Goal: Task Accomplishment & Management: Complete application form

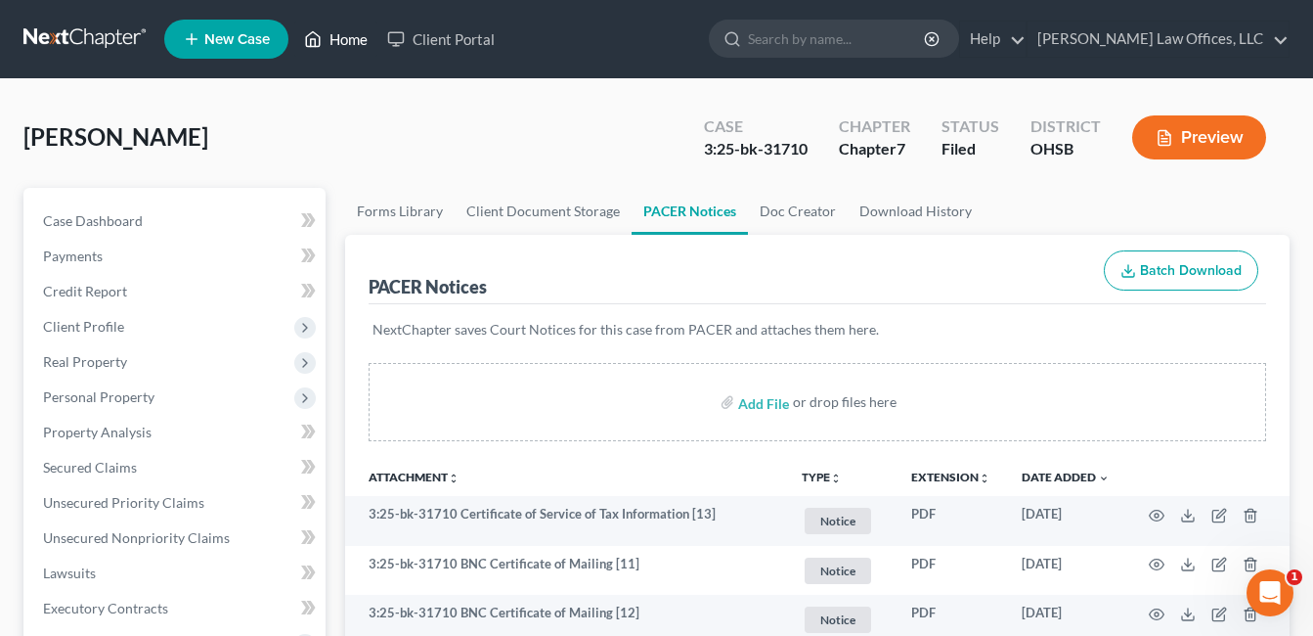
click at [361, 39] on link "Home" at bounding box center [335, 39] width 83 height 35
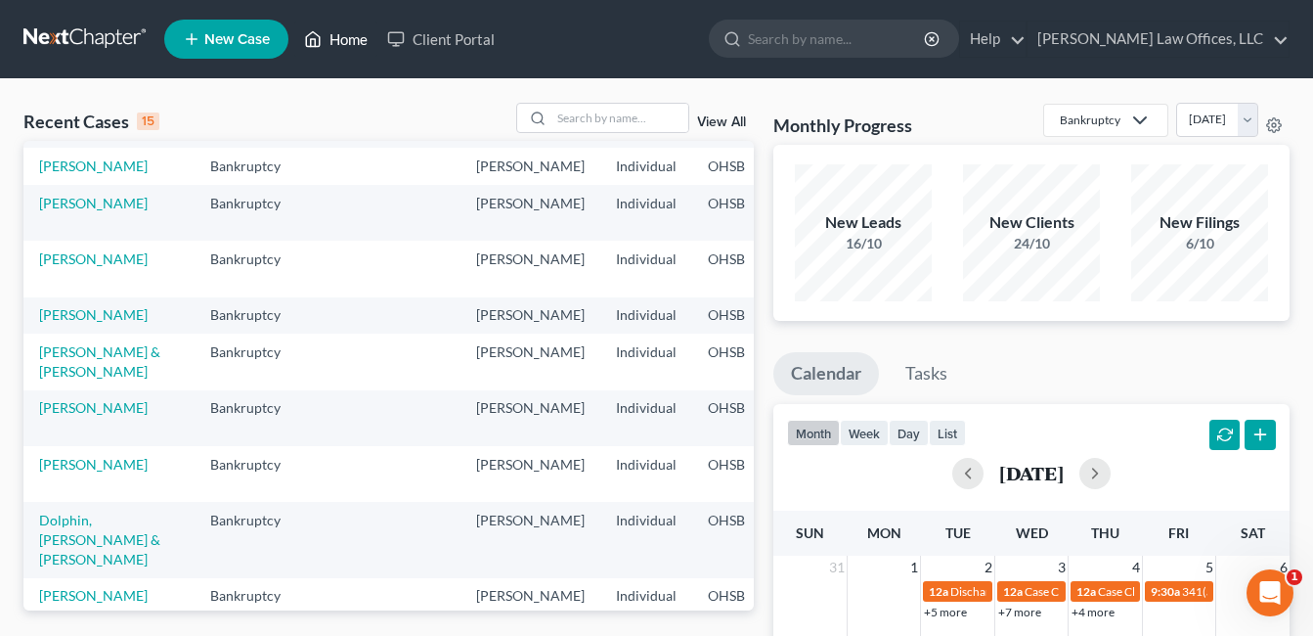
scroll to position [391, 0]
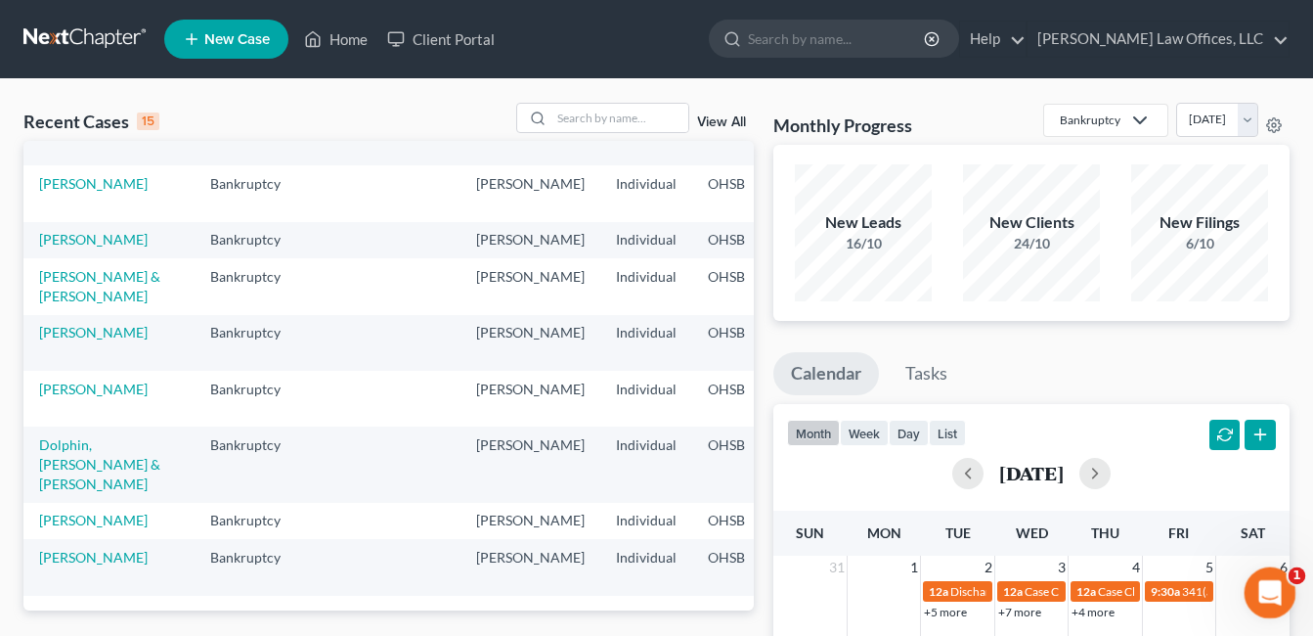
click at [1269, 573] on div "Open Intercom Messenger" at bounding box center [1267, 589] width 65 height 65
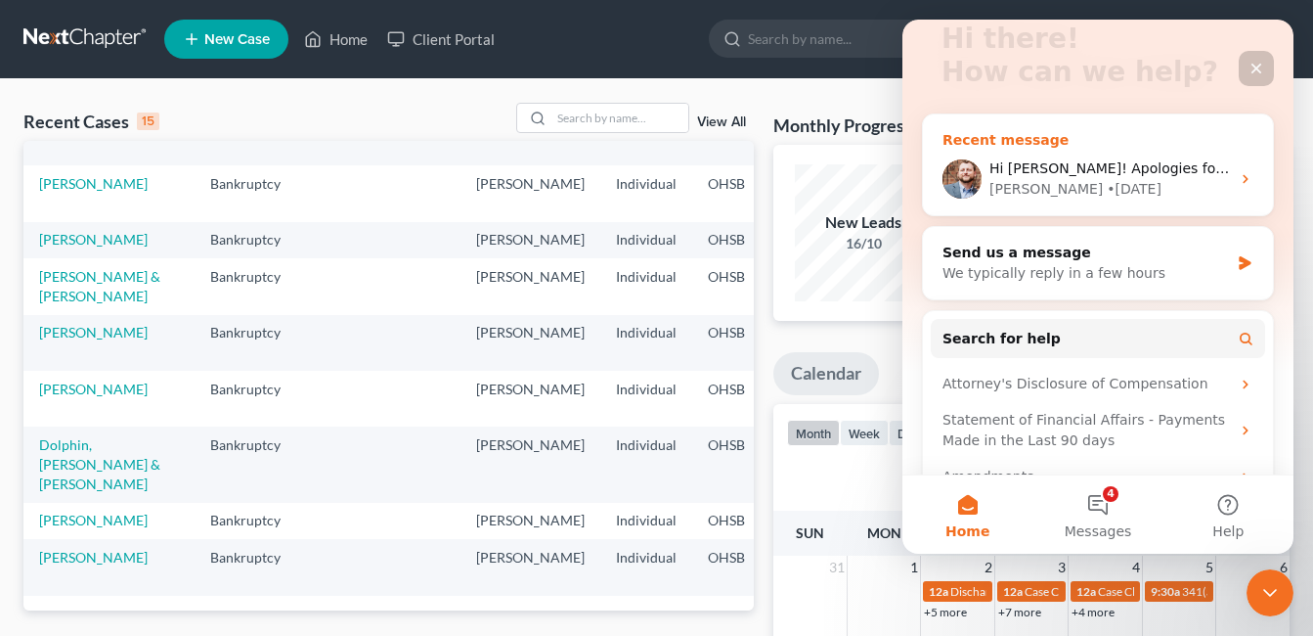
scroll to position [232, 0]
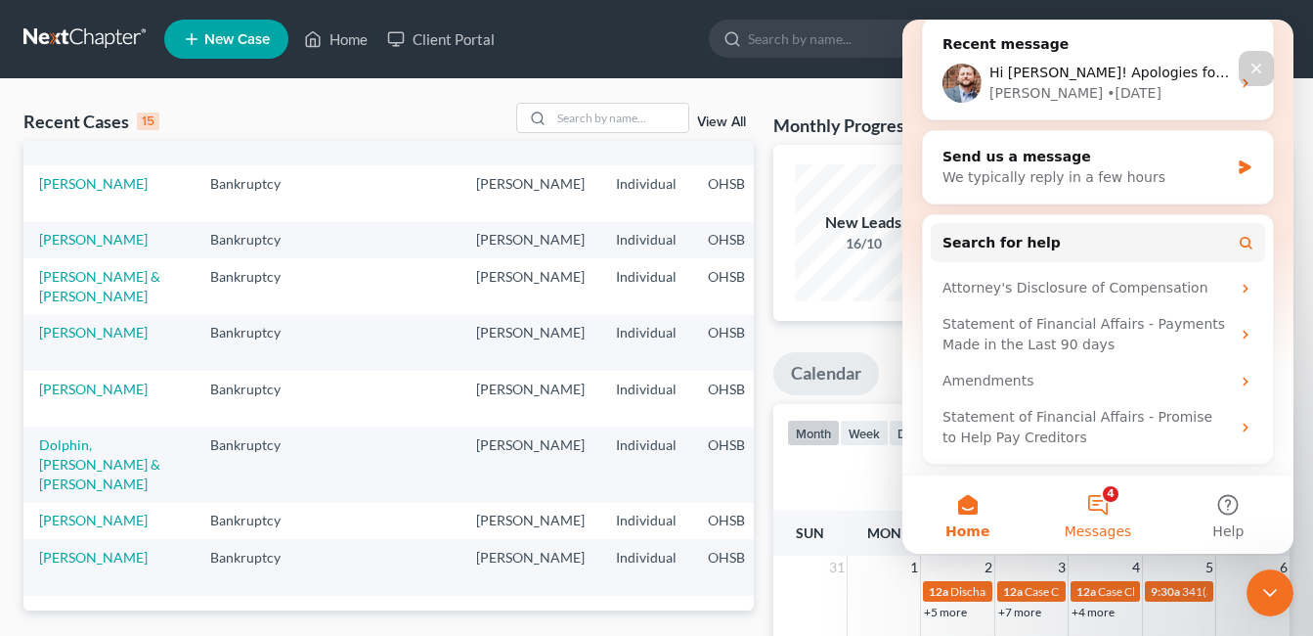
click at [1111, 501] on button "4 Messages" at bounding box center [1097, 514] width 130 height 78
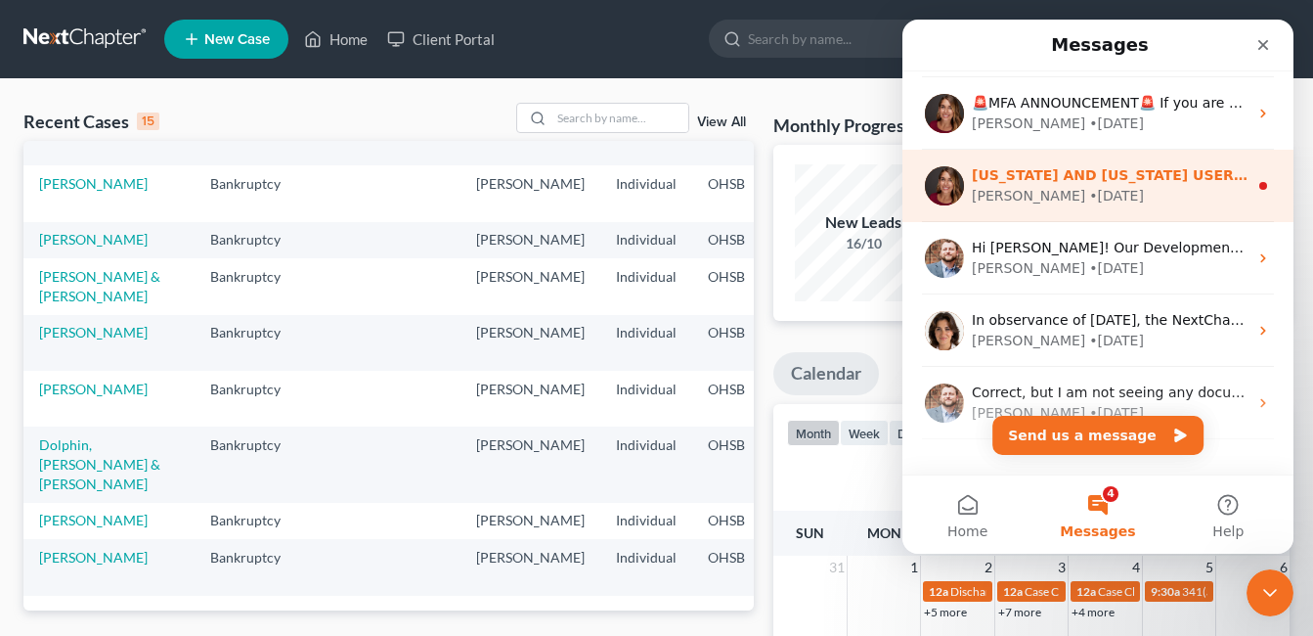
scroll to position [391, 0]
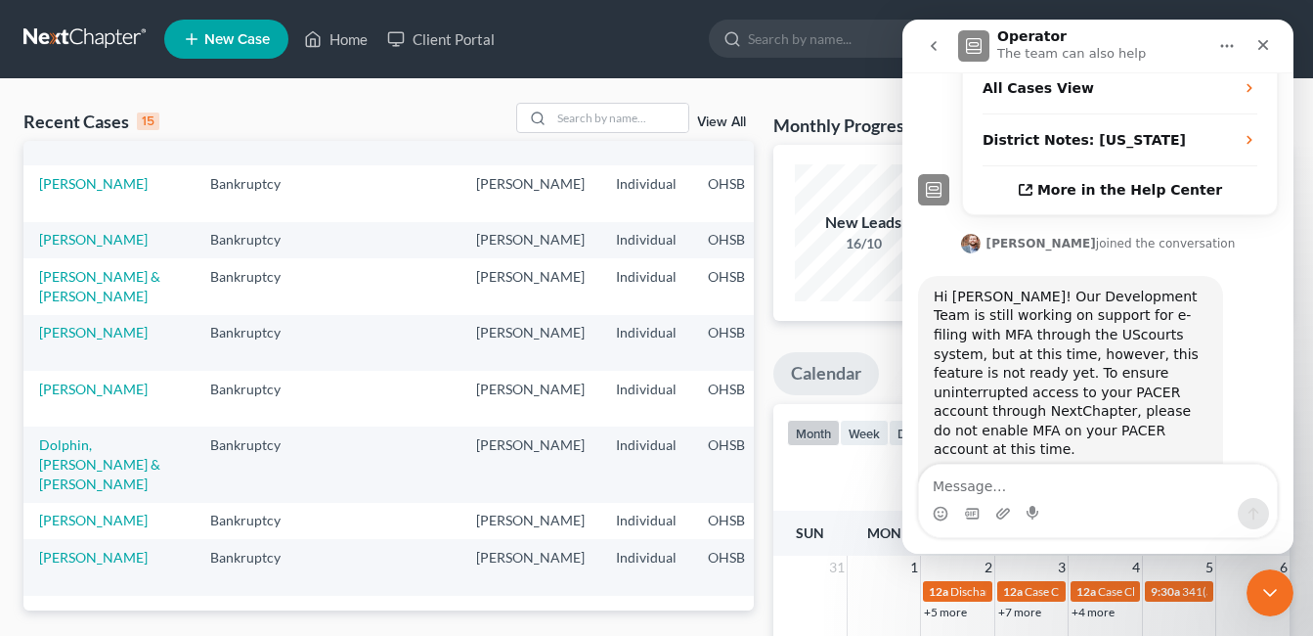
scroll to position [513, 0]
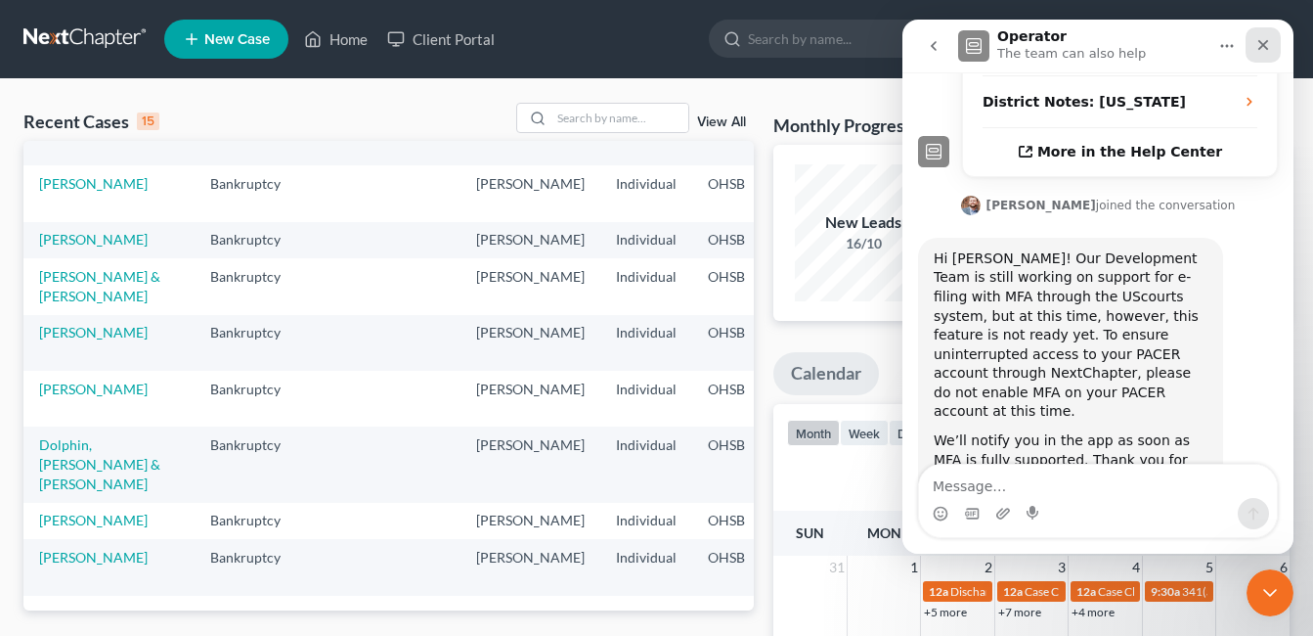
click at [1261, 43] on icon "Close" at bounding box center [1263, 45] width 11 height 11
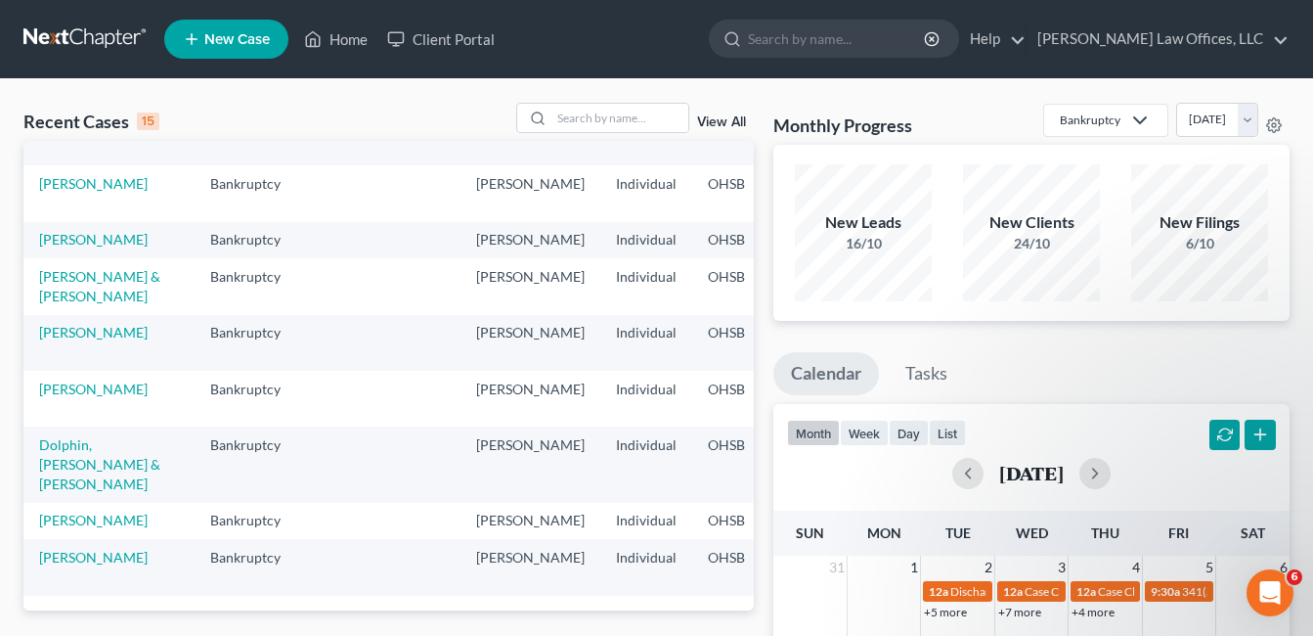
scroll to position [501, 0]
click at [591, 121] on input "search" at bounding box center [619, 118] width 137 height 28
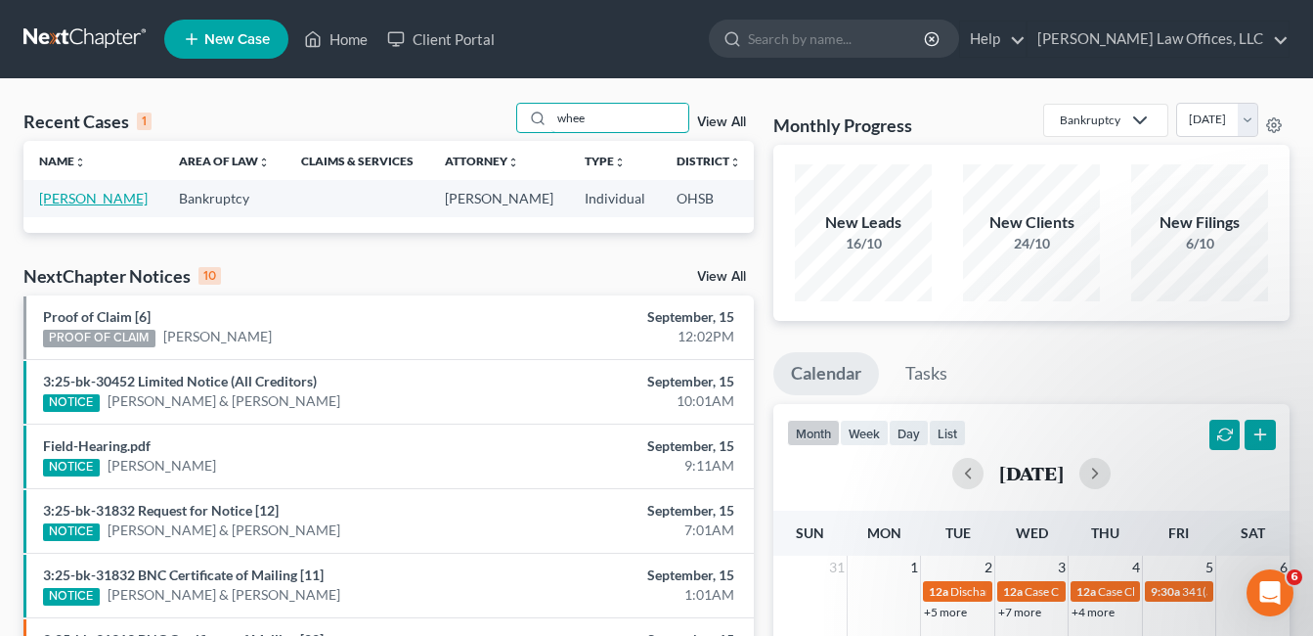
type input "whee"
click at [64, 198] on link "[PERSON_NAME]" at bounding box center [93, 198] width 109 height 17
select select "0"
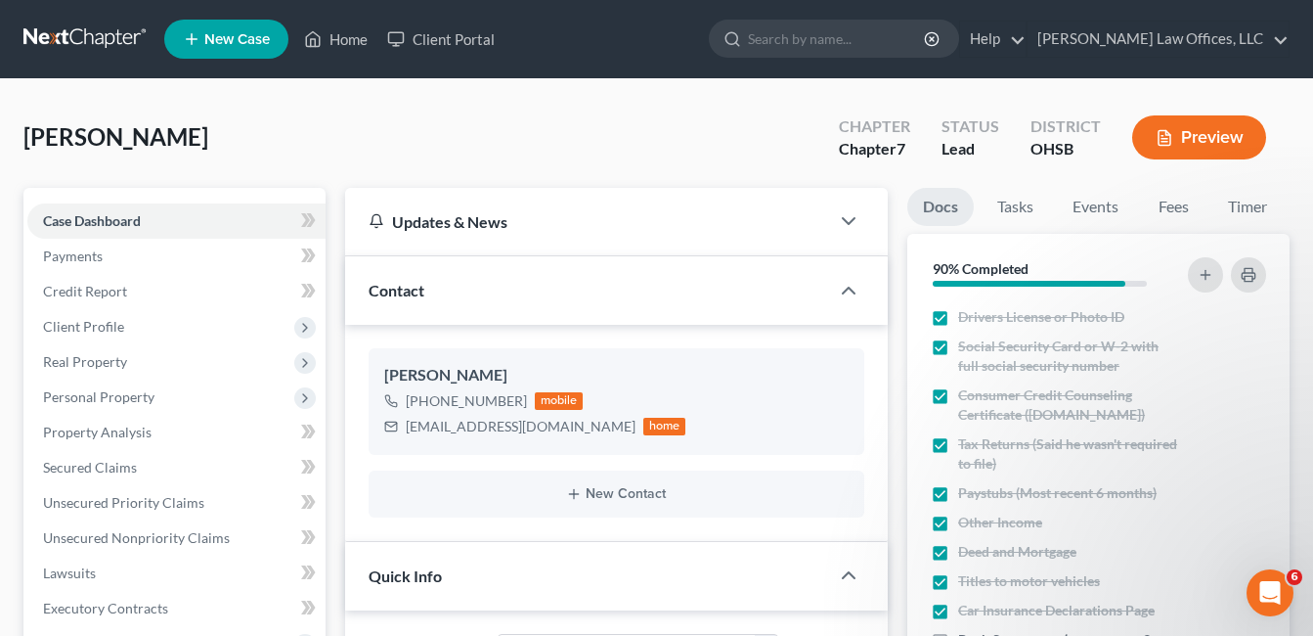
scroll to position [489, 0]
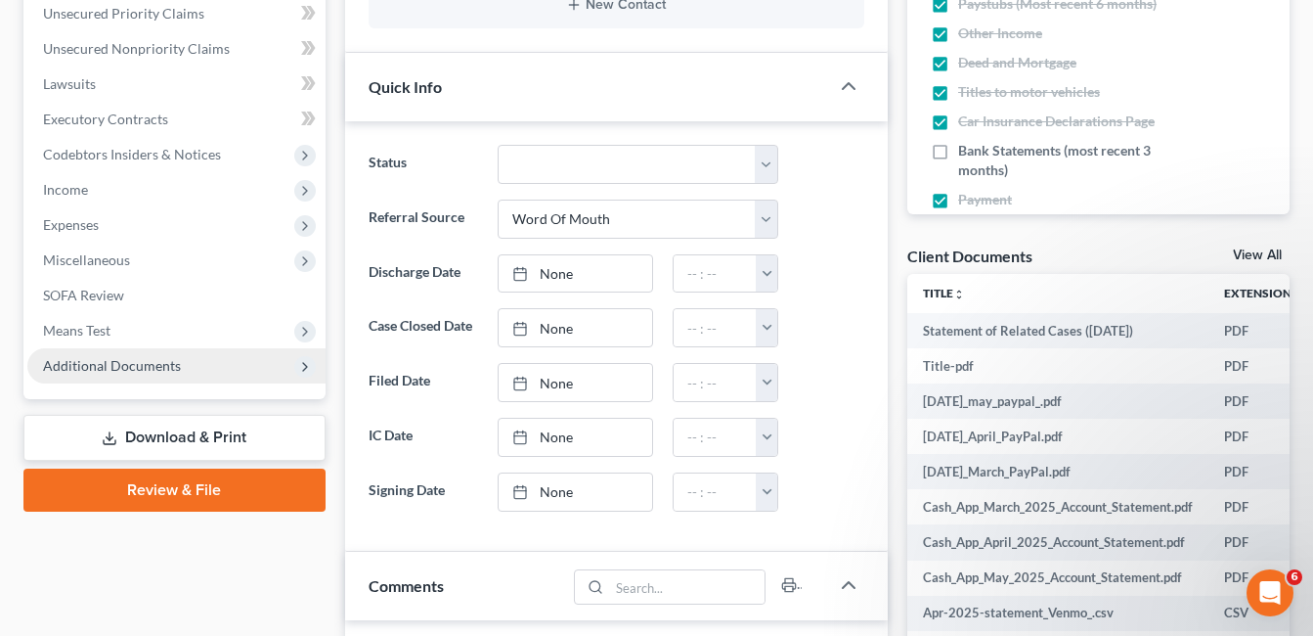
click at [161, 369] on span "Additional Documents" at bounding box center [112, 365] width 138 height 17
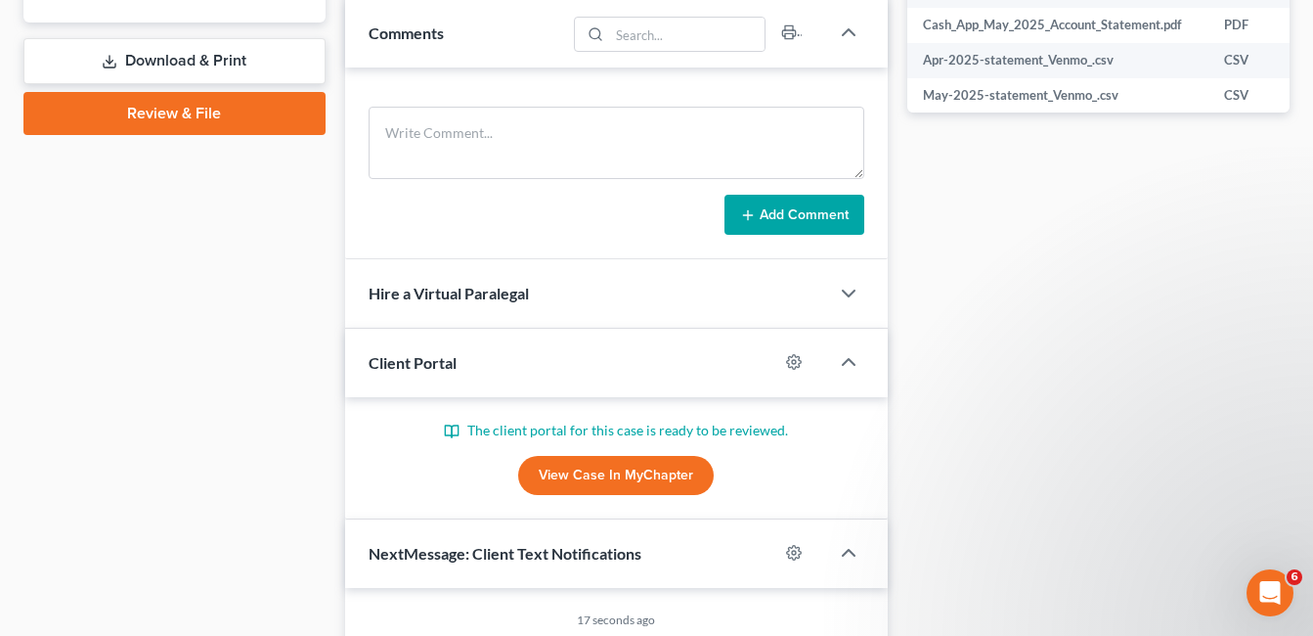
scroll to position [1075, 0]
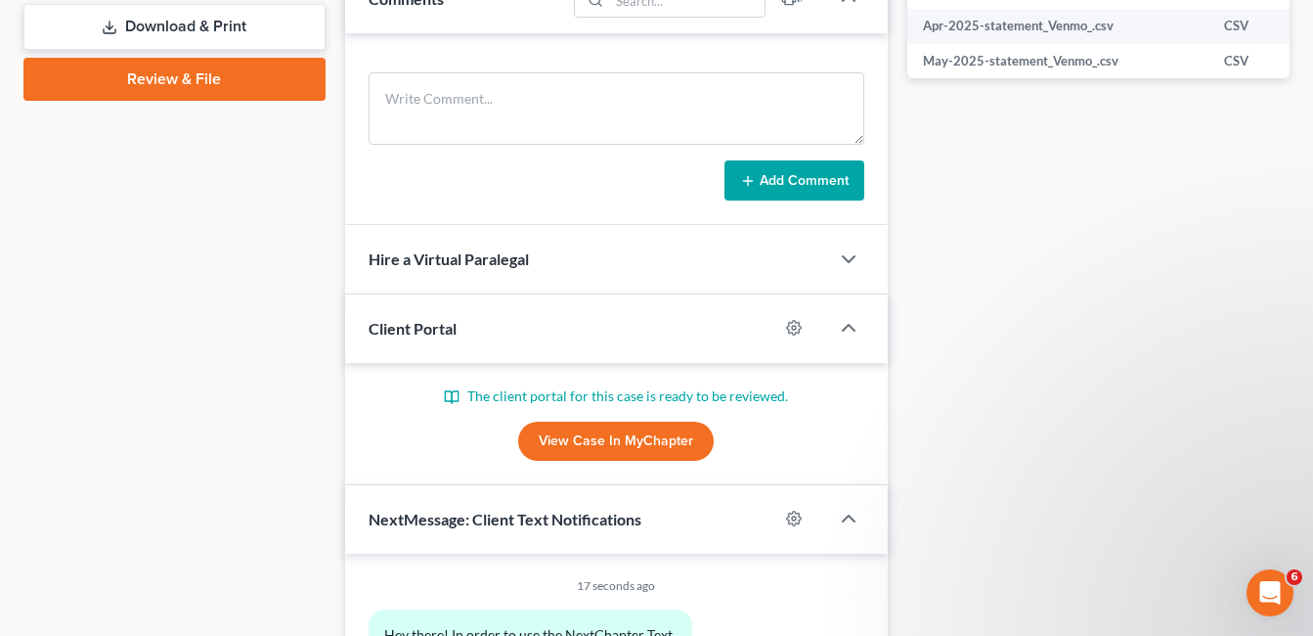
drag, startPoint x: 632, startPoint y: 437, endPoint x: 940, endPoint y: 345, distance: 321.4
click at [632, 437] on link "View Case in MyChapter" at bounding box center [616, 440] width 196 height 39
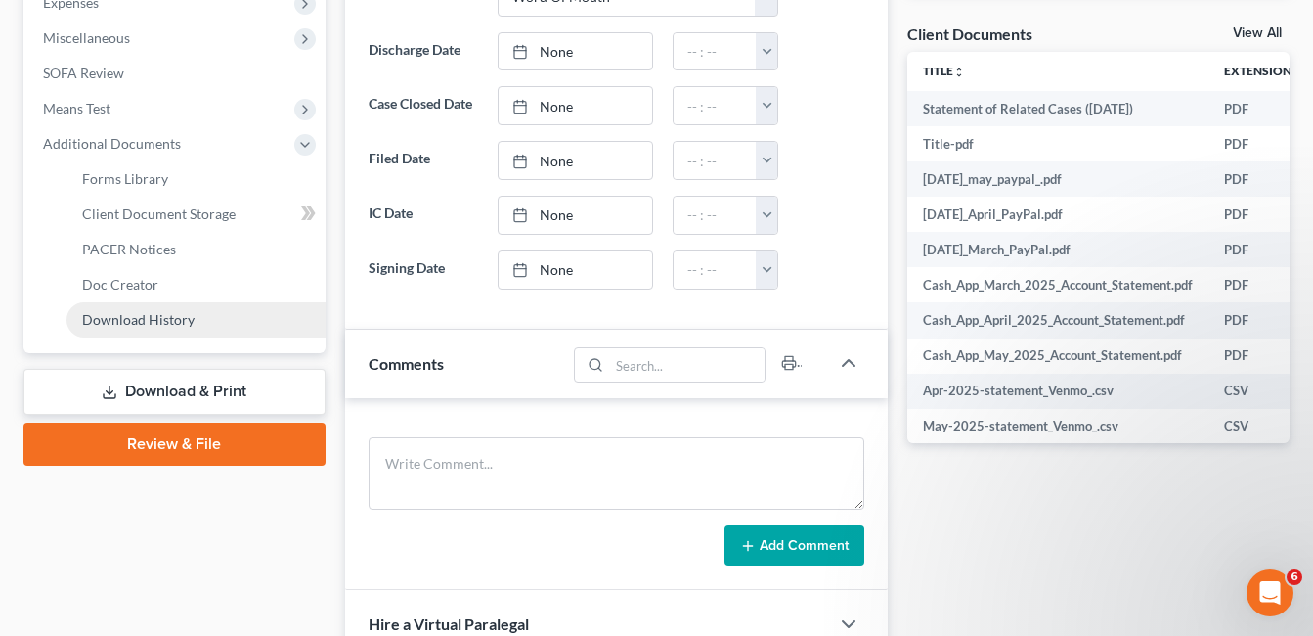
scroll to position [684, 0]
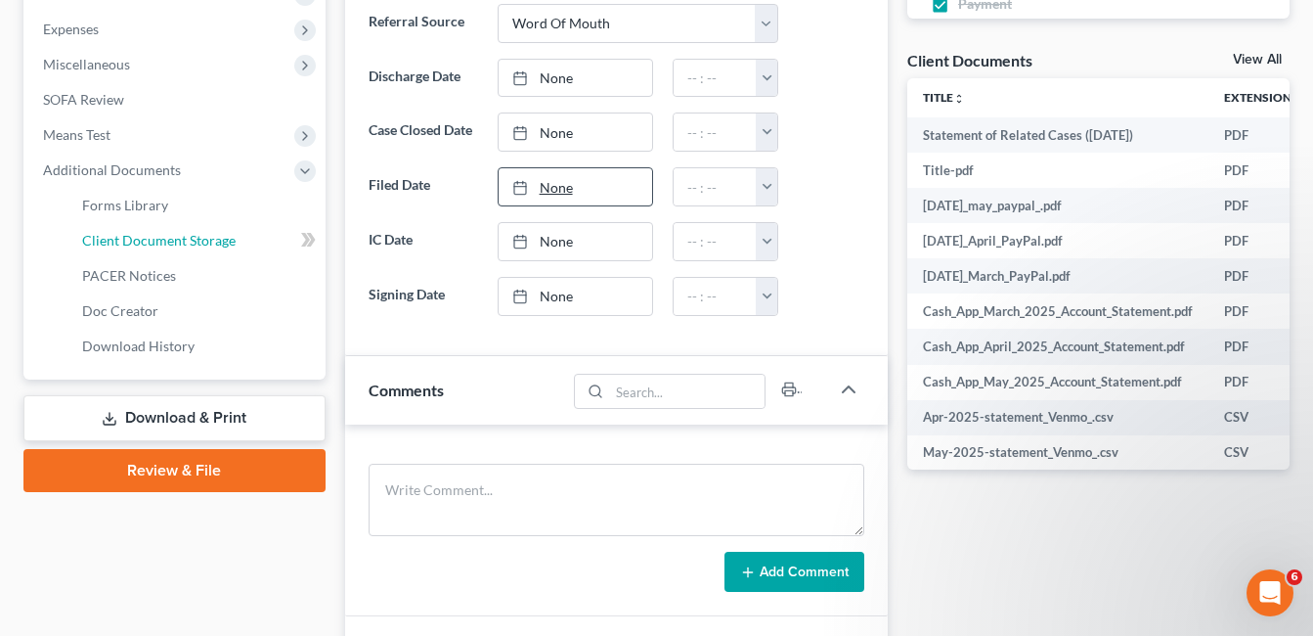
drag, startPoint x: 213, startPoint y: 231, endPoint x: 650, endPoint y: 199, distance: 438.2
click at [213, 232] on span "Client Document Storage" at bounding box center [159, 240] width 154 height 17
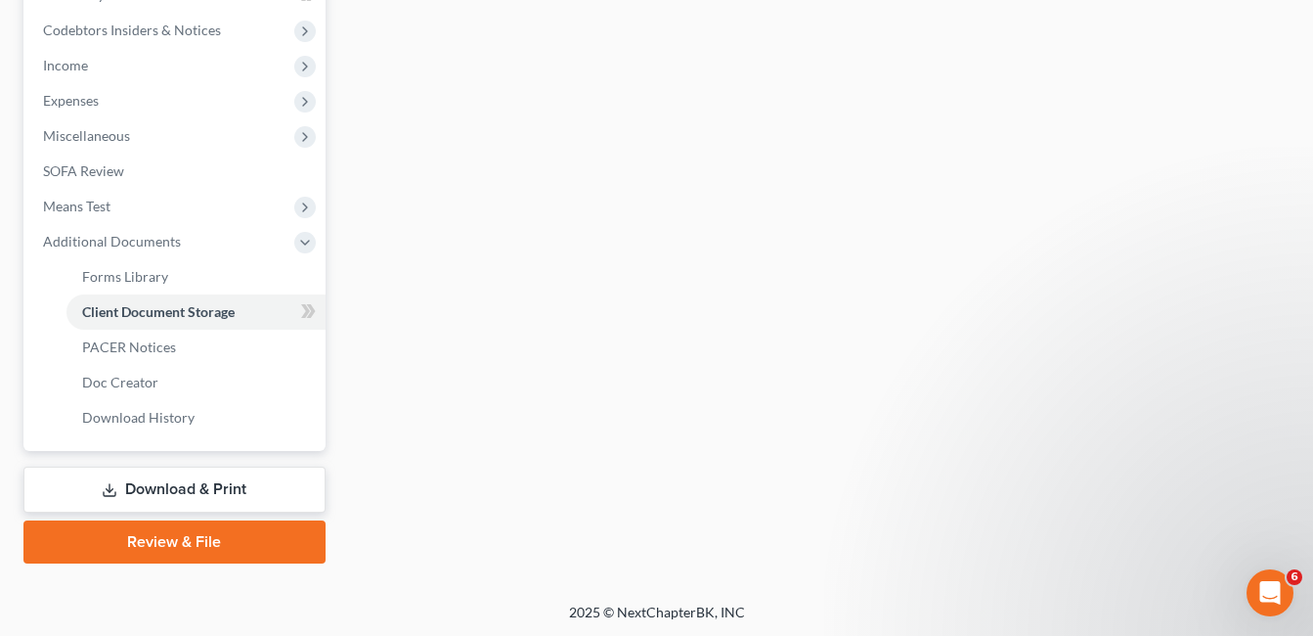
scroll to position [543, 0]
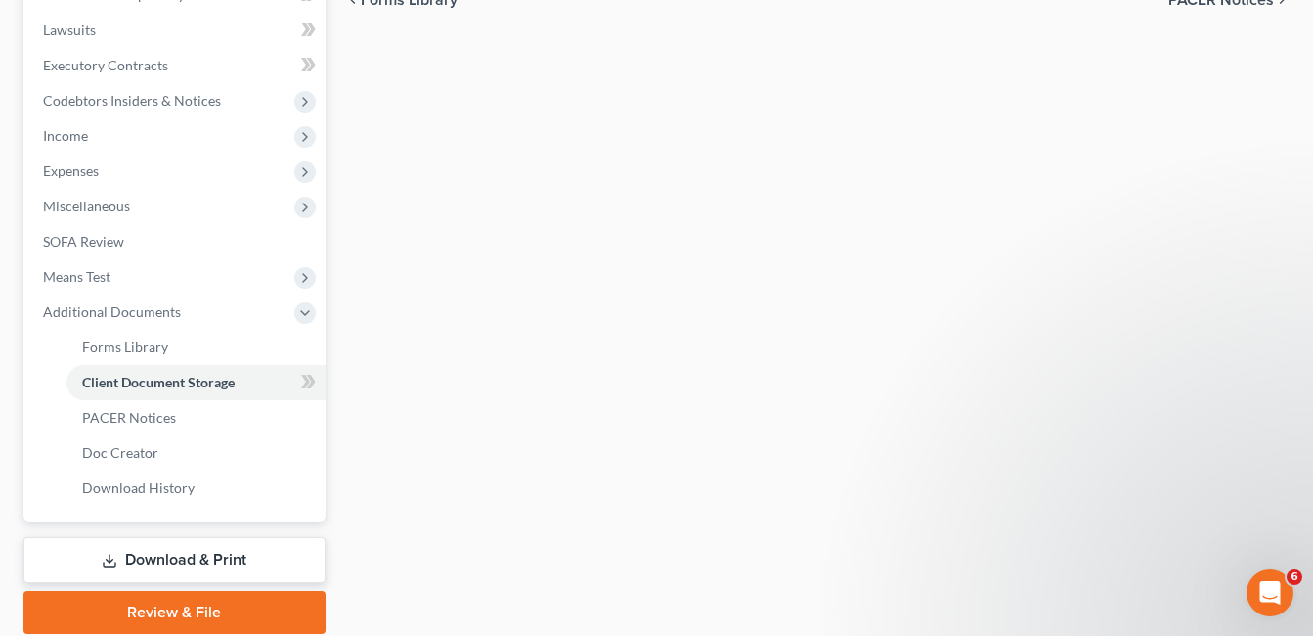
select select "7"
select select "52"
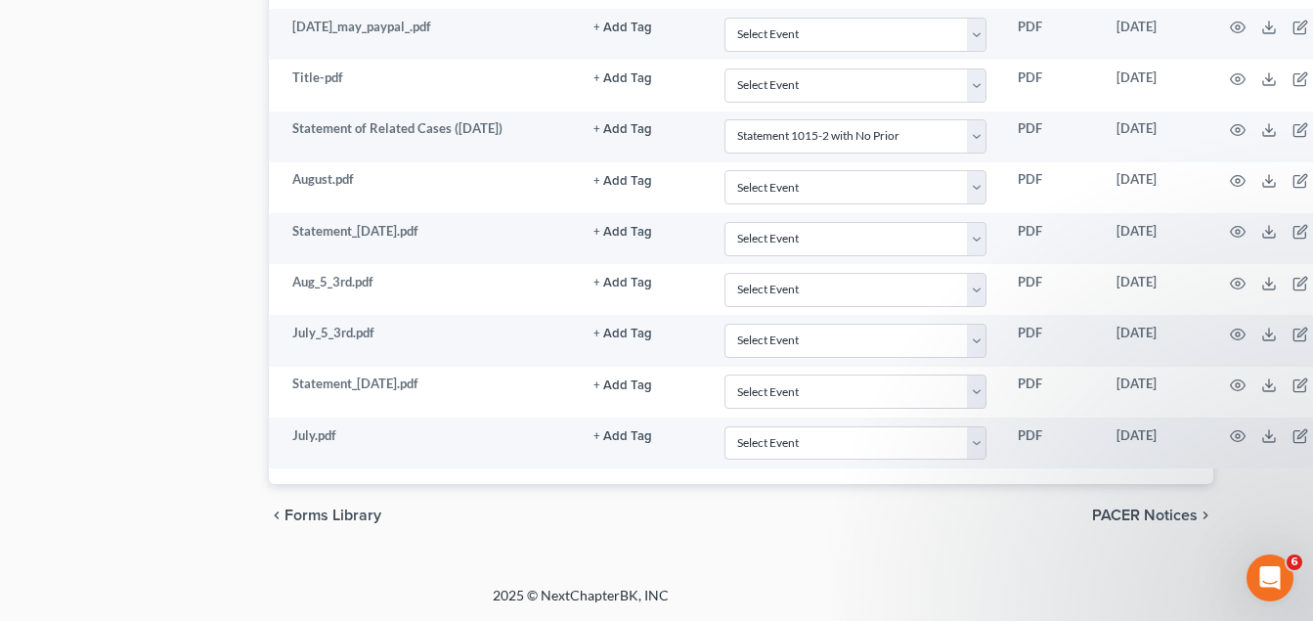
scroll to position [2249, 137]
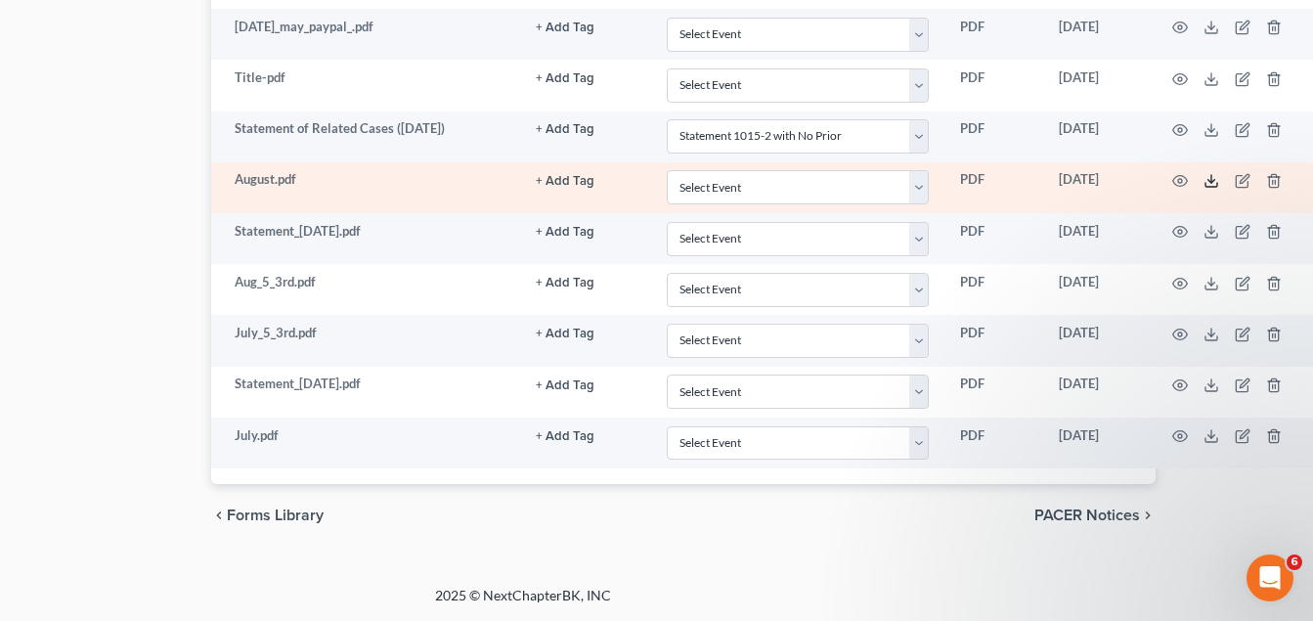
click at [1215, 182] on icon at bounding box center [1212, 181] width 16 height 16
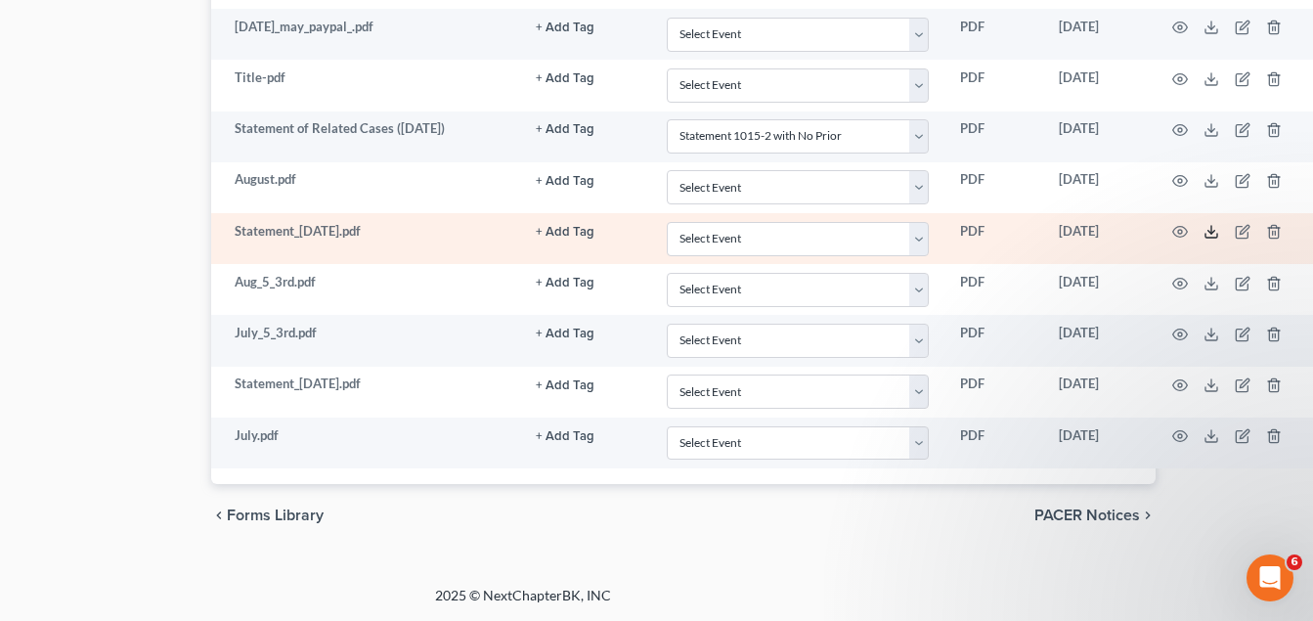
click at [1212, 232] on icon at bounding box center [1212, 232] width 16 height 16
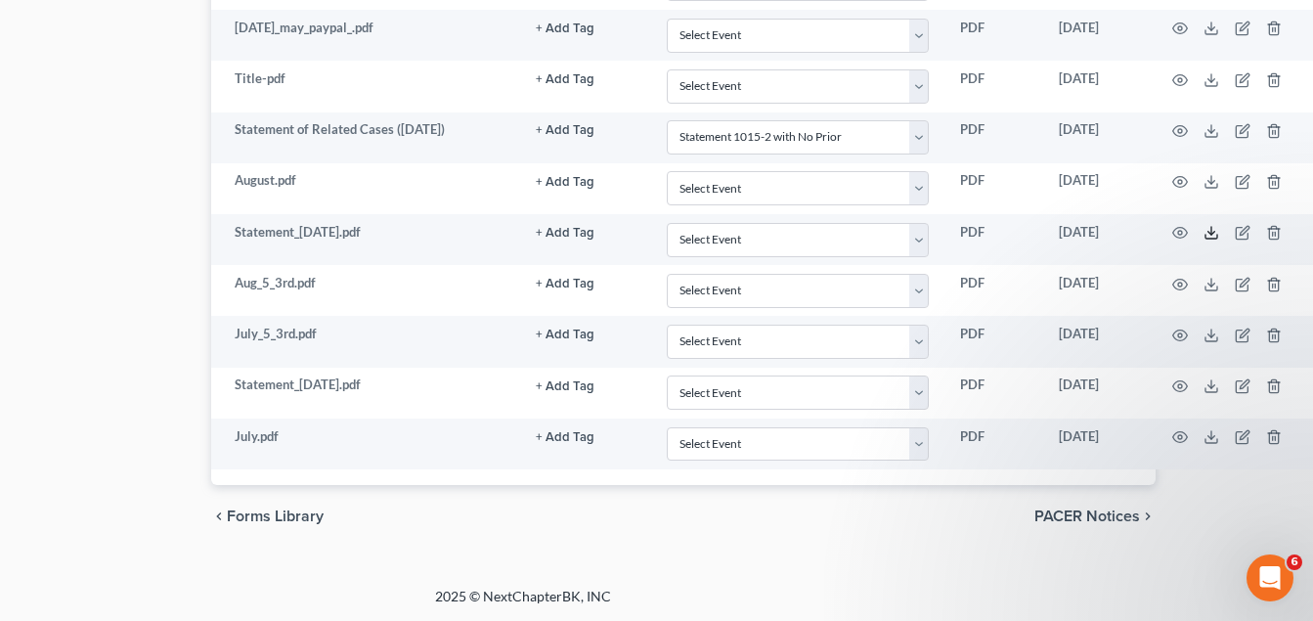
scroll to position [2151, 137]
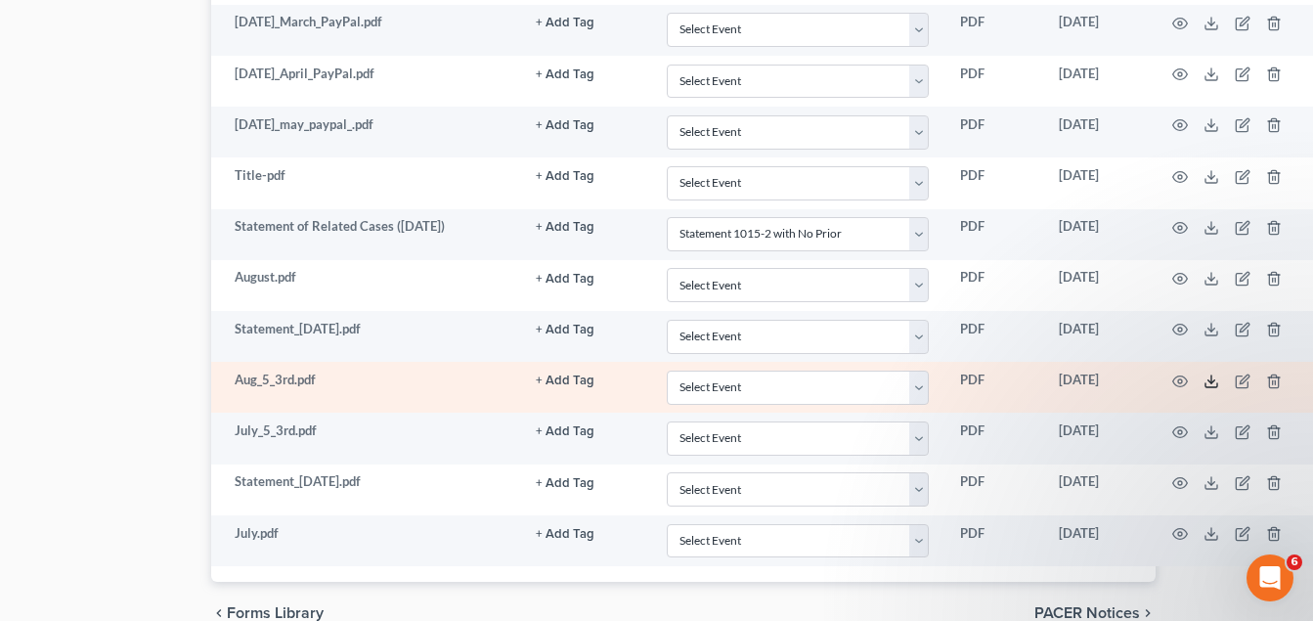
click at [1207, 383] on icon at bounding box center [1212, 381] width 16 height 16
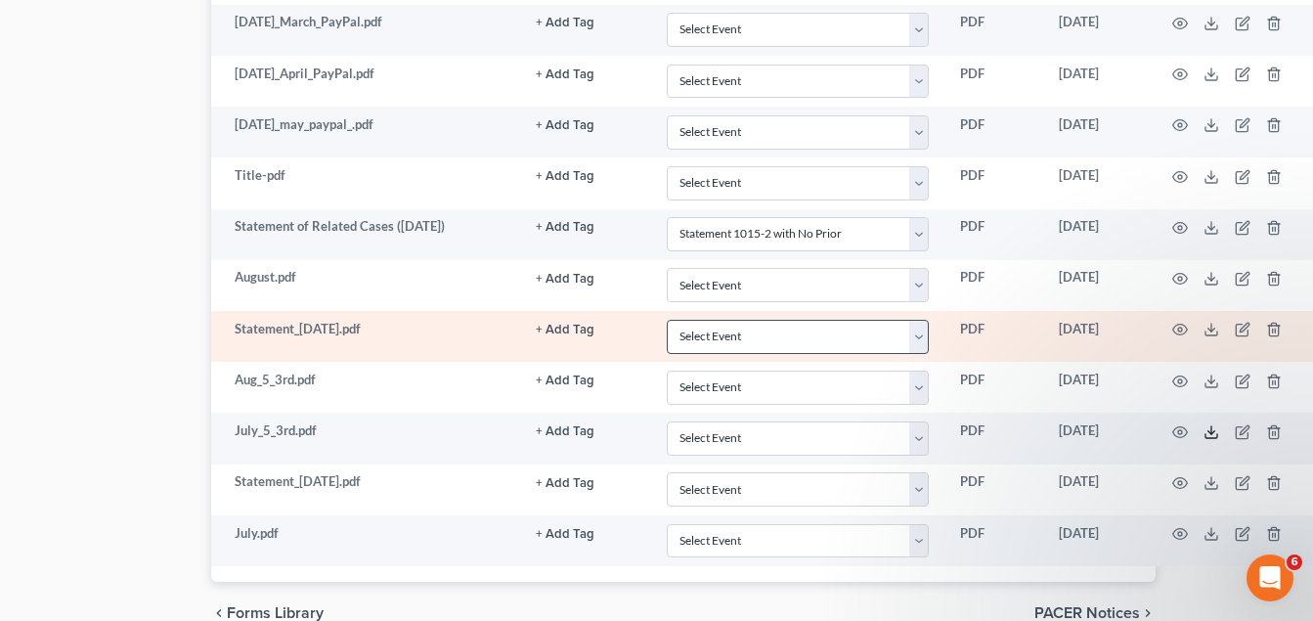
drag, startPoint x: 1209, startPoint y: 433, endPoint x: 816, endPoint y: 334, distance: 405.3
click at [1209, 433] on icon at bounding box center [1212, 432] width 16 height 16
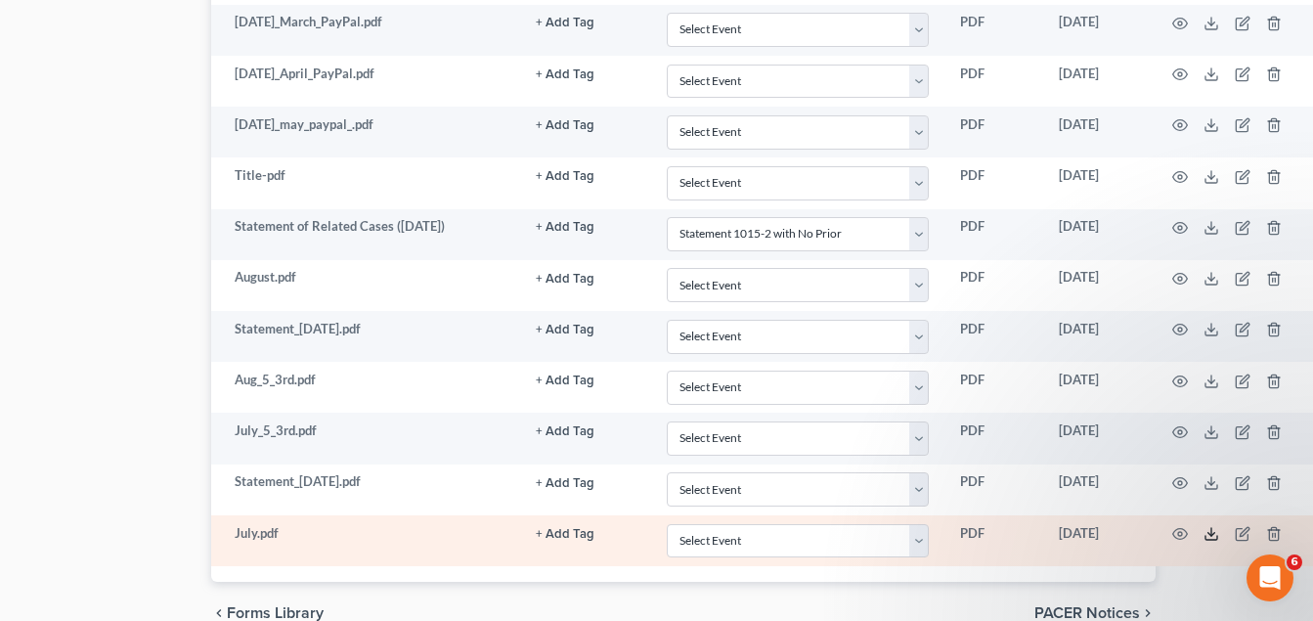
click at [1209, 530] on icon at bounding box center [1212, 534] width 16 height 16
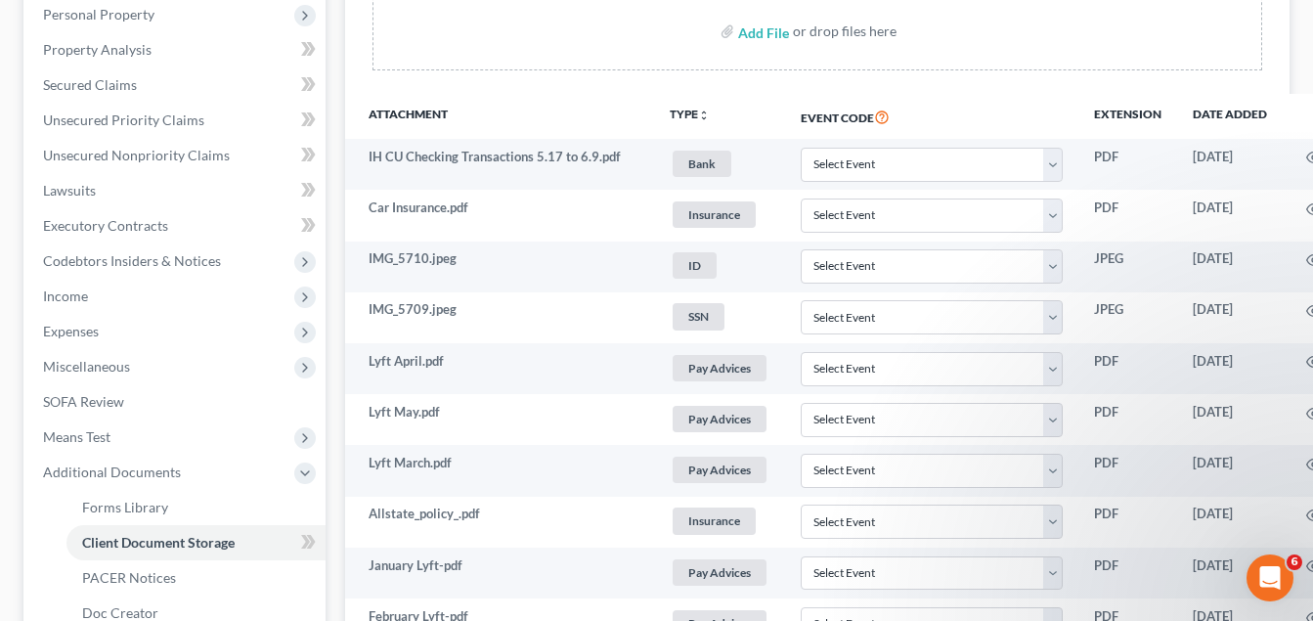
scroll to position [196, 0]
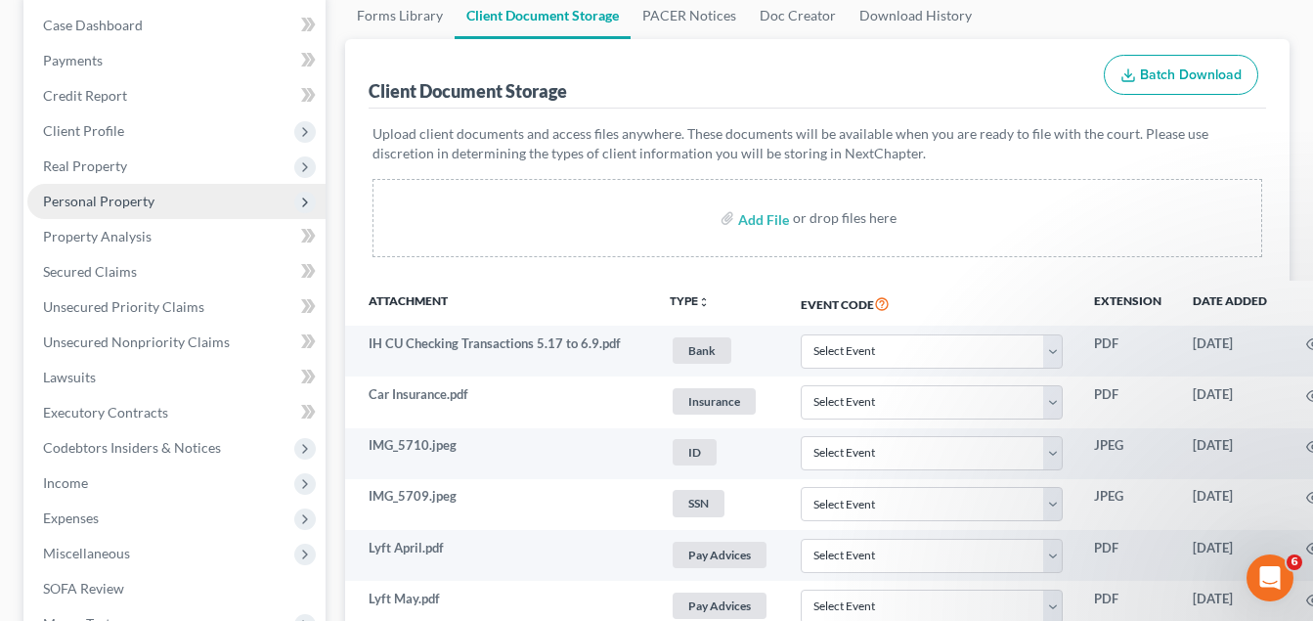
click at [132, 198] on span "Personal Property" at bounding box center [98, 201] width 111 height 17
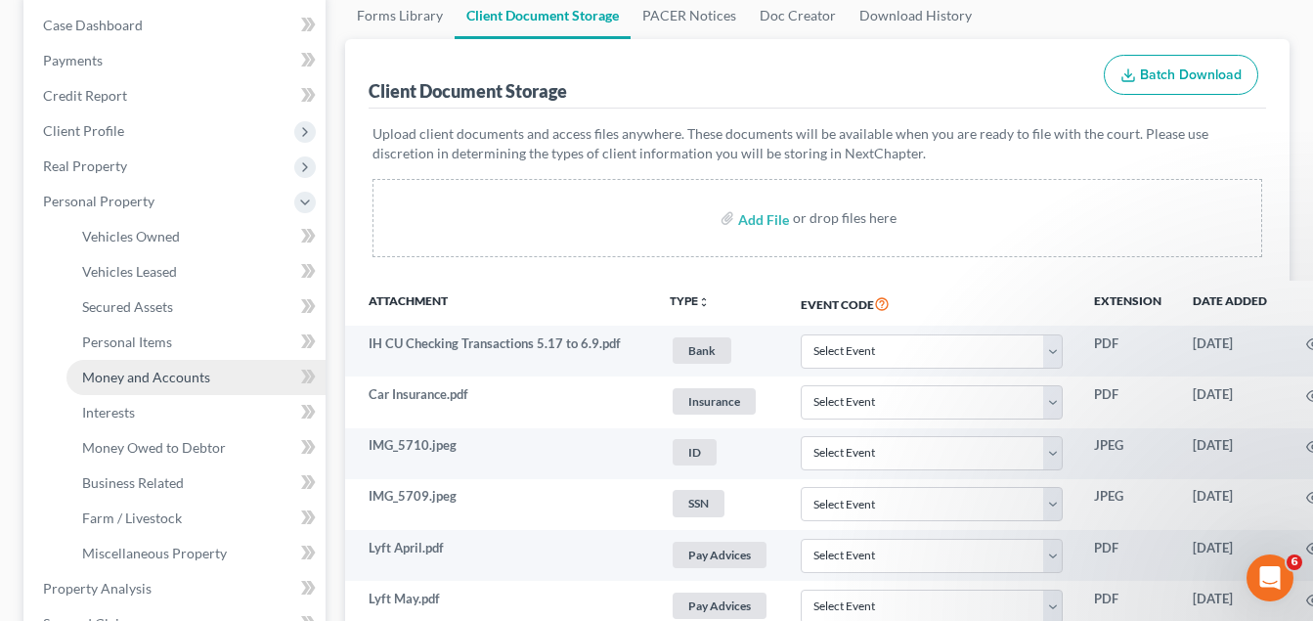
click at [175, 380] on span "Money and Accounts" at bounding box center [146, 377] width 128 height 17
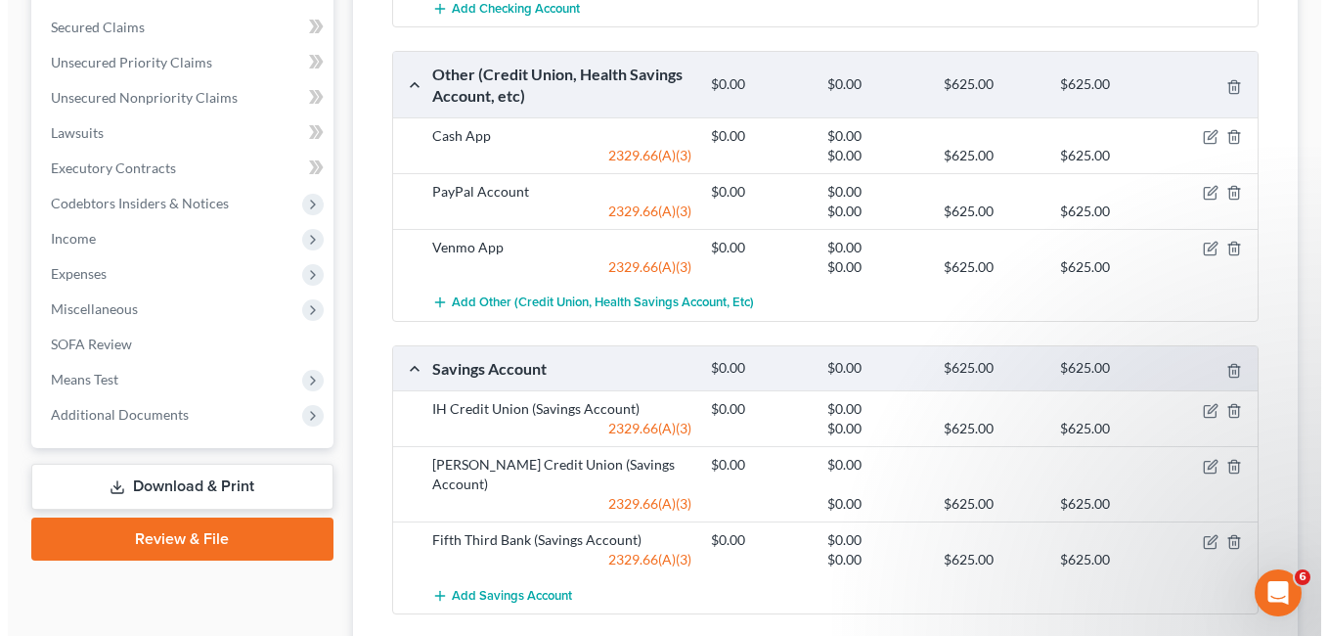
scroll to position [587, 0]
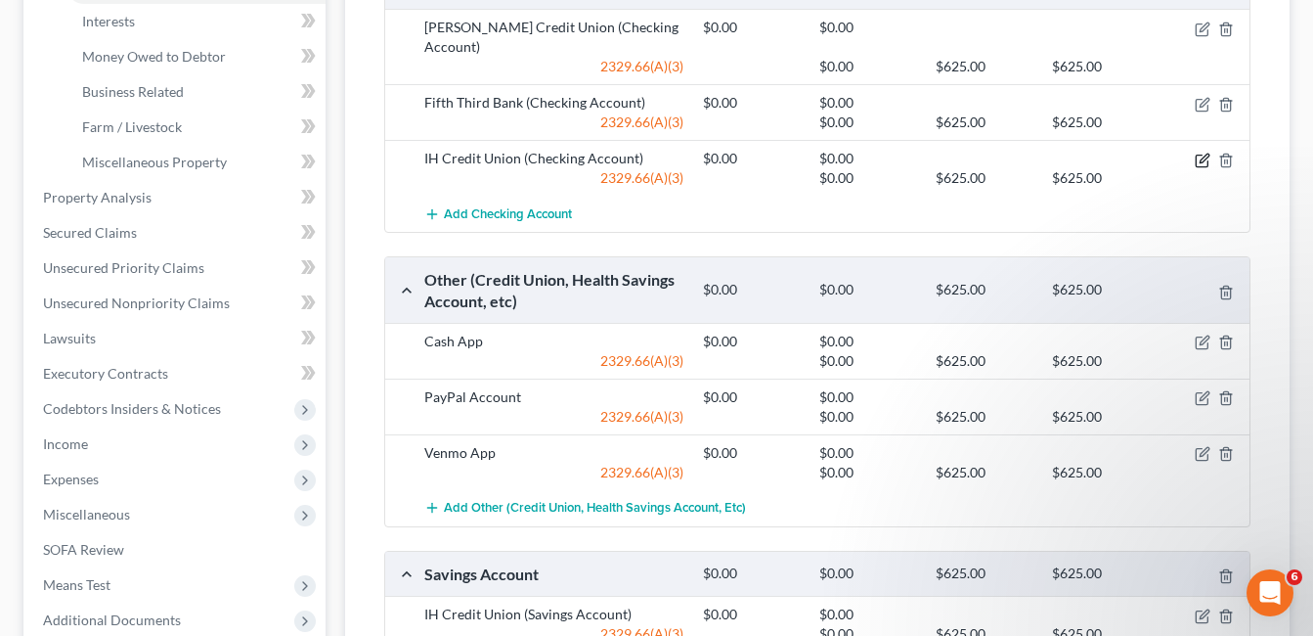
click at [1198, 165] on icon "button" at bounding box center [1203, 161] width 16 height 16
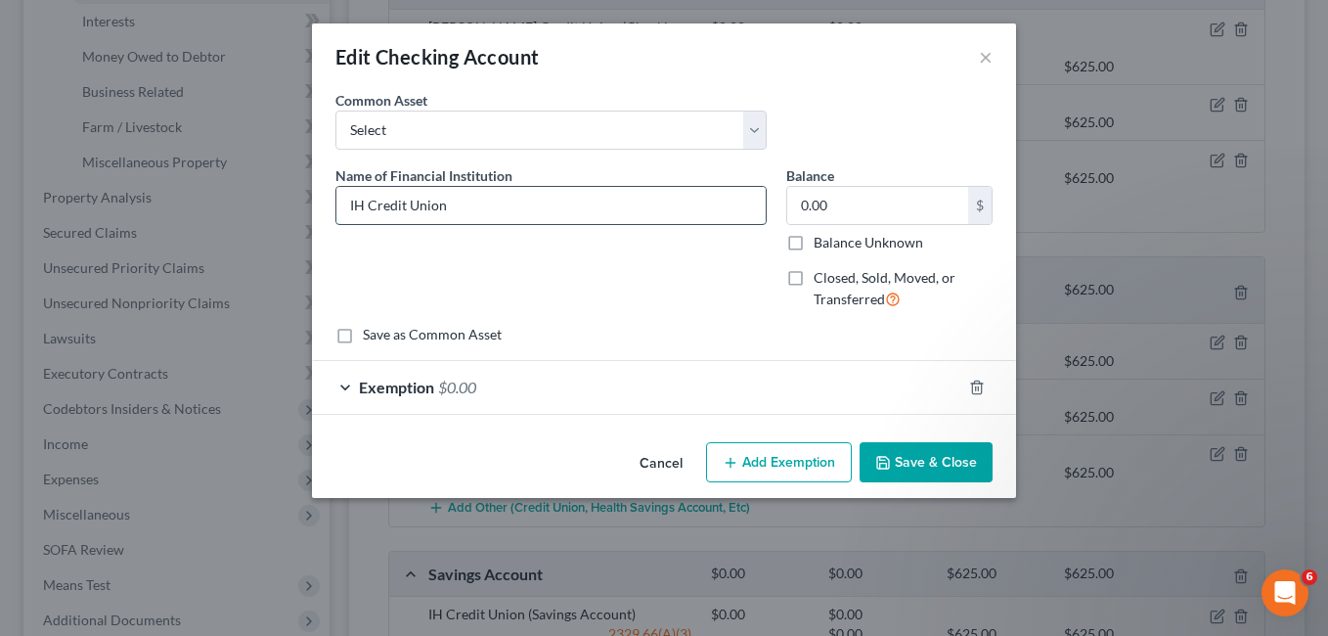
click at [555, 198] on input "IH Credit Union" at bounding box center [550, 205] width 429 height 37
type input "IH Credit Union (Closed)"
click at [813, 281] on label "Closed, Sold, Moved, or Transferred" at bounding box center [902, 289] width 179 height 42
click at [821, 281] on input "Closed, Sold, Moved, or Transferred" at bounding box center [827, 274] width 13 height 13
checkbox input "true"
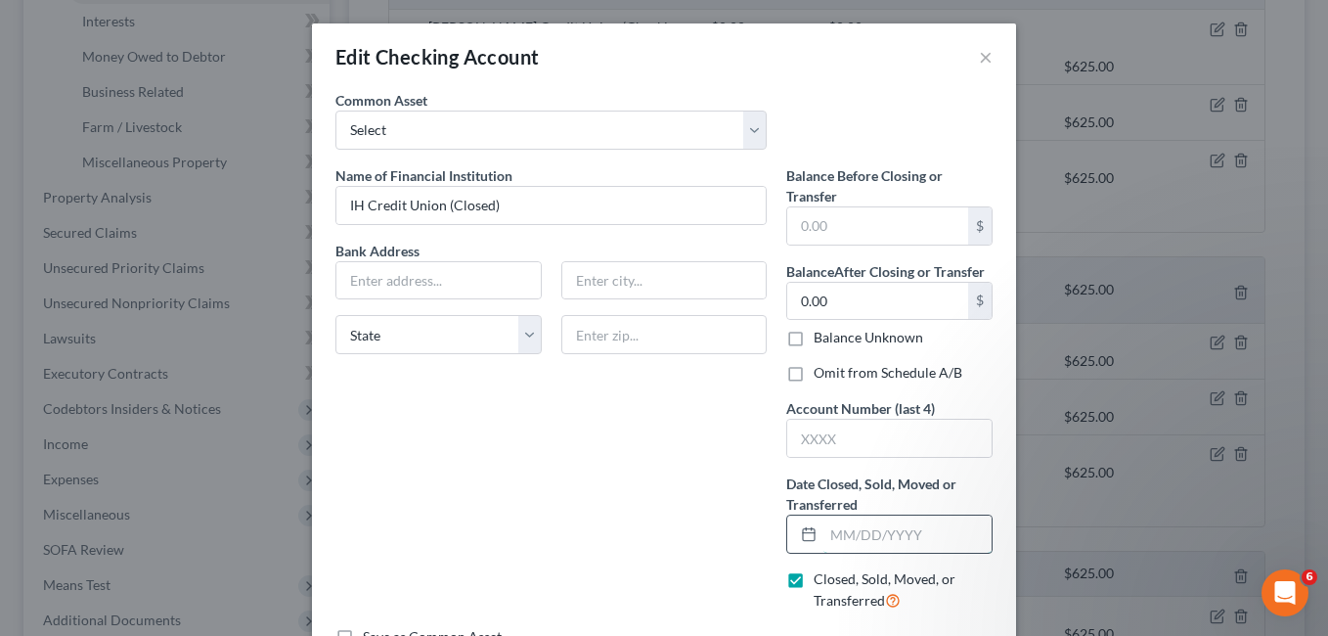
drag, startPoint x: 850, startPoint y: 534, endPoint x: 898, endPoint y: 523, distance: 49.1
click at [854, 534] on input "text" at bounding box center [907, 533] width 168 height 37
type input "08/15/2025"
click at [548, 193] on input "IH Credit Union (Closed)" at bounding box center [550, 205] width 429 height 37
drag, startPoint x: 486, startPoint y: 209, endPoint x: 514, endPoint y: 202, distance: 29.2
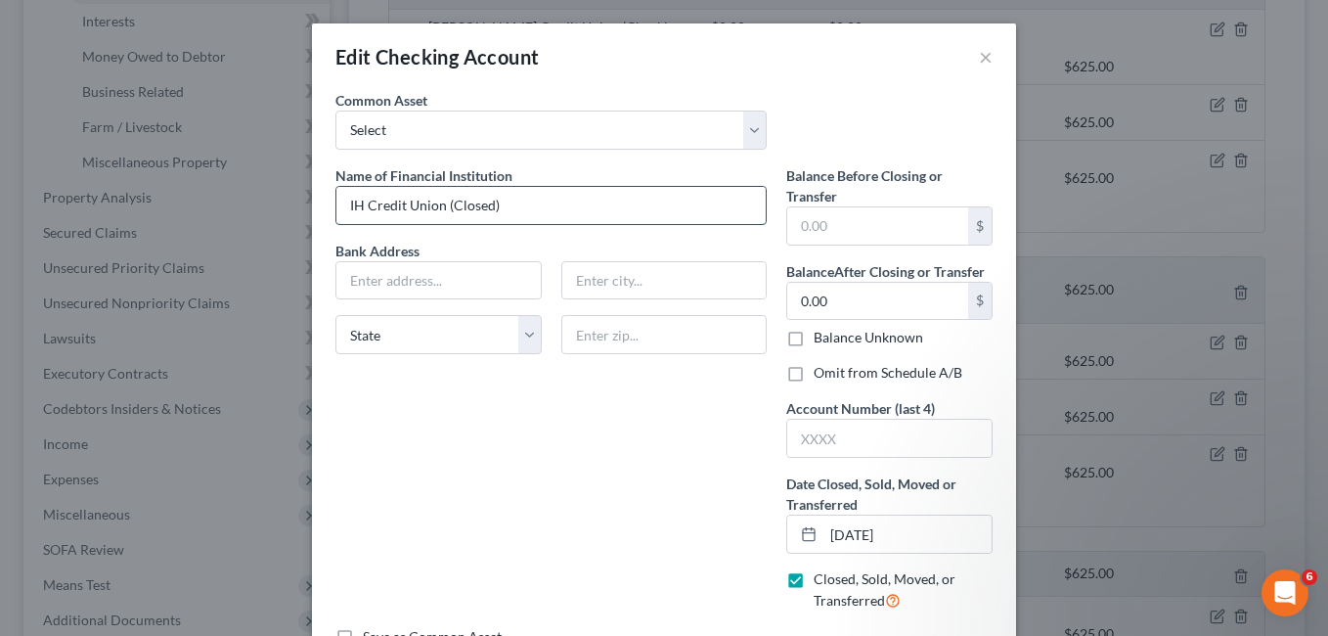
click at [496, 204] on input "IH Credit Union (Closed)" at bounding box center [550, 205] width 429 height 37
click at [519, 209] on input "IH Credit Union (Closed)" at bounding box center [550, 205] width 429 height 37
click at [486, 205] on input "IH Credit Union (Closed)" at bounding box center [550, 205] width 429 height 37
drag, startPoint x: 485, startPoint y: 206, endPoint x: 444, endPoint y: 204, distance: 41.1
click at [444, 204] on input "IH Credit Union (Closed)" at bounding box center [550, 205] width 429 height 37
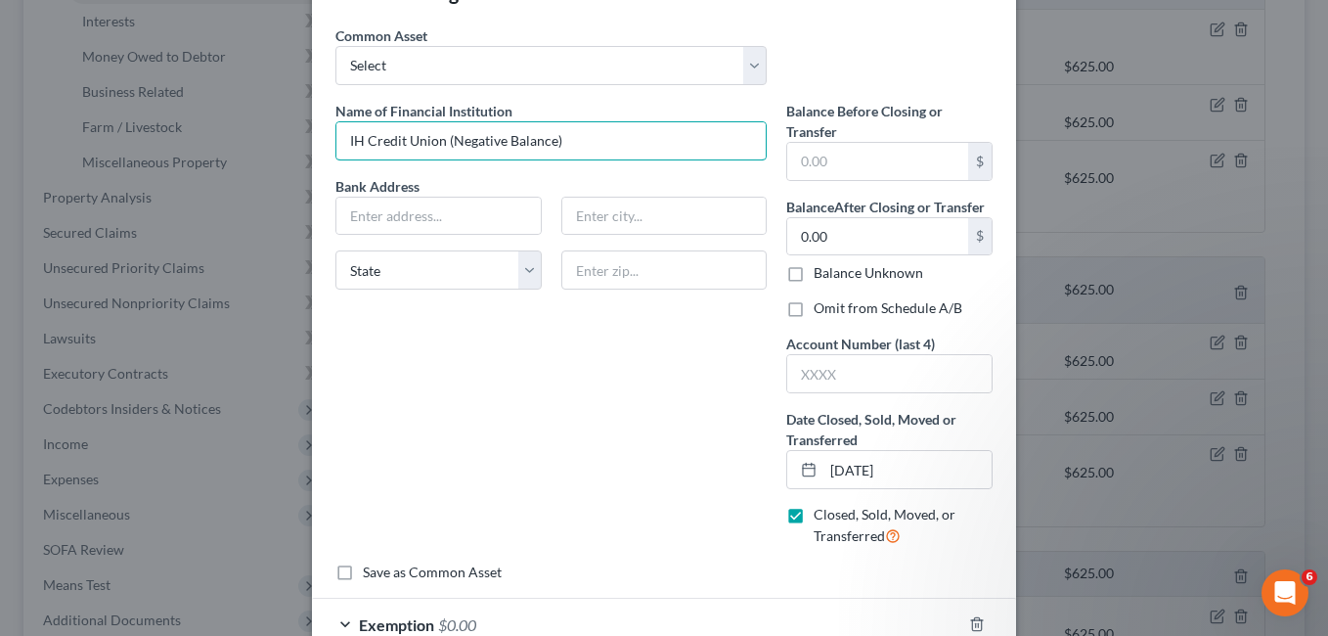
scroll to position [98, 0]
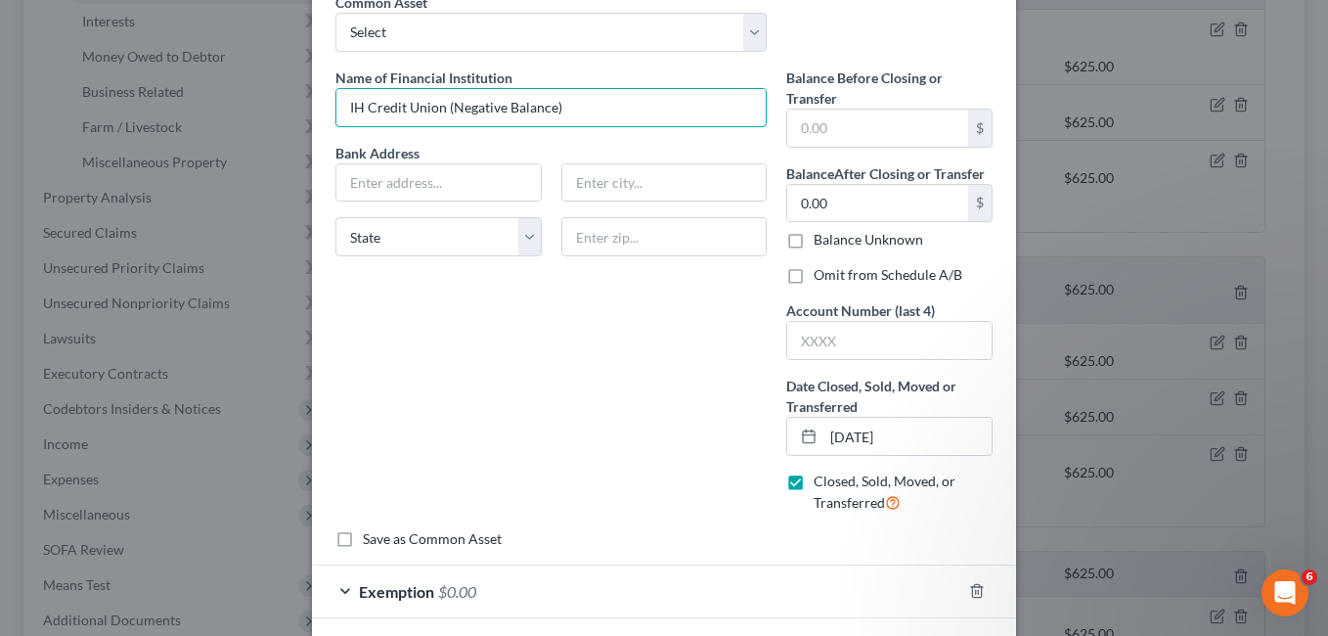
type input "IH Credit Union (Negative Balance)"
click at [813, 276] on label "Omit from Schedule A/B" at bounding box center [887, 275] width 149 height 20
click at [821, 276] on input "Omit from Schedule A/B" at bounding box center [827, 271] width 13 height 13
checkbox input "true"
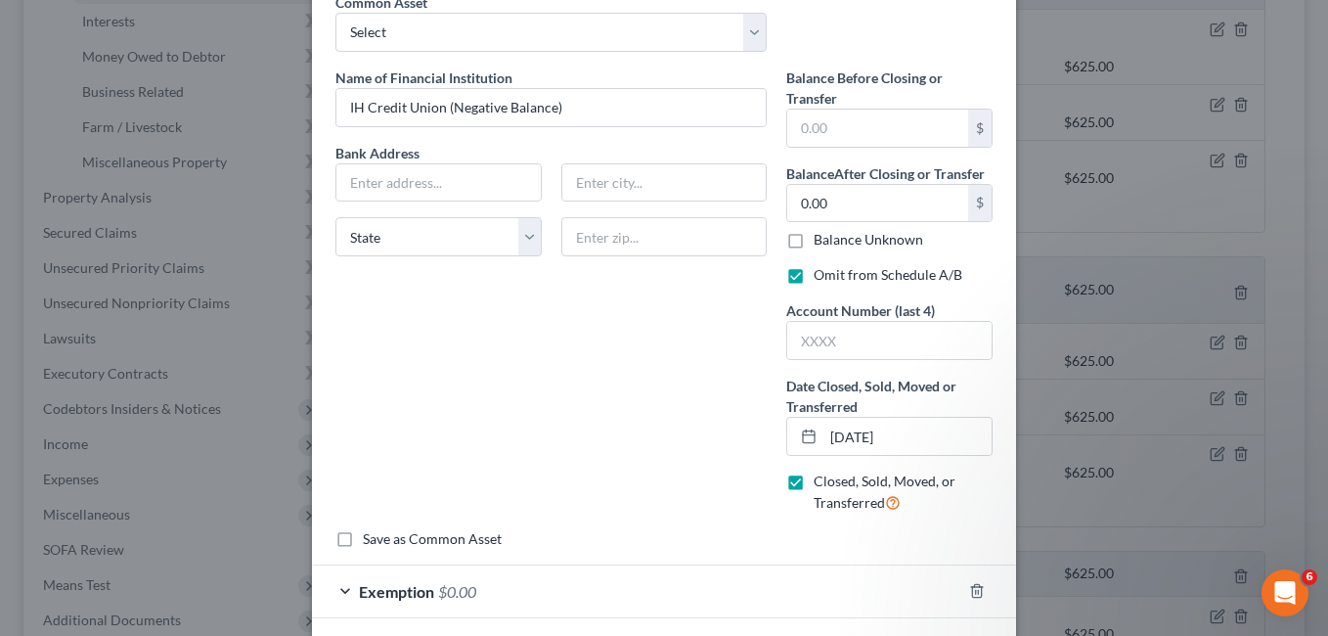
scroll to position [188, 0]
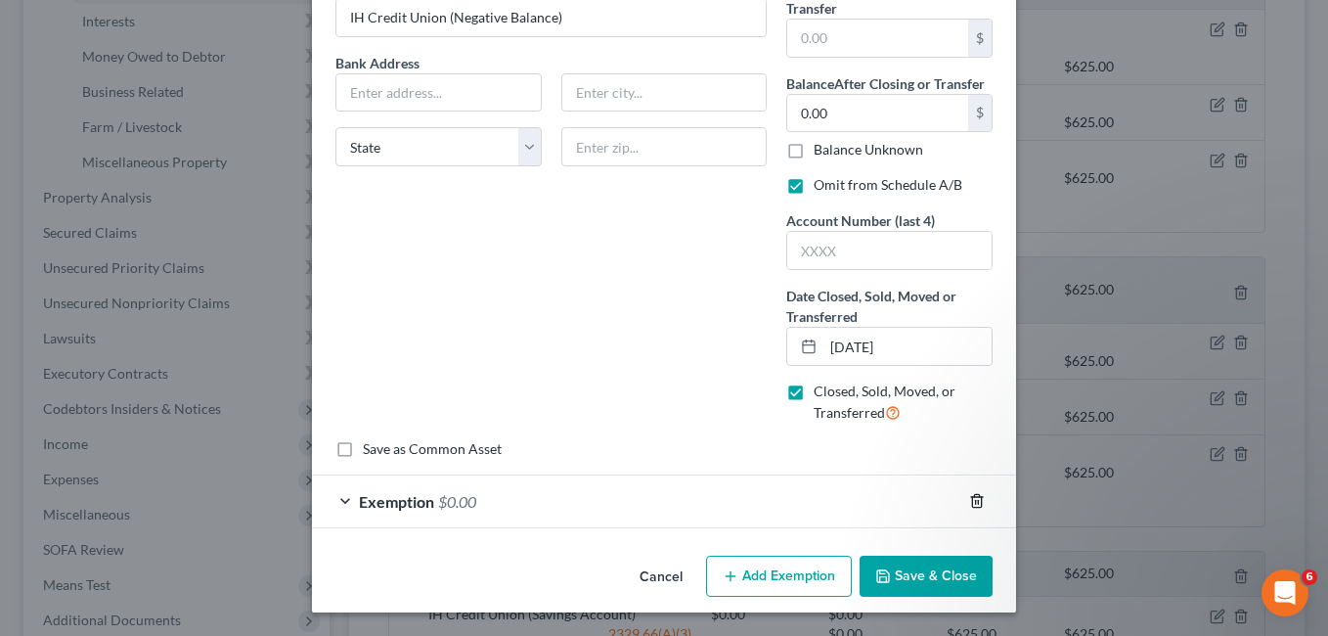
click at [969, 502] on icon "button" at bounding box center [977, 501] width 16 height 16
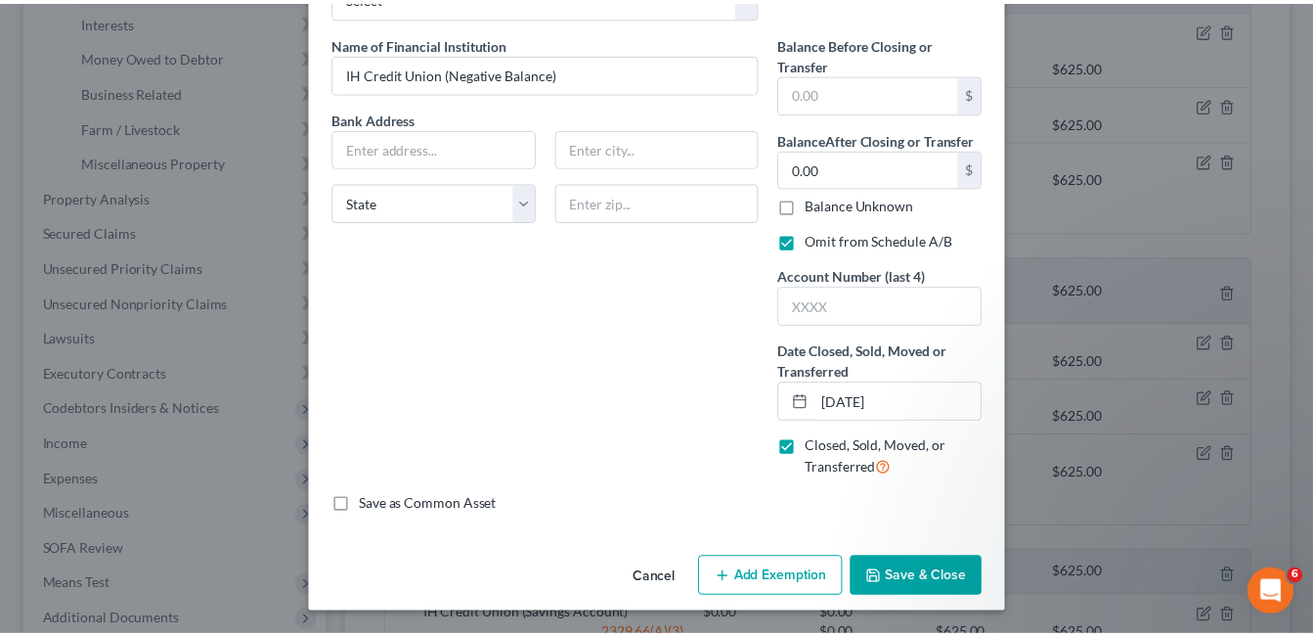
scroll to position [133, 0]
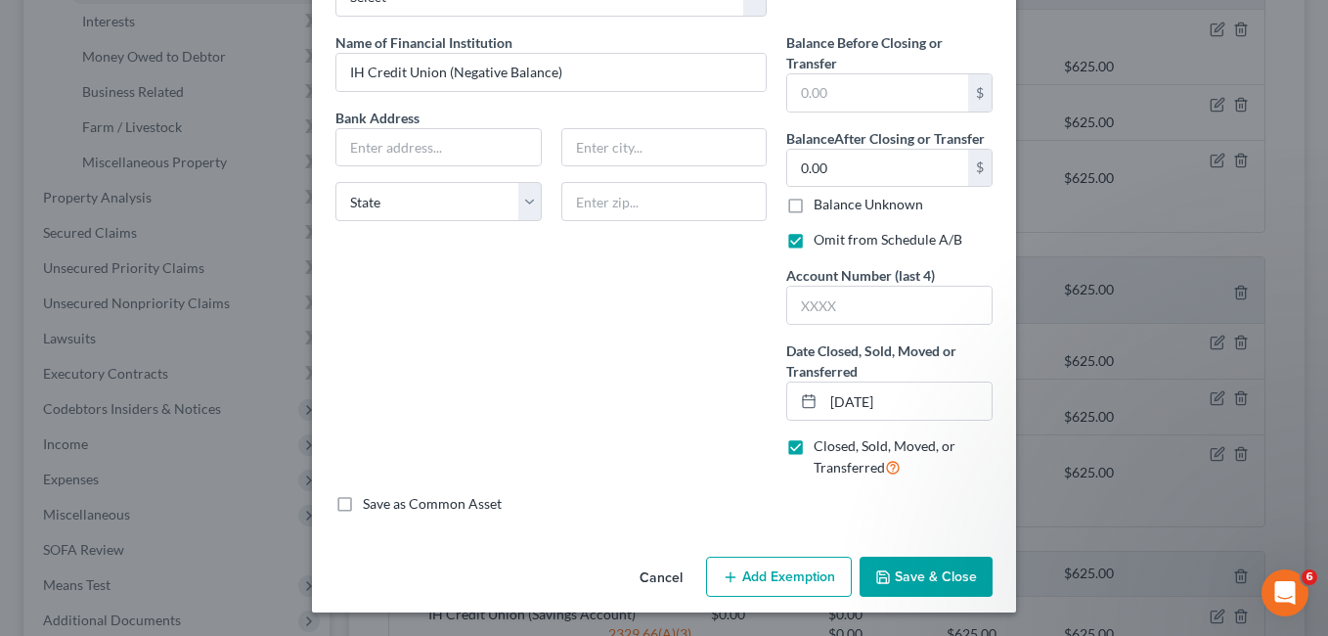
click at [918, 584] on button "Save & Close" at bounding box center [925, 576] width 133 height 41
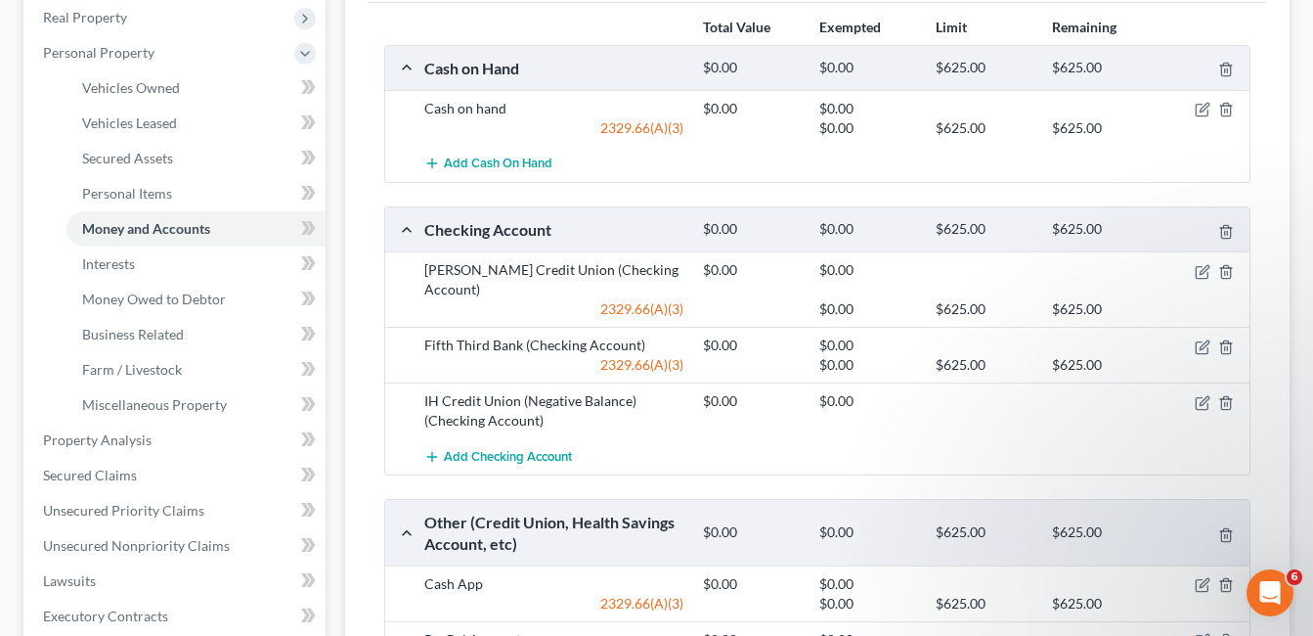
scroll to position [684, 0]
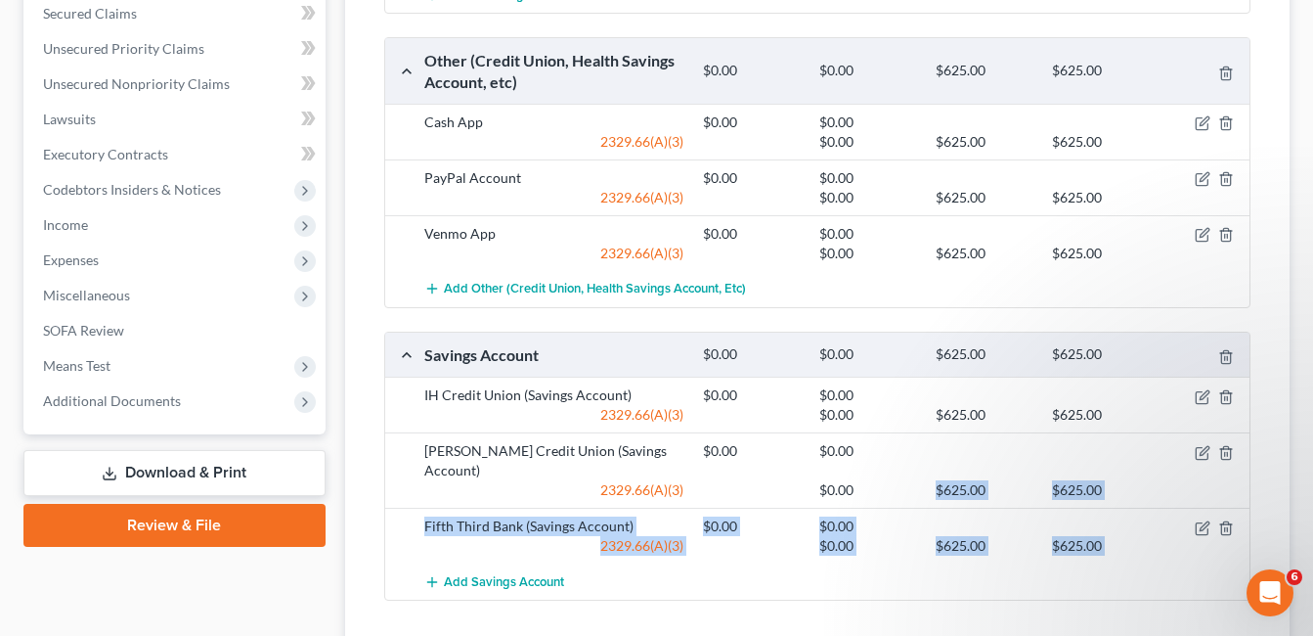
click at [910, 505] on div "IH Credit Union (Savings Account) $0.00 $0.00 2329.66(A)(3) $0.00 $625.00 $625.…" at bounding box center [817, 487] width 864 height 223
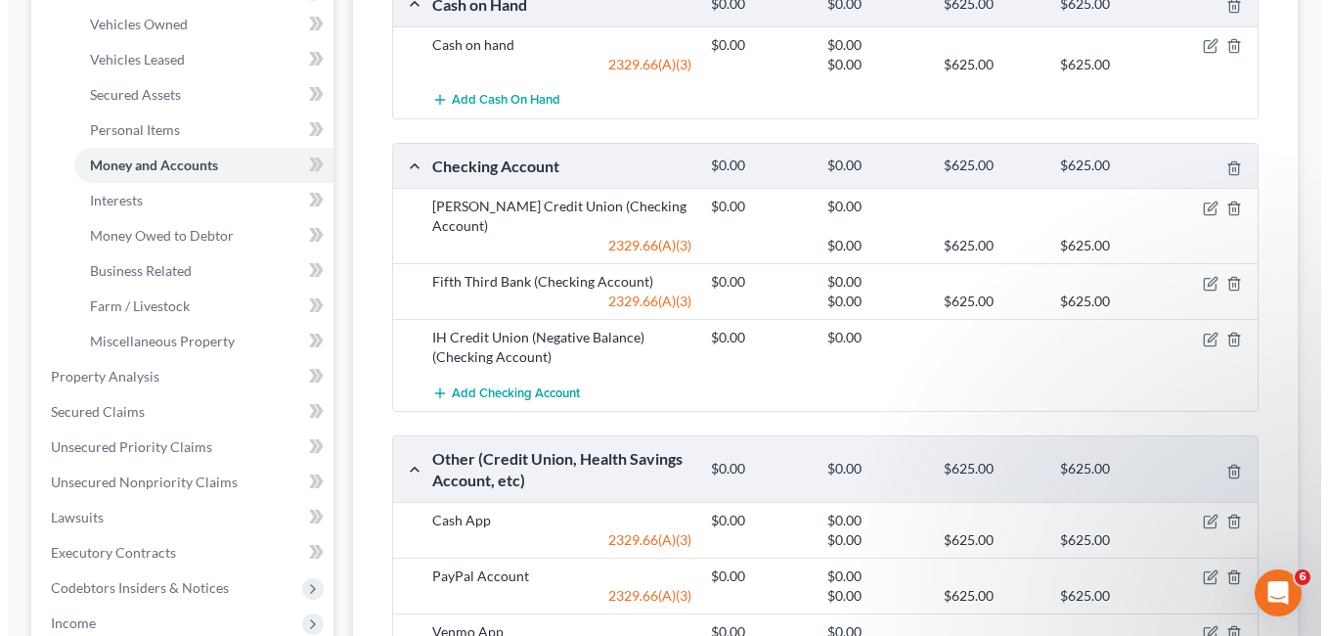
scroll to position [196, 0]
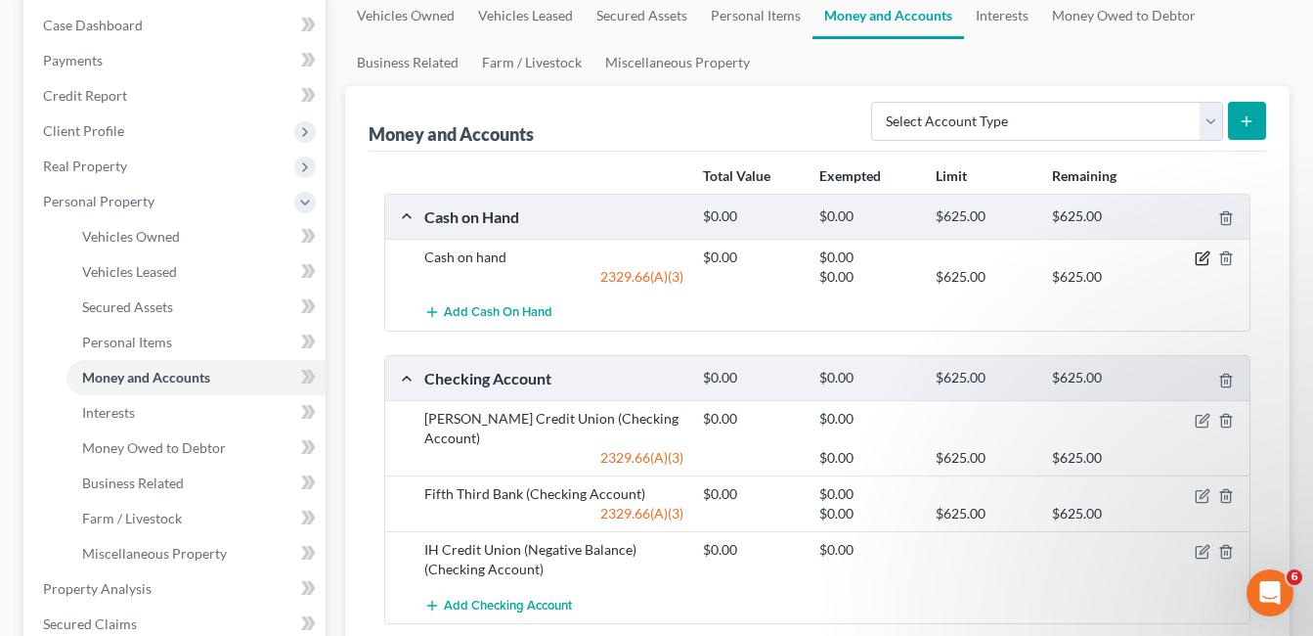
click at [1199, 257] on icon "button" at bounding box center [1203, 258] width 16 height 16
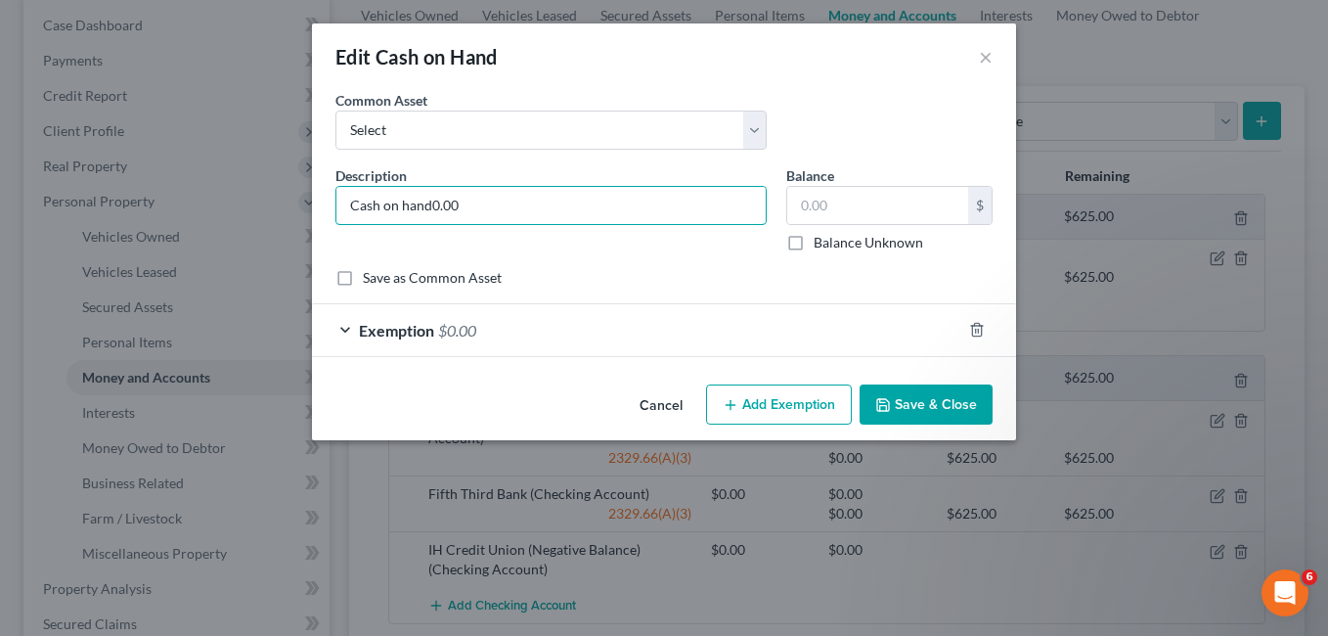
type input "Cash on hand"
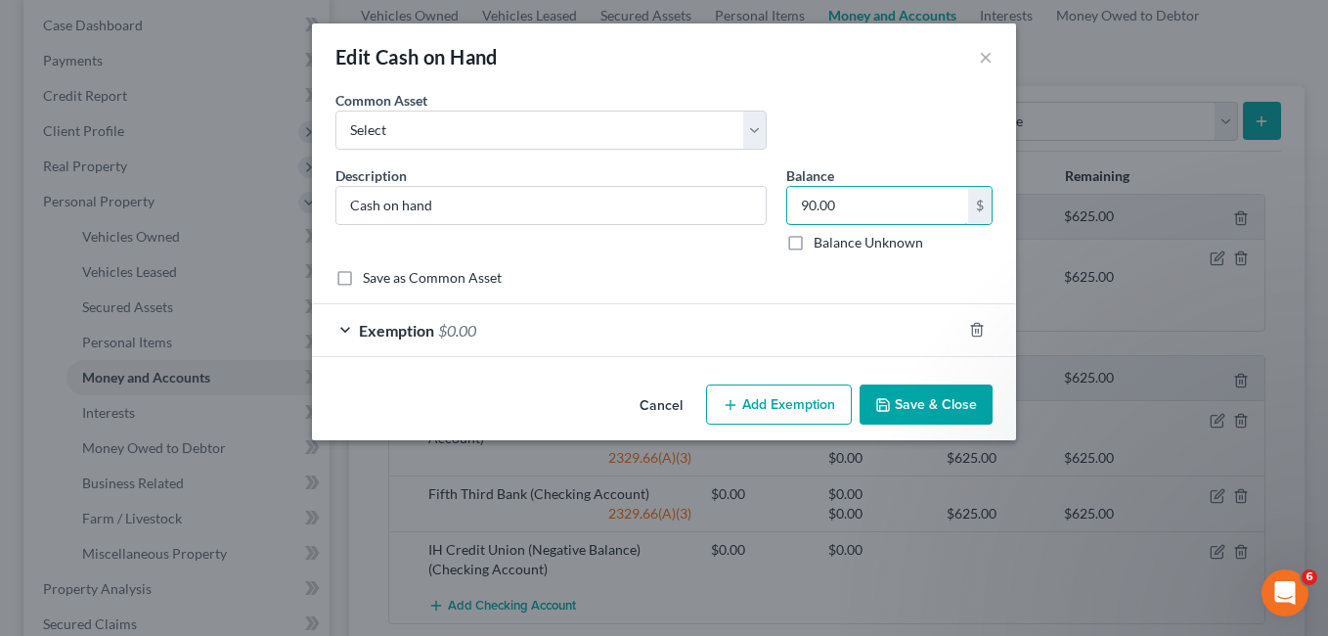
type input "90.00"
click at [688, 333] on div "Exemption $0.00" at bounding box center [636, 330] width 649 height 52
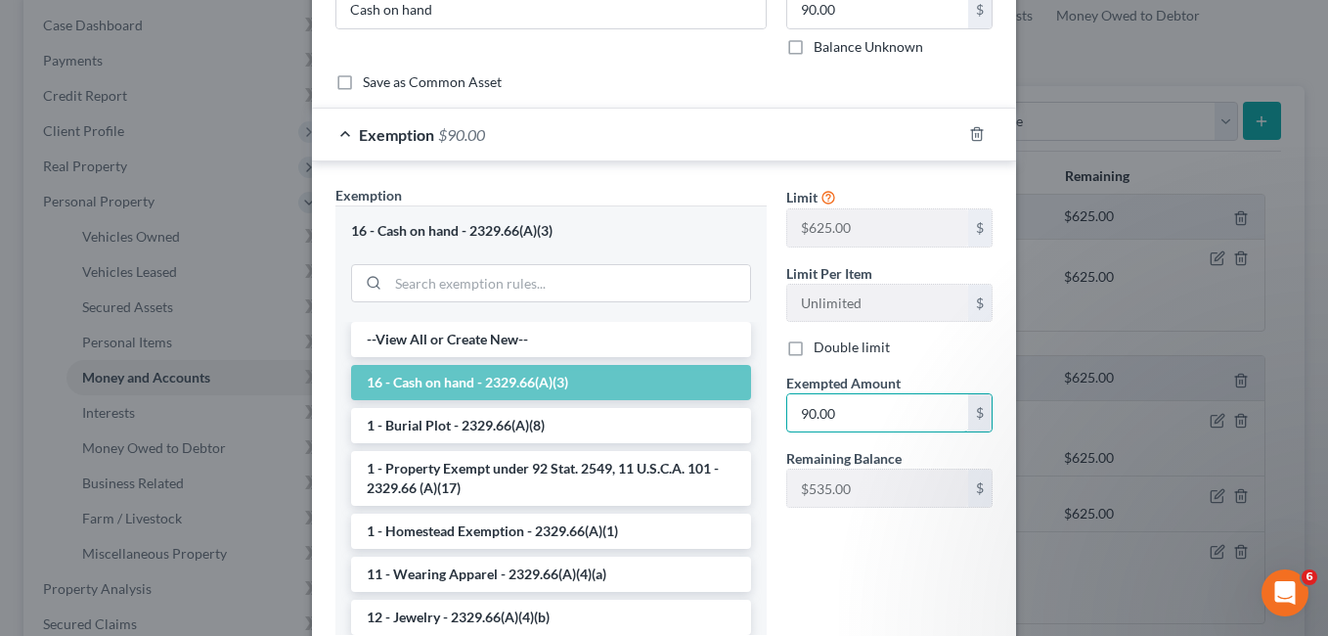
scroll to position [334, 0]
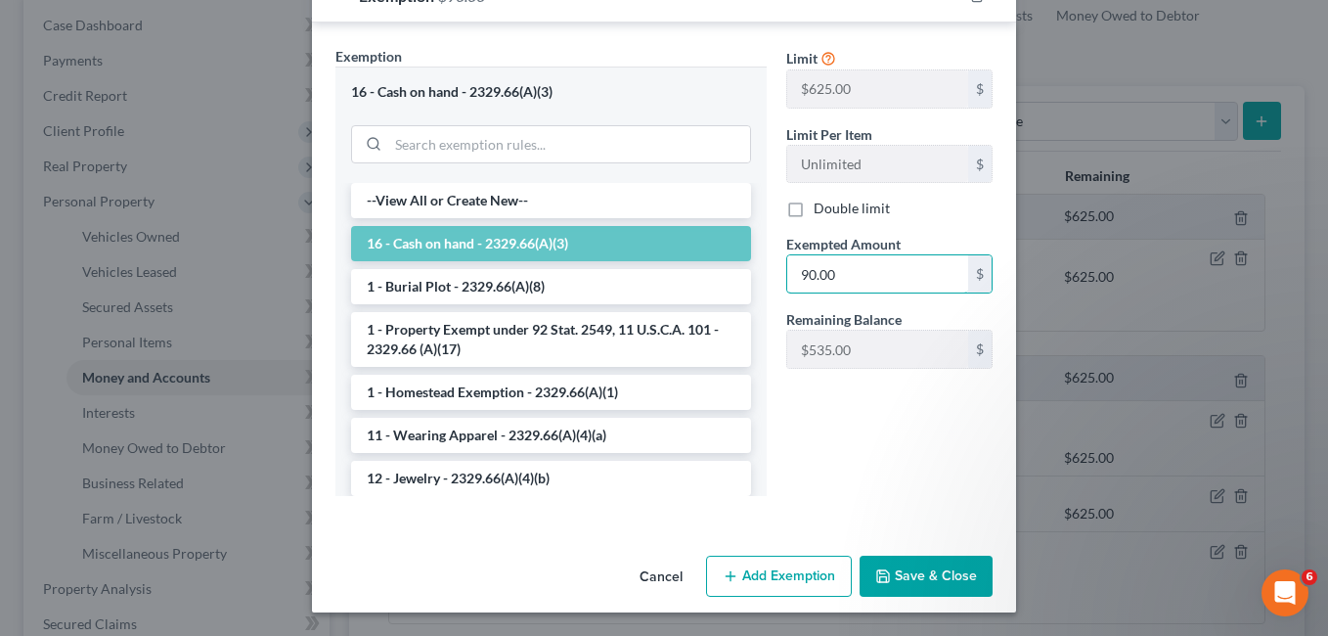
type input "90.00"
click at [913, 574] on button "Save & Close" at bounding box center [925, 575] width 133 height 41
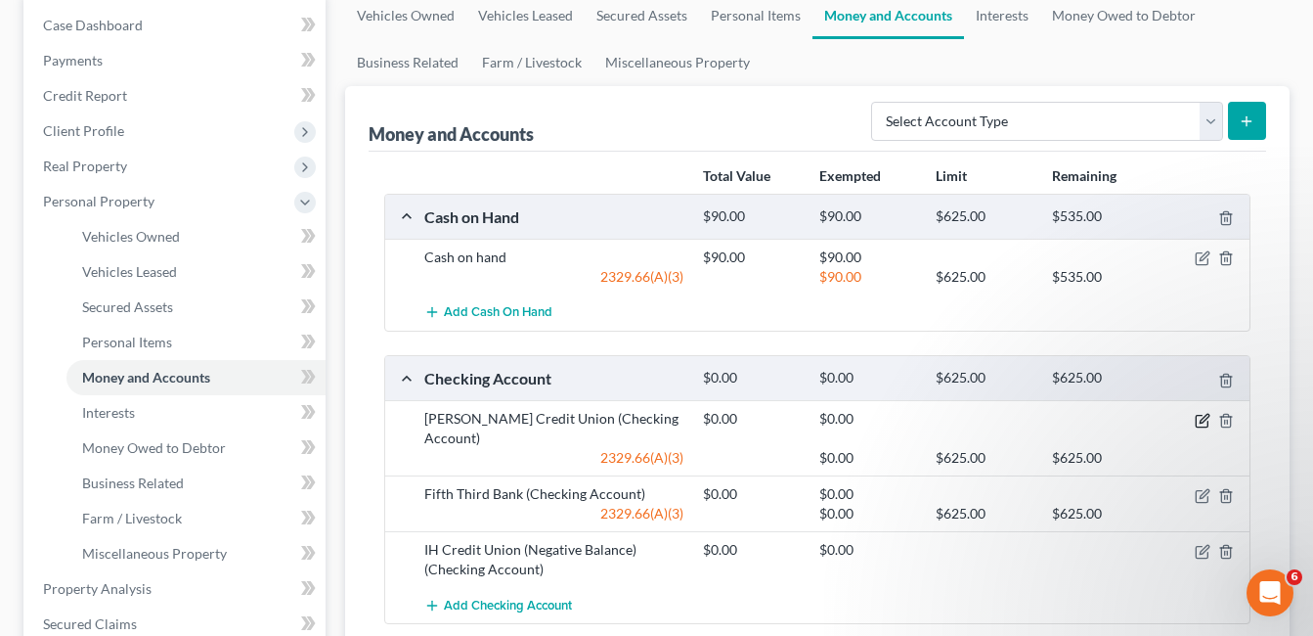
click at [1203, 413] on icon "button" at bounding box center [1203, 421] width 16 height 16
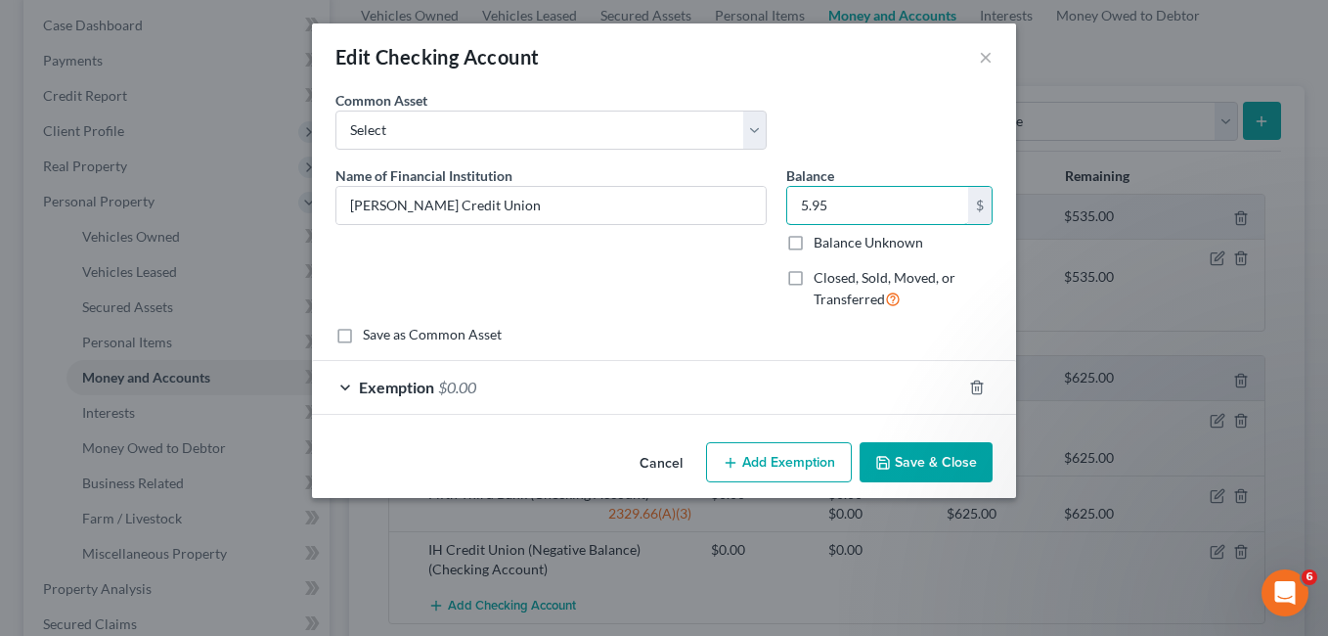
type input "5.95"
click at [776, 394] on div "Exemption $0.00" at bounding box center [636, 387] width 649 height 52
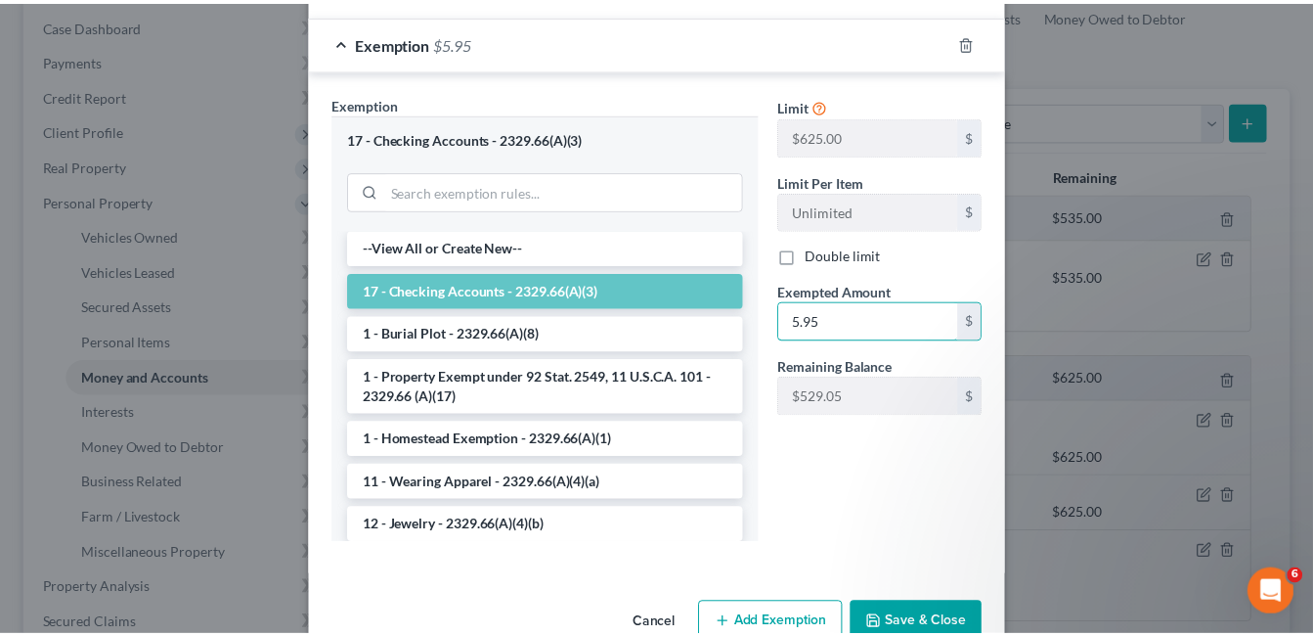
scroll to position [392, 0]
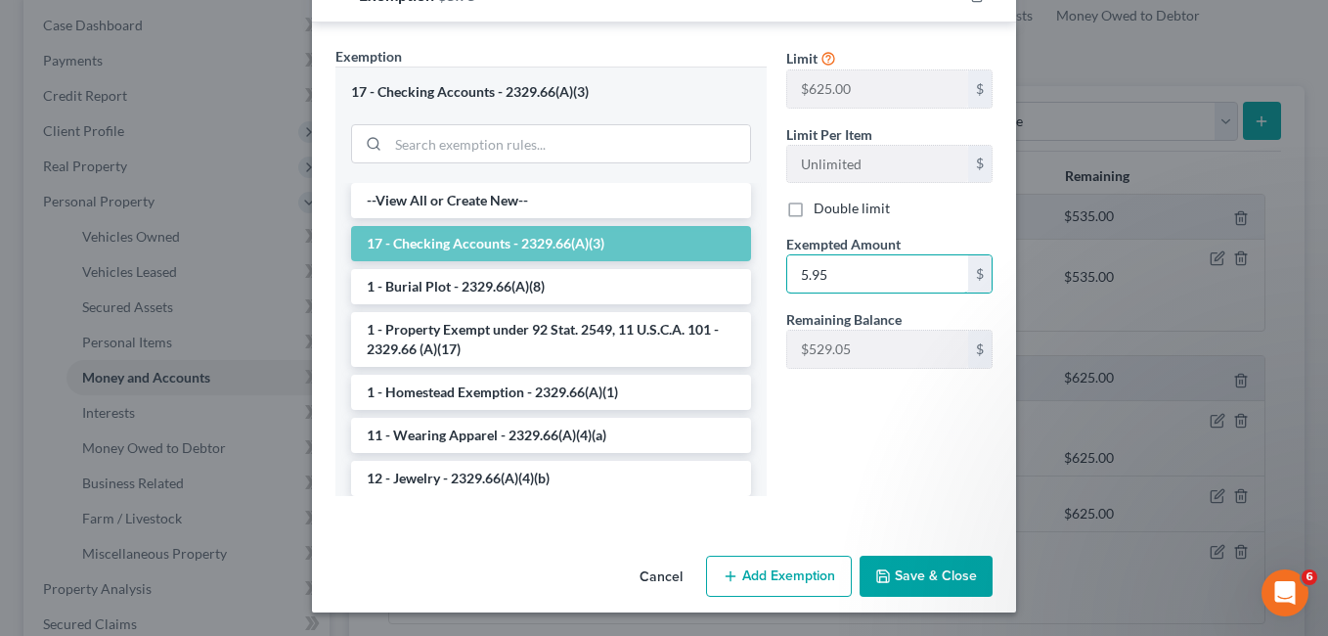
type input "5.95"
click at [894, 571] on button "Save & Close" at bounding box center [925, 575] width 133 height 41
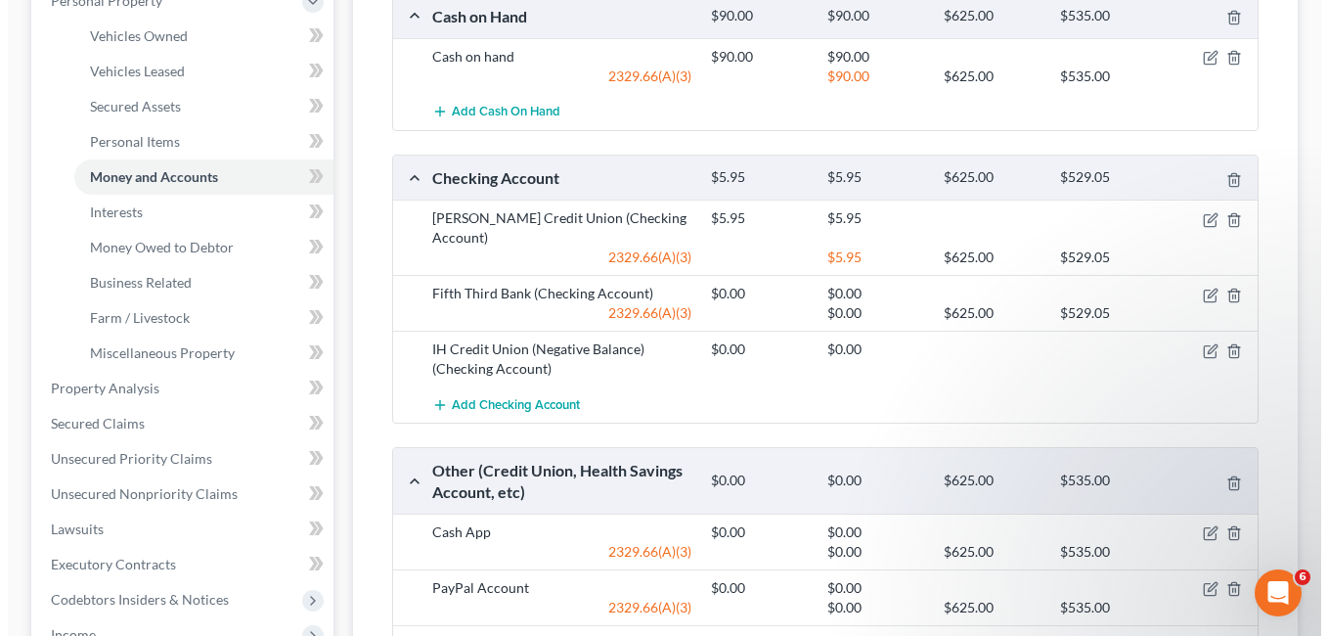
scroll to position [782, 0]
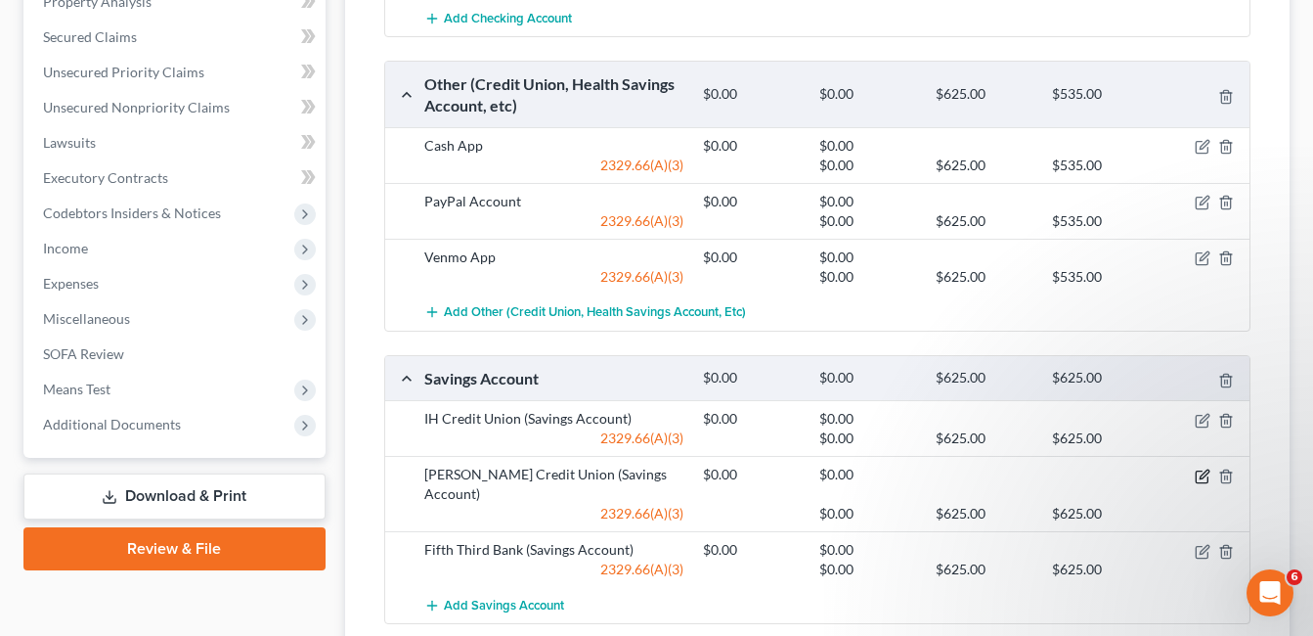
click at [1202, 474] on icon "button" at bounding box center [1204, 473] width 9 height 9
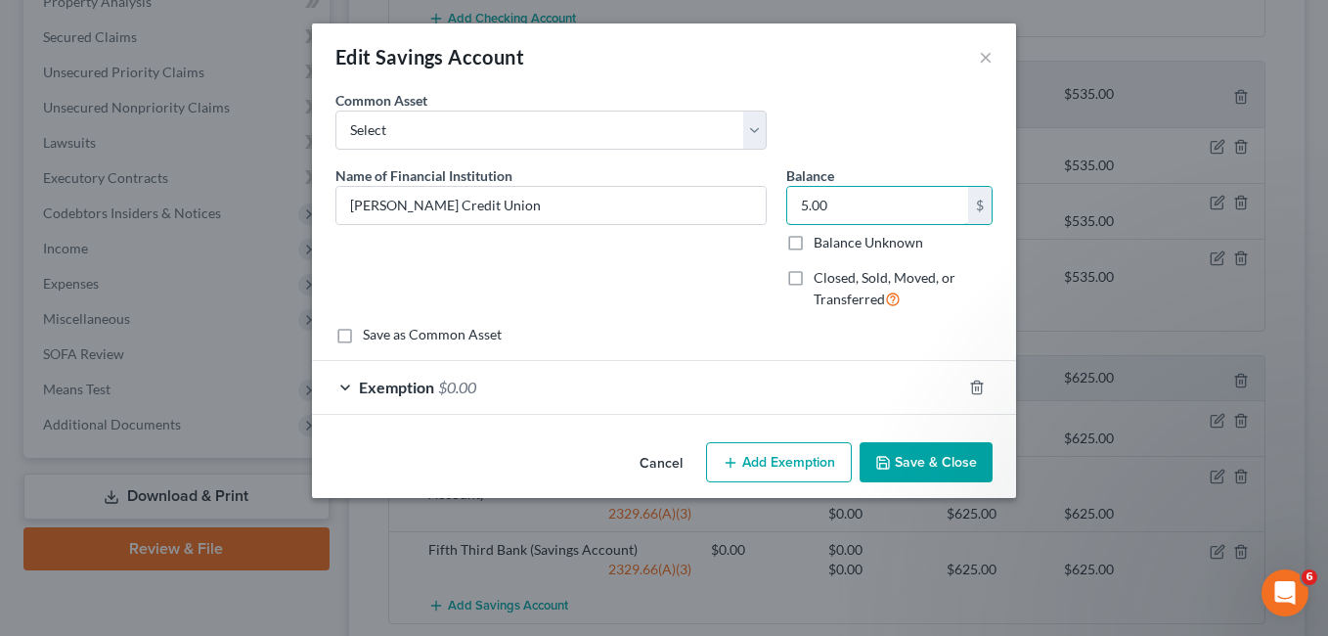
type input "5.00"
click at [678, 378] on div "Exemption $0.00" at bounding box center [636, 387] width 649 height 52
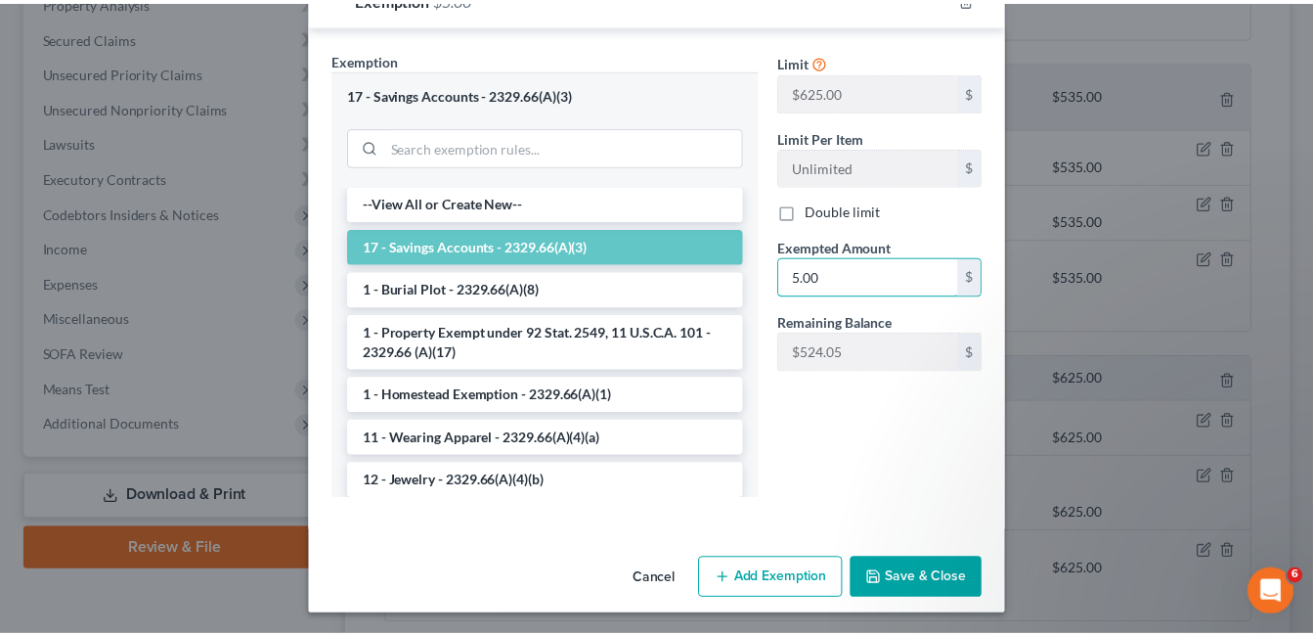
scroll to position [392, 0]
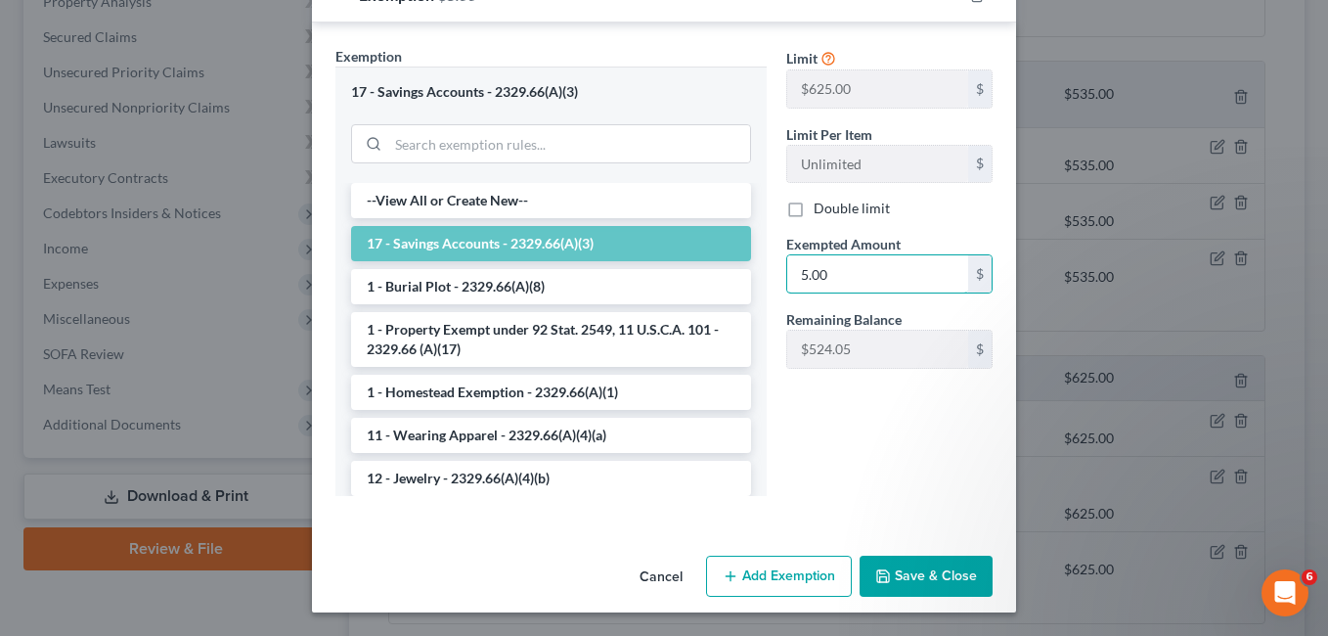
type input "5.00"
click at [900, 570] on button "Save & Close" at bounding box center [925, 575] width 133 height 41
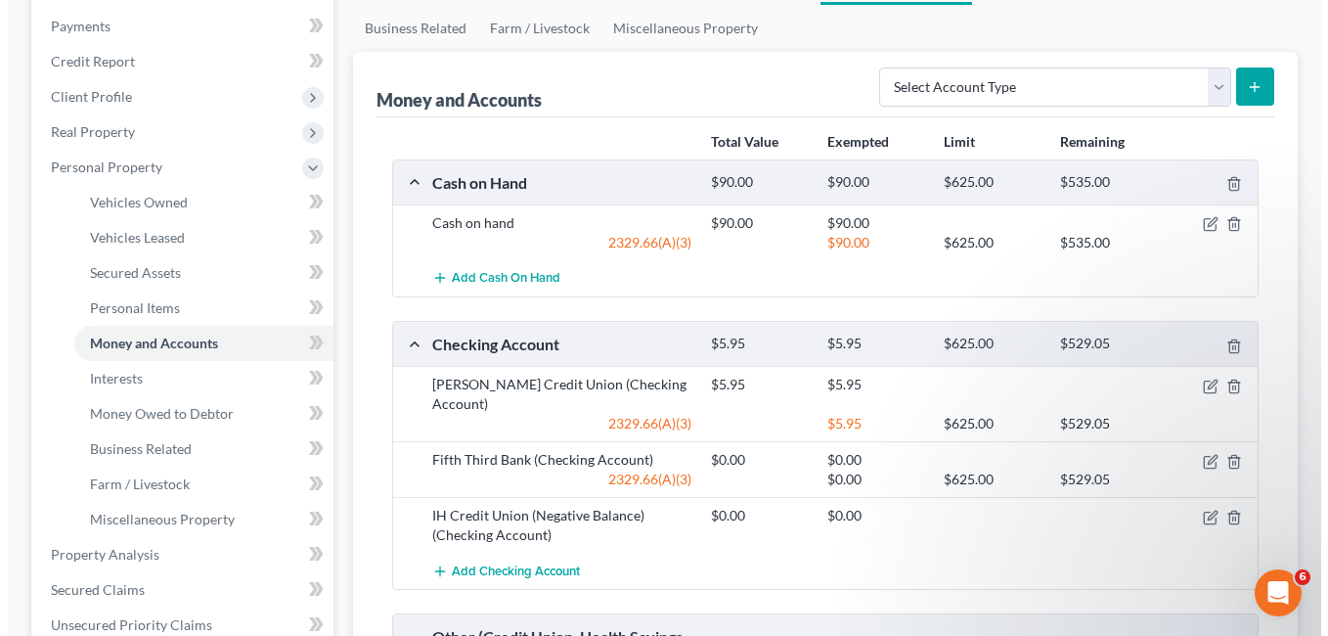
scroll to position [196, 0]
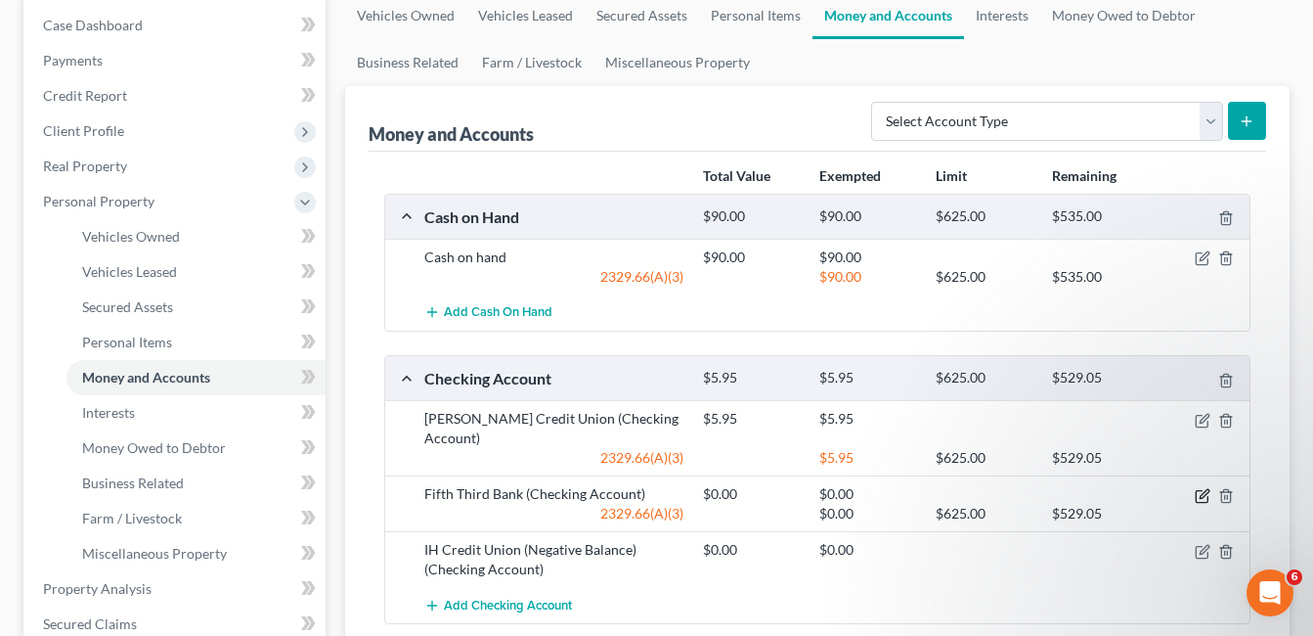
click at [1202, 498] on icon "button" at bounding box center [1204, 493] width 9 height 9
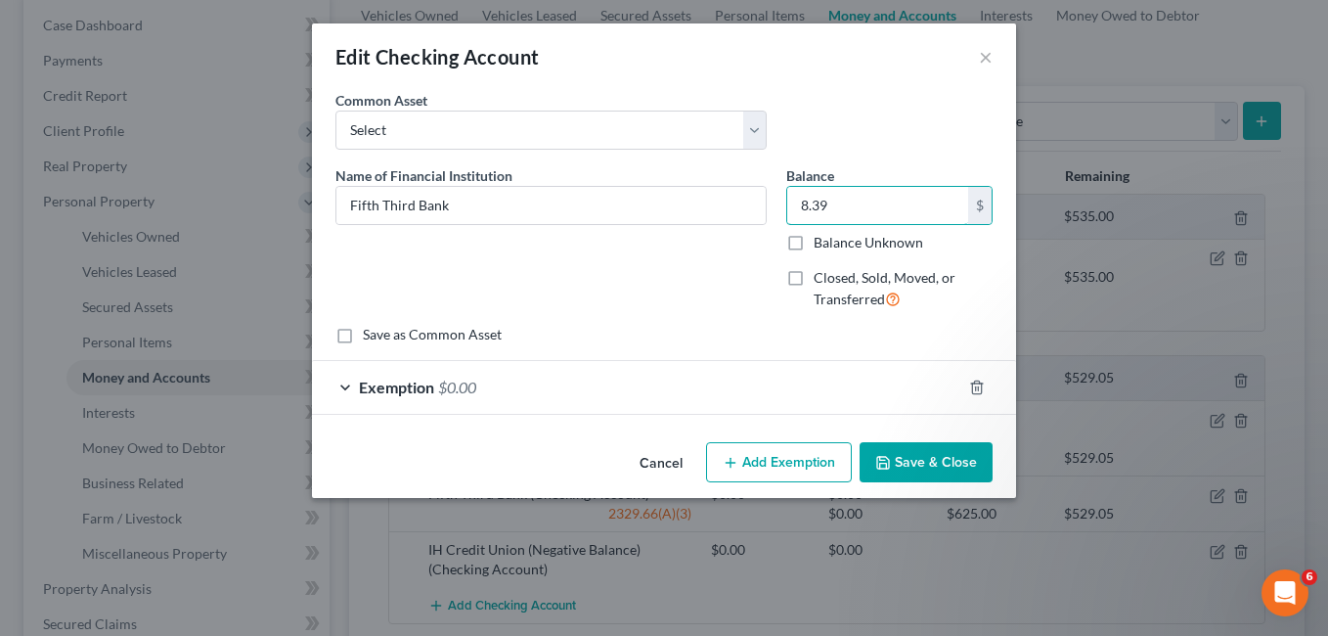
type input "8.39"
click at [764, 384] on div "Exemption $0.00" at bounding box center [636, 387] width 649 height 52
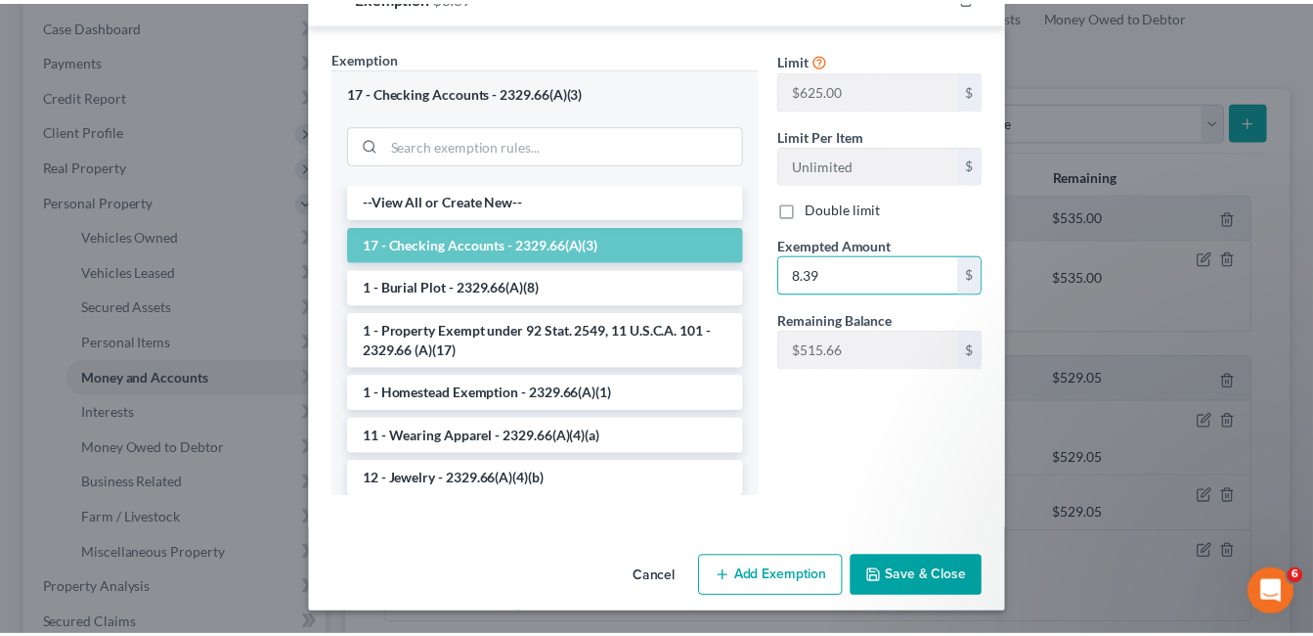
scroll to position [392, 0]
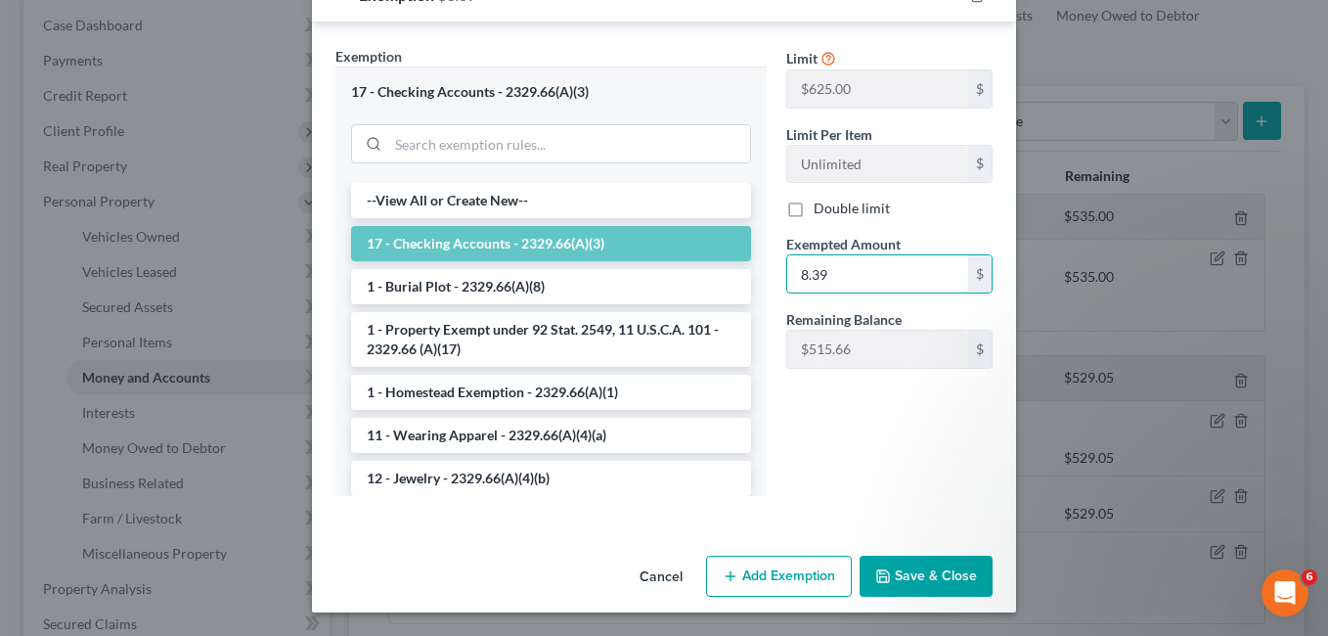
type input "8.39"
click at [965, 586] on button "Save & Close" at bounding box center [925, 575] width 133 height 41
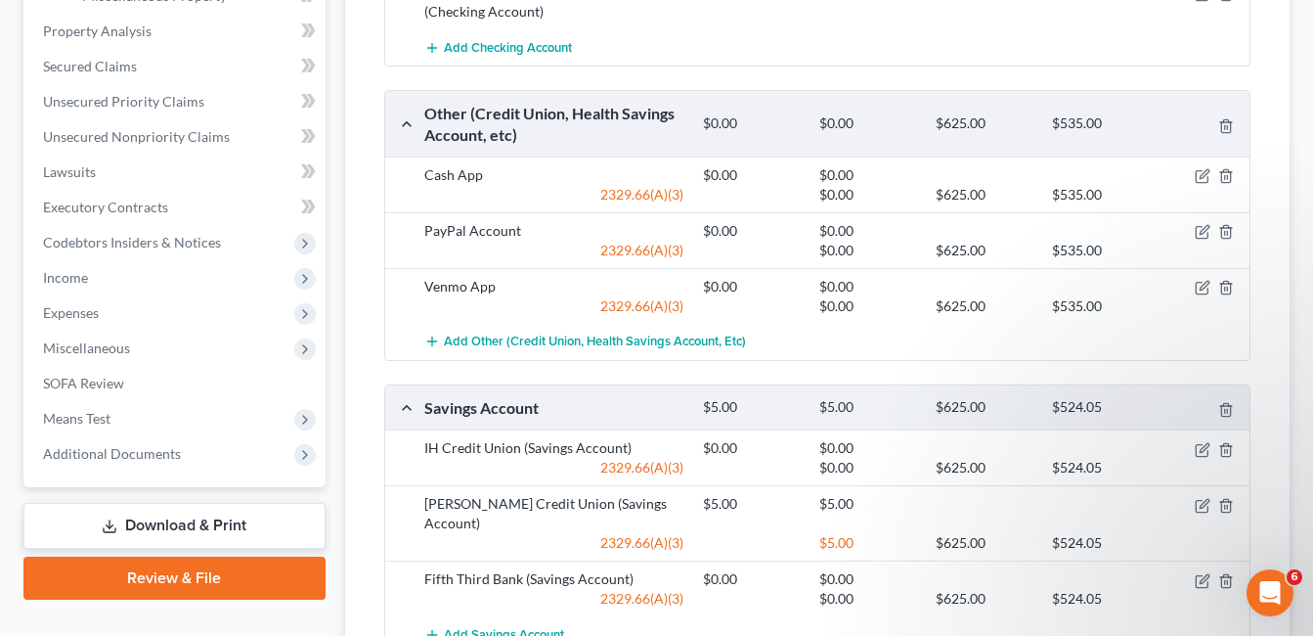
scroll to position [954, 0]
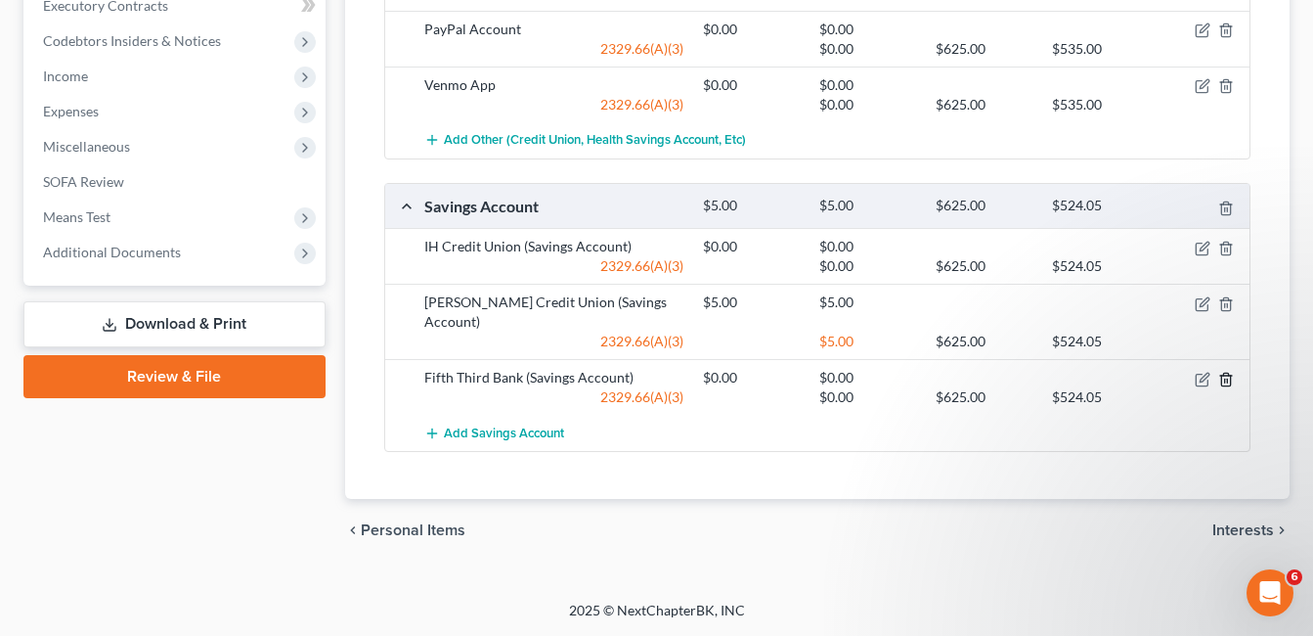
click at [1225, 382] on line "button" at bounding box center [1225, 380] width 0 height 4
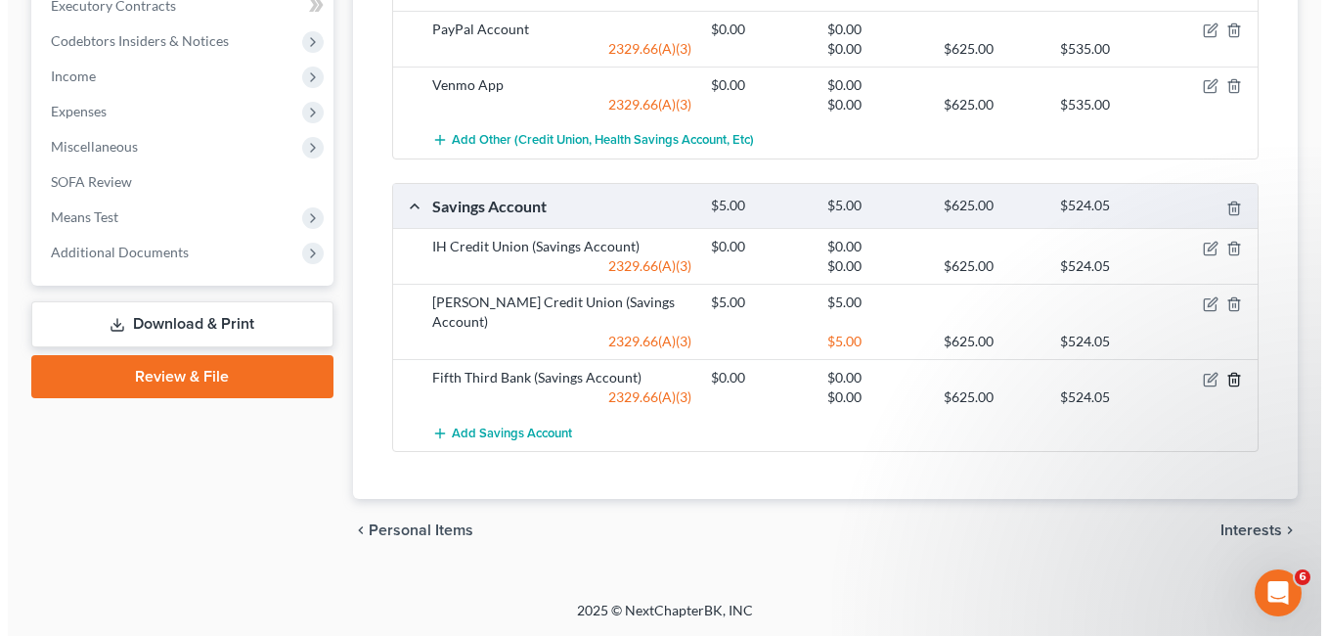
scroll to position [935, 0]
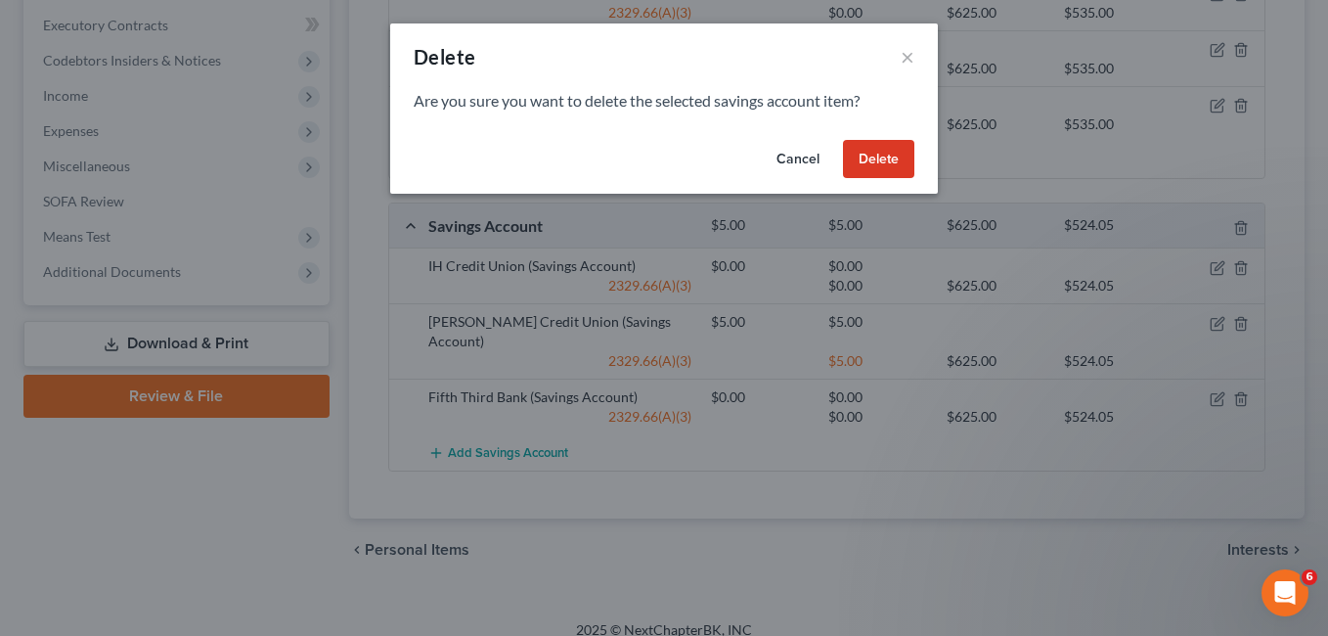
click at [881, 161] on button "Delete" at bounding box center [878, 159] width 71 height 39
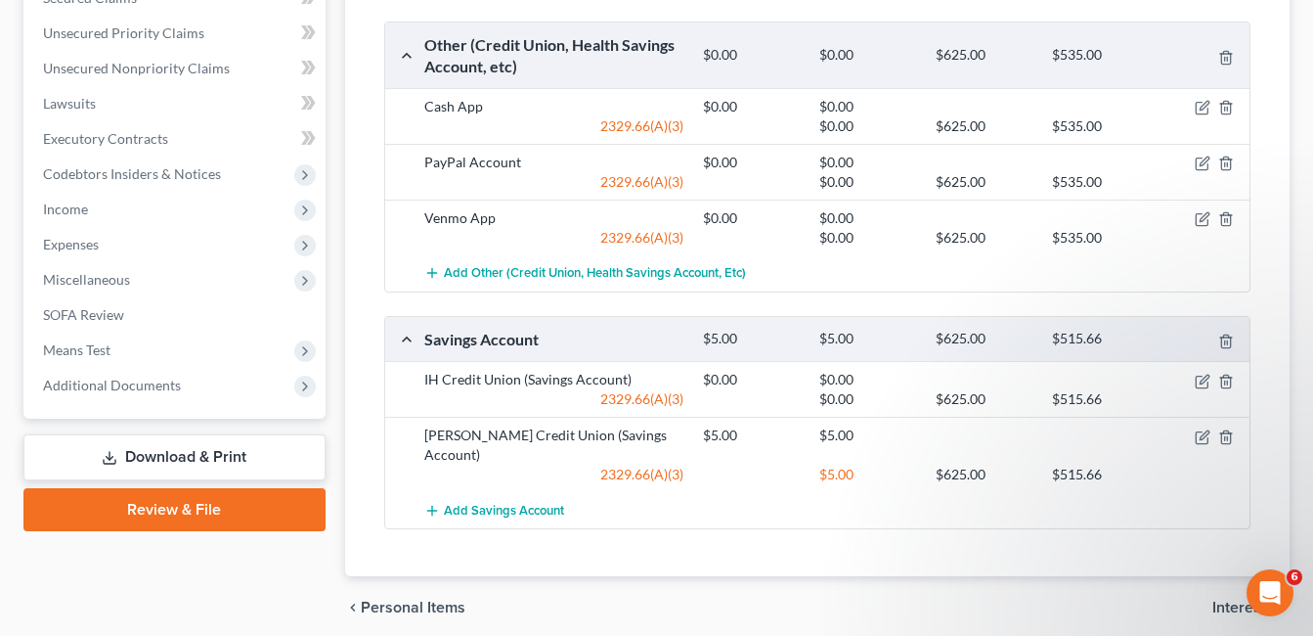
scroll to position [703, 0]
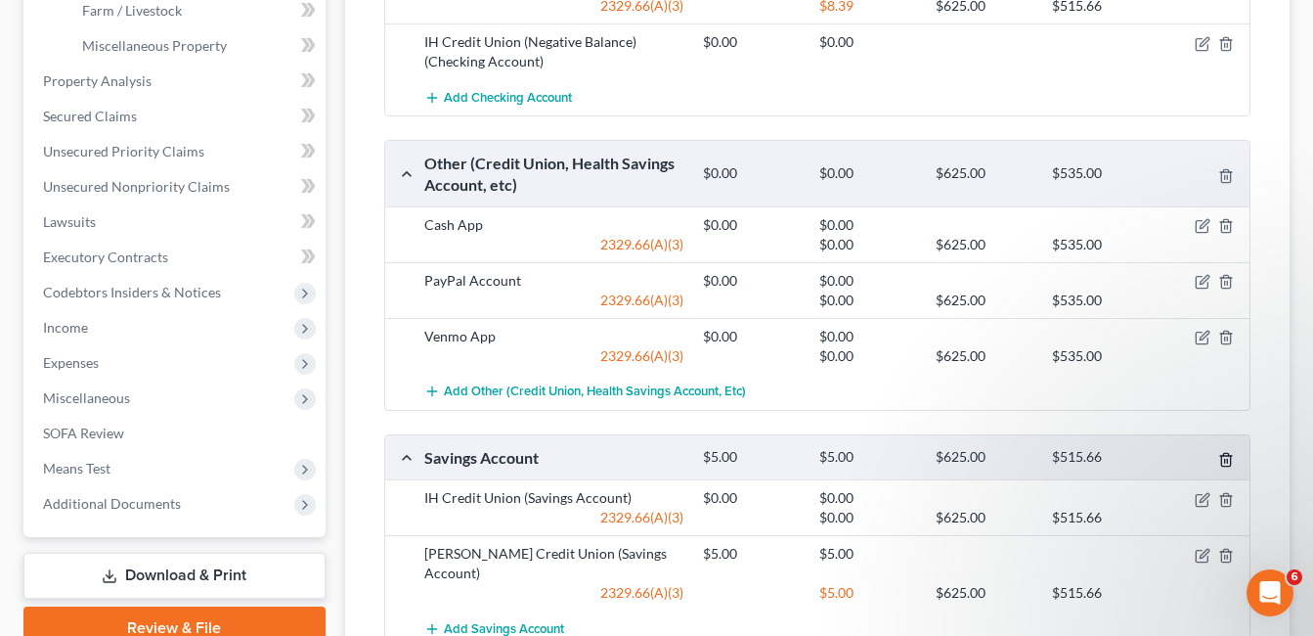
click at [1222, 454] on icon "button" at bounding box center [1226, 460] width 16 height 16
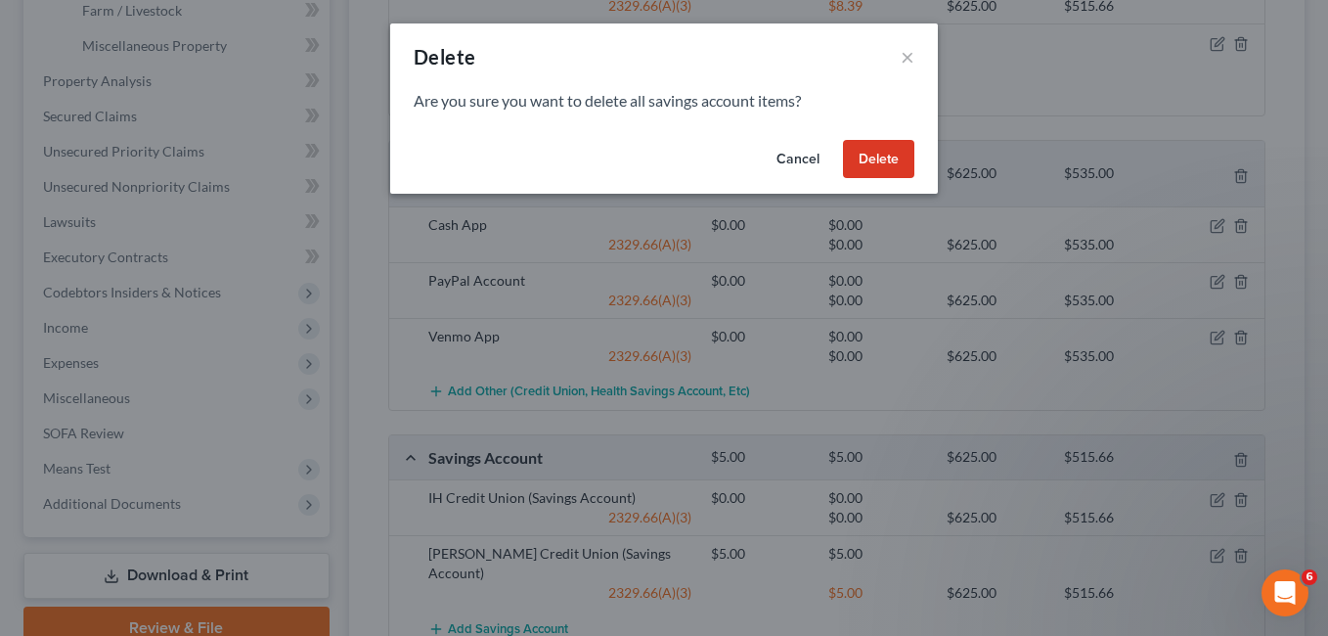
click at [882, 152] on button "Delete" at bounding box center [878, 159] width 71 height 39
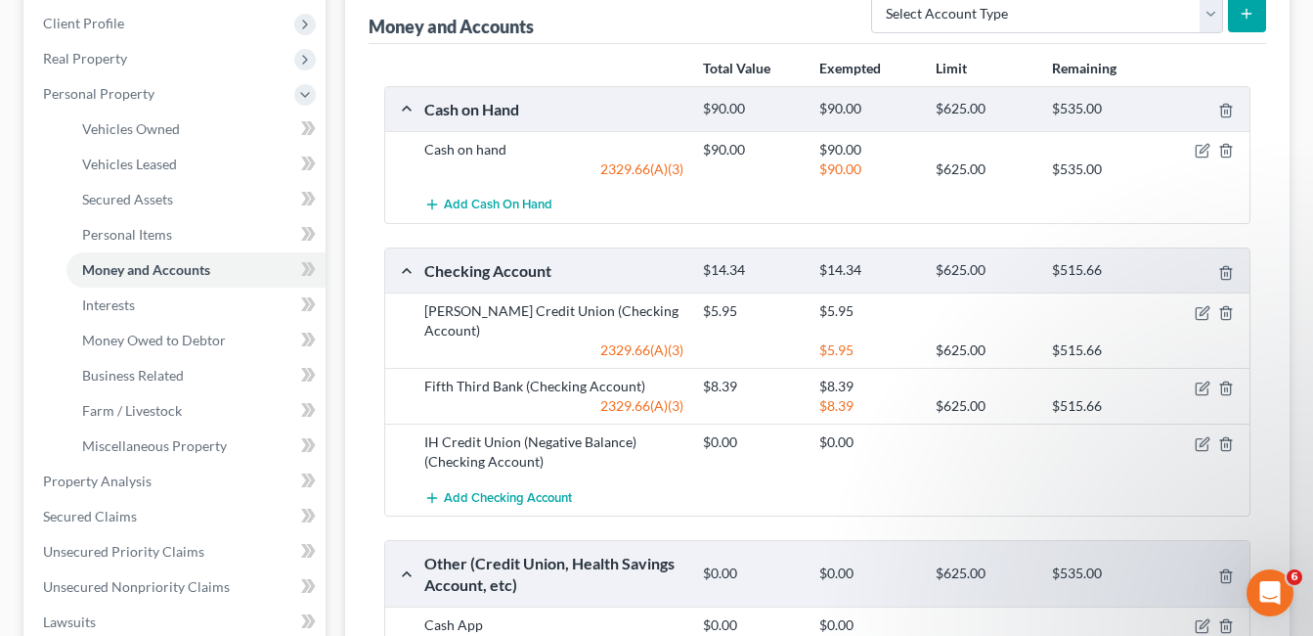
scroll to position [302, 0]
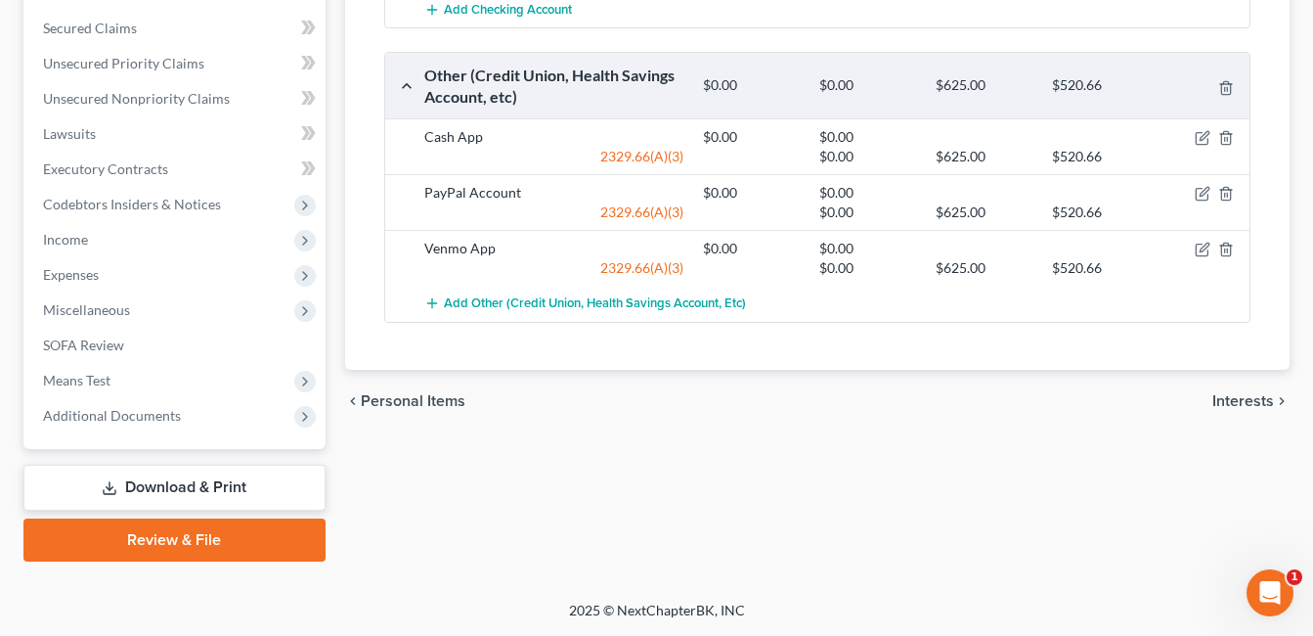
scroll to position [498, 0]
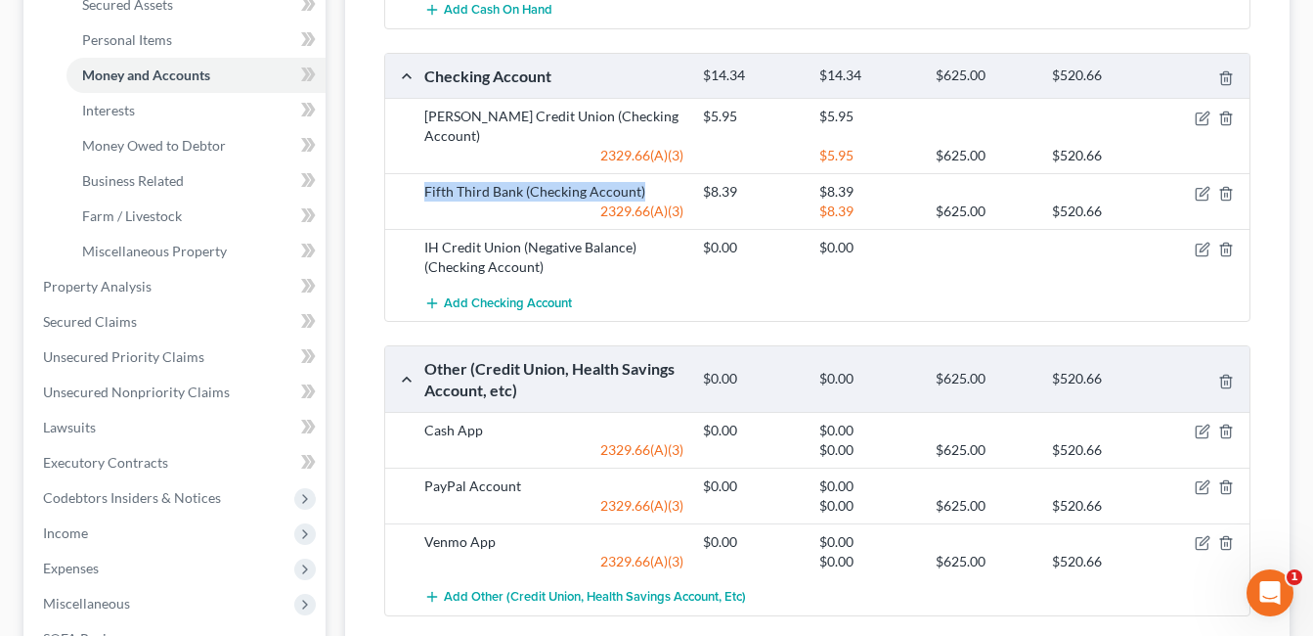
drag, startPoint x: 642, startPoint y: 189, endPoint x: 425, endPoint y: 192, distance: 217.1
click at [425, 192] on div "Fifth Third Bank (Checking Account)" at bounding box center [554, 192] width 279 height 20
drag, startPoint x: 425, startPoint y: 192, endPoint x: 441, endPoint y: 192, distance: 15.6
copy div "Fifth Third Bank (Checking Account)"
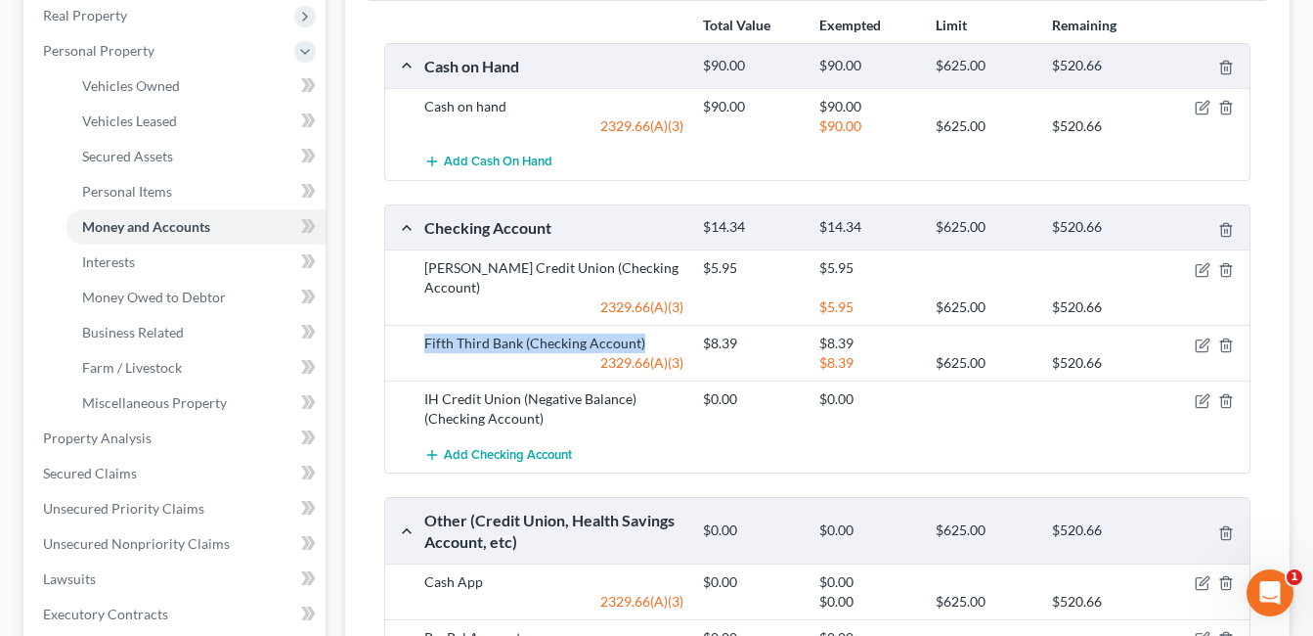
scroll to position [302, 0]
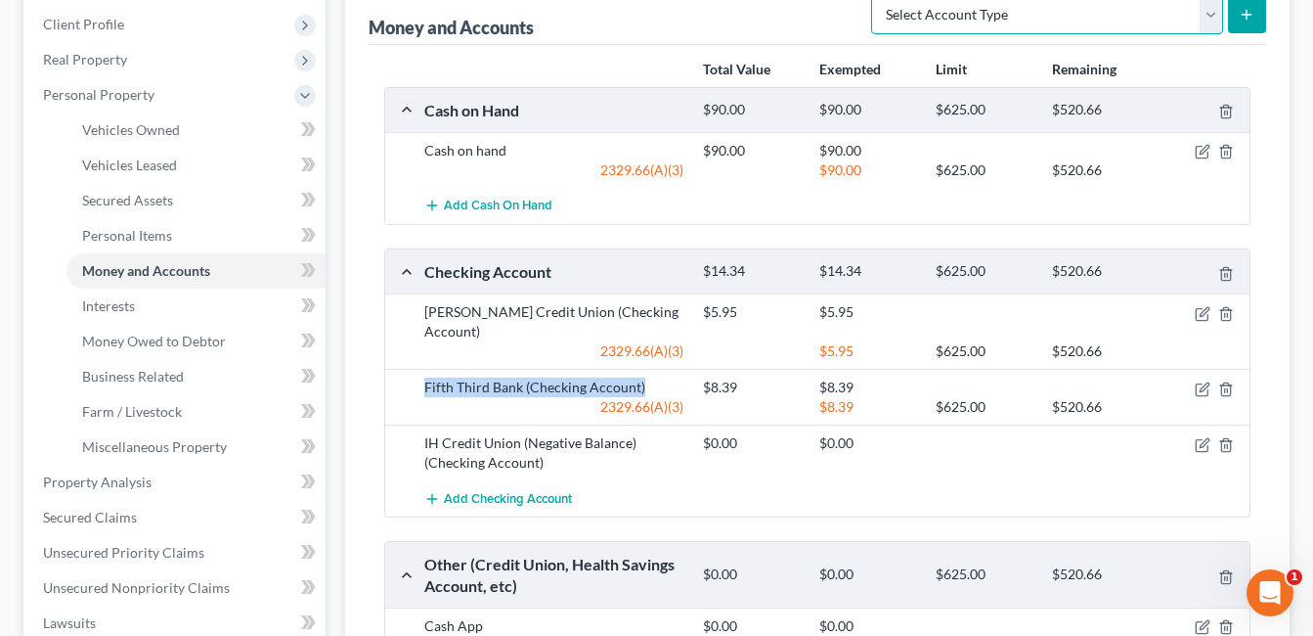
click at [1209, 18] on select "Select Account Type Brokerage Cash on Hand Certificates of Deposit Checking Acc…" at bounding box center [1047, 14] width 352 height 39
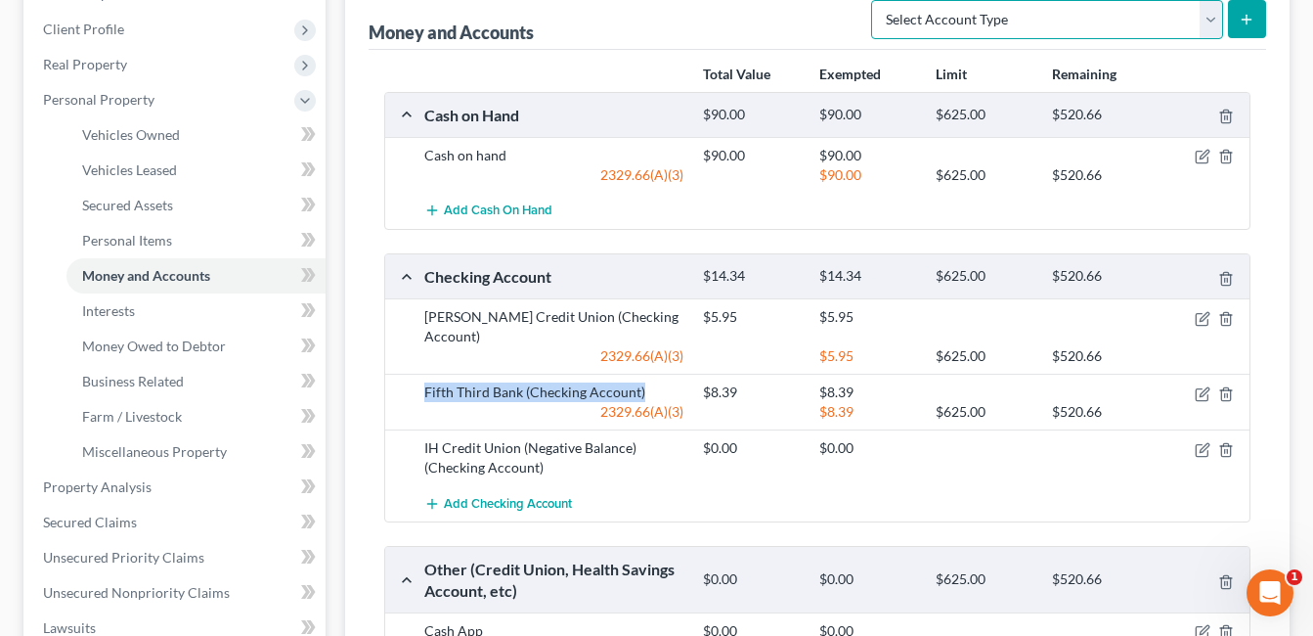
select select "savings"
click at [875, 0] on select "Select Account Type Brokerage Cash on Hand Certificates of Deposit Checking Acc…" at bounding box center [1047, 19] width 352 height 39
click at [1254, 12] on icon "submit" at bounding box center [1247, 20] width 16 height 16
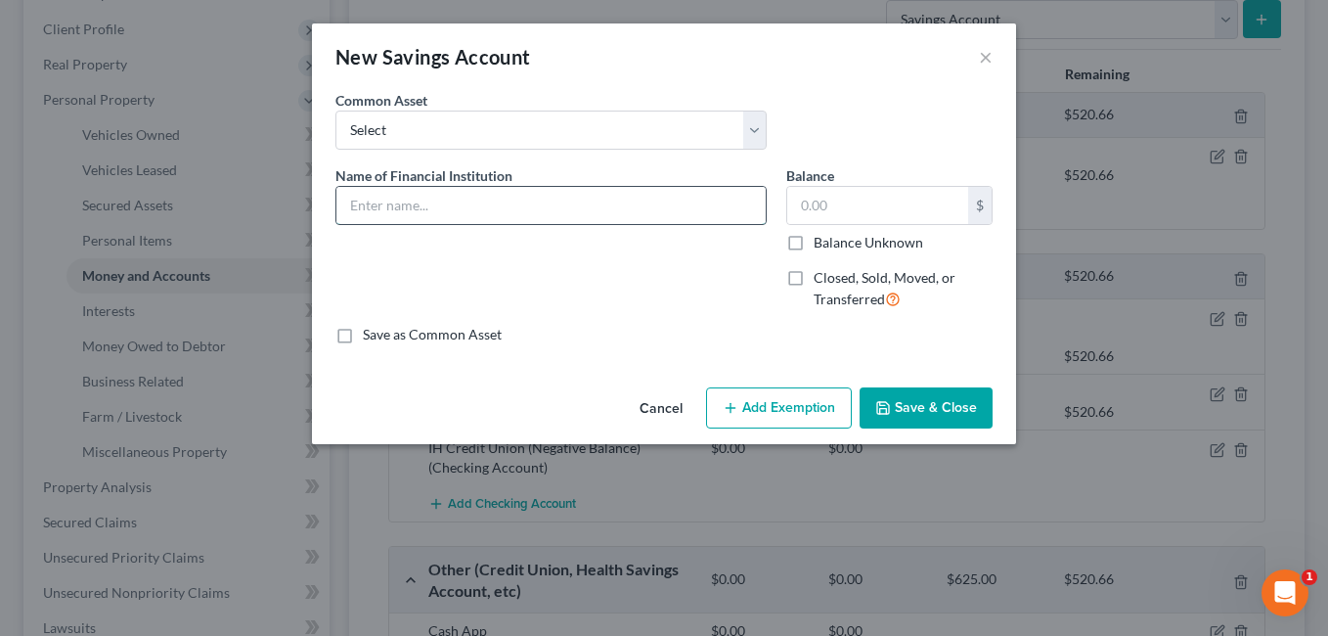
click at [476, 223] on input "text" at bounding box center [550, 205] width 429 height 37
type input "Wright Patt Credit Union"
click at [928, 203] on input "text" at bounding box center [877, 205] width 181 height 37
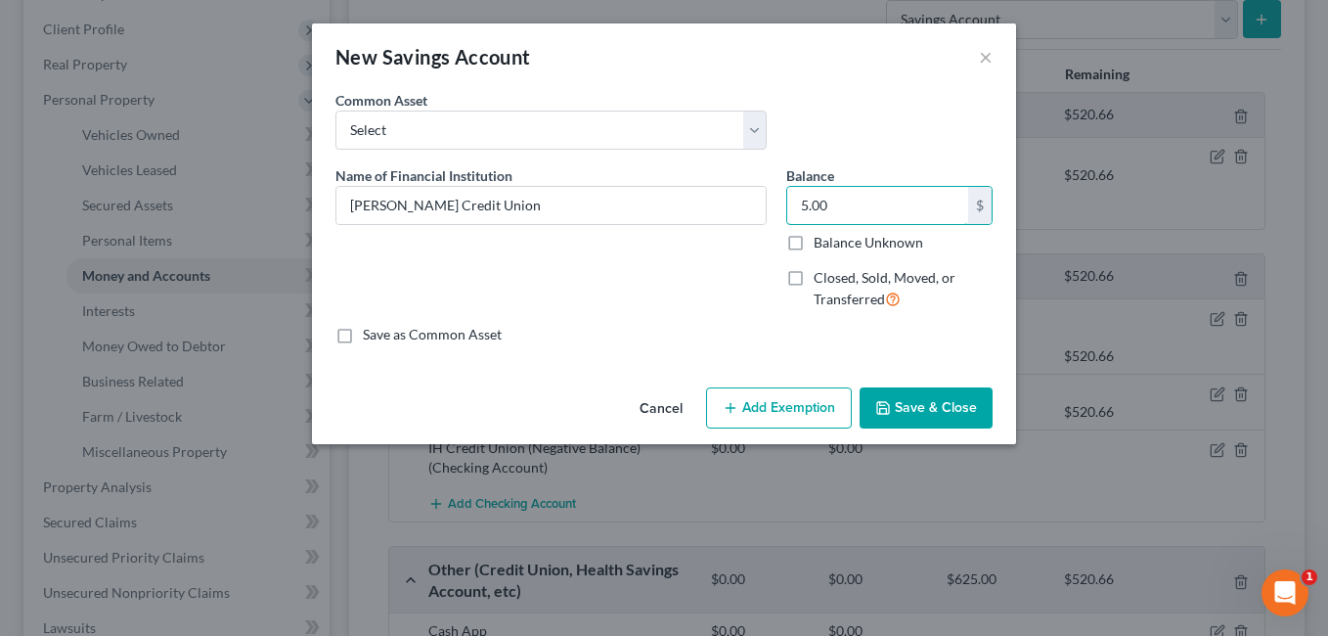
type input "5.00"
click at [750, 416] on button "Add Exemption" at bounding box center [779, 407] width 146 height 41
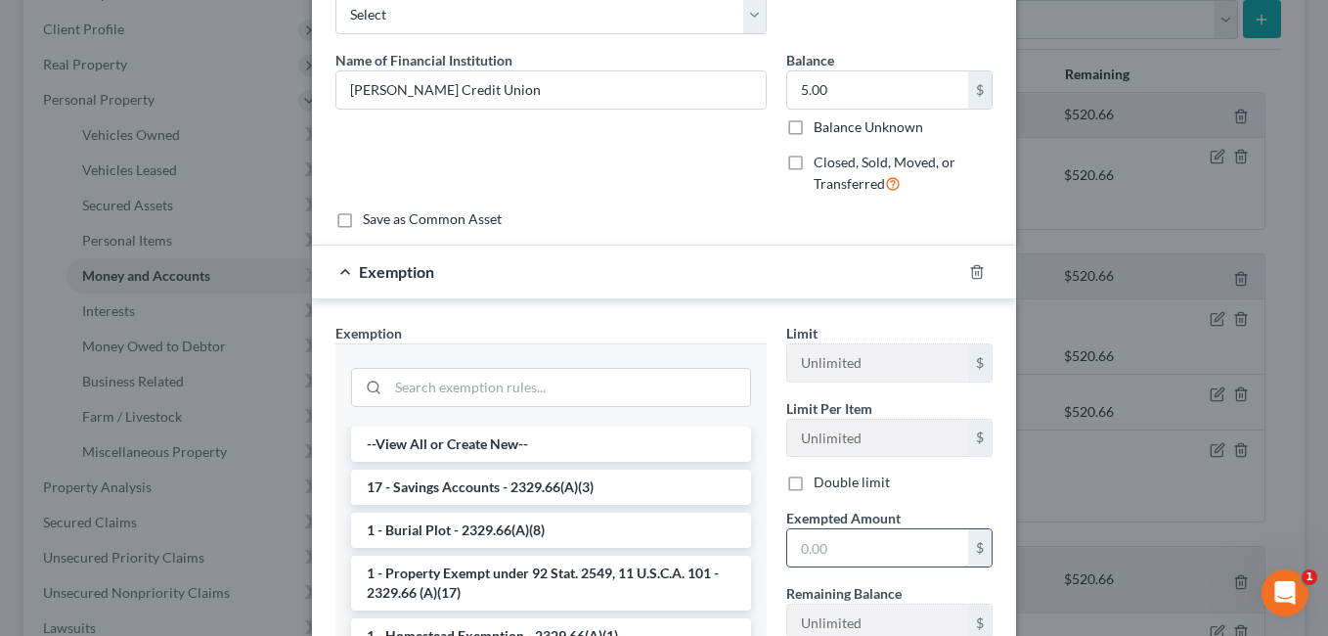
scroll to position [293, 0]
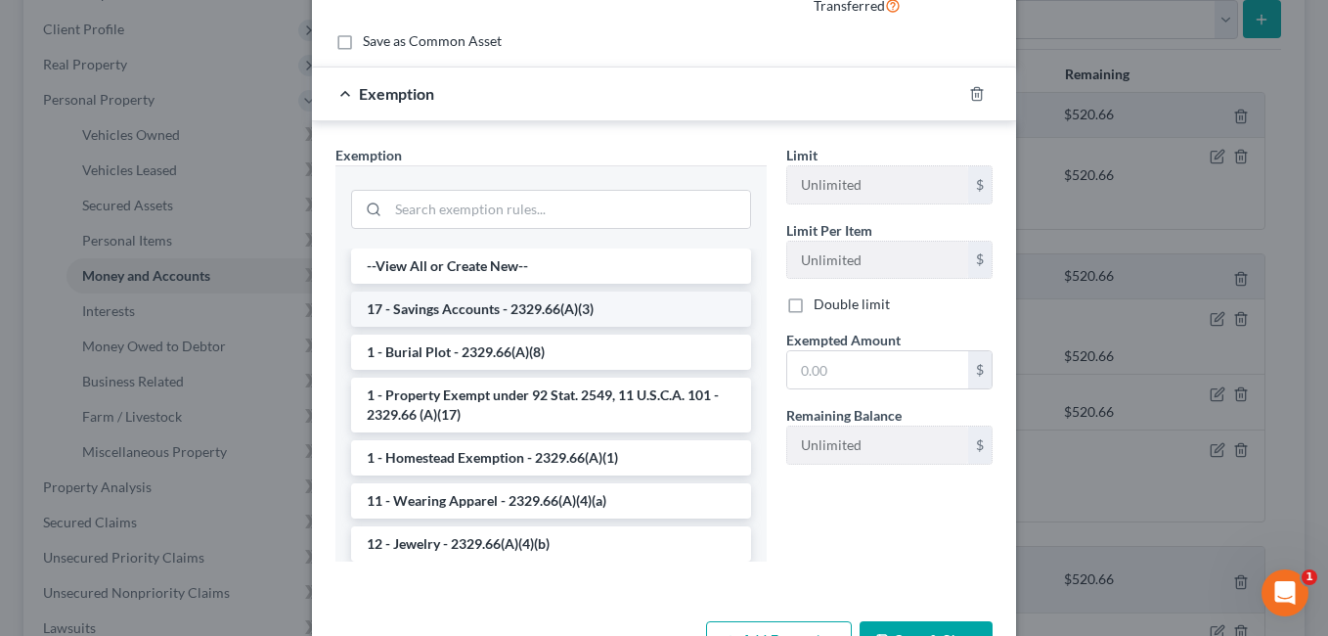
click at [488, 301] on li "17 - Savings Accounts - 2329.66(A)(3)" at bounding box center [551, 308] width 400 height 35
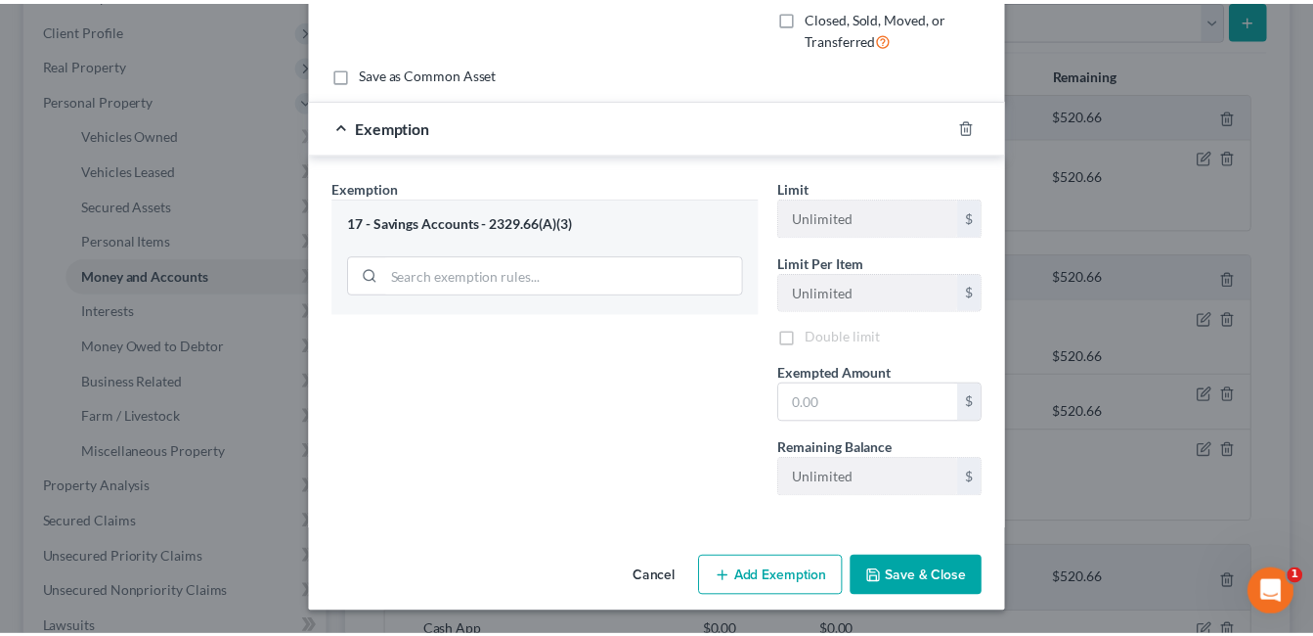
scroll to position [264, 0]
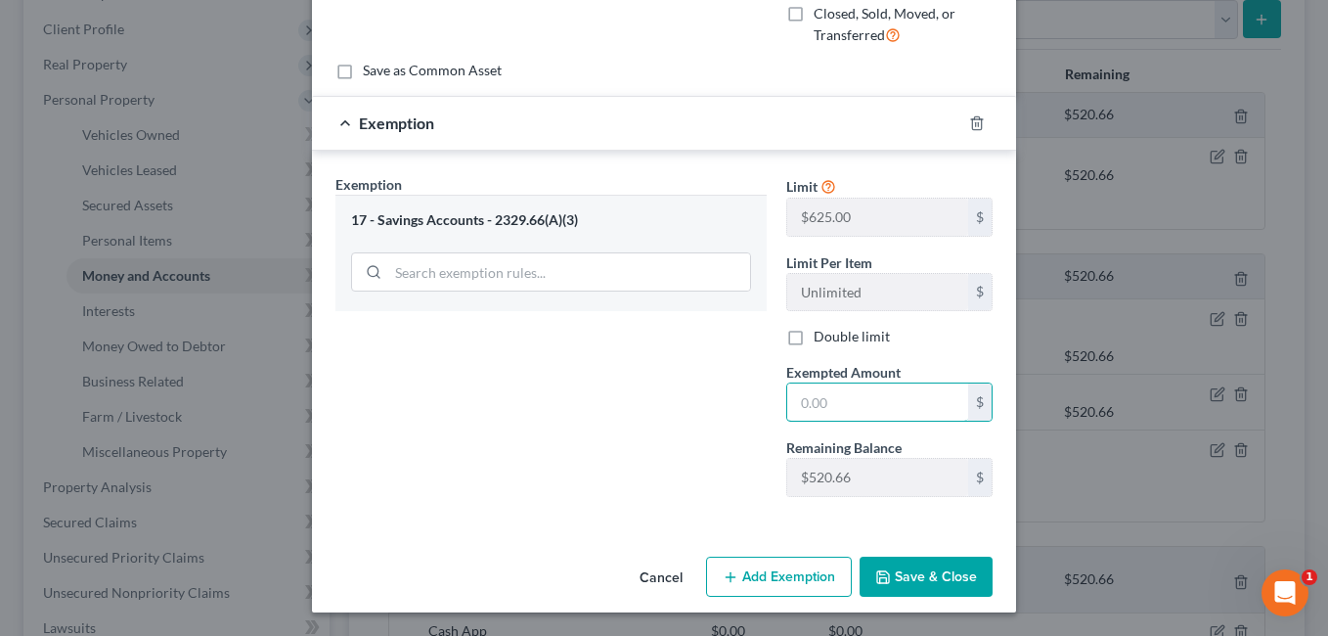
drag, startPoint x: 864, startPoint y: 406, endPoint x: 770, endPoint y: 408, distance: 93.9
click at [776, 408] on div "Exempted Amount * $" at bounding box center [889, 392] width 226 height 60
type input "5.00"
click at [916, 575] on button "Save & Close" at bounding box center [925, 576] width 133 height 41
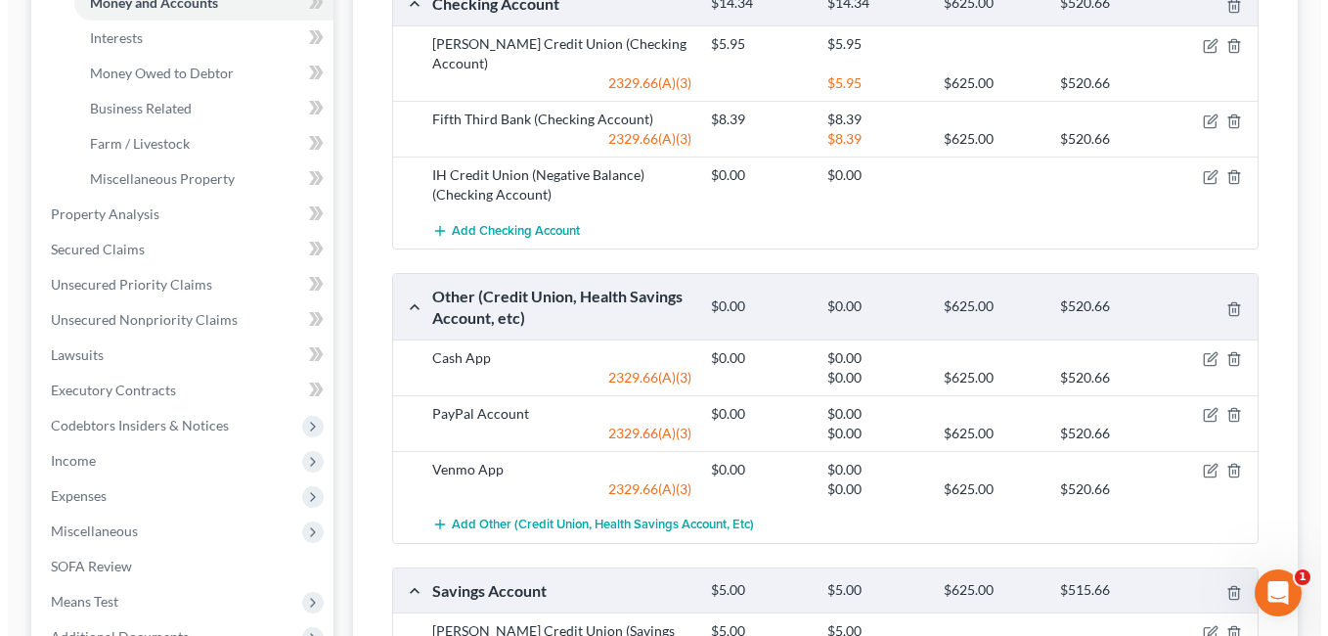
scroll to position [591, 0]
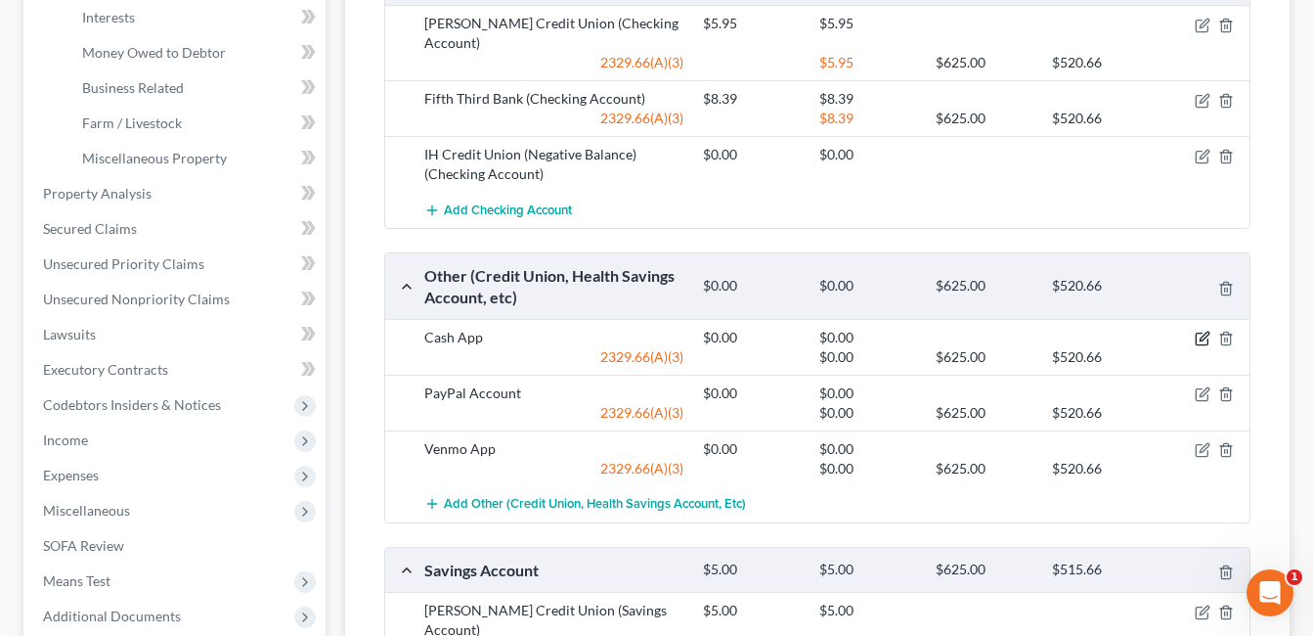
click at [1199, 339] on icon "button" at bounding box center [1203, 338] width 16 height 16
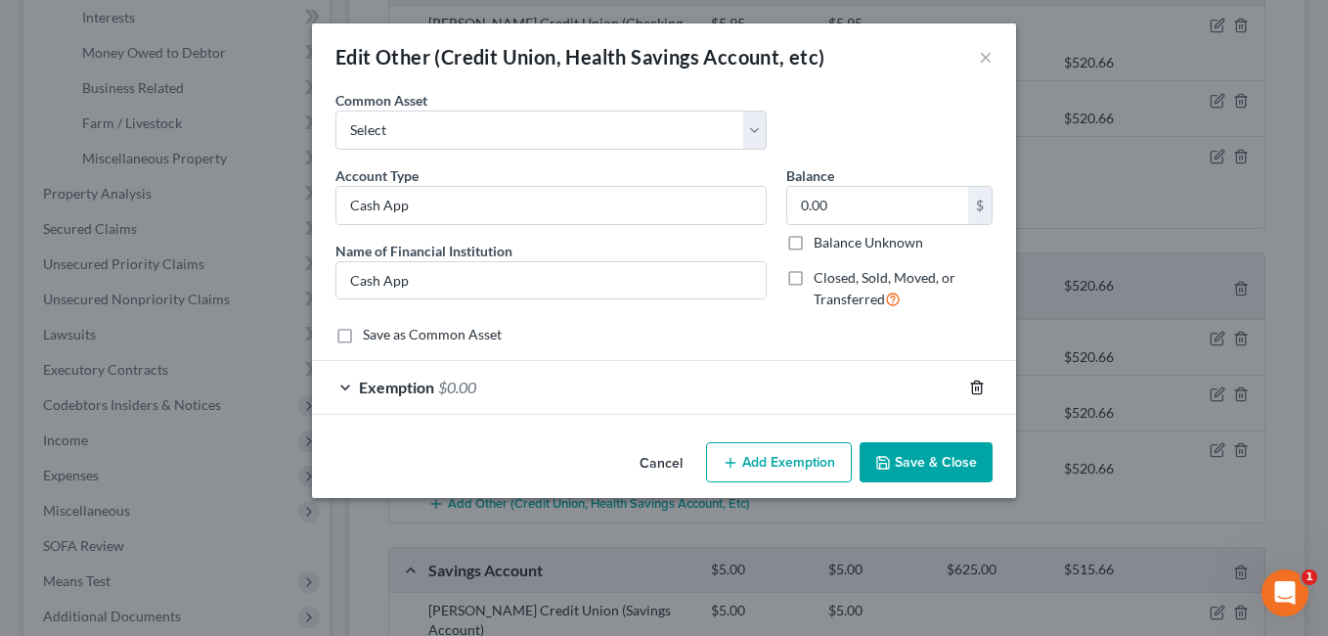
click at [977, 390] on icon "button" at bounding box center [977, 387] width 16 height 16
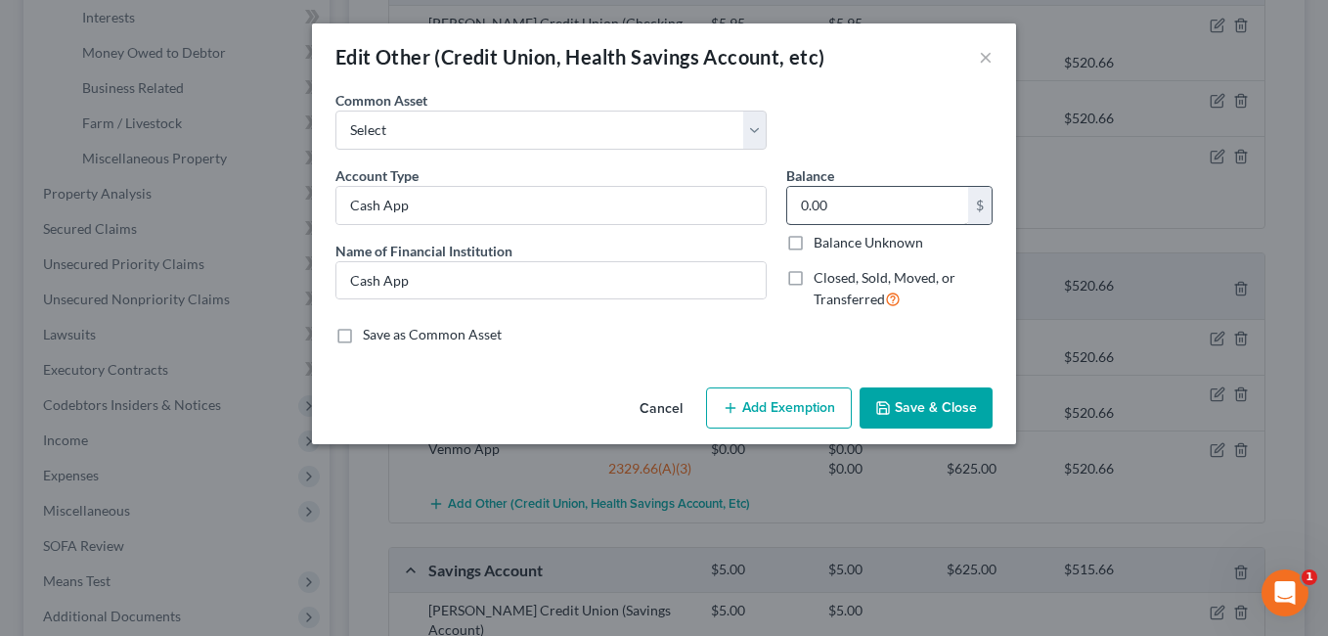
drag, startPoint x: 796, startPoint y: 279, endPoint x: 788, endPoint y: 290, distance: 14.1
click at [813, 281] on label "Closed, Sold, Moved, or Transferred" at bounding box center [902, 289] width 179 height 42
click at [821, 281] on input "Closed, Sold, Moved, or Transferred" at bounding box center [827, 274] width 13 height 13
checkbox input "true"
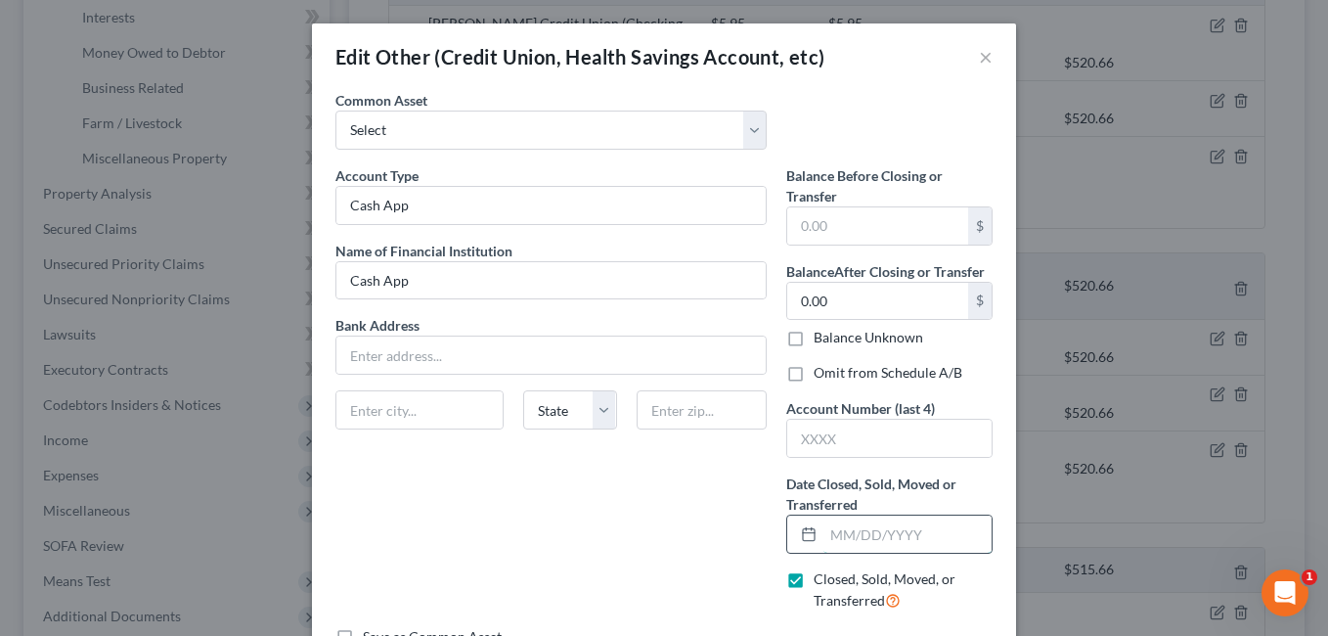
click at [870, 541] on input "text" at bounding box center [907, 533] width 168 height 37
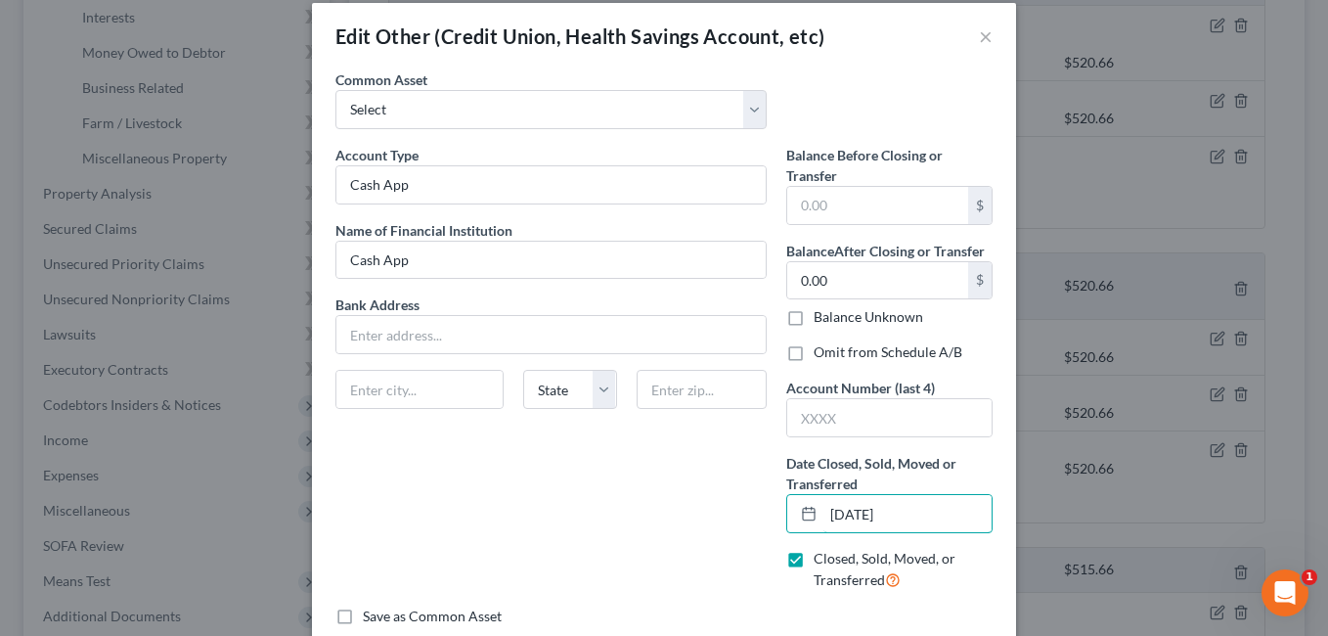
scroll to position [0, 0]
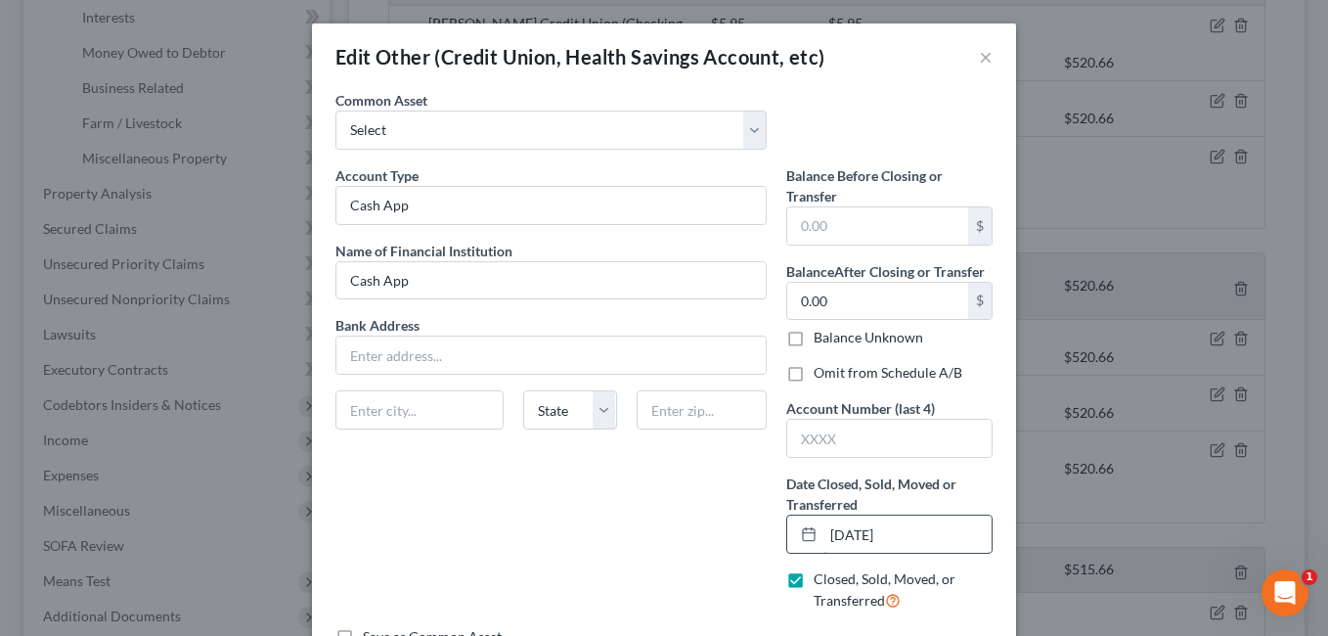
click at [835, 539] on input "[DATE]" at bounding box center [907, 533] width 168 height 37
click at [829, 535] on input "[DATE]" at bounding box center [907, 533] width 168 height 37
type input "05/01/2025"
click at [813, 369] on label "Omit from Schedule A/B" at bounding box center [887, 373] width 149 height 20
click at [821, 369] on input "Omit from Schedule A/B" at bounding box center [827, 369] width 13 height 13
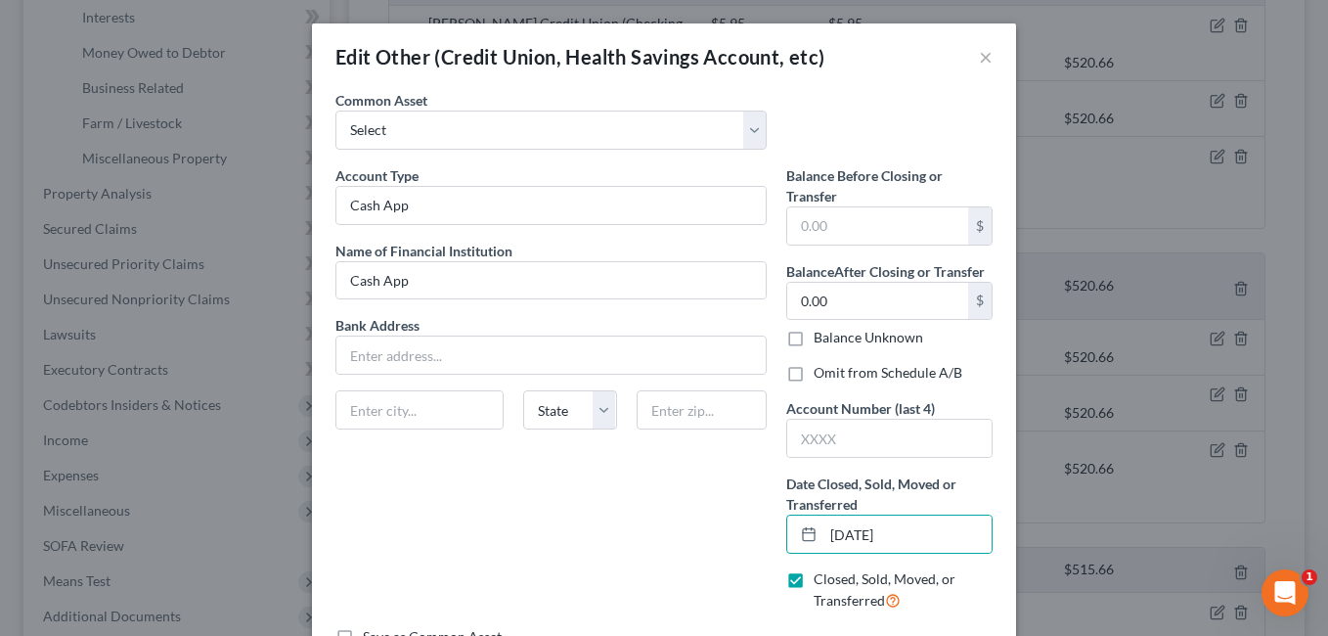
checkbox input "true"
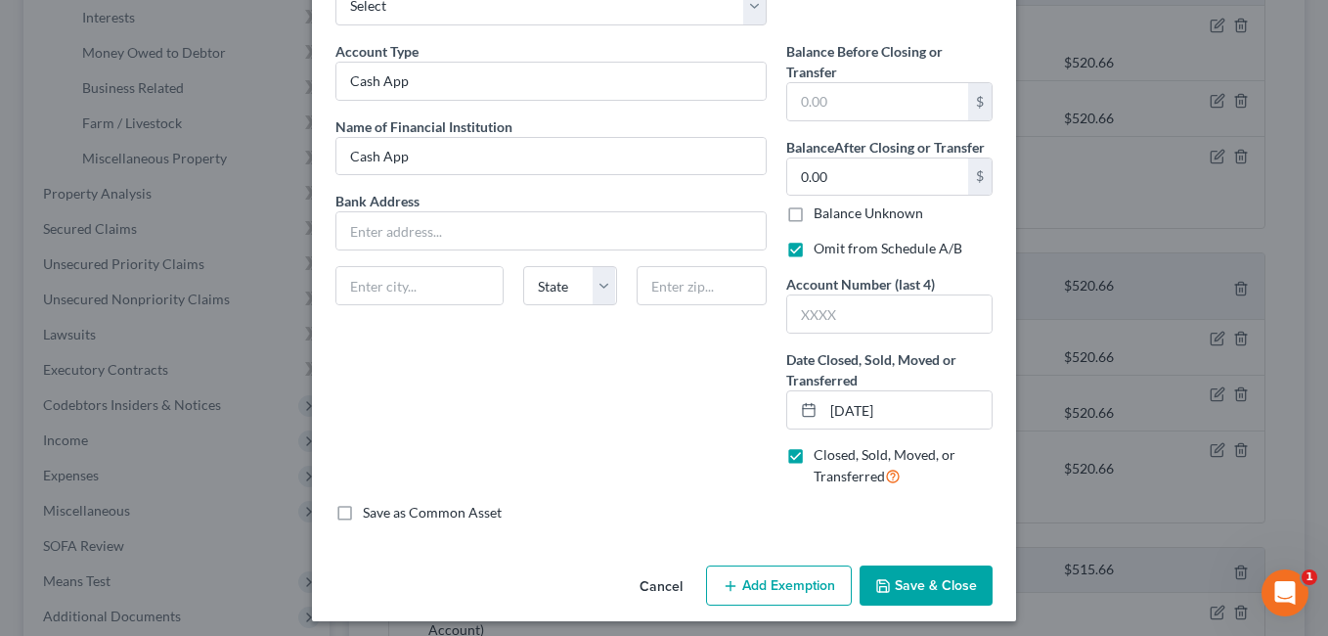
scroll to position [133, 0]
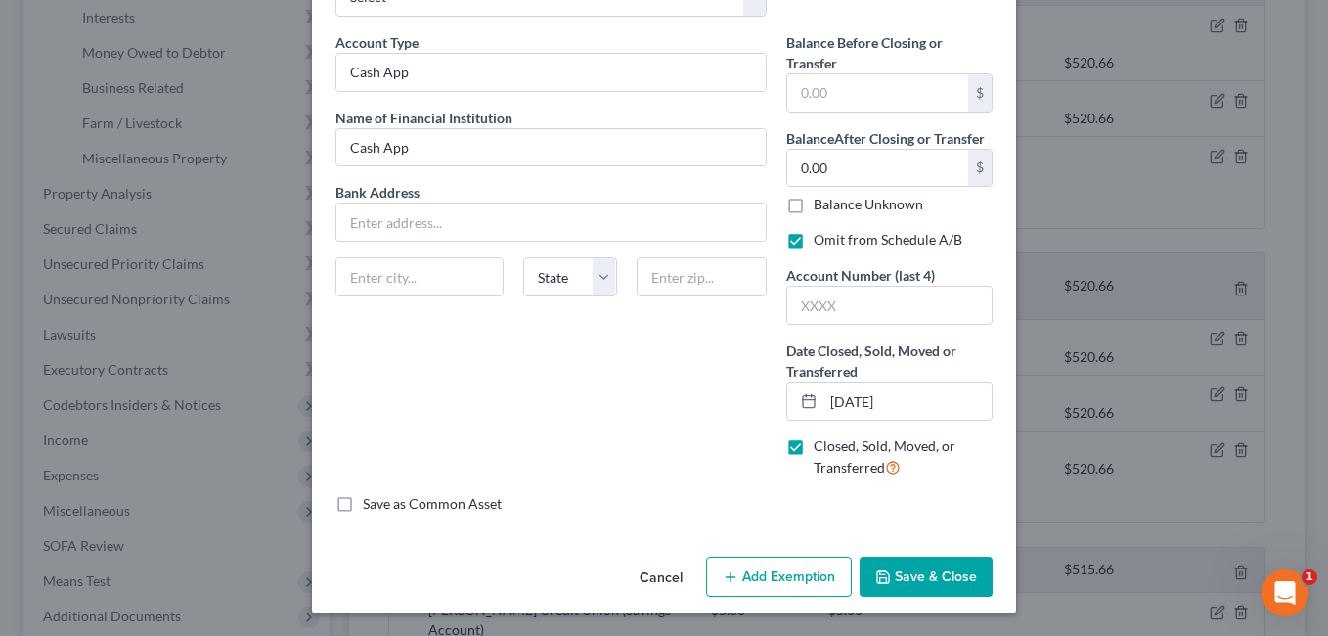
click at [903, 571] on button "Save & Close" at bounding box center [925, 576] width 133 height 41
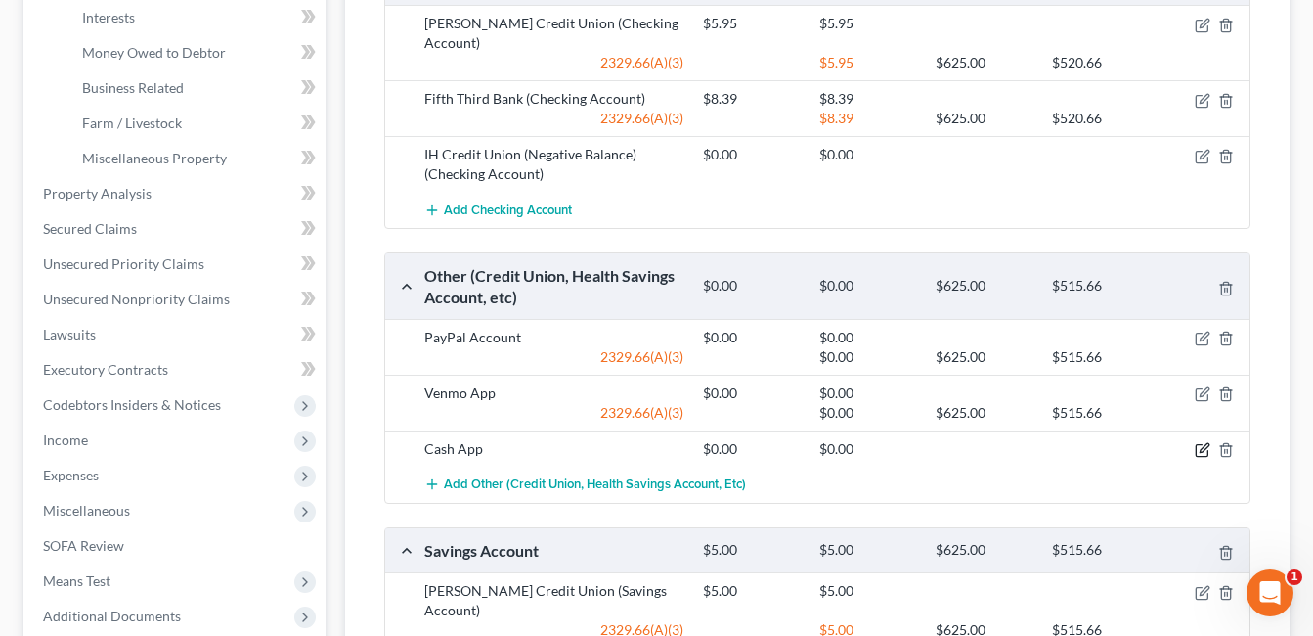
click at [1196, 444] on icon "button" at bounding box center [1203, 450] width 16 height 16
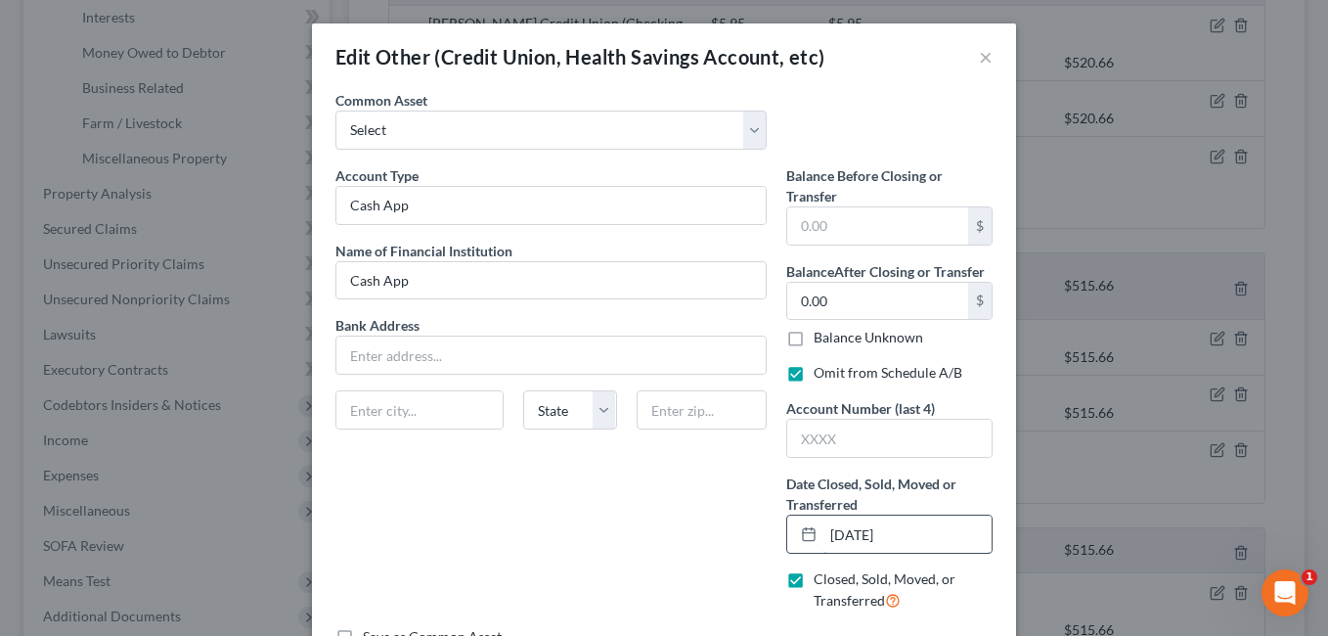
click at [856, 535] on input "05/01/2025" at bounding box center [907, 533] width 168 height 37
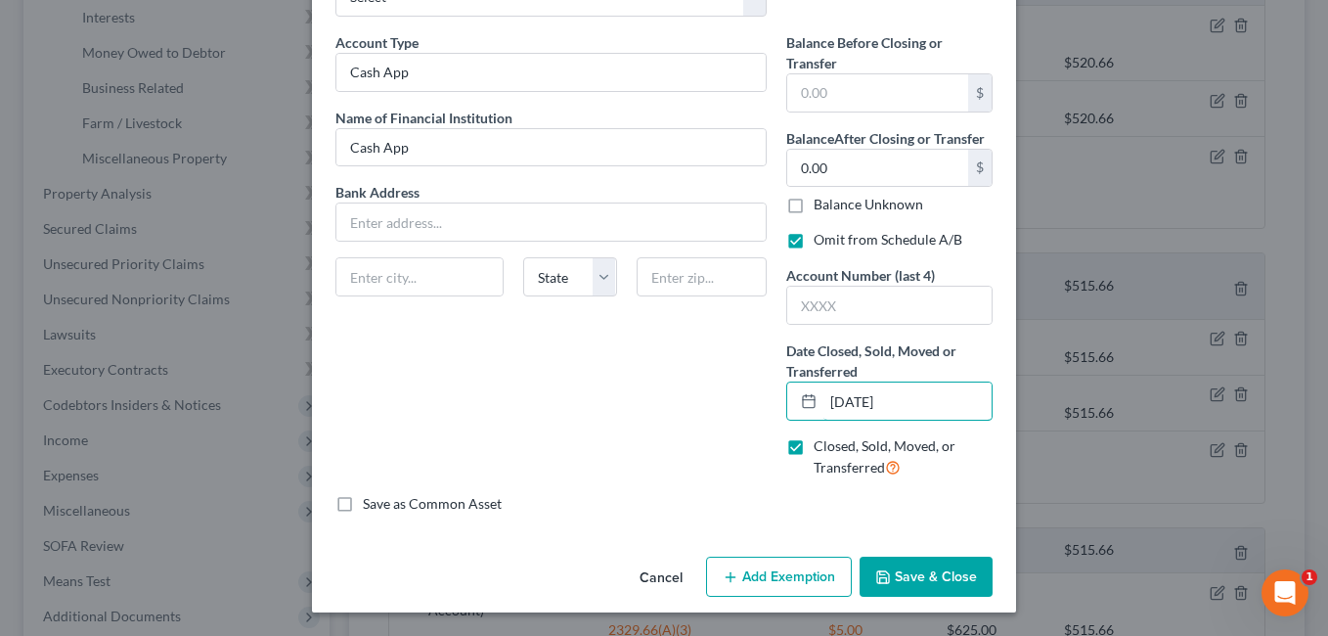
type input "05/03/2025"
click at [888, 569] on button "Save & Close" at bounding box center [925, 576] width 133 height 41
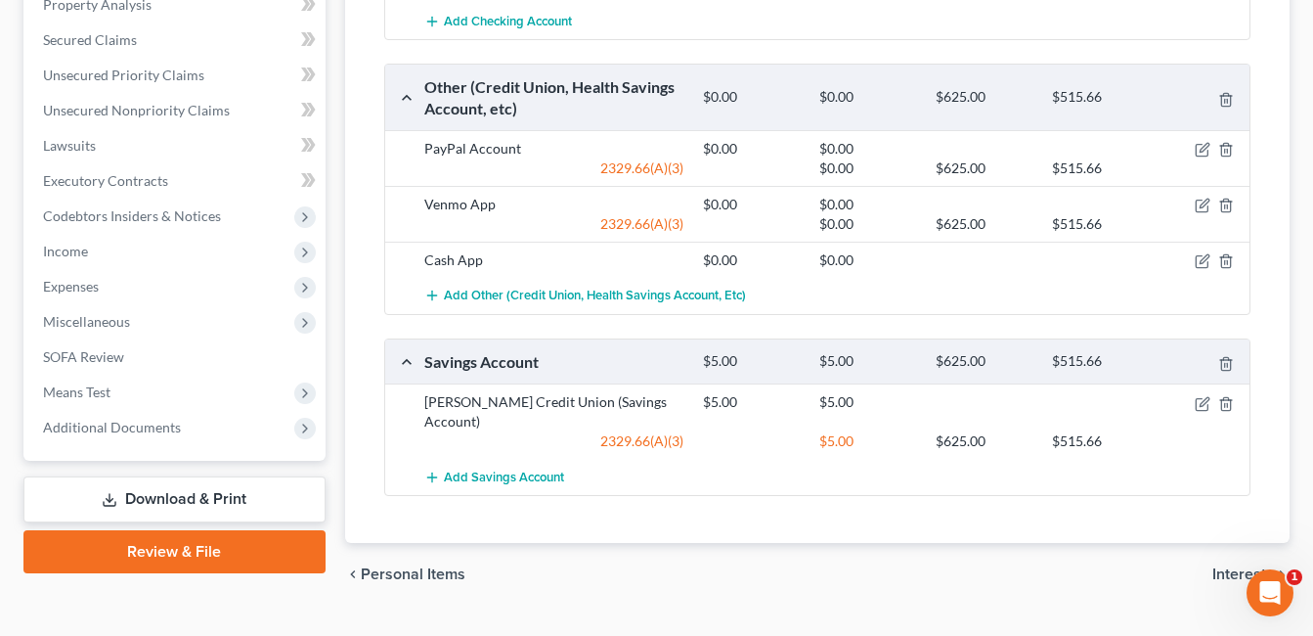
scroll to position [786, 0]
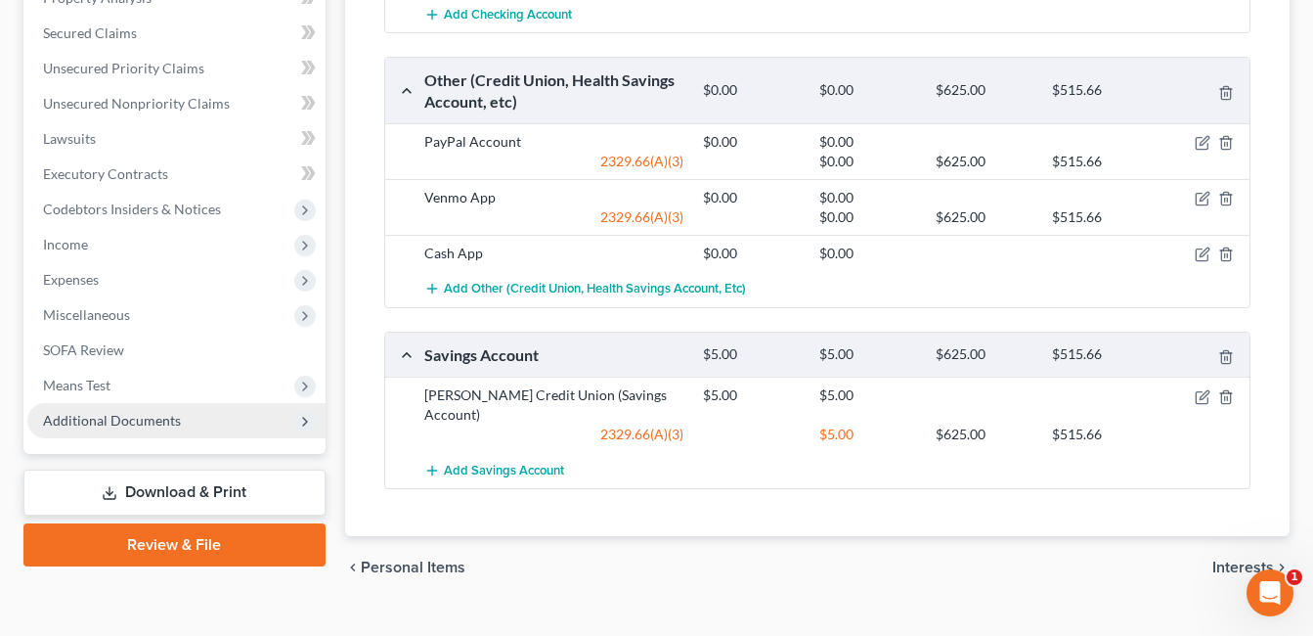
click at [123, 421] on span "Additional Documents" at bounding box center [112, 420] width 138 height 17
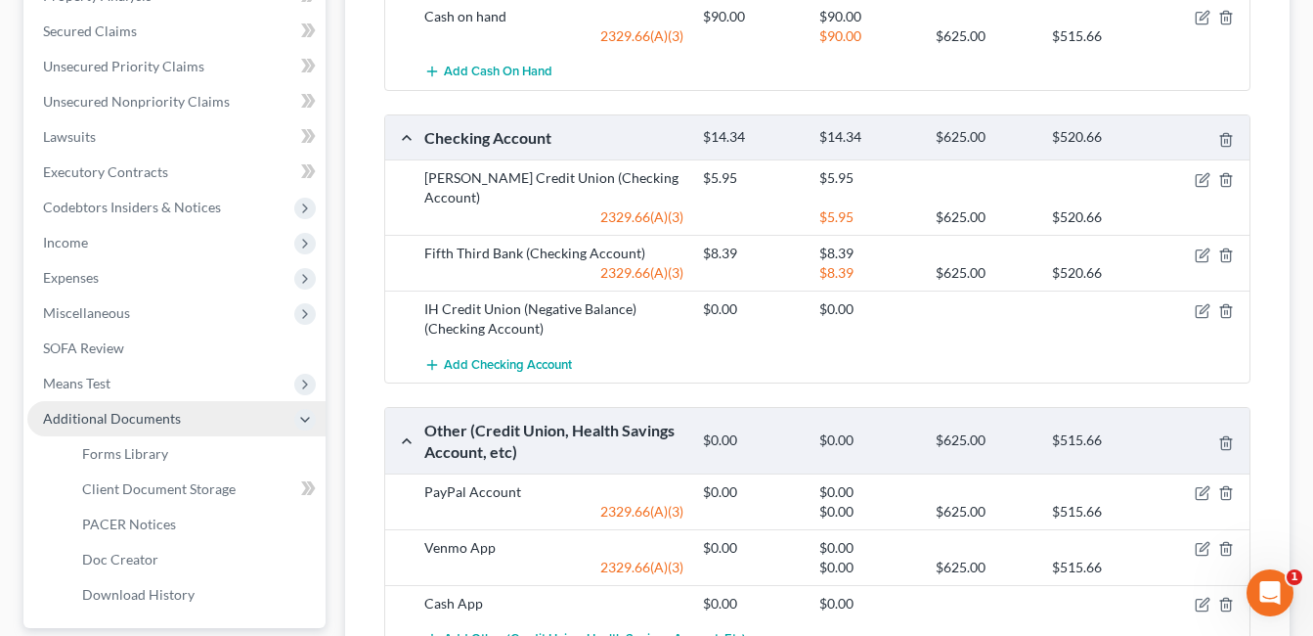
scroll to position [434, 0]
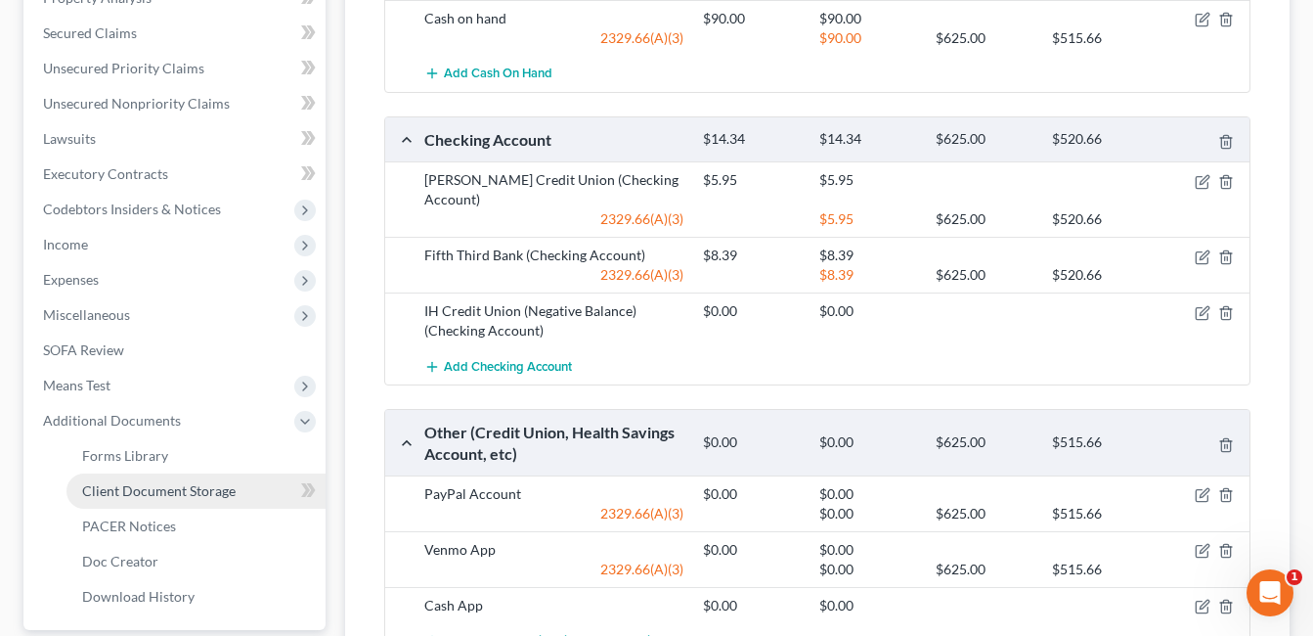
click at [160, 487] on span "Client Document Storage" at bounding box center [159, 490] width 154 height 17
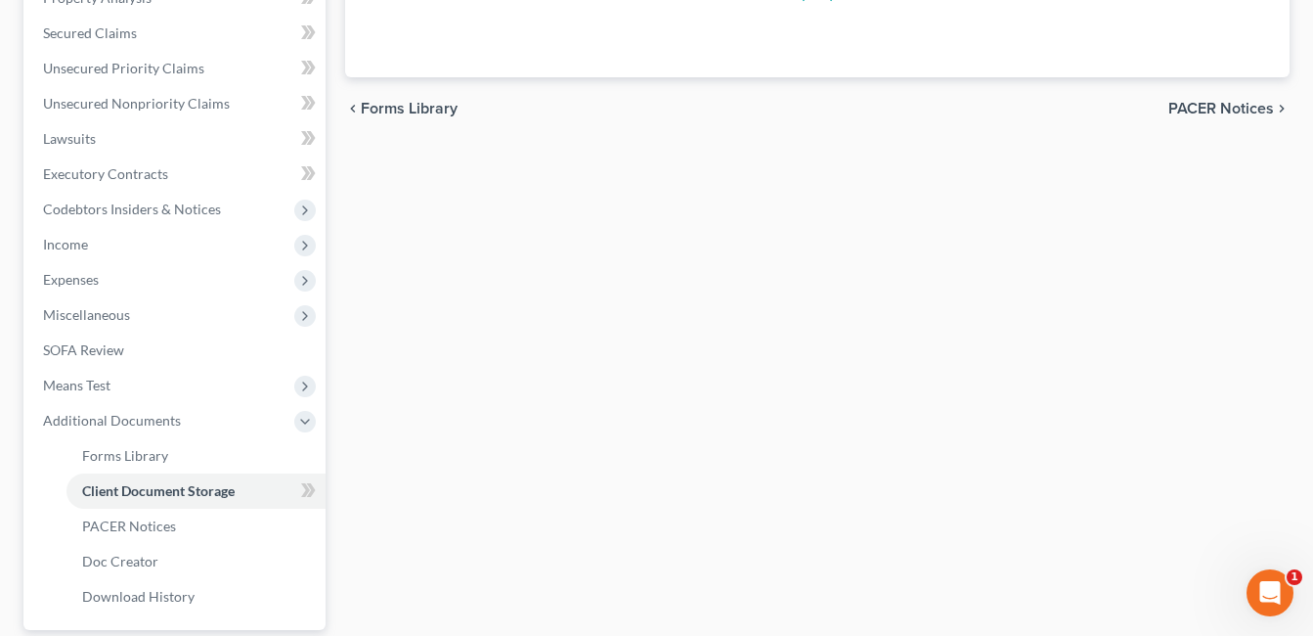
scroll to position [304, 0]
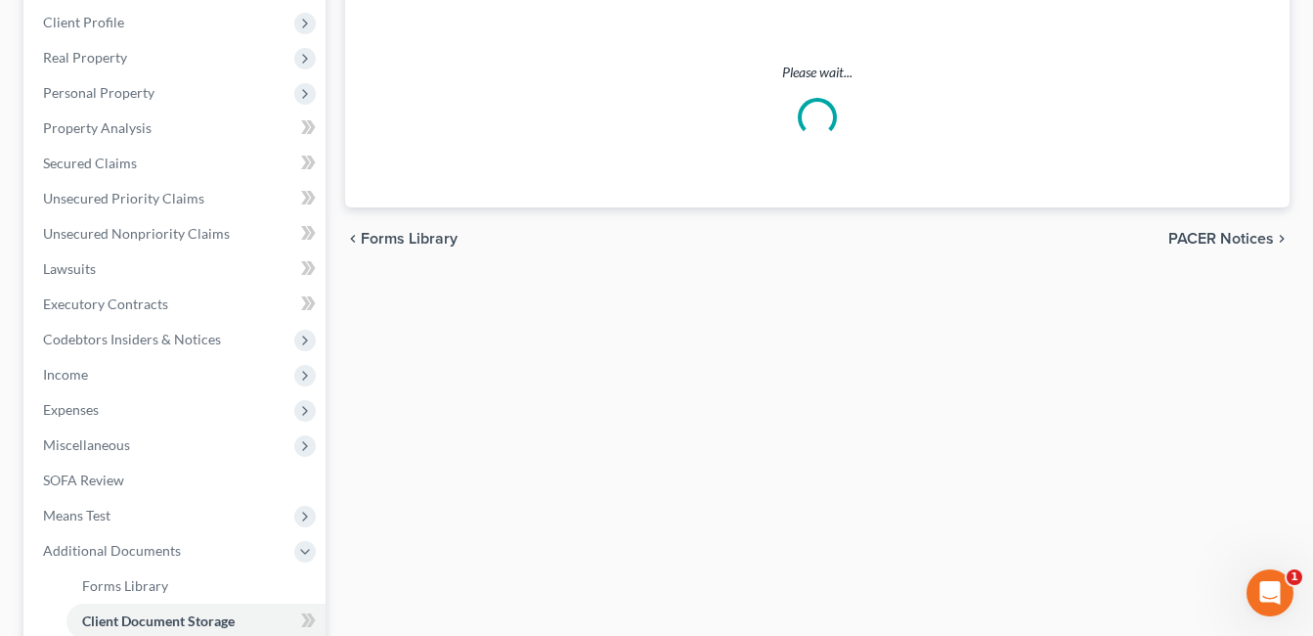
select select "7"
select select "52"
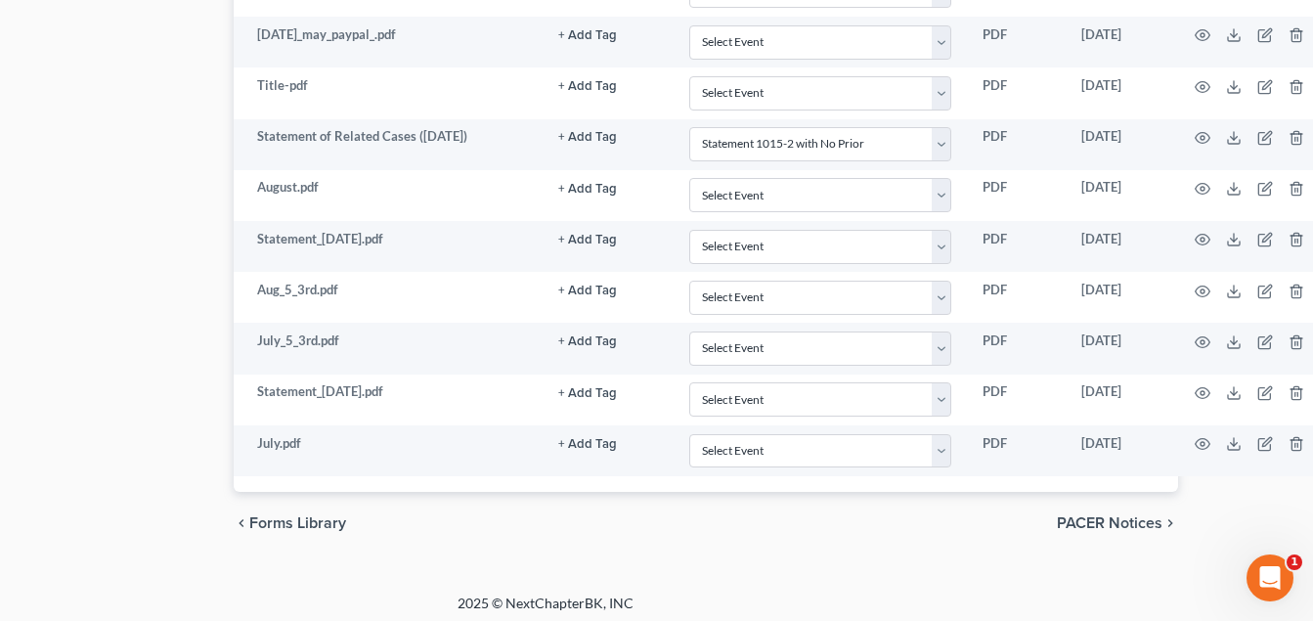
scroll to position [2249, 111]
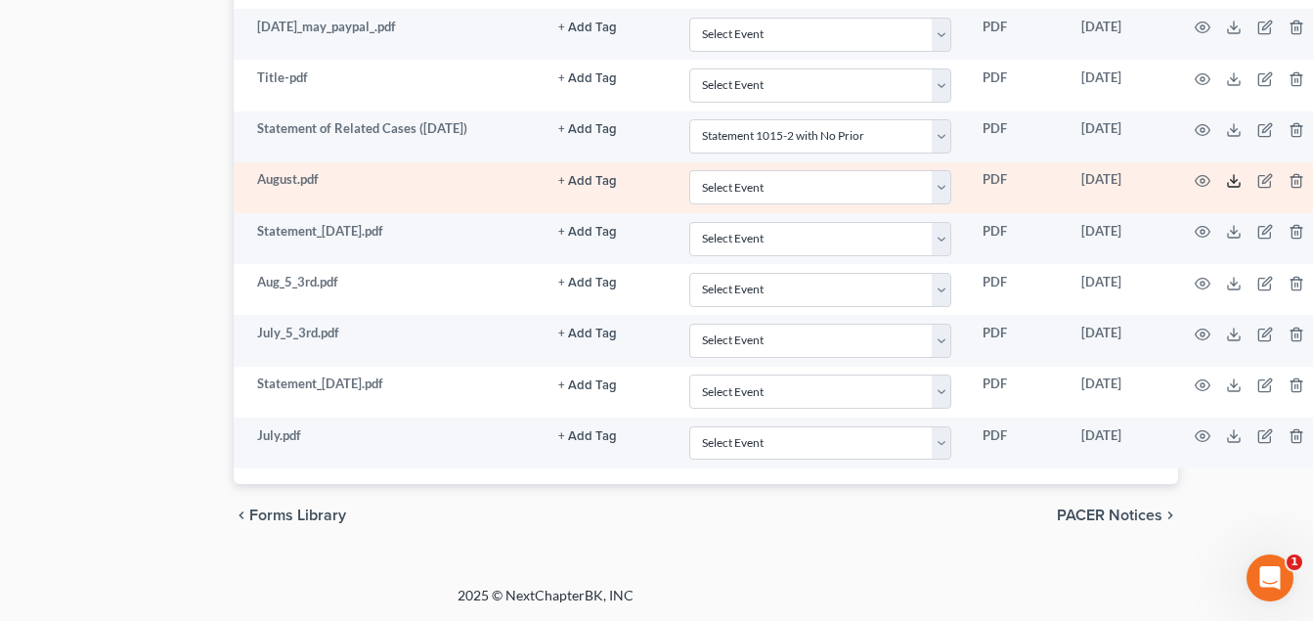
click at [1234, 182] on line at bounding box center [1234, 179] width 0 height 8
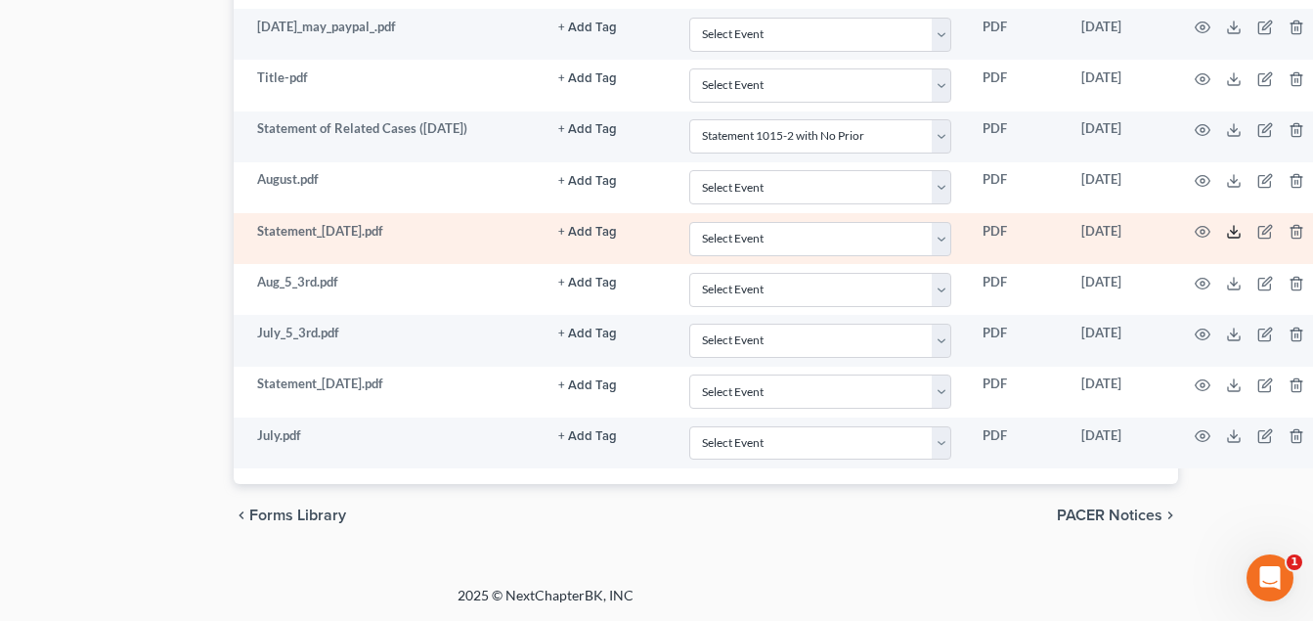
click at [1232, 230] on icon at bounding box center [1234, 232] width 16 height 16
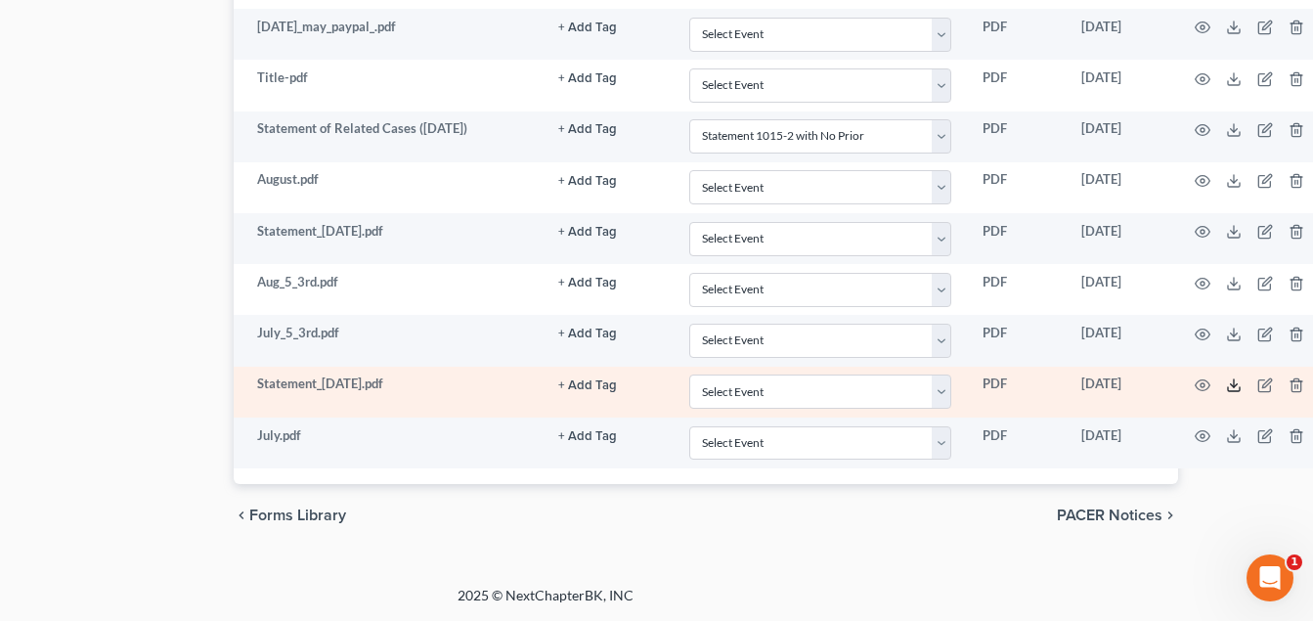
click at [1234, 386] on line at bounding box center [1234, 383] width 0 height 8
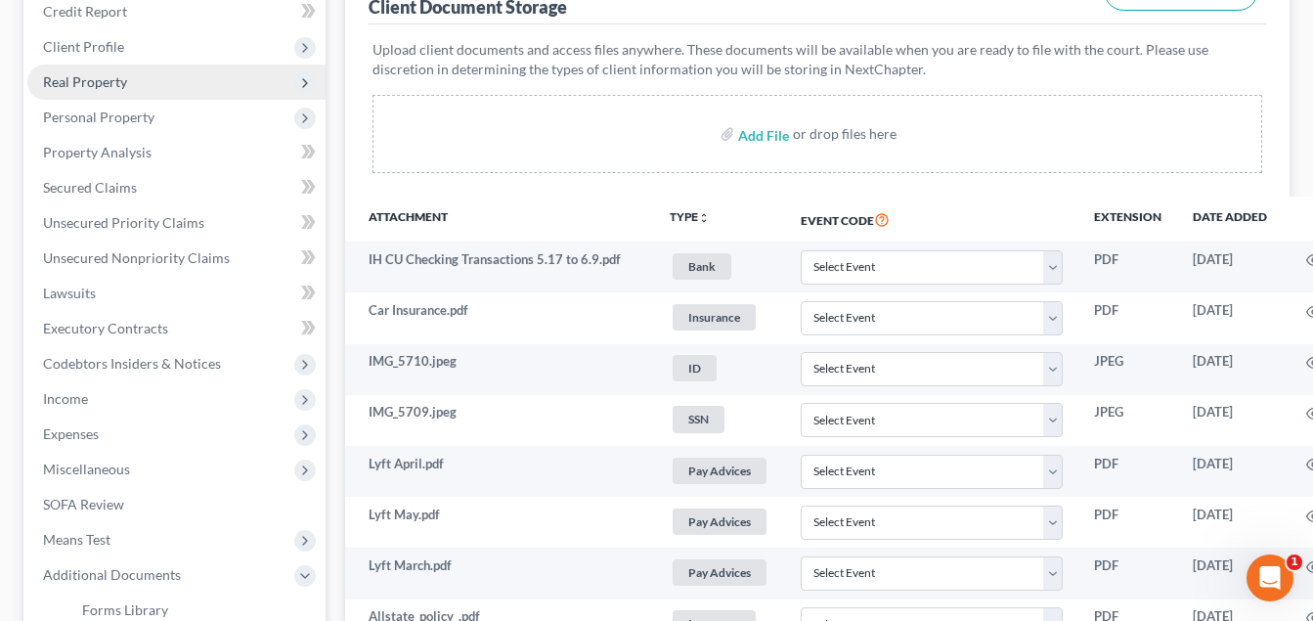
scroll to position [196, 0]
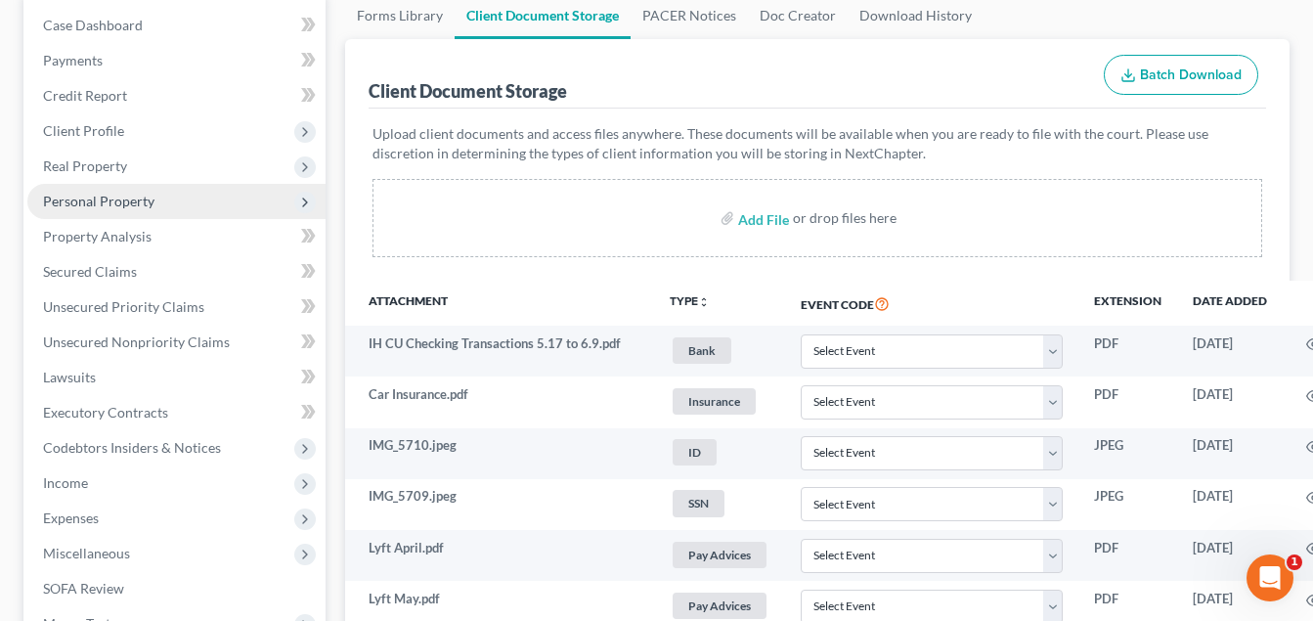
click at [121, 197] on span "Personal Property" at bounding box center [98, 201] width 111 height 17
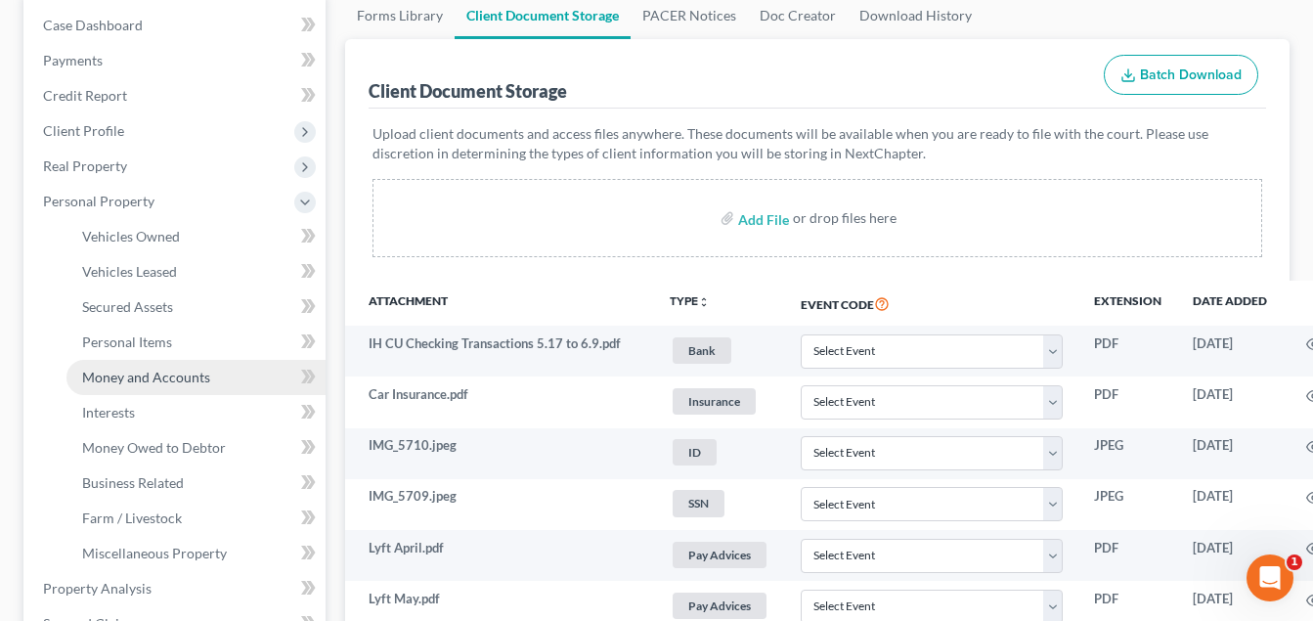
click at [139, 384] on span "Money and Accounts" at bounding box center [146, 377] width 128 height 17
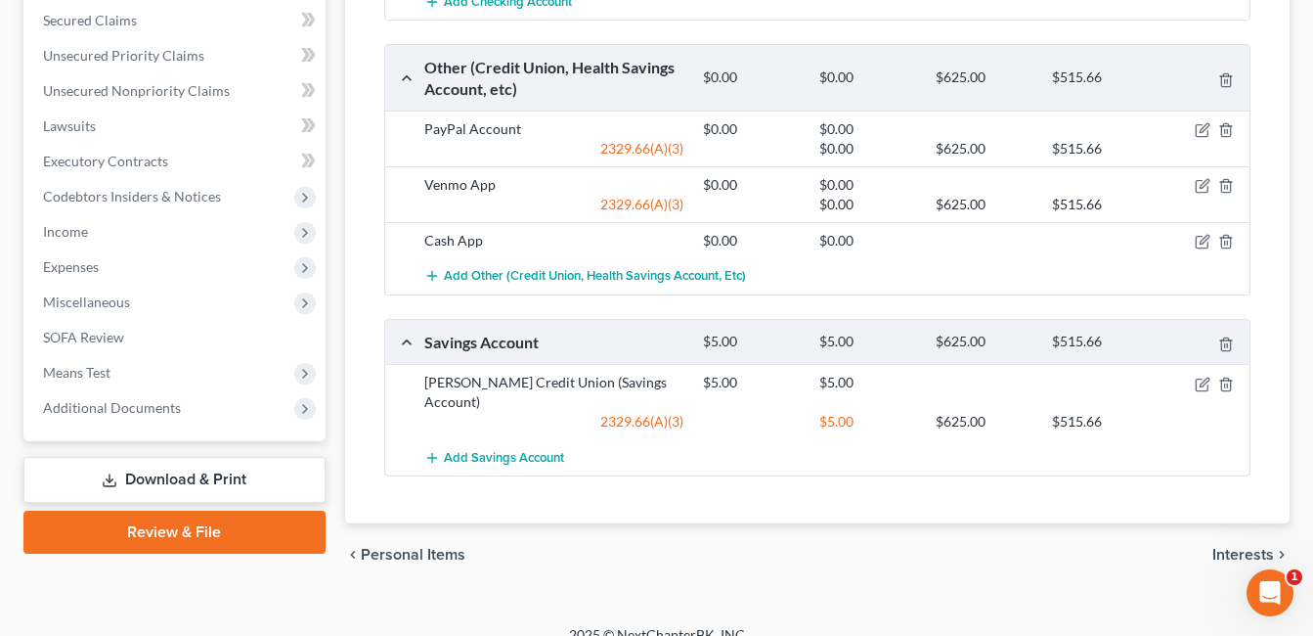
scroll to position [804, 0]
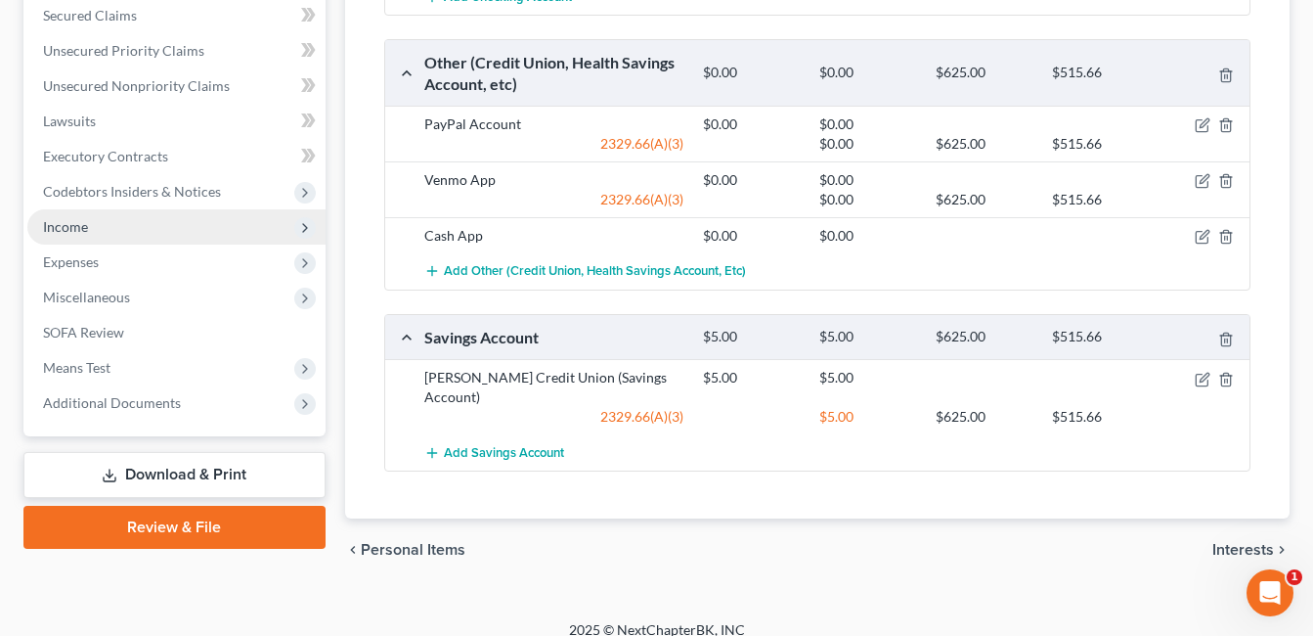
click at [132, 227] on span "Income" at bounding box center [176, 226] width 298 height 35
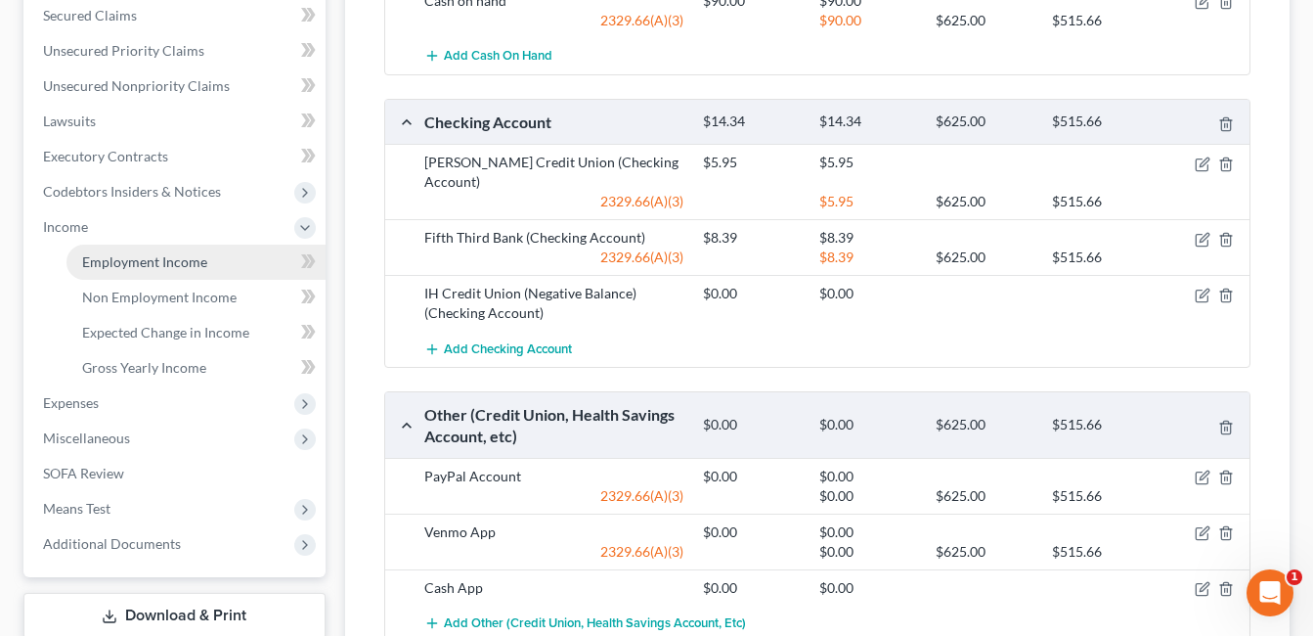
click at [149, 257] on span "Employment Income" at bounding box center [144, 261] width 125 height 17
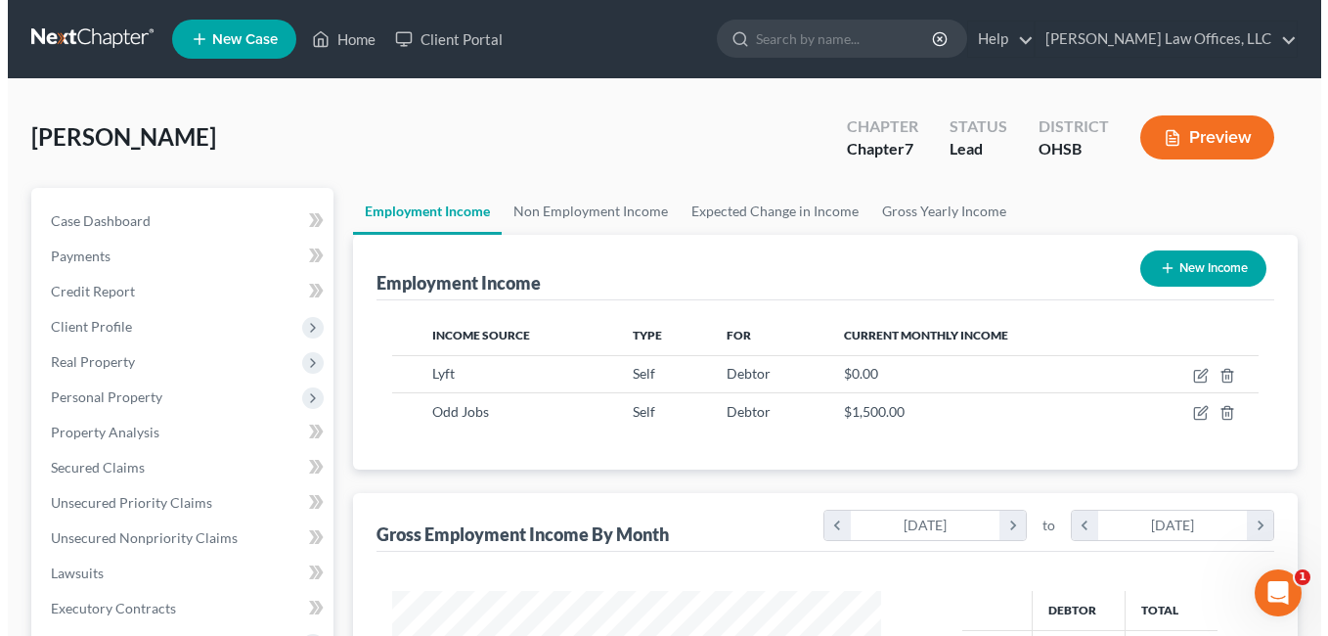
scroll to position [351, 529]
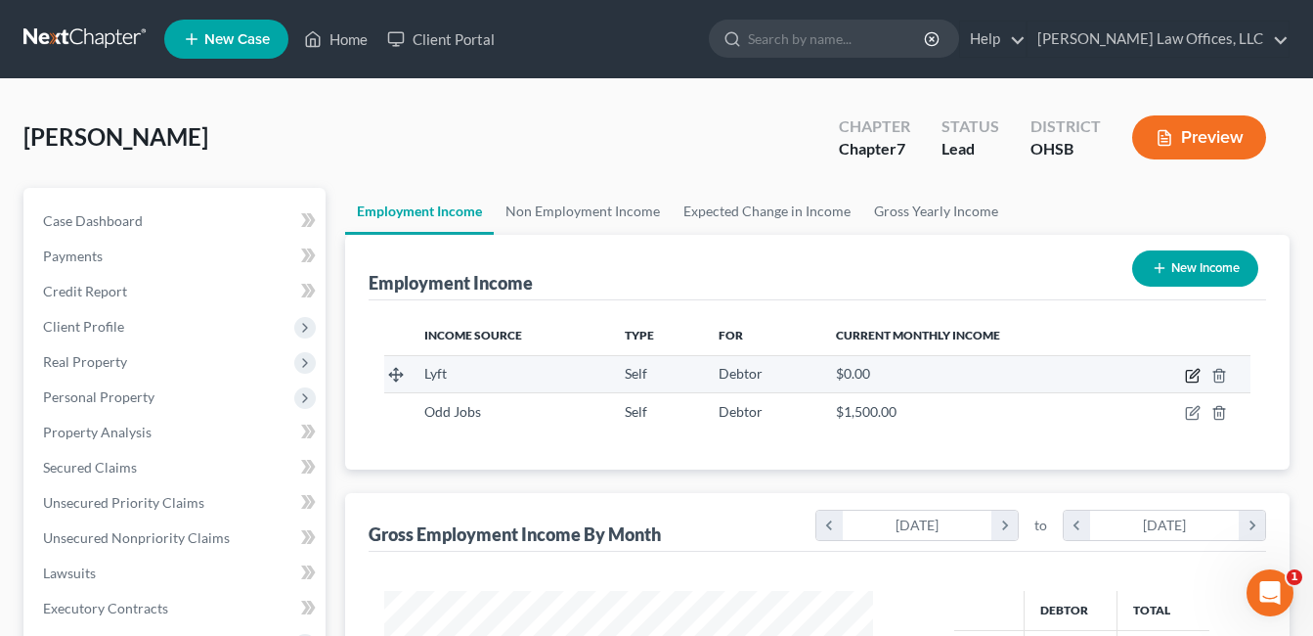
click at [1192, 371] on icon "button" at bounding box center [1192, 377] width 12 height 12
select select "1"
select select "0"
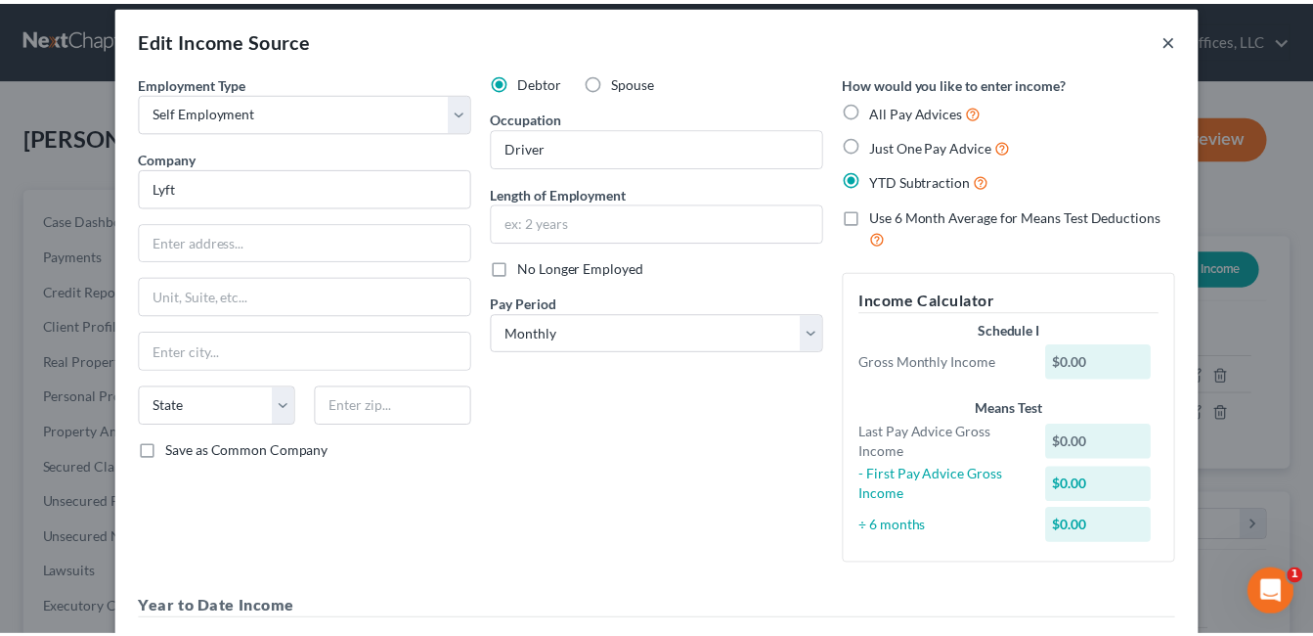
scroll to position [0, 0]
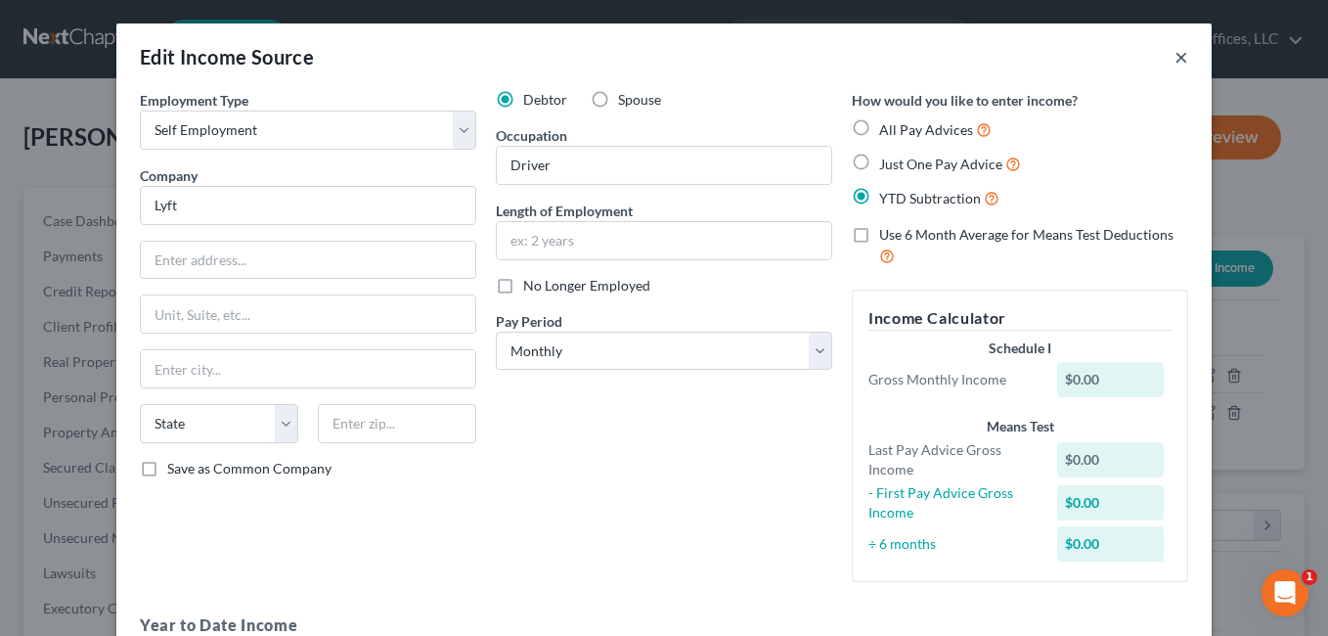
click at [1175, 57] on button "×" at bounding box center [1181, 56] width 14 height 23
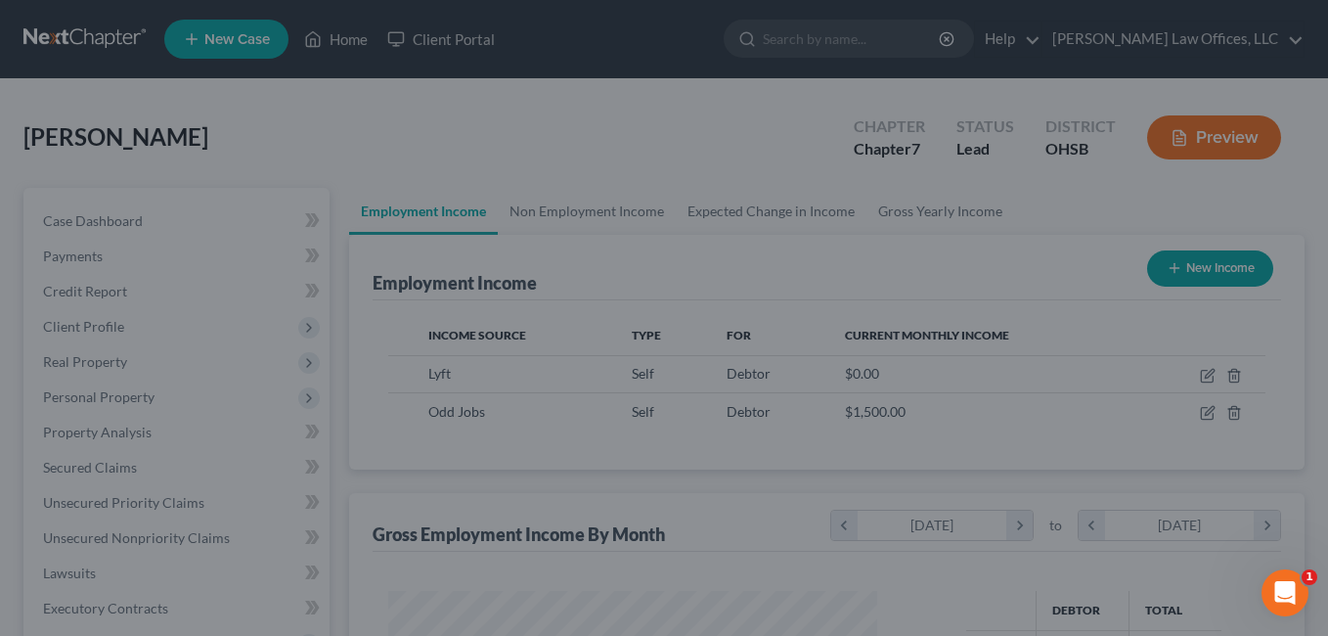
scroll to position [977365, 977187]
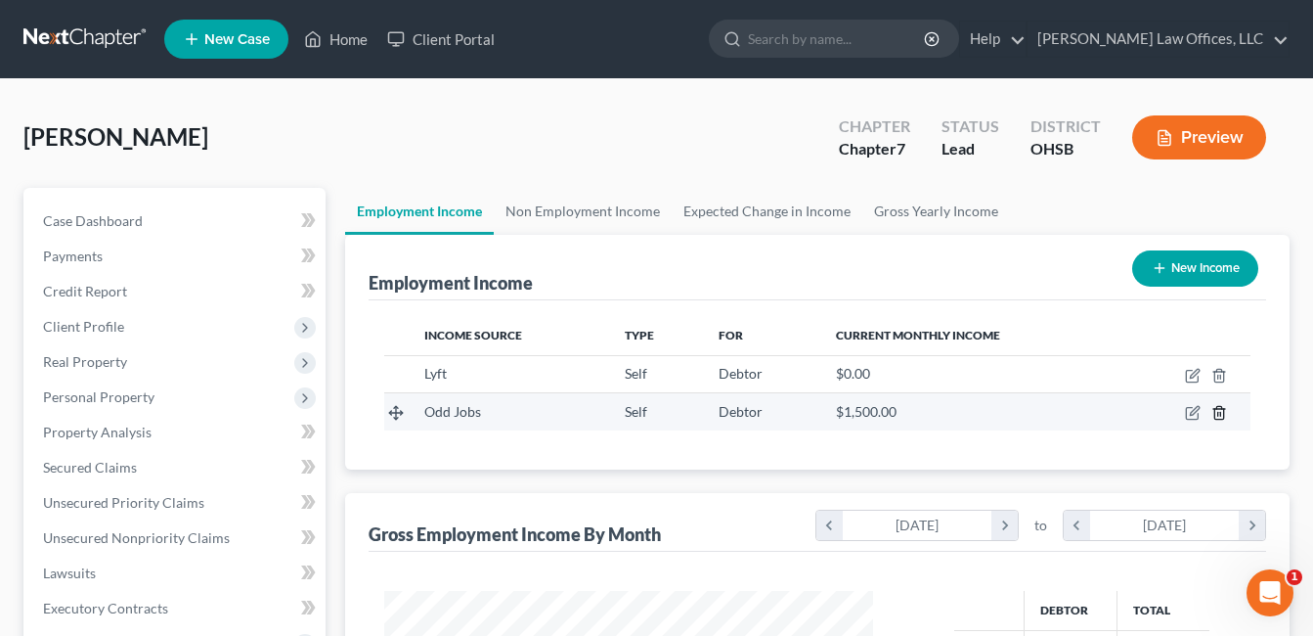
click at [1220, 413] on line "button" at bounding box center [1220, 415] width 0 height 4
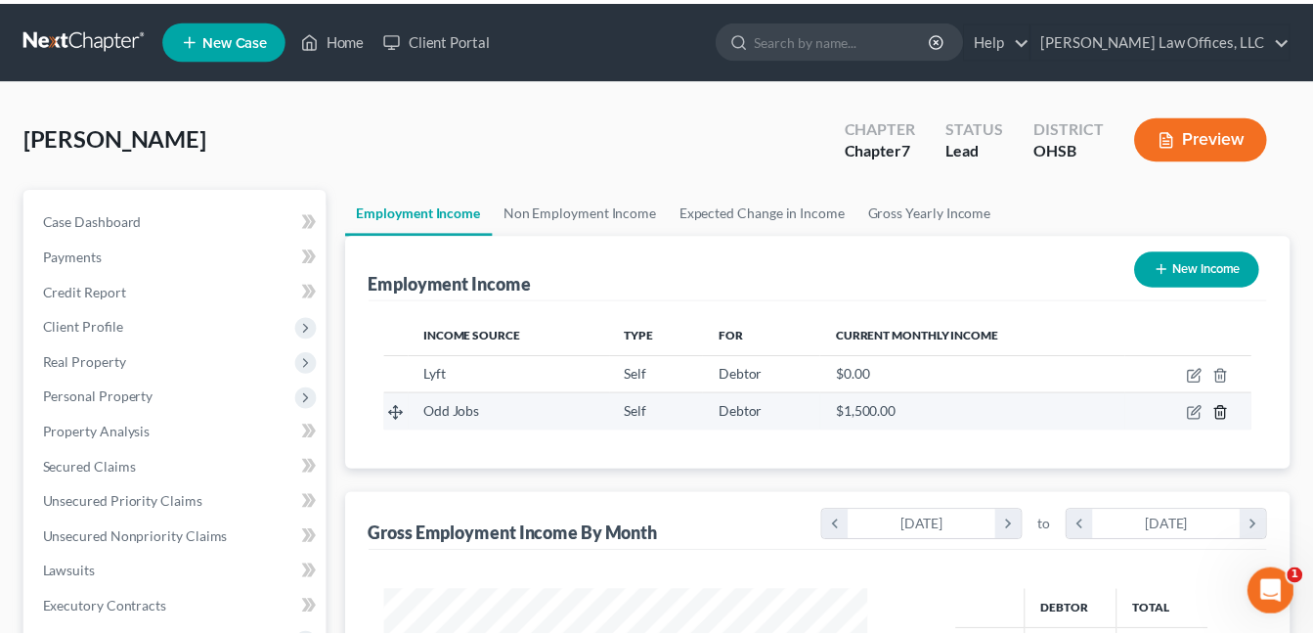
scroll to position [351, 535]
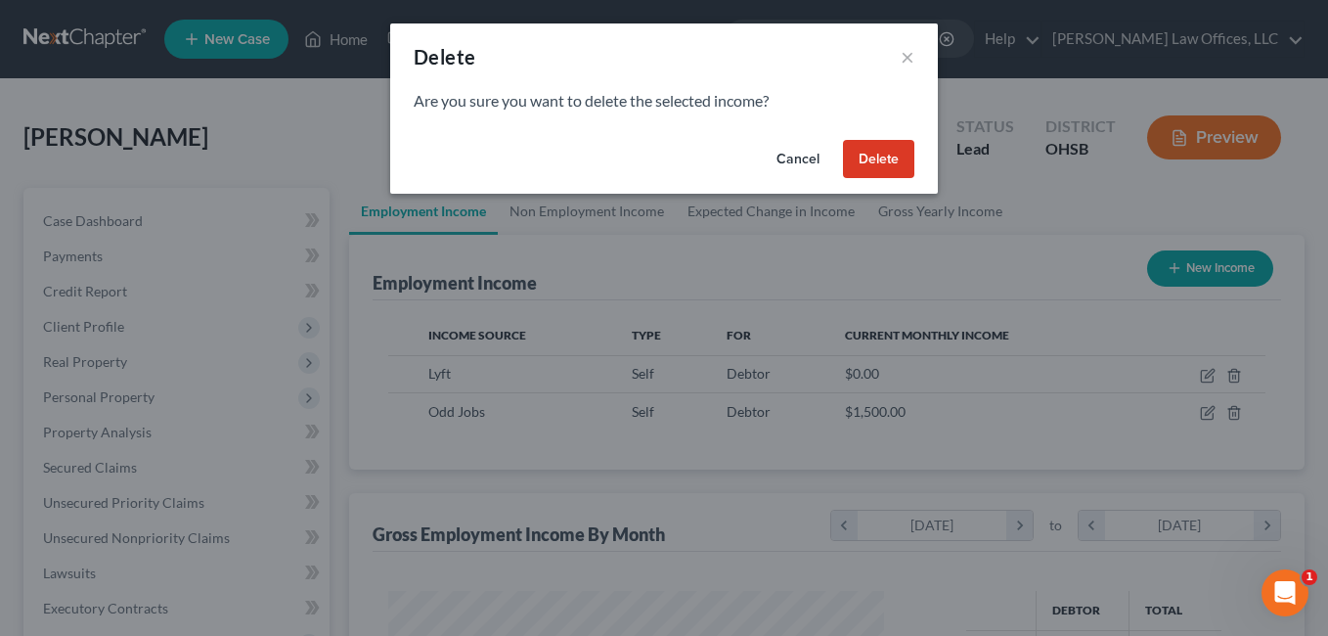
click at [856, 160] on button "Delete" at bounding box center [878, 159] width 71 height 39
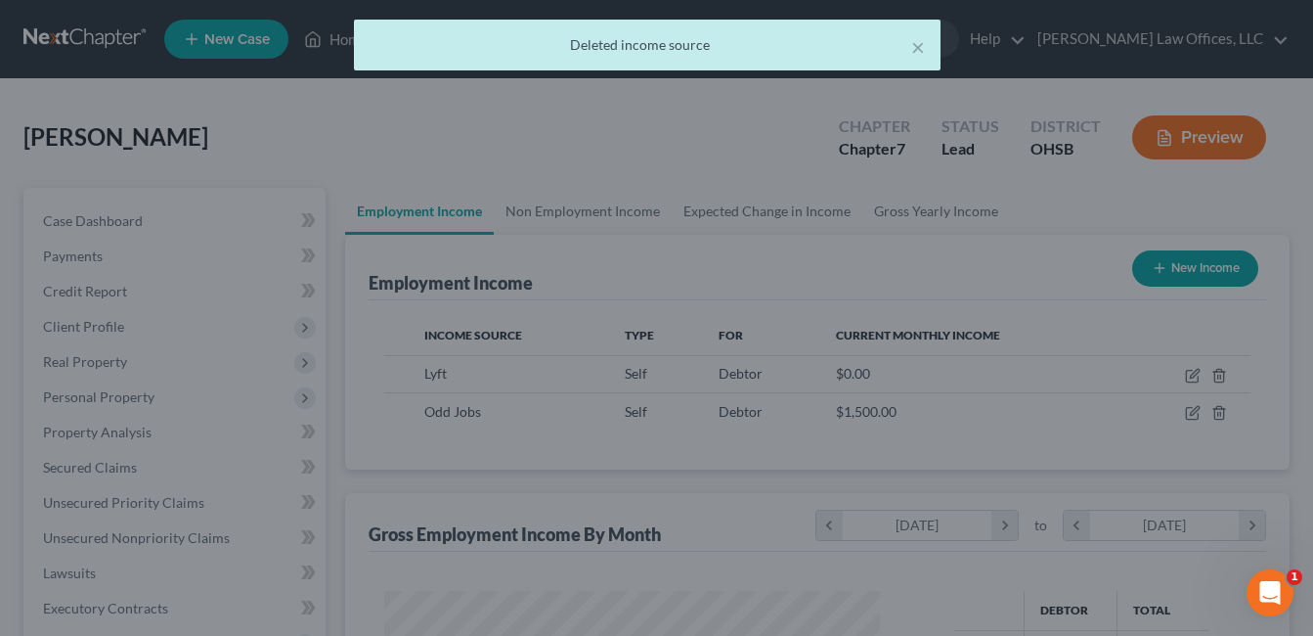
scroll to position [351, 529]
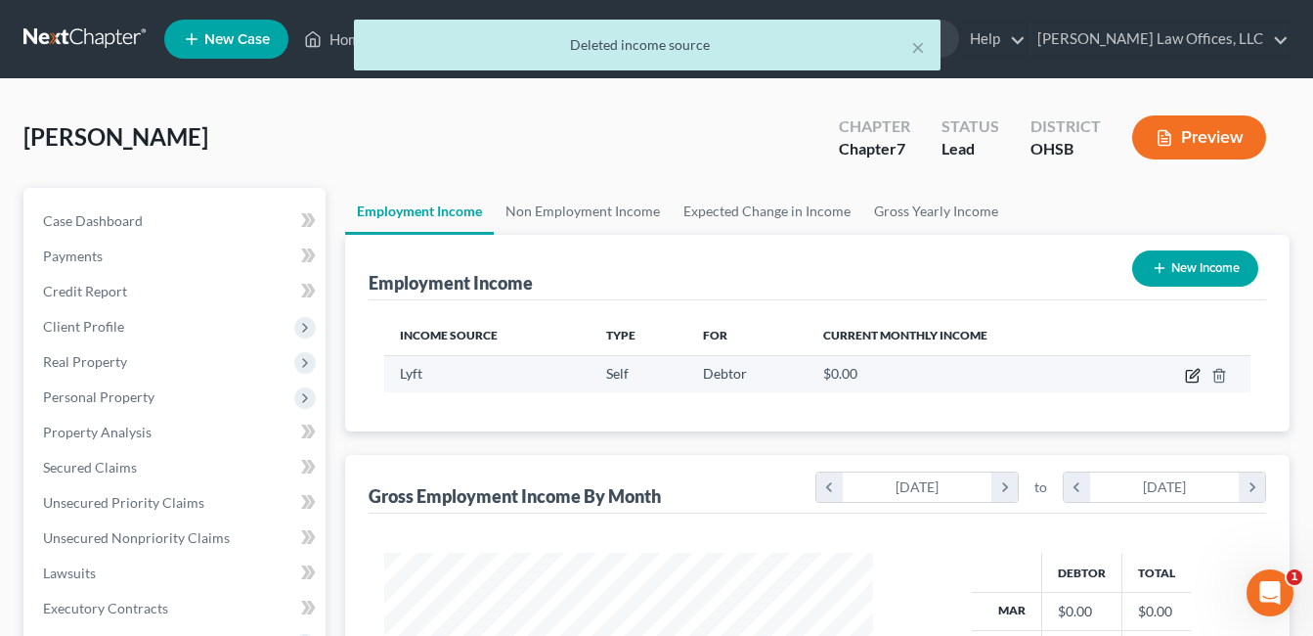
click at [1198, 380] on icon "button" at bounding box center [1192, 377] width 12 height 12
select select "1"
select select "0"
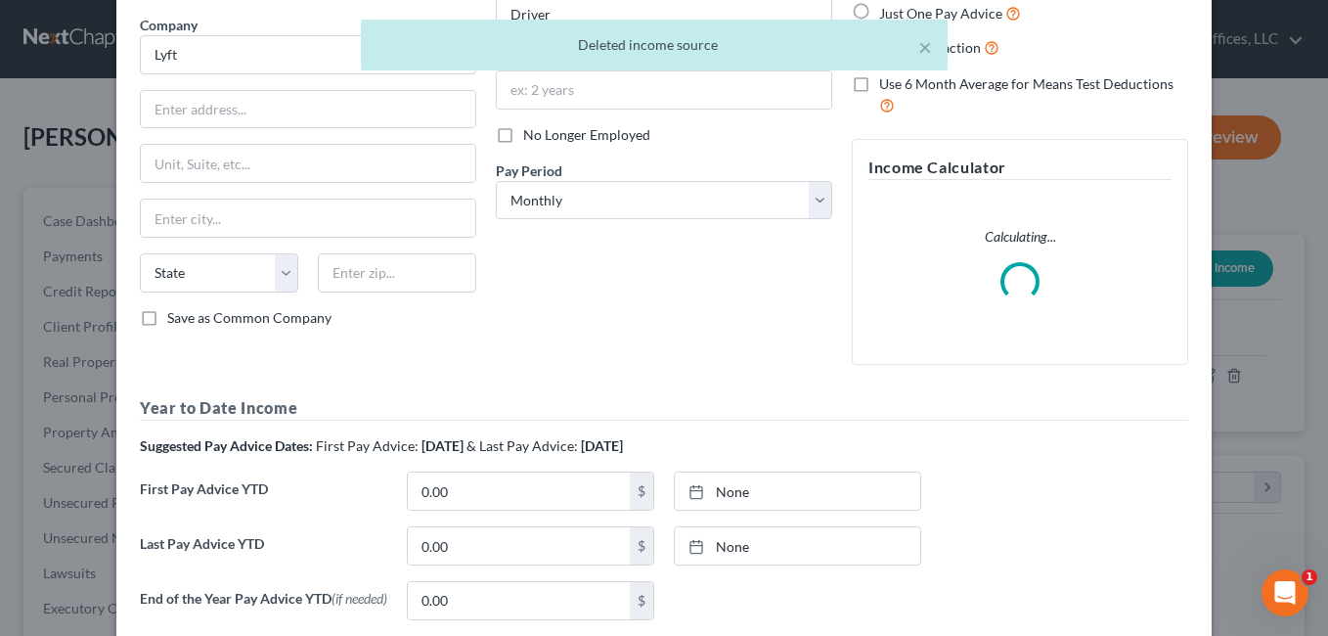
scroll to position [0, 0]
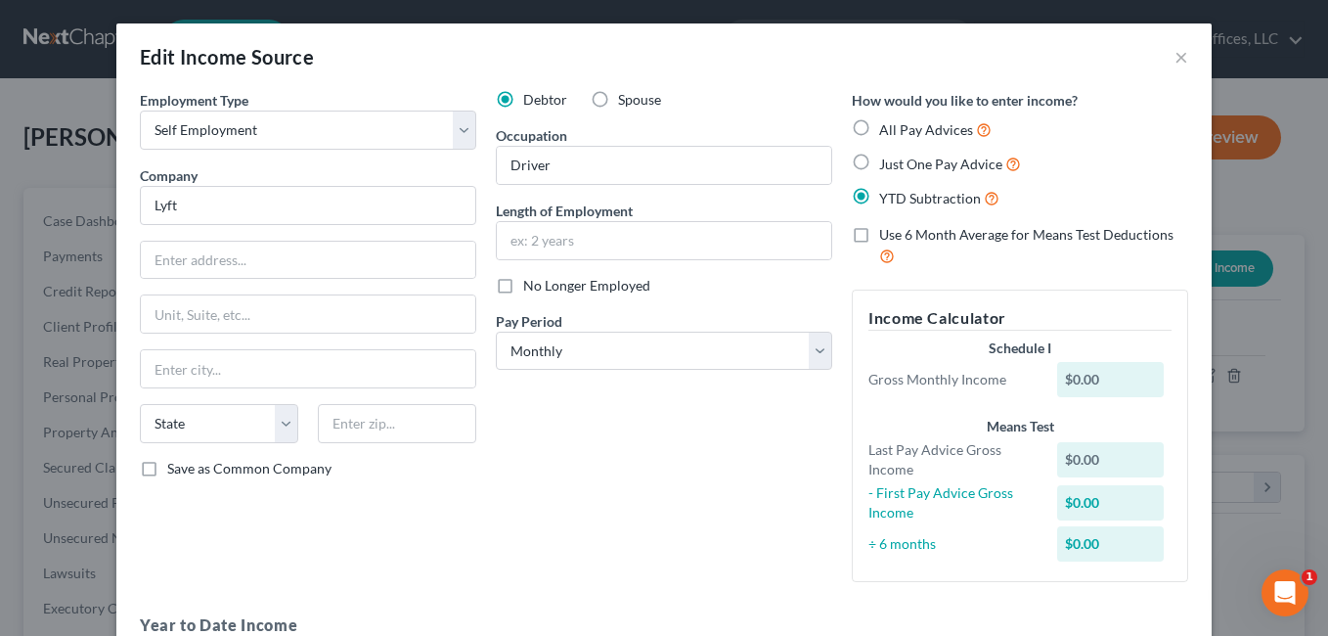
click at [879, 163] on label "Just One Pay Advice" at bounding box center [950, 164] width 142 height 22
click at [887, 163] on input "Just One Pay Advice" at bounding box center [893, 159] width 13 height 13
radio input "true"
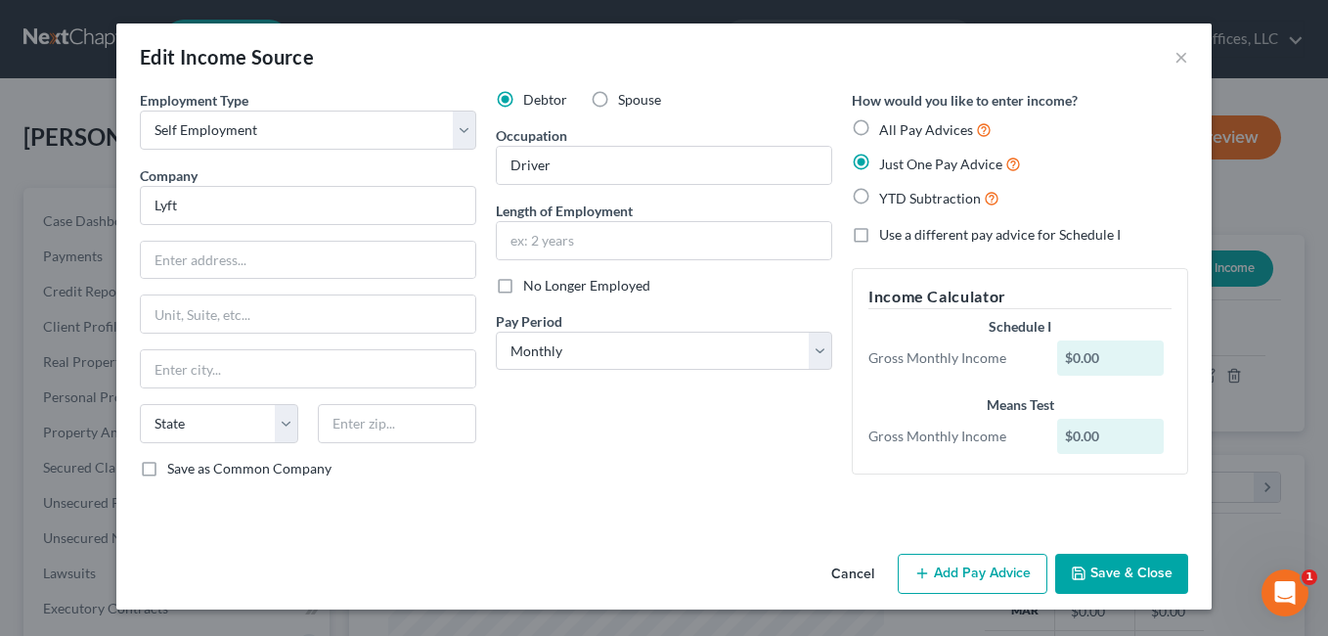
click at [945, 572] on button "Add Pay Advice" at bounding box center [973, 573] width 150 height 41
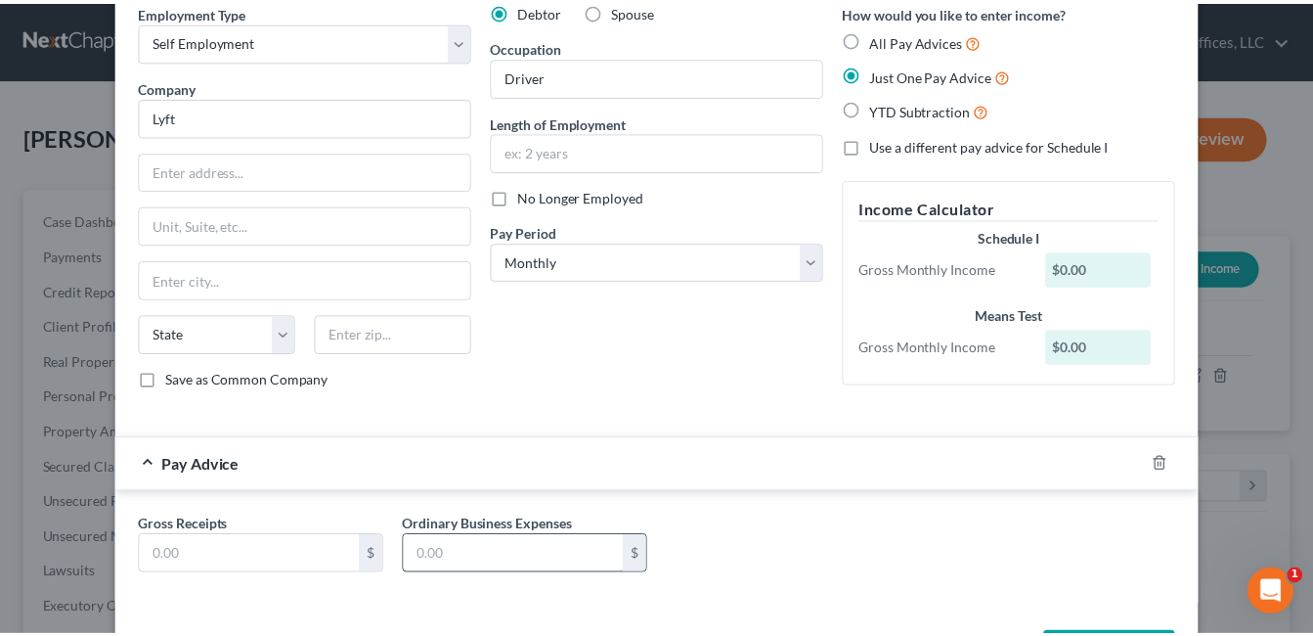
scroll to position [165, 0]
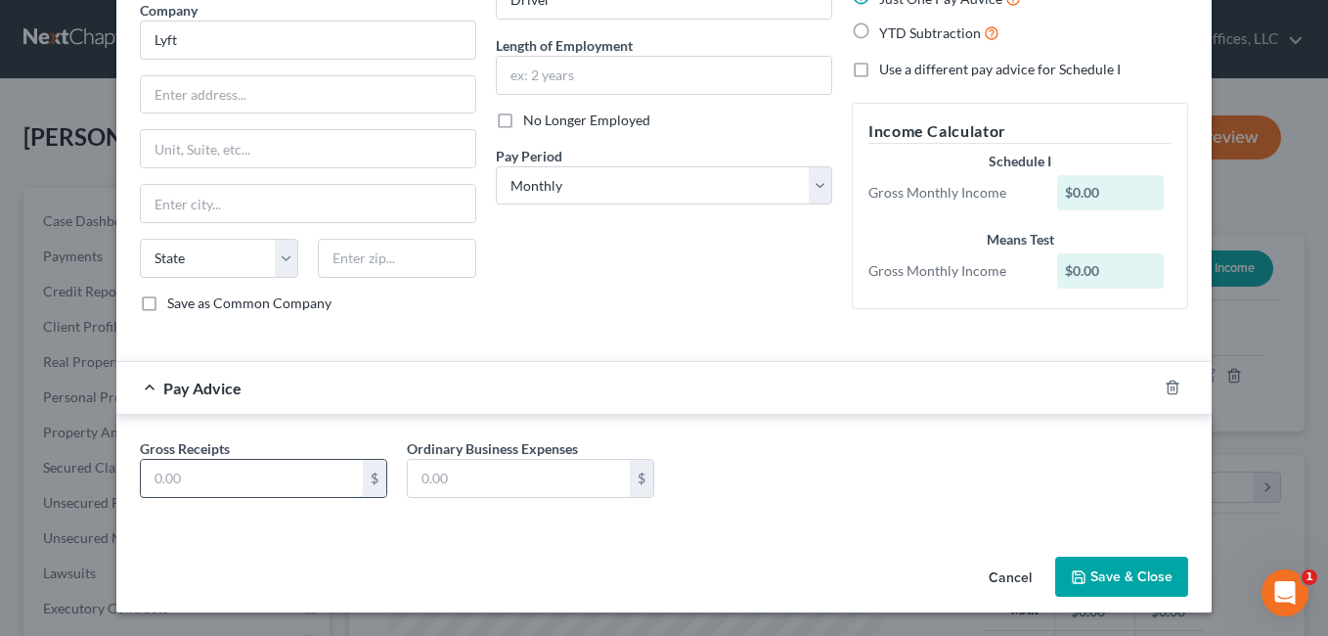
click at [248, 467] on input "text" at bounding box center [252, 478] width 222 height 37
paste input "1,284.45"
type input "1,284.45"
click at [1127, 573] on button "Save & Close" at bounding box center [1121, 576] width 133 height 41
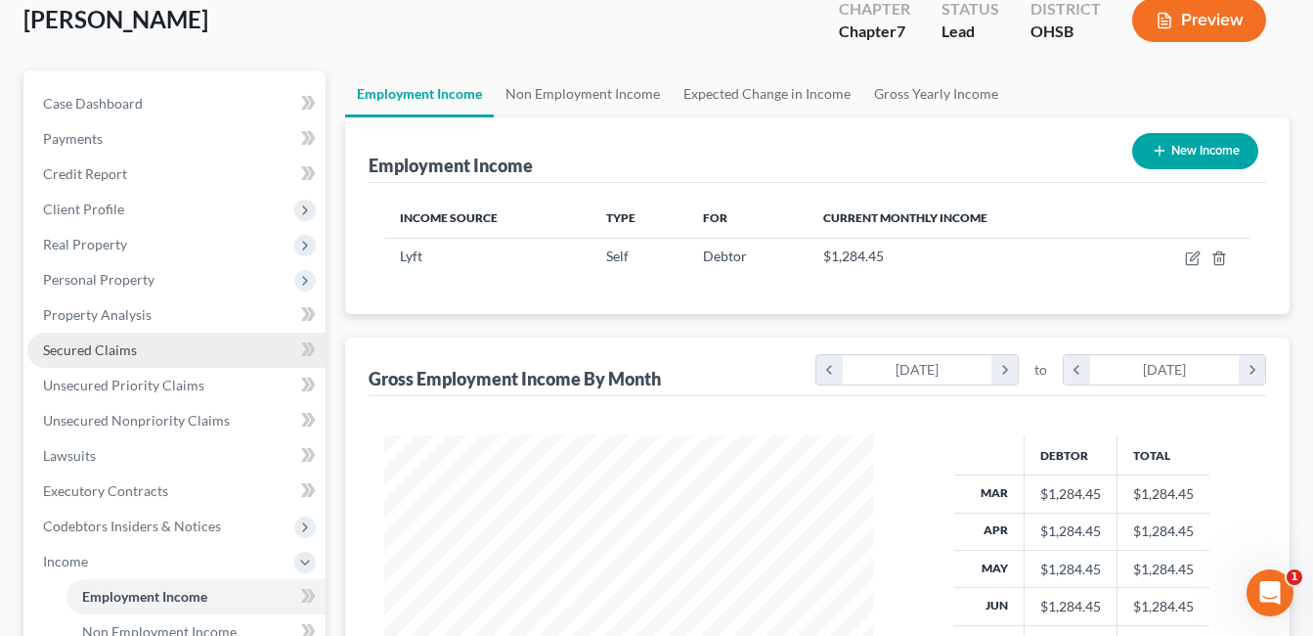
scroll to position [293, 0]
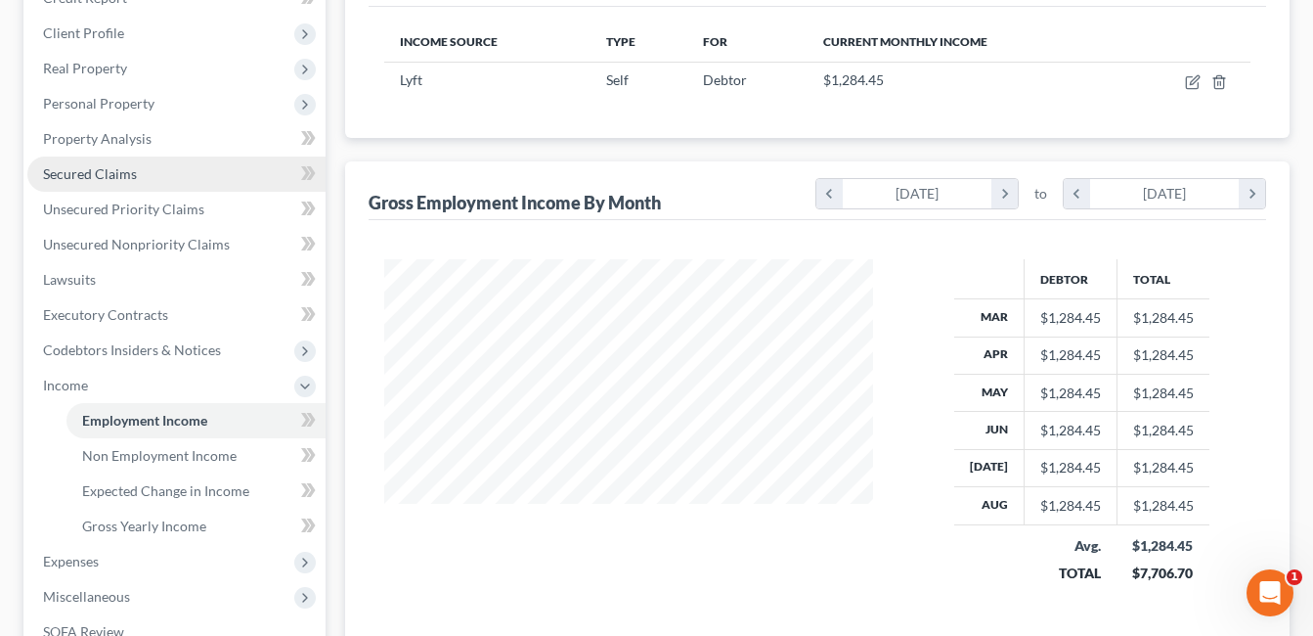
click at [96, 172] on span "Secured Claims" at bounding box center [90, 173] width 94 height 17
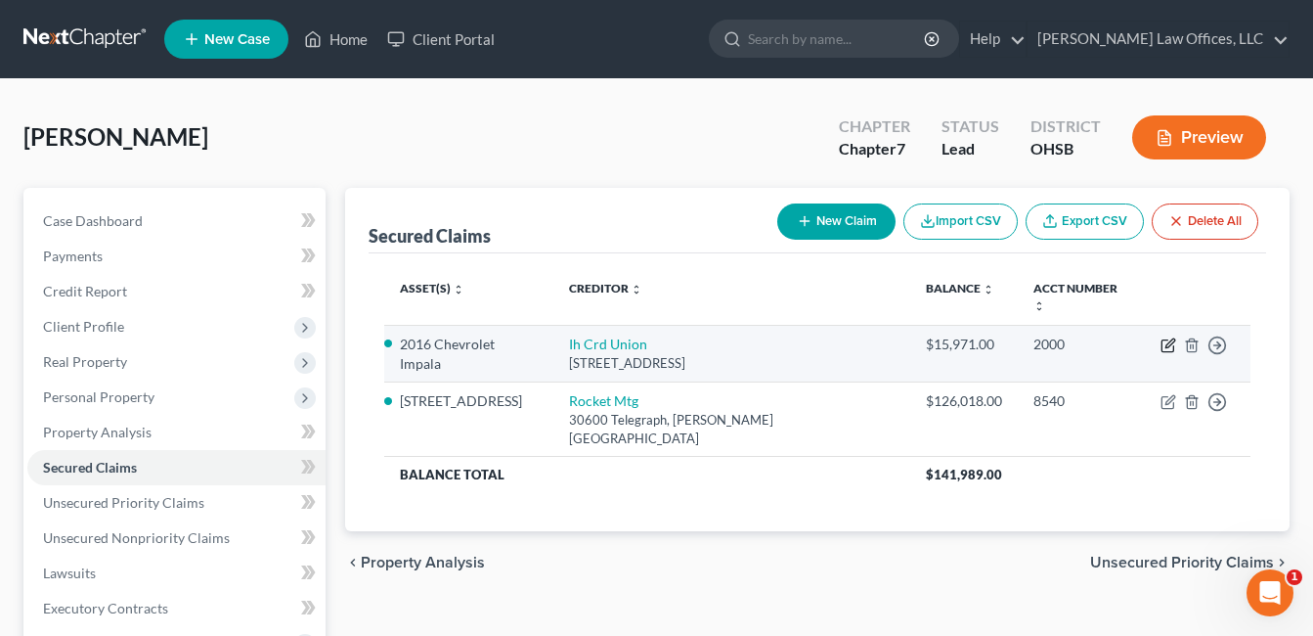
click at [1165, 337] on icon "button" at bounding box center [1169, 345] width 16 height 16
select select "36"
select select "0"
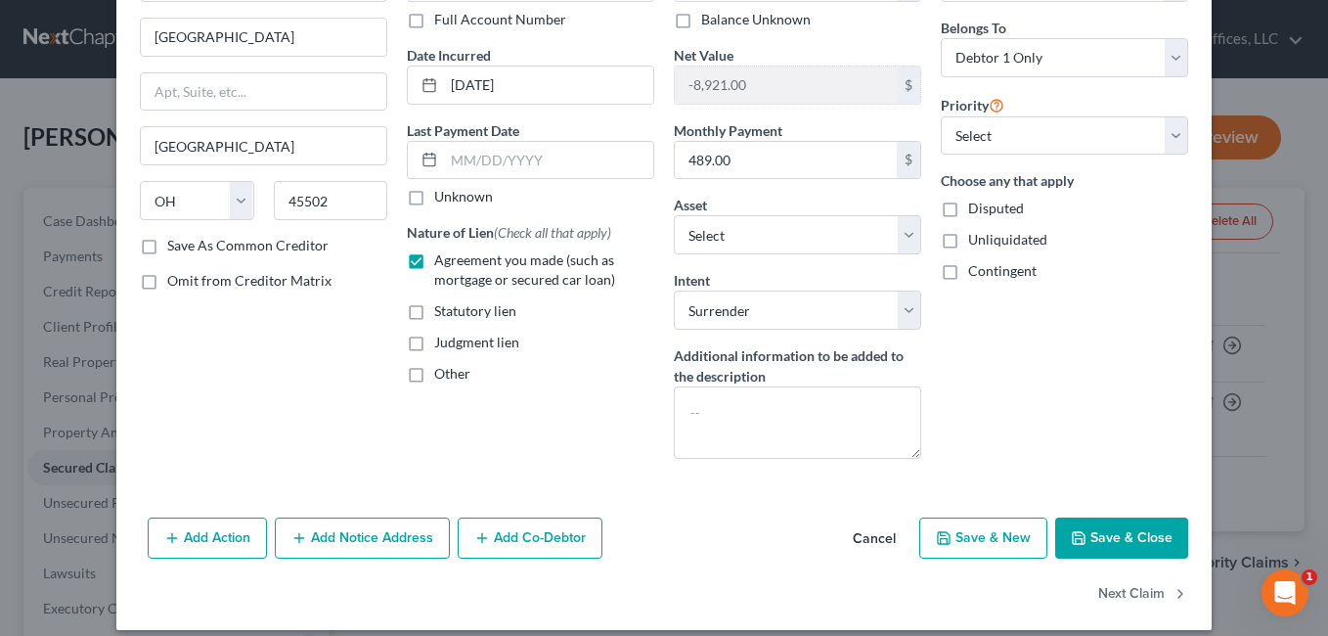
scroll to position [165, 0]
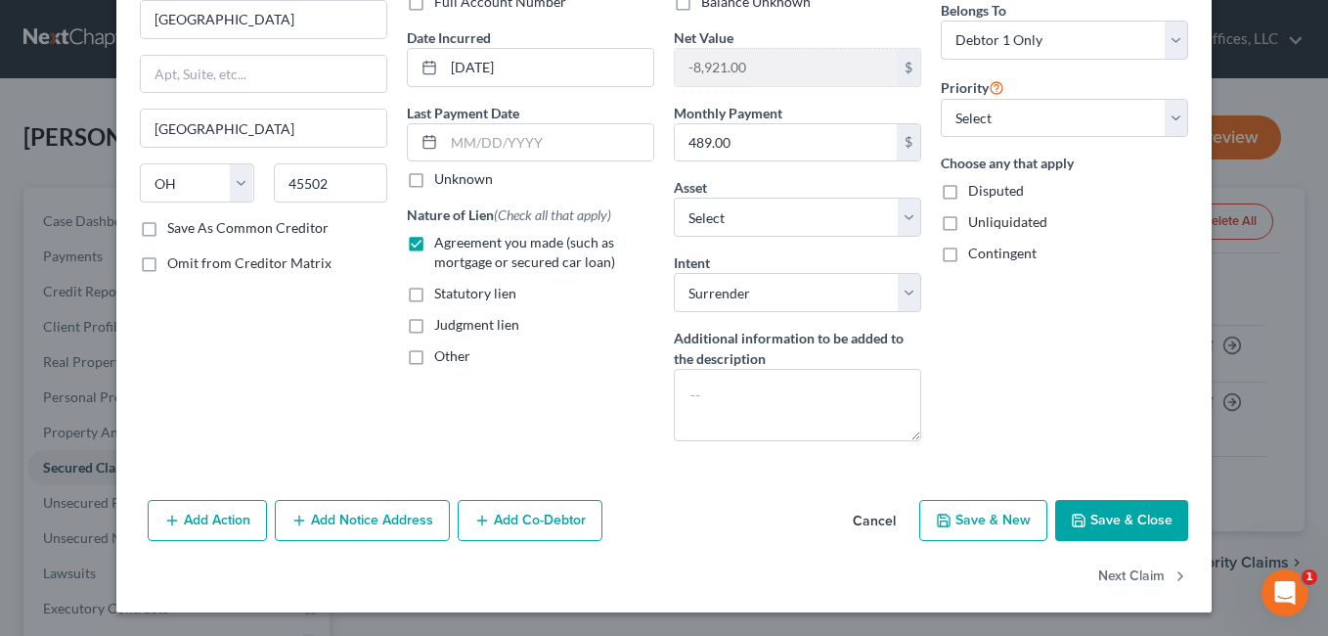
click at [230, 518] on button "Add Action" at bounding box center [207, 520] width 119 height 41
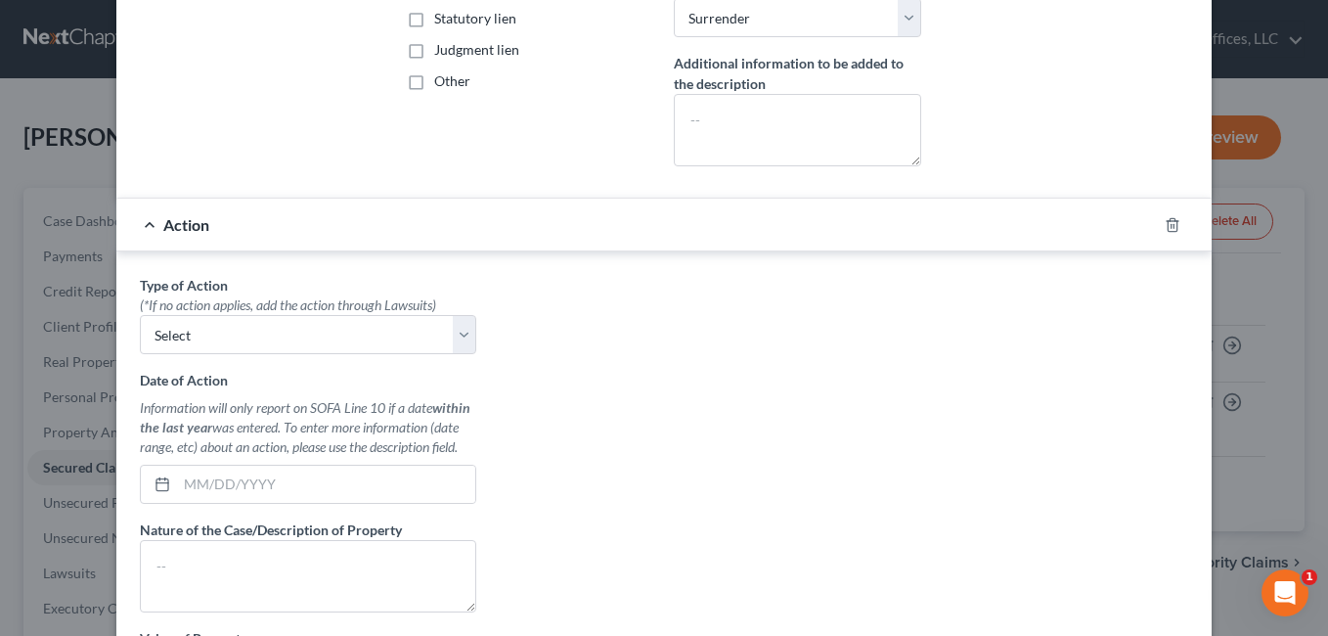
scroll to position [459, 0]
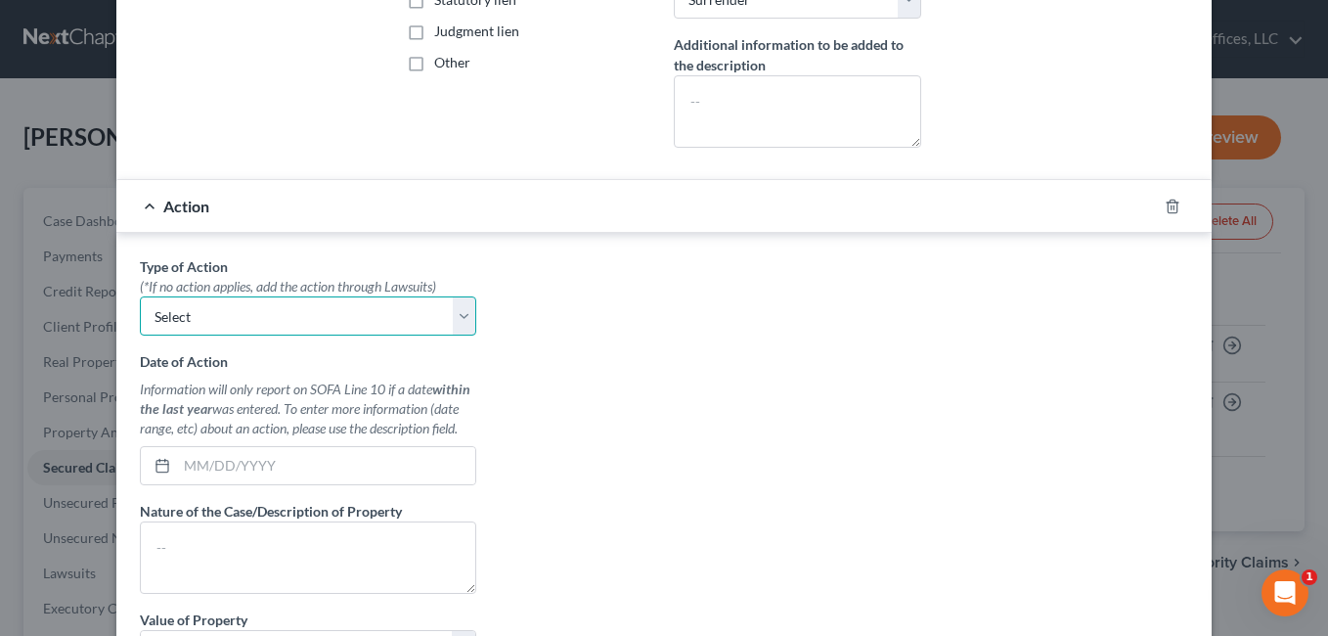
drag, startPoint x: 463, startPoint y: 319, endPoint x: 439, endPoint y: 324, distance: 24.9
click at [463, 319] on select "Select Repossession Garnishment Foreclosure Personal Injury Attached, Seized, O…" at bounding box center [308, 315] width 336 height 39
select select "0"
click at [140, 296] on select "Select Repossession Garnishment Foreclosure Personal Injury Attached, Seized, O…" at bounding box center [308, 315] width 336 height 39
click at [281, 463] on input "text" at bounding box center [326, 465] width 298 height 37
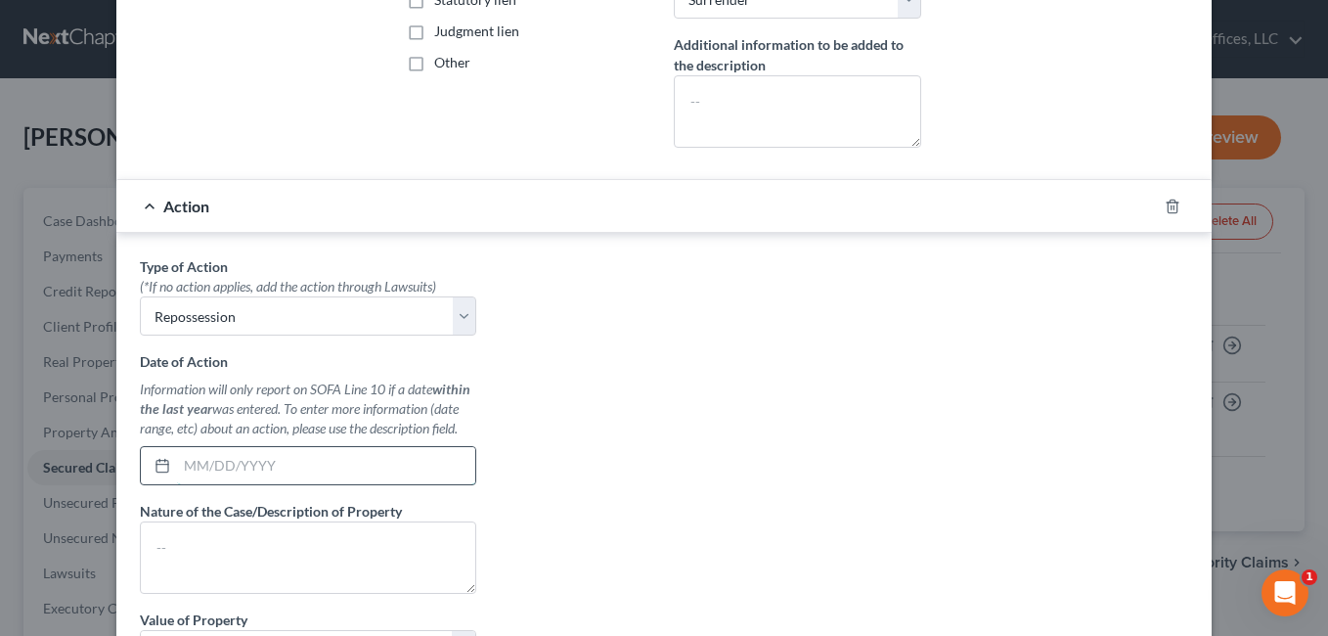
click at [215, 459] on input "text" at bounding box center [326, 465] width 298 height 37
type input "09/08/2025"
click at [228, 536] on textarea at bounding box center [308, 557] width 336 height 72
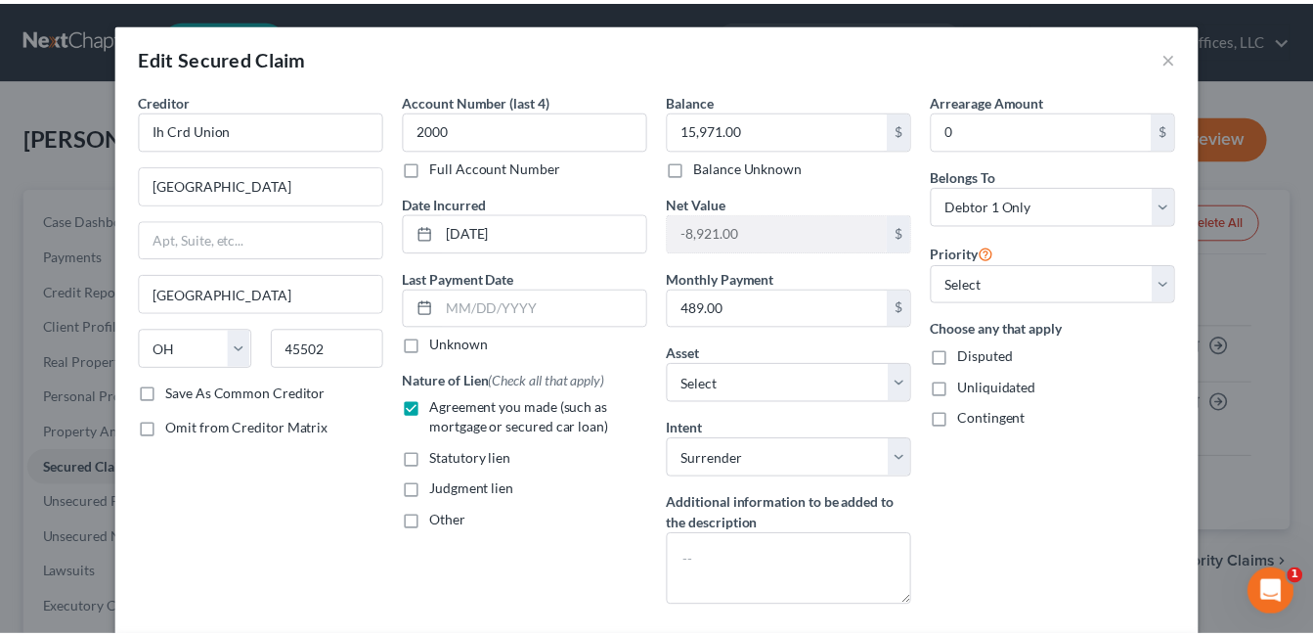
scroll to position [749, 0]
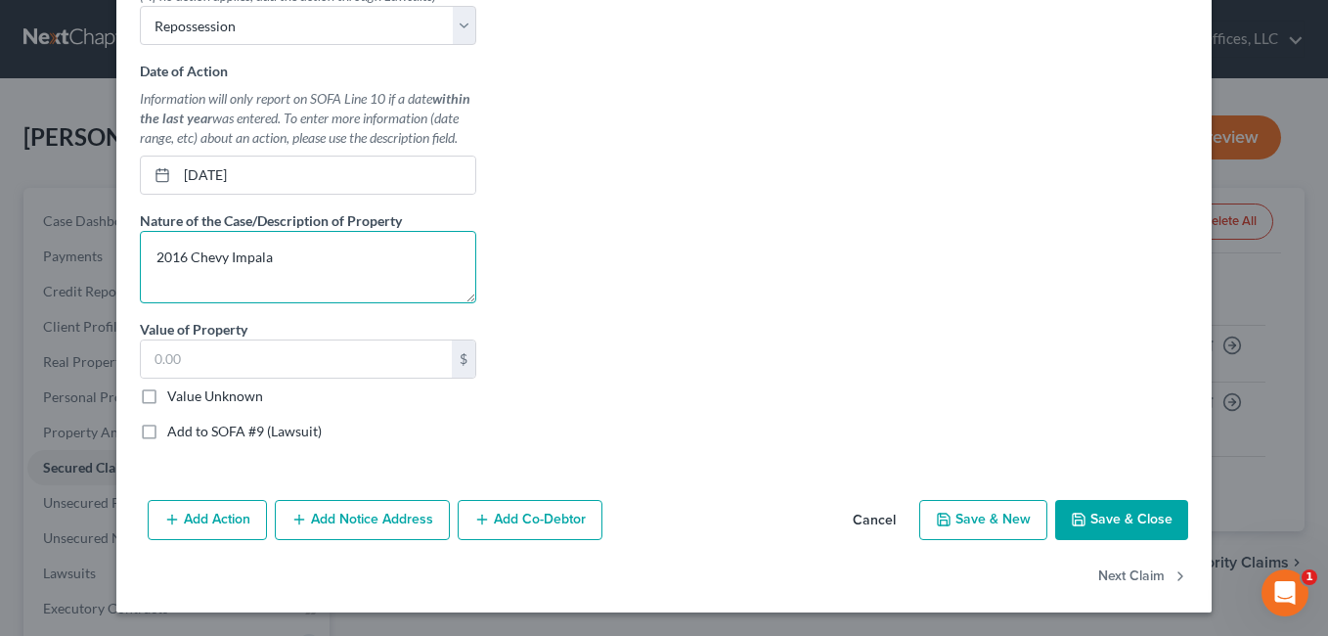
type textarea "2016 Chevy Impala"
drag, startPoint x: 144, startPoint y: 429, endPoint x: 158, endPoint y: 415, distance: 20.7
click at [158, 415] on div "Type of Action * (*If no action applies, add the action through Lawsuits) Selec…" at bounding box center [308, 211] width 356 height 490
drag, startPoint x: 158, startPoint y: 415, endPoint x: 139, endPoint y: 394, distance: 28.4
click at [167, 394] on label "Value Unknown" at bounding box center [215, 396] width 96 height 20
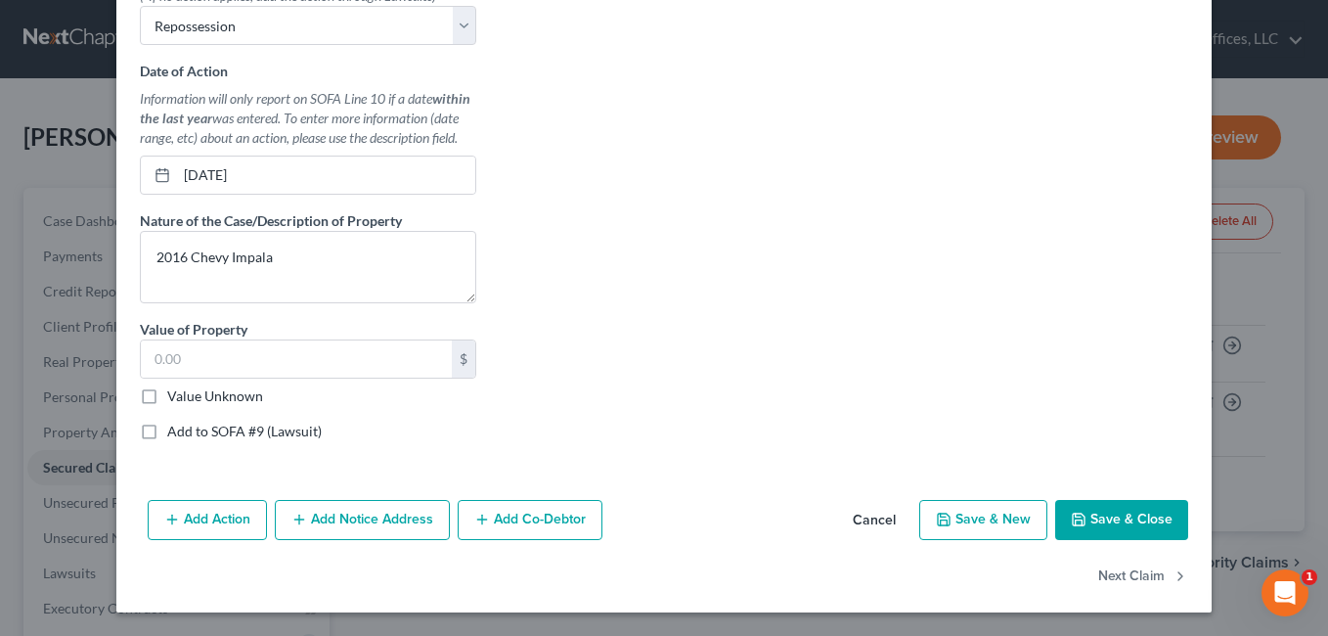
click at [175, 394] on input "Value Unknown" at bounding box center [181, 392] width 13 height 13
checkbox input "true"
type input "0.00"
click at [1080, 525] on icon "button" at bounding box center [1079, 519] width 16 height 16
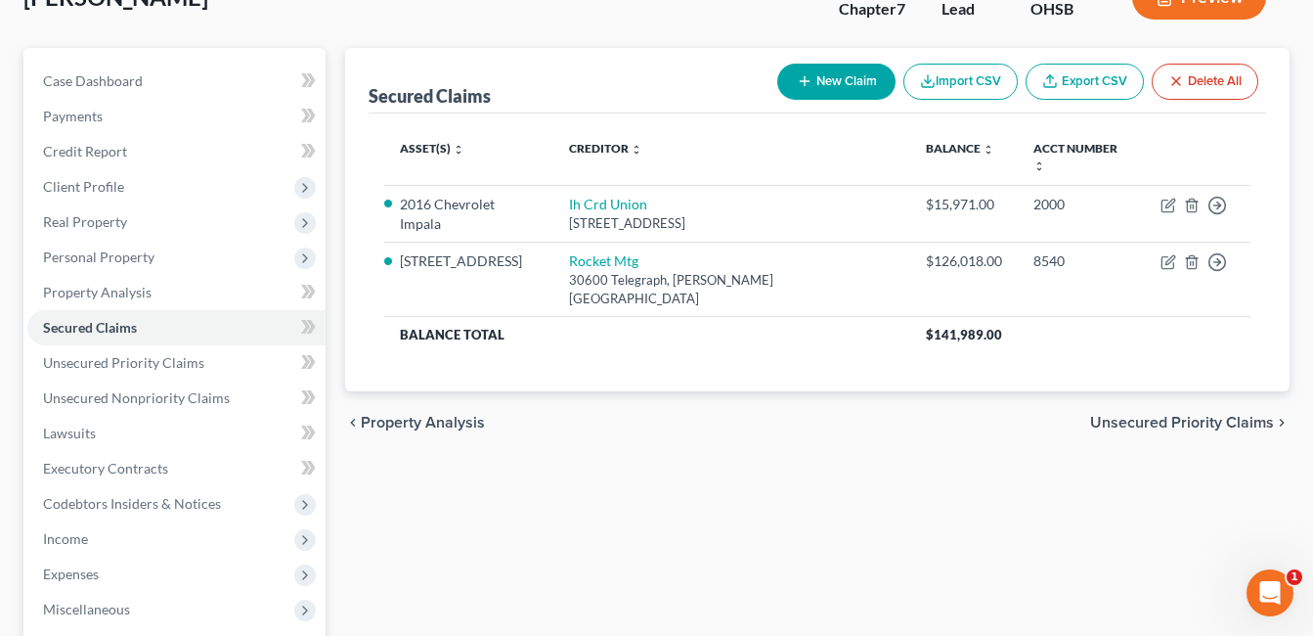
scroll to position [196, 0]
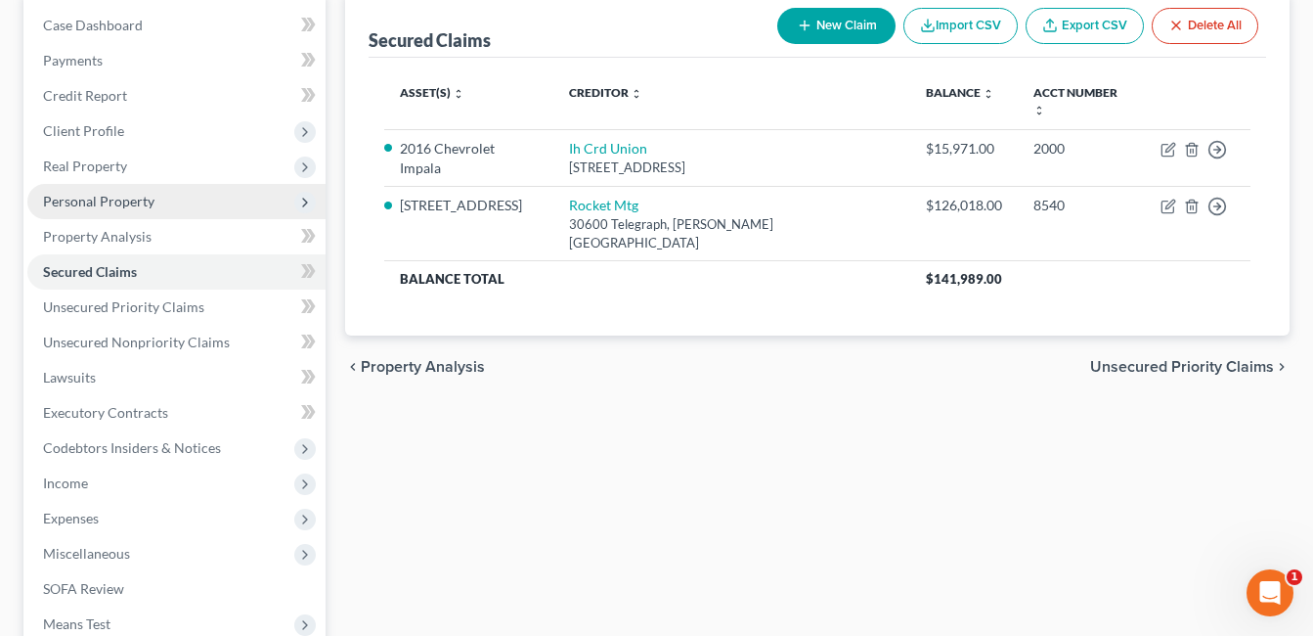
click at [135, 197] on span "Personal Property" at bounding box center [98, 201] width 111 height 17
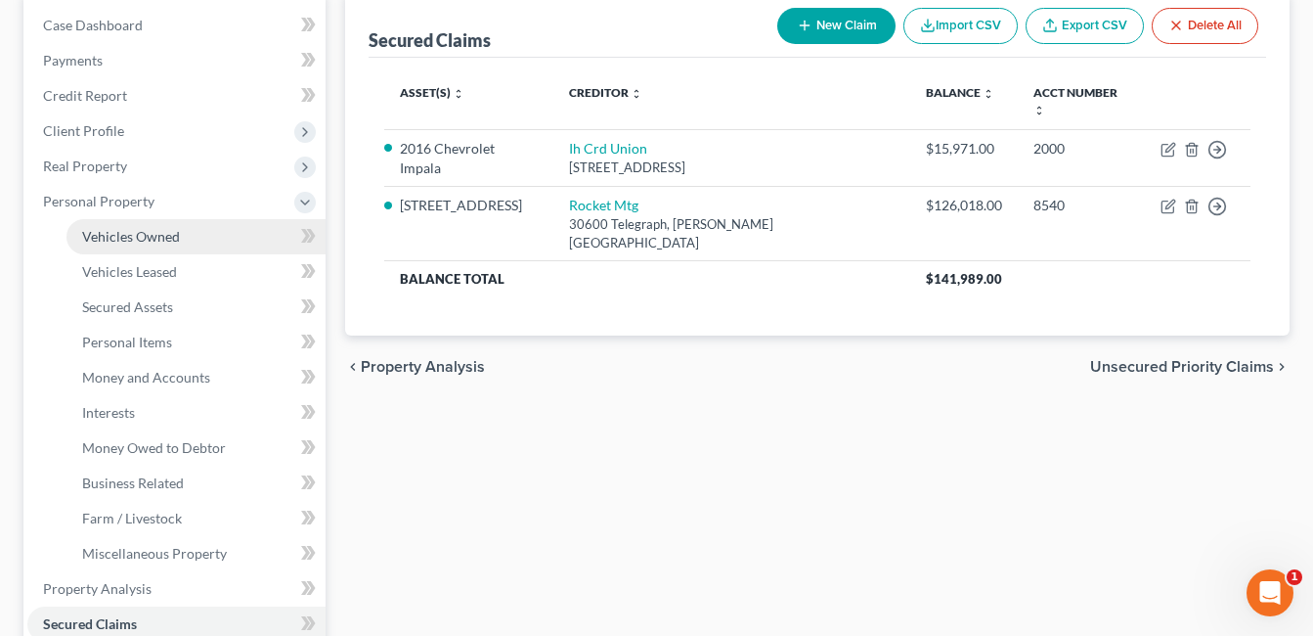
click at [203, 241] on link "Vehicles Owned" at bounding box center [195, 236] width 259 height 35
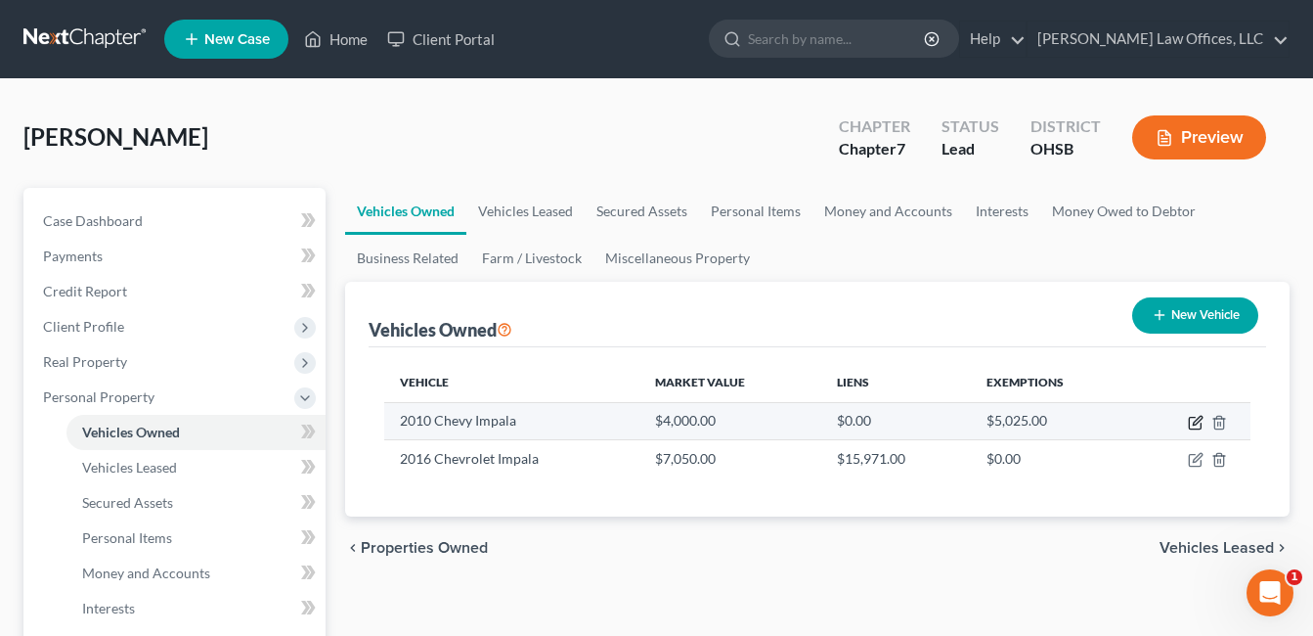
click at [1195, 421] on icon "button" at bounding box center [1197, 420] width 9 height 9
select select "0"
select select "16"
select select "2"
select select "0"
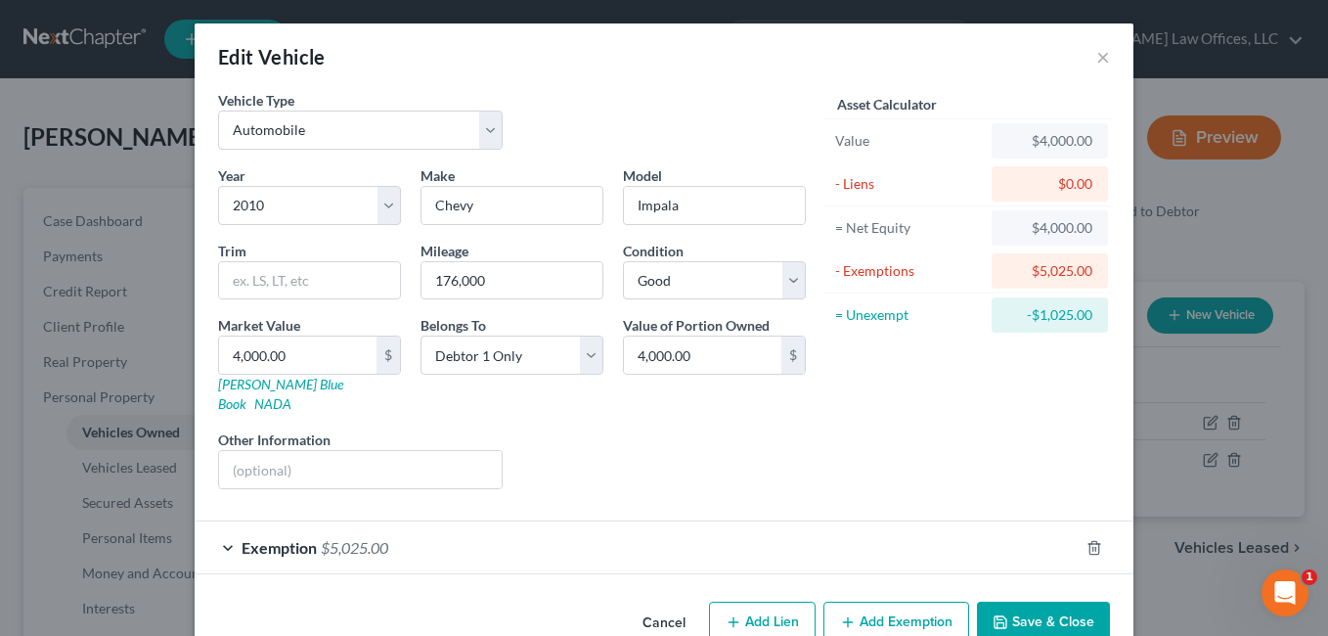
click at [1015, 601] on button "Save & Close" at bounding box center [1043, 621] width 133 height 41
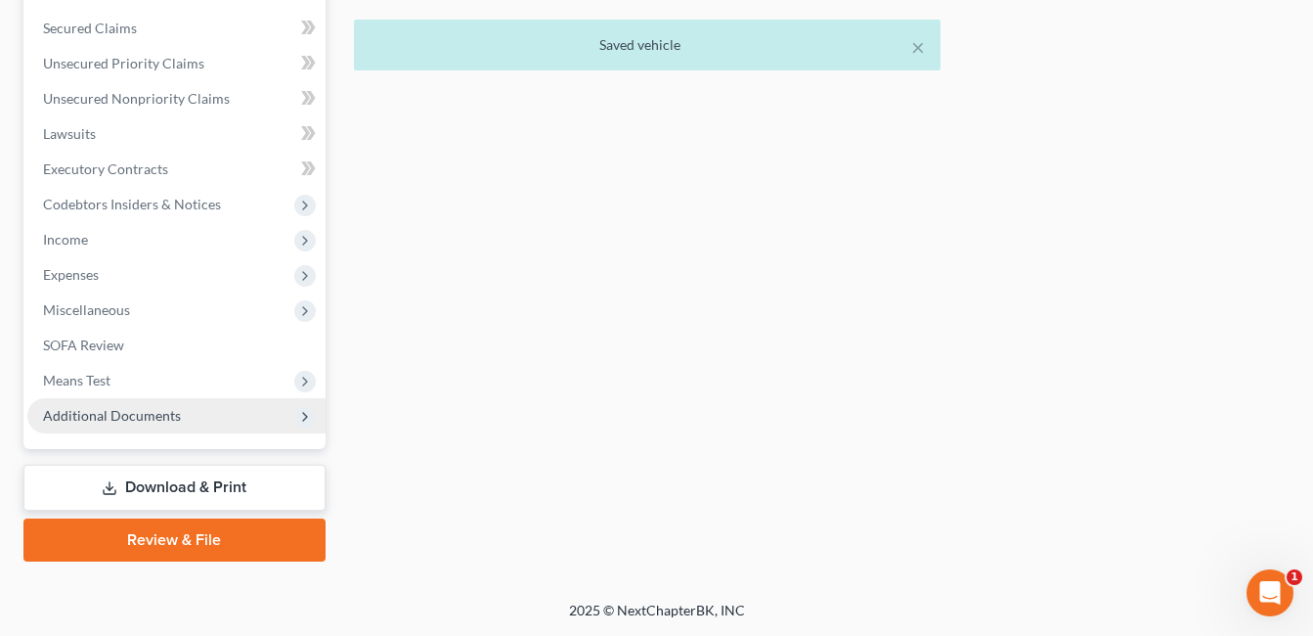
click at [121, 412] on span "Additional Documents" at bounding box center [112, 415] width 138 height 17
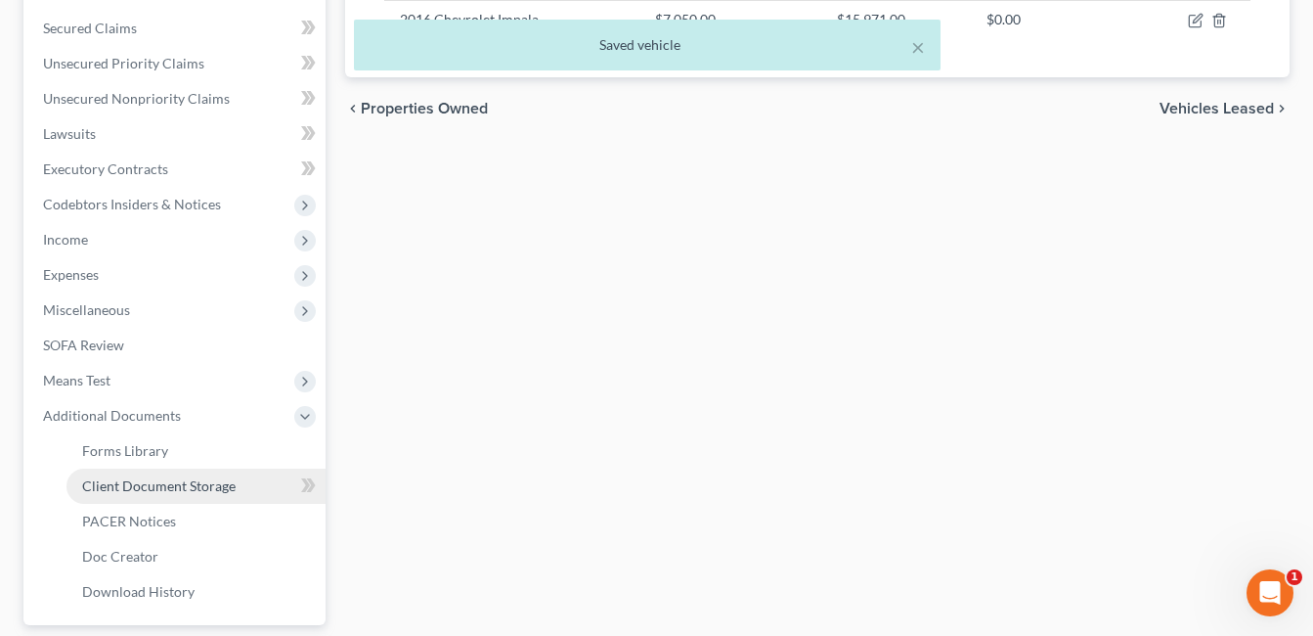
click at [202, 491] on span "Client Document Storage" at bounding box center [159, 485] width 154 height 17
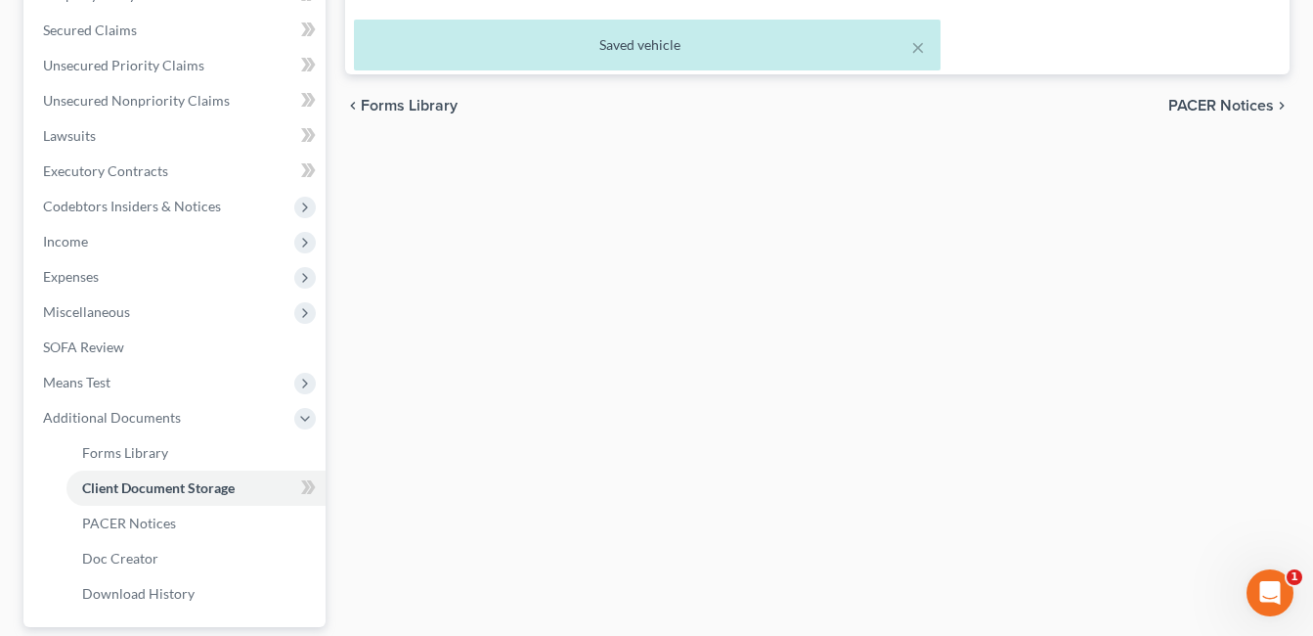
select select "7"
select select "52"
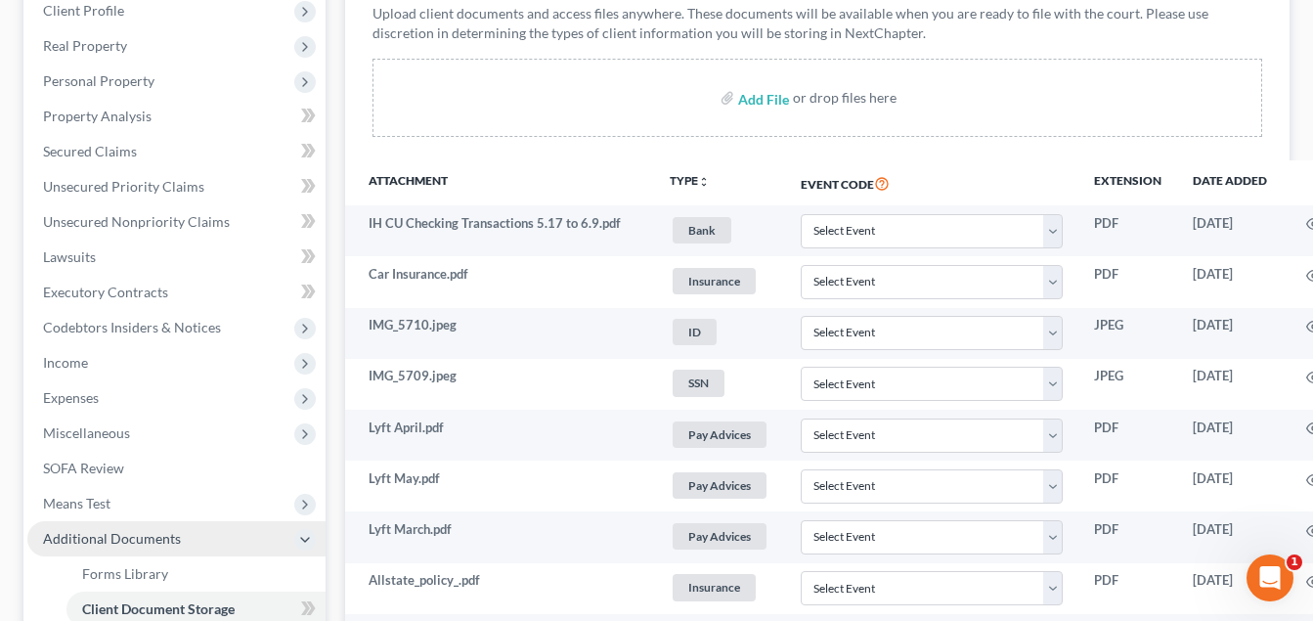
scroll to position [293, 0]
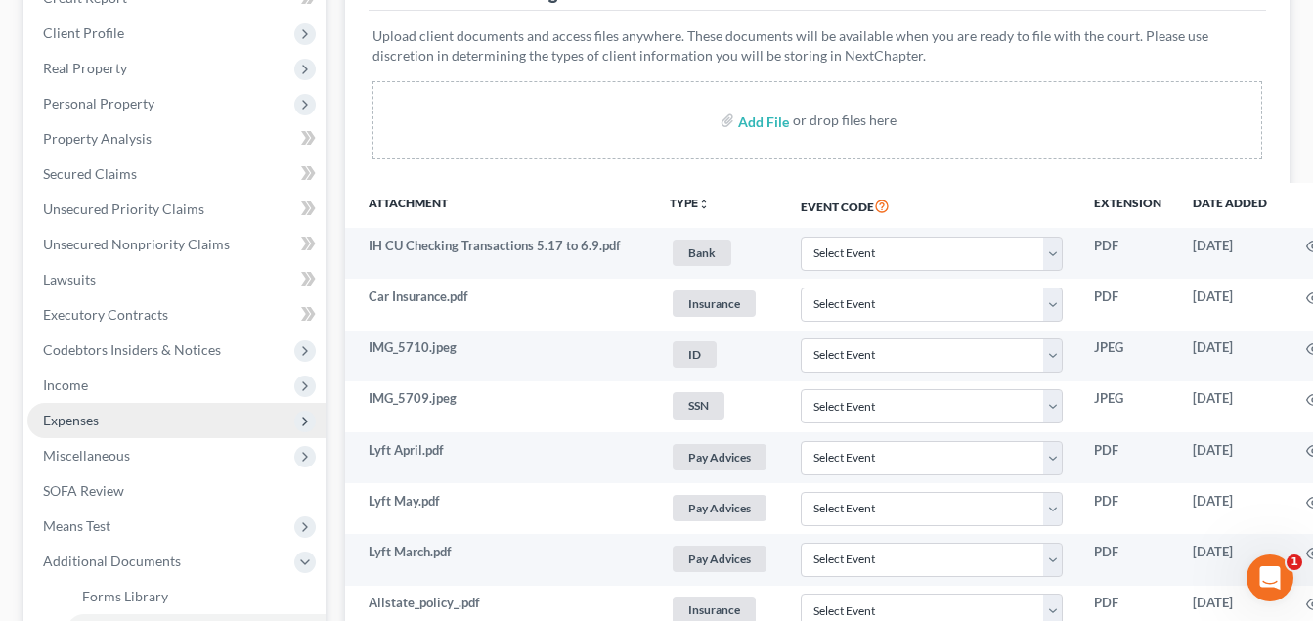
click at [142, 426] on span "Expenses" at bounding box center [176, 420] width 298 height 35
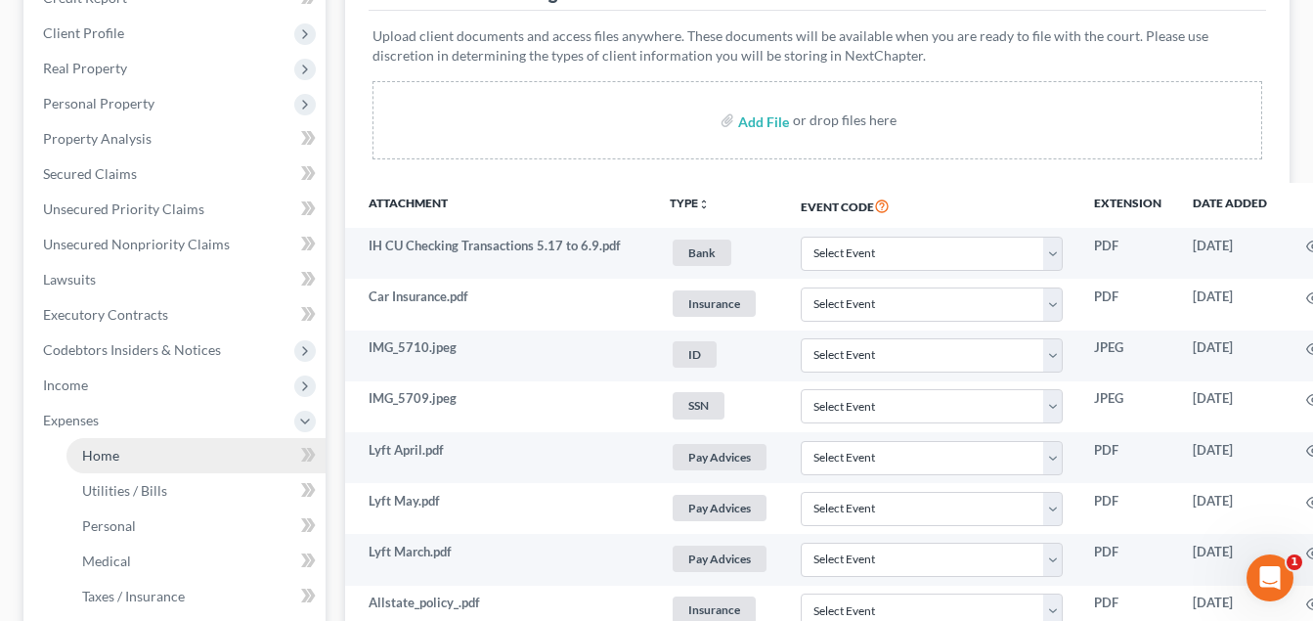
click at [142, 448] on link "Home" at bounding box center [195, 455] width 259 height 35
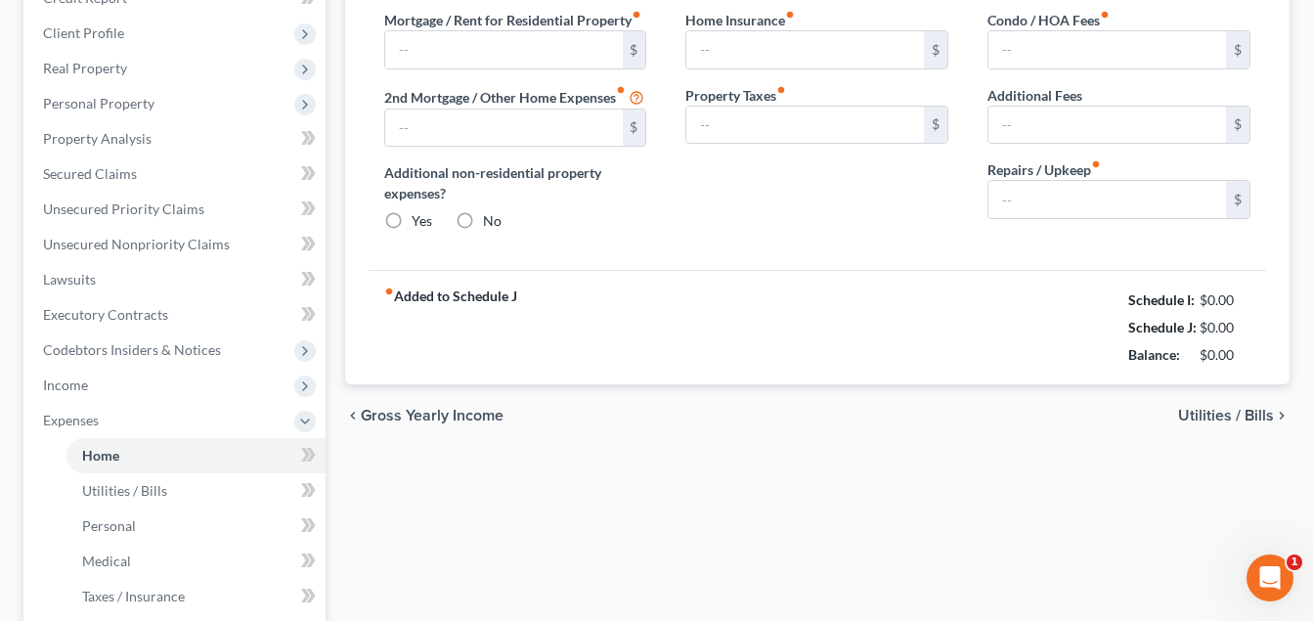
type input "1,231.00"
radio input "true"
type input "30.00"
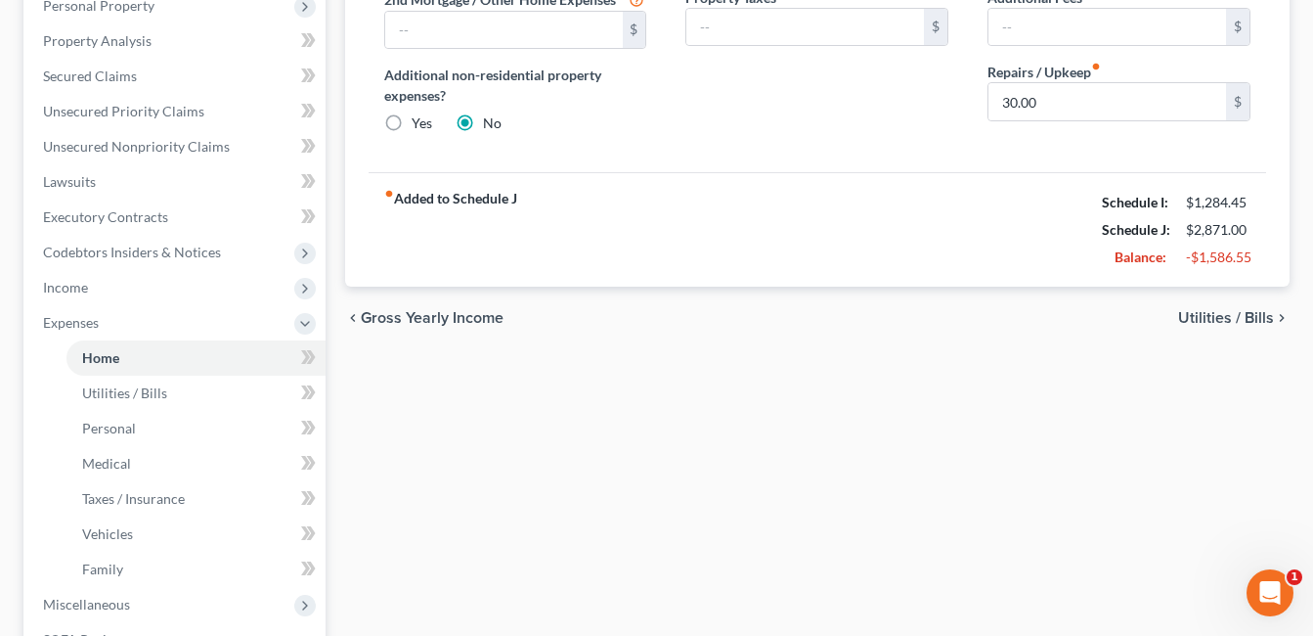
scroll to position [196, 0]
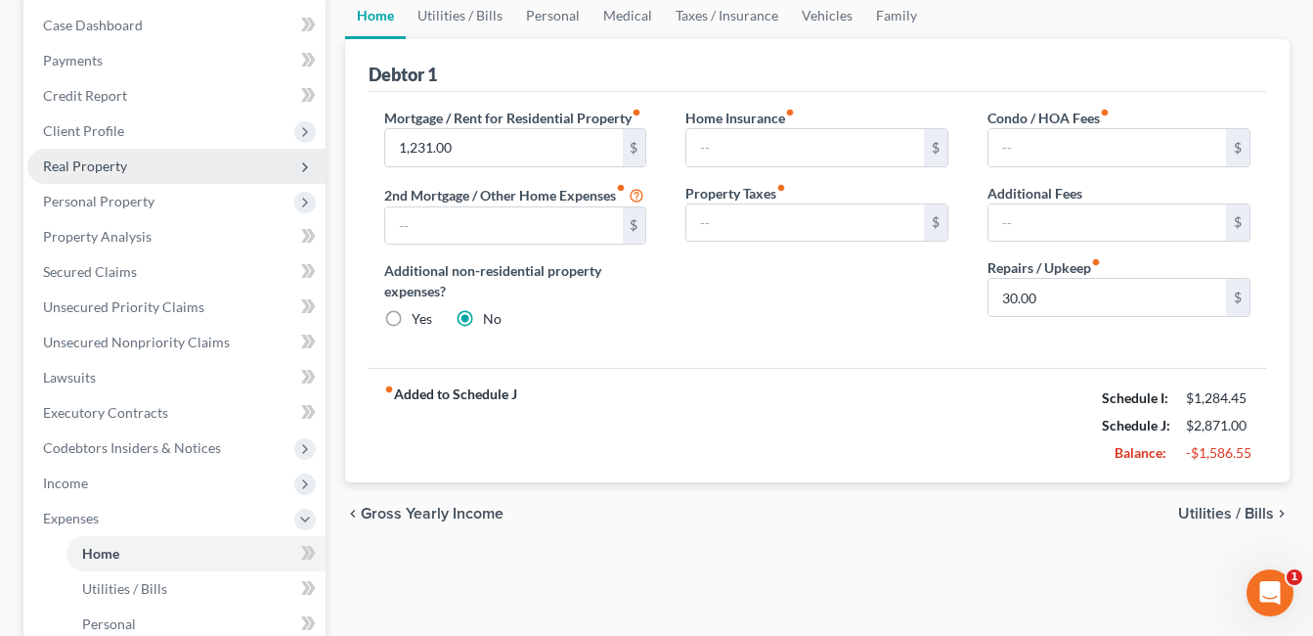
click at [97, 164] on span "Real Property" at bounding box center [85, 165] width 84 height 17
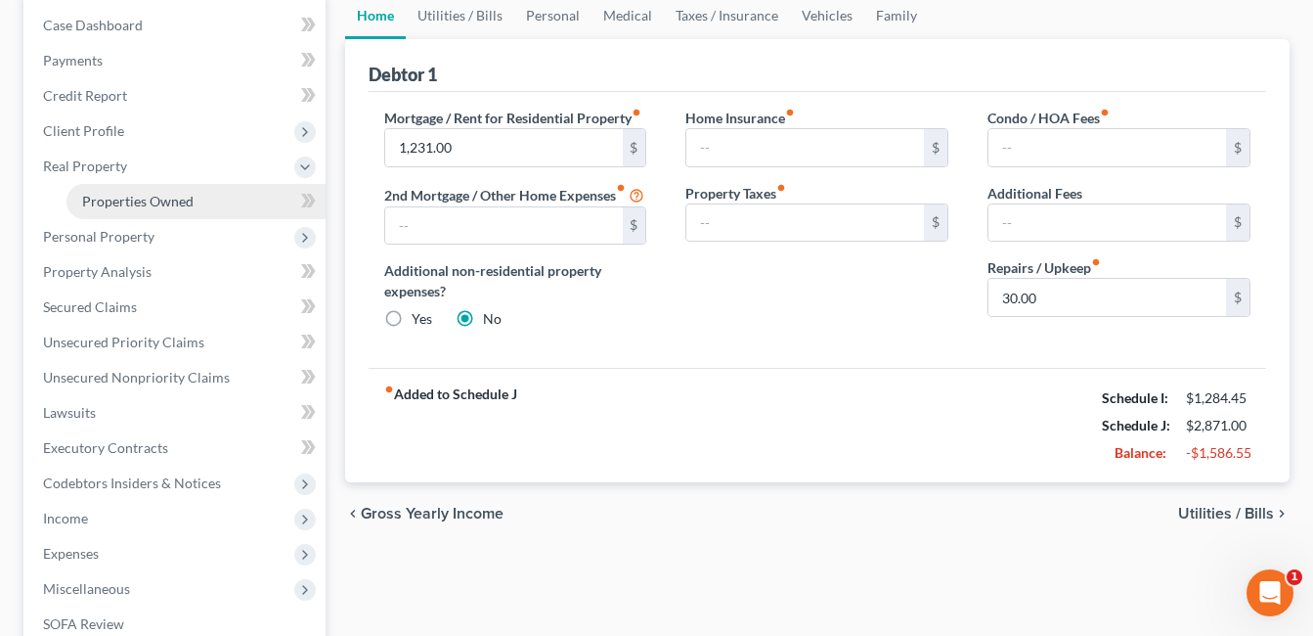
click at [199, 192] on link "Properties Owned" at bounding box center [195, 201] width 259 height 35
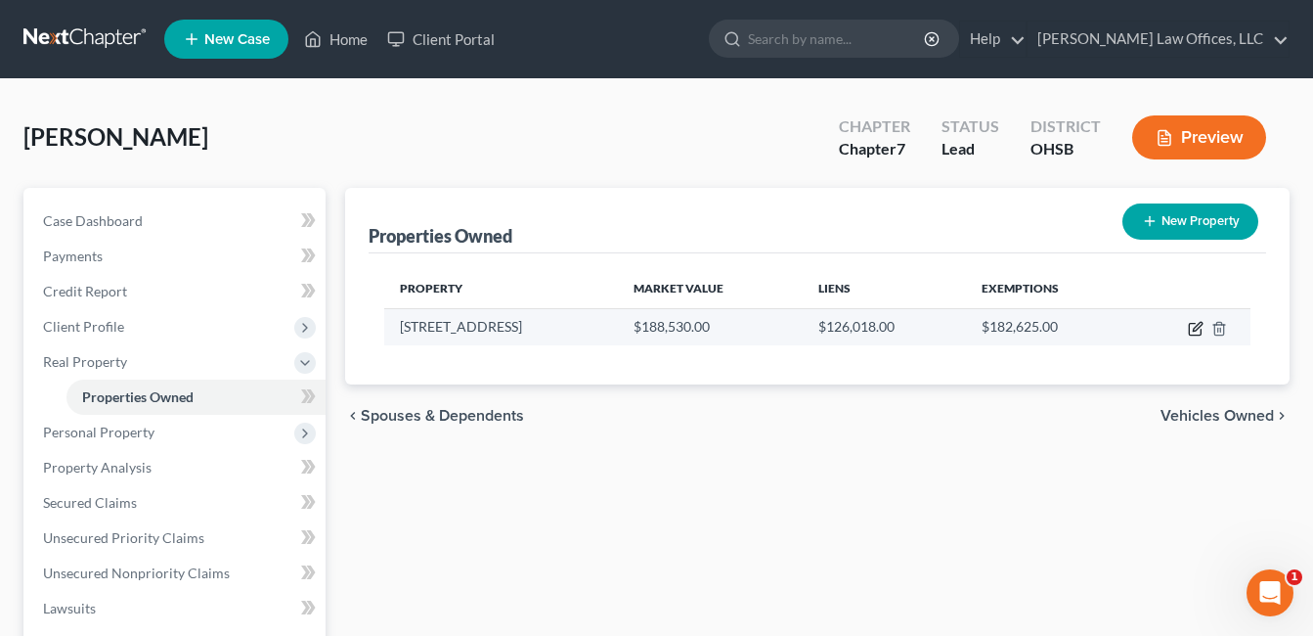
click at [1192, 330] on icon "button" at bounding box center [1196, 329] width 16 height 16
select select "36"
select select "3"
select select "1"
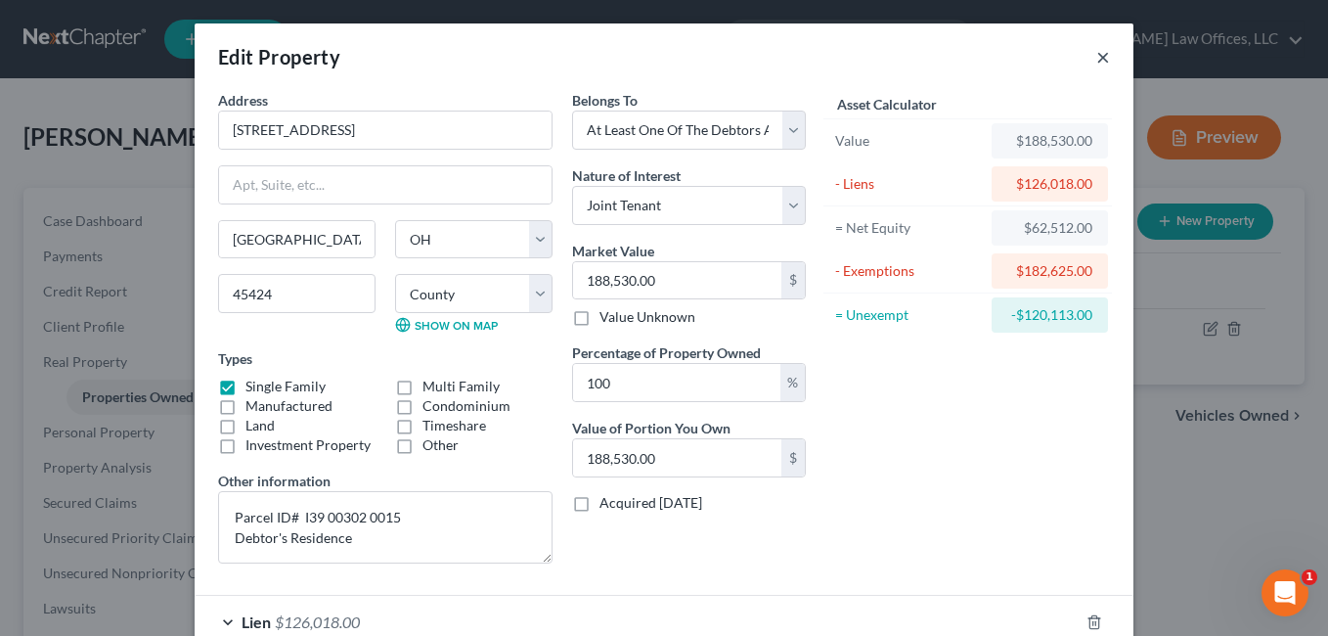
click at [1096, 58] on button "×" at bounding box center [1103, 56] width 14 height 23
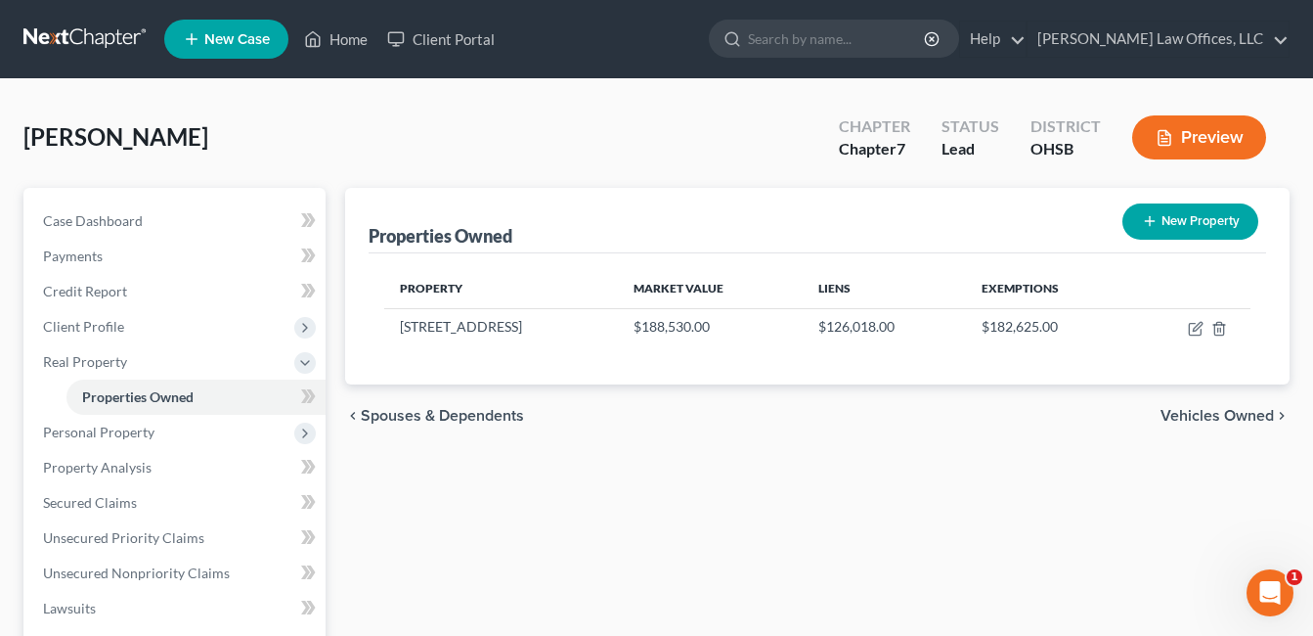
scroll to position [474, 0]
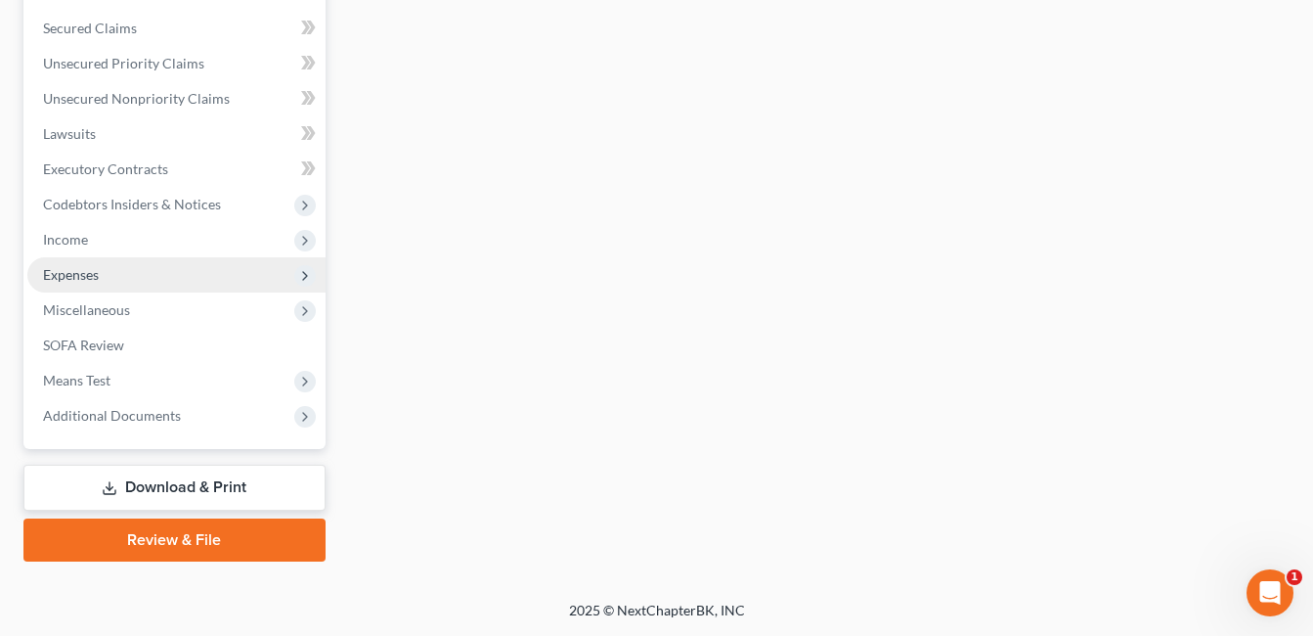
click at [101, 273] on span "Expenses" at bounding box center [176, 274] width 298 height 35
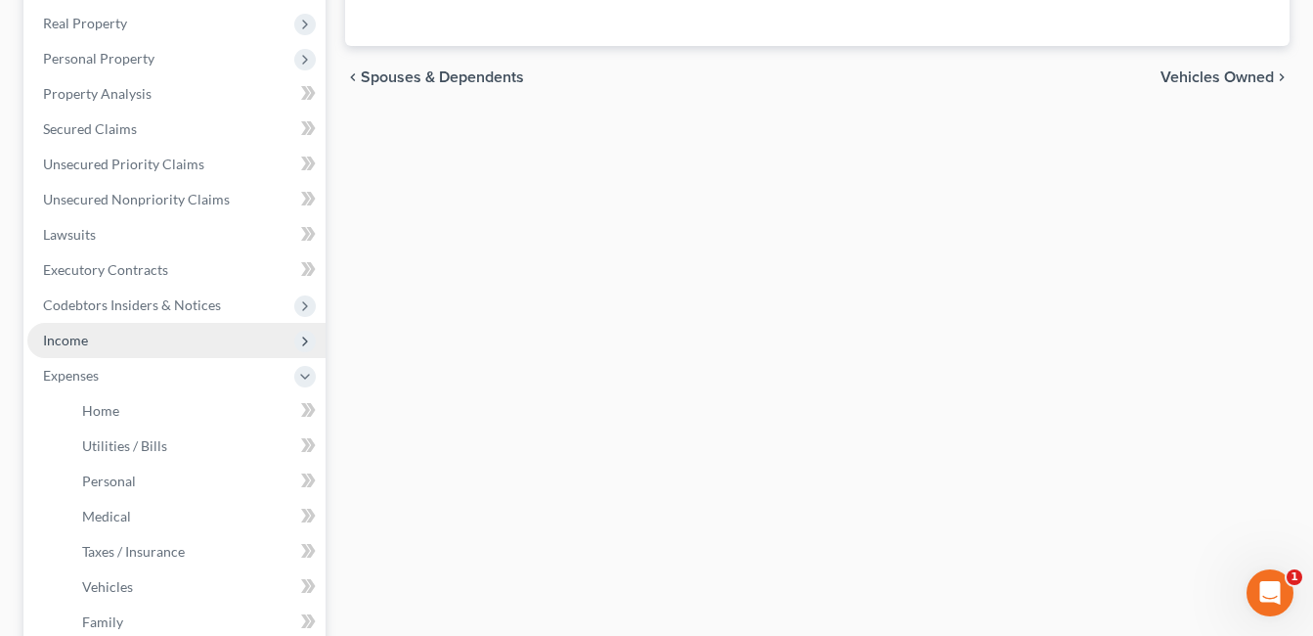
scroll to position [341, 0]
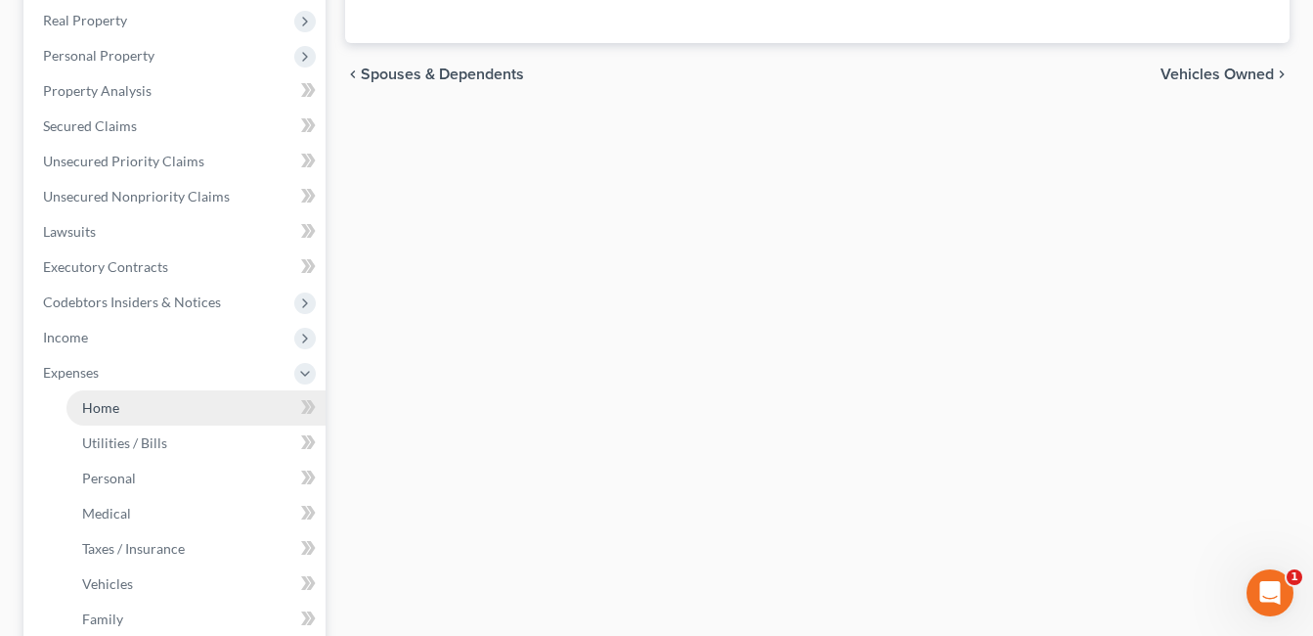
click at [118, 409] on span "Home" at bounding box center [100, 407] width 37 height 17
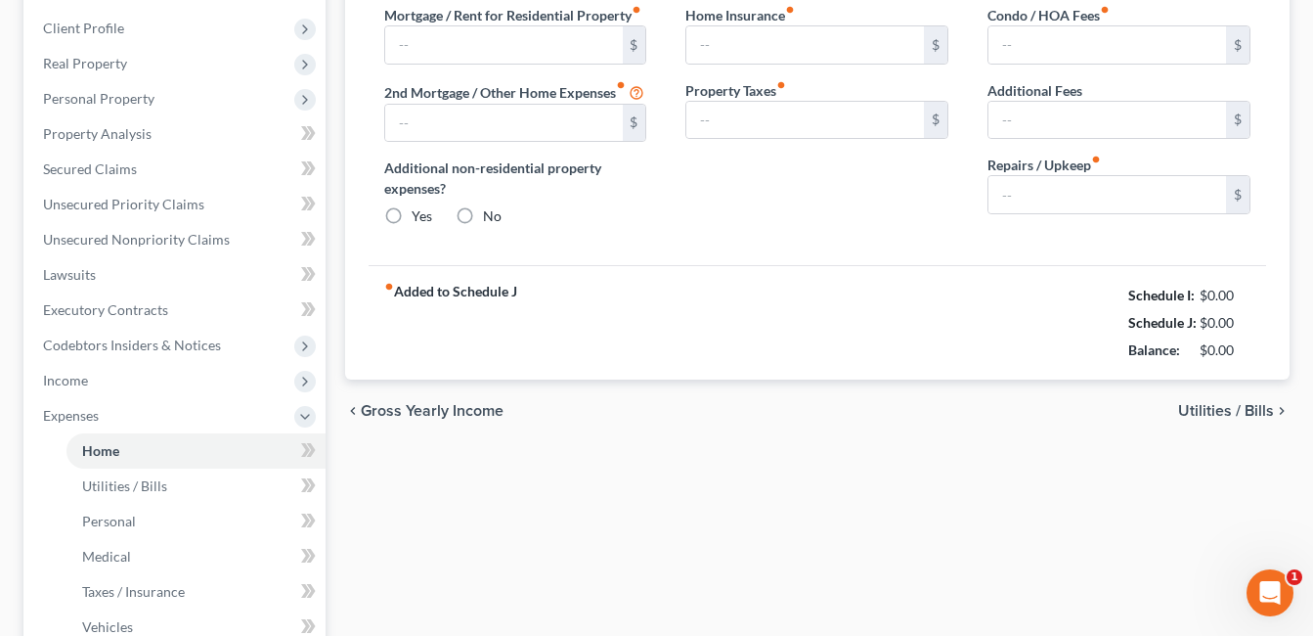
type input "1,231.00"
radio input "true"
type input "30.00"
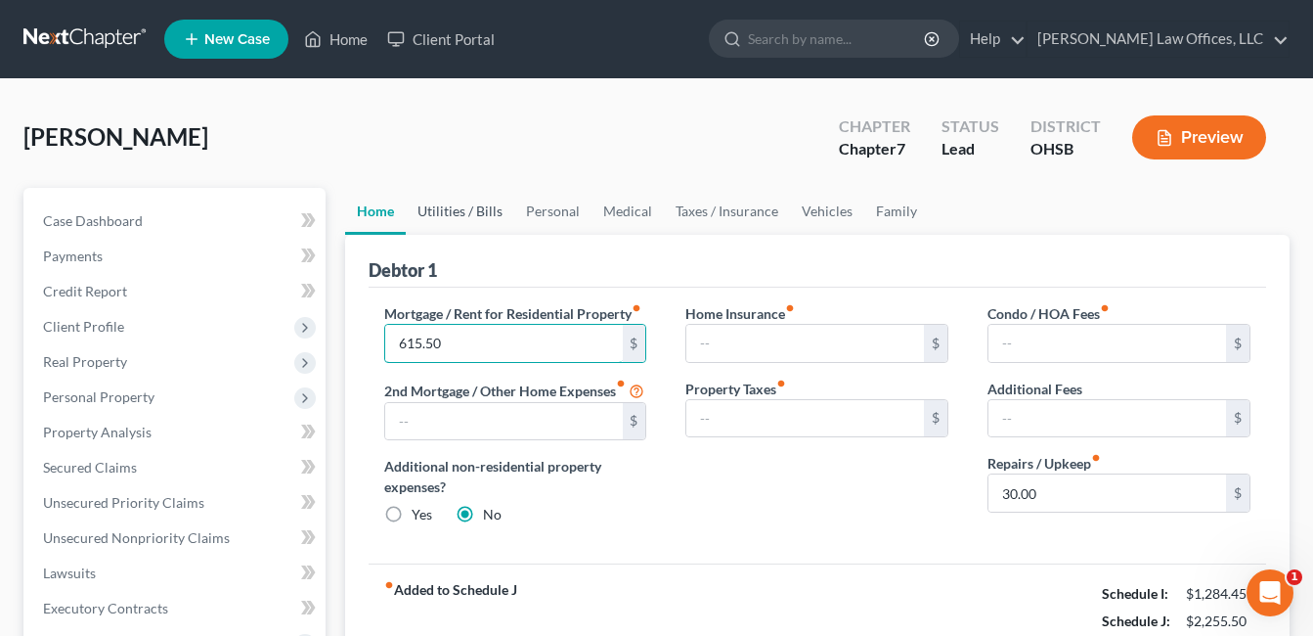
type input "615.50"
drag, startPoint x: 471, startPoint y: 207, endPoint x: 497, endPoint y: 203, distance: 25.7
click at [471, 207] on link "Utilities / Bills" at bounding box center [460, 211] width 109 height 47
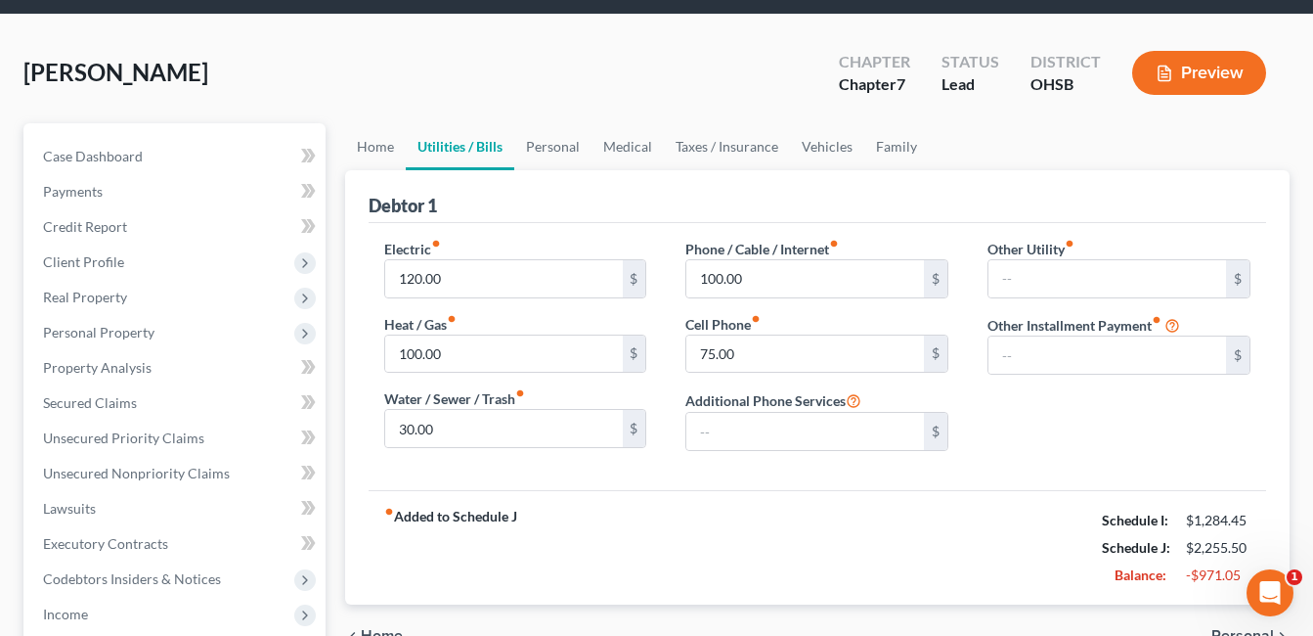
scroll to position [98, 0]
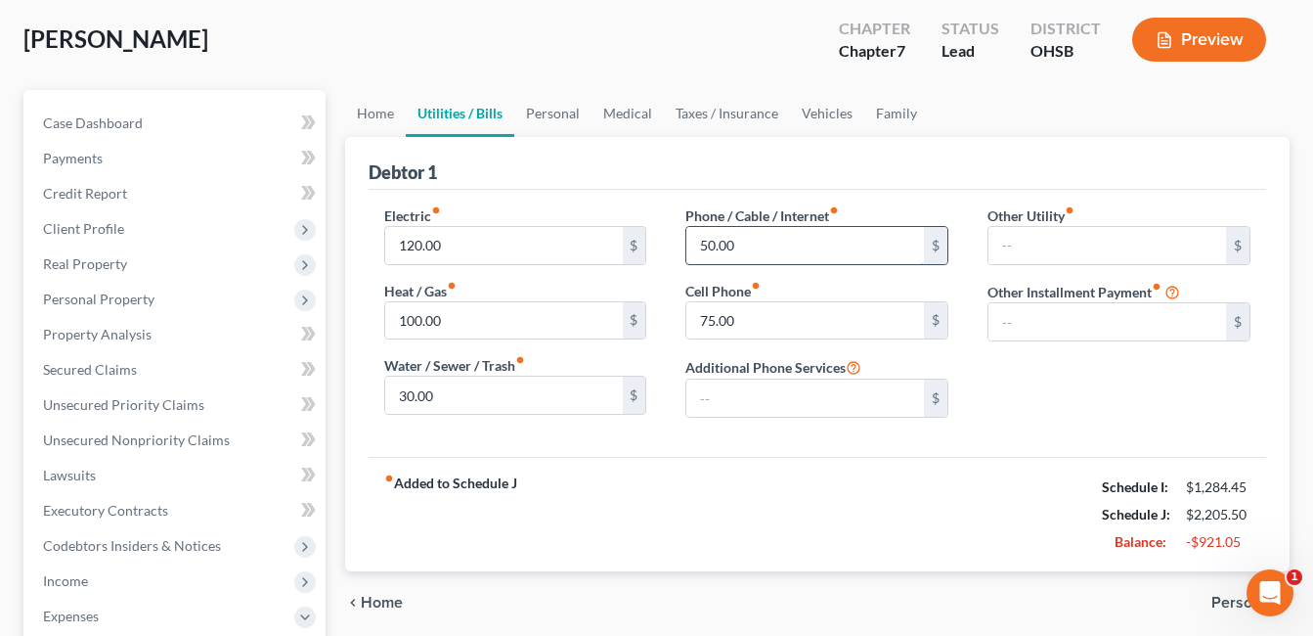
type input "50.00"
click at [555, 105] on link "Personal" at bounding box center [552, 113] width 77 height 47
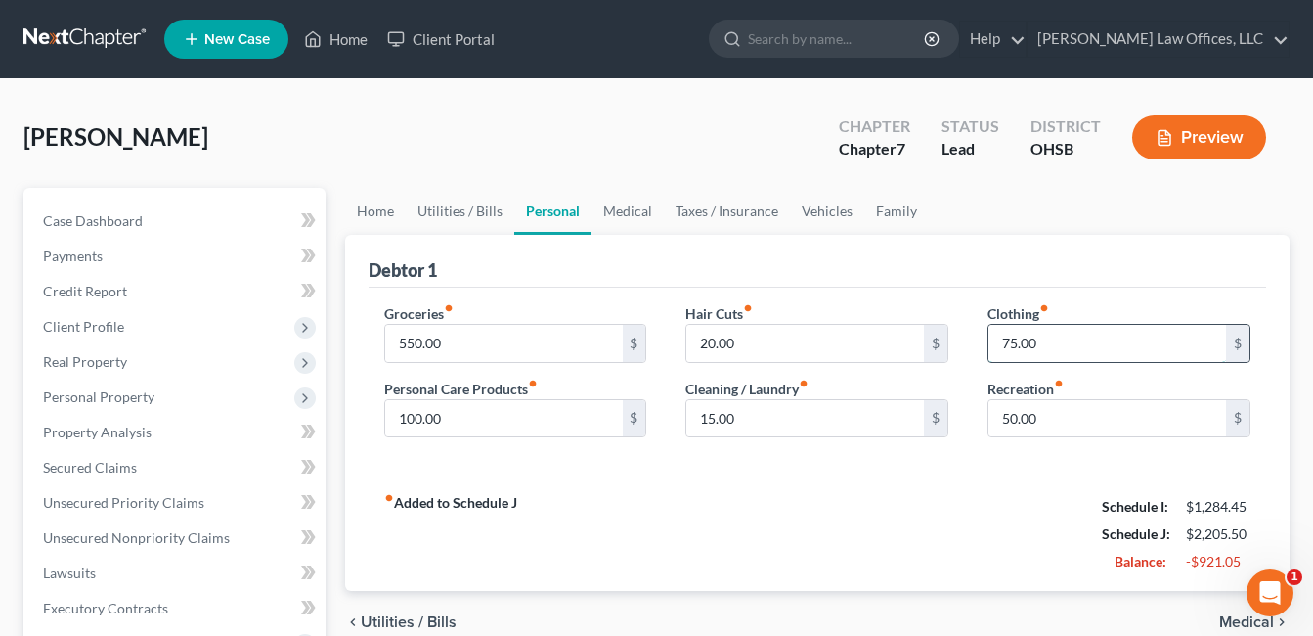
click at [1067, 347] on input "75.00" at bounding box center [1107, 343] width 238 height 37
type input "25.00"
click at [614, 213] on link "Medical" at bounding box center [628, 211] width 72 height 47
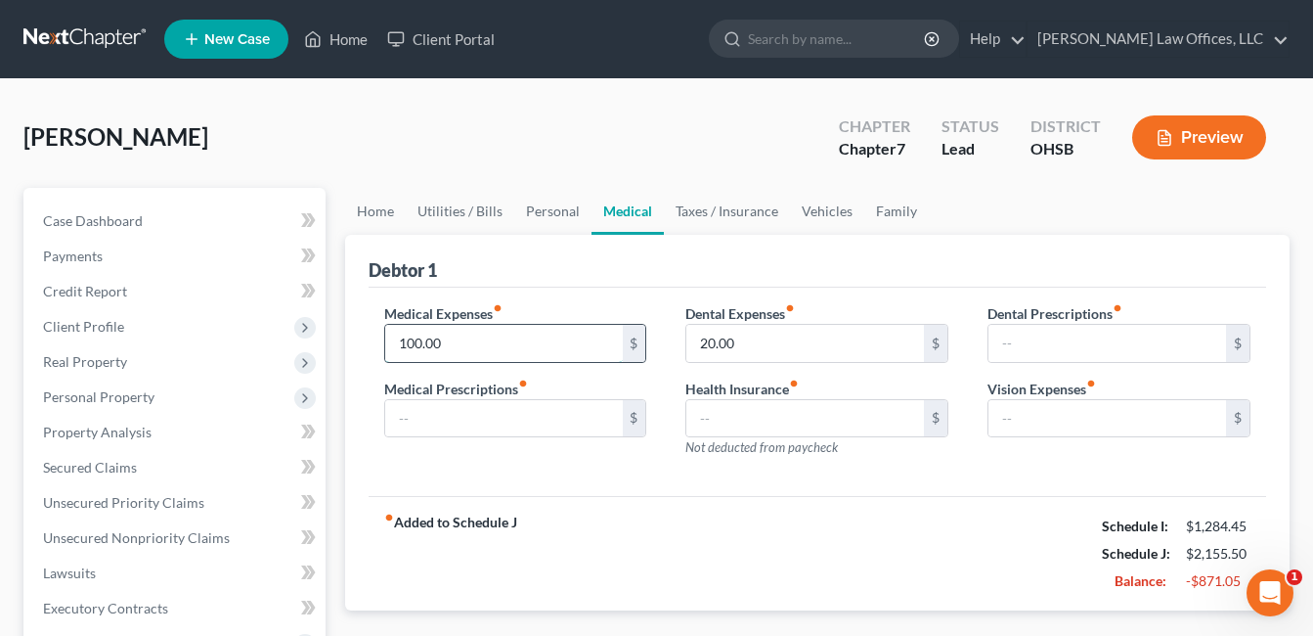
click at [454, 339] on input "100.00" at bounding box center [504, 343] width 238 height 37
type input "50.00"
click at [833, 207] on link "Vehicles" at bounding box center [827, 211] width 74 height 47
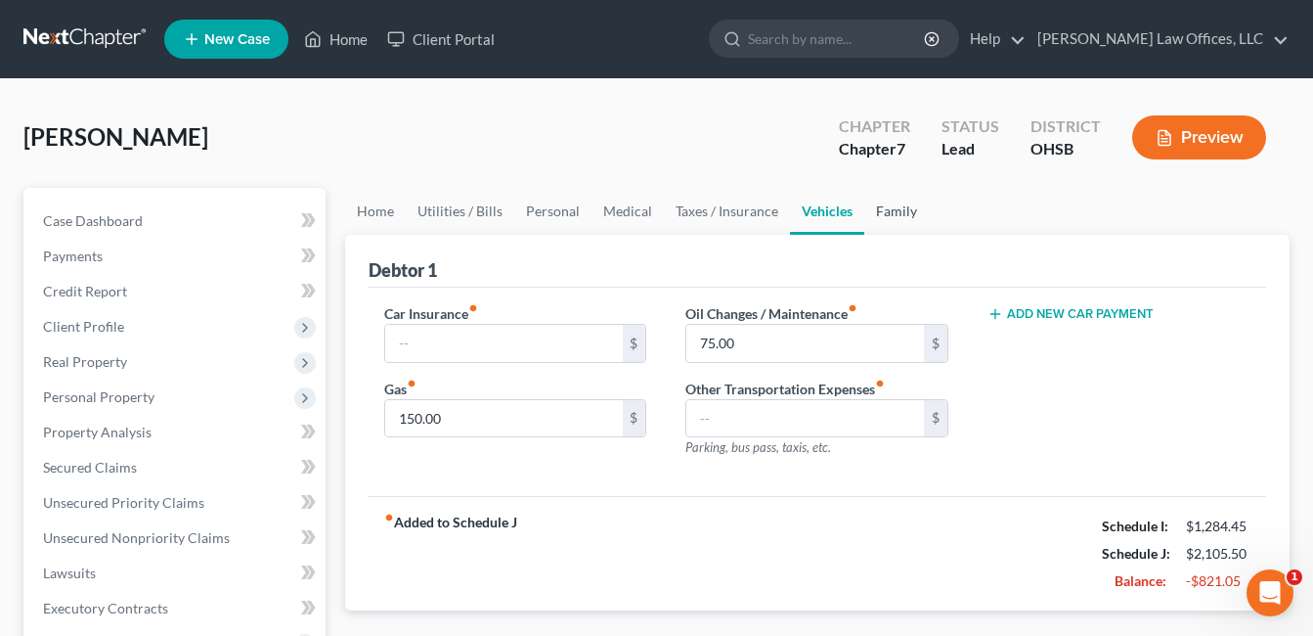
click at [890, 210] on link "Family" at bounding box center [896, 211] width 65 height 47
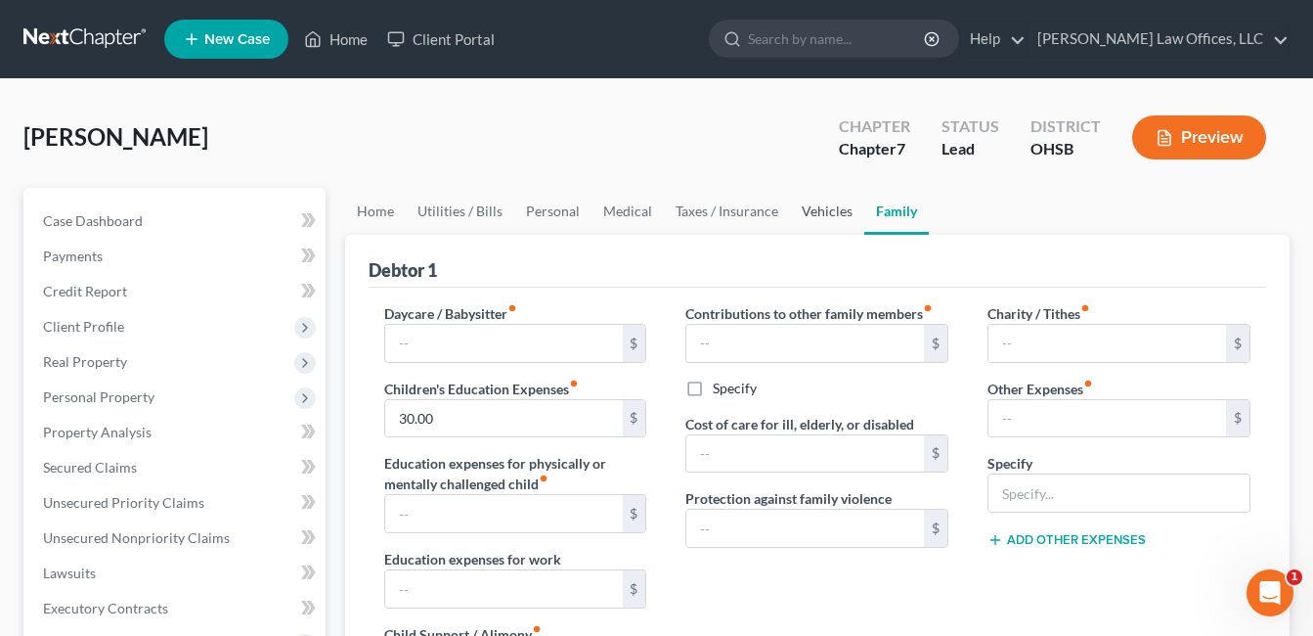
click at [819, 209] on link "Vehicles" at bounding box center [827, 211] width 74 height 47
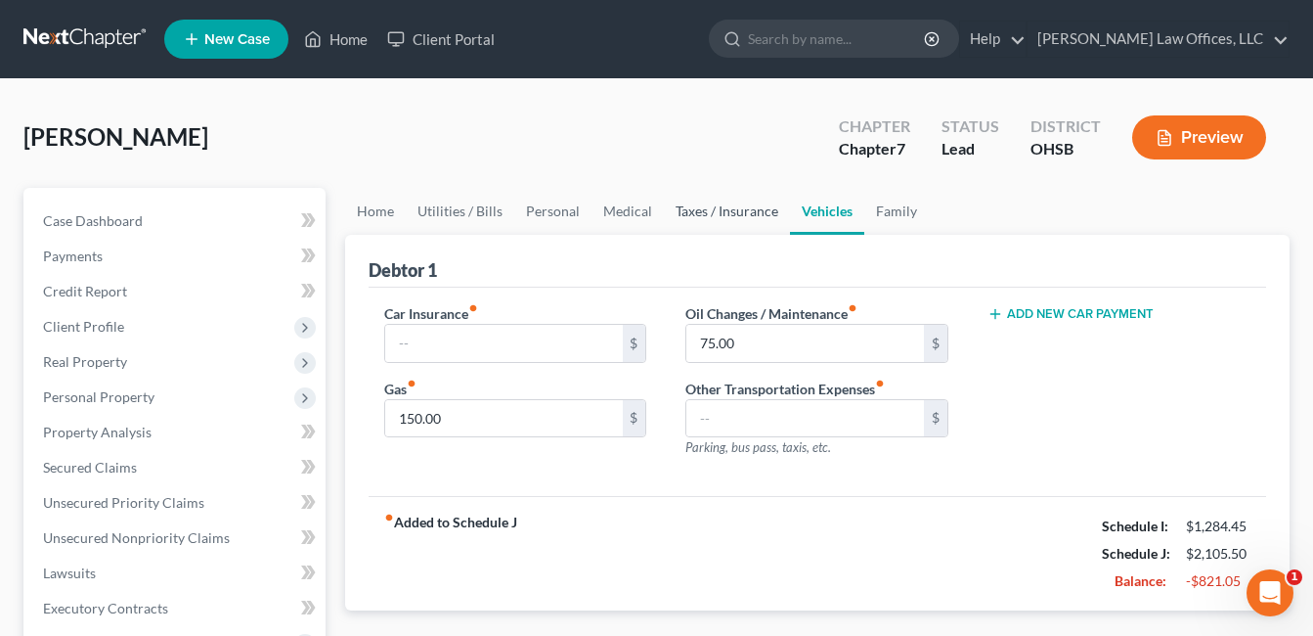
click at [732, 209] on link "Taxes / Insurance" at bounding box center [727, 211] width 126 height 47
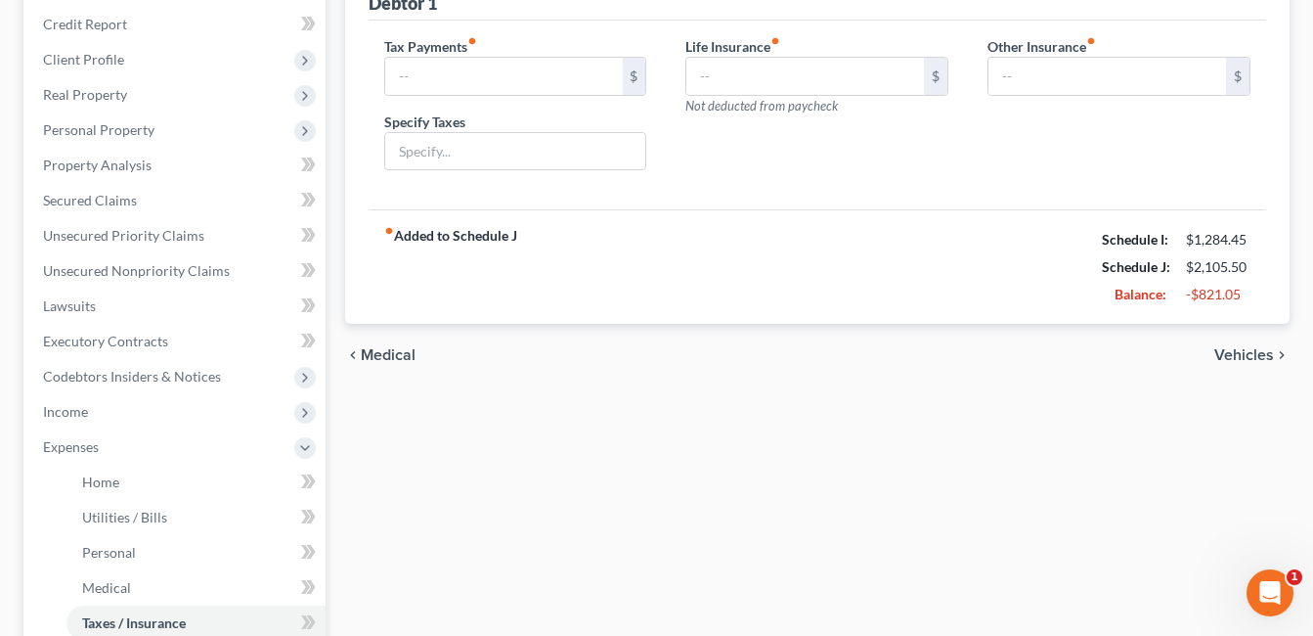
scroll to position [293, 0]
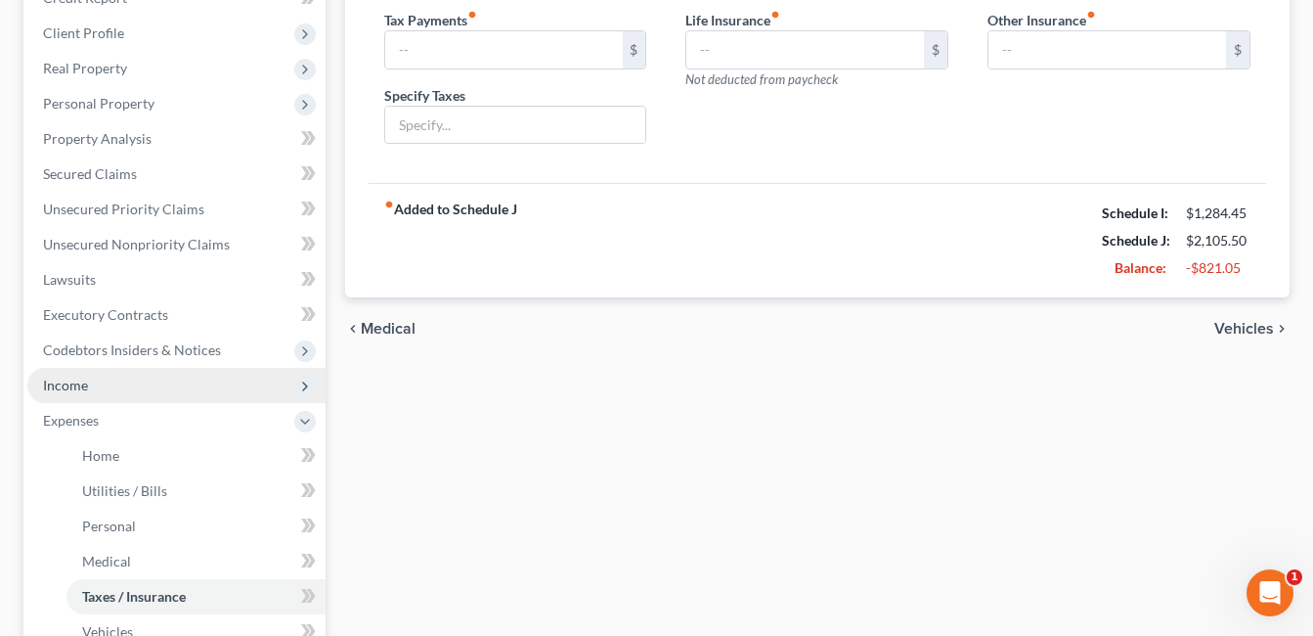
click at [96, 388] on span "Income" at bounding box center [176, 385] width 298 height 35
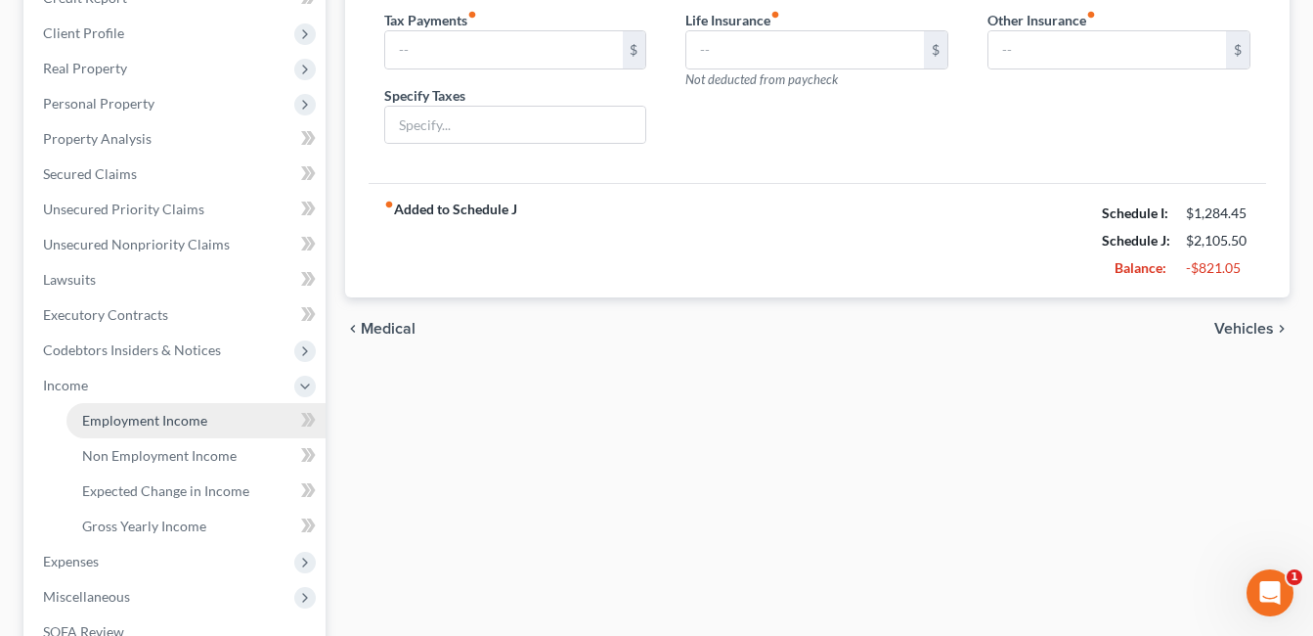
click at [180, 416] on span "Employment Income" at bounding box center [144, 420] width 125 height 17
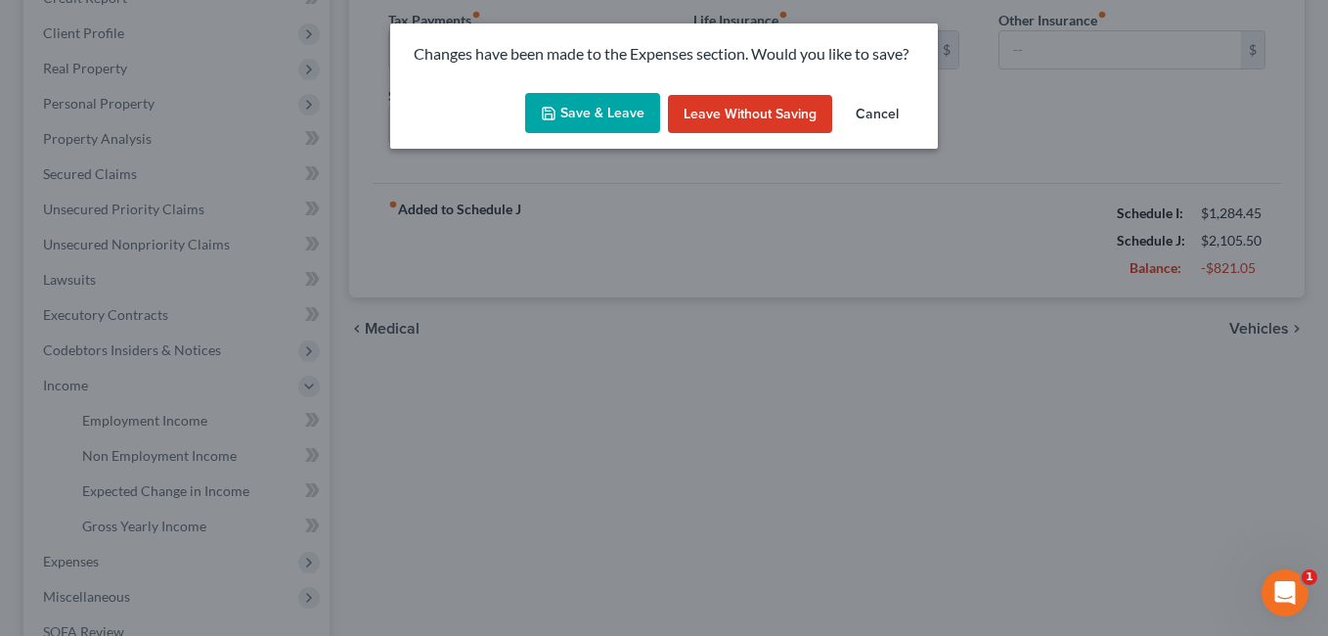
click at [561, 107] on button "Save & Leave" at bounding box center [592, 113] width 135 height 41
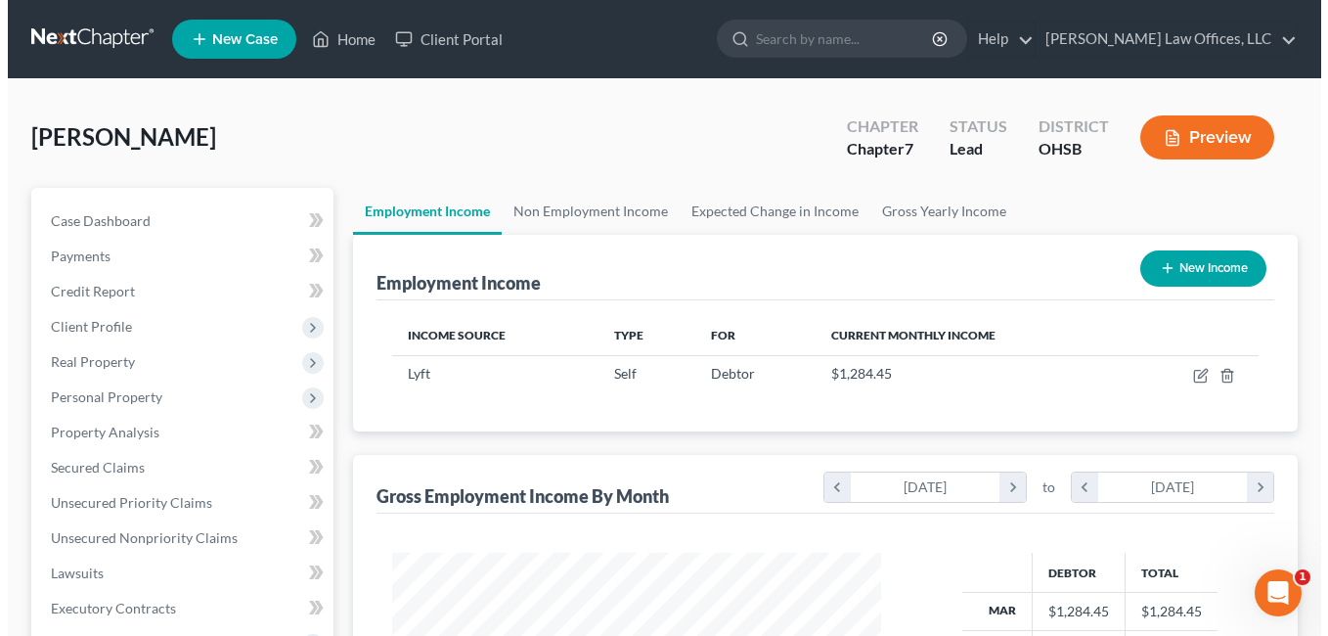
scroll to position [351, 529]
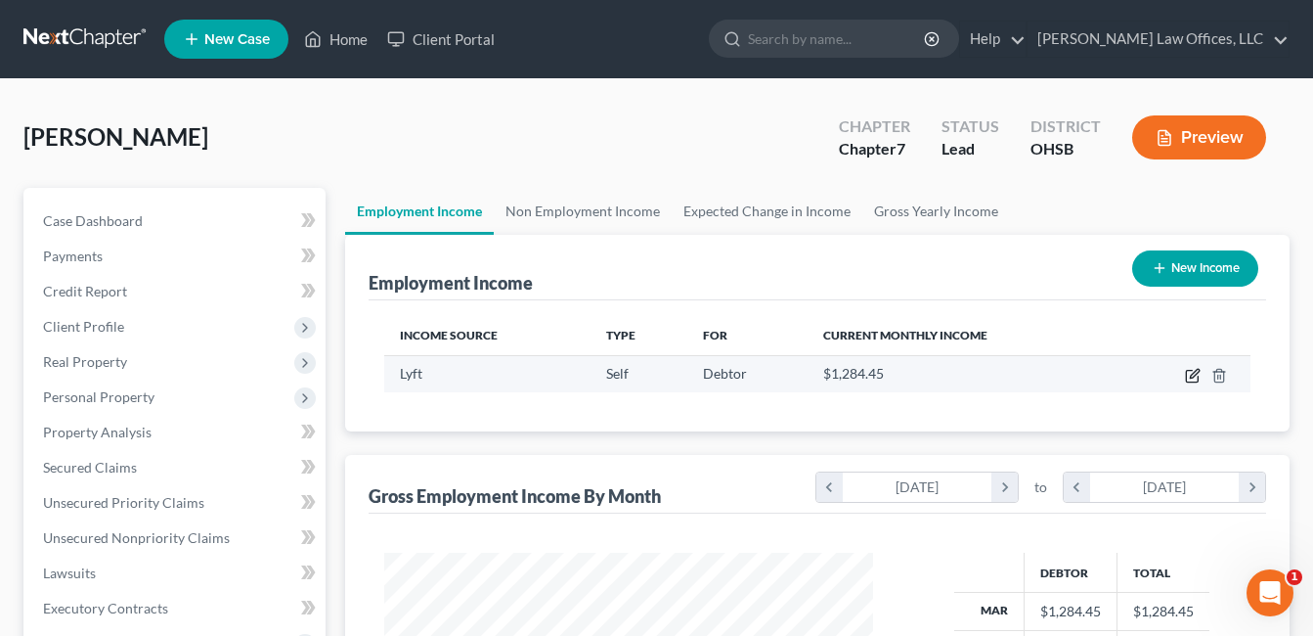
click at [1191, 377] on icon "button" at bounding box center [1194, 373] width 9 height 9
select select "1"
select select "0"
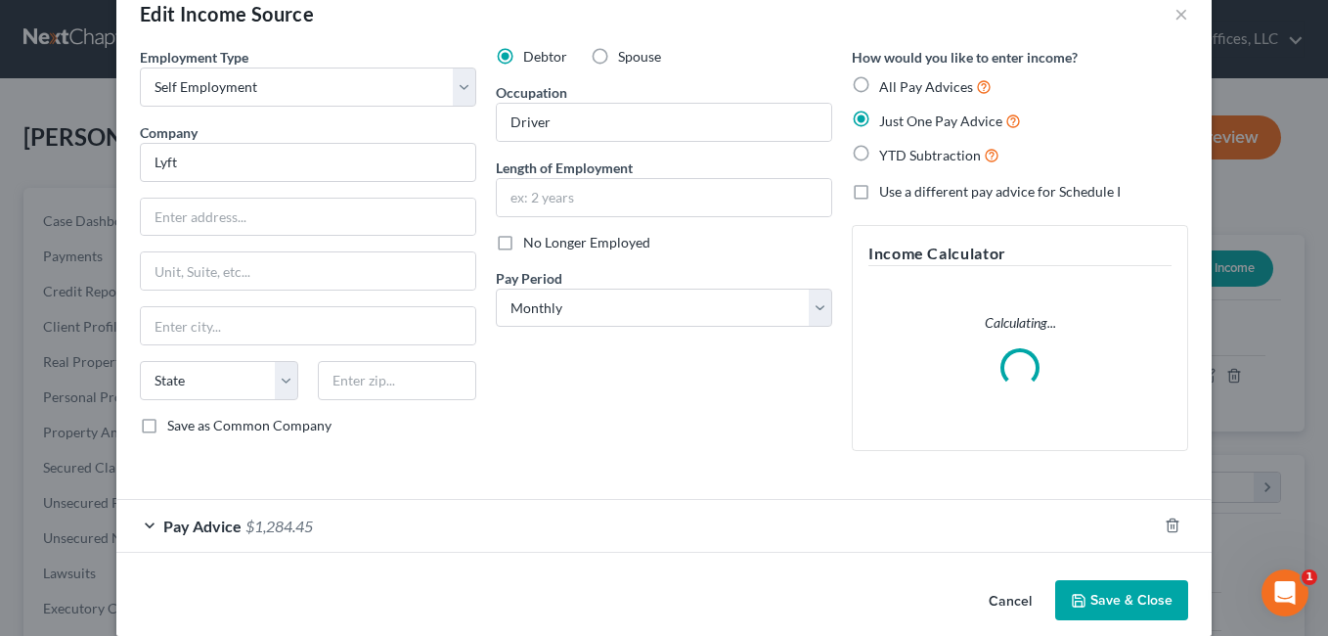
scroll to position [66, 0]
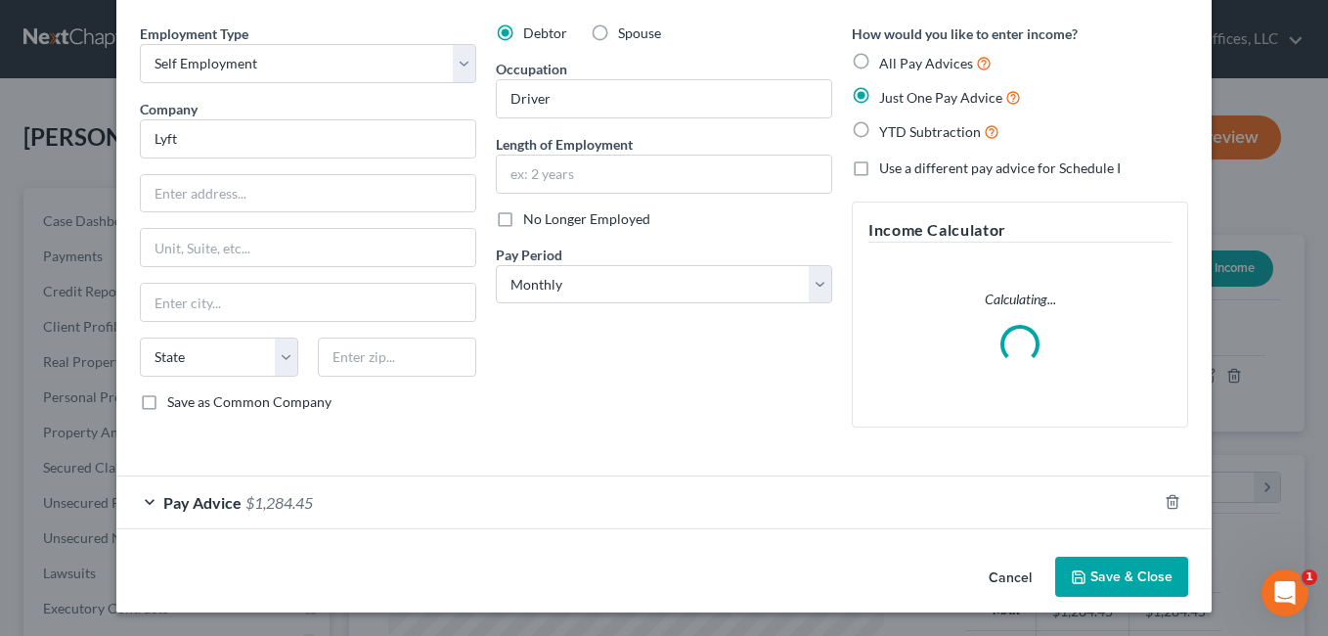
click at [879, 165] on label "Use a different pay advice for Schedule I" at bounding box center [999, 168] width 241 height 20
click at [887, 165] on input "Use a different pay advice for Schedule I" at bounding box center [893, 164] width 13 height 13
checkbox input "true"
click at [915, 572] on button "Add Schedule I Income" at bounding box center [950, 576] width 196 height 41
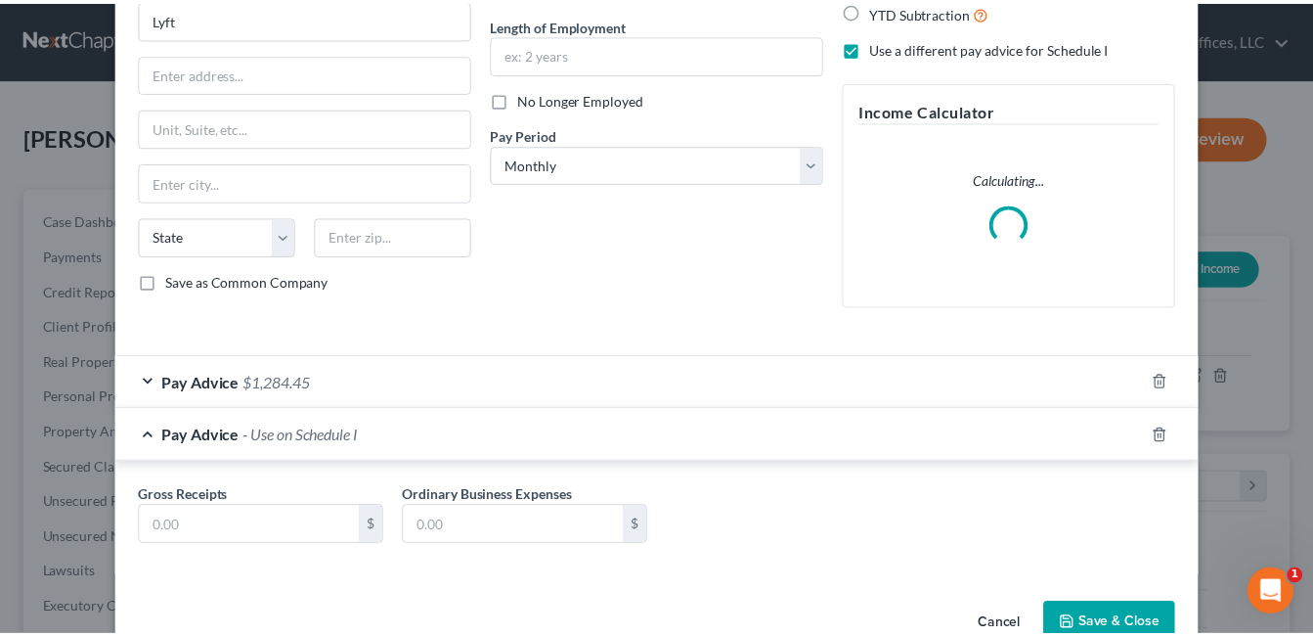
scroll to position [235, 0]
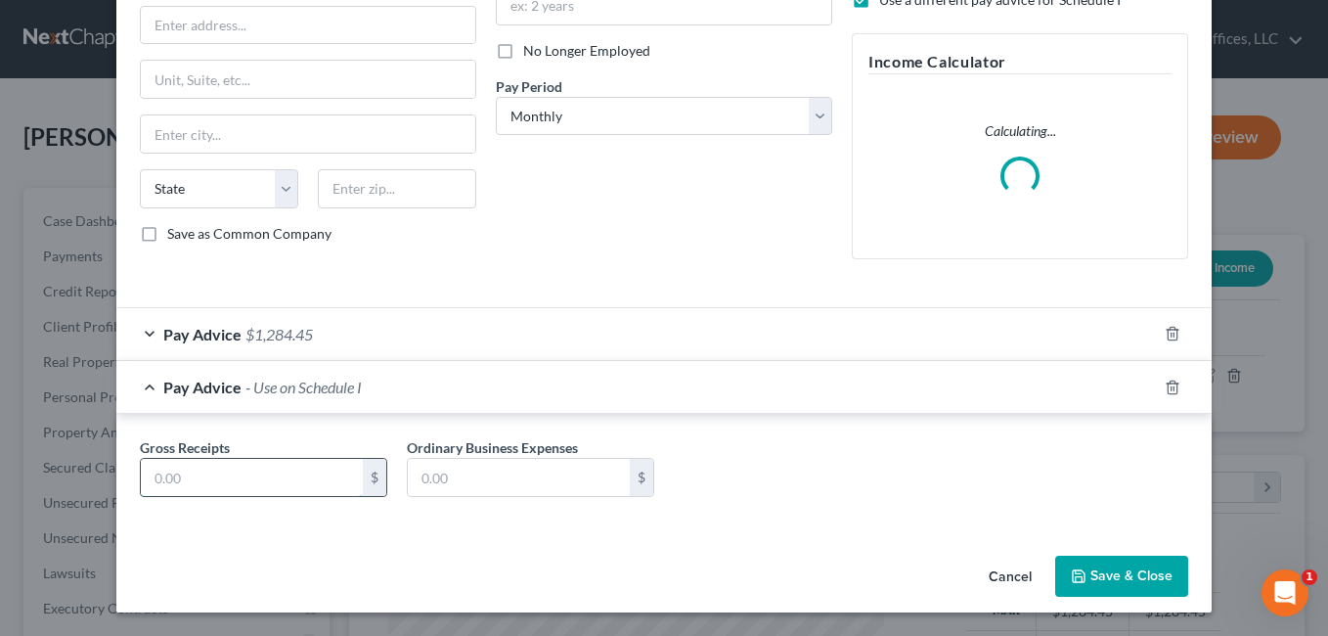
click at [263, 471] on input "text" at bounding box center [252, 477] width 222 height 37
type input "2,000.00"
click at [1122, 566] on button "Save & Close" at bounding box center [1121, 575] width 133 height 41
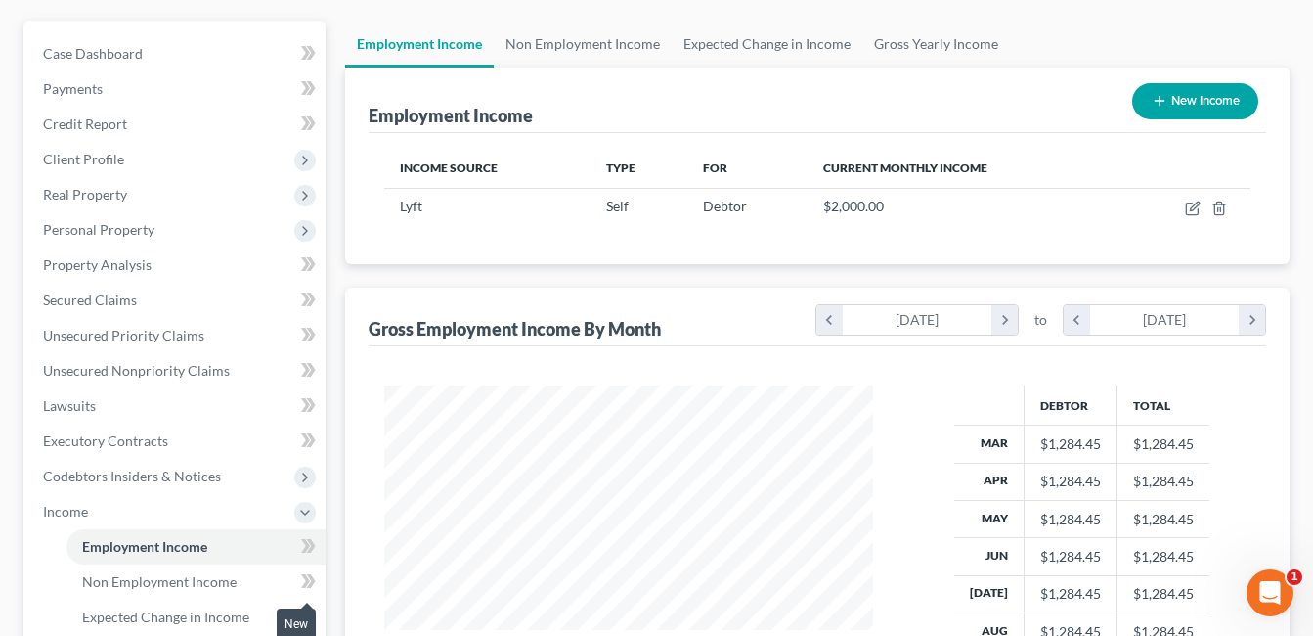
scroll to position [489, 0]
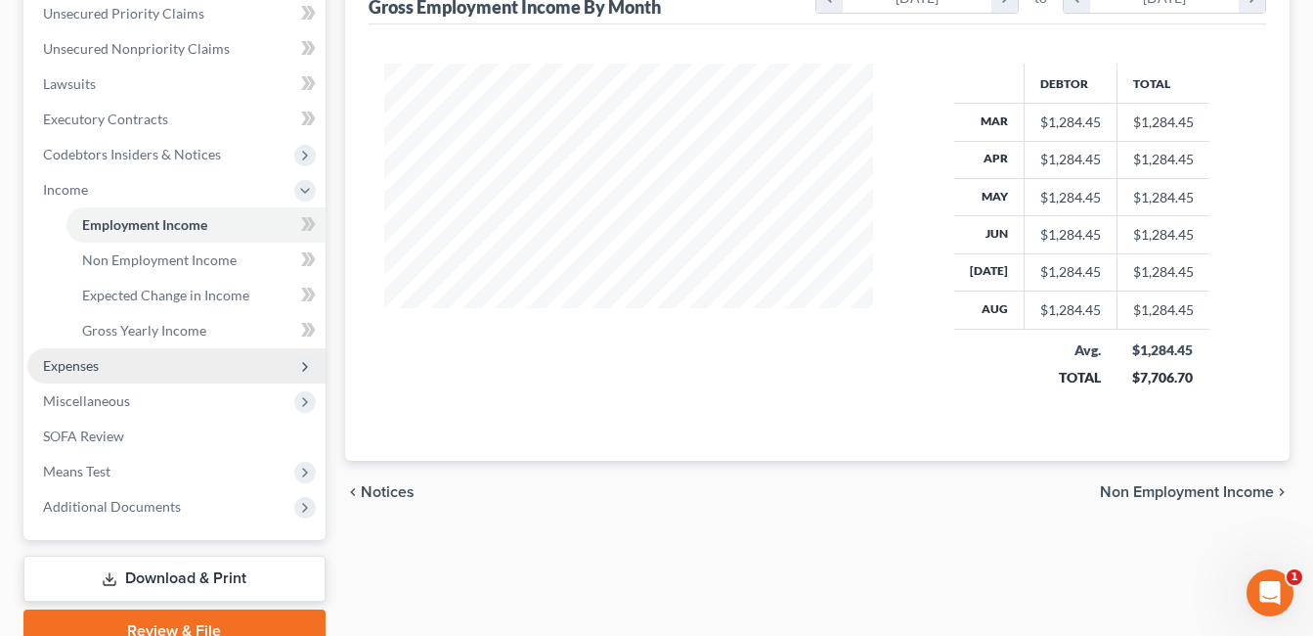
click at [103, 360] on span "Expenses" at bounding box center [176, 365] width 298 height 35
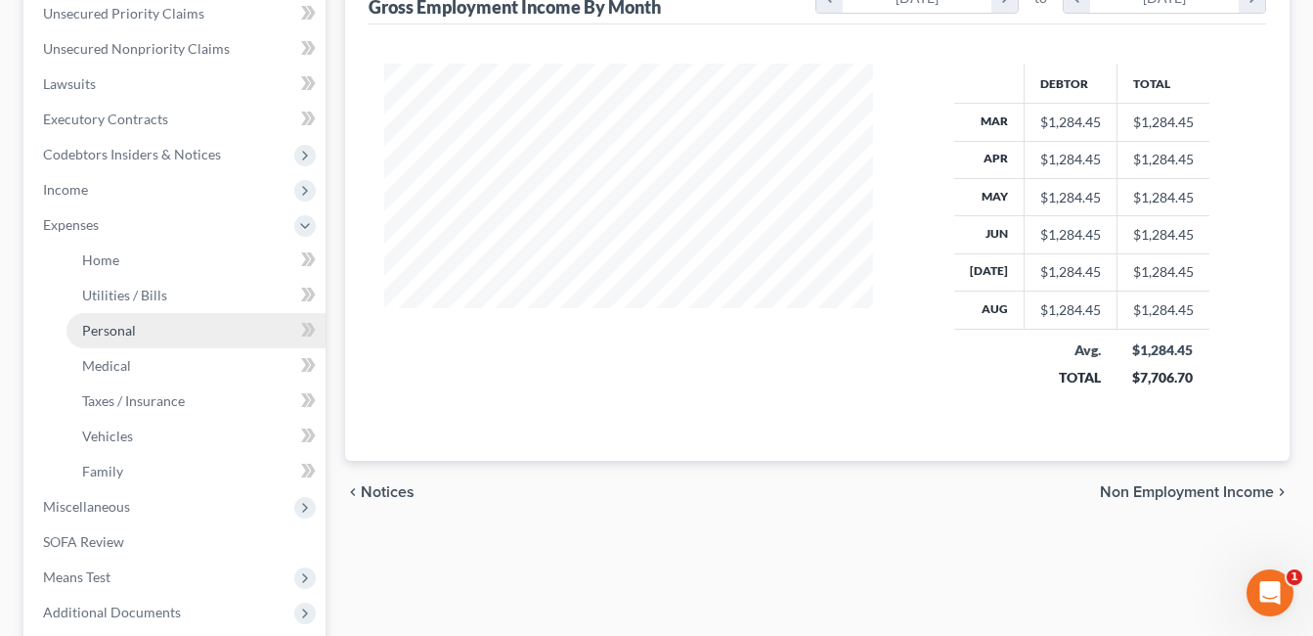
click at [137, 333] on link "Personal" at bounding box center [195, 330] width 259 height 35
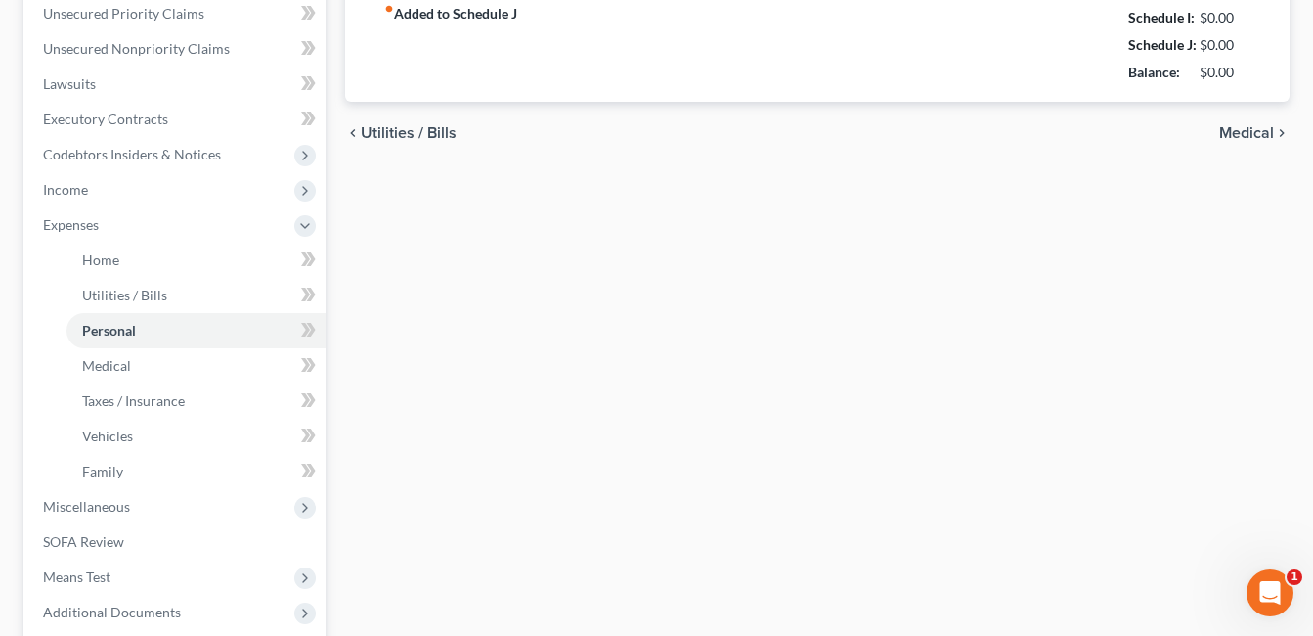
scroll to position [359, 0]
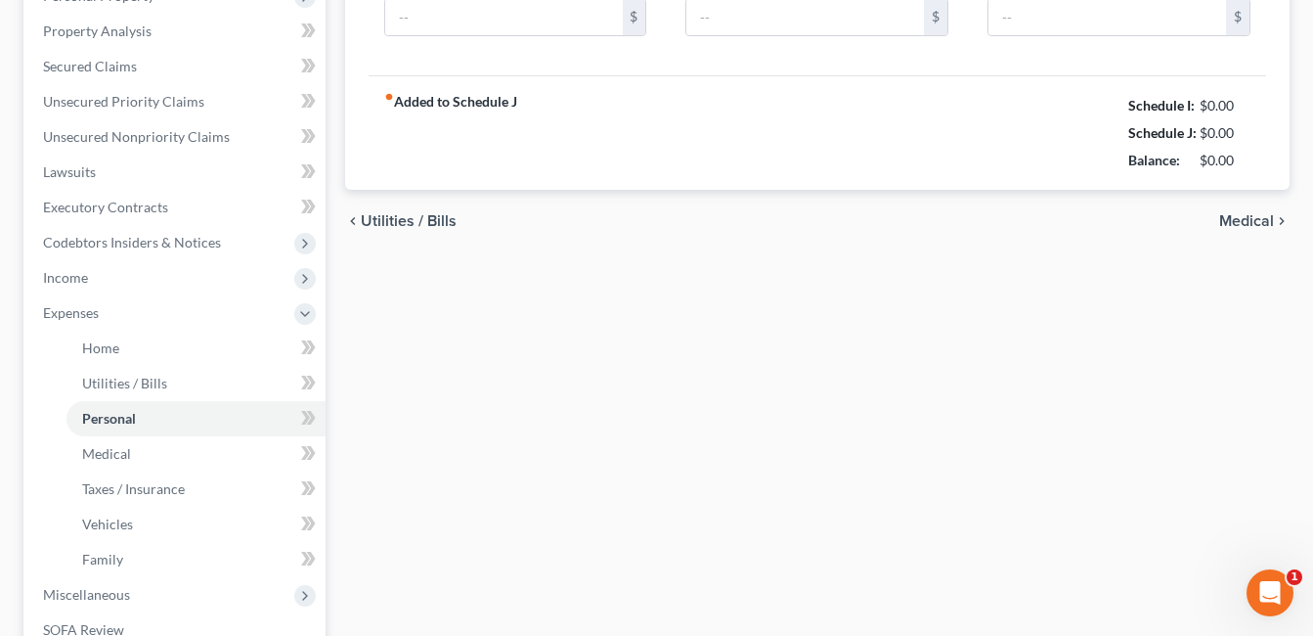
type input "550.00"
type input "100.00"
type input "20.00"
type input "15.00"
type input "25.00"
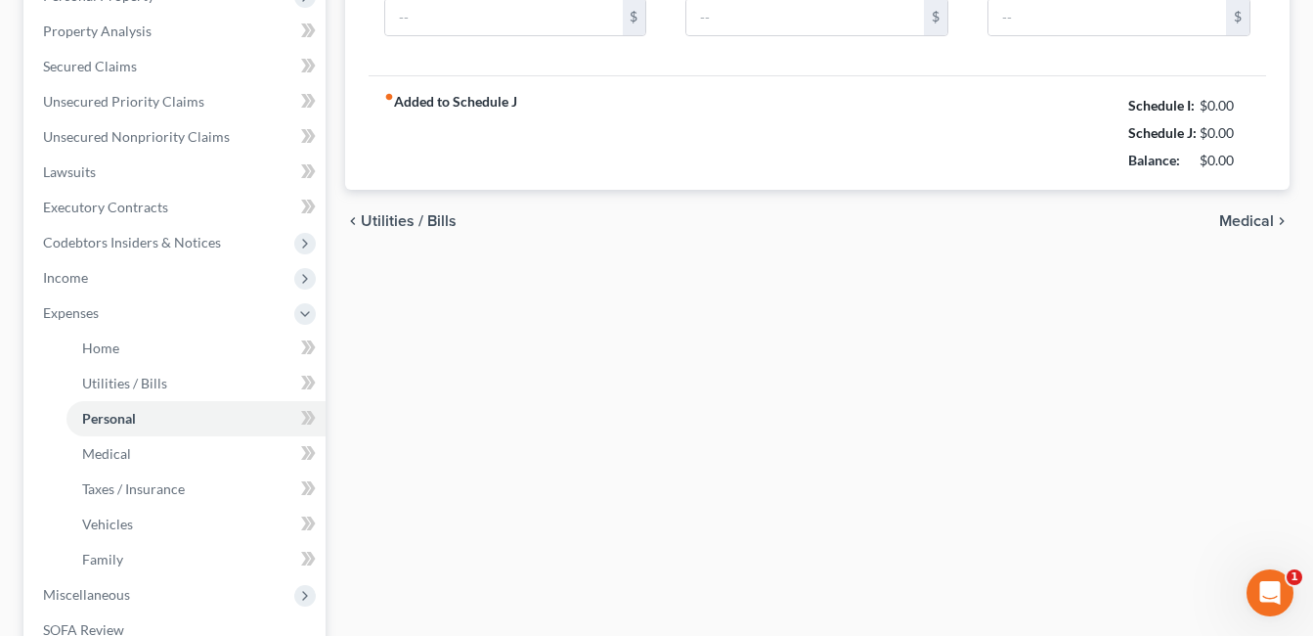
type input "50.00"
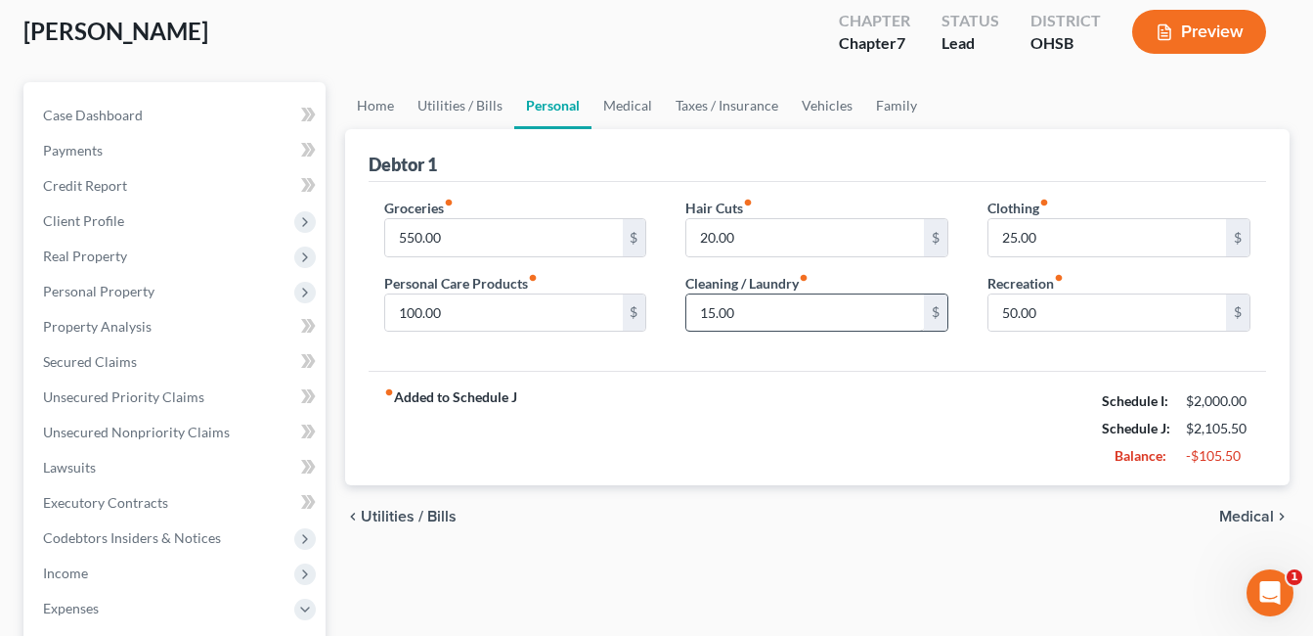
scroll to position [98, 0]
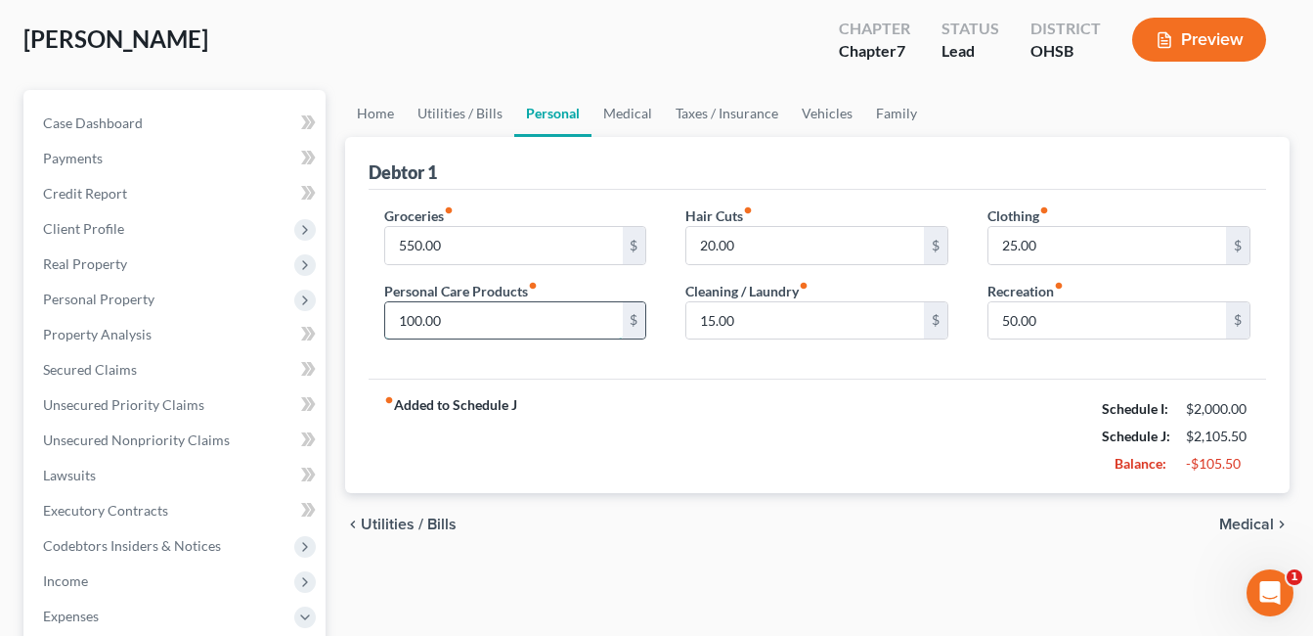
click at [501, 327] on input "100.00" at bounding box center [504, 320] width 238 height 37
type input "50.00"
click at [627, 109] on link "Medical" at bounding box center [628, 113] width 72 height 47
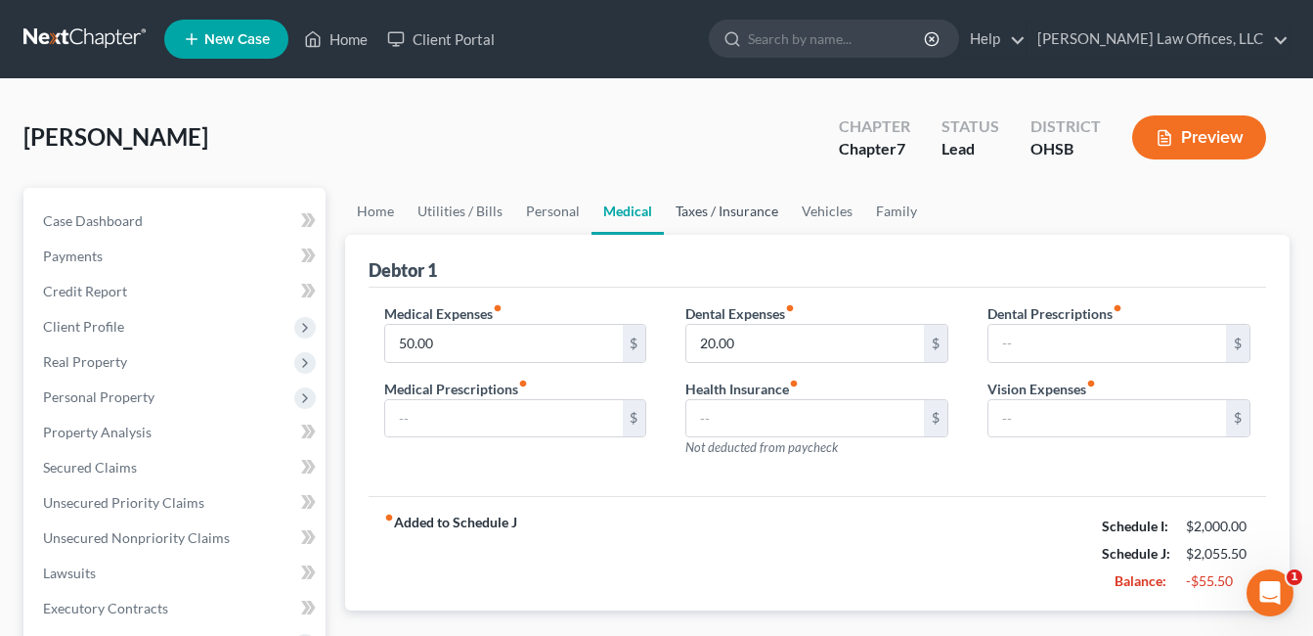
click at [741, 216] on link "Taxes / Insurance" at bounding box center [727, 211] width 126 height 47
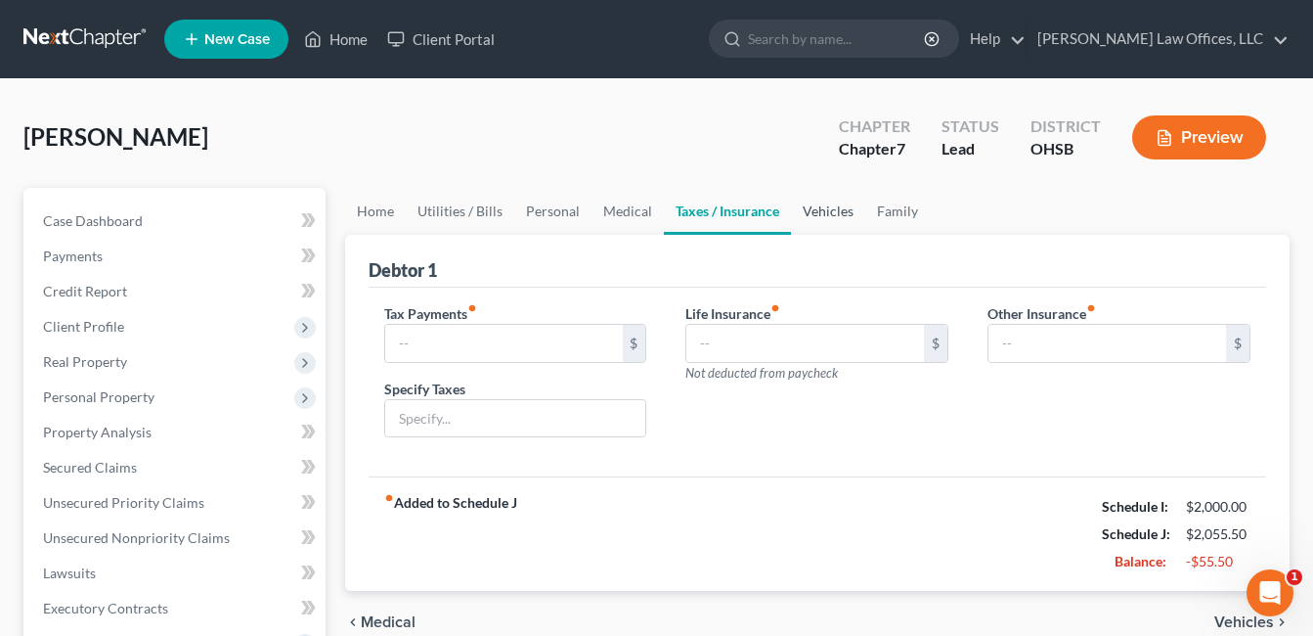
click at [817, 208] on link "Vehicles" at bounding box center [828, 211] width 74 height 47
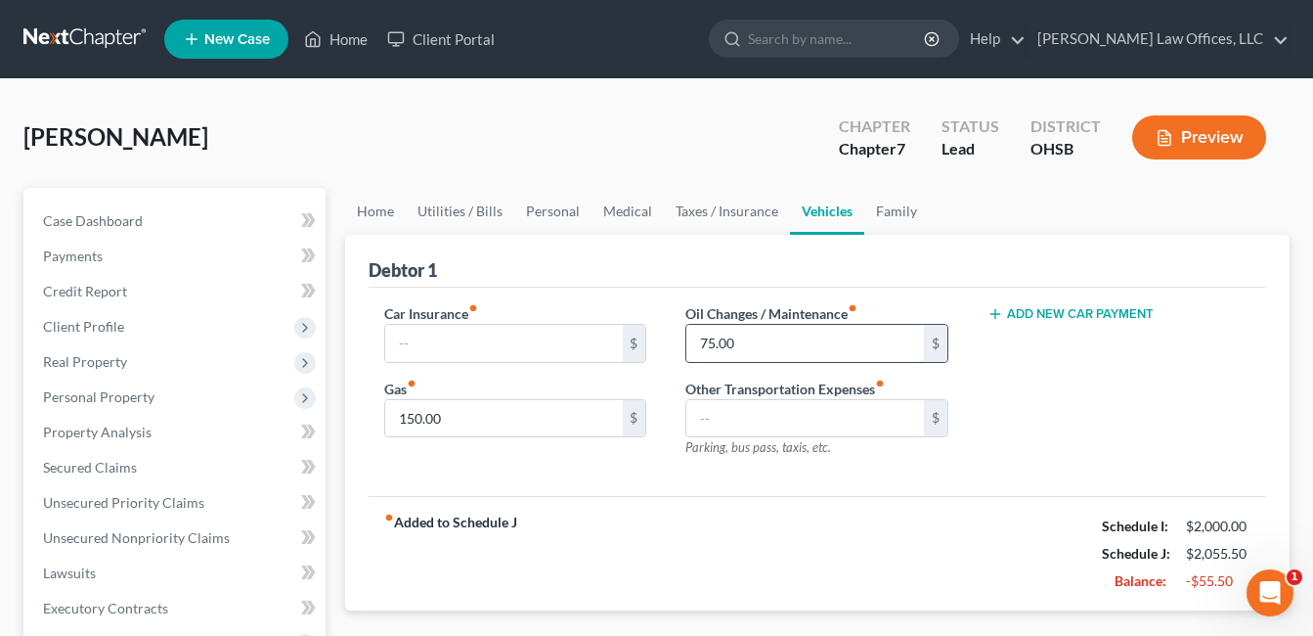
click at [759, 341] on input "75.00" at bounding box center [805, 343] width 238 height 37
type input "50.00"
click at [896, 210] on link "Family" at bounding box center [896, 211] width 65 height 47
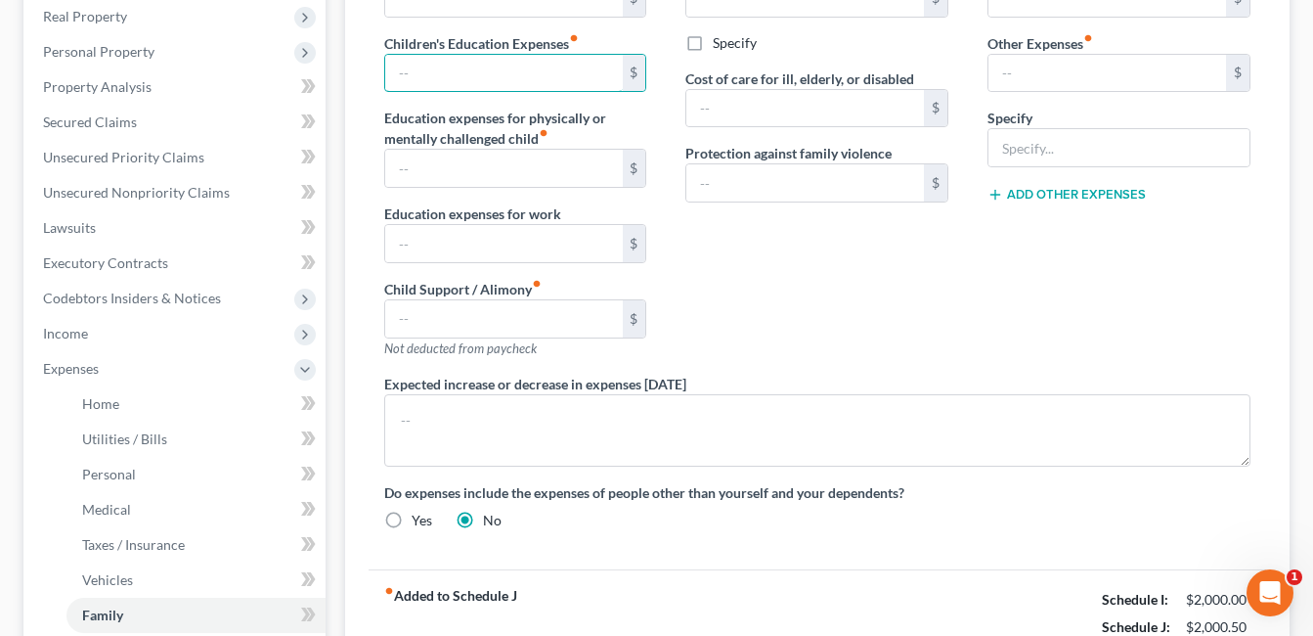
scroll to position [685, 0]
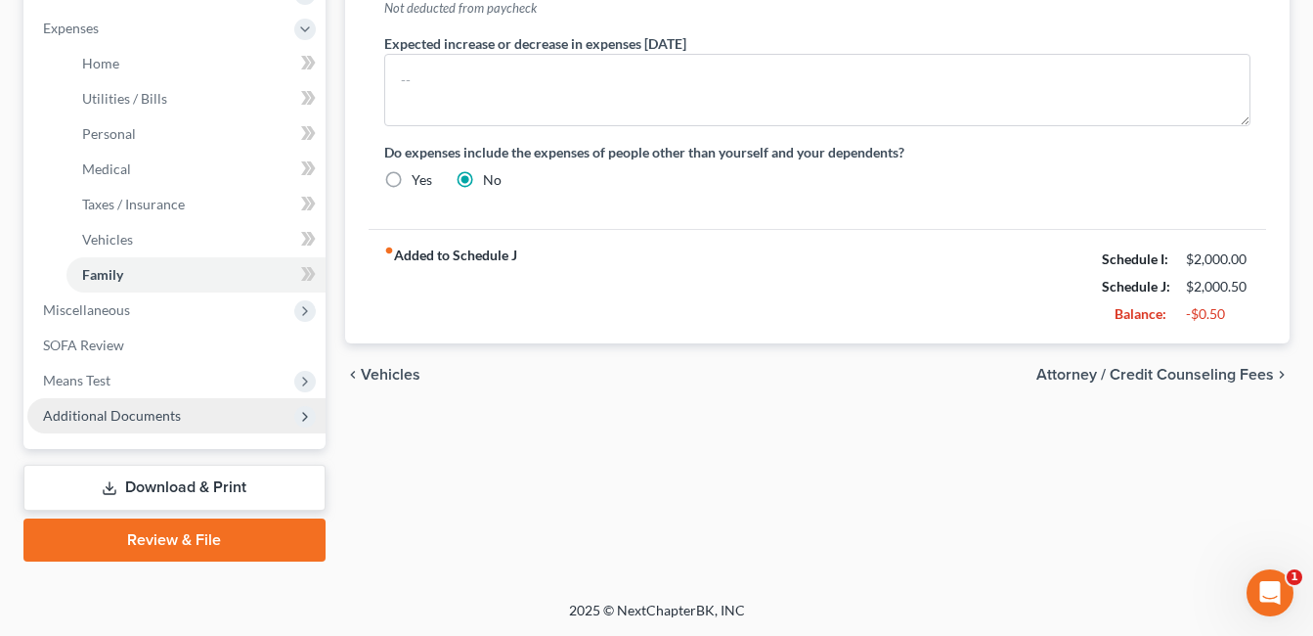
click at [177, 414] on span "Additional Documents" at bounding box center [112, 415] width 138 height 17
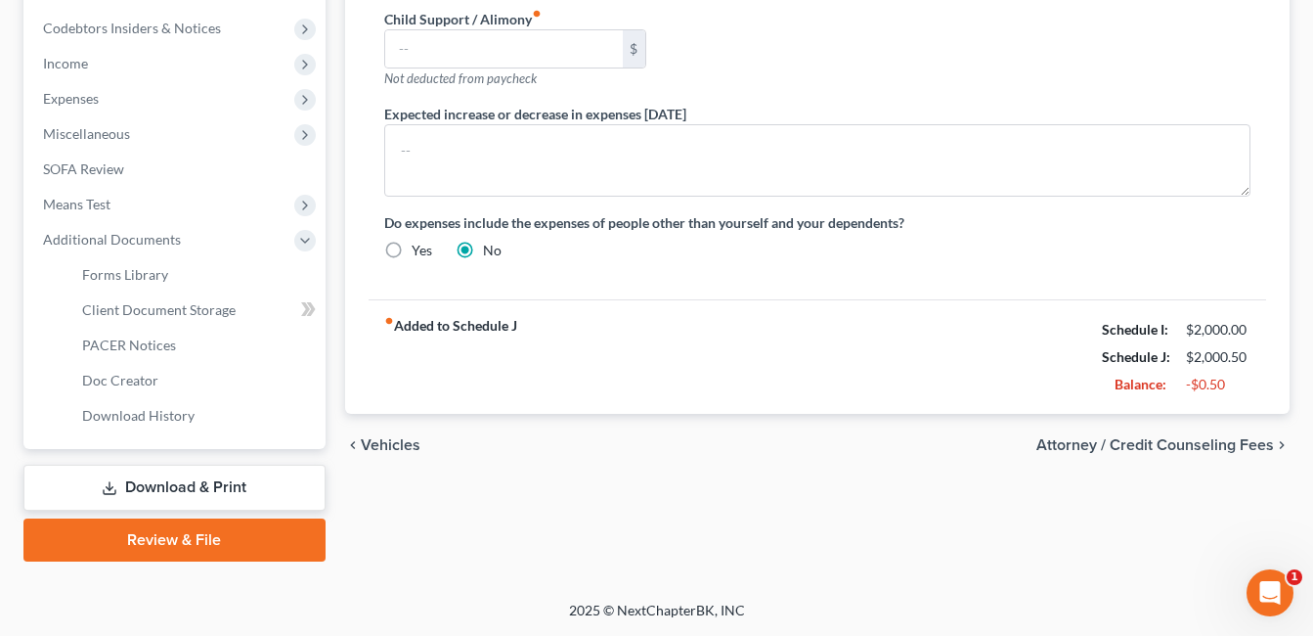
scroll to position [615, 0]
click at [218, 310] on span "Client Document Storage" at bounding box center [159, 309] width 154 height 17
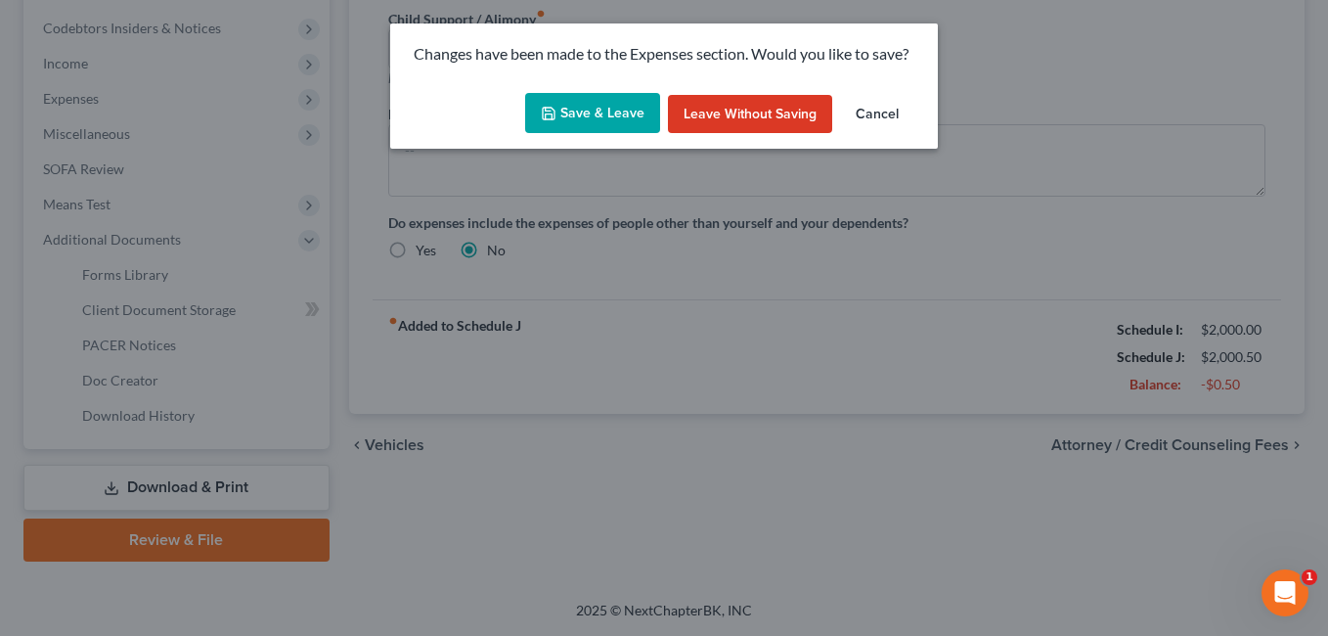
click at [630, 106] on button "Save & Leave" at bounding box center [592, 113] width 135 height 41
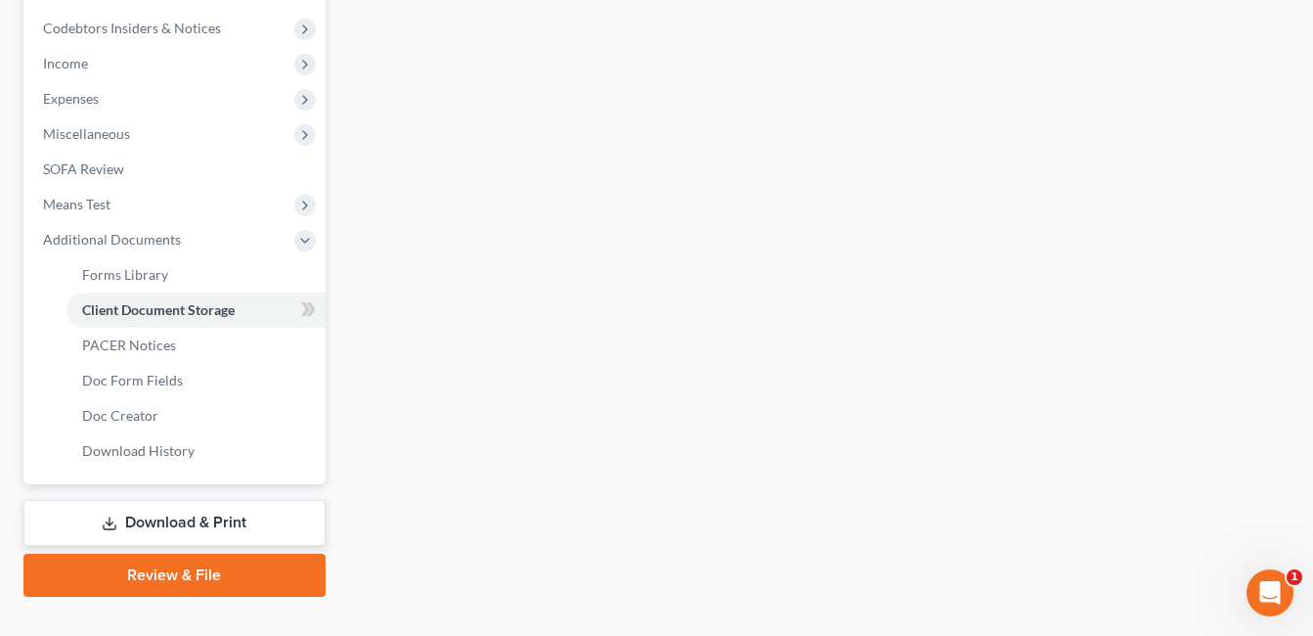
select select "7"
select select "52"
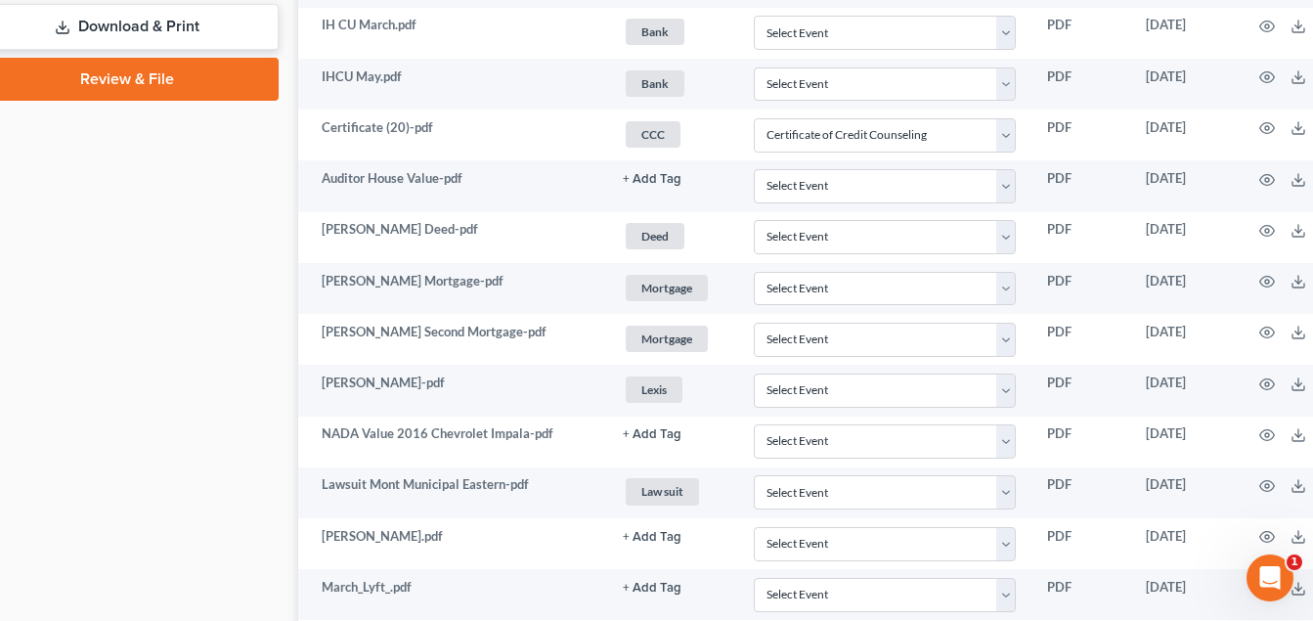
scroll to position [1075, 136]
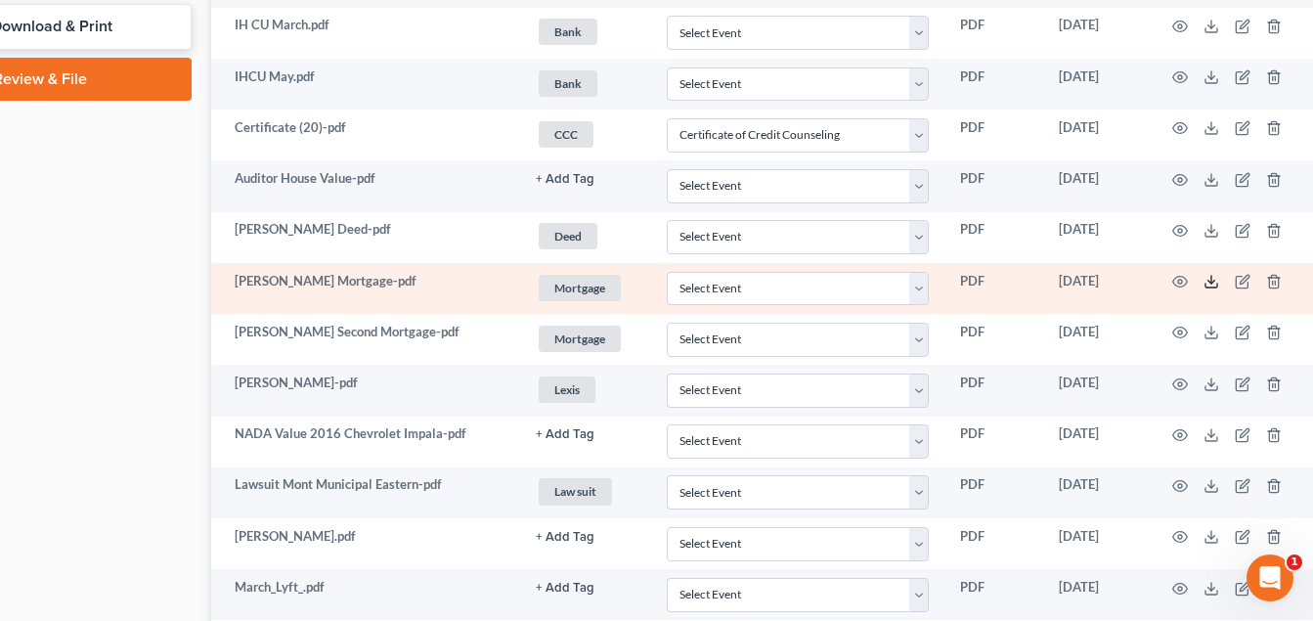
click at [1215, 280] on icon at bounding box center [1212, 282] width 16 height 16
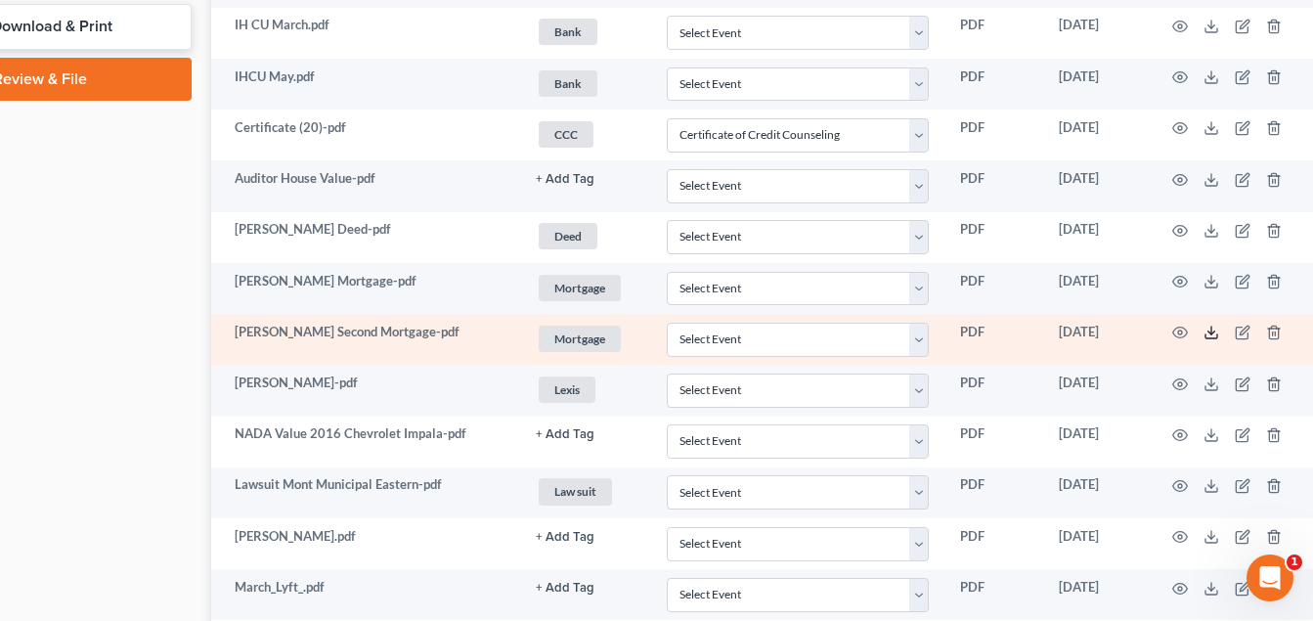
drag, startPoint x: 1211, startPoint y: 334, endPoint x: 1179, endPoint y: 342, distance: 33.2
click at [1211, 334] on icon at bounding box center [1212, 333] width 16 height 16
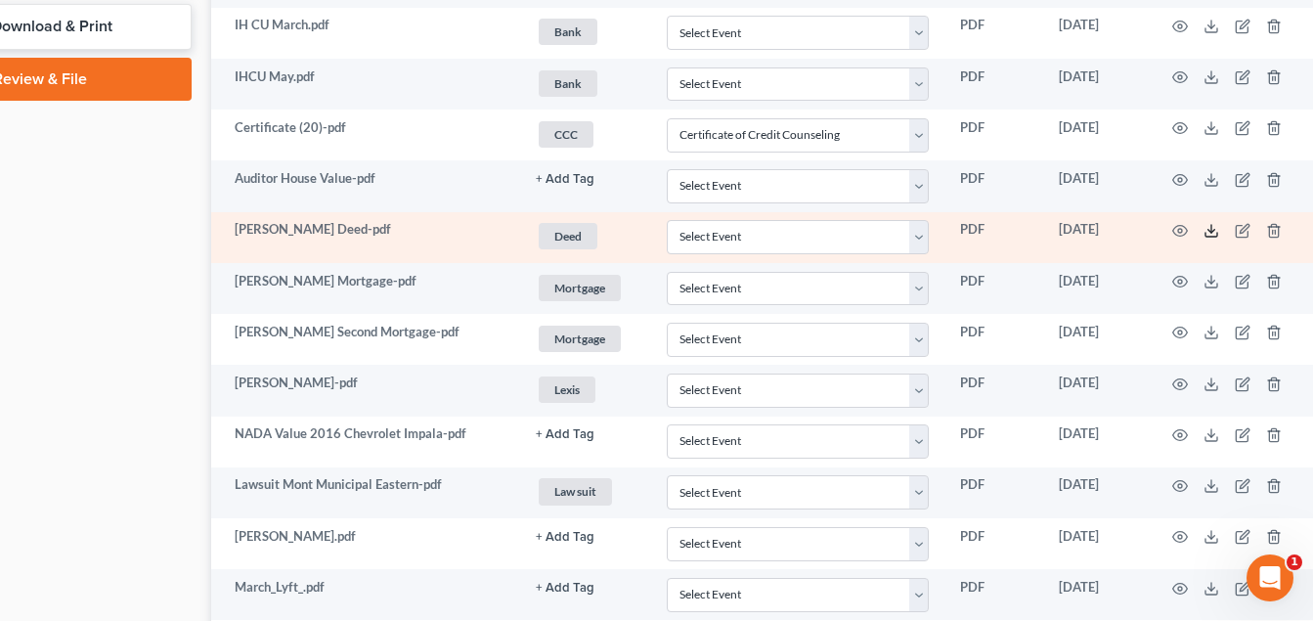
click at [1209, 232] on icon at bounding box center [1212, 231] width 16 height 16
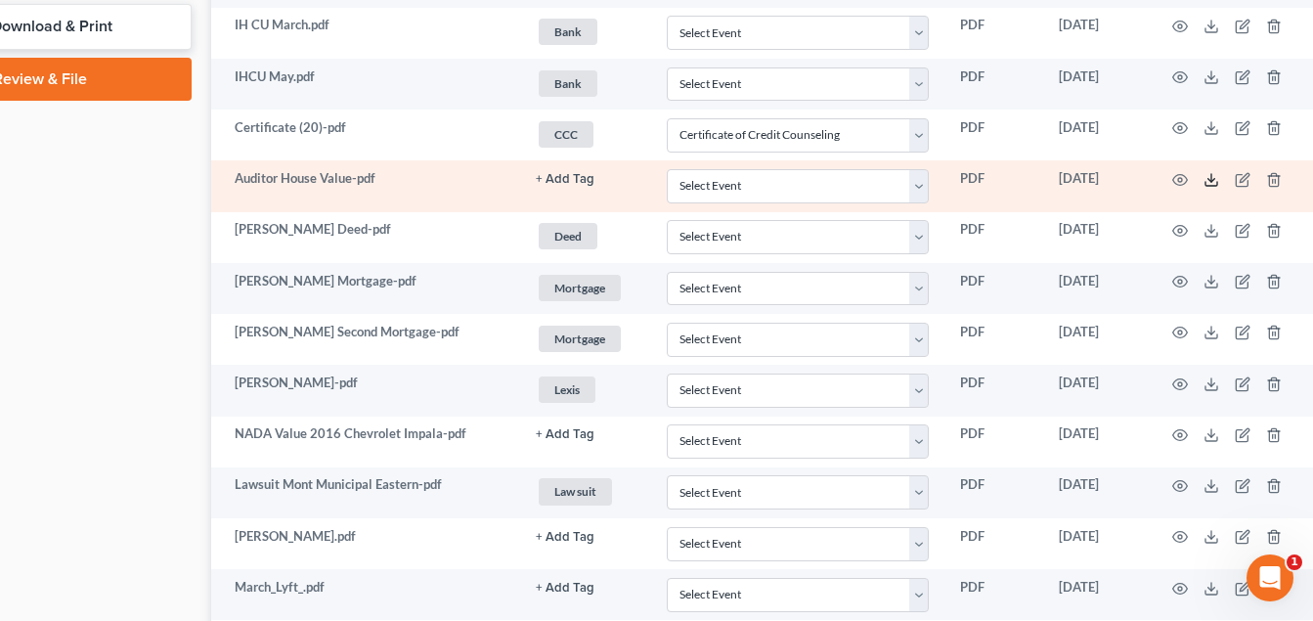
click at [1217, 179] on icon at bounding box center [1212, 180] width 16 height 16
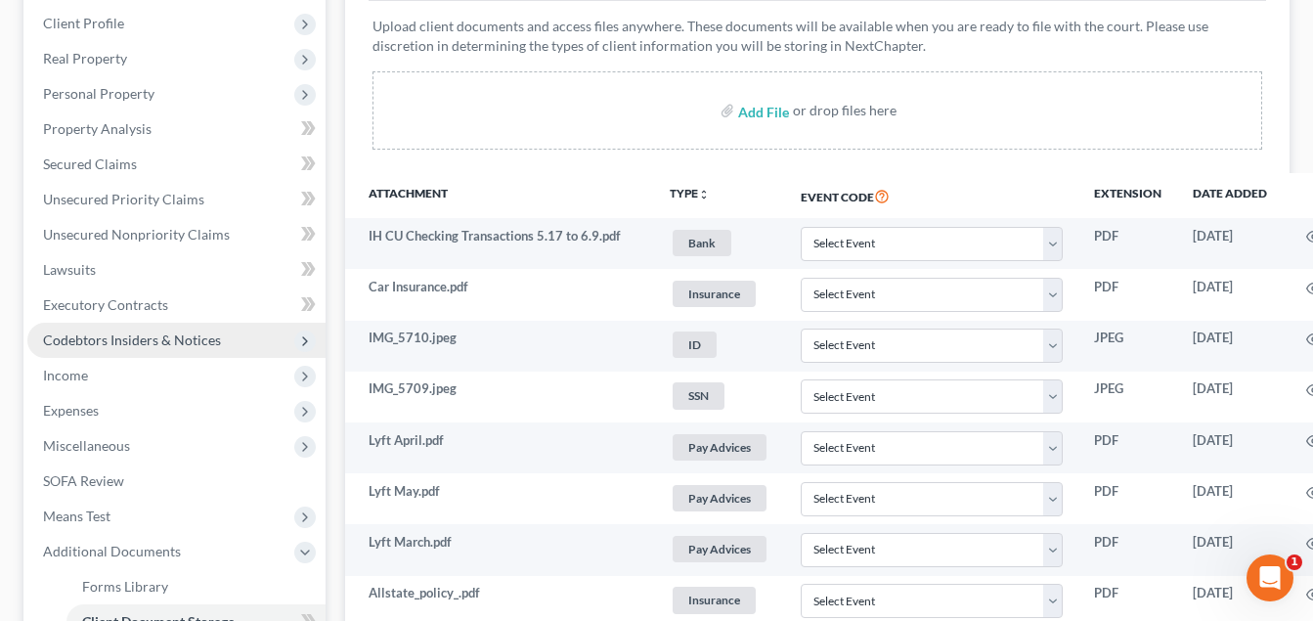
scroll to position [293, 0]
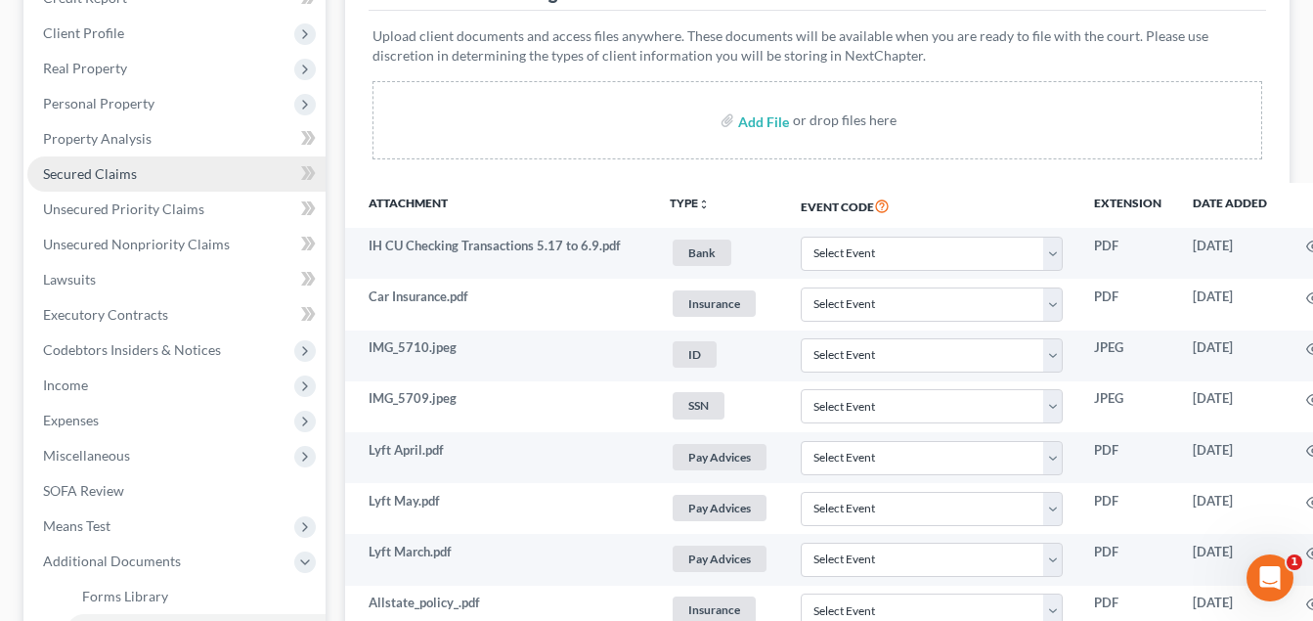
click at [177, 178] on link "Secured Claims" at bounding box center [176, 173] width 298 height 35
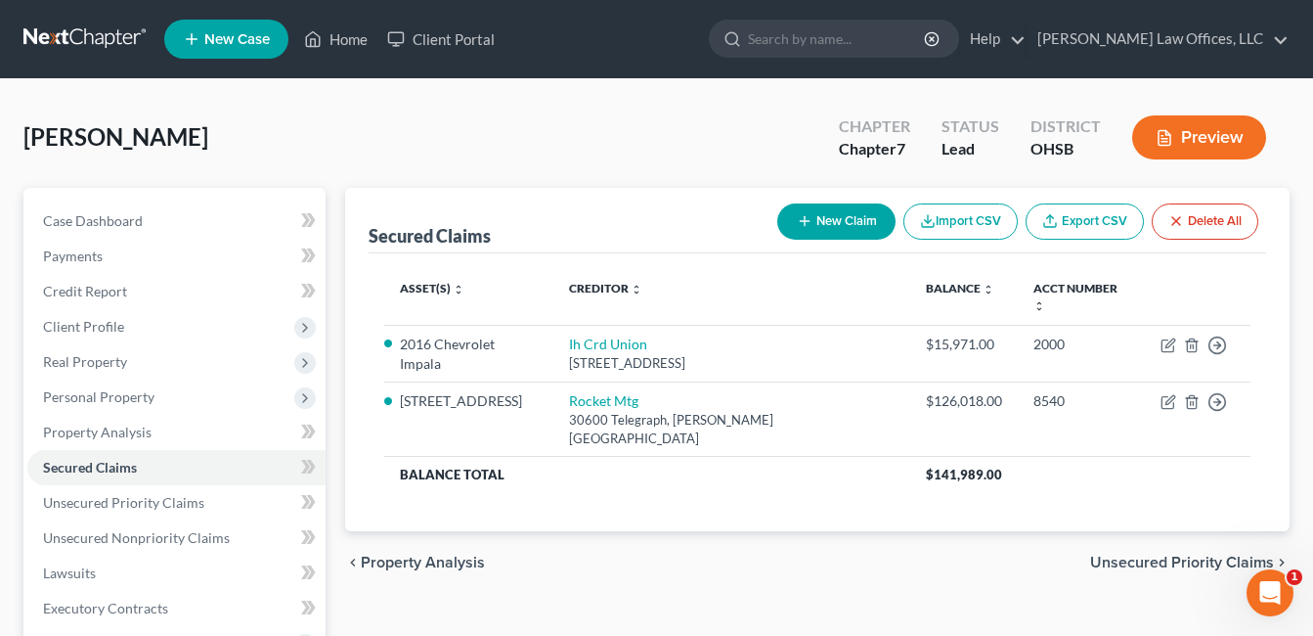
click at [689, 110] on div "Wheeler, Kyle Upgraded Chapter Chapter 7 Status Lead District OHSB Preview" at bounding box center [656, 145] width 1266 height 85
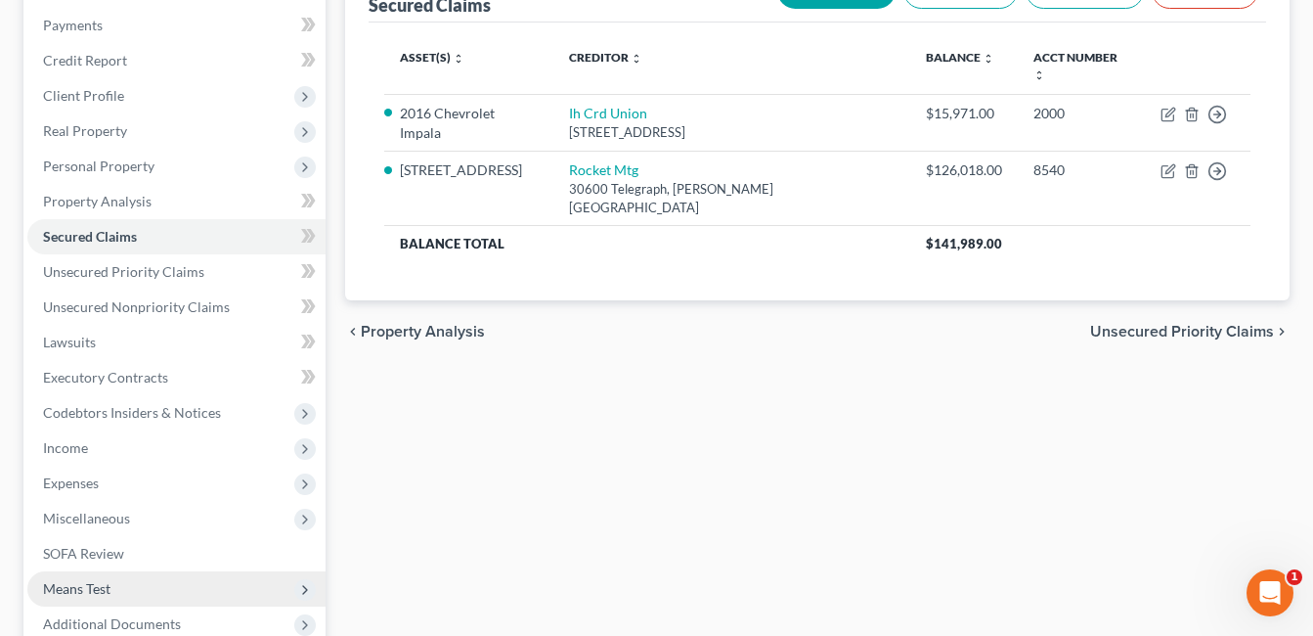
scroll to position [391, 0]
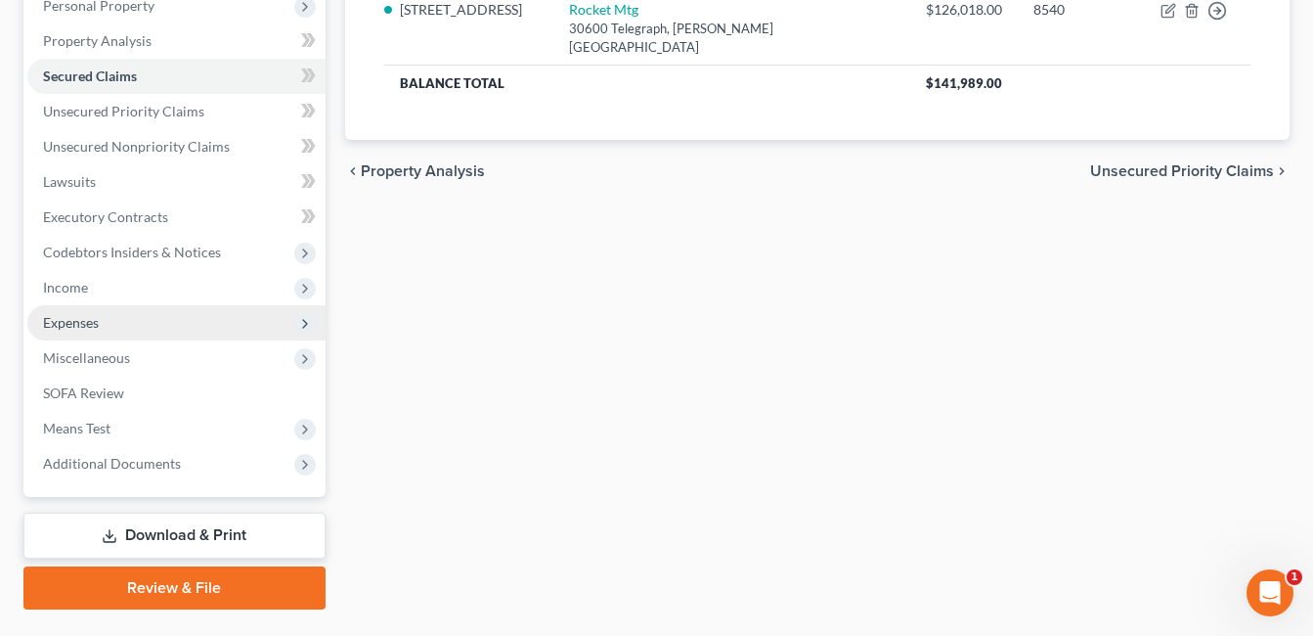
click at [159, 331] on span "Expenses" at bounding box center [176, 322] width 298 height 35
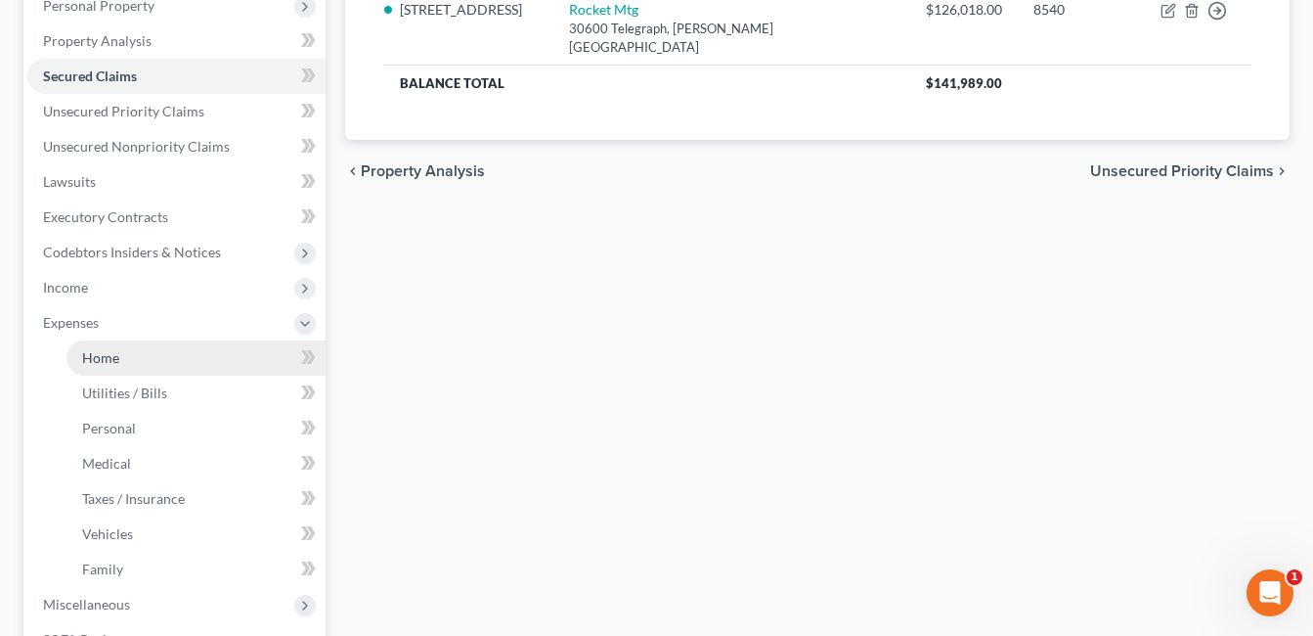
click at [147, 356] on link "Home" at bounding box center [195, 357] width 259 height 35
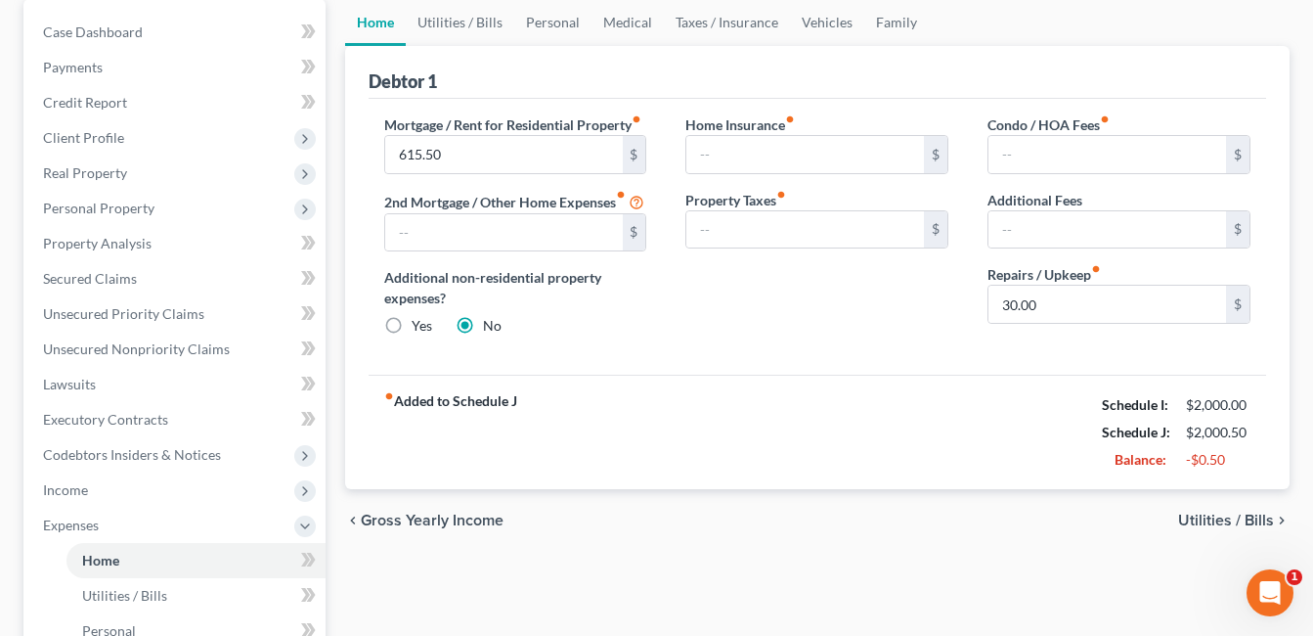
scroll to position [293, 0]
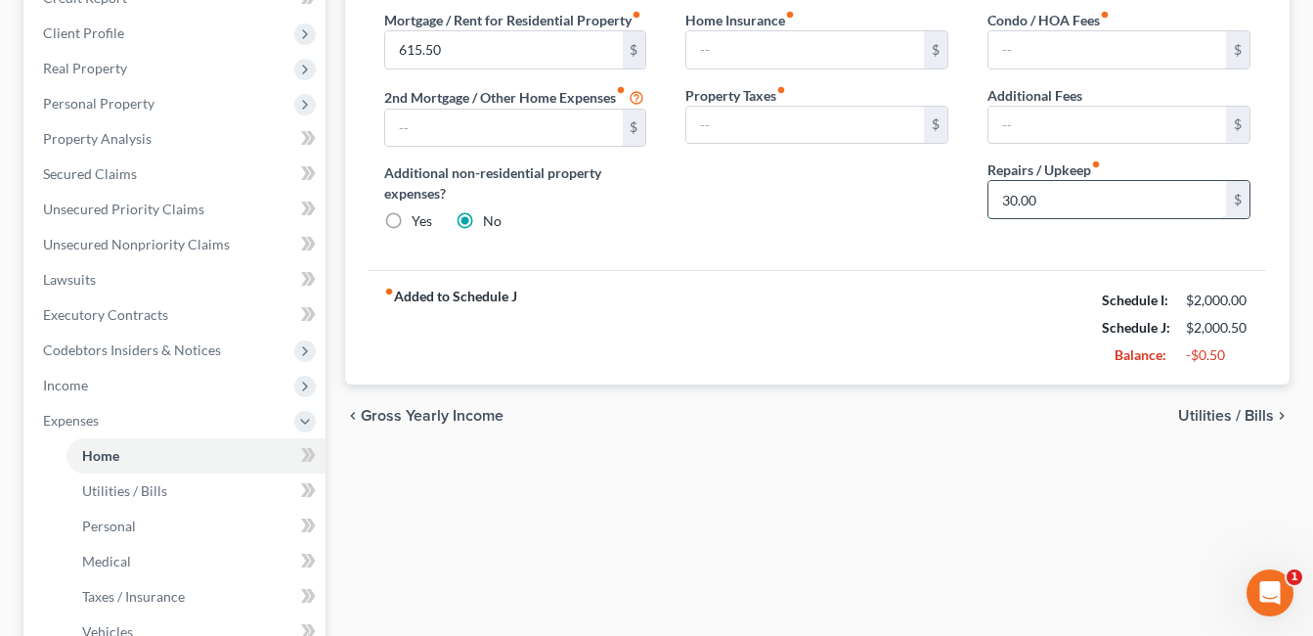
click at [1050, 204] on input "30.00" at bounding box center [1107, 199] width 238 height 37
type input "25.00"
click at [861, 223] on div "Home Insurance fiber_manual_record $ Property Taxes fiber_manual_record $" at bounding box center [817, 129] width 302 height 238
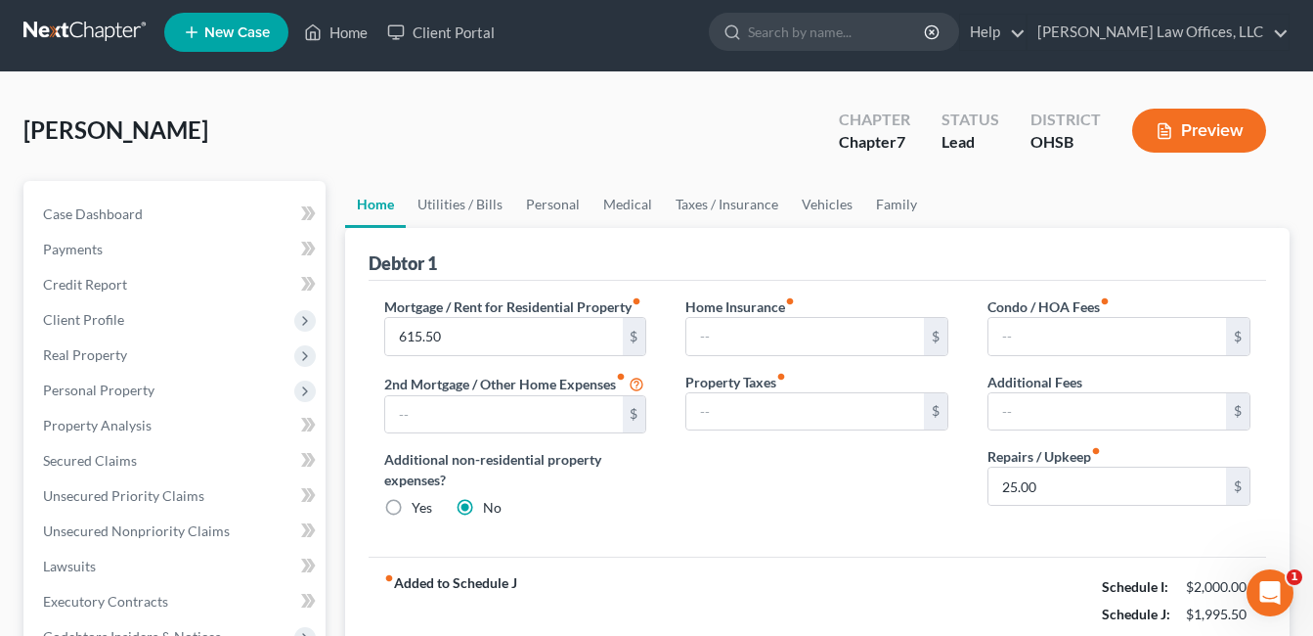
scroll to position [0, 0]
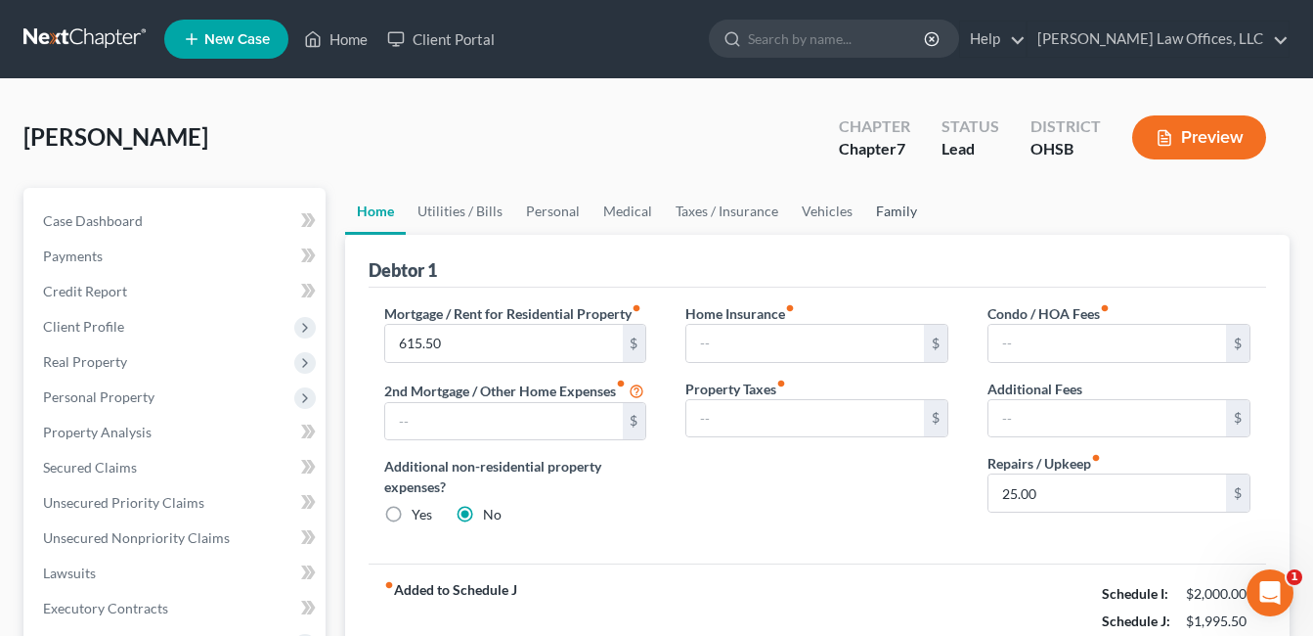
click at [885, 208] on link "Family" at bounding box center [896, 211] width 65 height 47
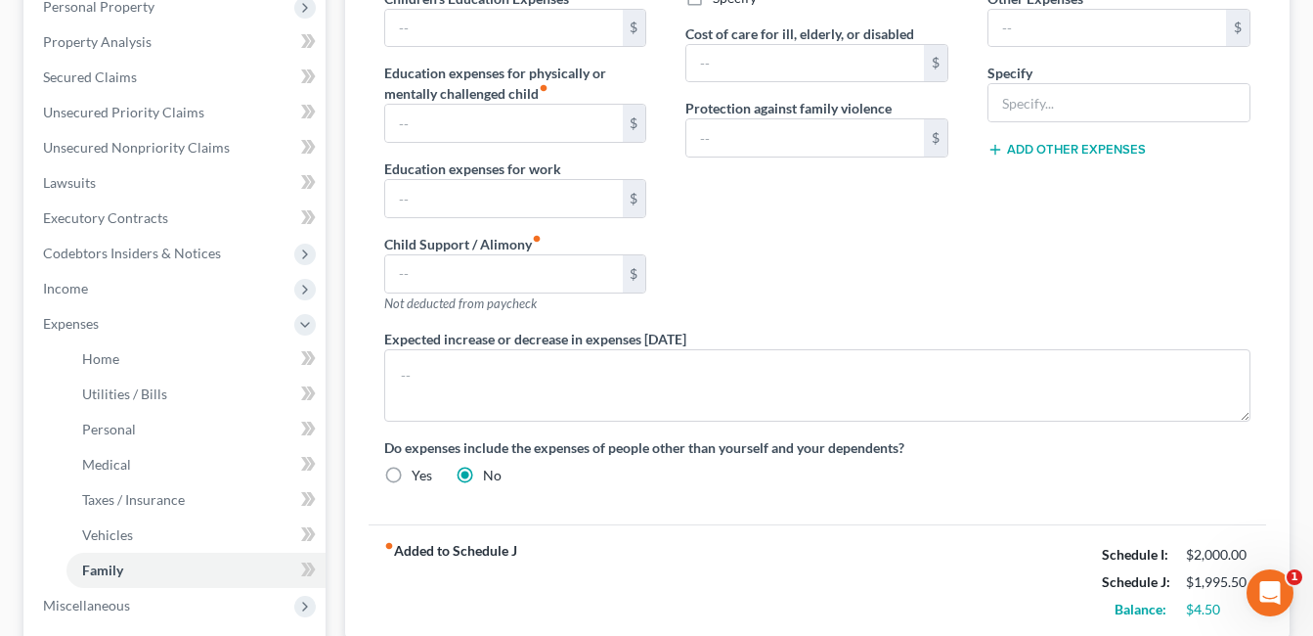
scroll to position [391, 0]
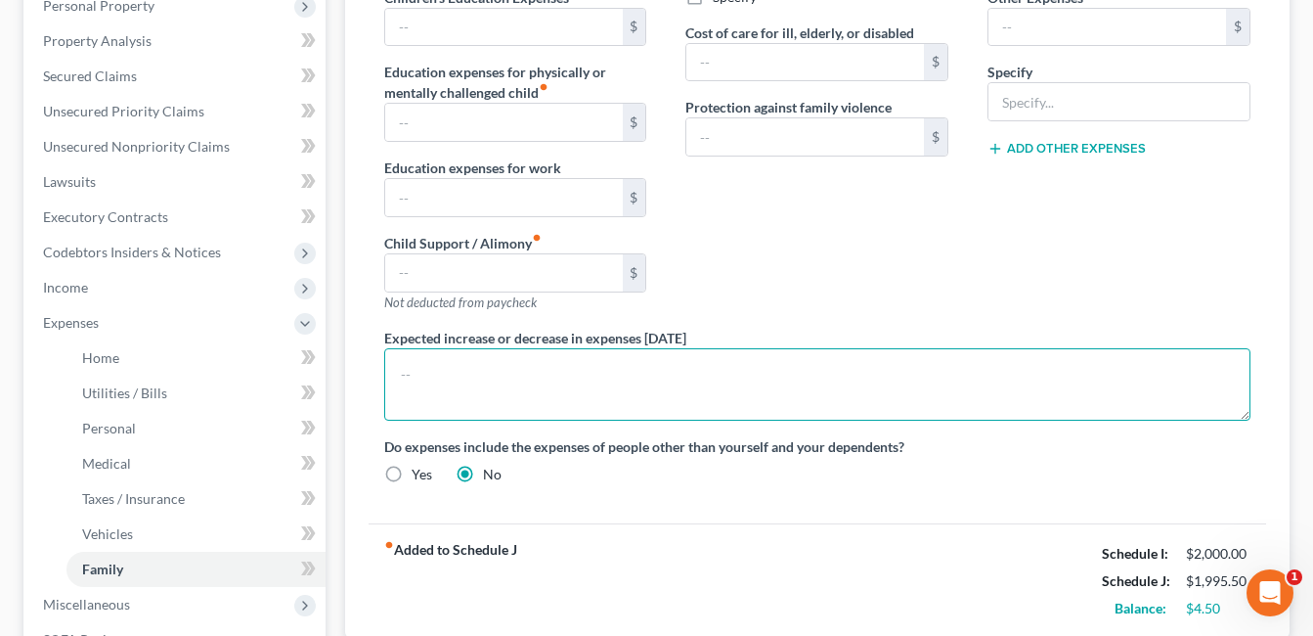
click at [471, 366] on textarea at bounding box center [817, 384] width 866 height 72
type textarea "Debtor pays half of the monthly mortgage payment."
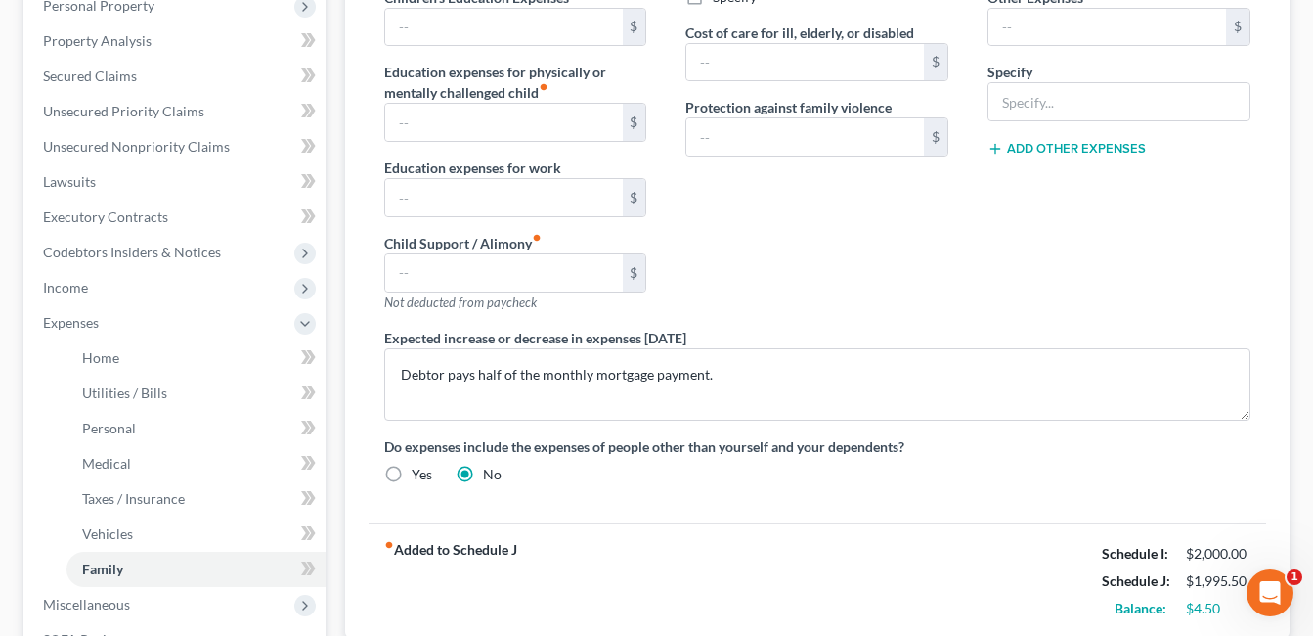
click at [803, 292] on div "Contributions to other family members fiber_manual_record $ Specify Cost of car…" at bounding box center [817, 120] width 302 height 416
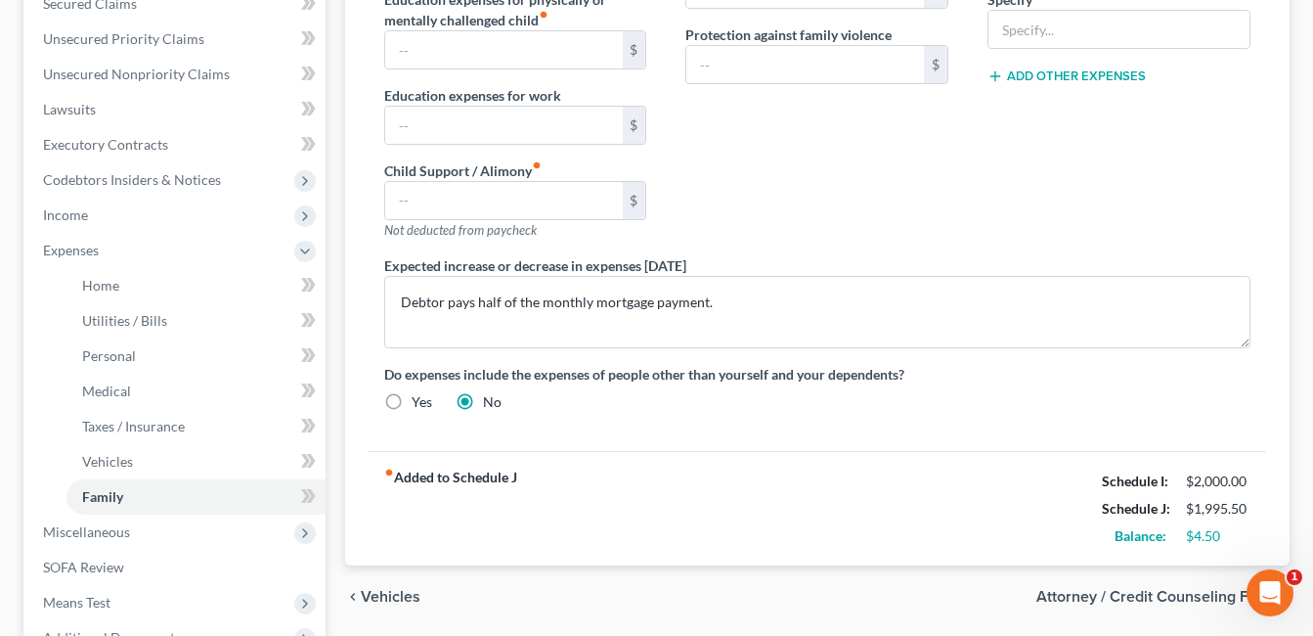
scroll to position [587, 0]
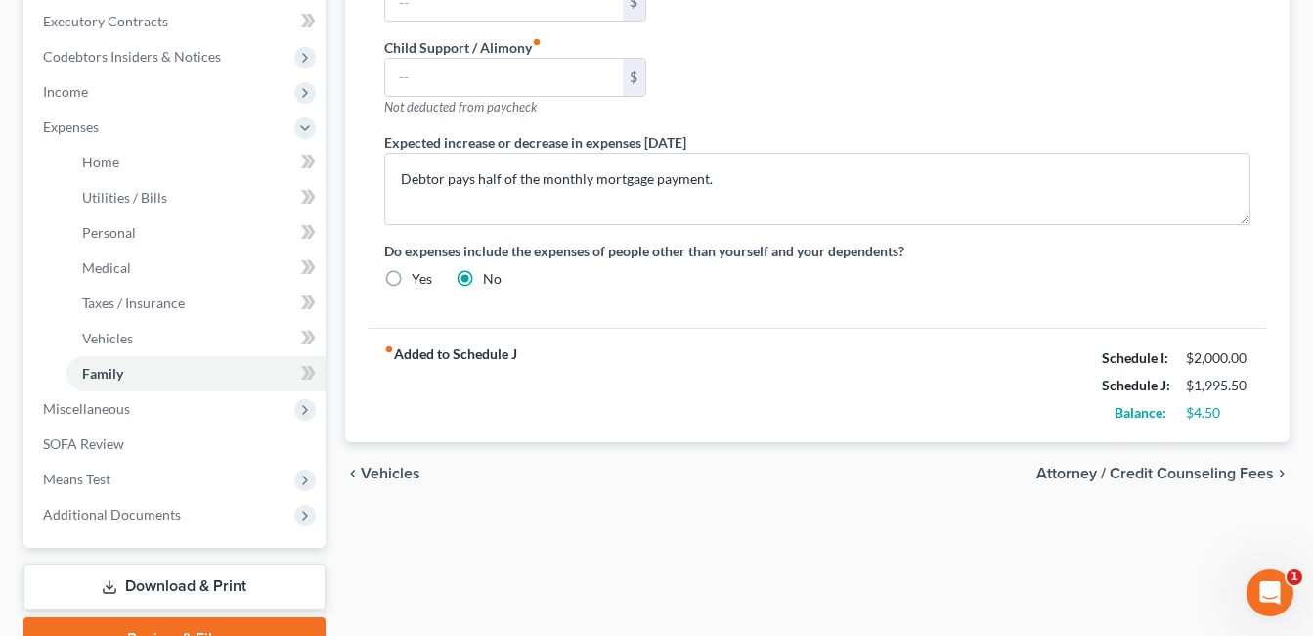
click at [777, 331] on div "fiber_manual_record Added to Schedule J Schedule I: $2,000.00 Schedule J: $1,99…" at bounding box center [818, 385] width 898 height 114
click at [131, 468] on span "Means Test" at bounding box center [176, 478] width 298 height 35
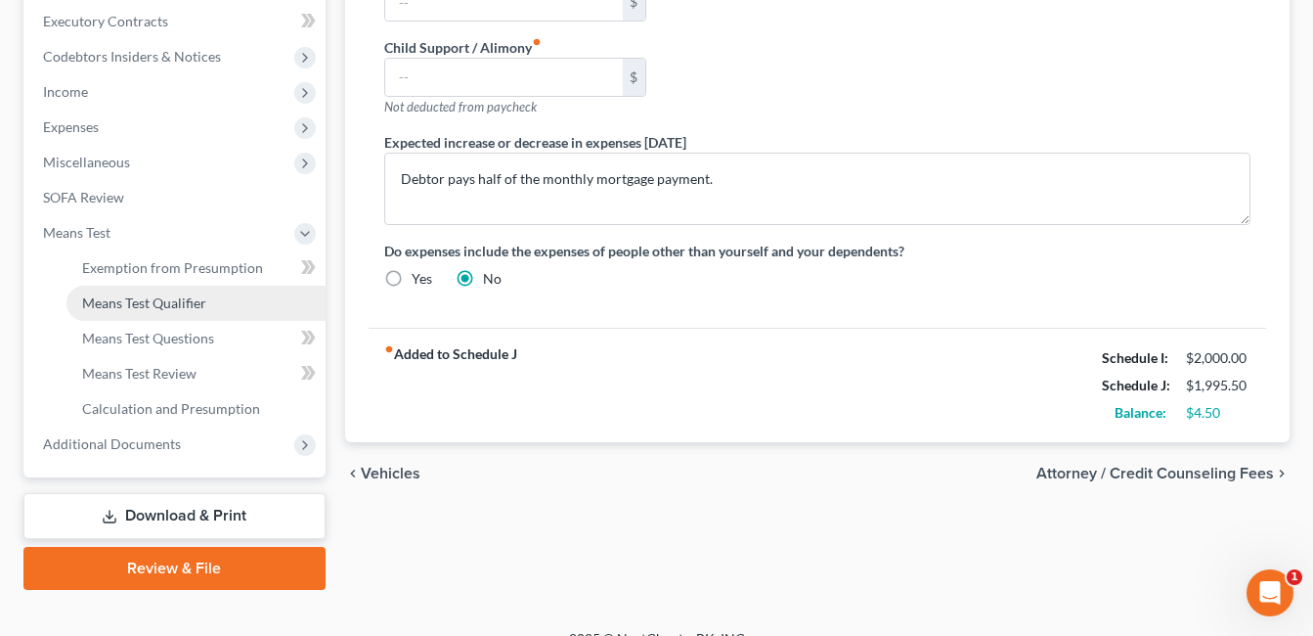
click at [197, 308] on span "Means Test Qualifier" at bounding box center [144, 302] width 124 height 17
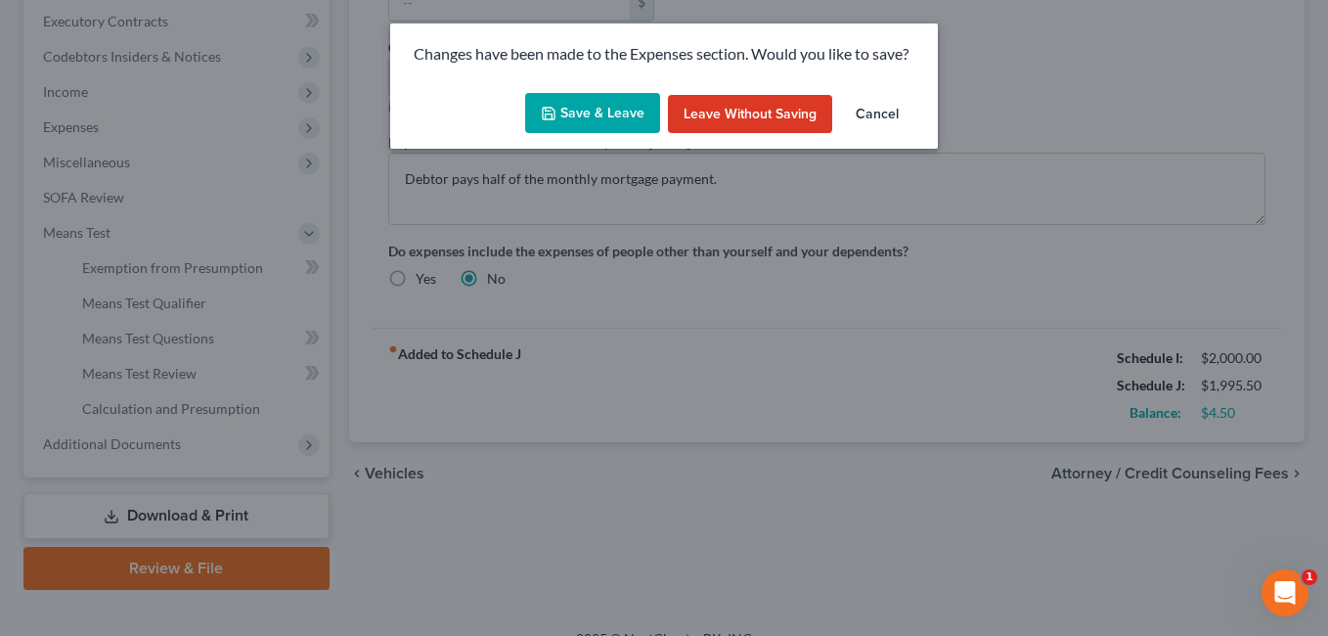
click at [607, 97] on button "Save & Leave" at bounding box center [592, 113] width 135 height 41
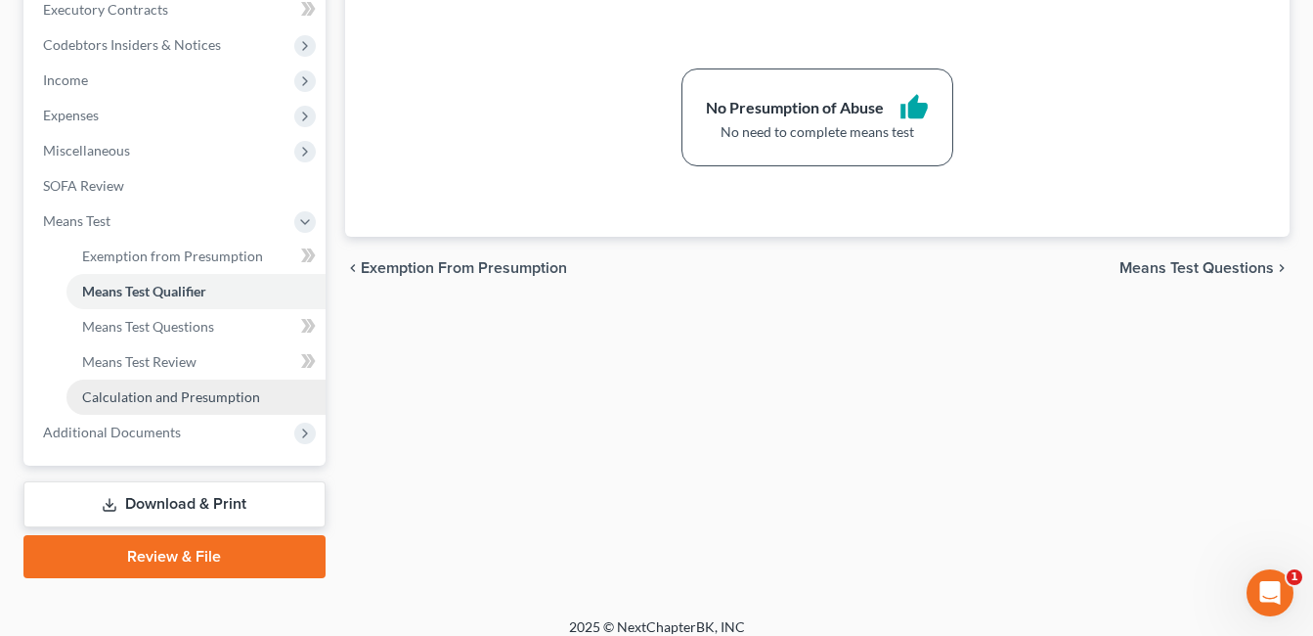
scroll to position [615, 0]
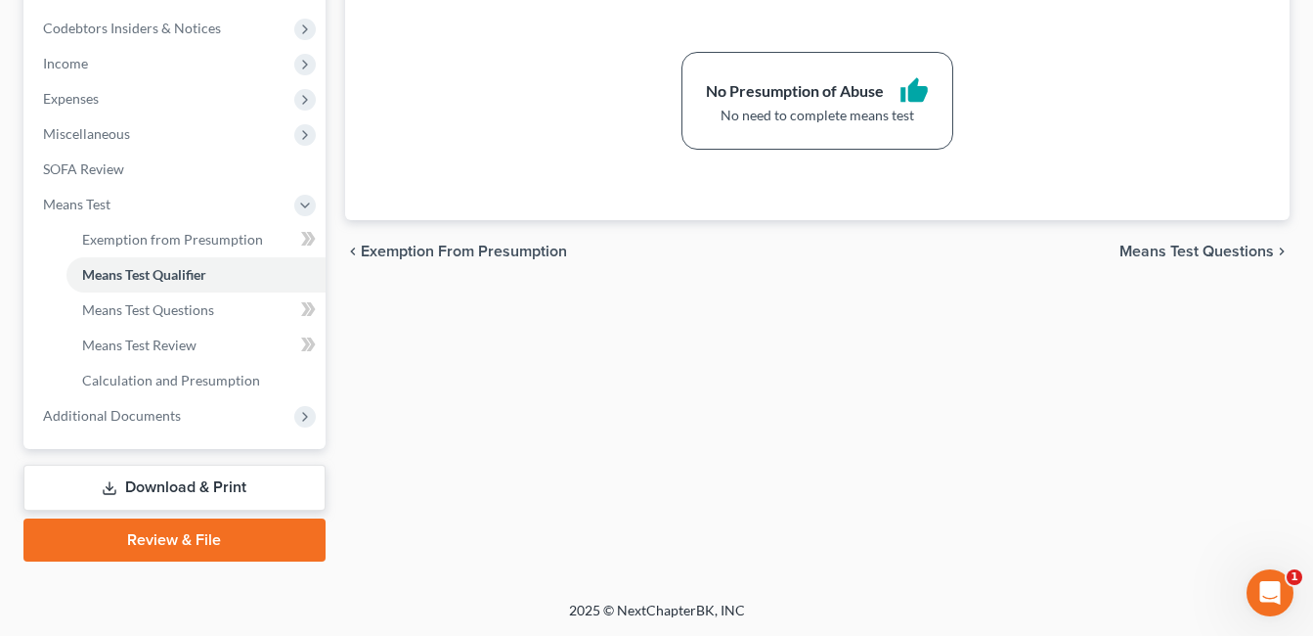
click at [203, 477] on link "Download & Print" at bounding box center [174, 487] width 302 height 46
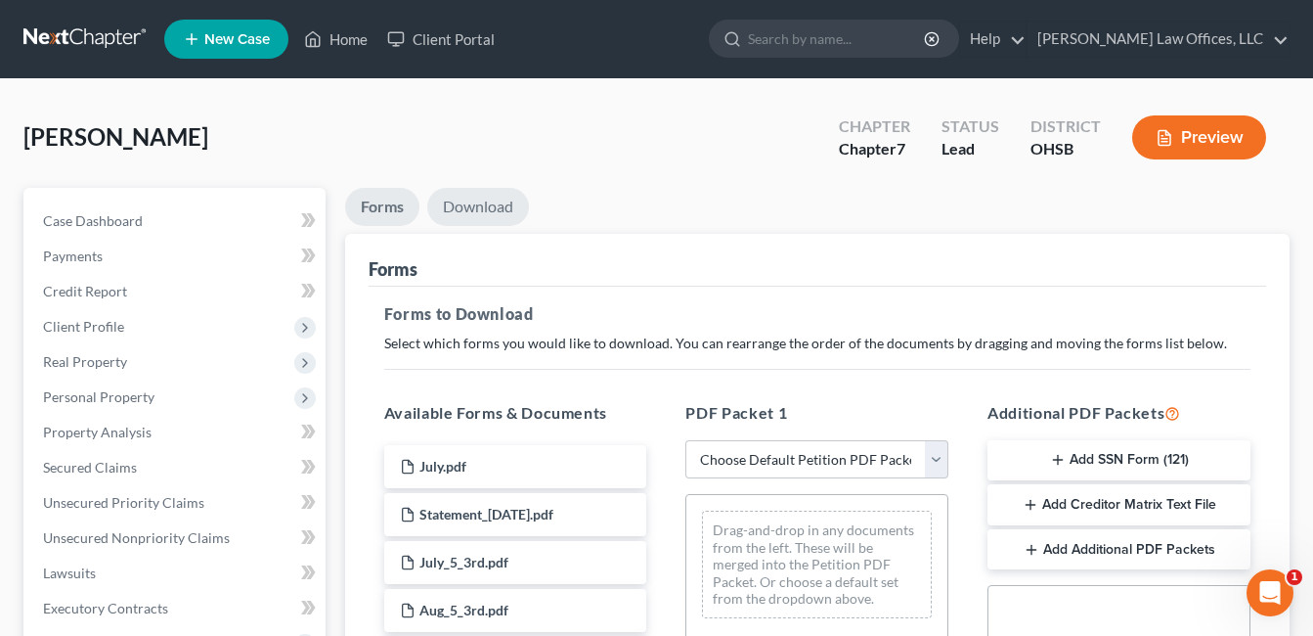
click at [473, 210] on link "Download" at bounding box center [478, 207] width 102 height 38
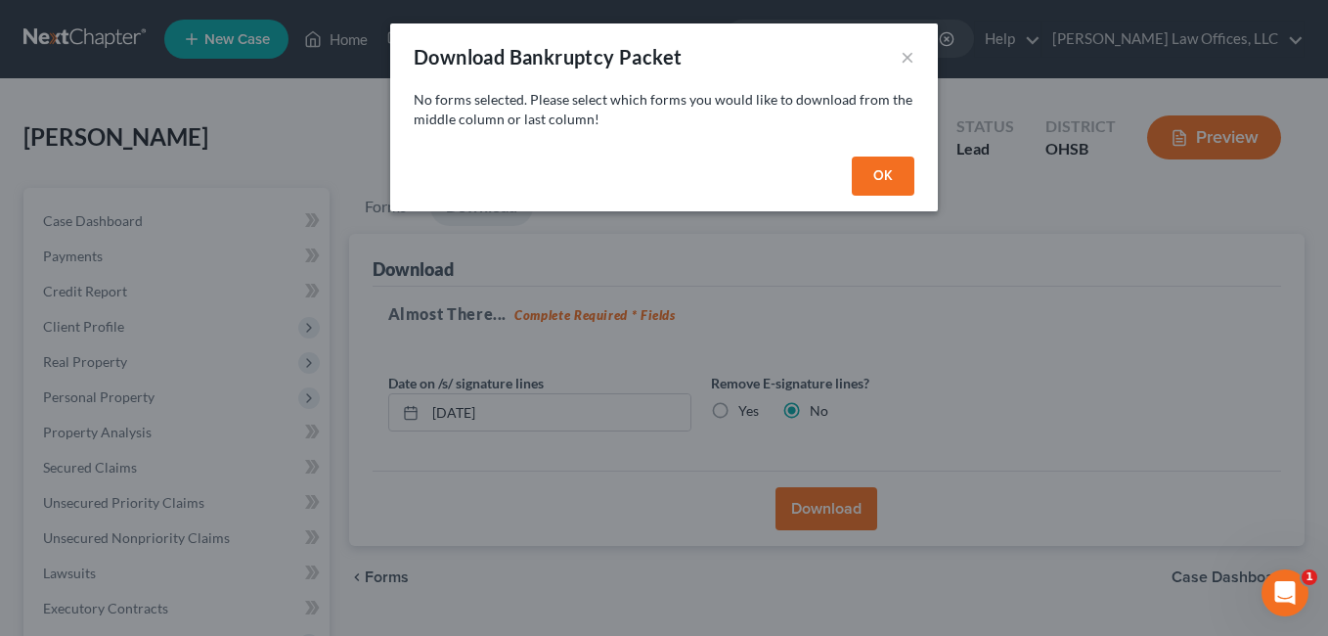
click at [888, 178] on button "OK" at bounding box center [883, 175] width 63 height 39
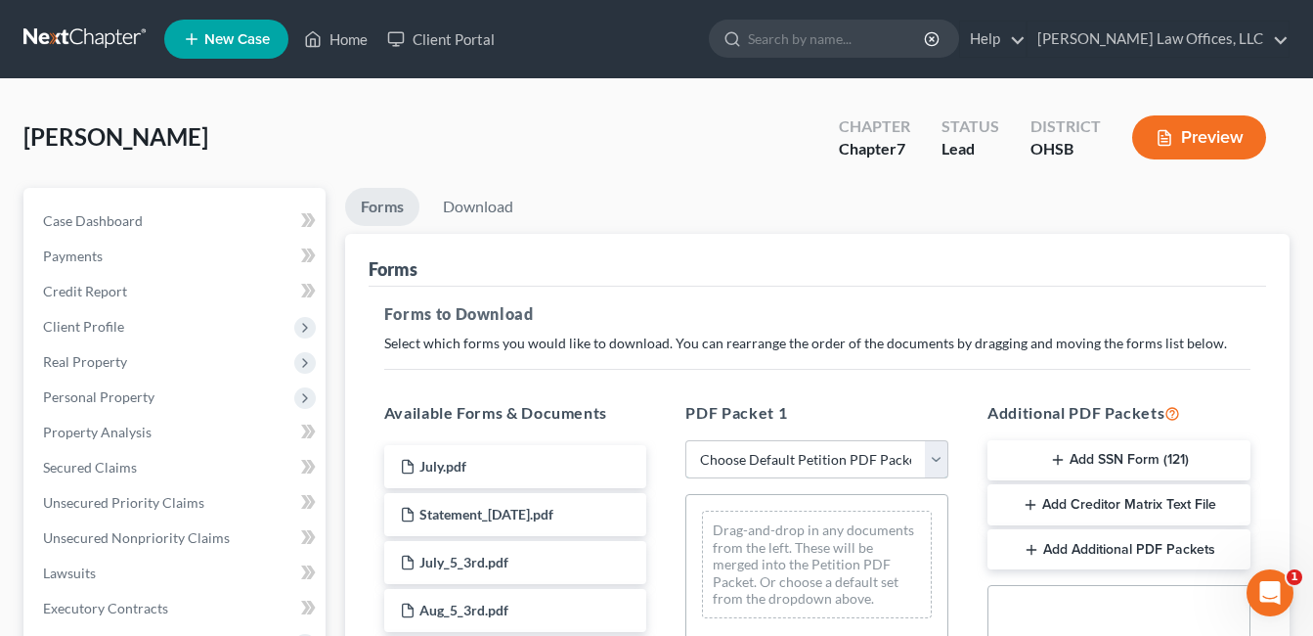
click at [935, 455] on select "Choose Default Petition PDF Packet Complete Bankruptcy Petition (all forms and …" at bounding box center [816, 459] width 263 height 39
select select "0"
click at [685, 440] on select "Choose Default Petition PDF Packet Complete Bankruptcy Petition (all forms and …" at bounding box center [816, 459] width 263 height 39
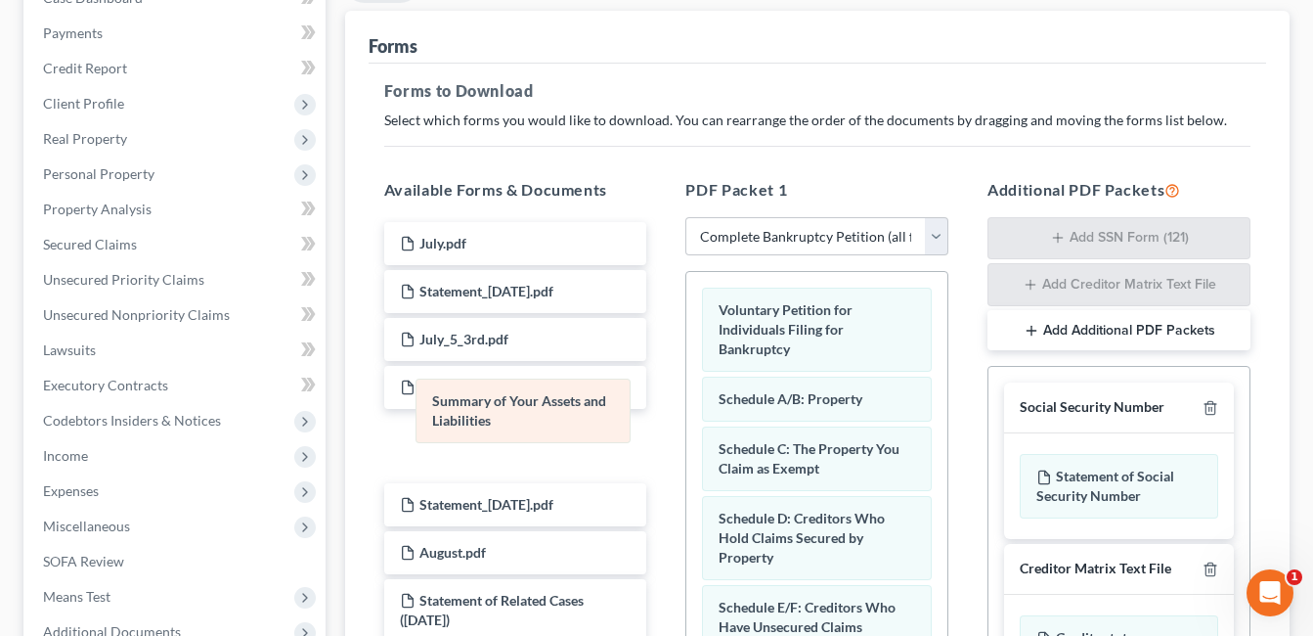
drag, startPoint x: 853, startPoint y: 404, endPoint x: 565, endPoint y: 406, distance: 287.5
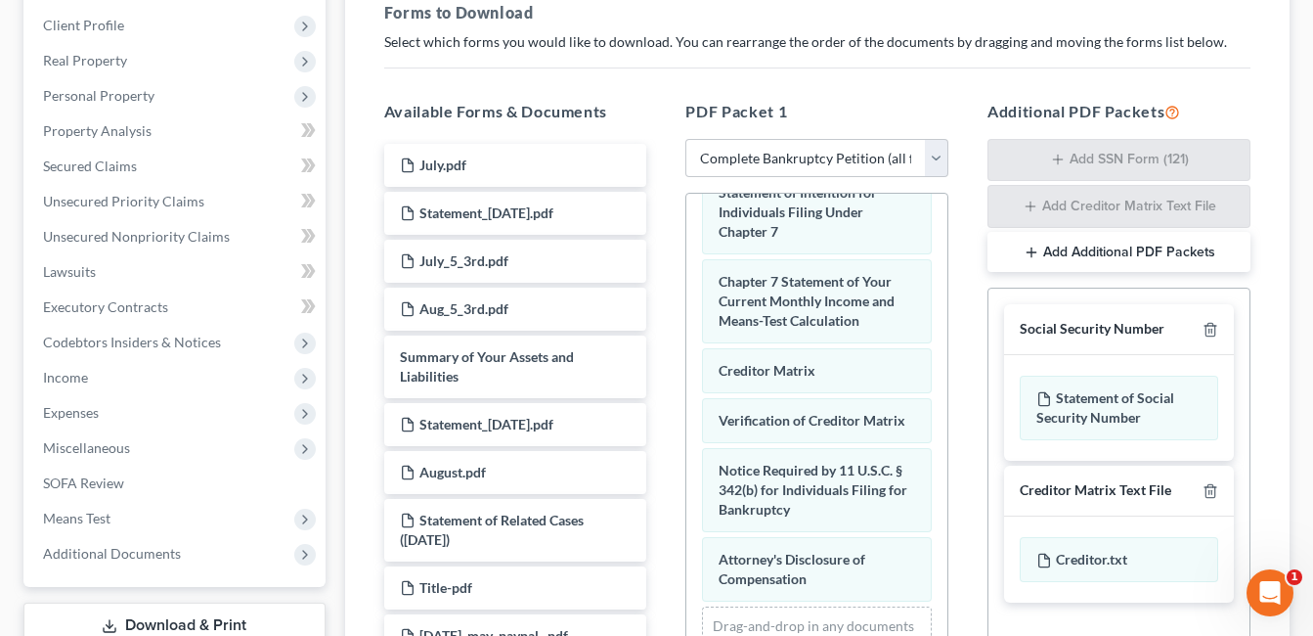
scroll to position [516, 0]
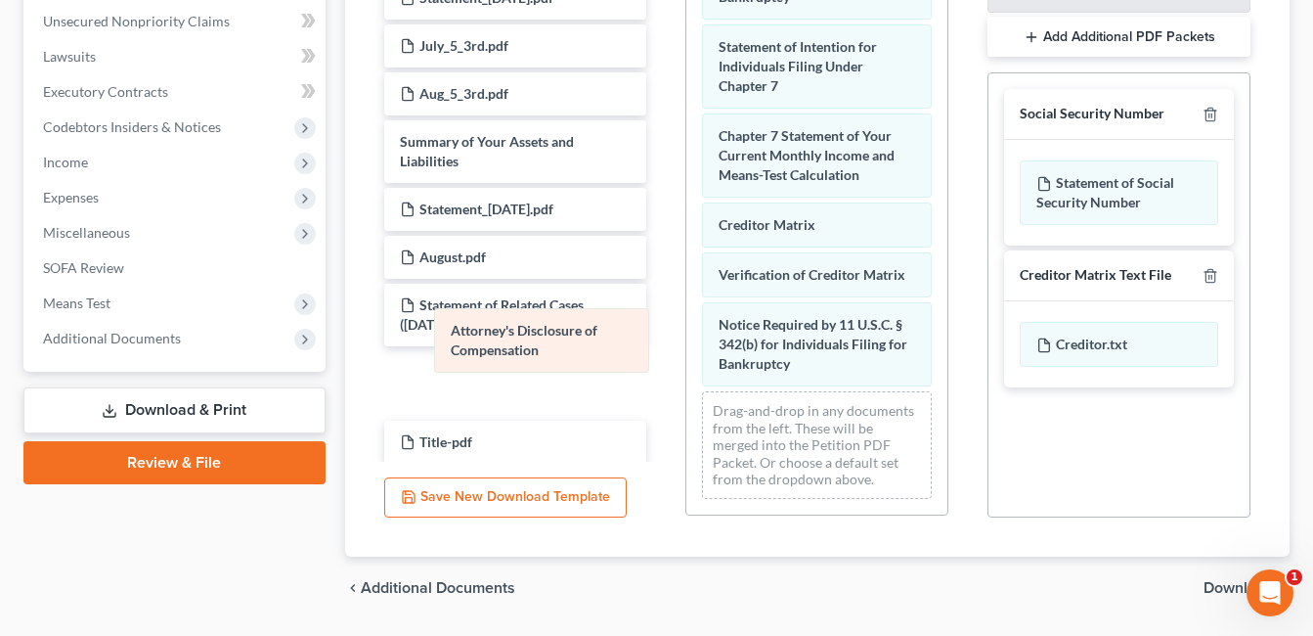
drag, startPoint x: 810, startPoint y: 351, endPoint x: 629, endPoint y: 335, distance: 181.6
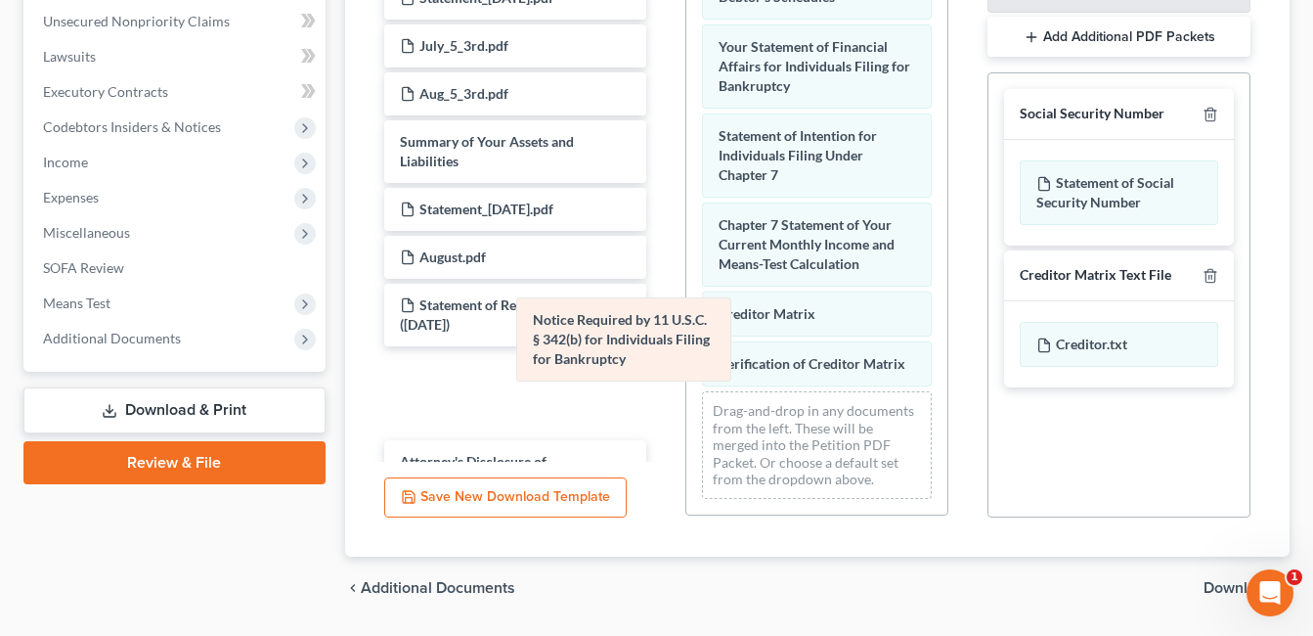
scroll to position [664, 0]
drag, startPoint x: 829, startPoint y: 351, endPoint x: 527, endPoint y: 344, distance: 302.2
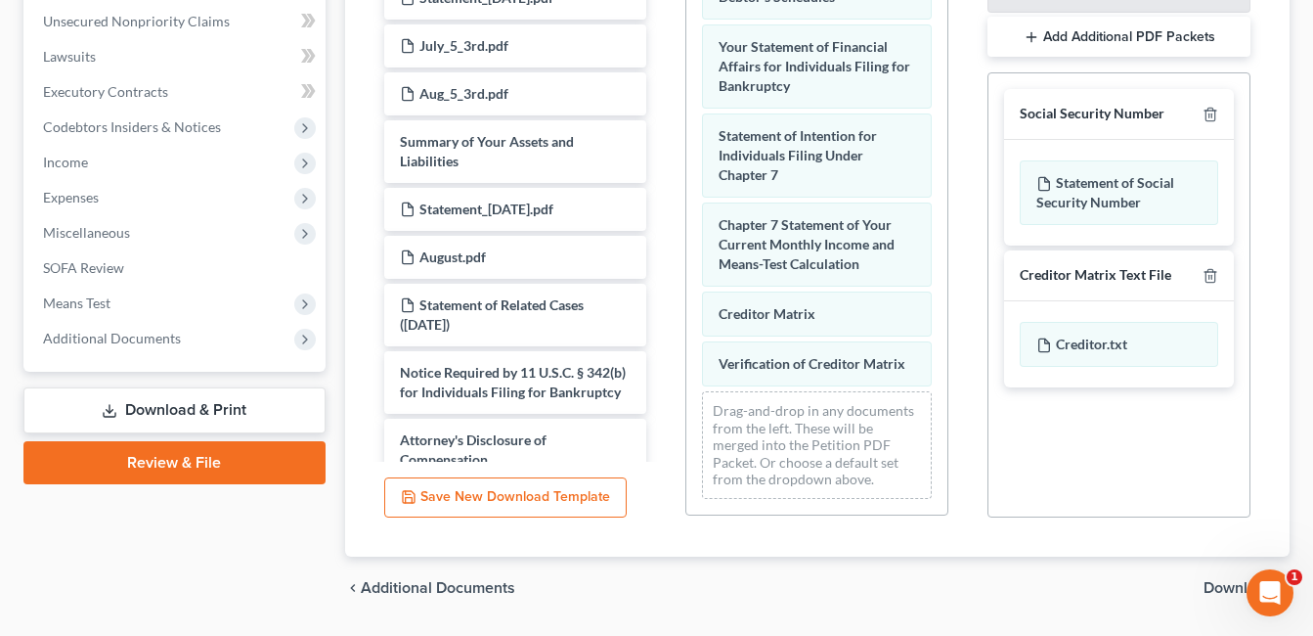
click at [1220, 590] on span "Download" at bounding box center [1239, 588] width 70 height 16
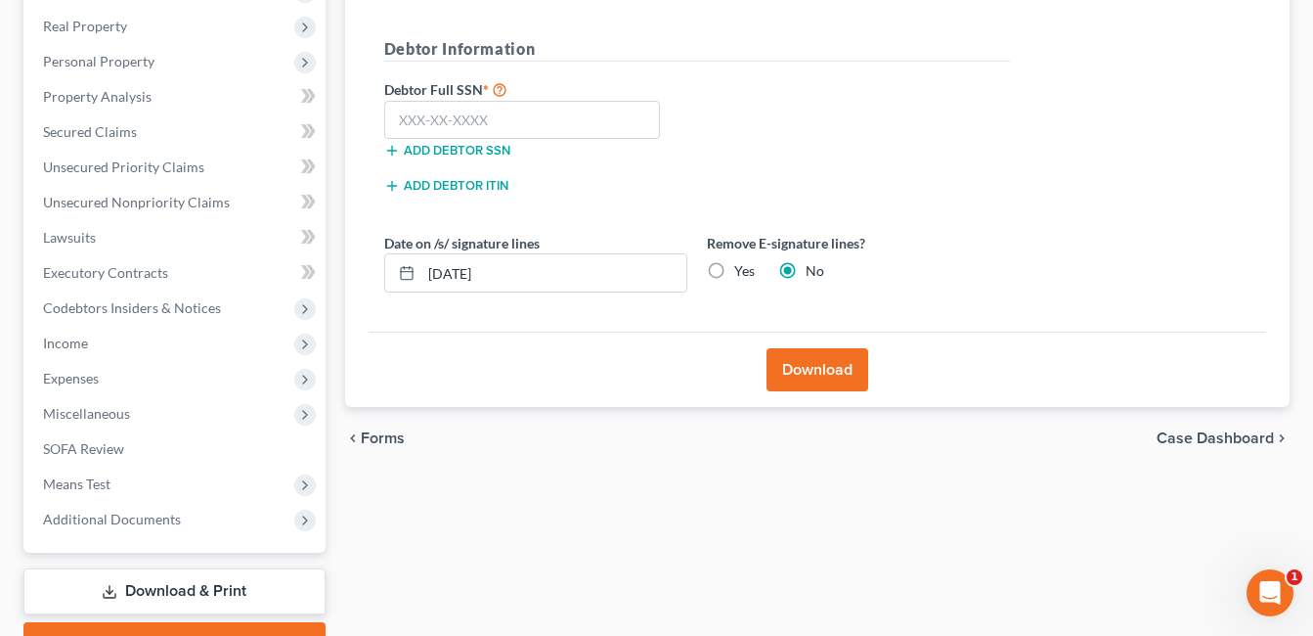
scroll to position [243, 0]
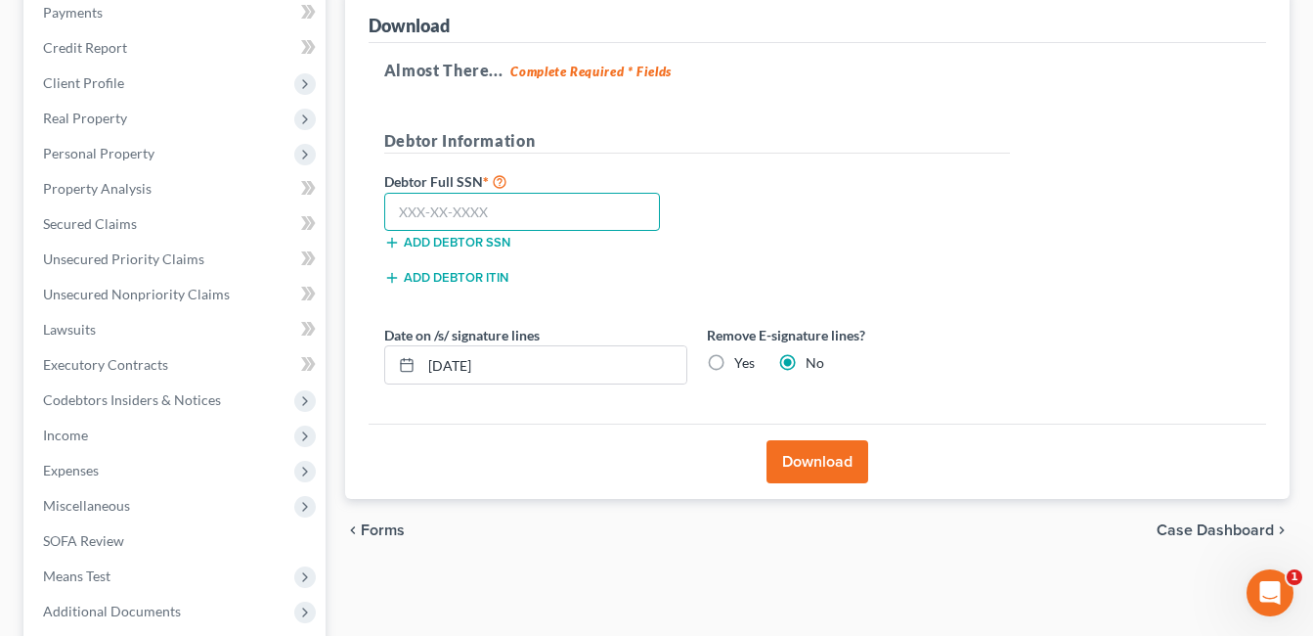
click at [506, 213] on input "text" at bounding box center [522, 212] width 277 height 39
type input "268-84-8720"
click at [822, 449] on button "Download" at bounding box center [818, 461] width 102 height 43
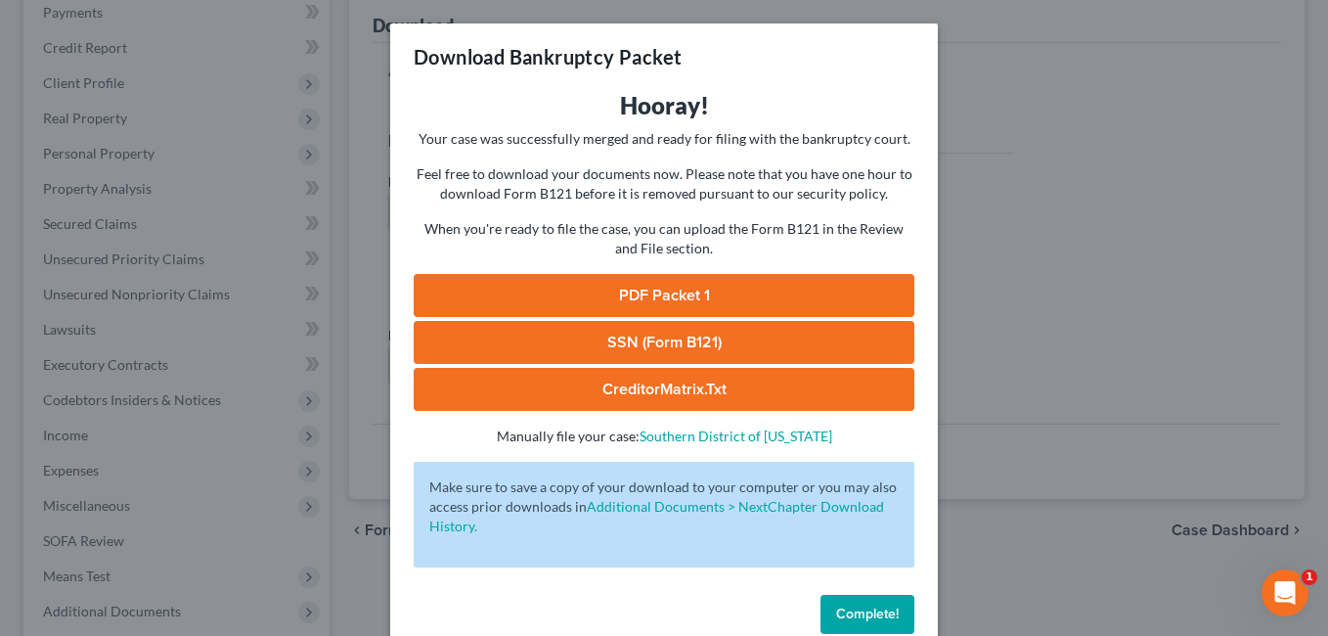
click at [740, 291] on link "PDF Packet 1" at bounding box center [664, 295] width 501 height 43
click at [871, 616] on span "Complete!" at bounding box center [867, 613] width 63 height 17
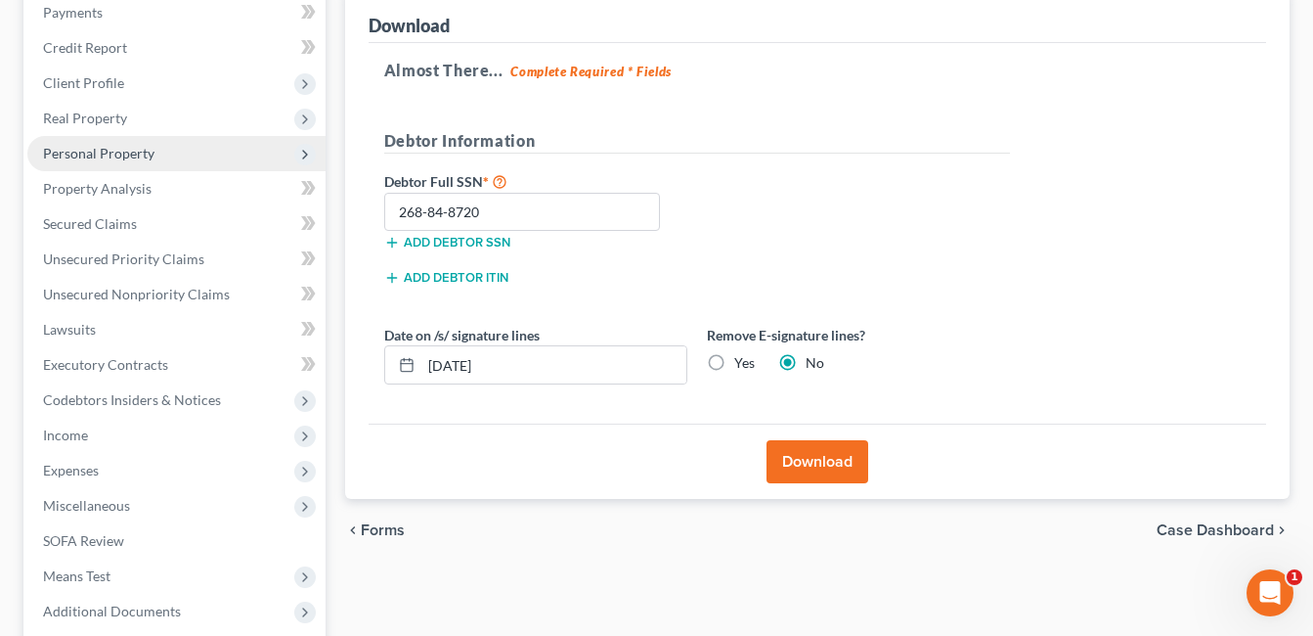
click at [170, 145] on span "Personal Property" at bounding box center [176, 153] width 298 height 35
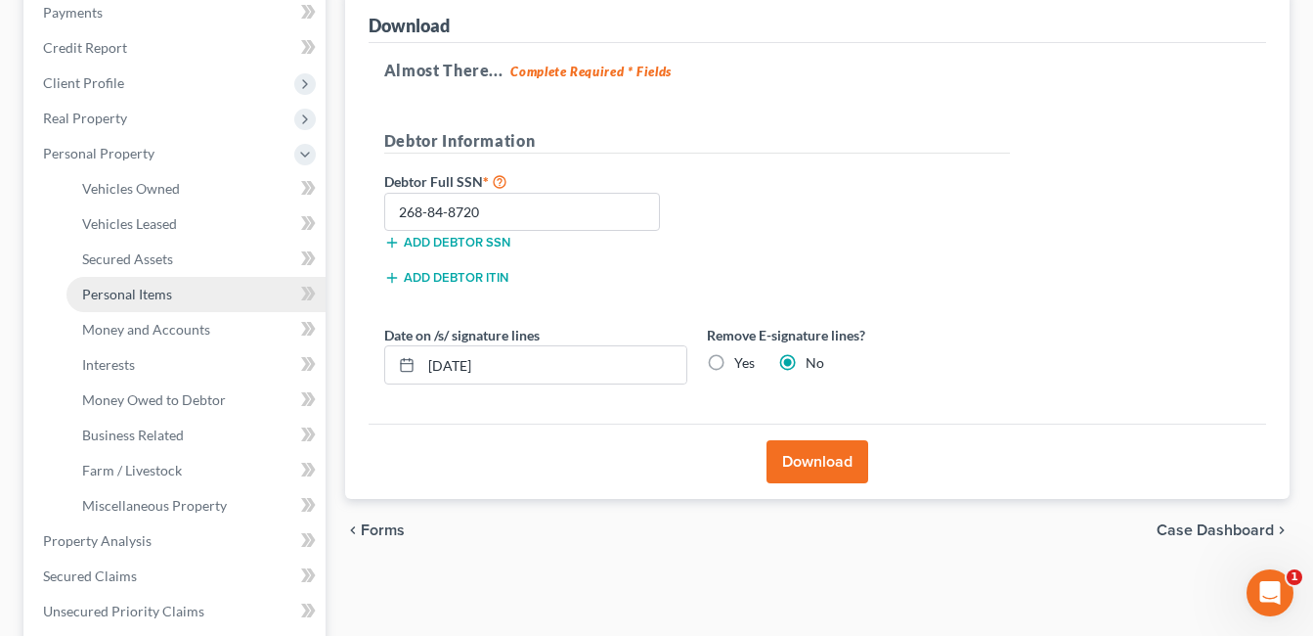
click at [144, 297] on span "Personal Items" at bounding box center [127, 293] width 90 height 17
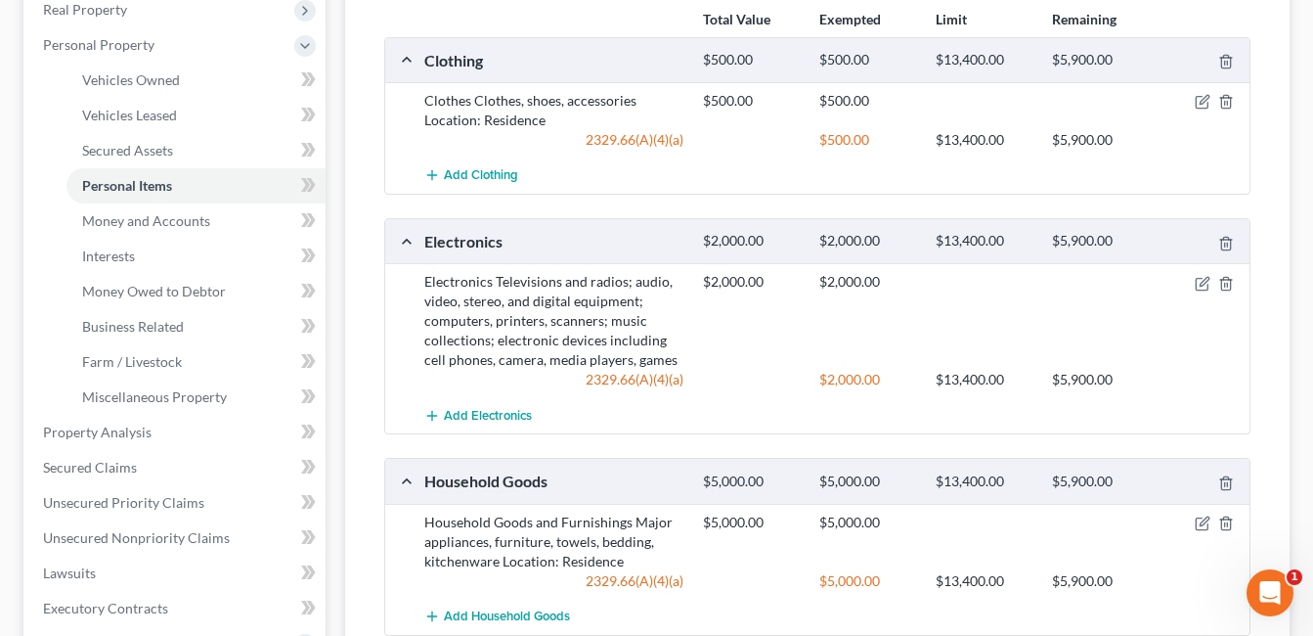
scroll to position [196, 0]
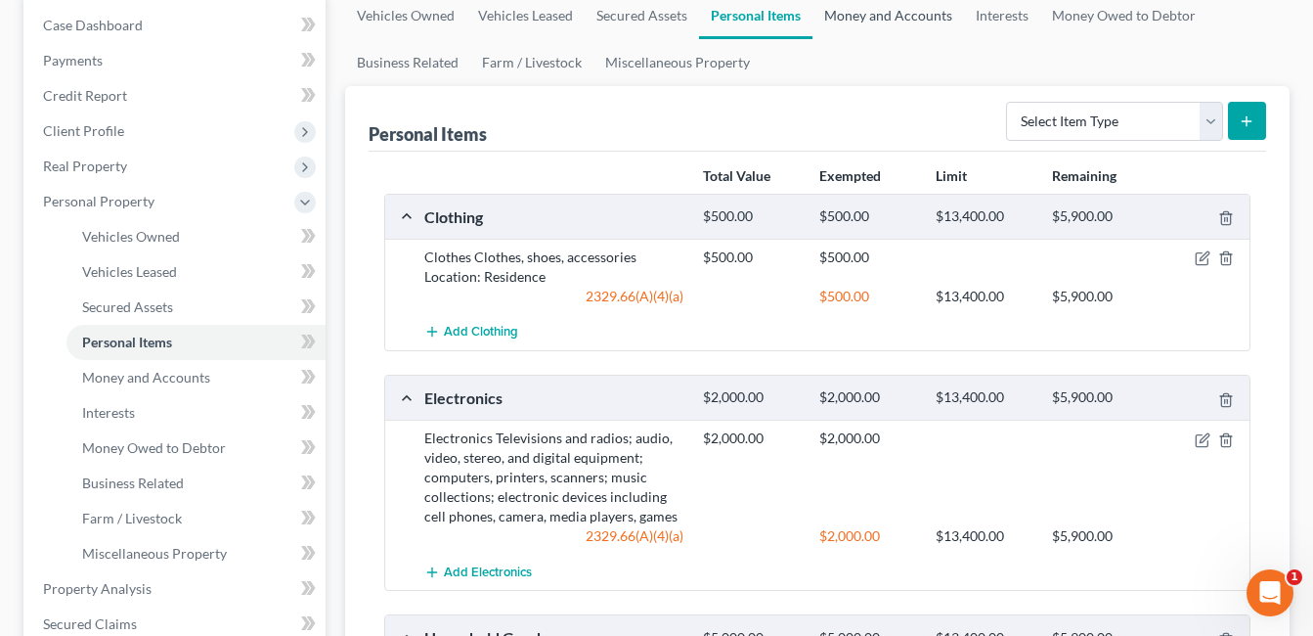
click at [888, 12] on link "Money and Accounts" at bounding box center [888, 15] width 152 height 47
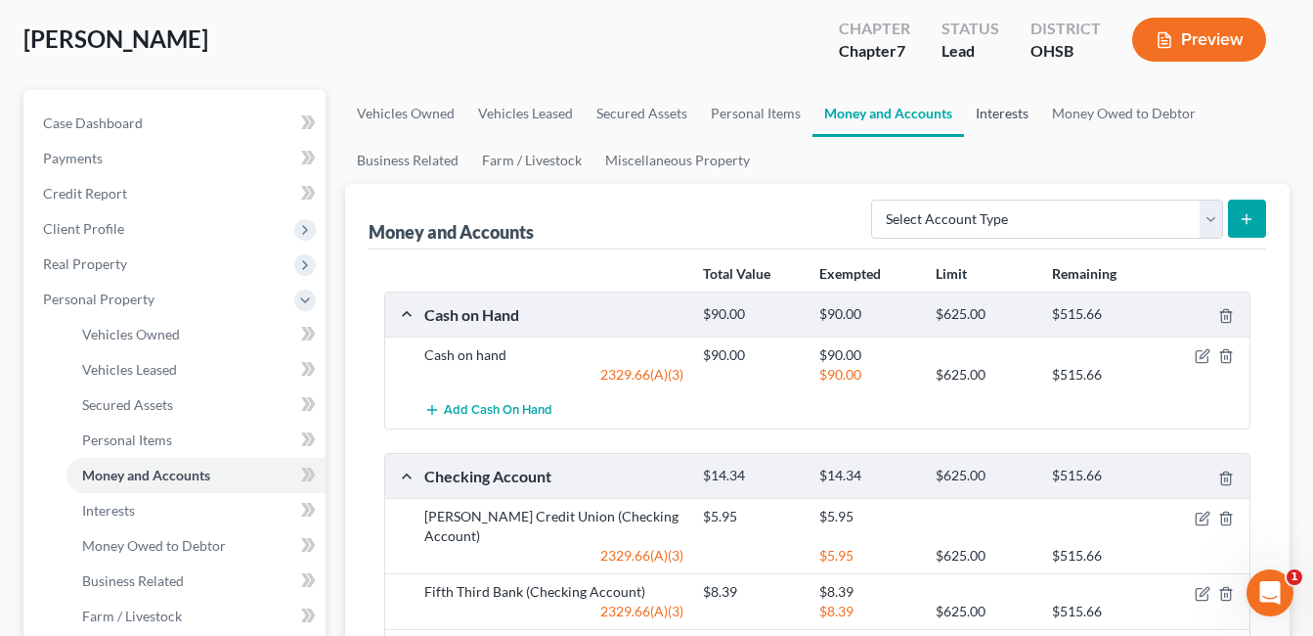
click at [1008, 109] on link "Interests" at bounding box center [1002, 113] width 76 height 47
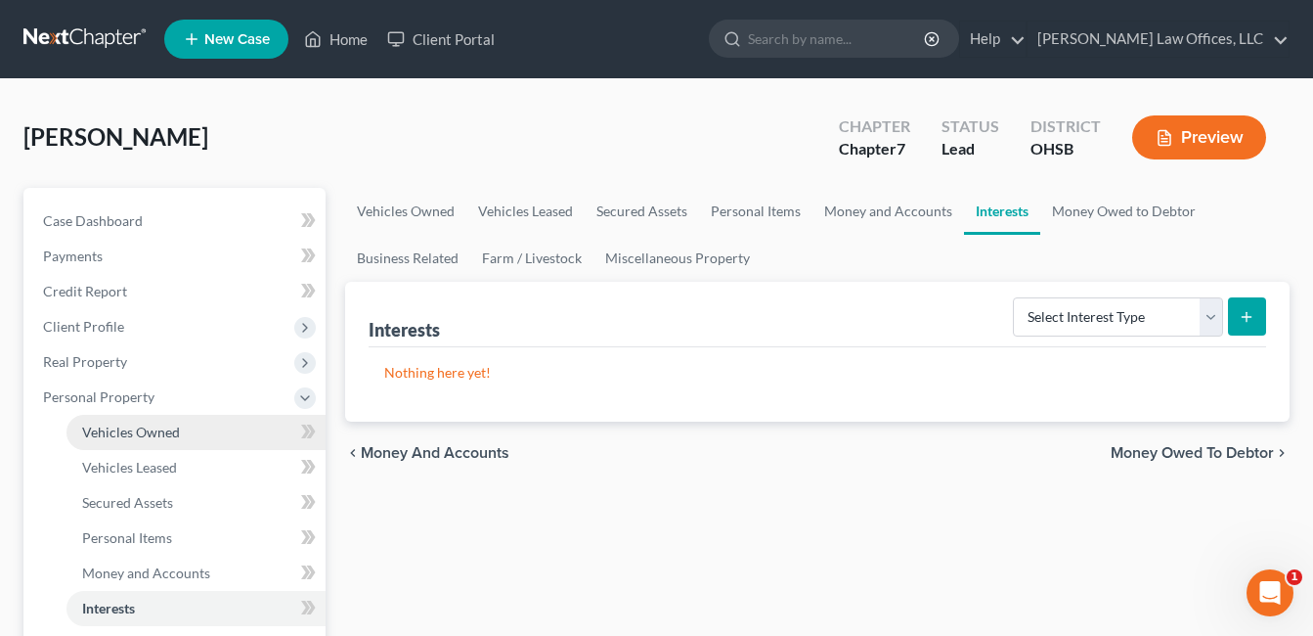
scroll to position [196, 0]
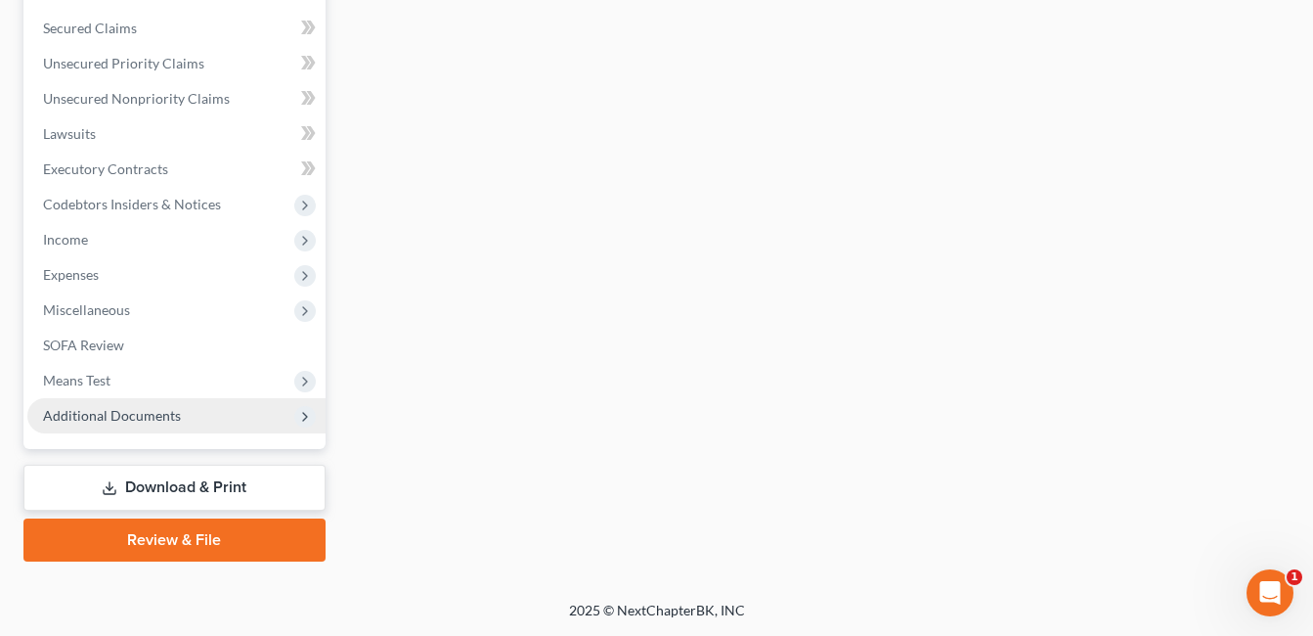
click at [155, 425] on span "Additional Documents" at bounding box center [176, 415] width 298 height 35
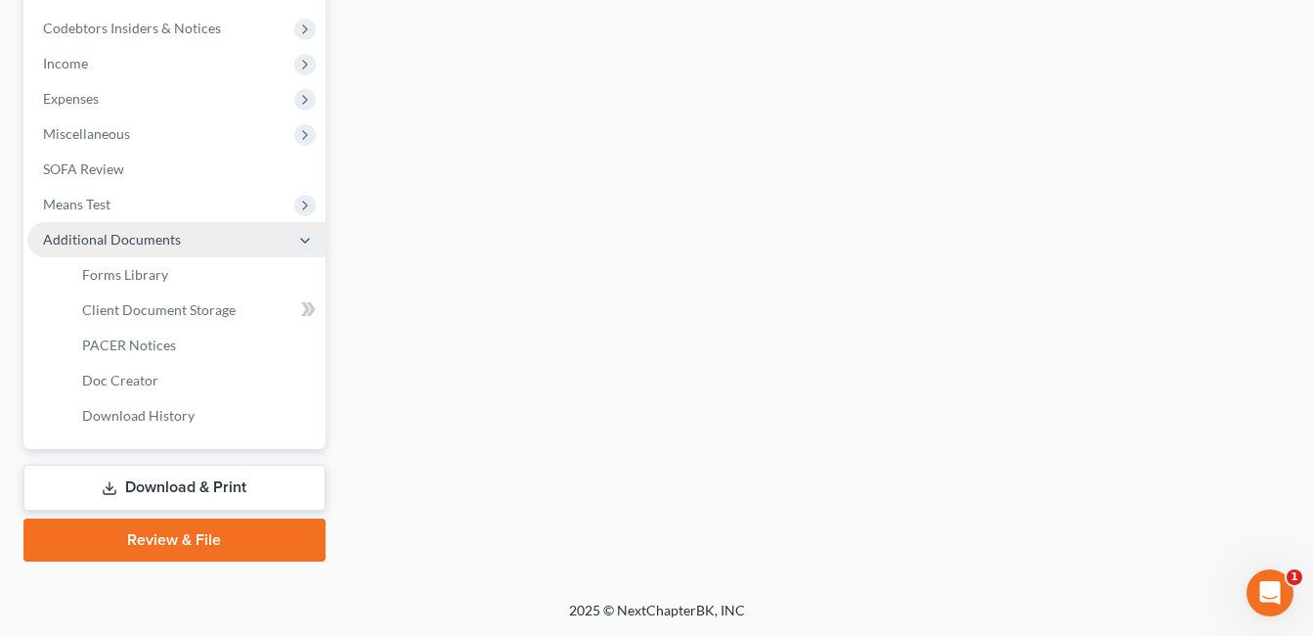
scroll to position [439, 0]
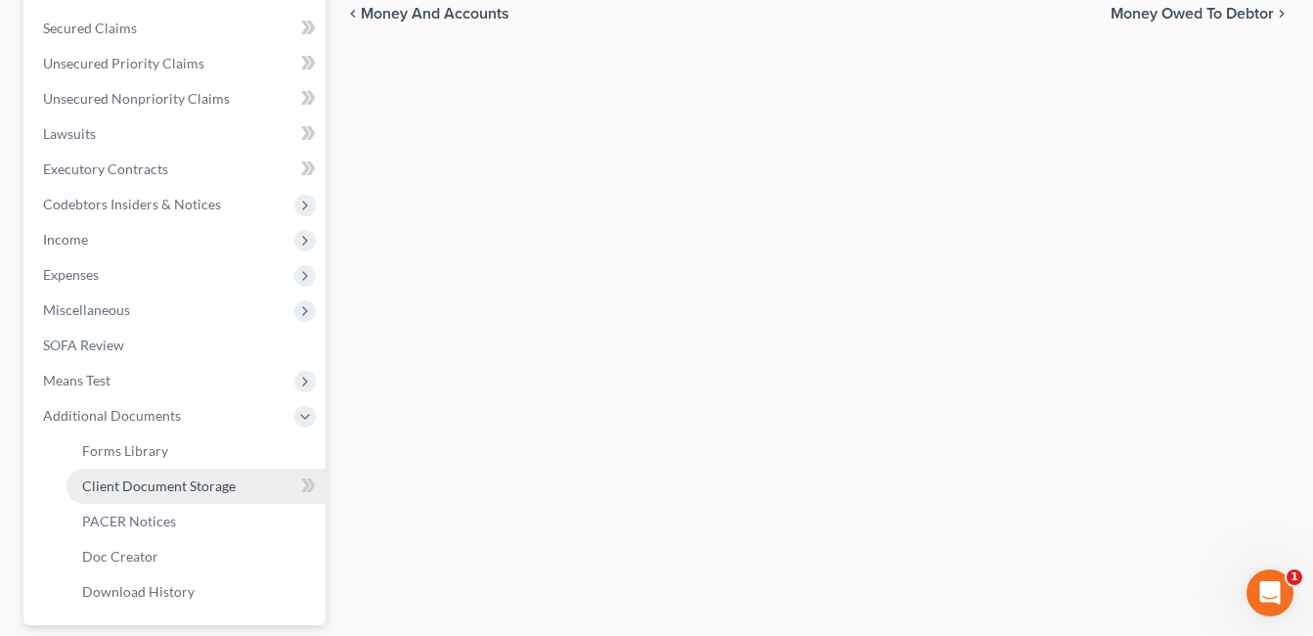
click at [182, 481] on span "Client Document Storage" at bounding box center [159, 485] width 154 height 17
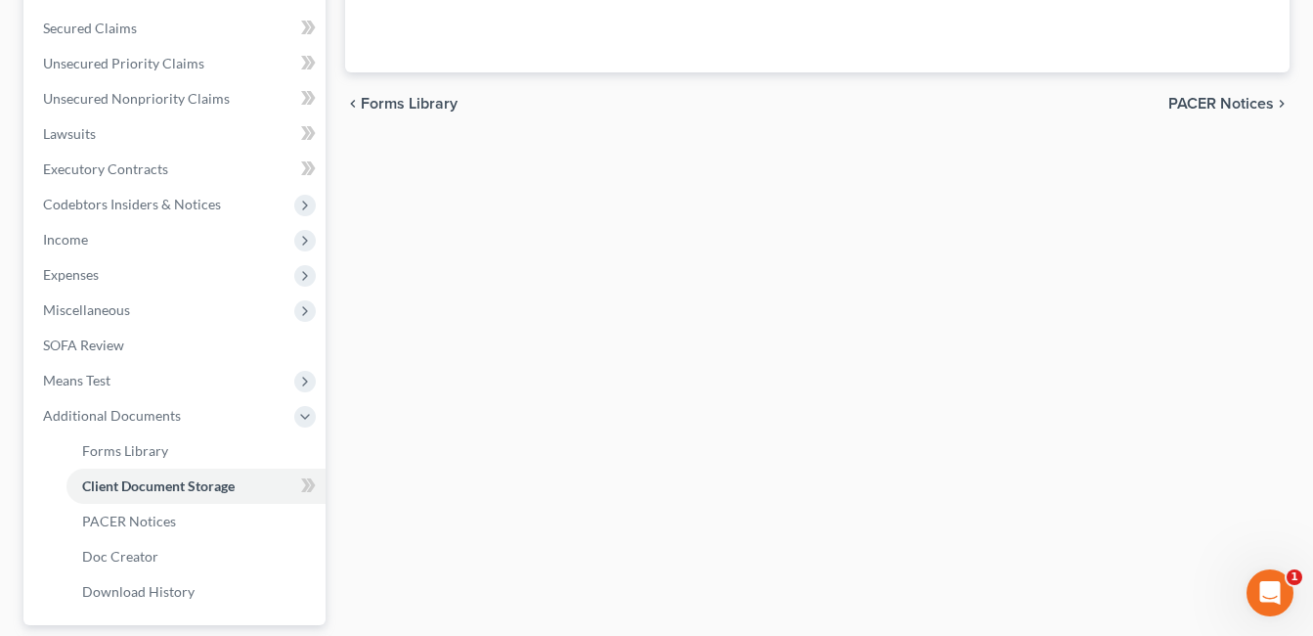
scroll to position [309, 0]
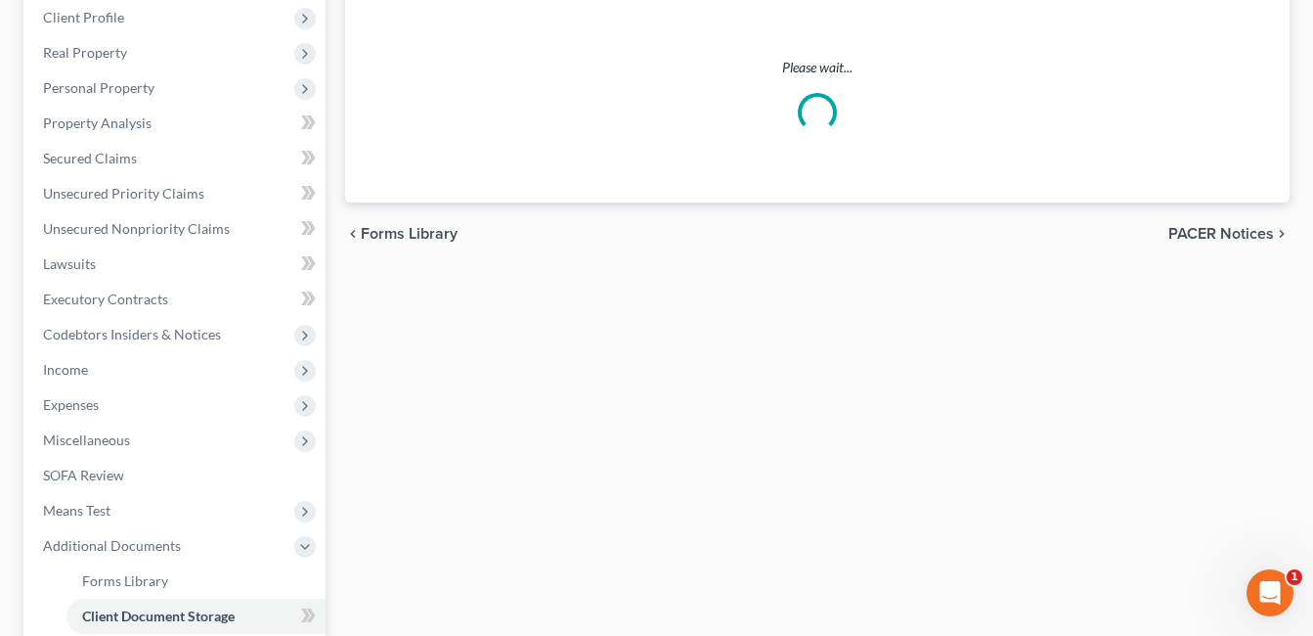
select select "7"
select select "52"
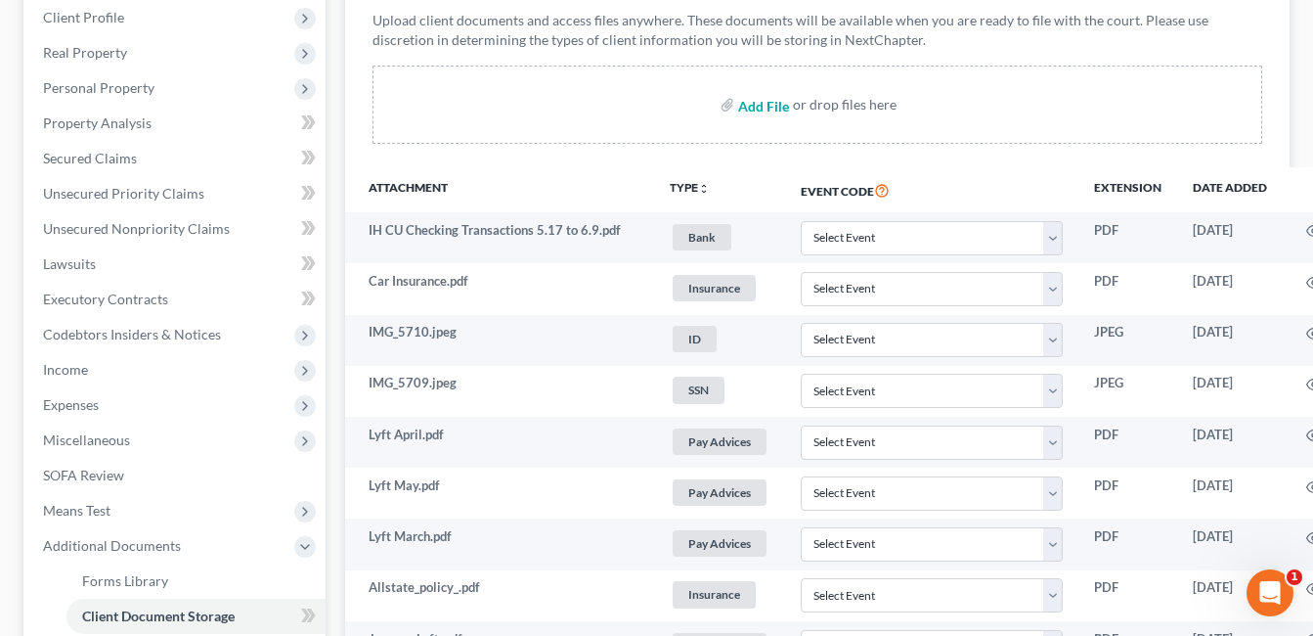
click at [769, 122] on input "file" at bounding box center [761, 104] width 47 height 35
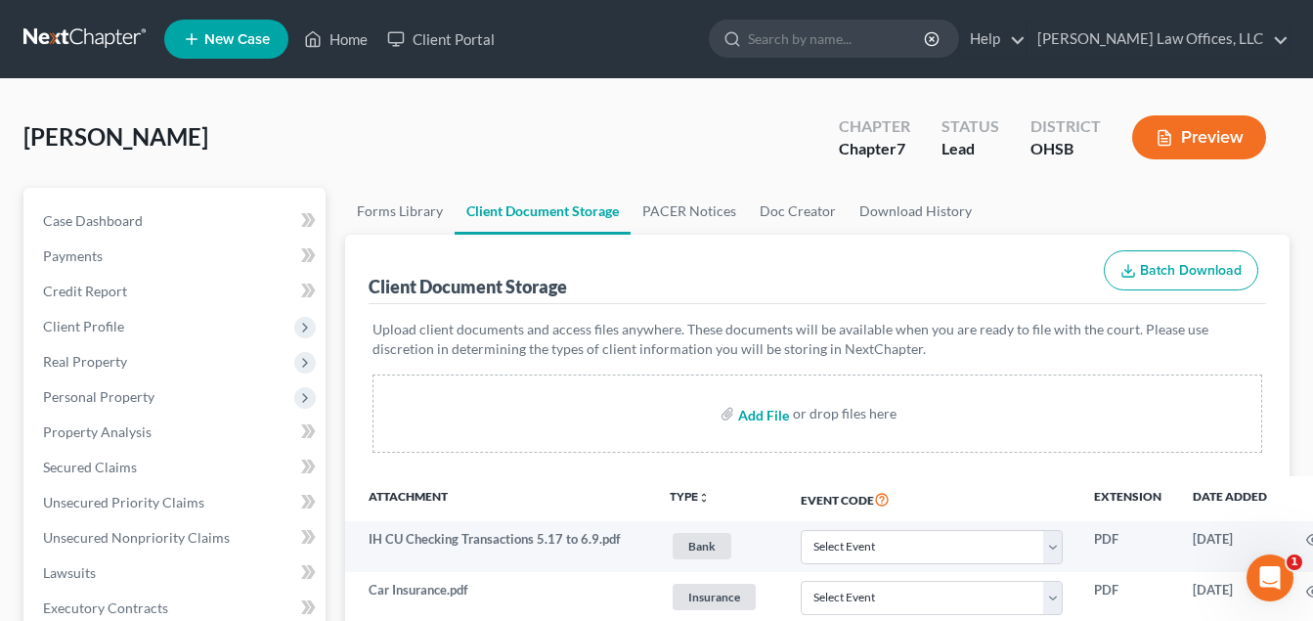
type input "C:\fakepath\2025-08-01.pdf"
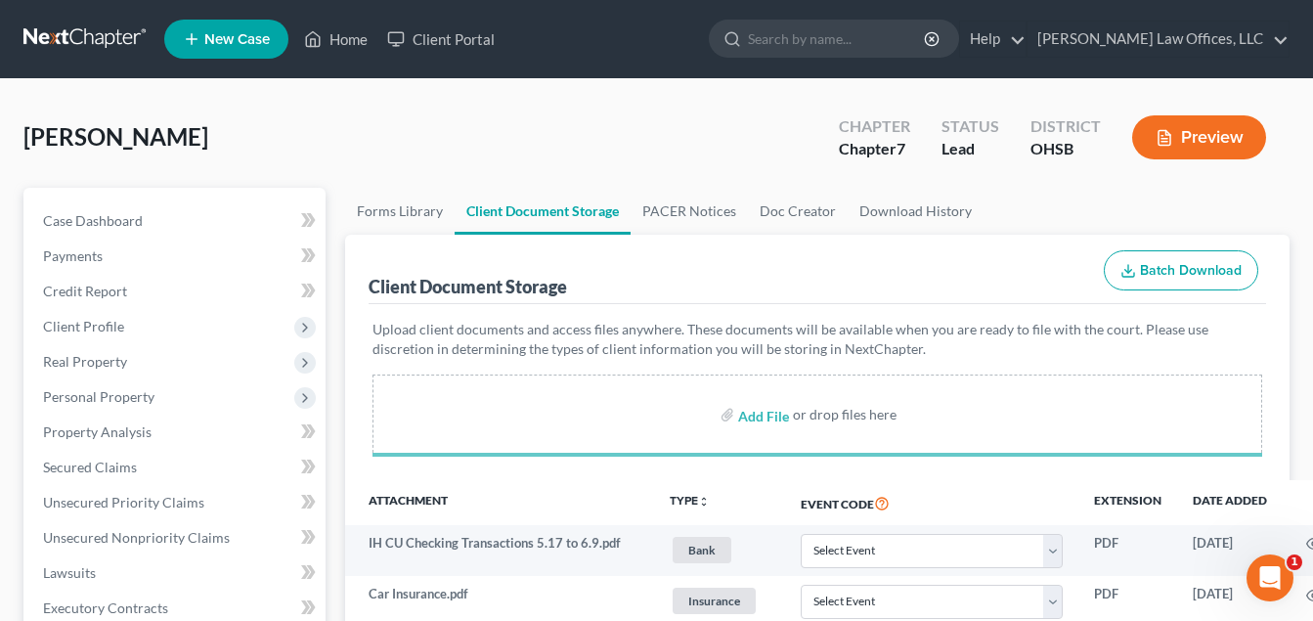
select select "7"
select select "52"
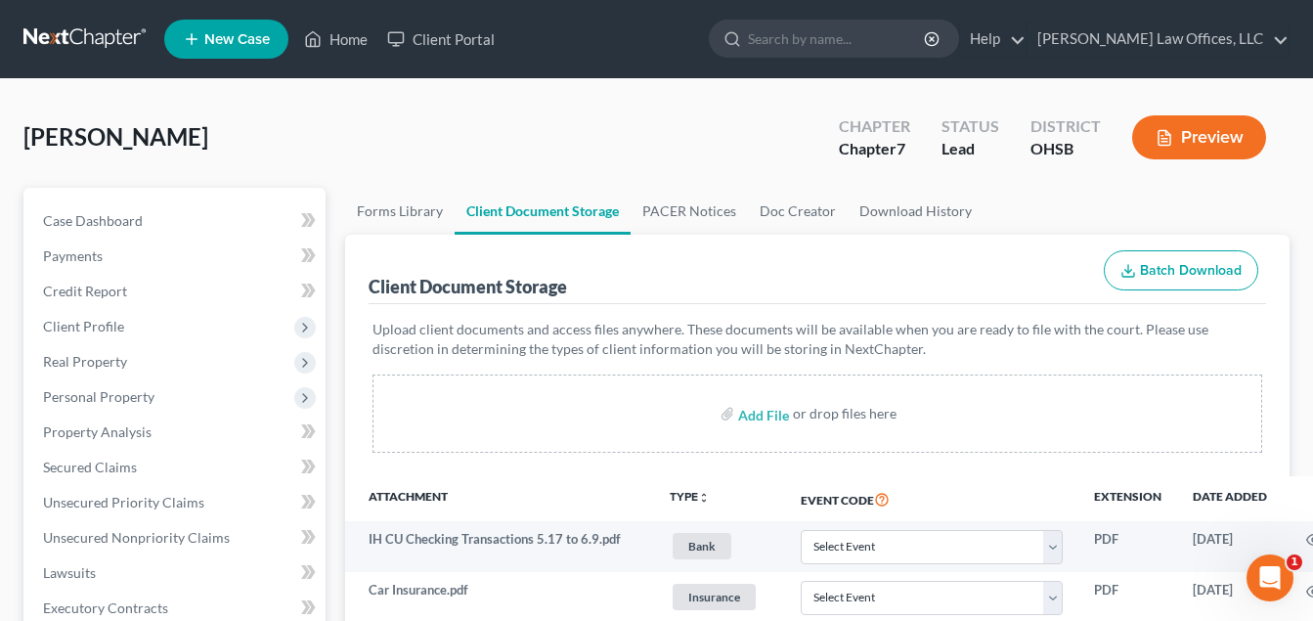
select select "7"
select select "52"
click at [328, 44] on link "Home" at bounding box center [335, 39] width 83 height 35
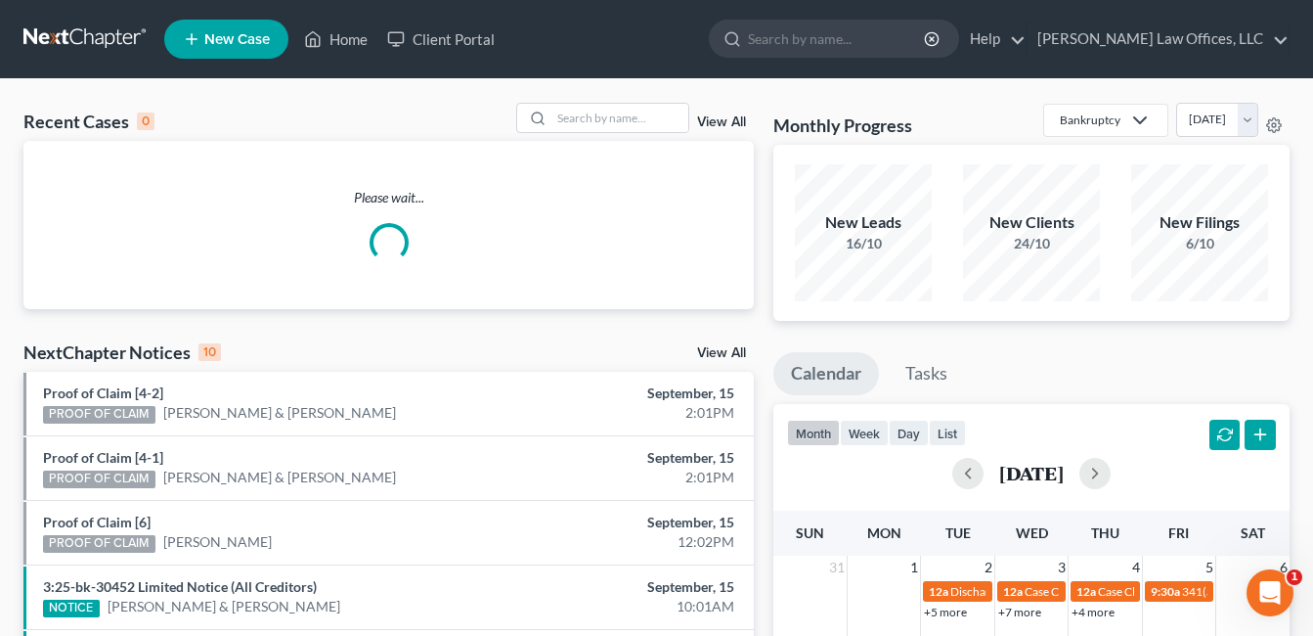
click at [719, 118] on link "View All" at bounding box center [721, 122] width 49 height 14
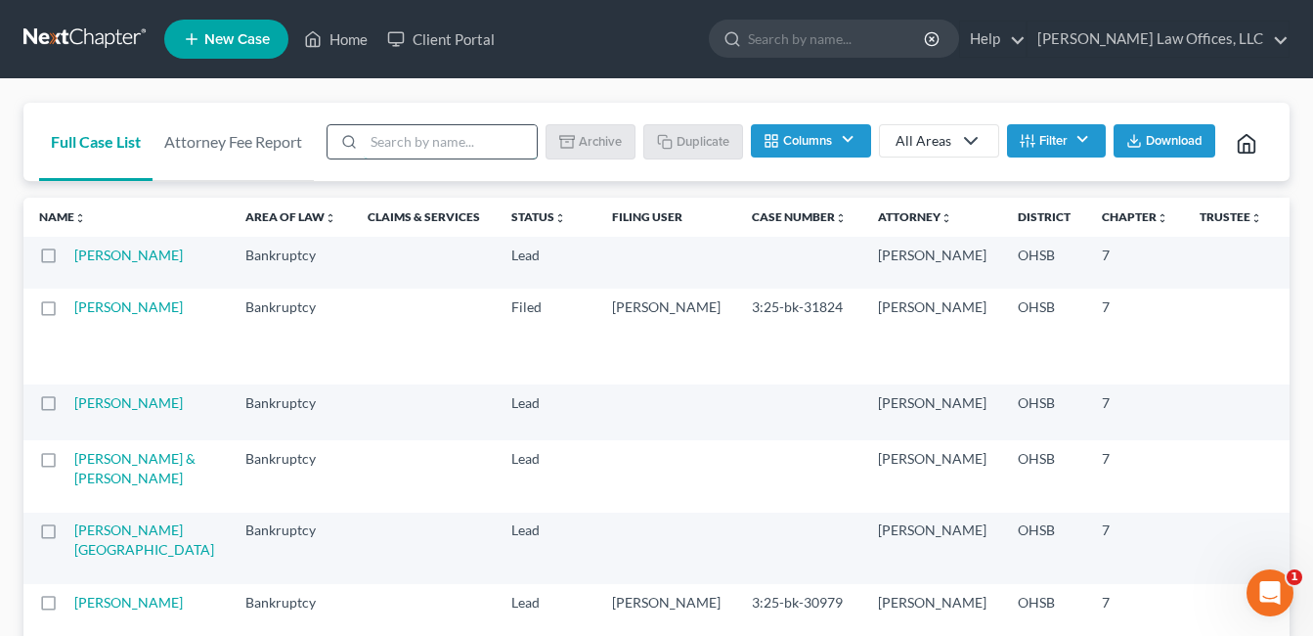
click at [522, 143] on input "search" at bounding box center [450, 141] width 173 height 33
type input "template"
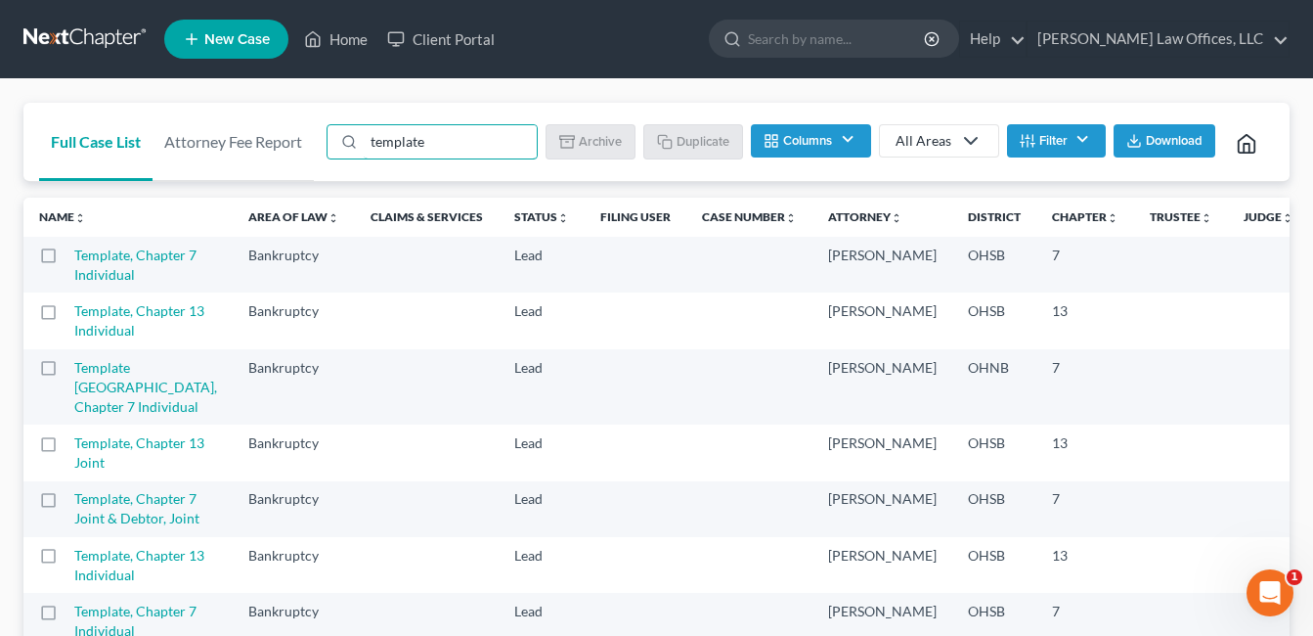
click at [66, 260] on label at bounding box center [66, 260] width 0 height 0
click at [74, 258] on input "checkbox" at bounding box center [80, 251] width 13 height 13
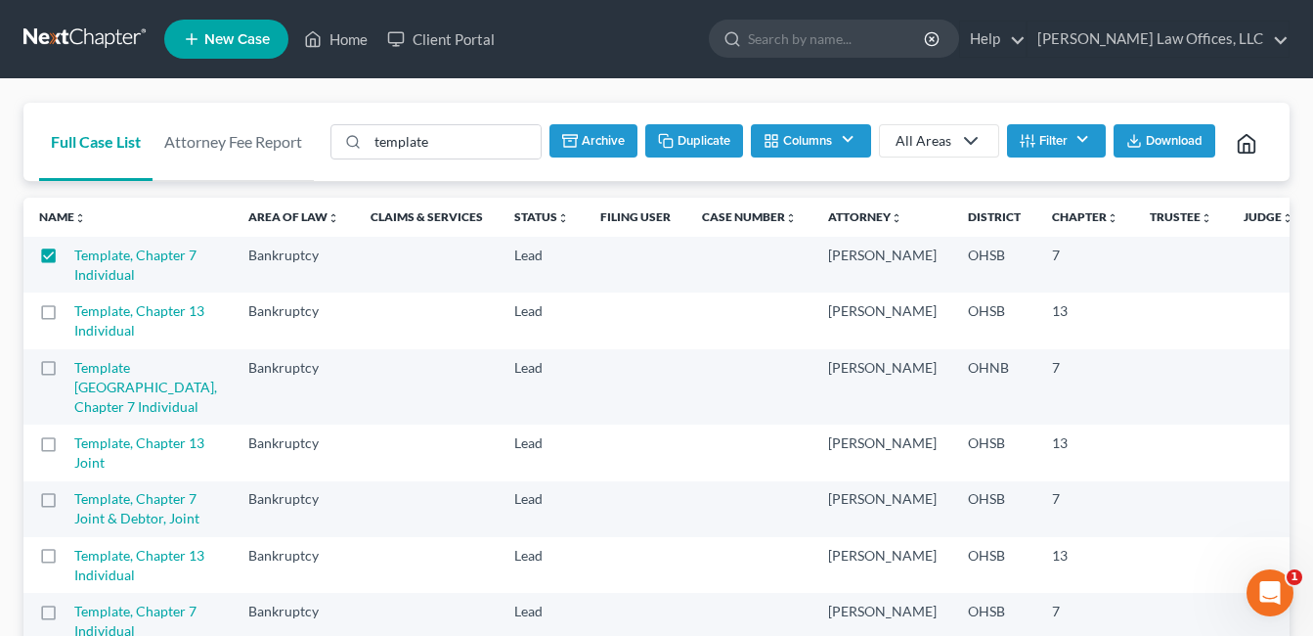
click at [702, 136] on button "Duplicate" at bounding box center [694, 140] width 98 height 33
checkbox input "false"
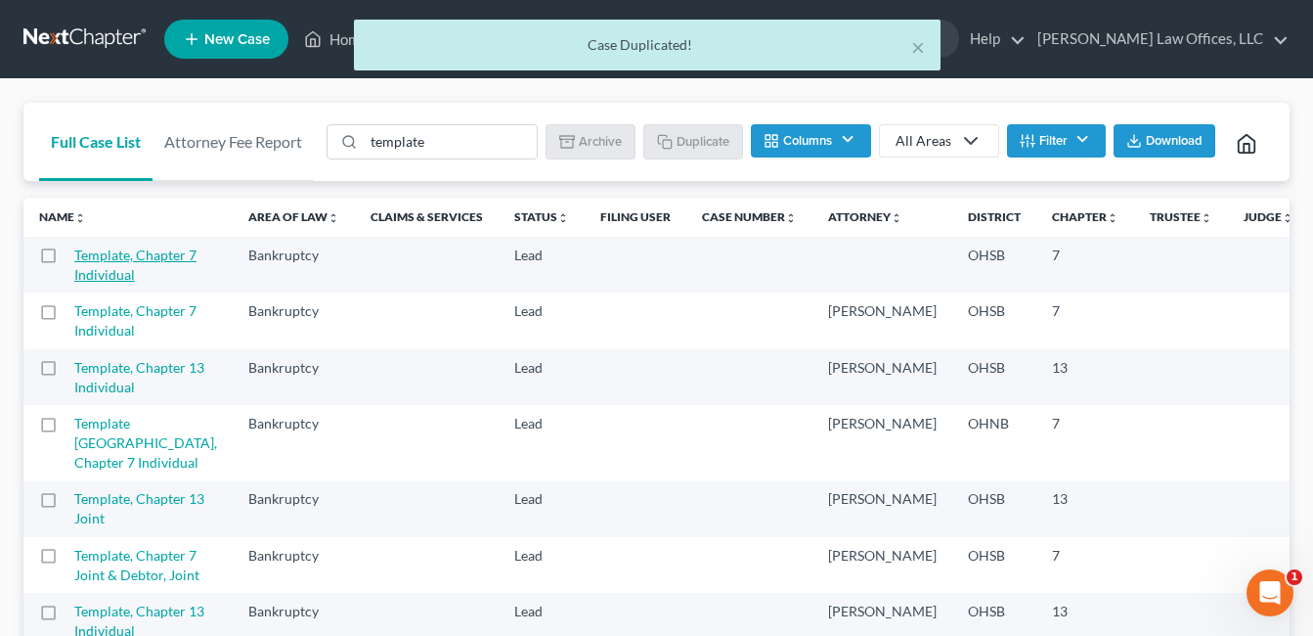
click at [110, 283] on link "Template, Chapter 7 Individual" at bounding box center [135, 264] width 122 height 36
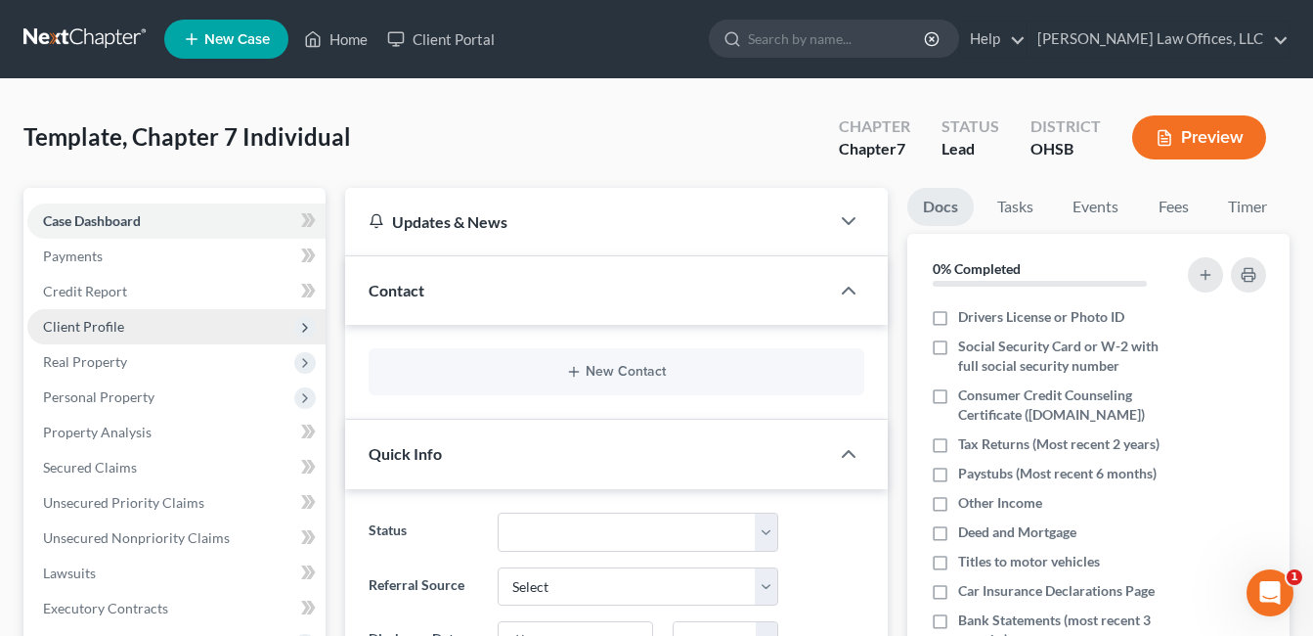
click at [120, 330] on span "Client Profile" at bounding box center [83, 326] width 81 height 17
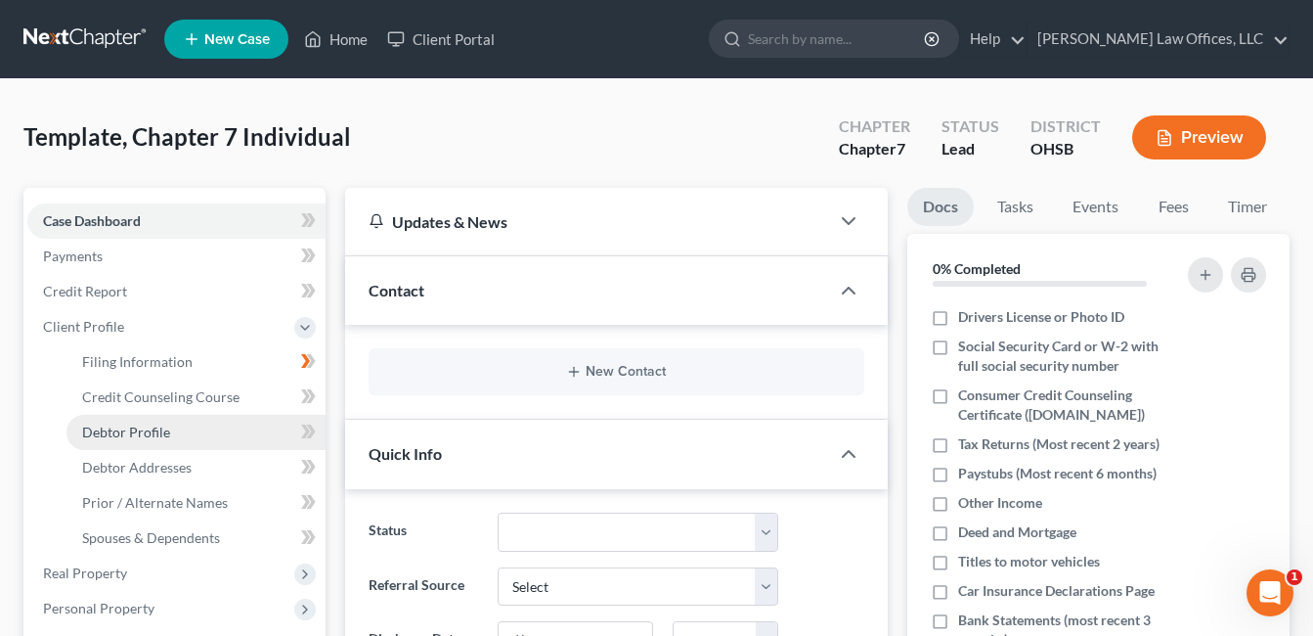
click at [156, 423] on span "Debtor Profile" at bounding box center [126, 431] width 88 height 17
select select "1"
select select "0"
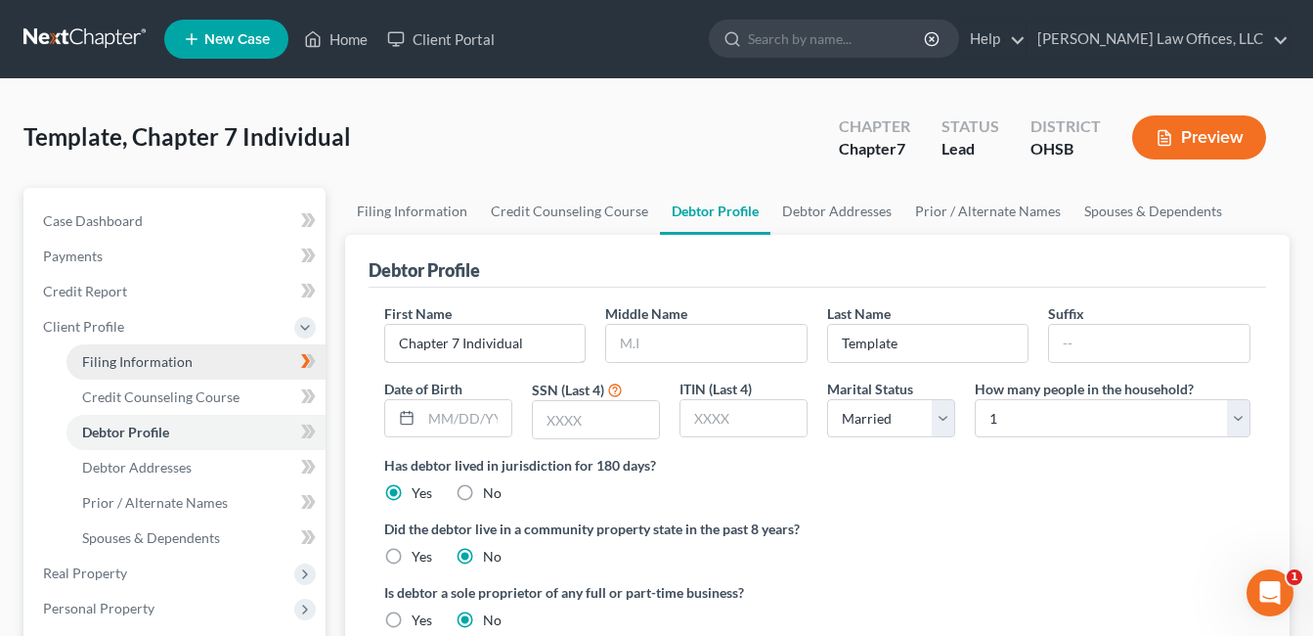
drag, startPoint x: 538, startPoint y: 341, endPoint x: 287, endPoint y: 357, distance: 250.8
type input "Tiffany"
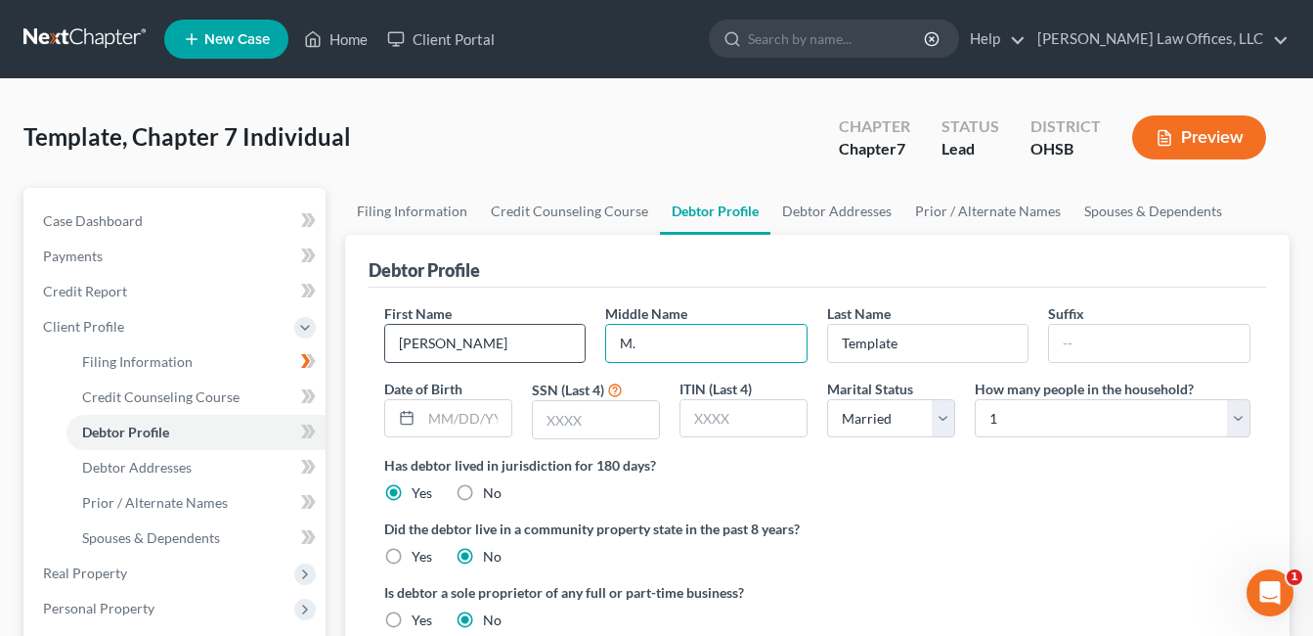
type input "M."
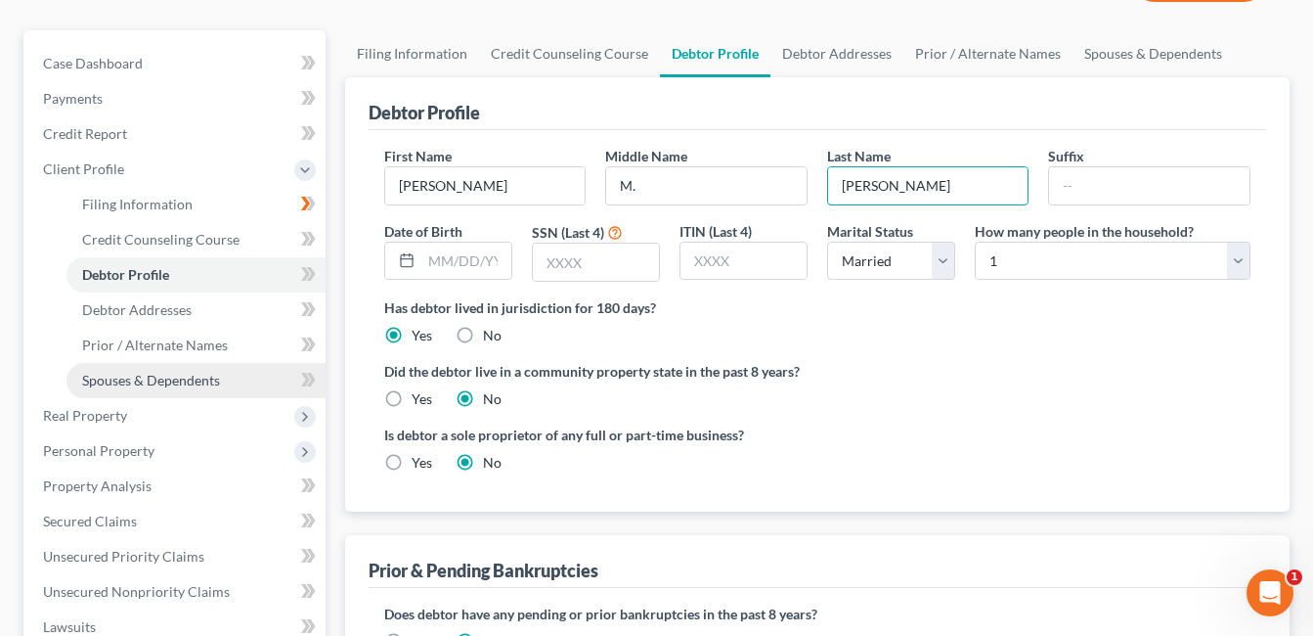
scroll to position [196, 0]
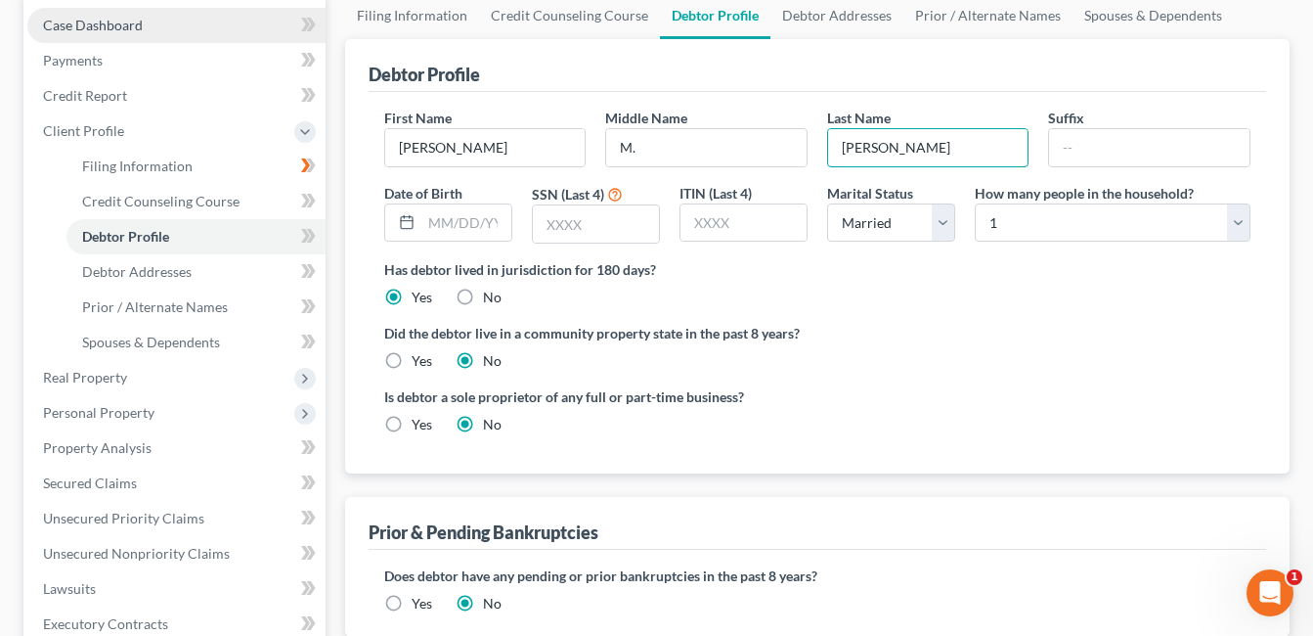
type input "Johns"
click at [127, 33] on link "Case Dashboard" at bounding box center [176, 25] width 298 height 35
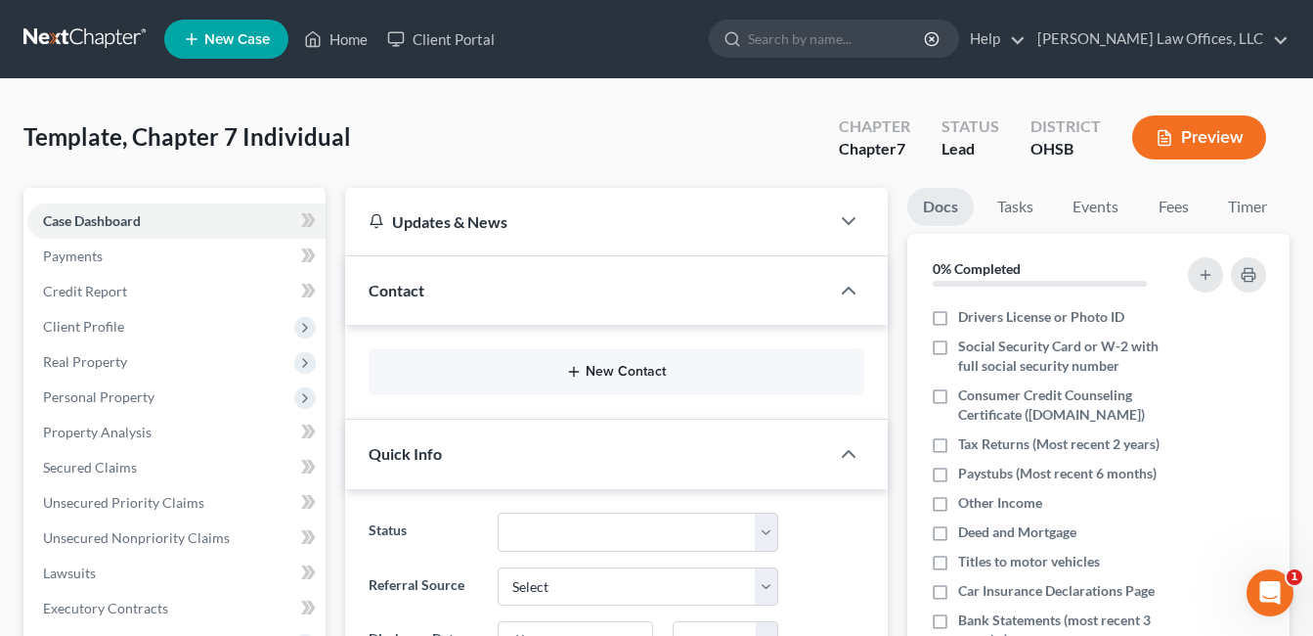
click at [634, 374] on button "New Contact" at bounding box center [616, 372] width 464 height 16
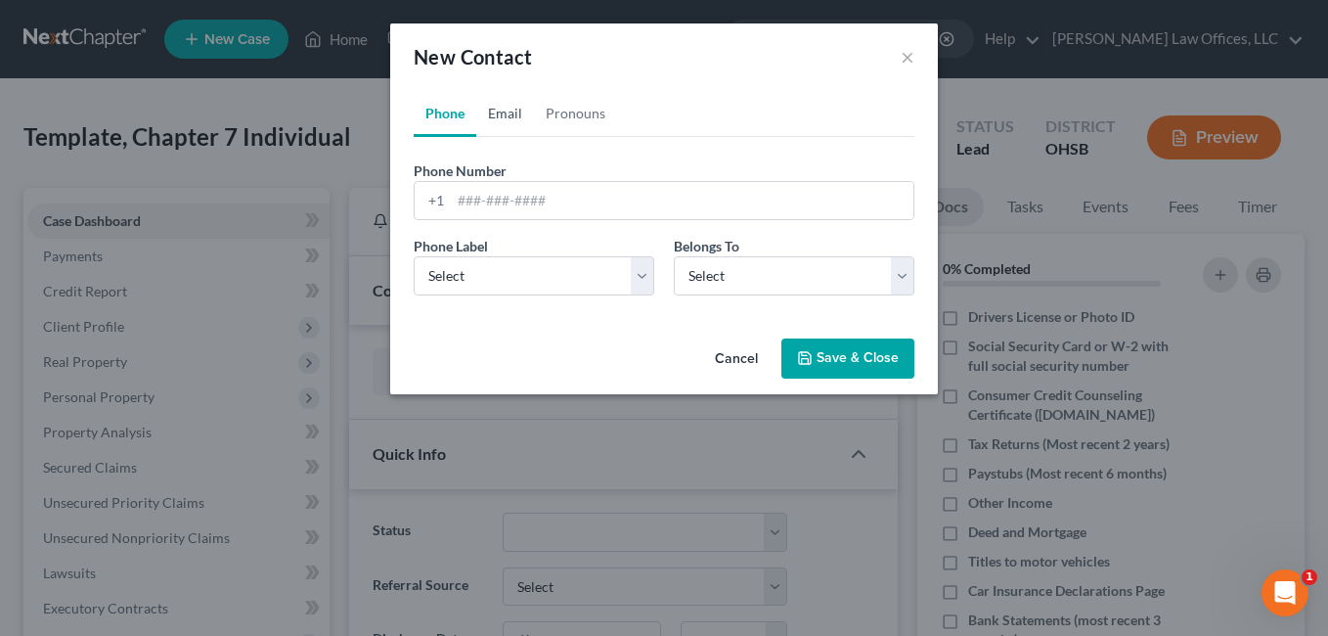
click at [507, 108] on link "Email" at bounding box center [505, 113] width 58 height 47
paste input "tiff.johns@gmail.com"
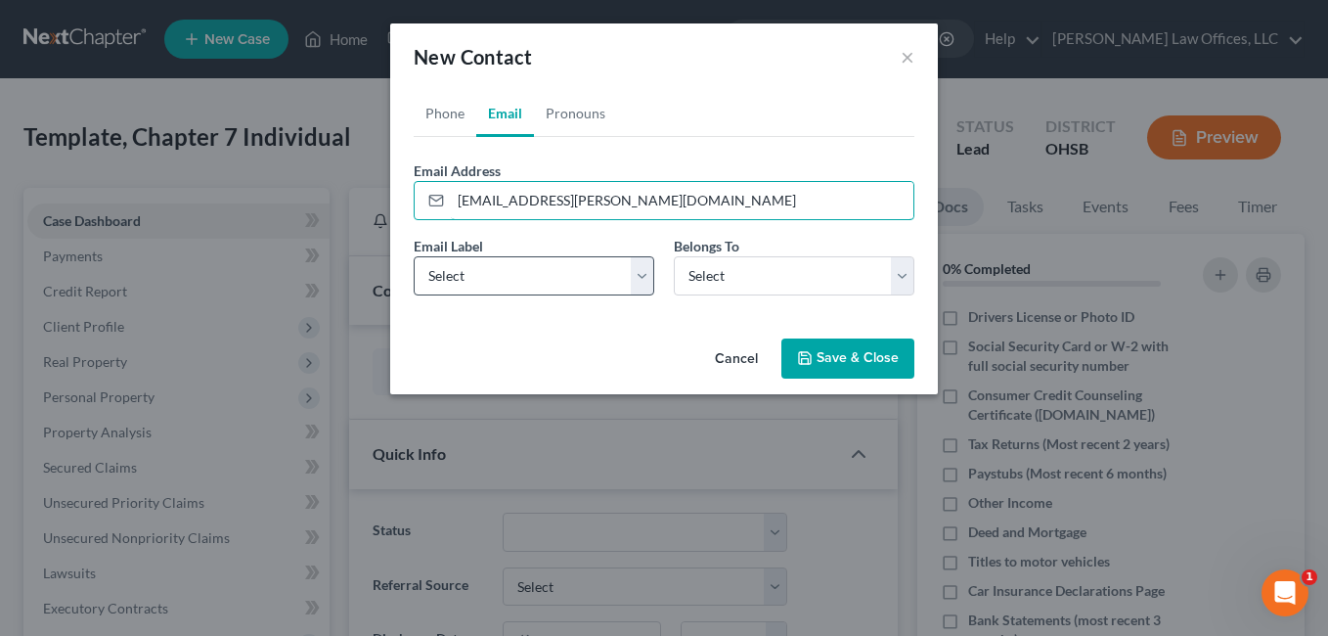
type input "tiff.johns@gmail.com"
drag, startPoint x: 643, startPoint y: 279, endPoint x: 575, endPoint y: 298, distance: 71.2
click at [643, 279] on select "Select Home Work Other" at bounding box center [534, 275] width 241 height 39
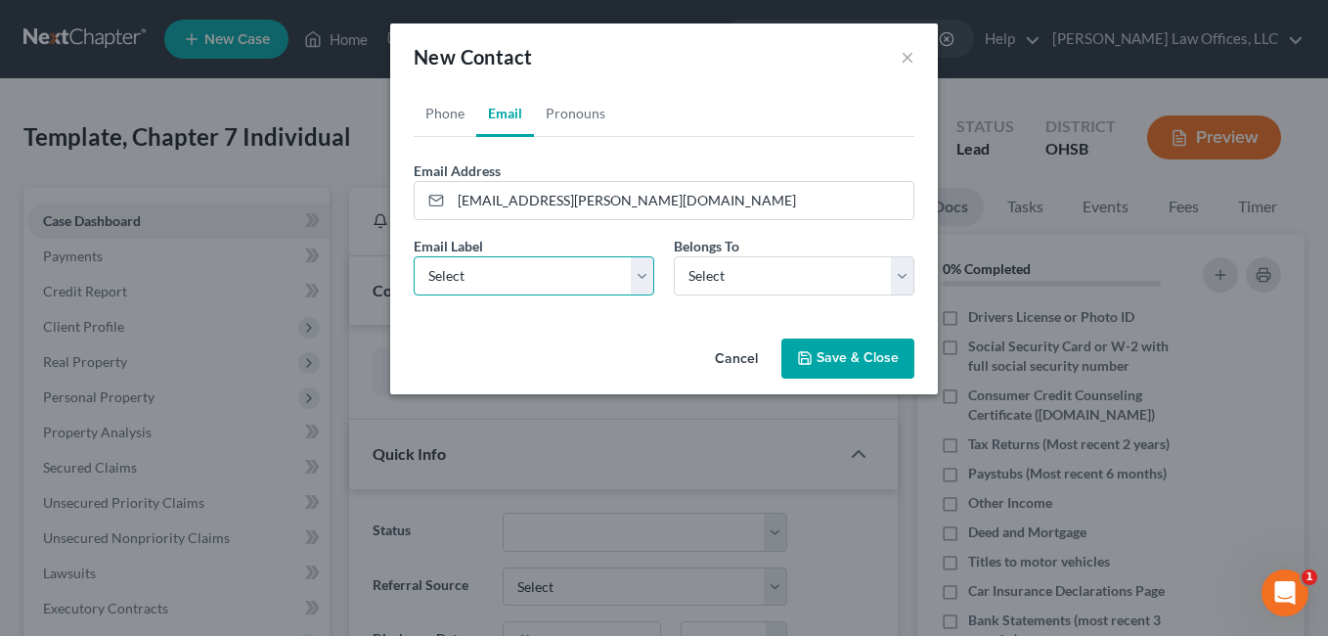
select select "0"
click at [414, 256] on select "Select Home Work Other" at bounding box center [534, 275] width 241 height 39
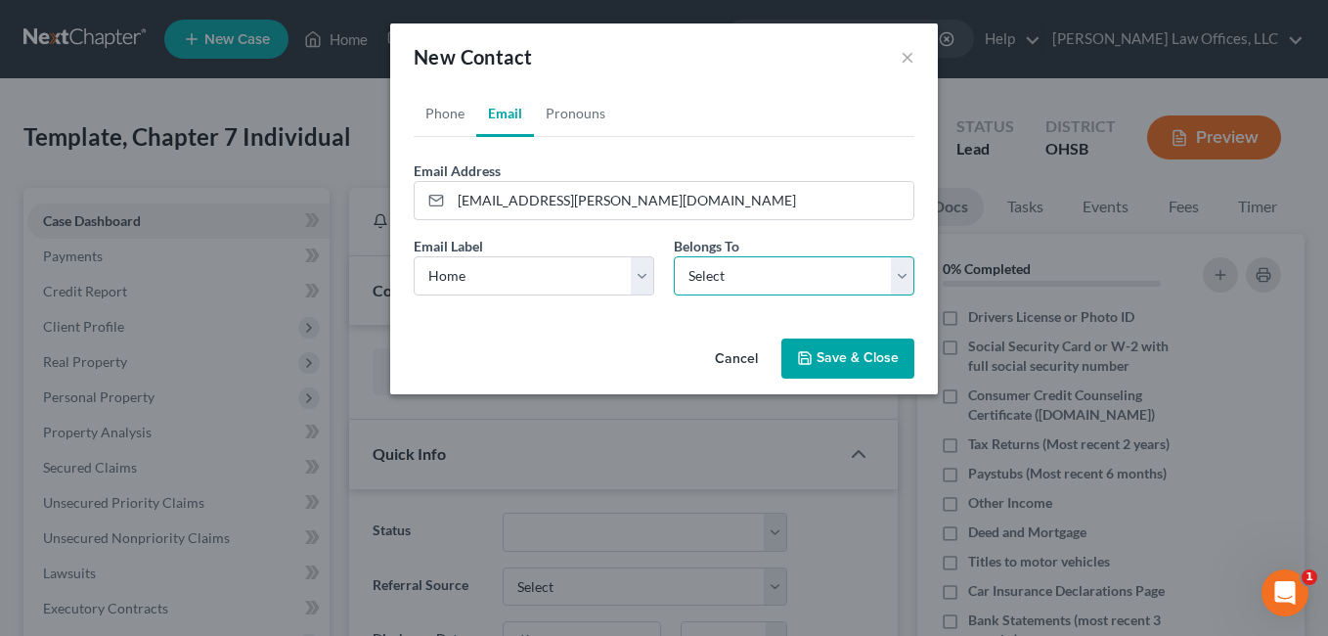
click at [913, 273] on select "Select Client Other" at bounding box center [794, 275] width 241 height 39
select select "0"
click at [674, 256] on select "Select Client Other" at bounding box center [794, 275] width 241 height 39
click at [844, 368] on button "Save & Close" at bounding box center [847, 358] width 133 height 41
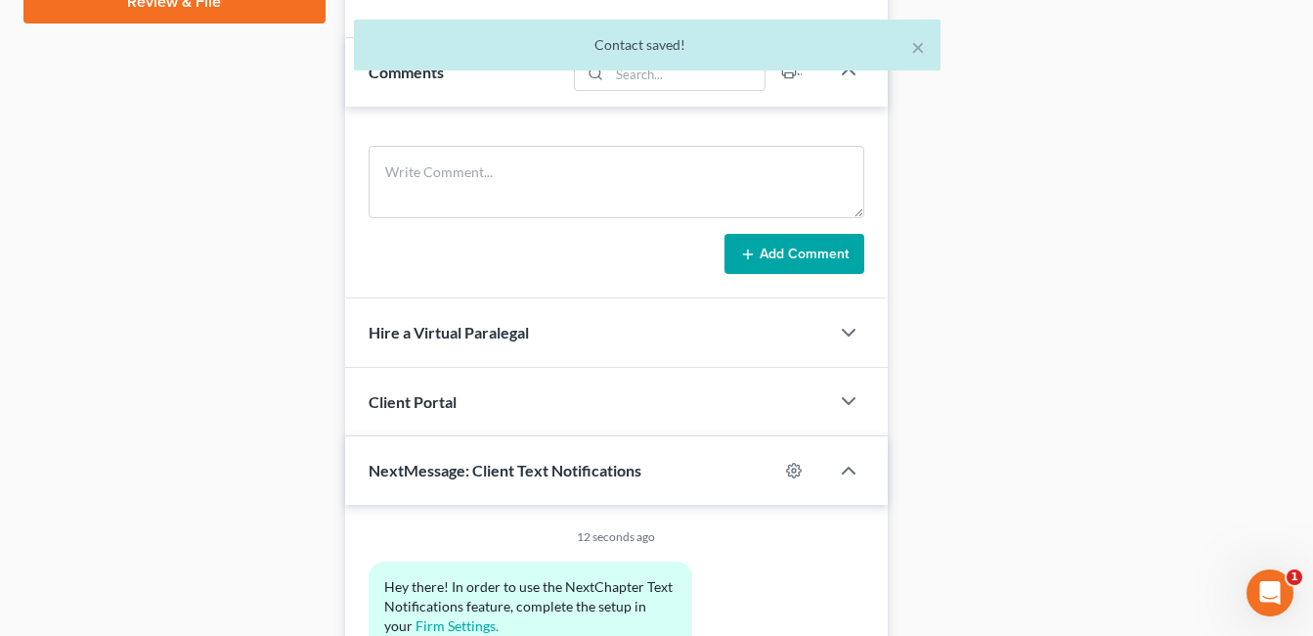
scroll to position [978, 0]
click at [849, 395] on icon "button" at bounding box center [848, 399] width 23 height 23
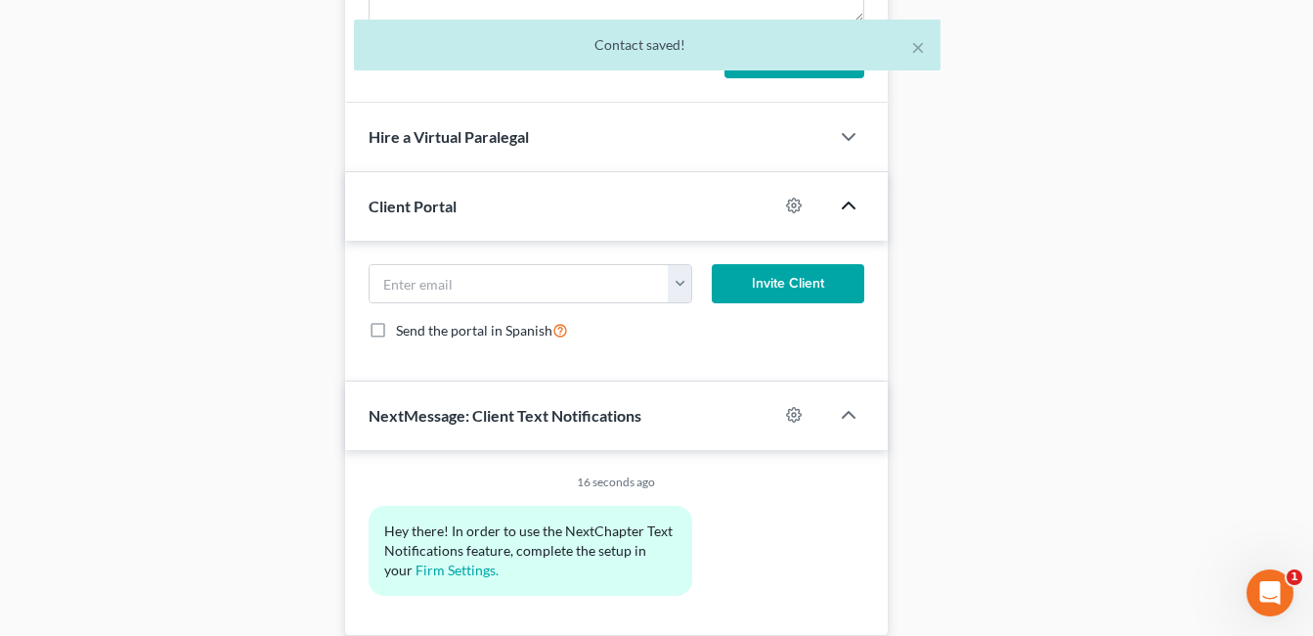
scroll to position [1173, 0]
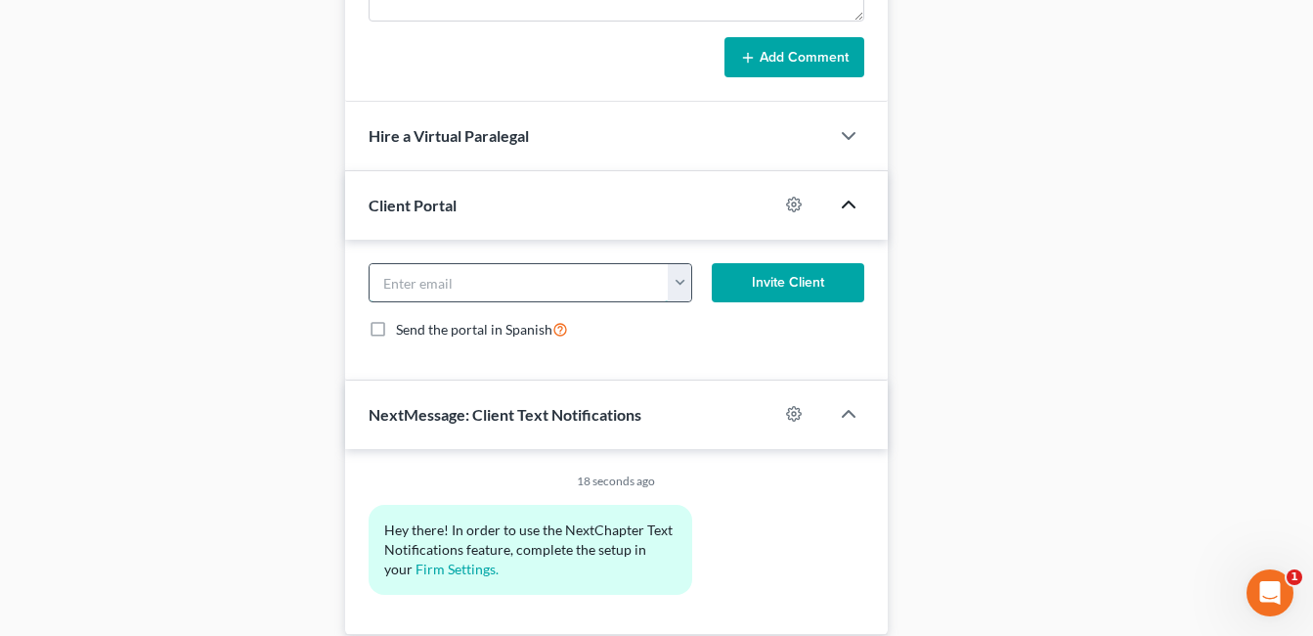
paste input "tiff.johns@gmail.com"
type input "tiff.johns@gmail.com"
click at [799, 284] on button "Invite Client" at bounding box center [788, 282] width 153 height 39
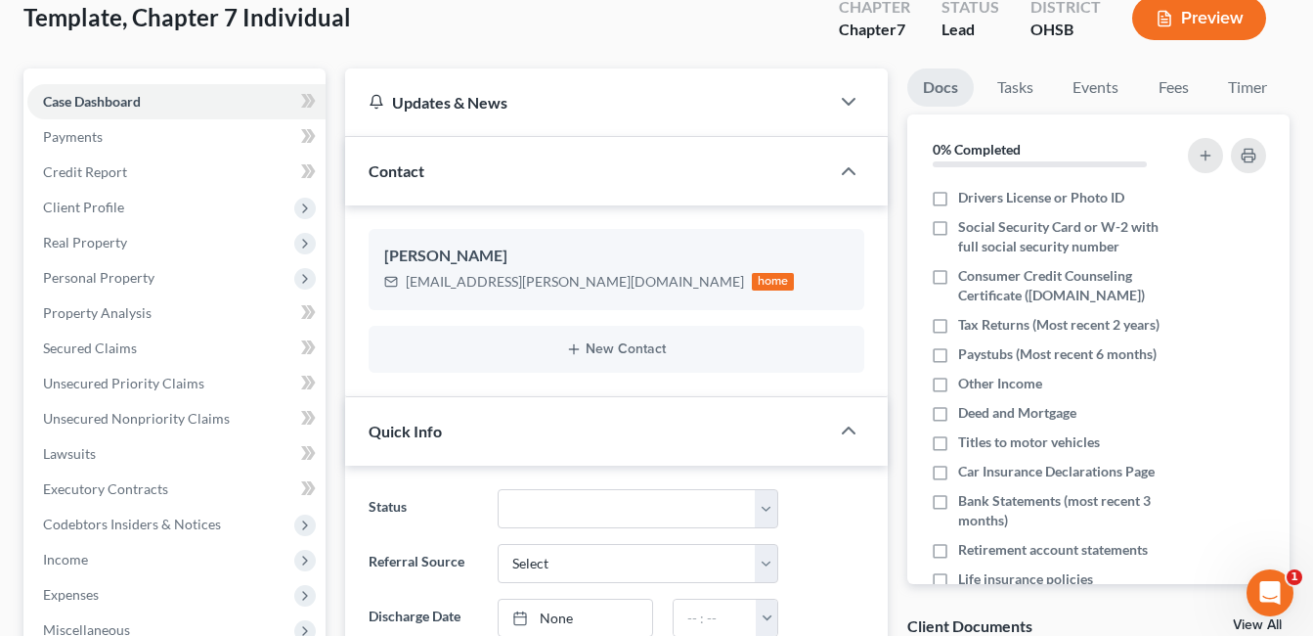
scroll to position [0, 0]
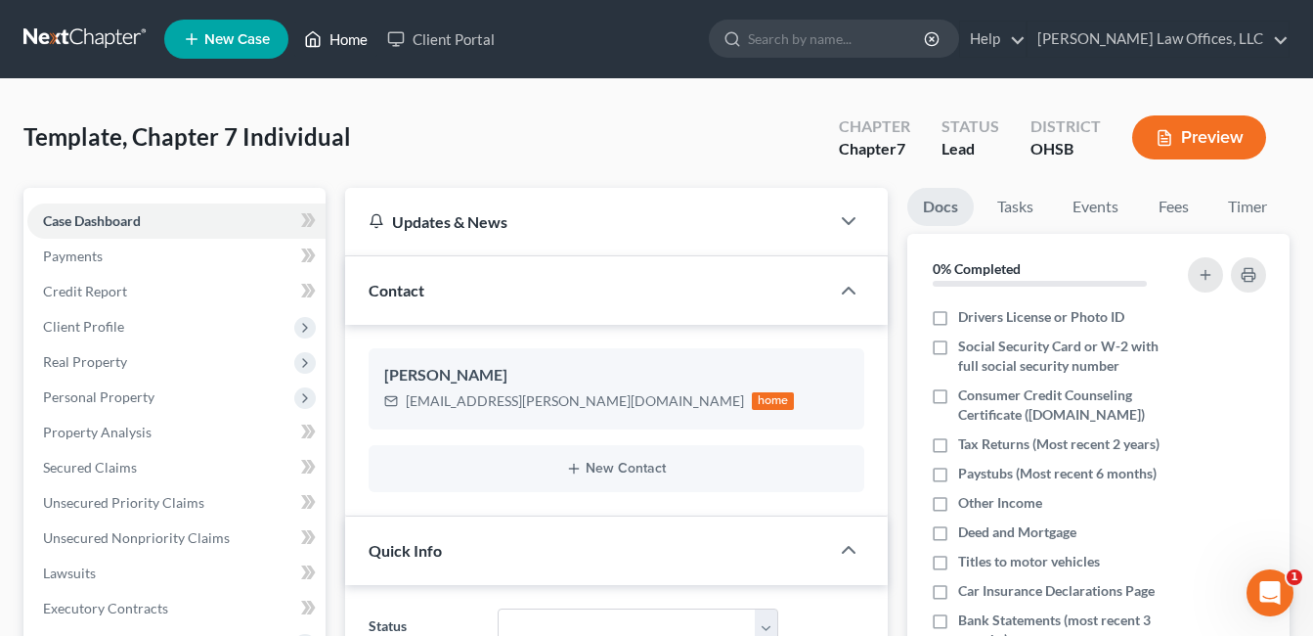
click at [357, 27] on link "Home" at bounding box center [335, 39] width 83 height 35
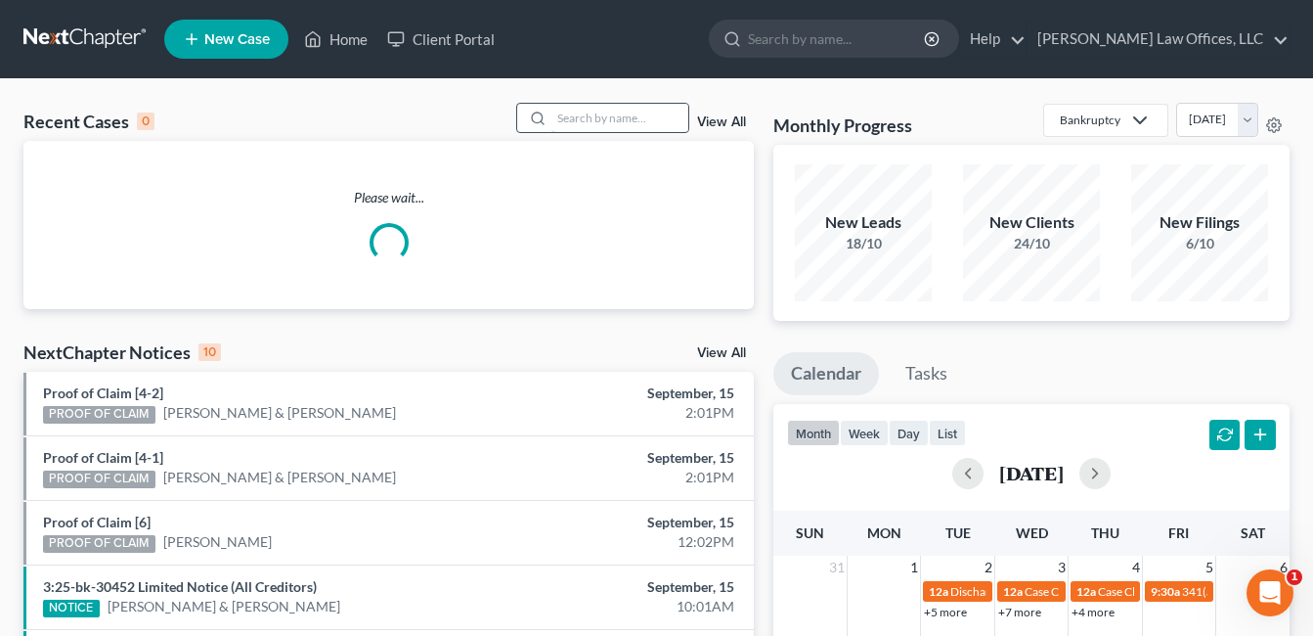
click at [585, 121] on input "search" at bounding box center [619, 118] width 137 height 28
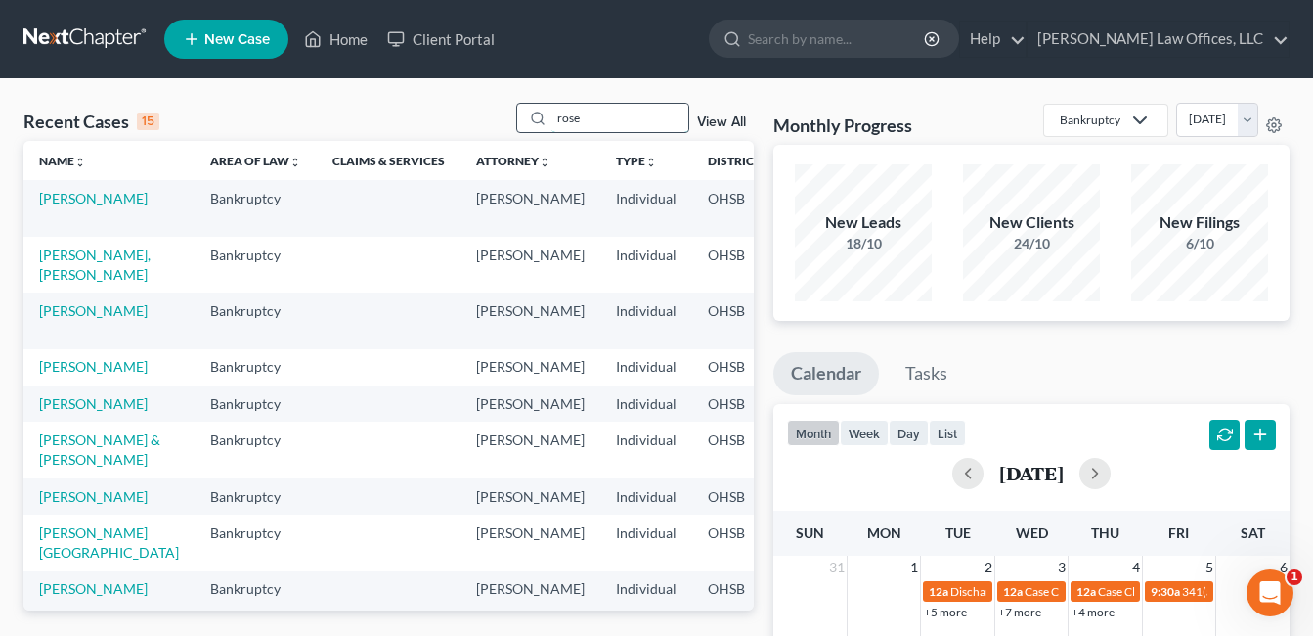
type input "rose"
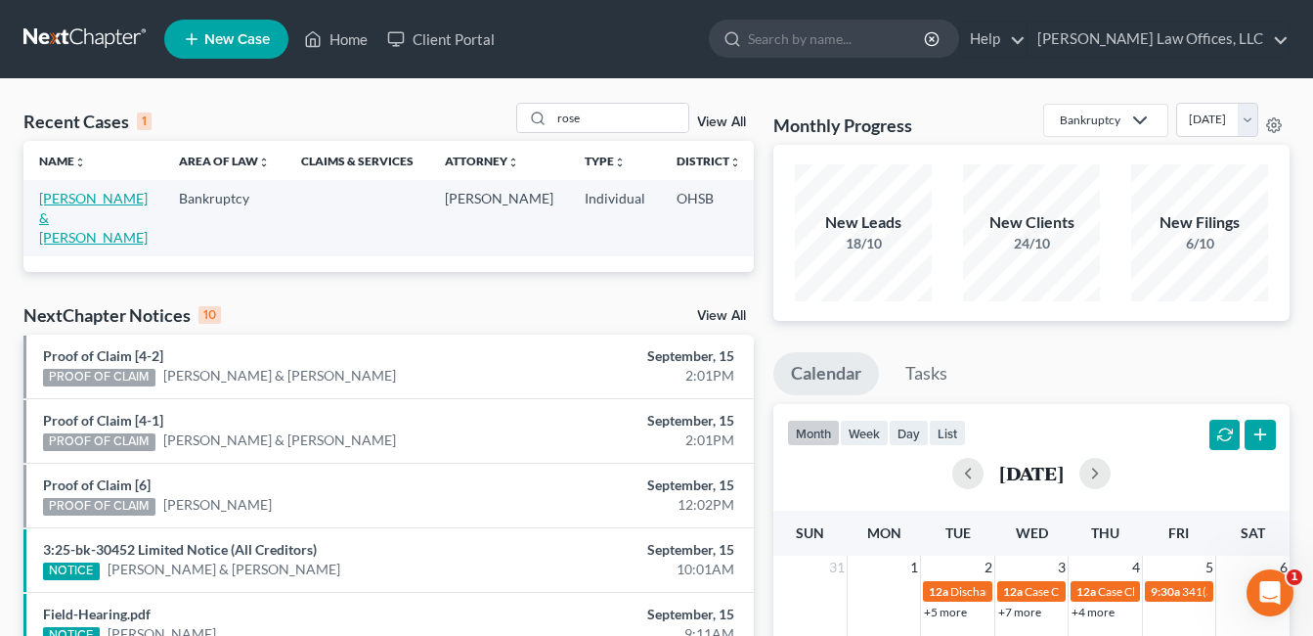
click at [52, 235] on link "[PERSON_NAME] & [PERSON_NAME]" at bounding box center [93, 218] width 109 height 56
select select "4"
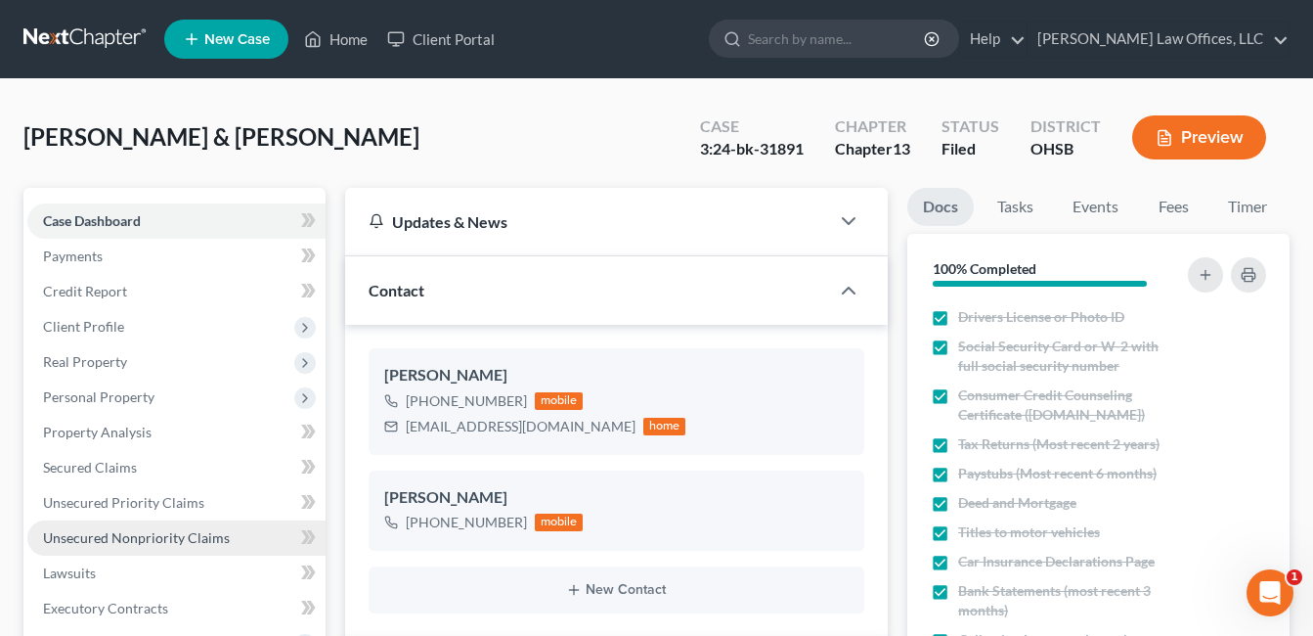
click at [147, 531] on span "Unsecured Nonpriority Claims" at bounding box center [136, 537] width 187 height 17
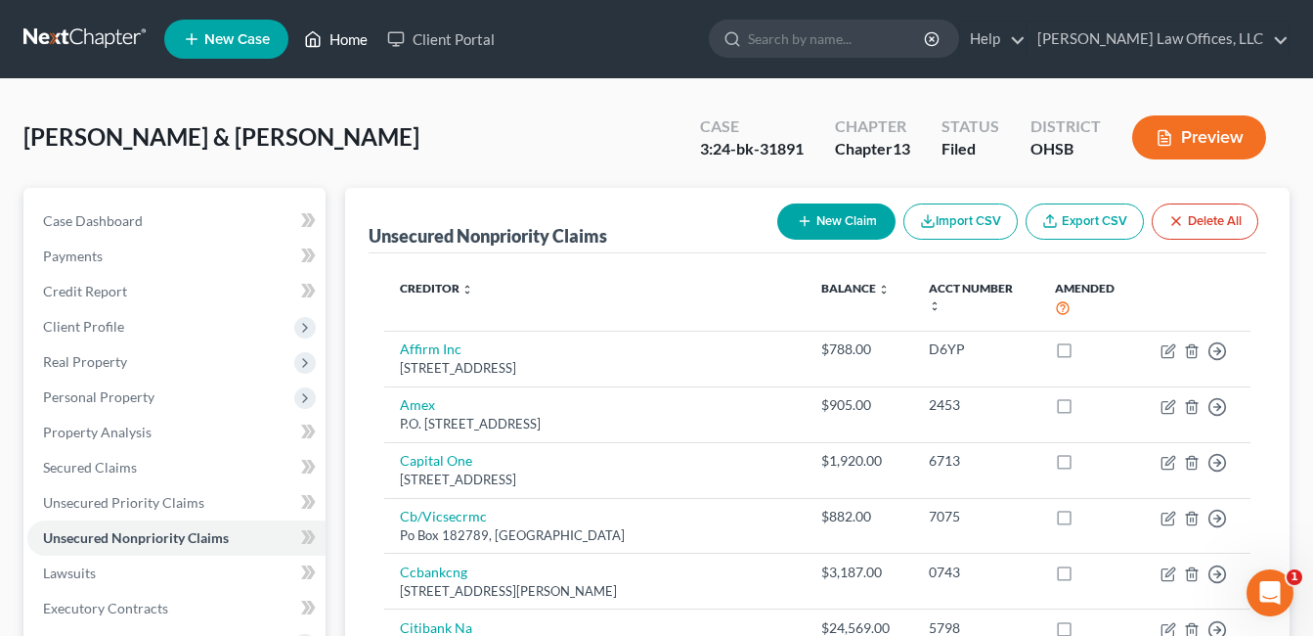
click at [350, 33] on link "Home" at bounding box center [335, 39] width 83 height 35
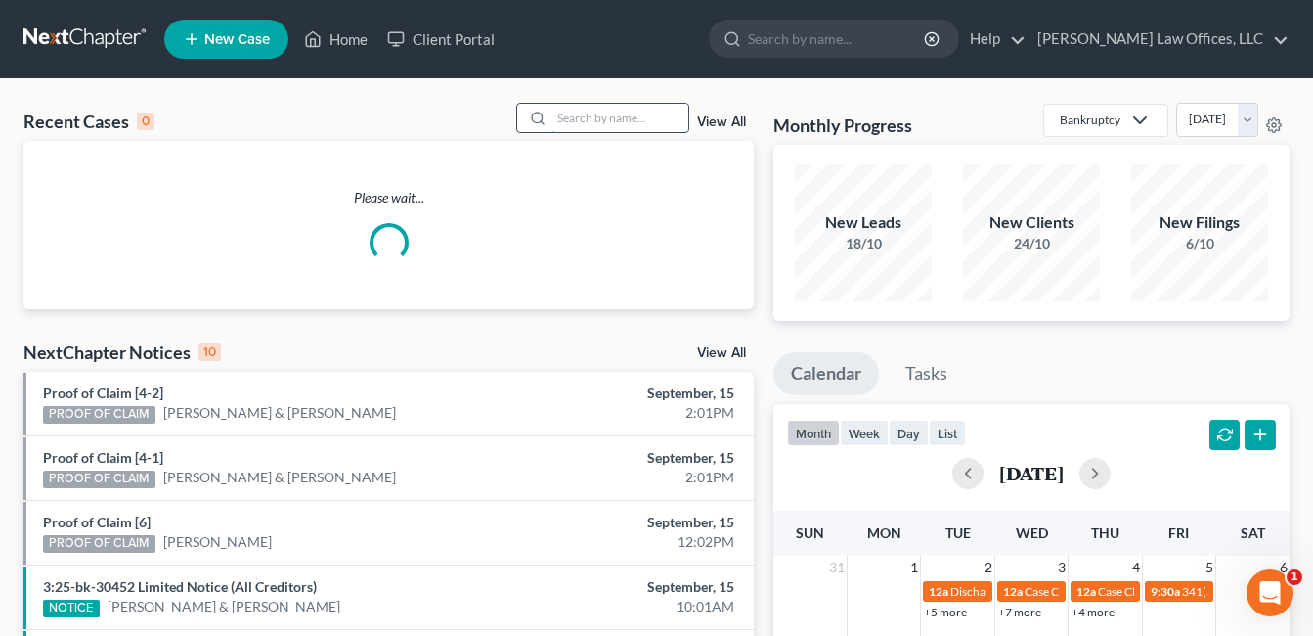
click at [610, 111] on input "search" at bounding box center [619, 118] width 137 height 28
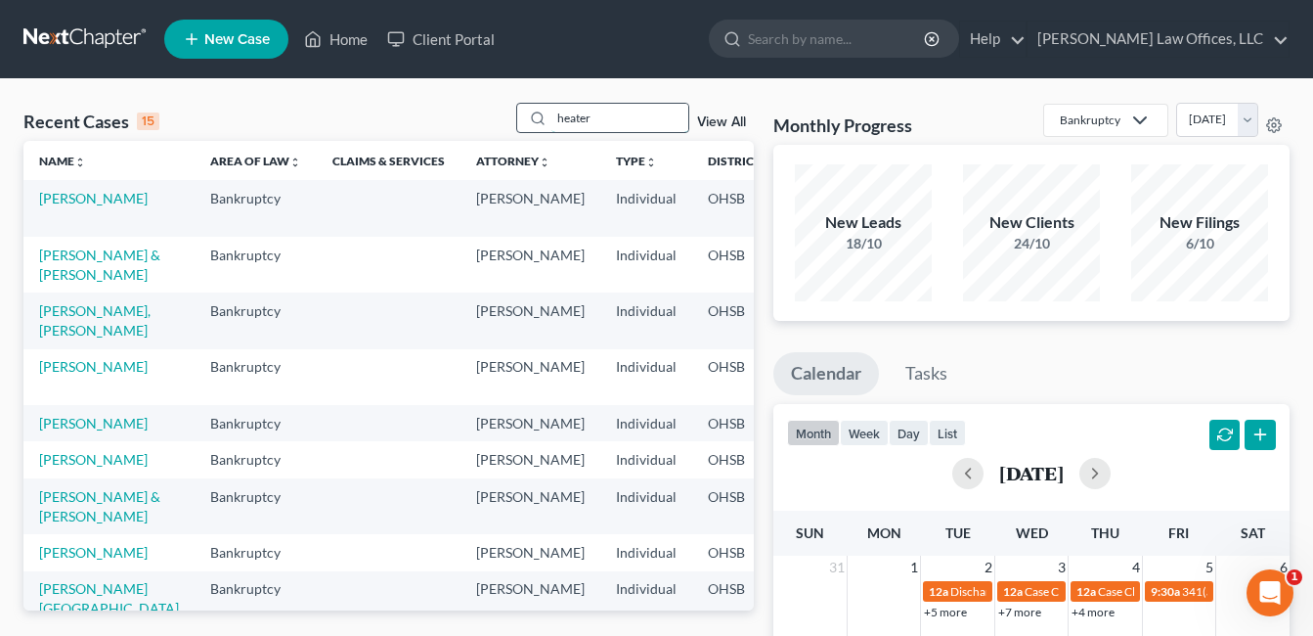
type input "heater"
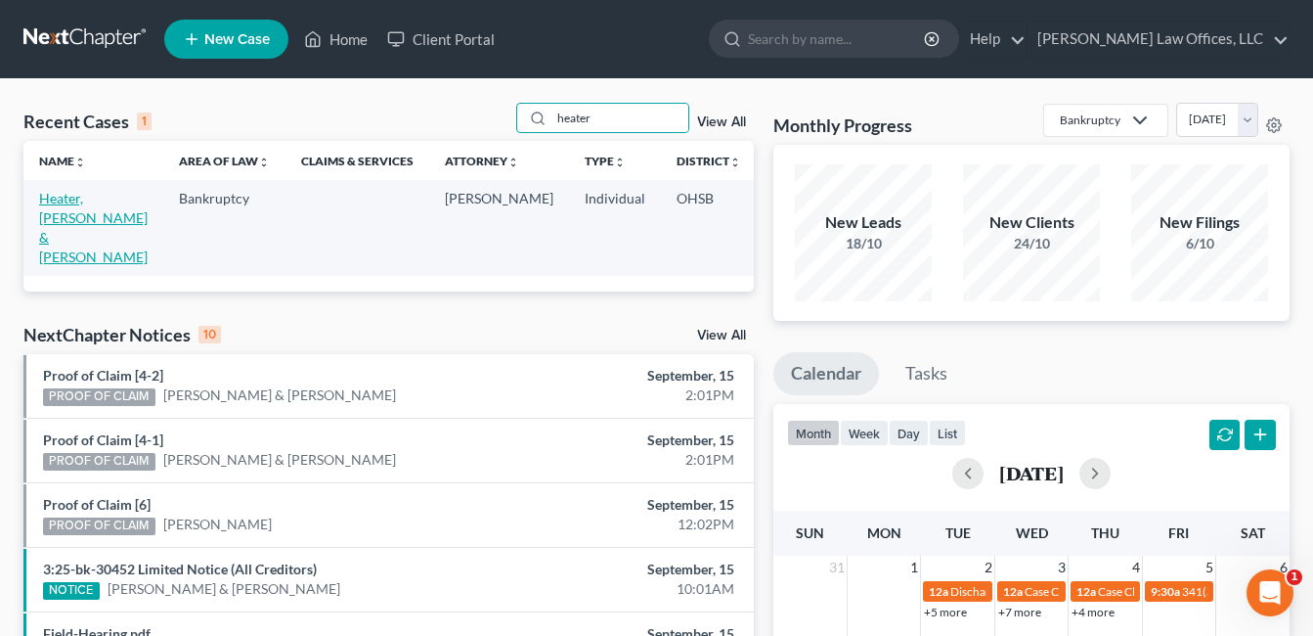
click at [48, 209] on link "Heater, [PERSON_NAME] & [PERSON_NAME]" at bounding box center [93, 227] width 109 height 75
select select "4"
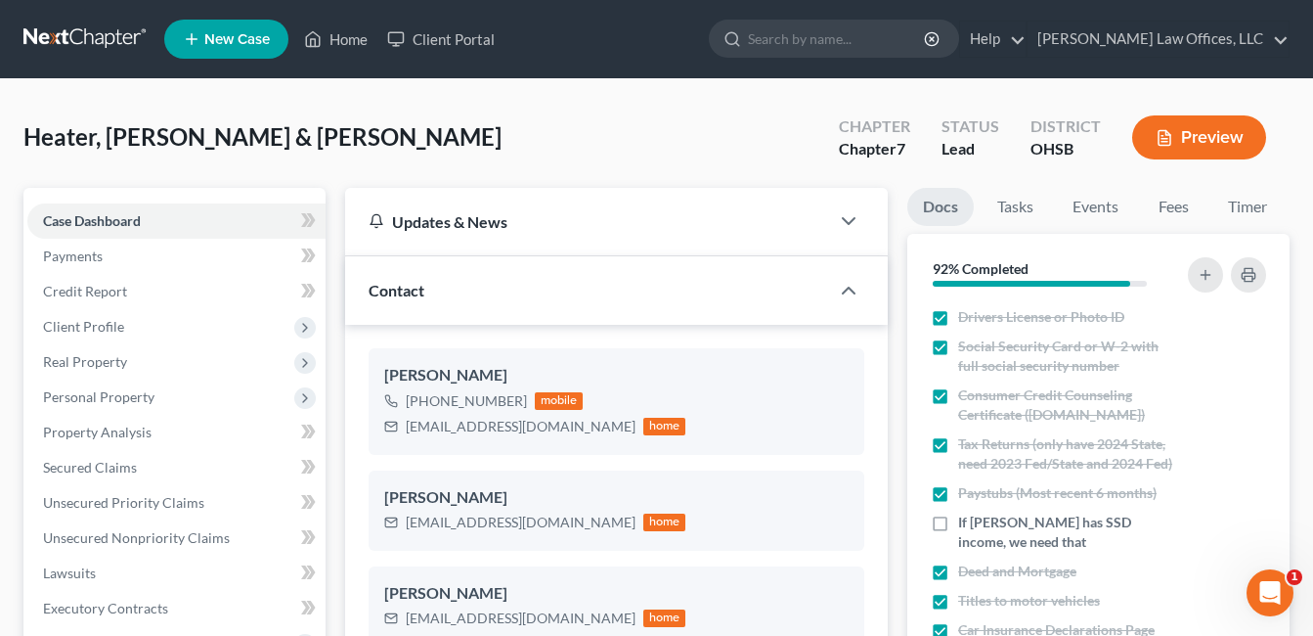
scroll to position [489, 0]
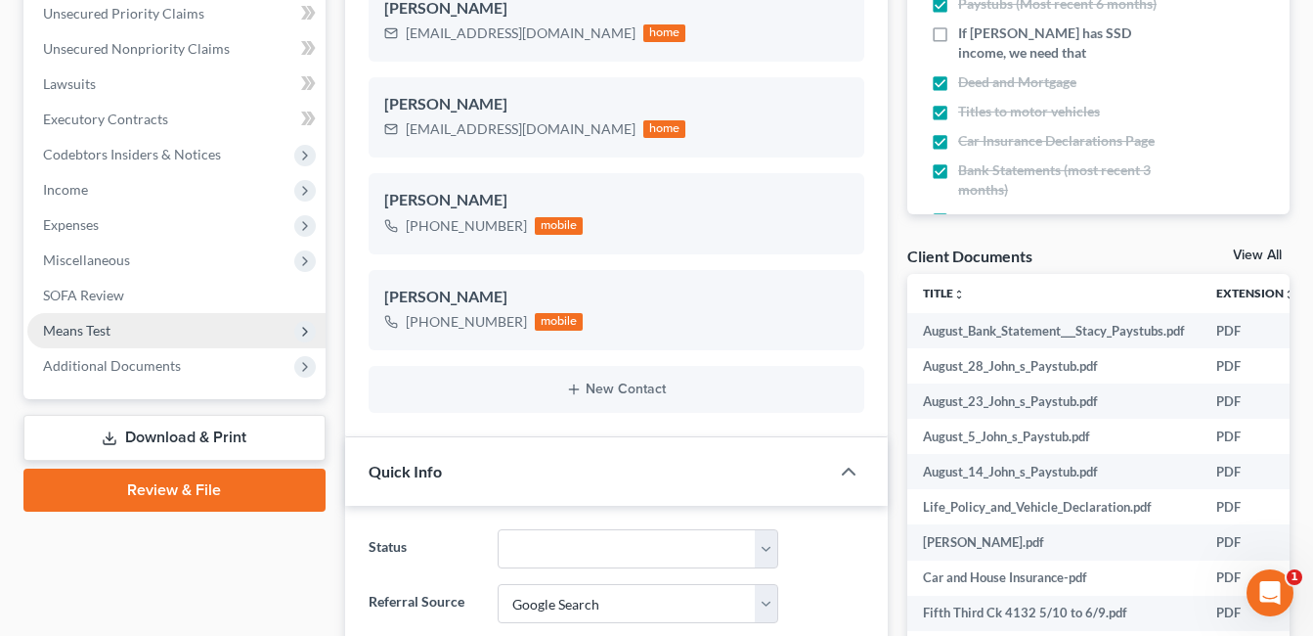
click at [138, 315] on span "Means Test" at bounding box center [176, 330] width 298 height 35
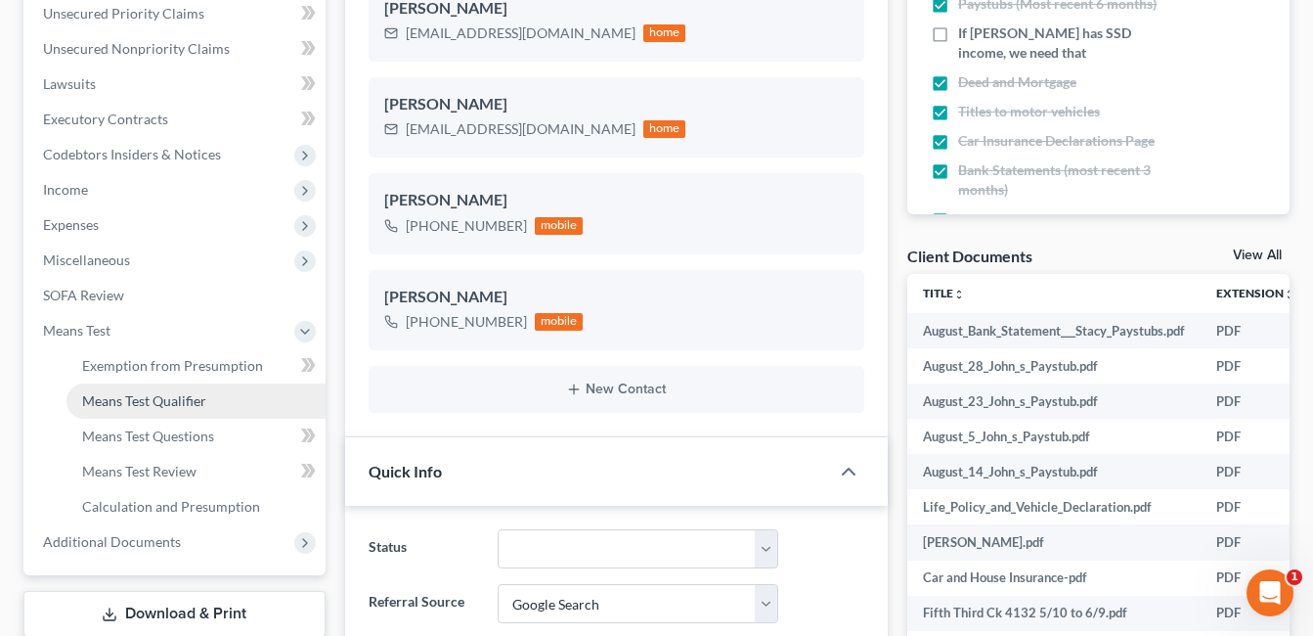
click at [160, 399] on span "Means Test Qualifier" at bounding box center [144, 400] width 124 height 17
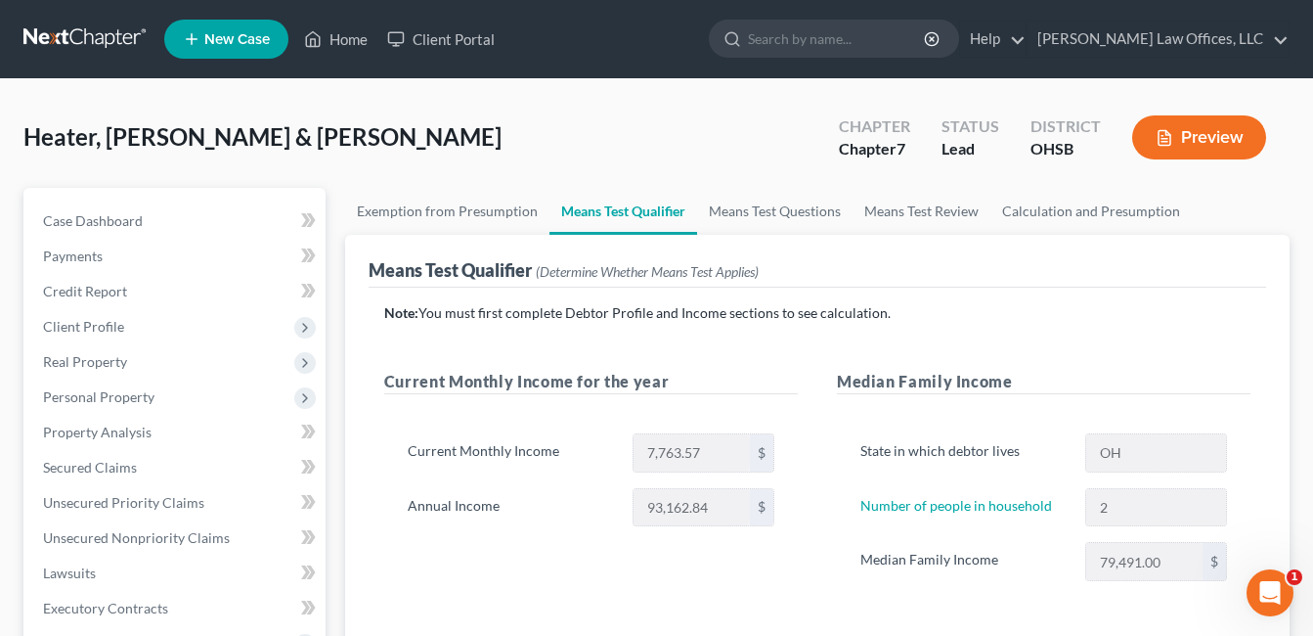
click at [492, 485] on div "Current Monthly Income for the year Current Monthly Income 7,763.57 $ Annual In…" at bounding box center [817, 495] width 905 height 250
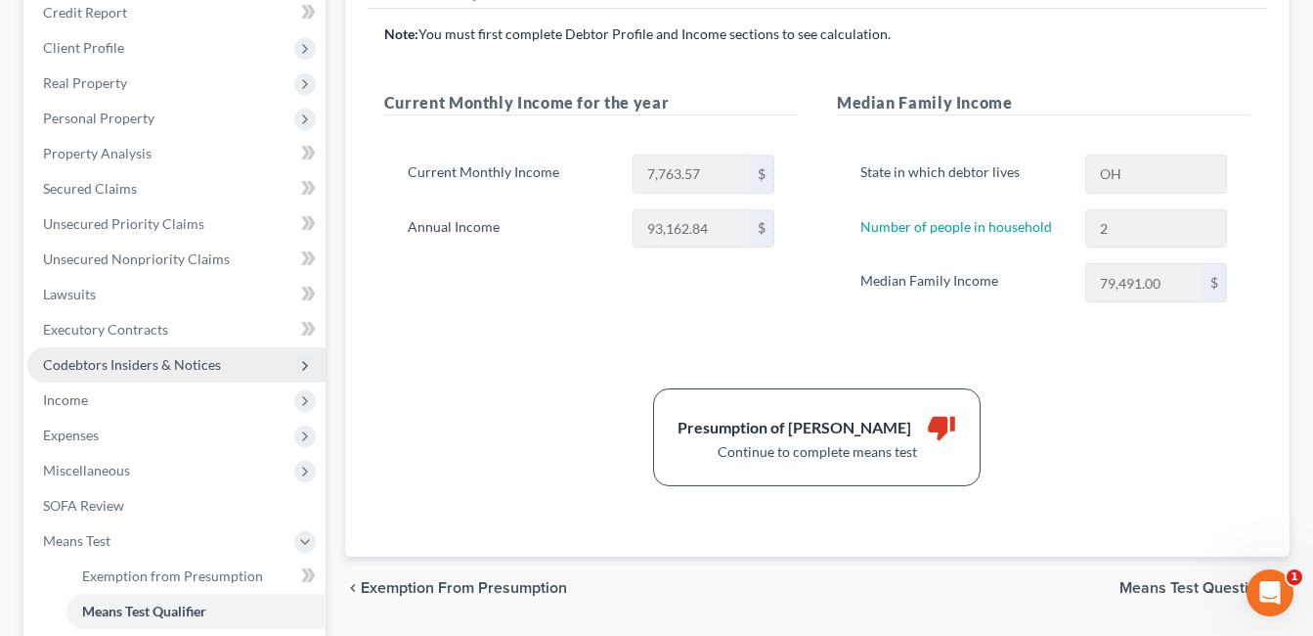
scroll to position [489, 0]
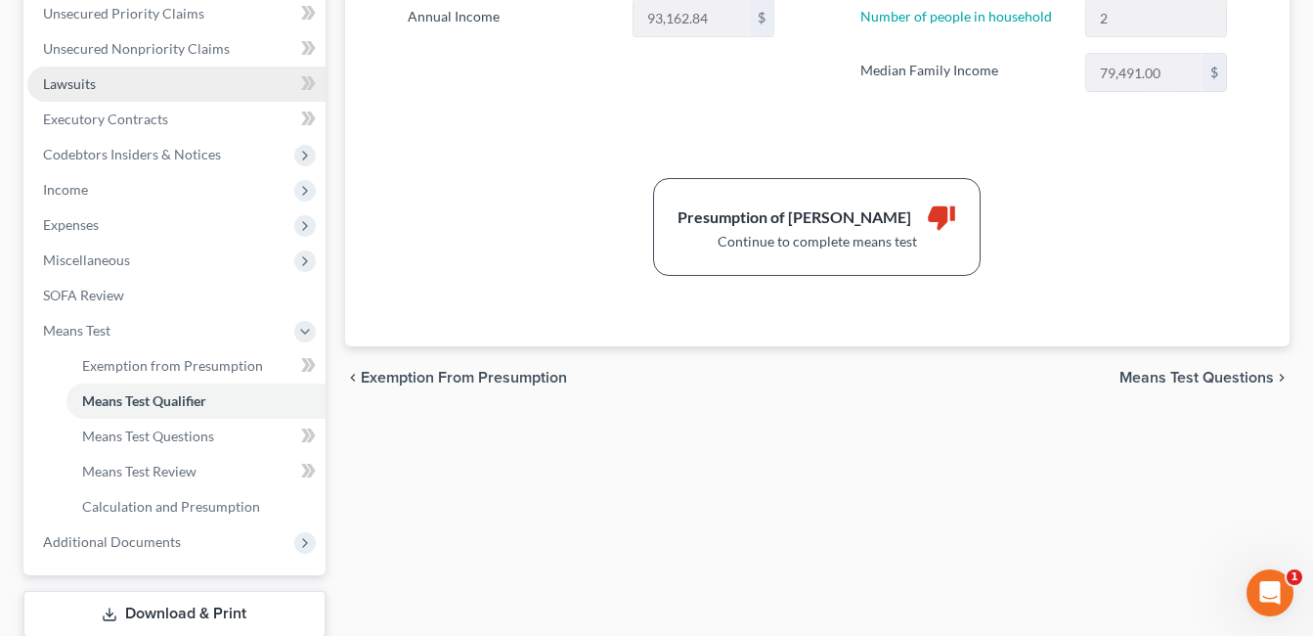
click at [96, 85] on link "Lawsuits" at bounding box center [176, 83] width 298 height 35
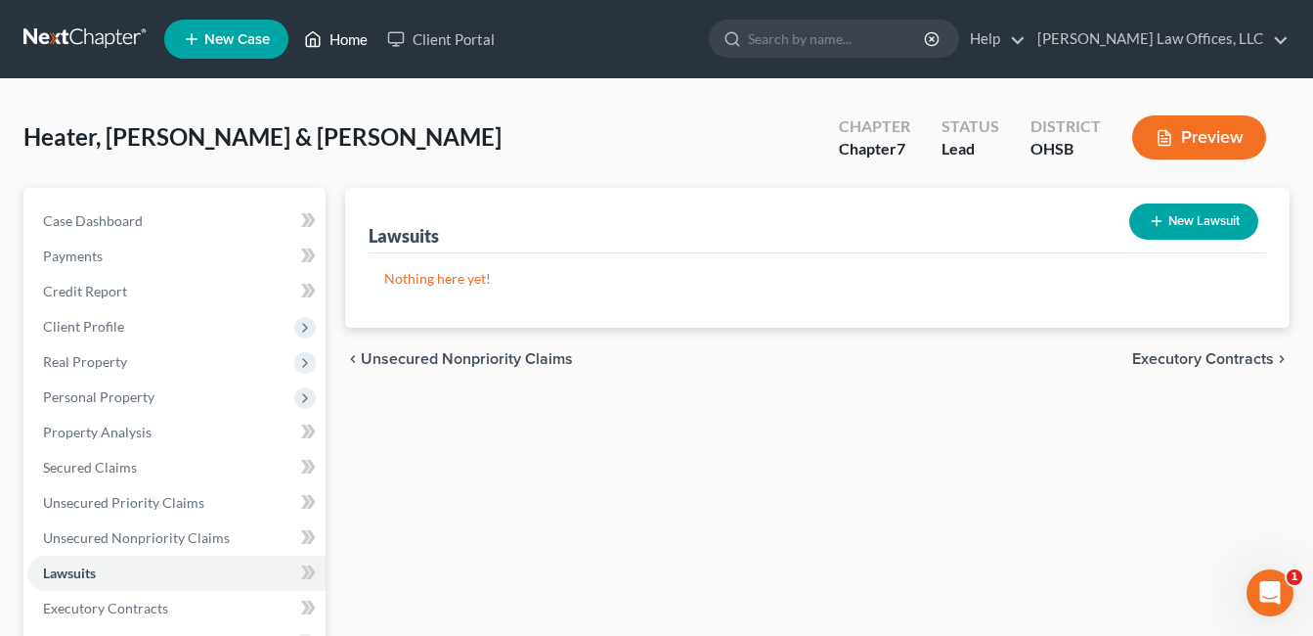
click at [347, 44] on link "Home" at bounding box center [335, 39] width 83 height 35
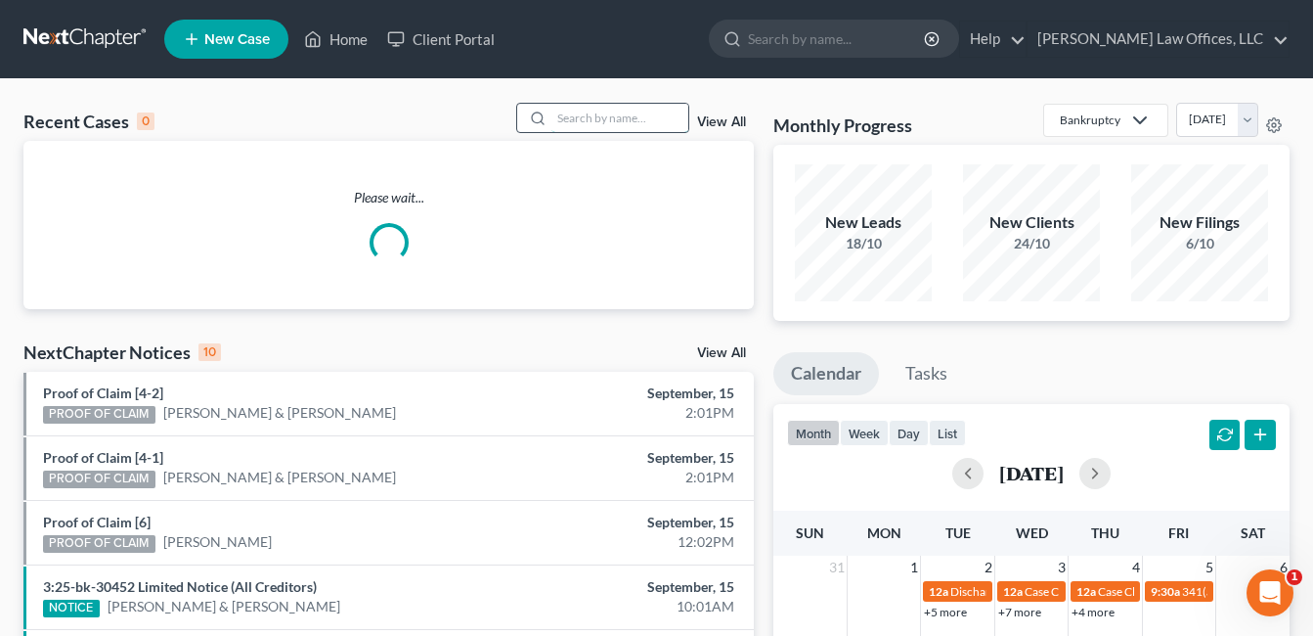
click at [591, 116] on input "search" at bounding box center [619, 118] width 137 height 28
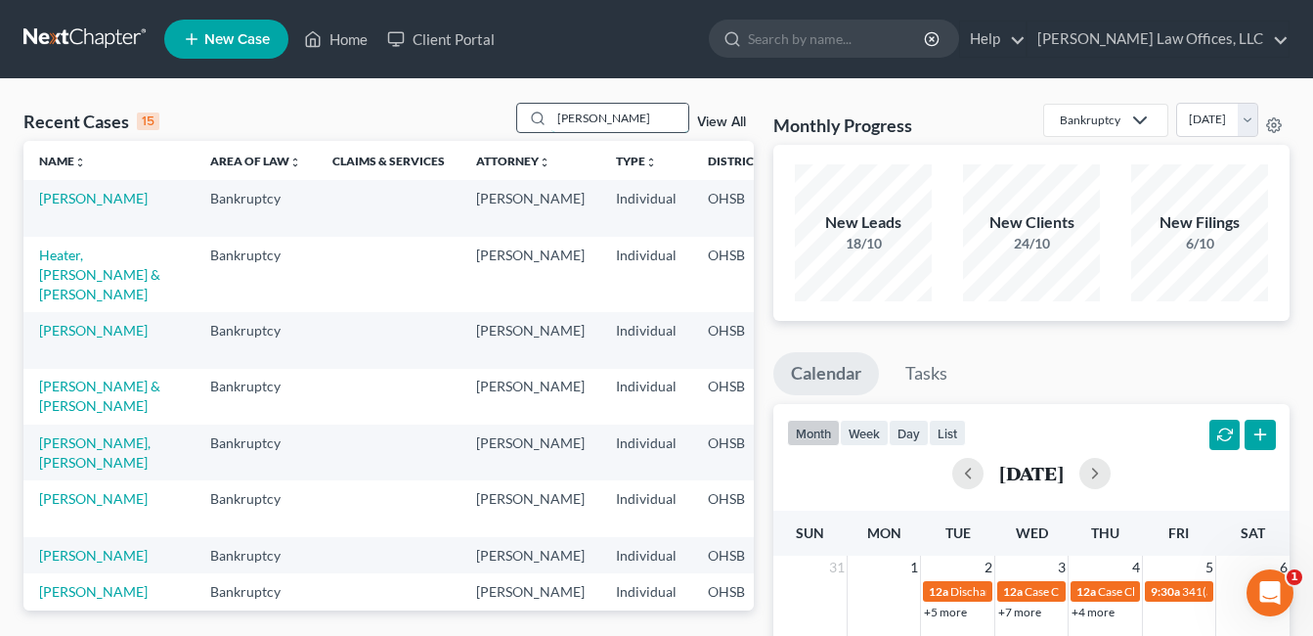
type input "adams"
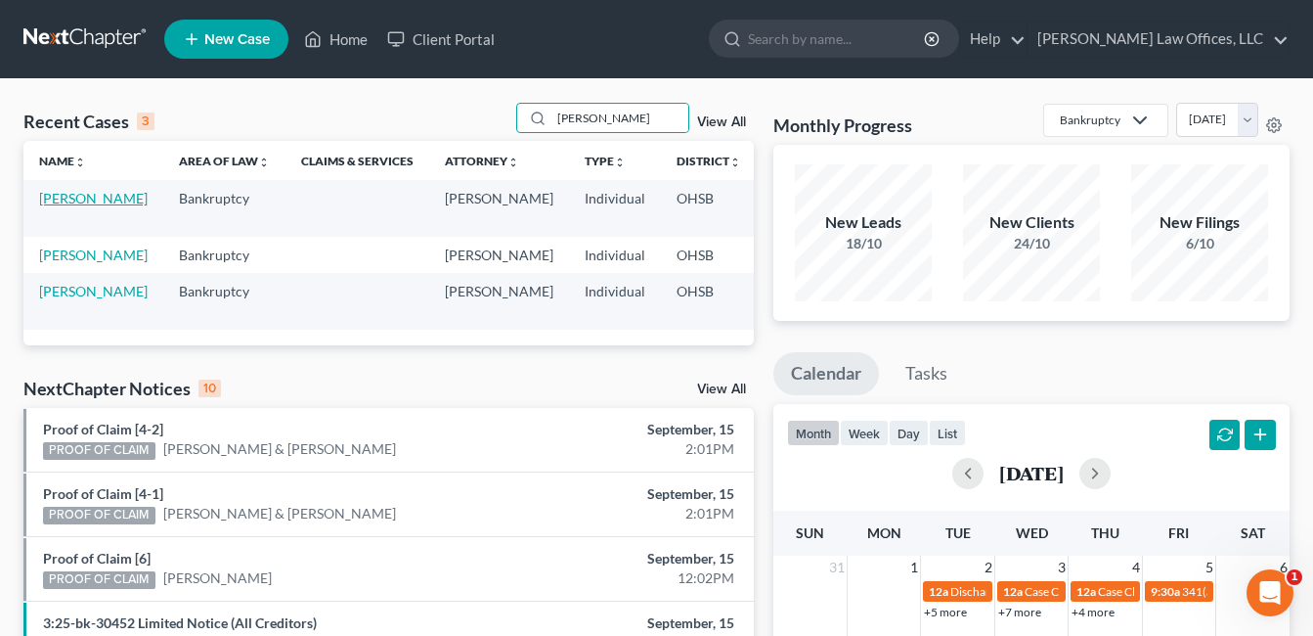
click at [61, 205] on link "[PERSON_NAME]" at bounding box center [93, 198] width 109 height 17
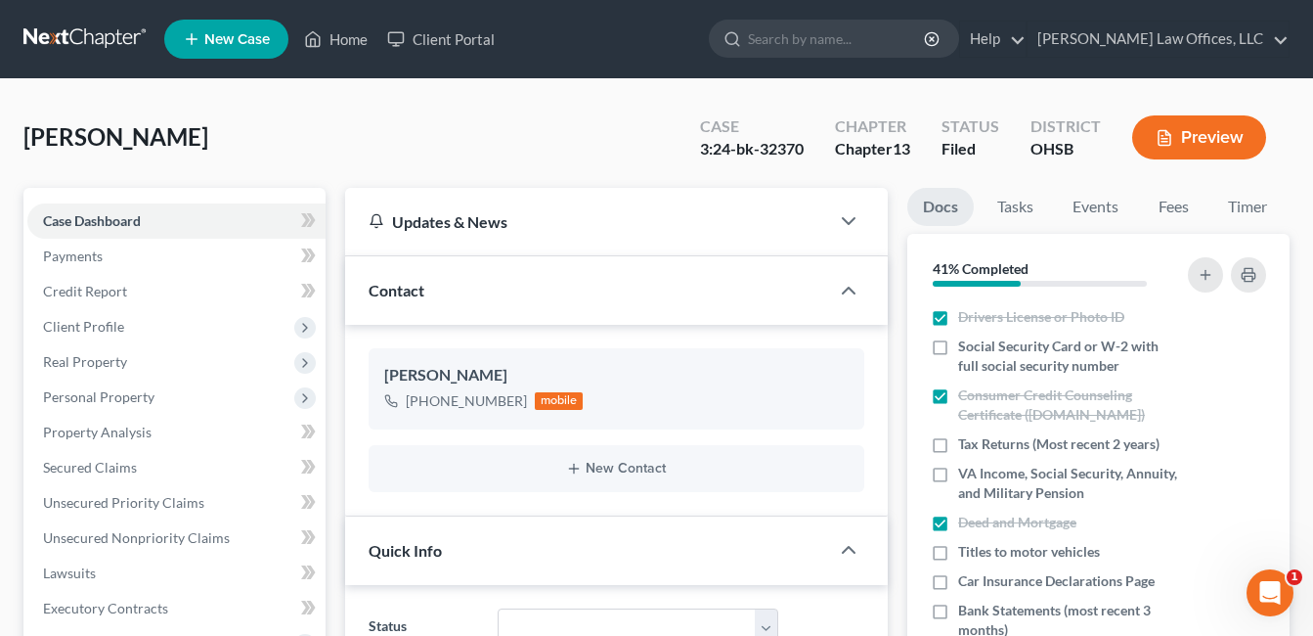
scroll to position [391, 0]
select select "3"
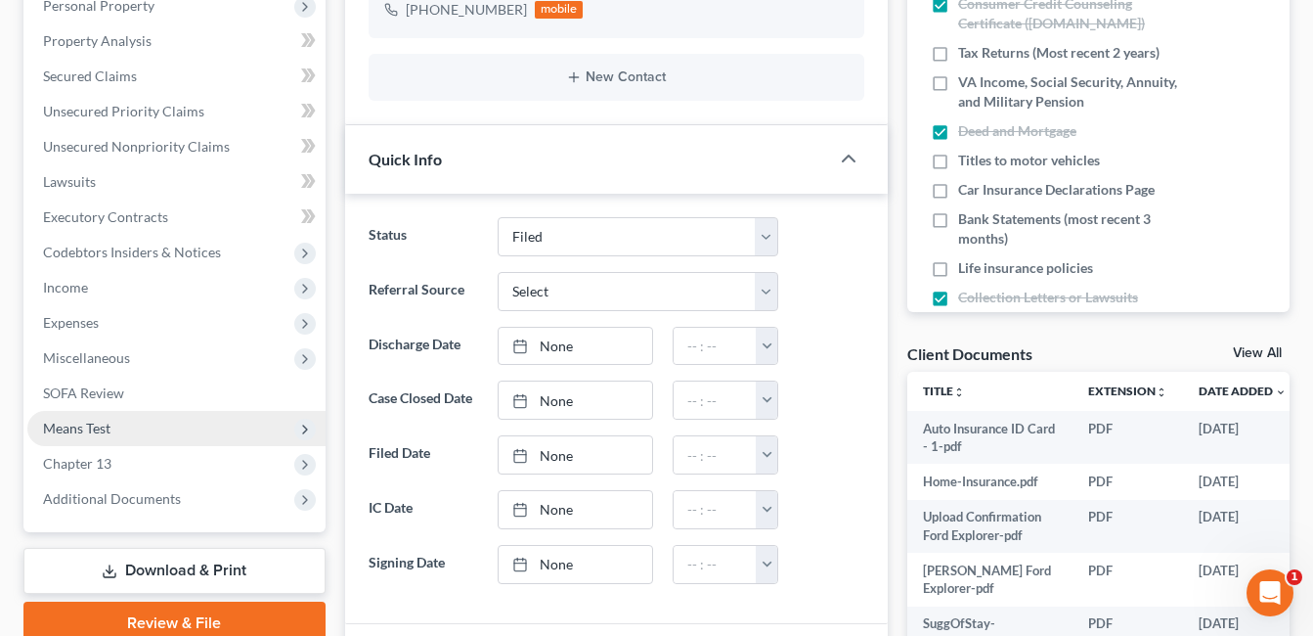
scroll to position [391, 0]
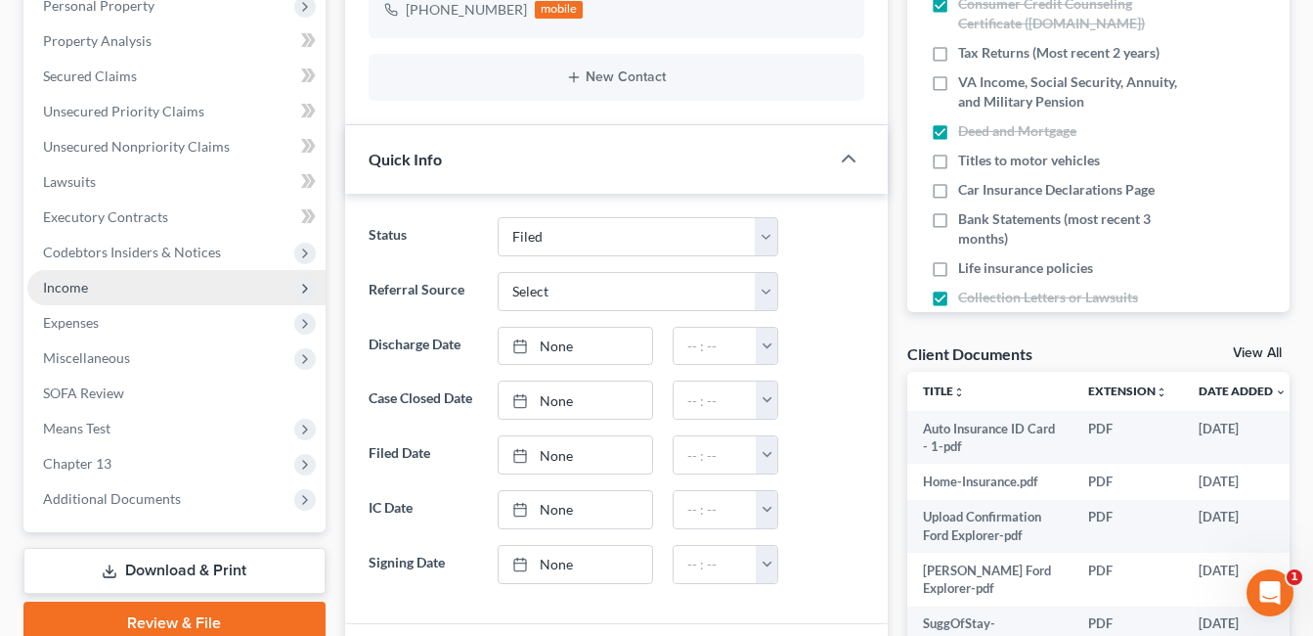
click at [119, 286] on span "Income" at bounding box center [176, 287] width 298 height 35
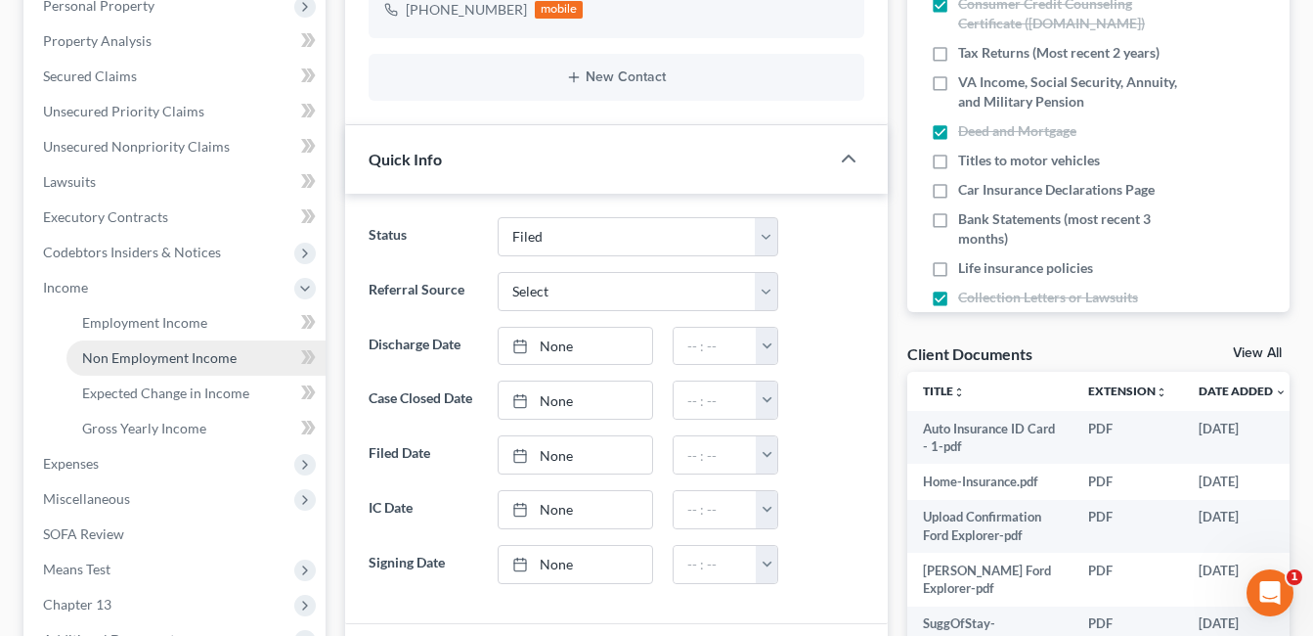
click at [166, 359] on span "Non Employment Income" at bounding box center [159, 357] width 154 height 17
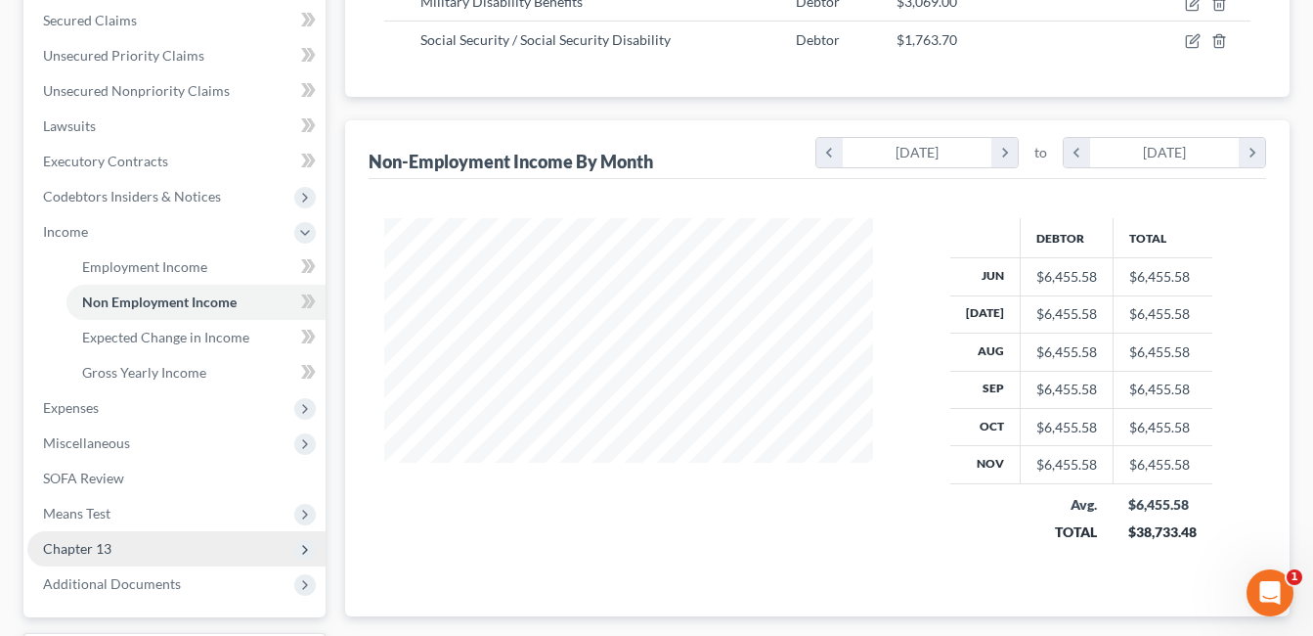
scroll to position [615, 0]
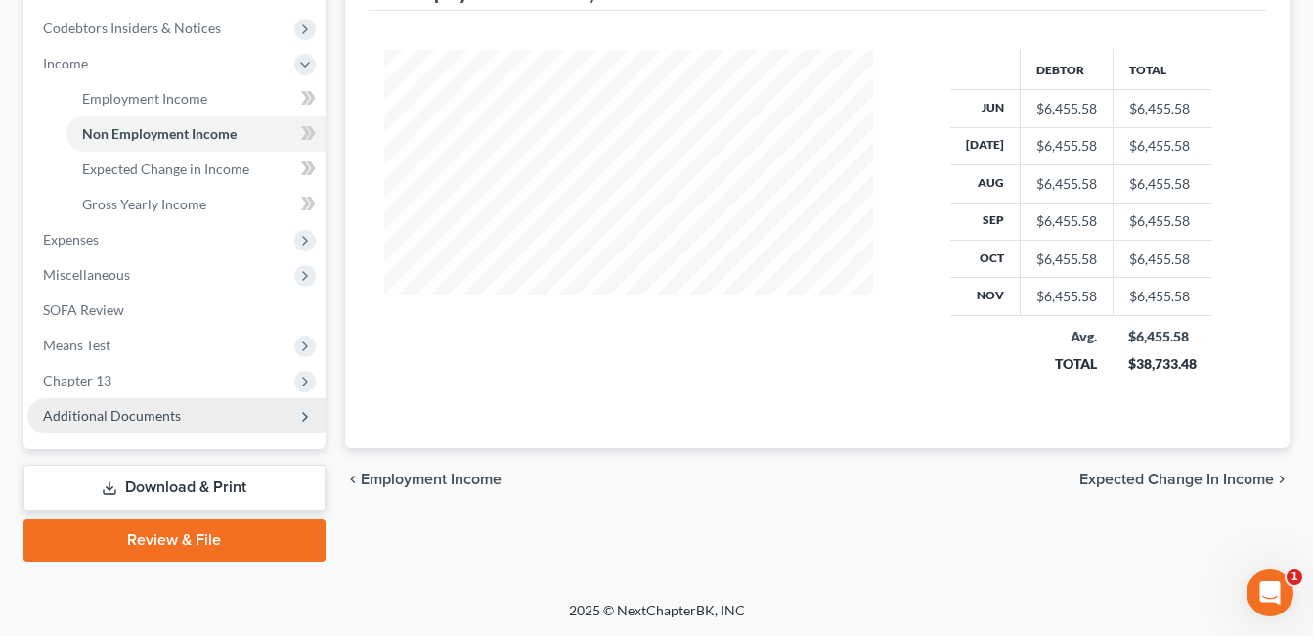
drag, startPoint x: 131, startPoint y: 418, endPoint x: 167, endPoint y: 422, distance: 36.4
click at [131, 418] on span "Additional Documents" at bounding box center [112, 415] width 138 height 17
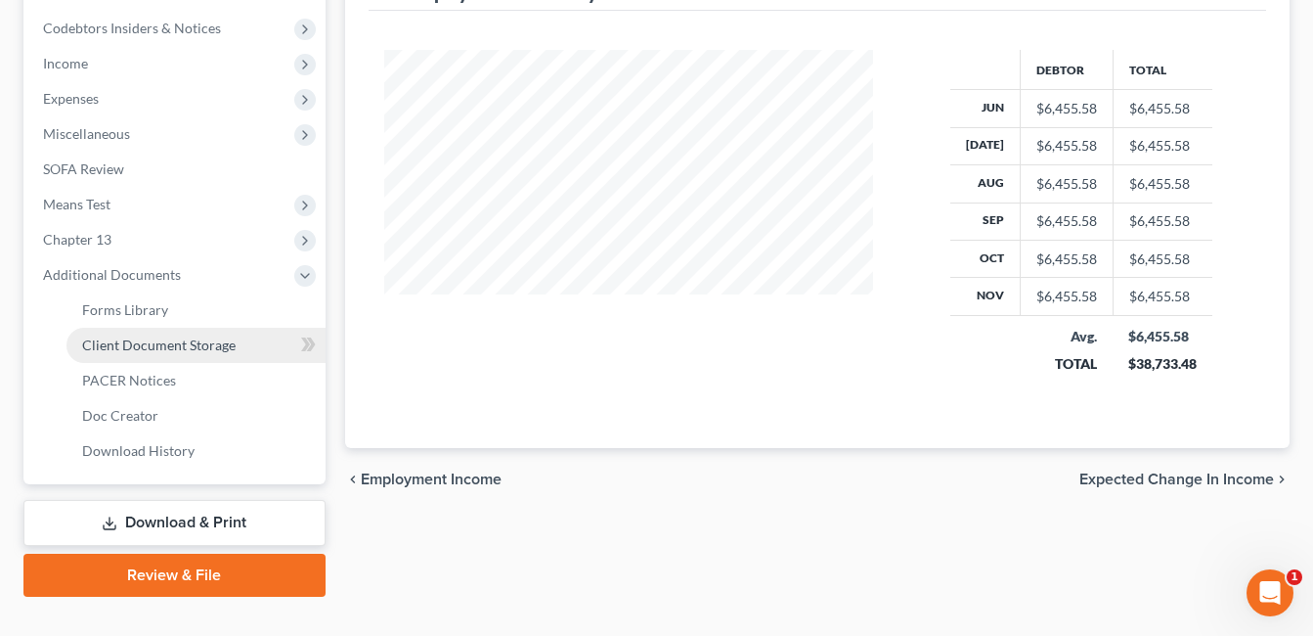
click at [209, 346] on span "Client Document Storage" at bounding box center [159, 344] width 154 height 17
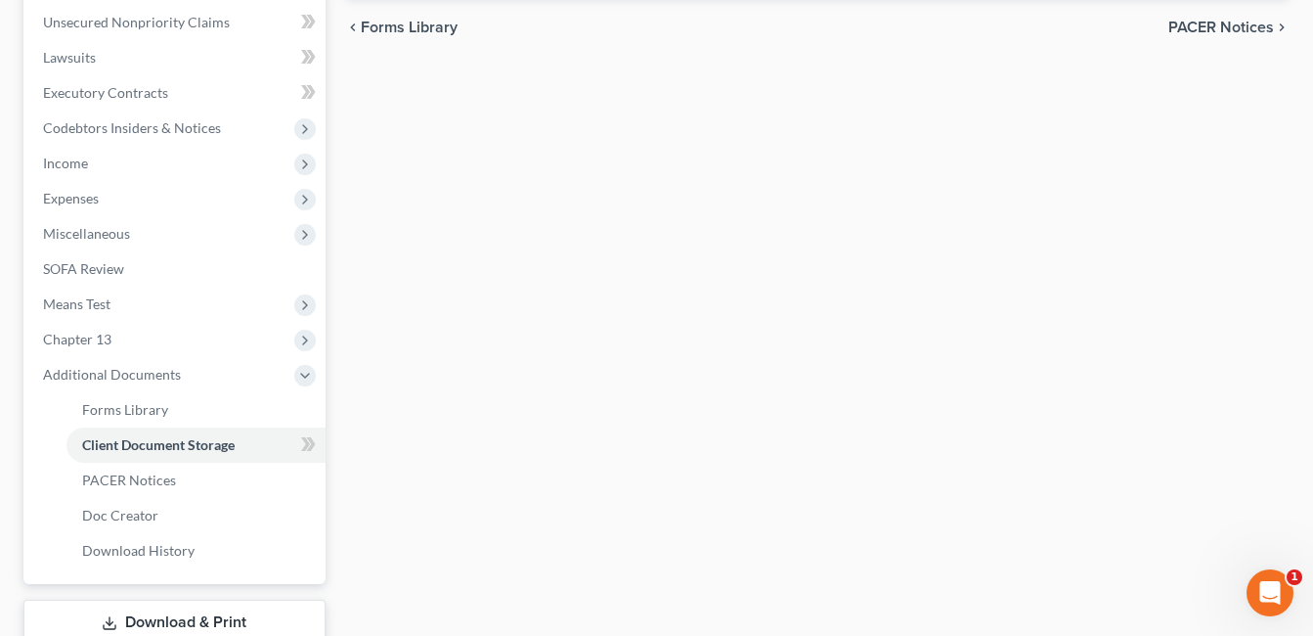
scroll to position [412, 0]
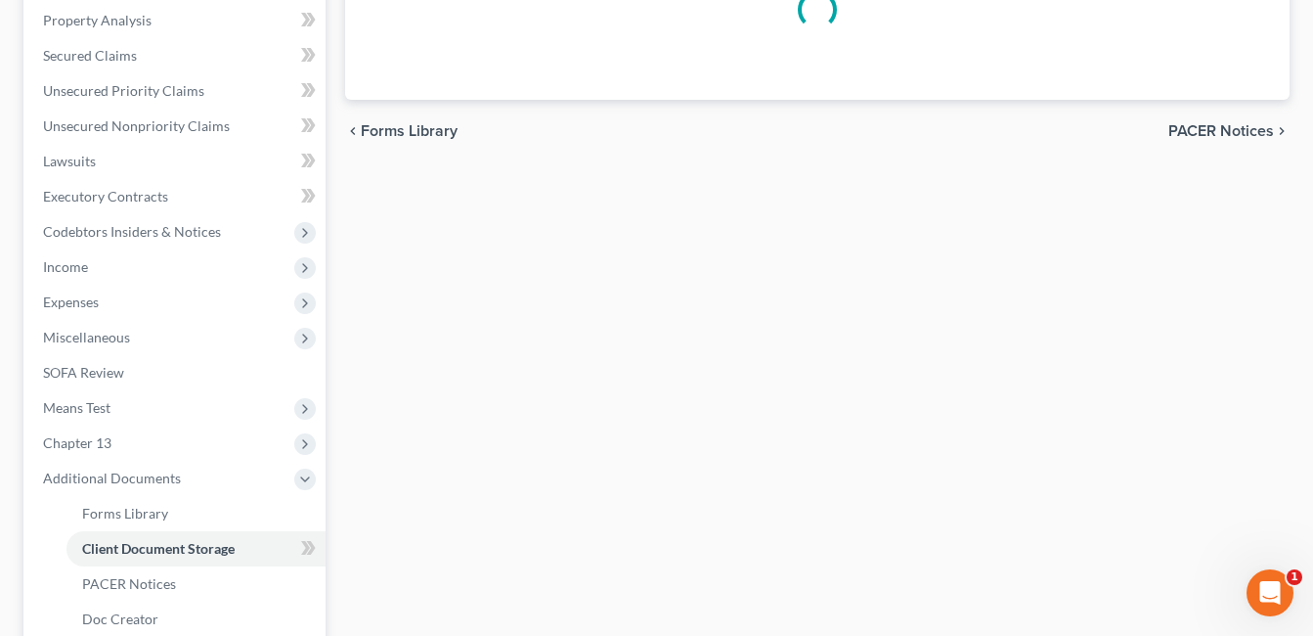
select select "7"
select select "52"
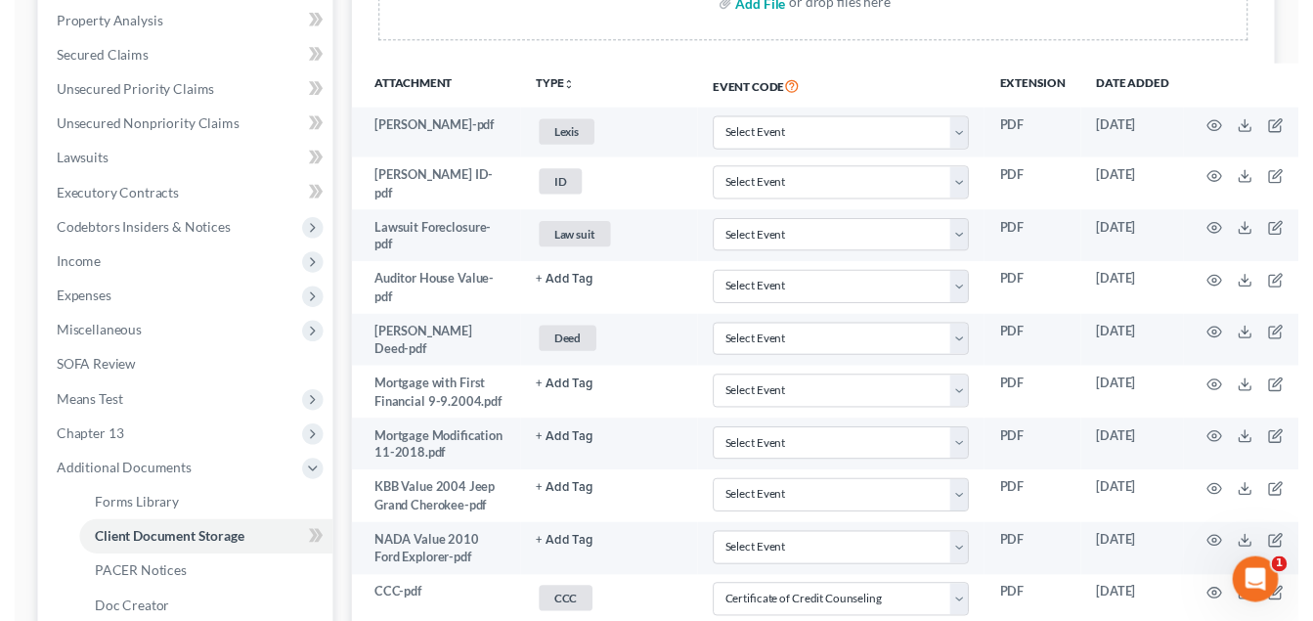
scroll to position [0, 0]
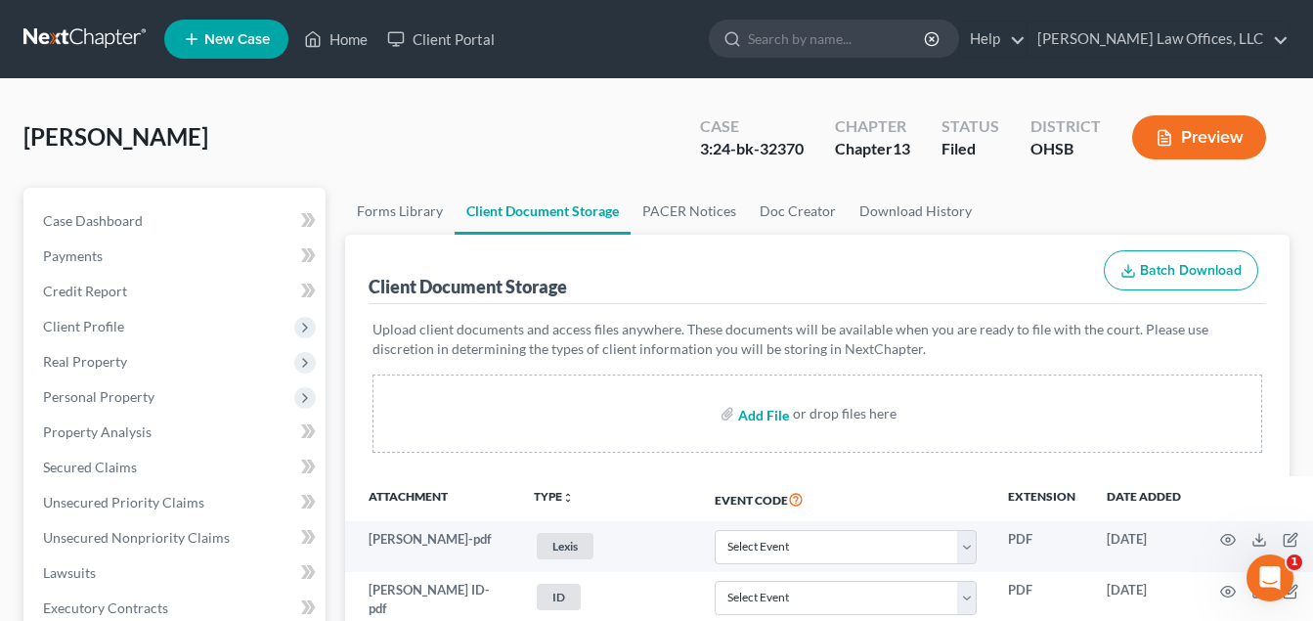
click at [763, 423] on input "file" at bounding box center [761, 413] width 47 height 35
type input "C:\fakepath\2024.Adams.Tax.Return.pdf"
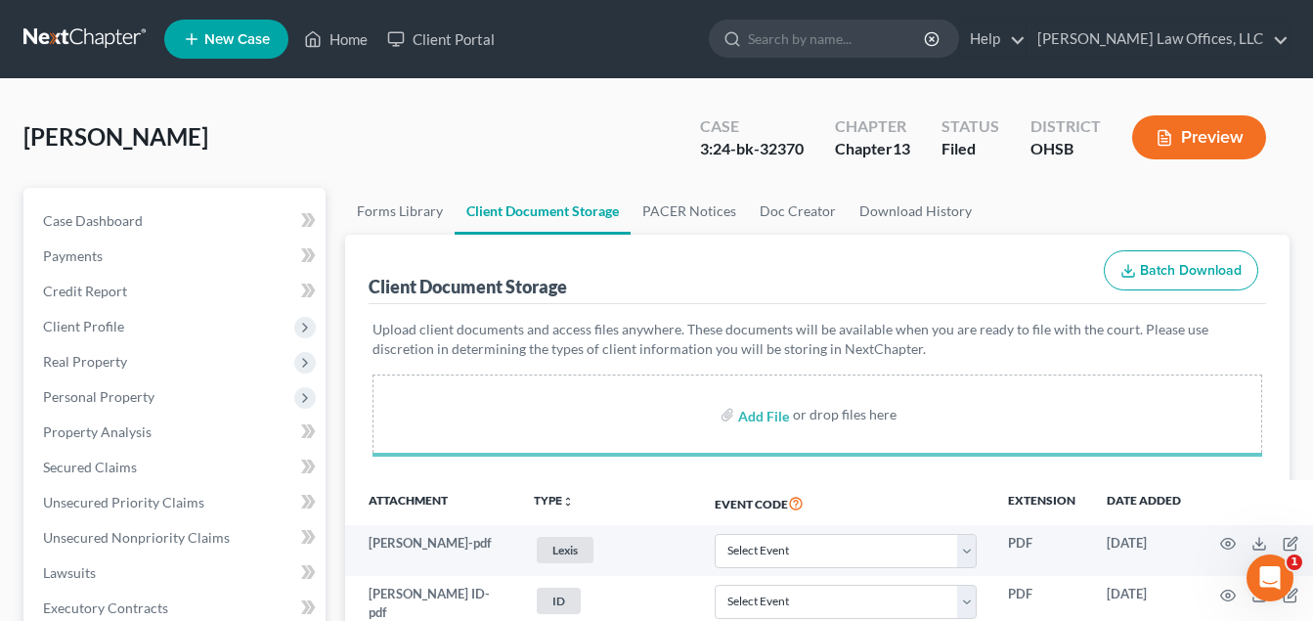
select select "7"
select select "52"
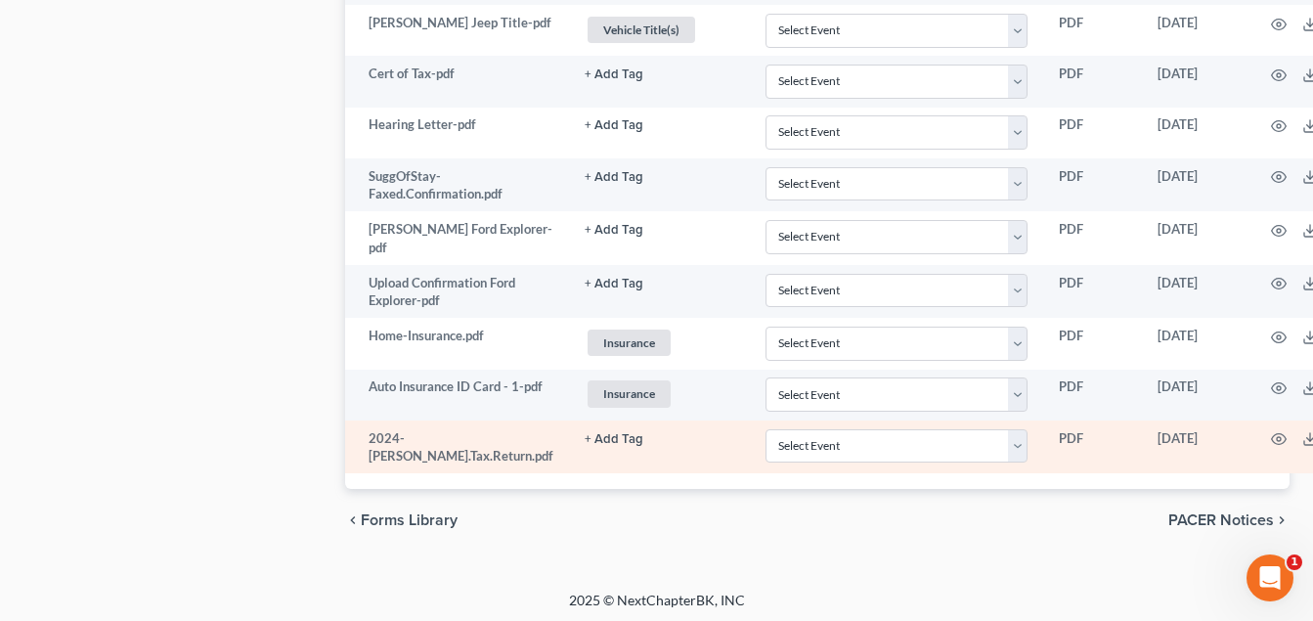
scroll to position [1412, 0]
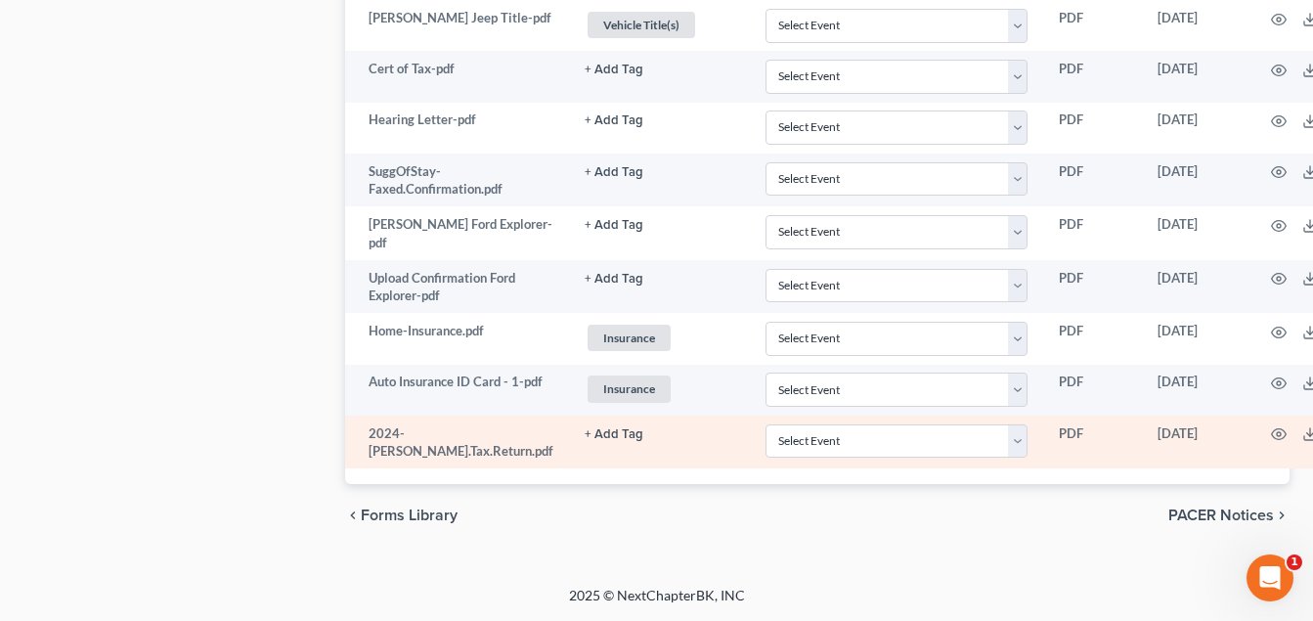
click at [585, 432] on button "+ Add Tag" at bounding box center [614, 434] width 59 height 13
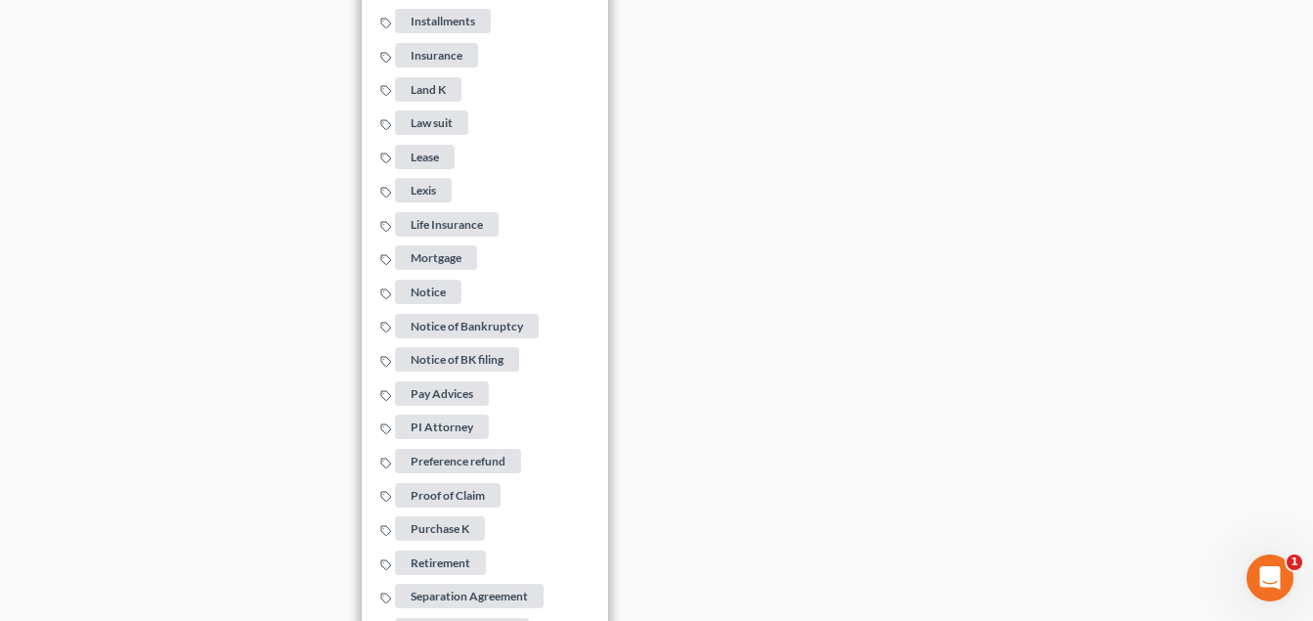
scroll to position [2878, 0]
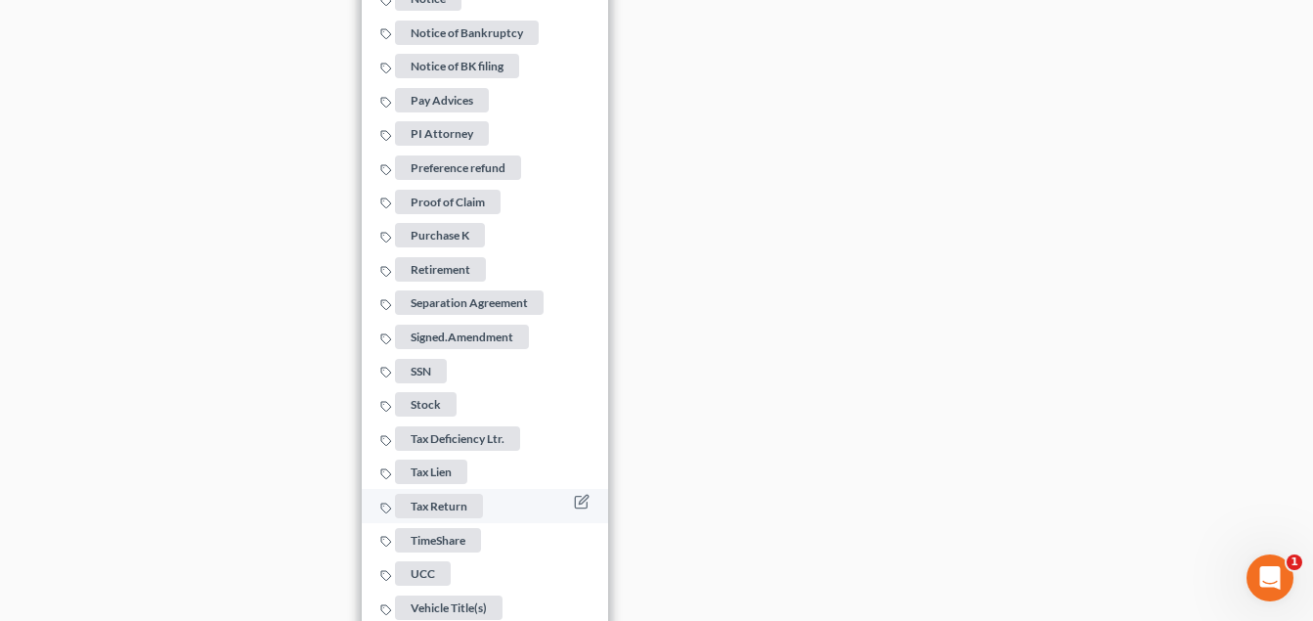
click at [395, 501] on span "Tax Return" at bounding box center [439, 506] width 88 height 24
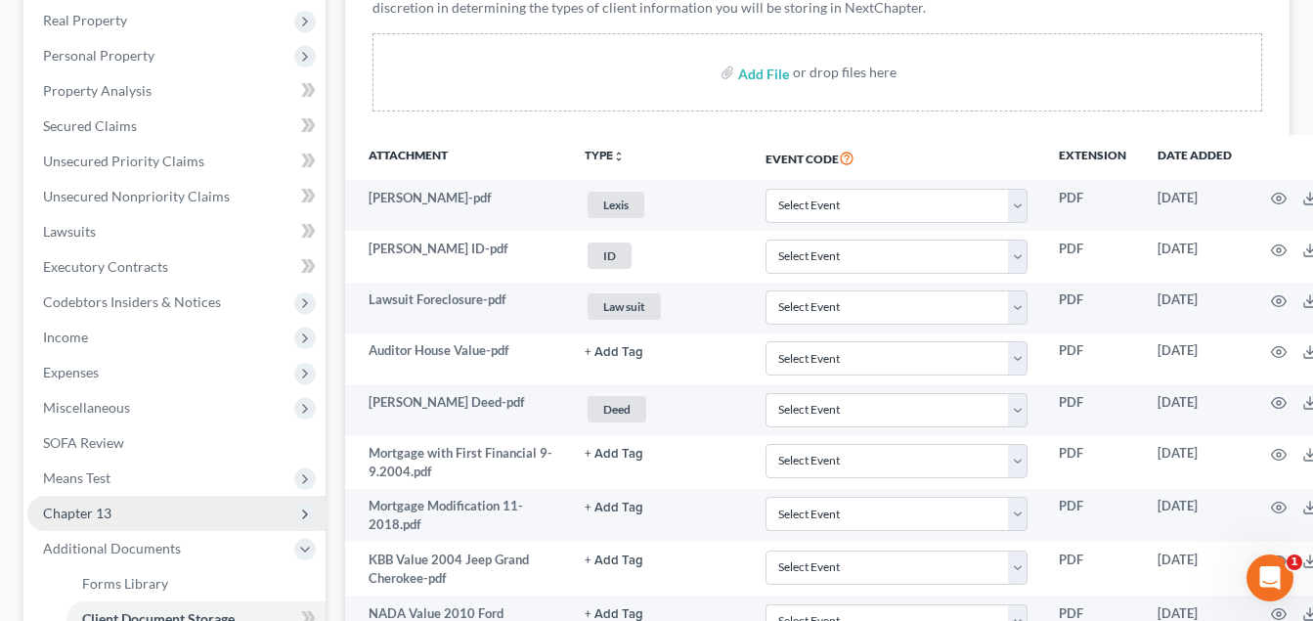
scroll to position [239, 0]
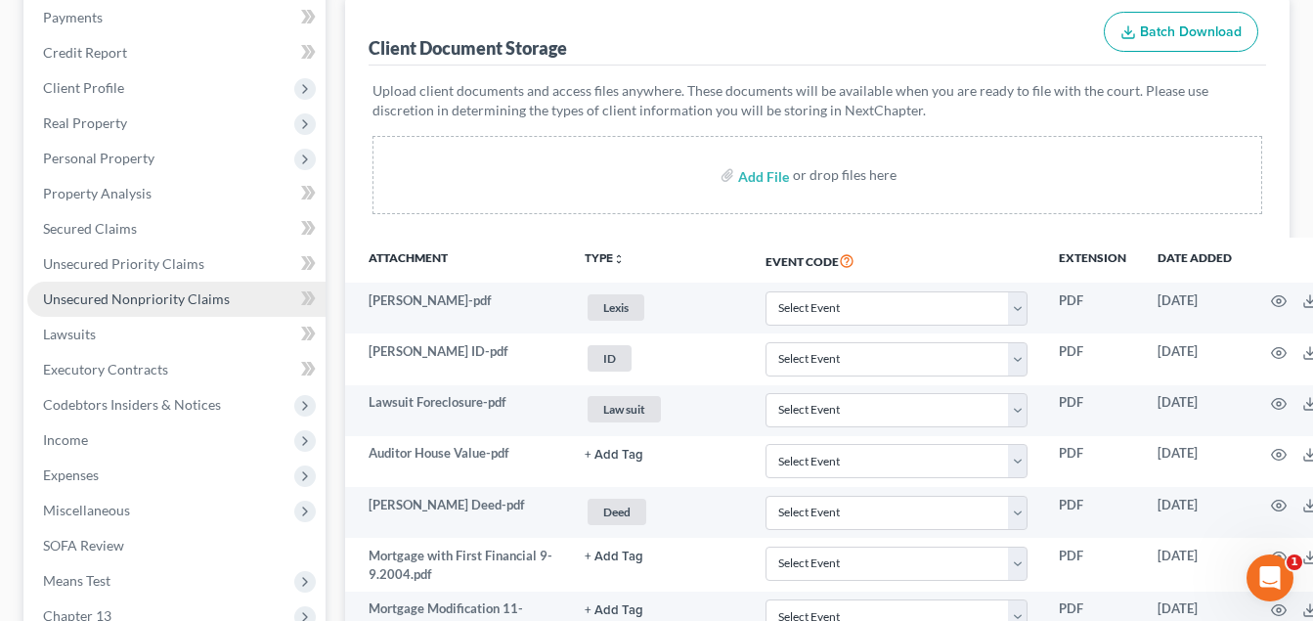
click at [164, 296] on span "Unsecured Nonpriority Claims" at bounding box center [136, 298] width 187 height 17
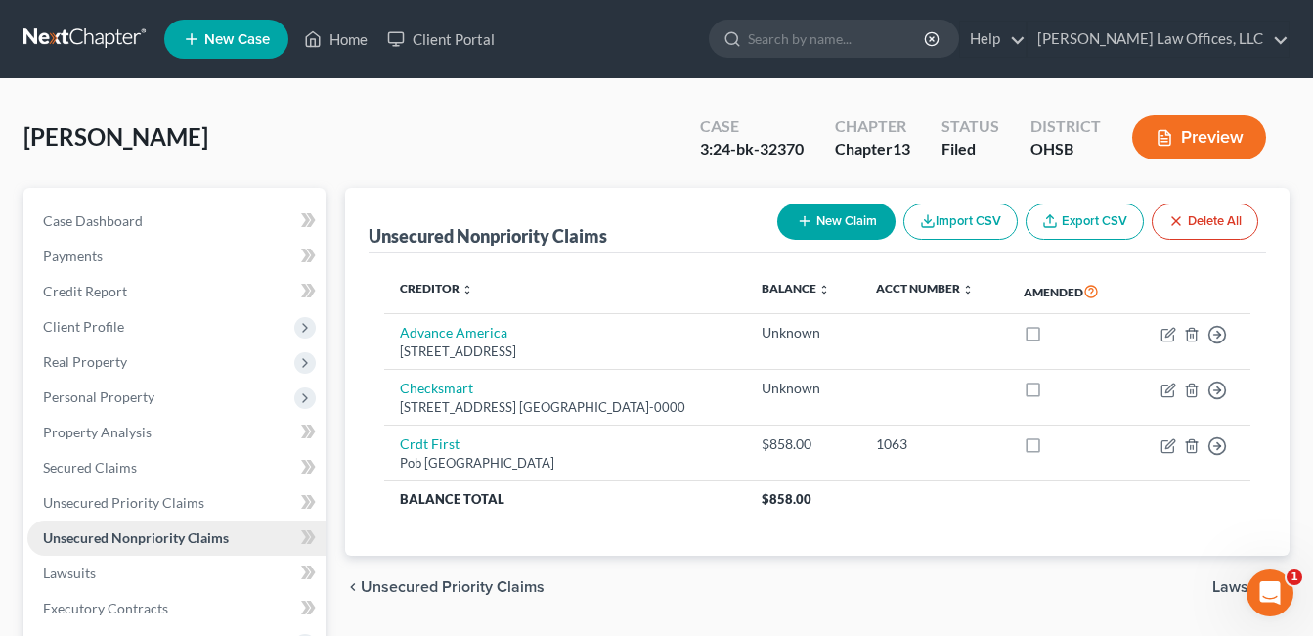
click at [196, 538] on span "Unsecured Nonpriority Claims" at bounding box center [136, 537] width 186 height 17
click at [338, 47] on link "Home" at bounding box center [335, 39] width 83 height 35
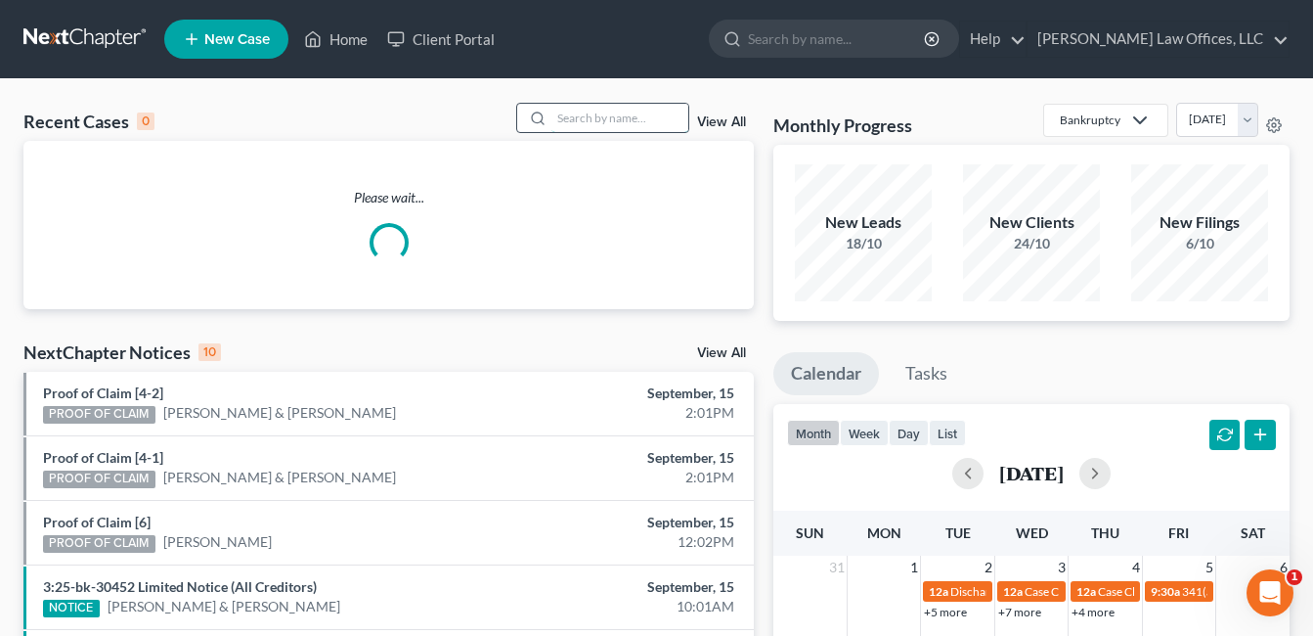
click at [601, 125] on input "search" at bounding box center [619, 118] width 137 height 28
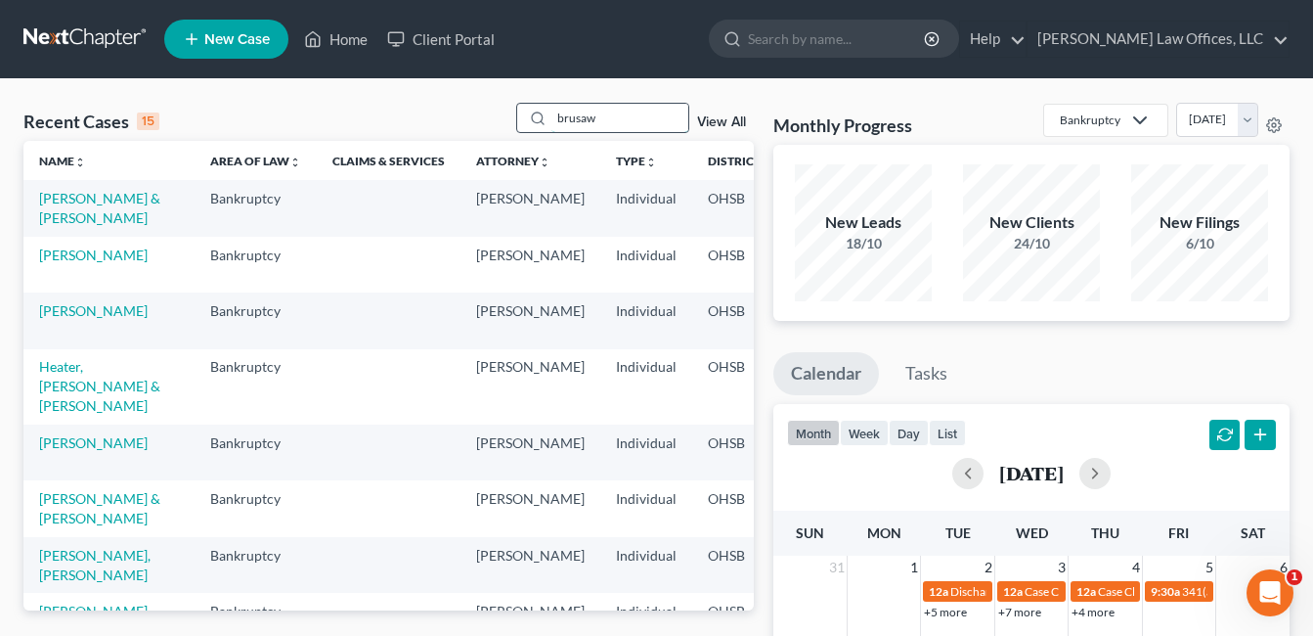
type input "brusaw"
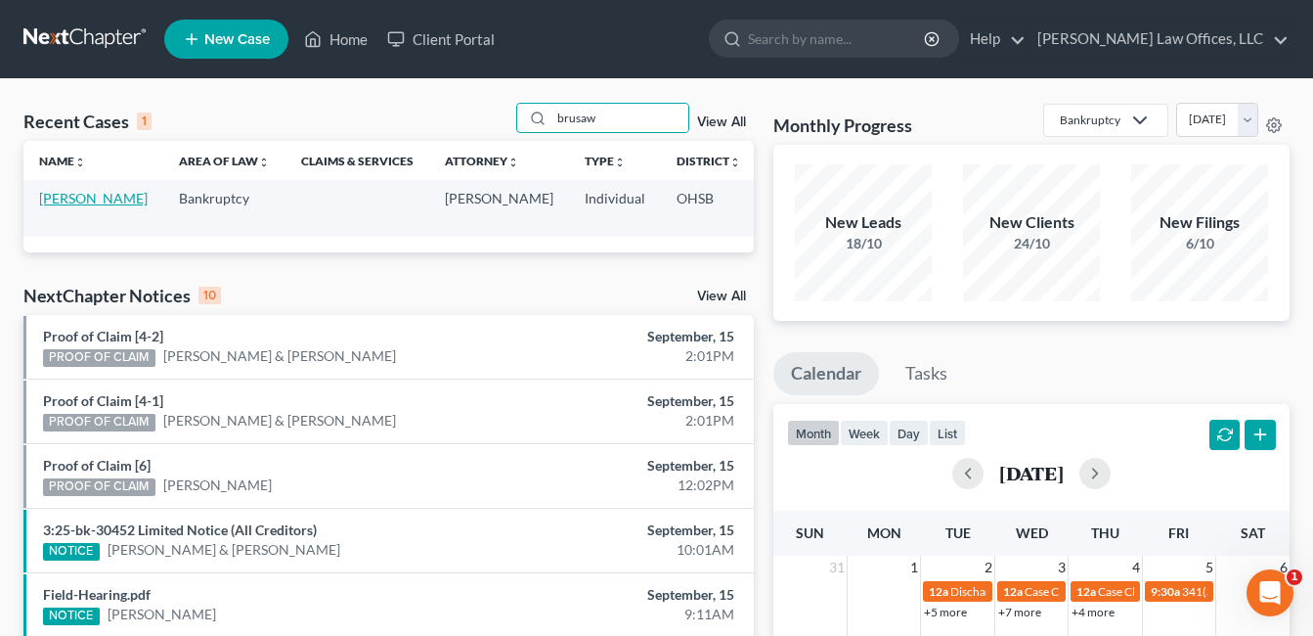
click at [60, 206] on link "[PERSON_NAME]" at bounding box center [93, 198] width 109 height 17
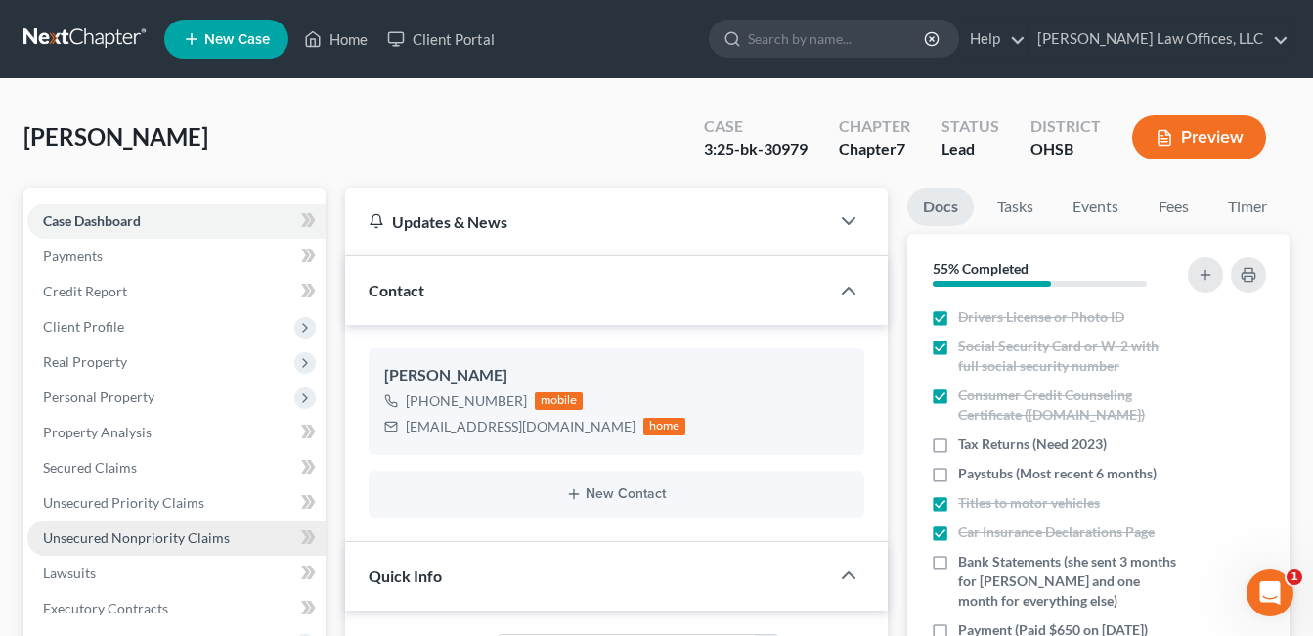
click at [127, 537] on span "Unsecured Nonpriority Claims" at bounding box center [136, 537] width 187 height 17
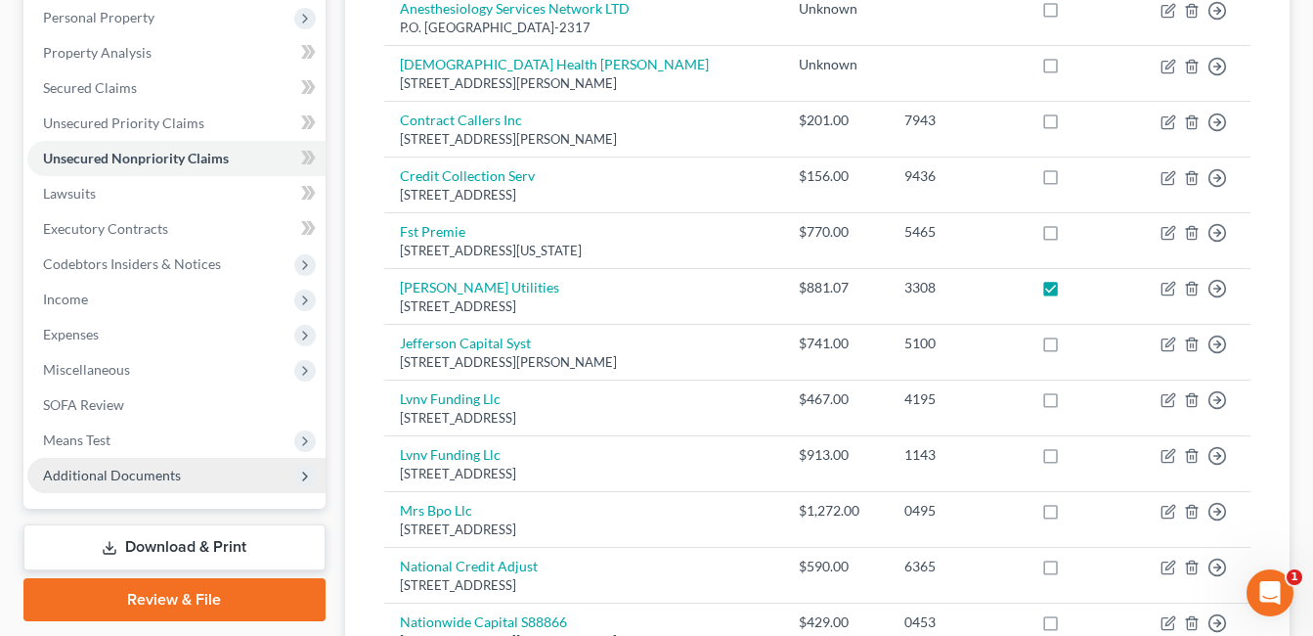
scroll to position [391, 0]
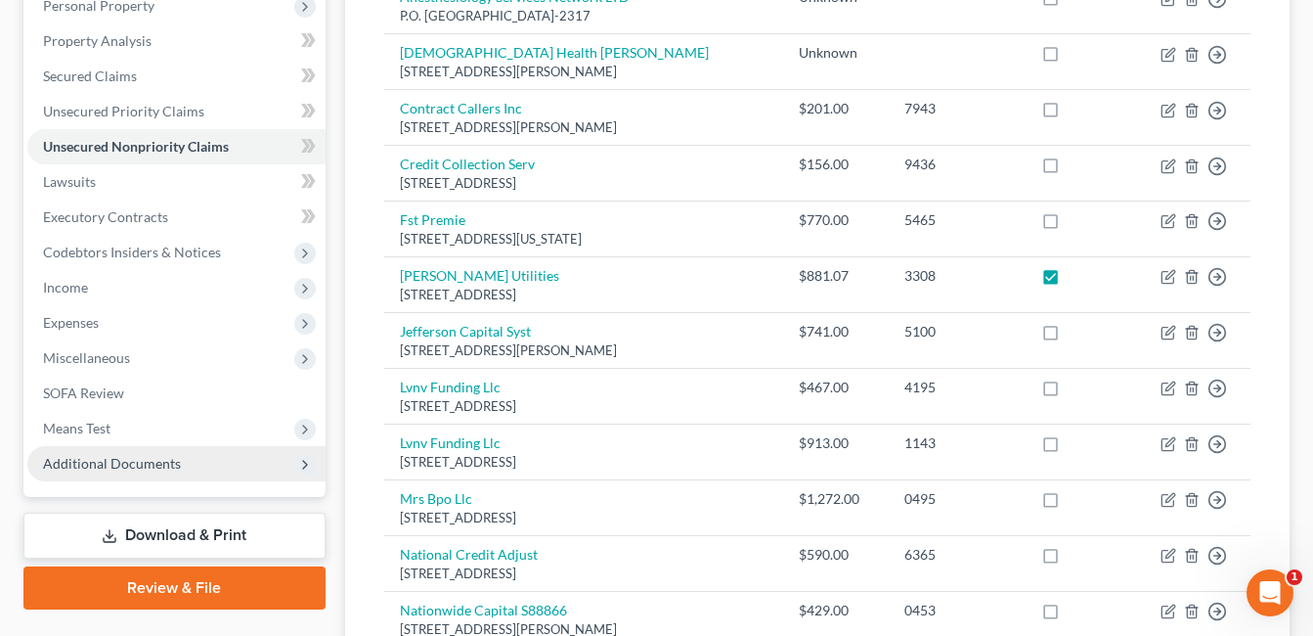
click at [192, 476] on span "Additional Documents" at bounding box center [176, 463] width 298 height 35
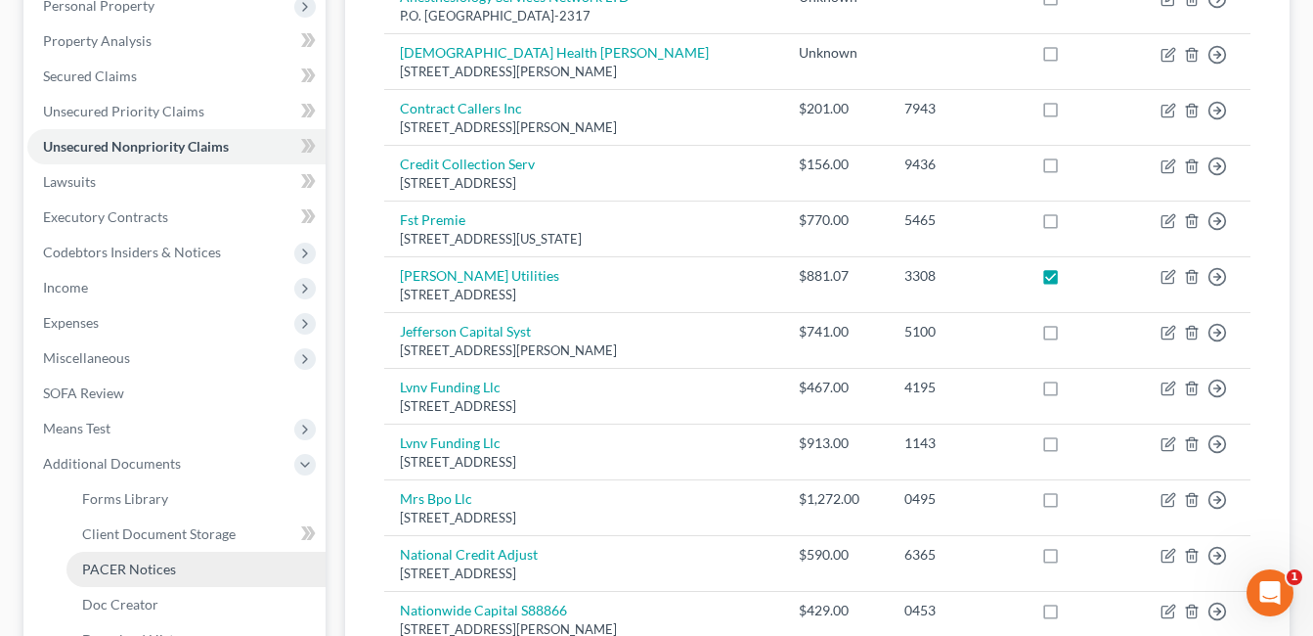
click at [176, 565] on link "PACER Notices" at bounding box center [195, 568] width 259 height 35
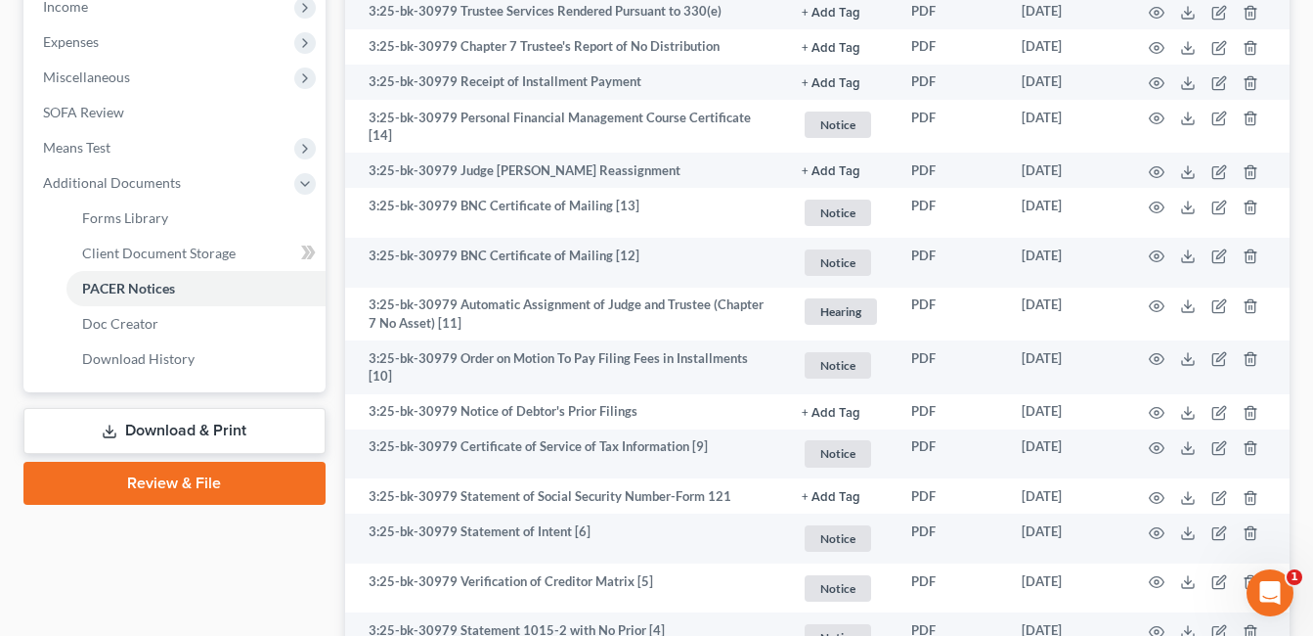
scroll to position [684, 0]
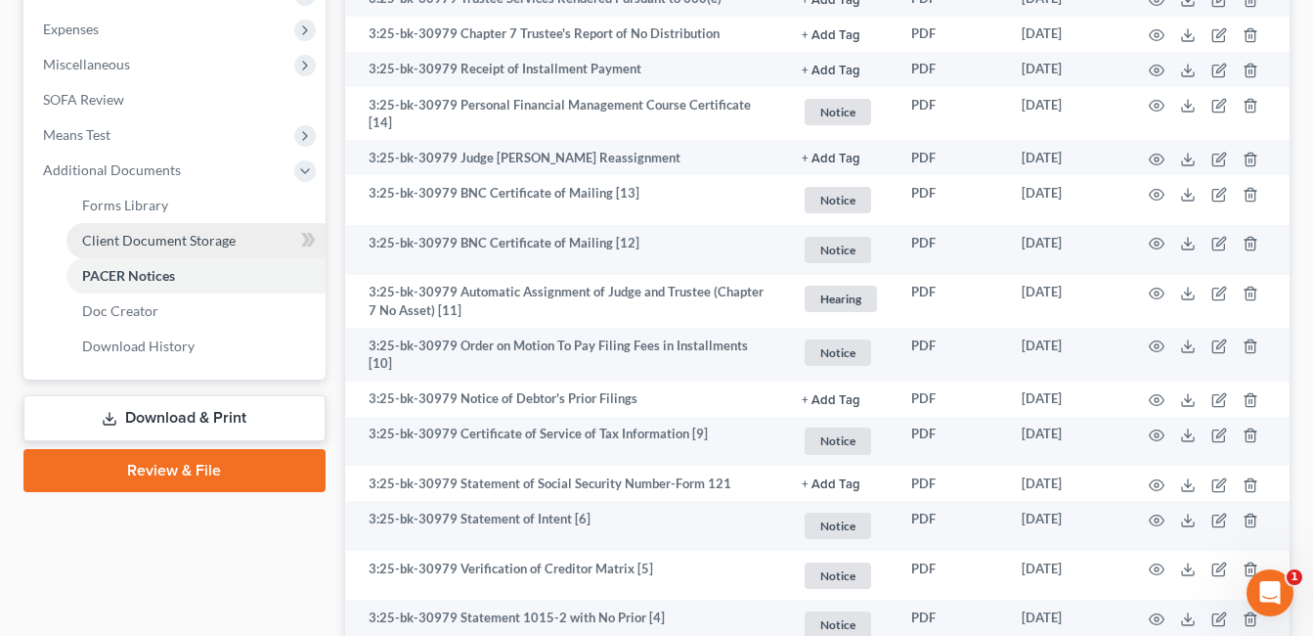
click at [168, 242] on span "Client Document Storage" at bounding box center [159, 240] width 154 height 17
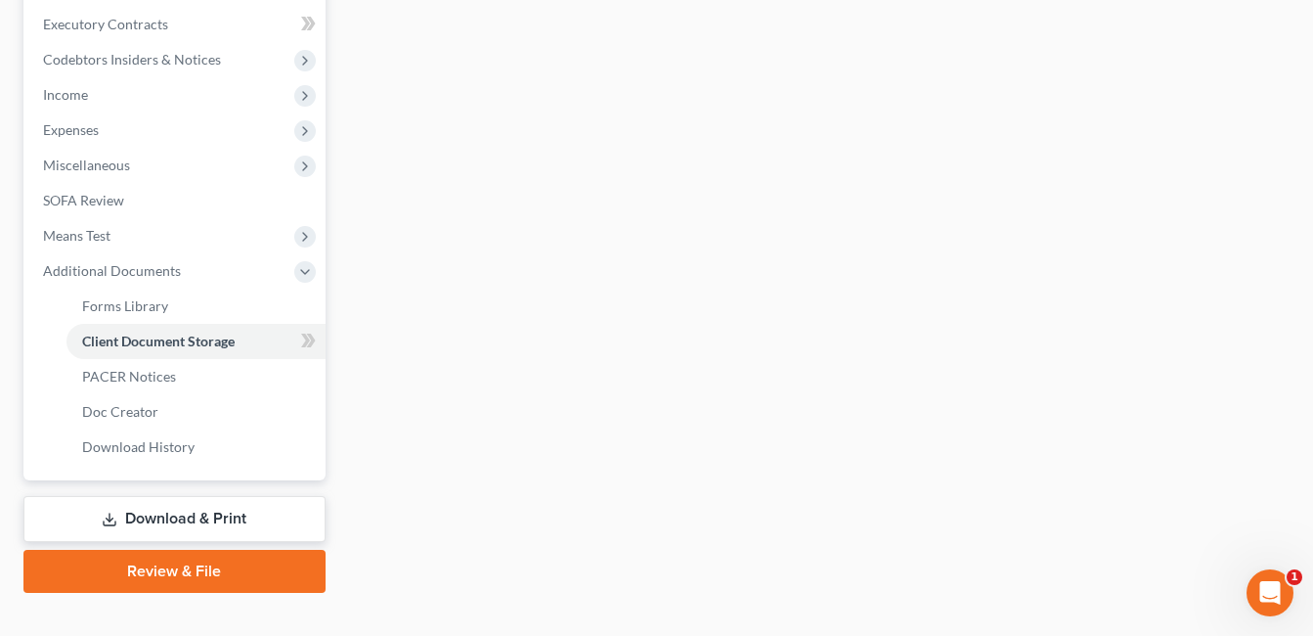
scroll to position [450, 0]
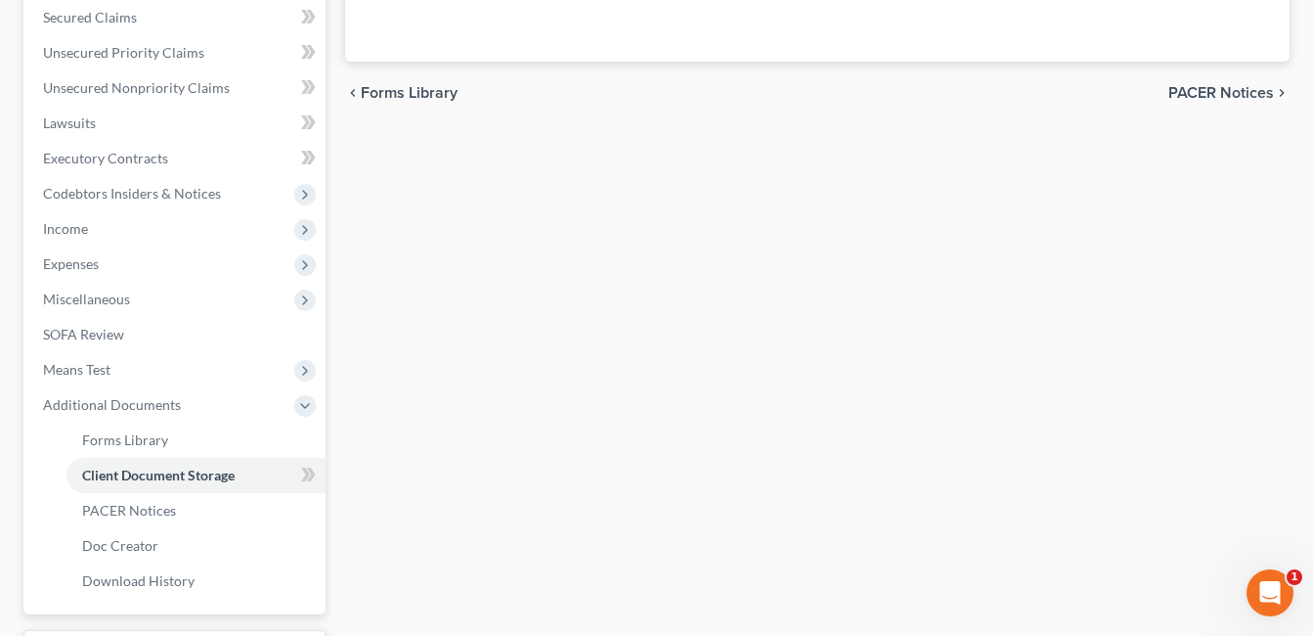
select select "7"
select select "37"
select select "52"
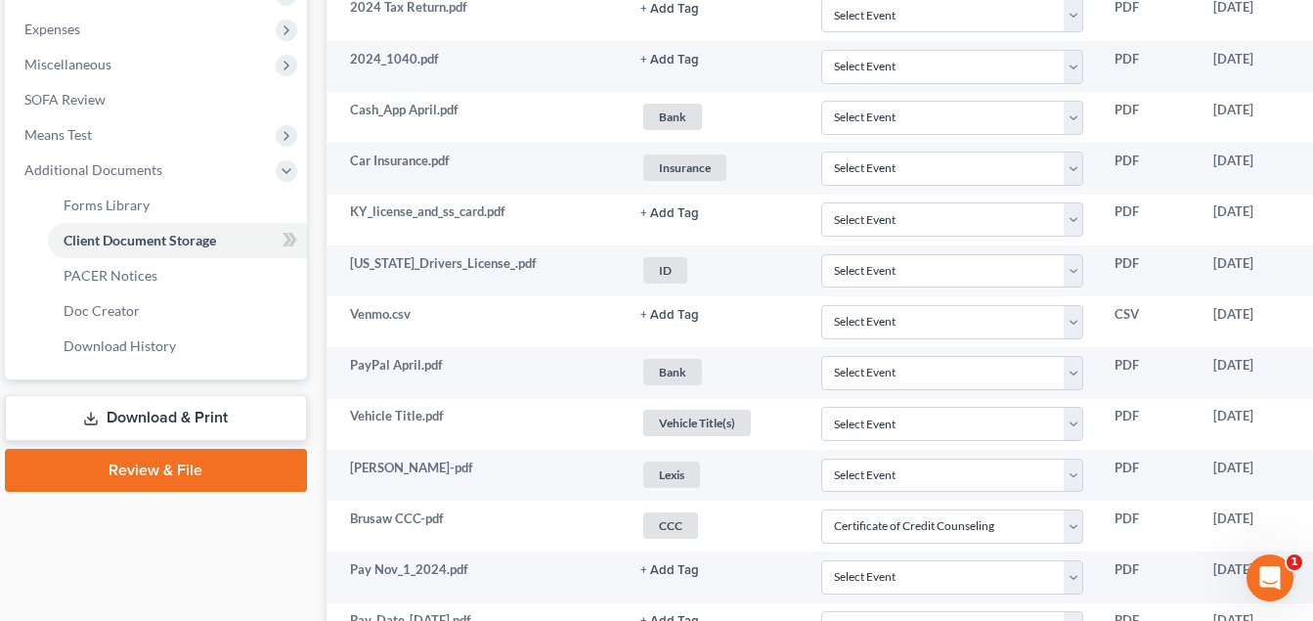
scroll to position [684, 178]
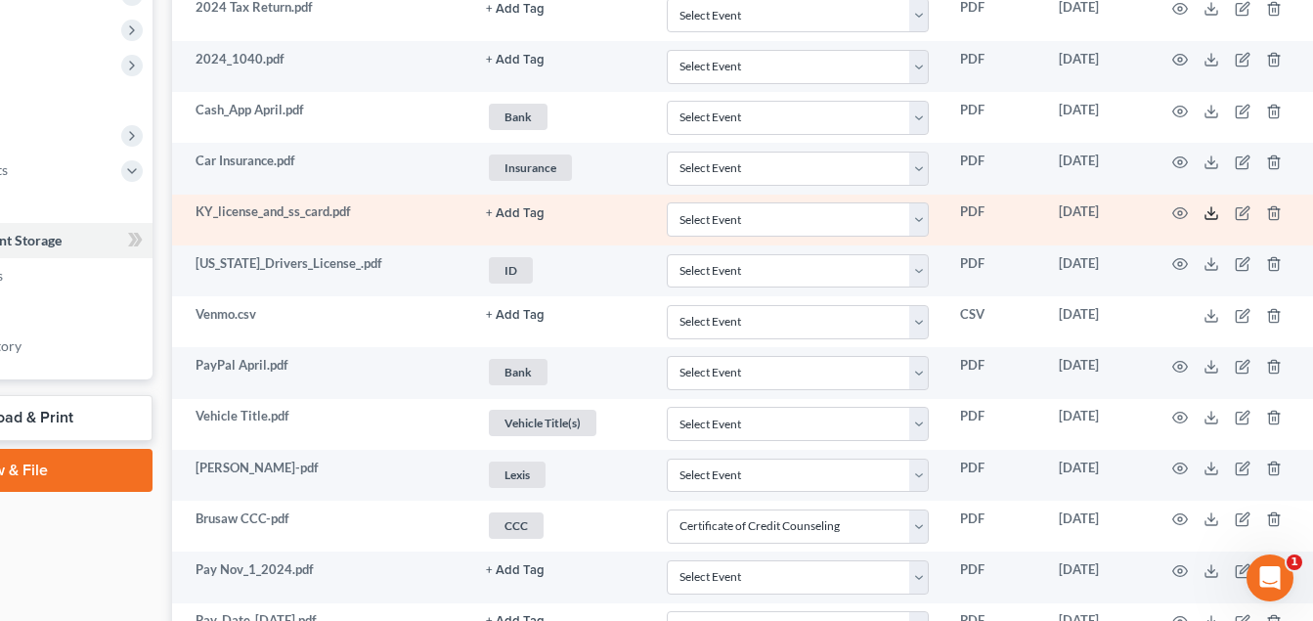
click at [1209, 211] on icon at bounding box center [1212, 213] width 16 height 16
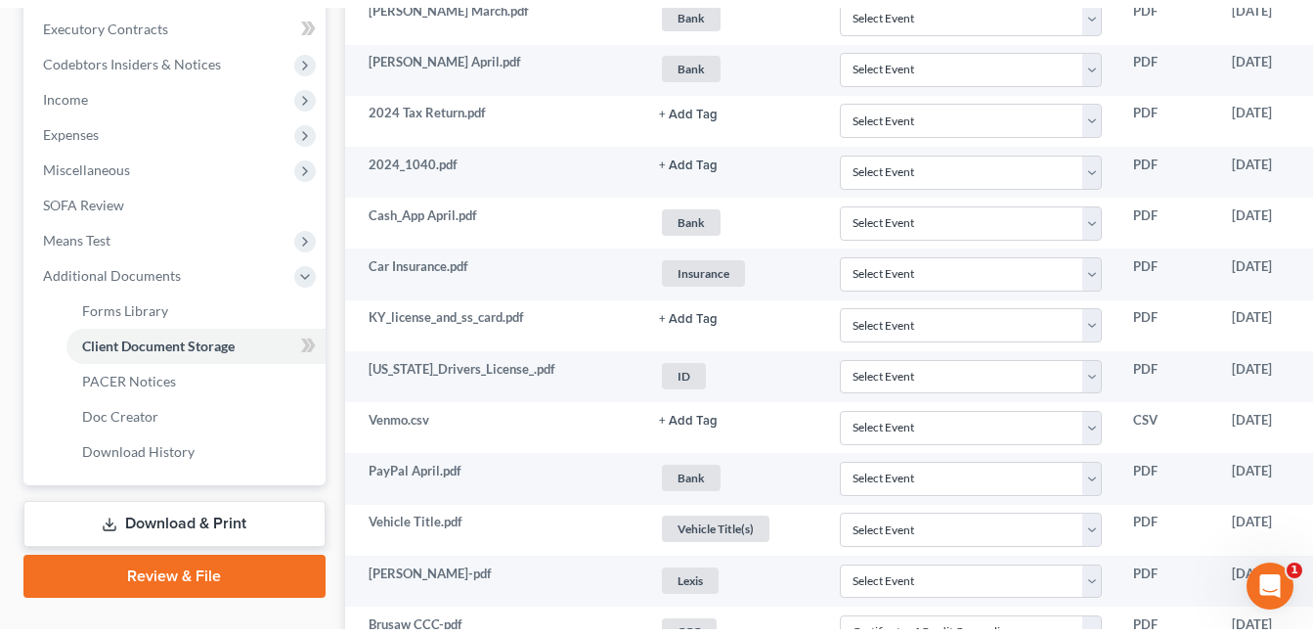
scroll to position [0, 0]
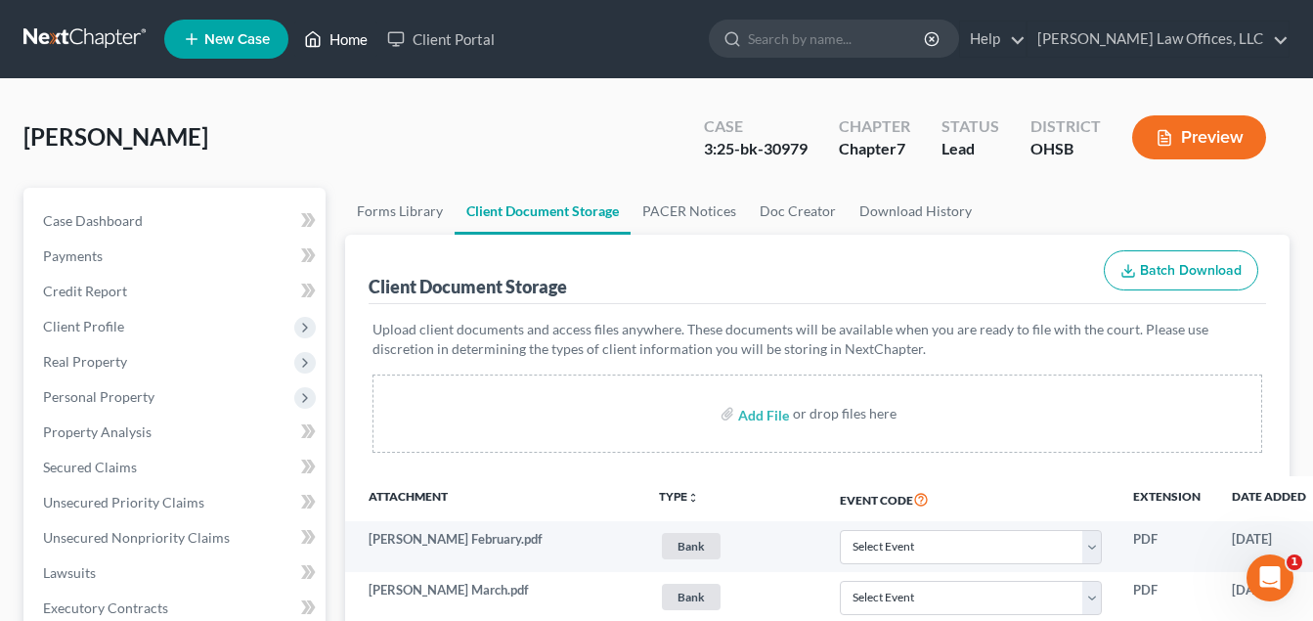
click at [348, 30] on link "Home" at bounding box center [335, 39] width 83 height 35
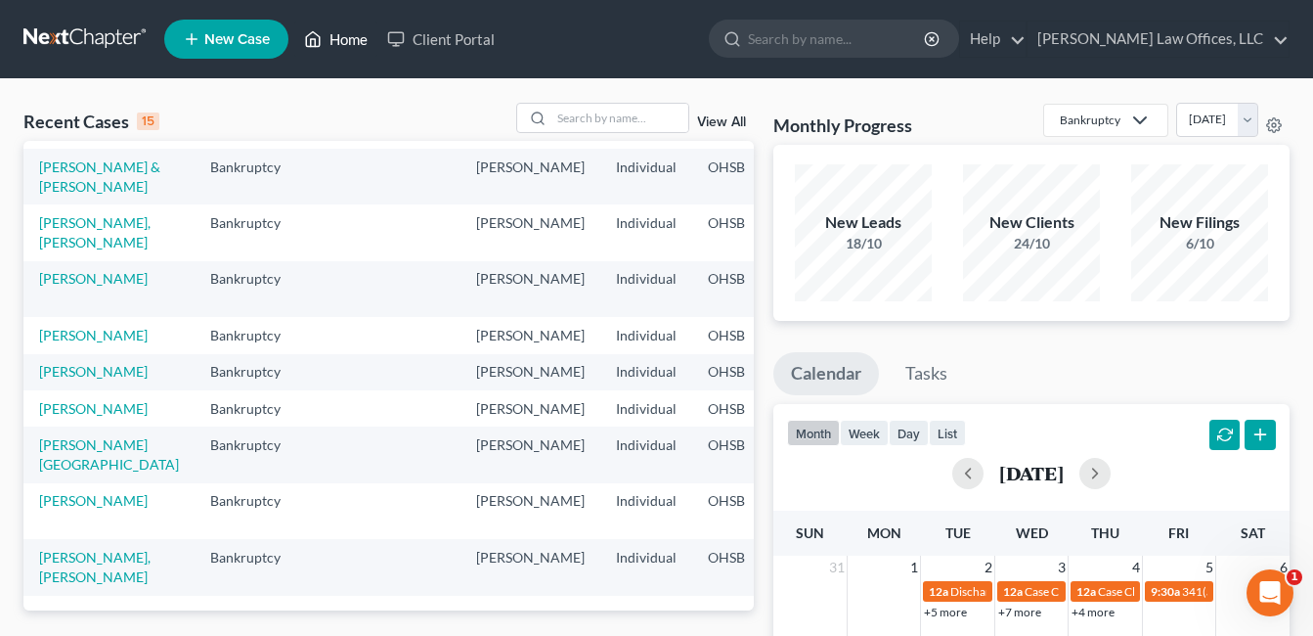
scroll to position [481, 0]
click at [55, 400] on link "[PERSON_NAME]" at bounding box center [93, 408] width 109 height 17
select select "0"
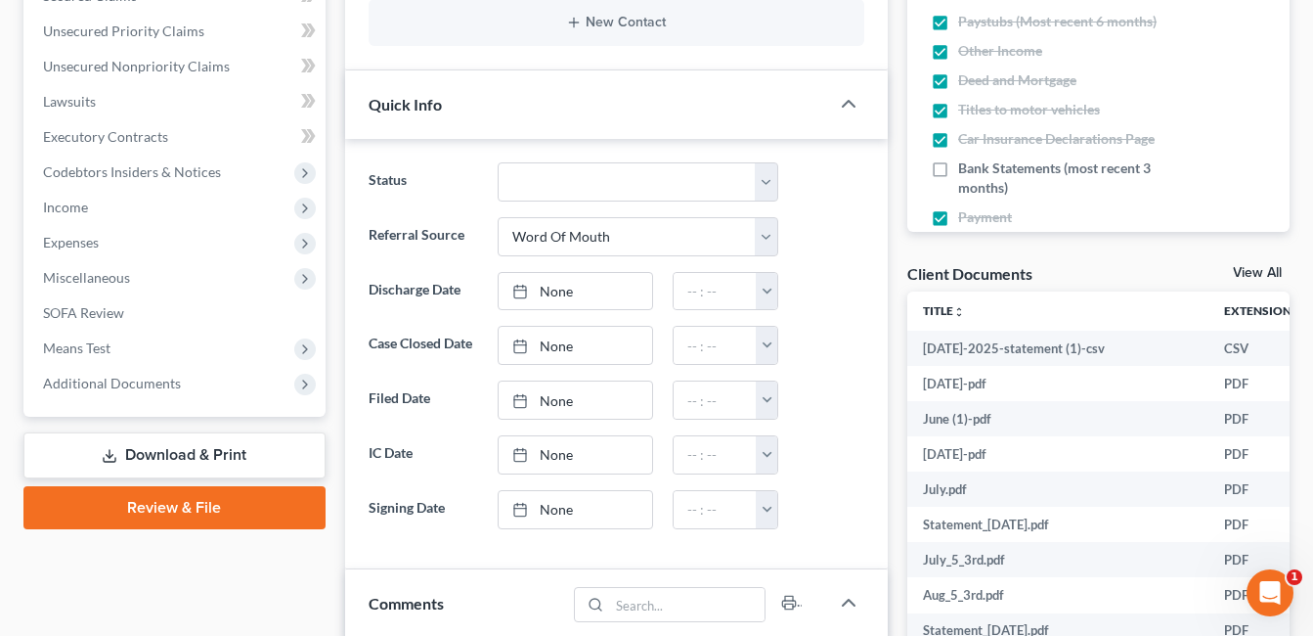
scroll to position [489, 0]
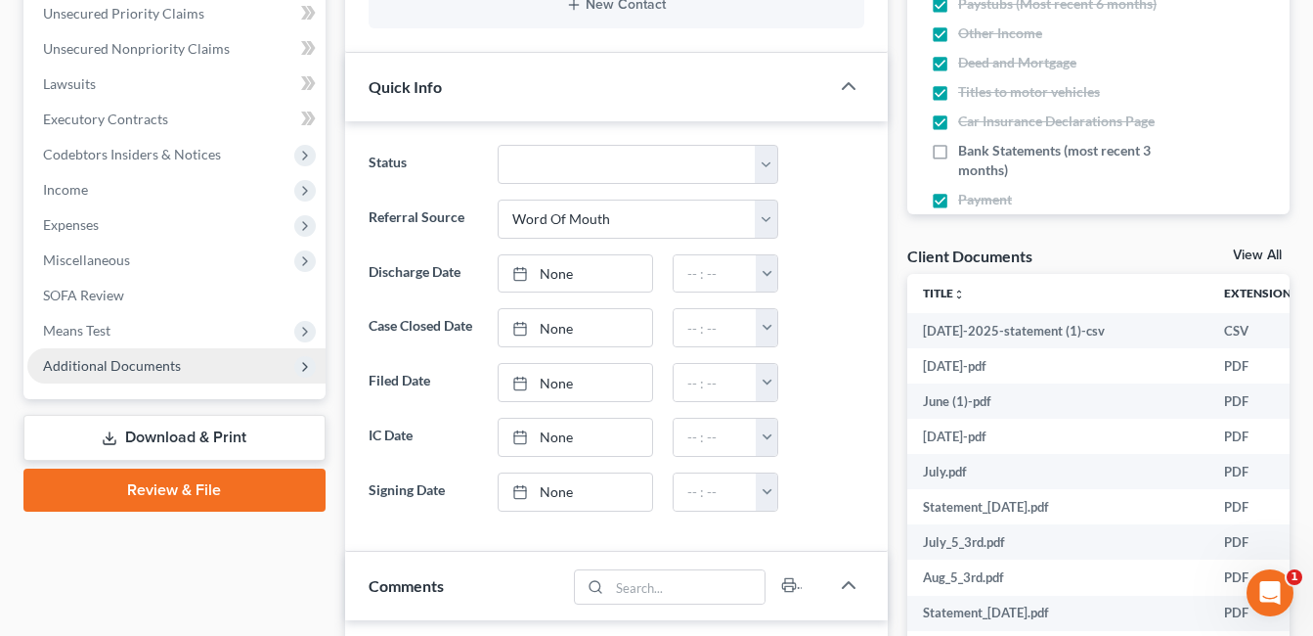
click at [166, 375] on span "Additional Documents" at bounding box center [176, 365] width 298 height 35
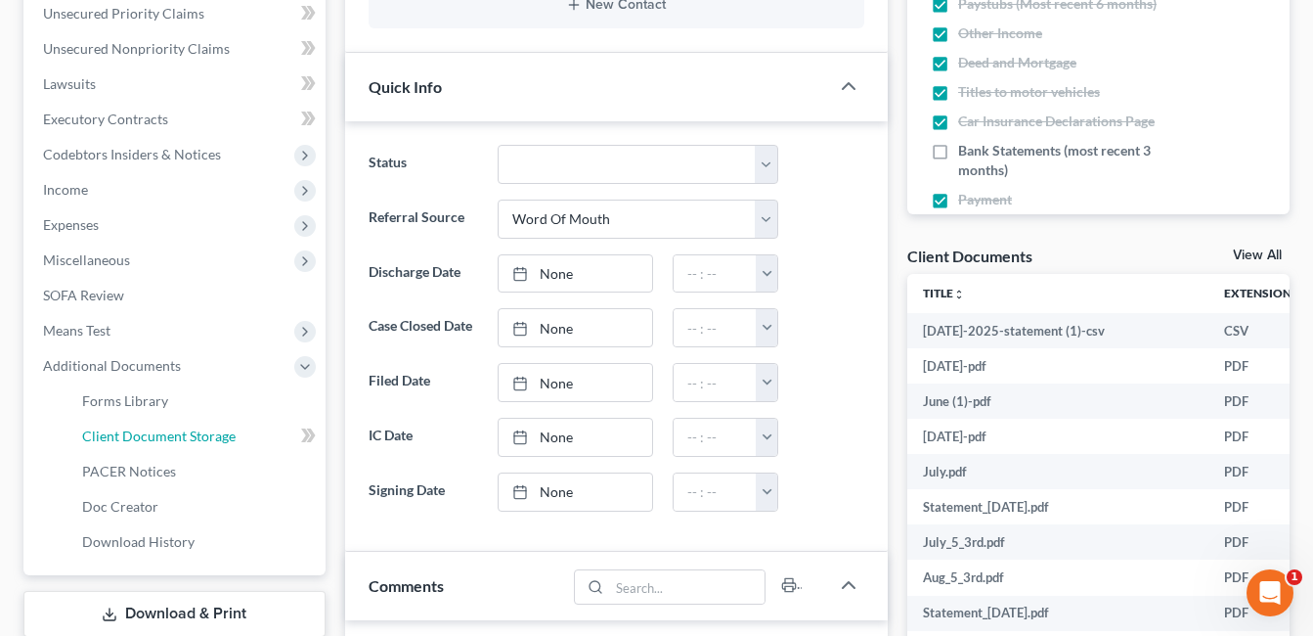
click at [202, 430] on span "Client Document Storage" at bounding box center [159, 435] width 154 height 17
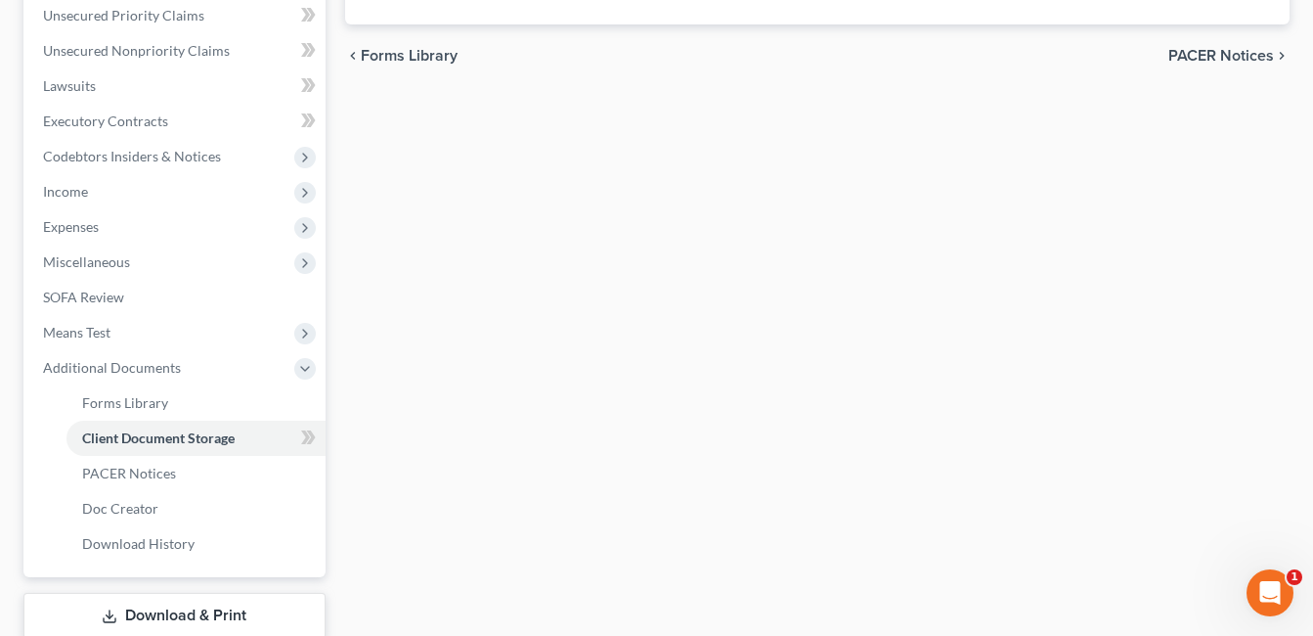
scroll to position [358, 0]
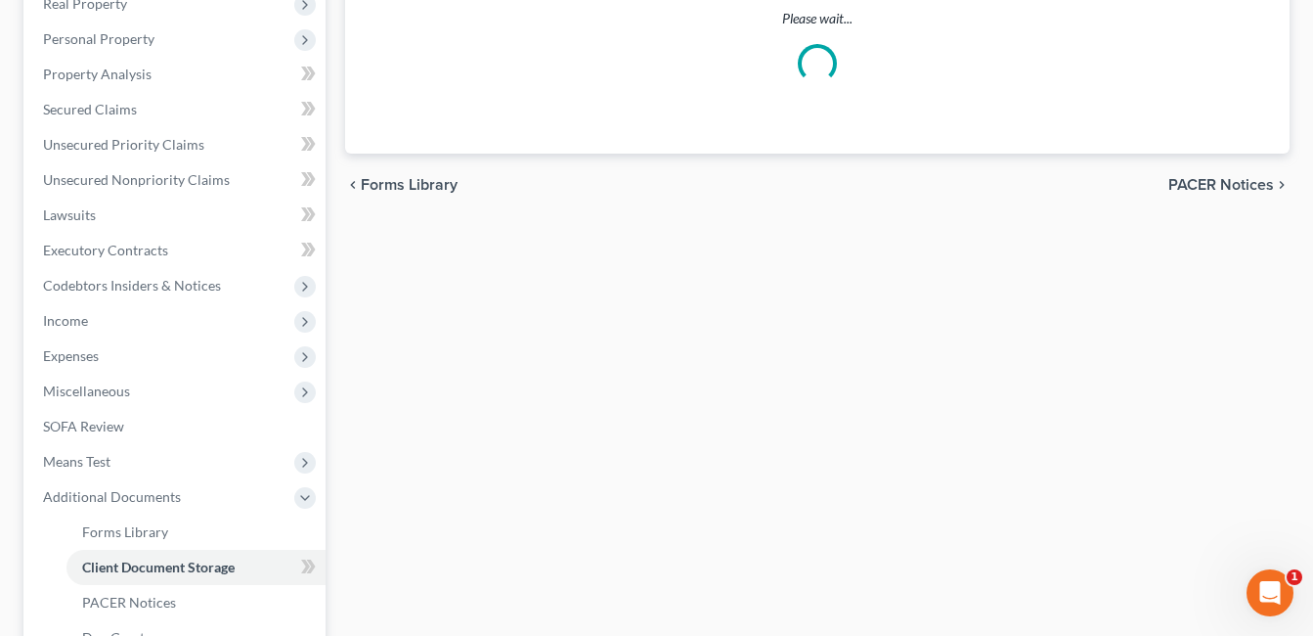
select select "7"
select select "52"
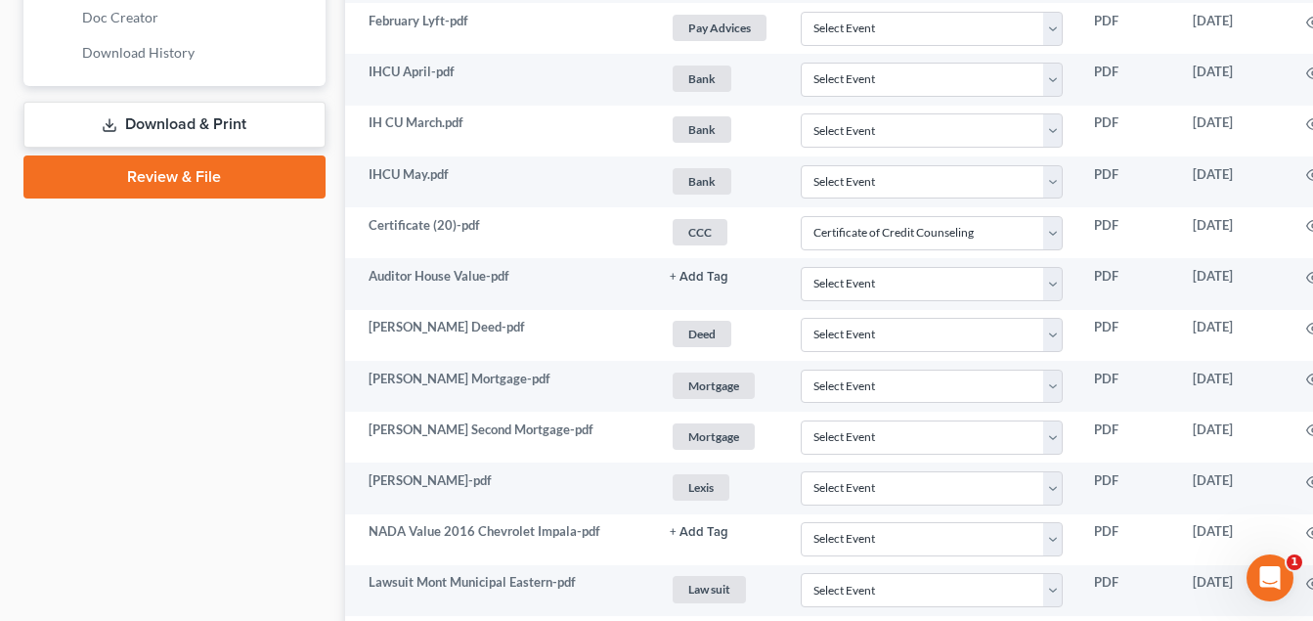
scroll to position [978, 137]
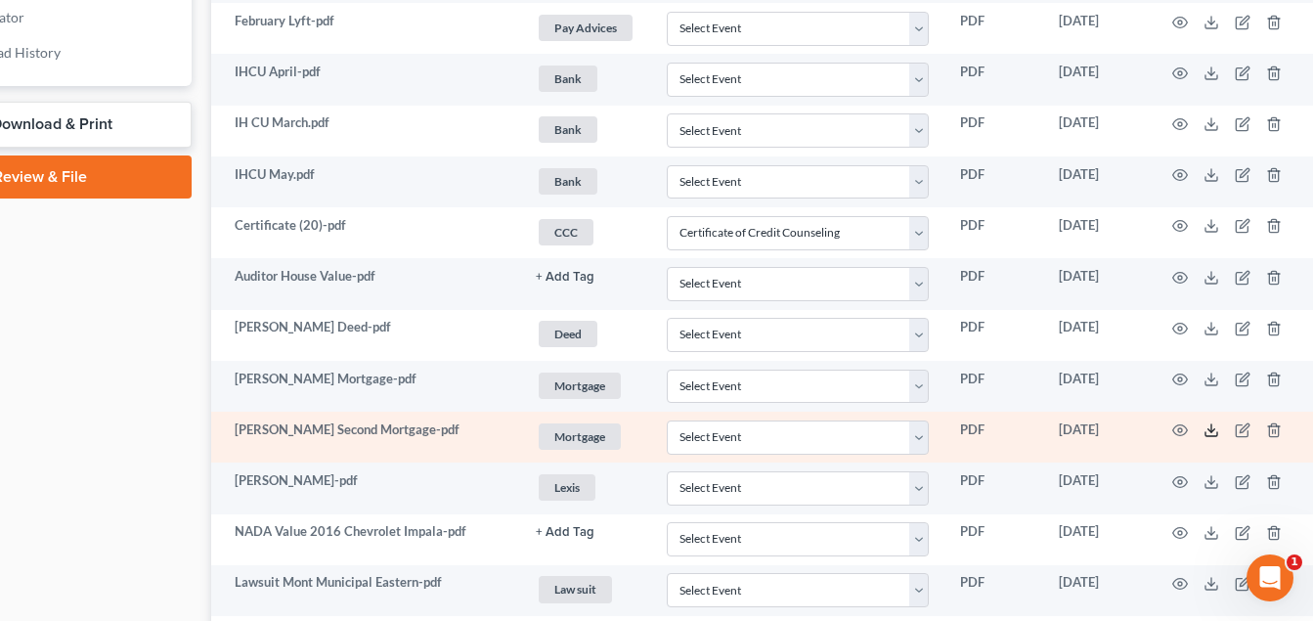
click at [1211, 431] on line at bounding box center [1211, 428] width 0 height 8
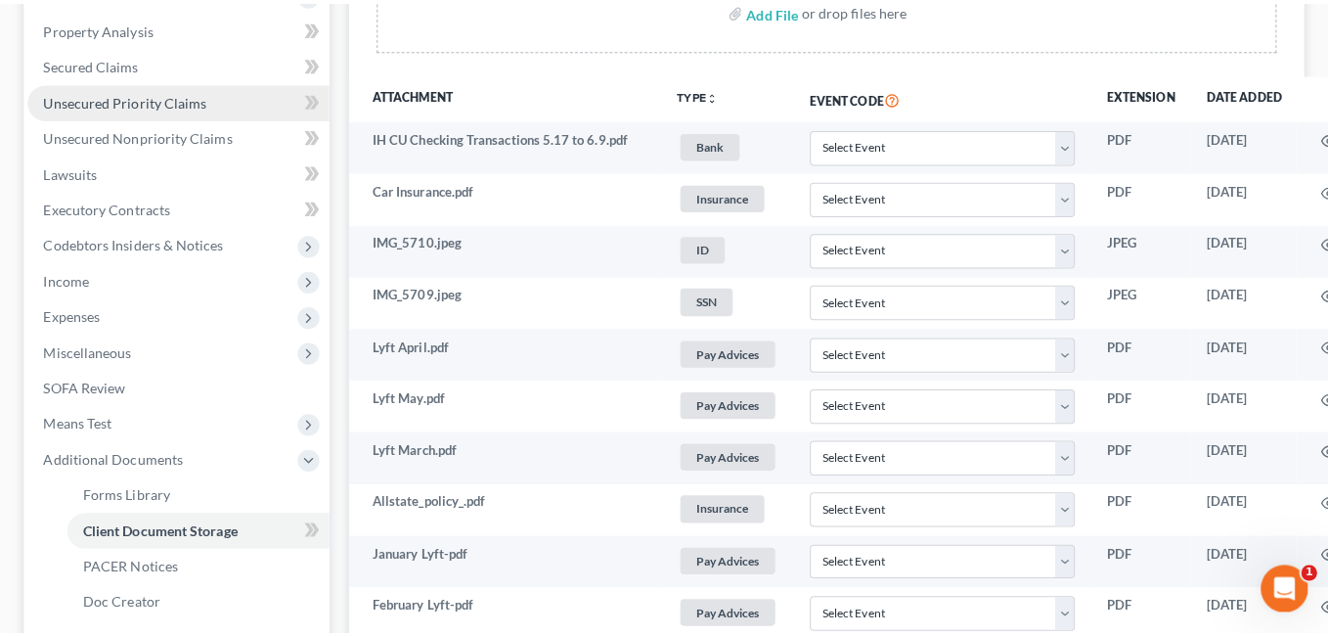
scroll to position [0, 0]
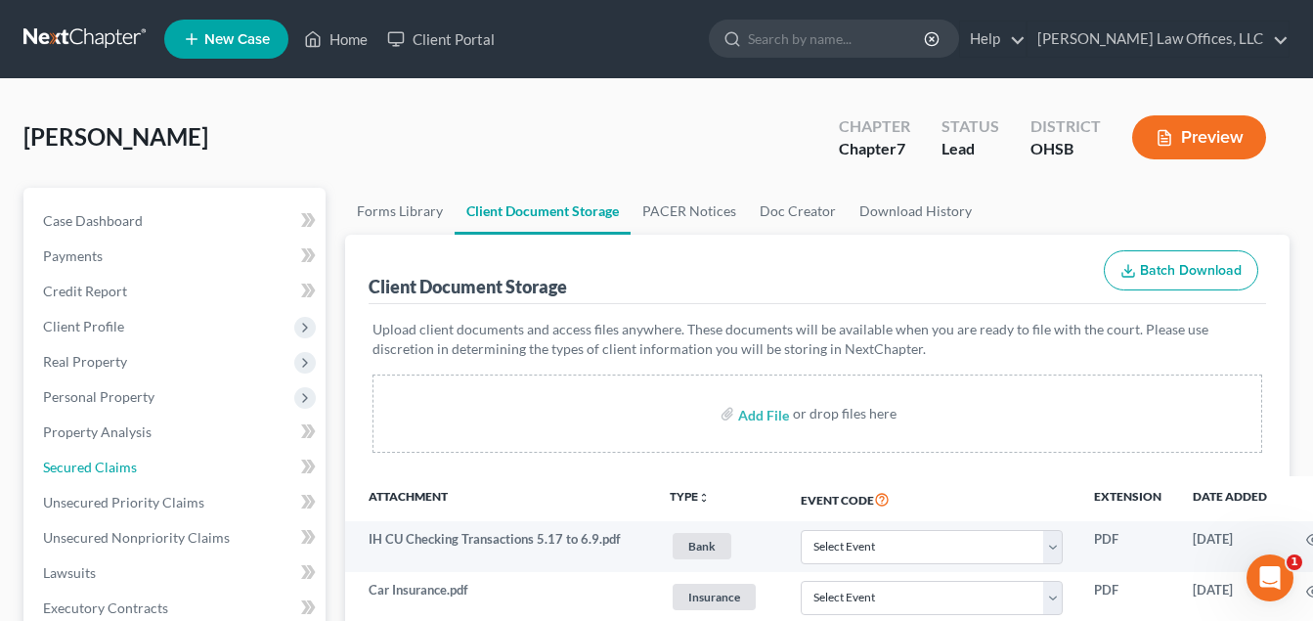
click at [129, 469] on span "Secured Claims" at bounding box center [90, 467] width 94 height 17
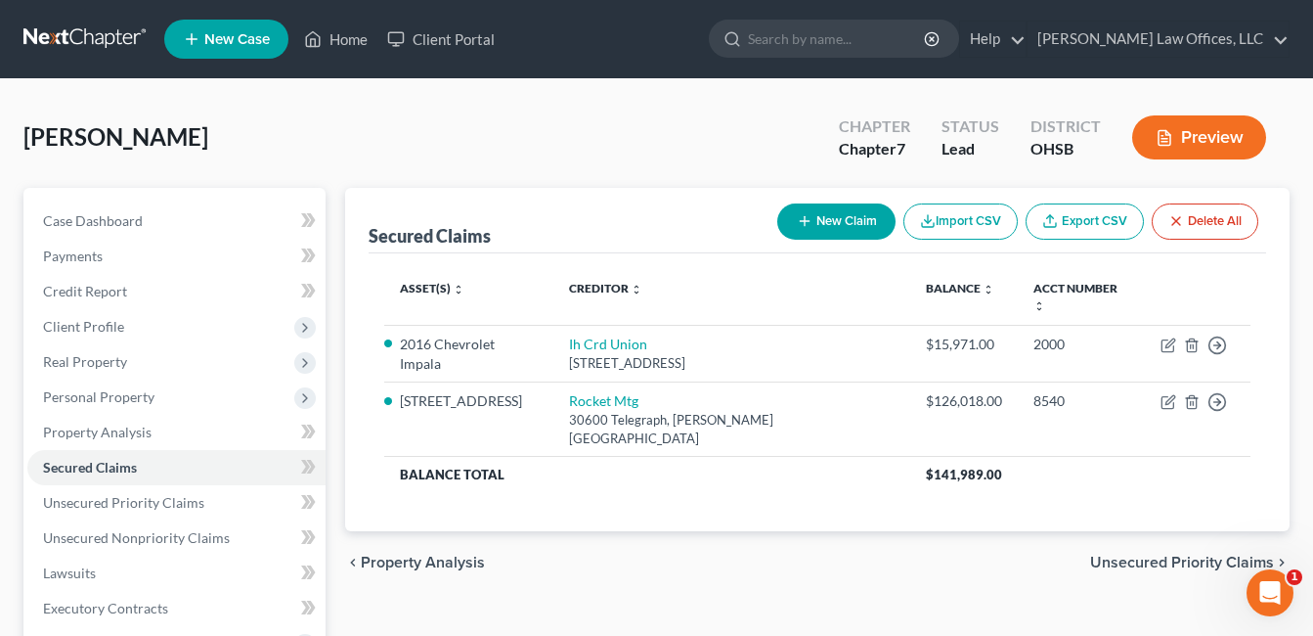
click at [827, 213] on button "New Claim" at bounding box center [836, 221] width 118 height 36
select select "0"
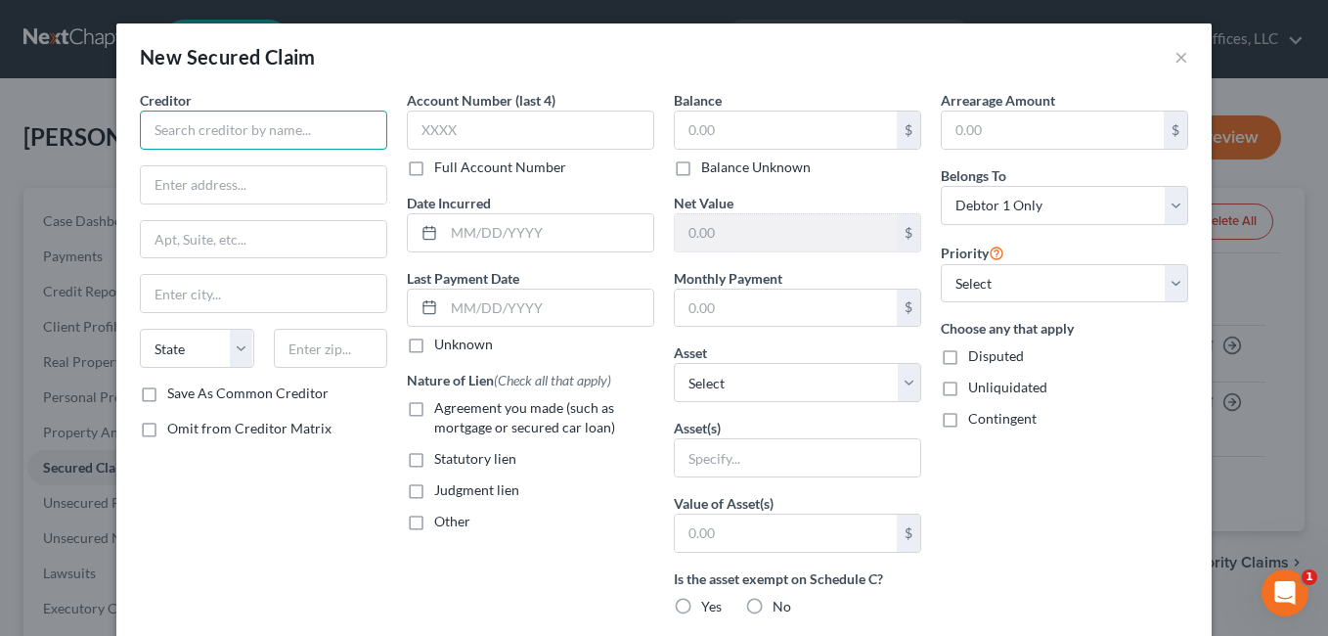
click at [287, 131] on input "text" at bounding box center [263, 129] width 247 height 39
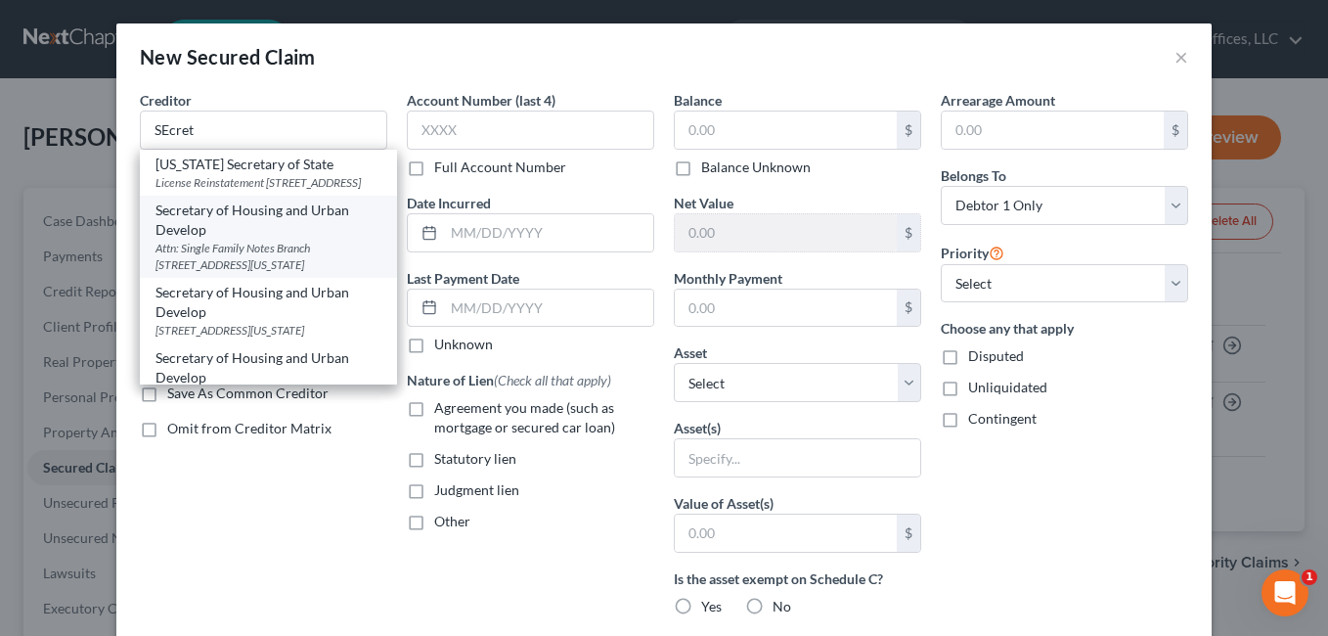
click at [297, 227] on div "Secretary of Housing and Urban Develop" at bounding box center [268, 219] width 226 height 39
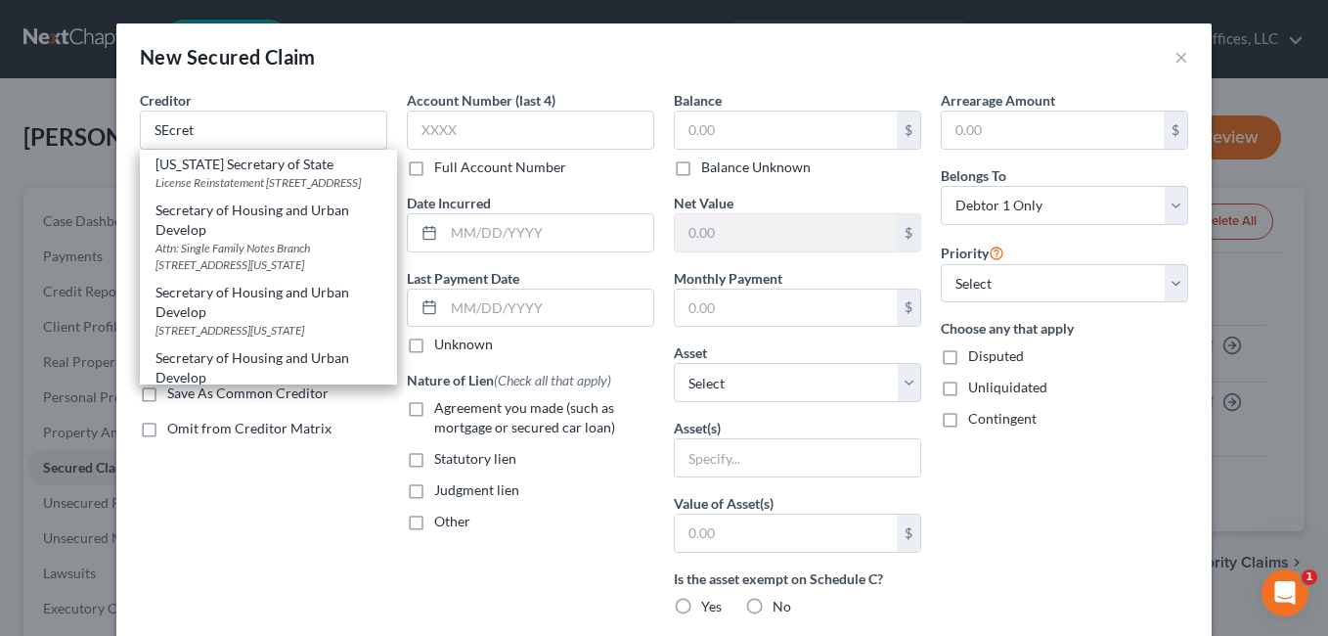
type input "Secretary of Housing and Urban Develop"
type input "Attn: Single Family Notes Branch"
type input "451 Seventh St. SW"
type input "Washington"
select select "8"
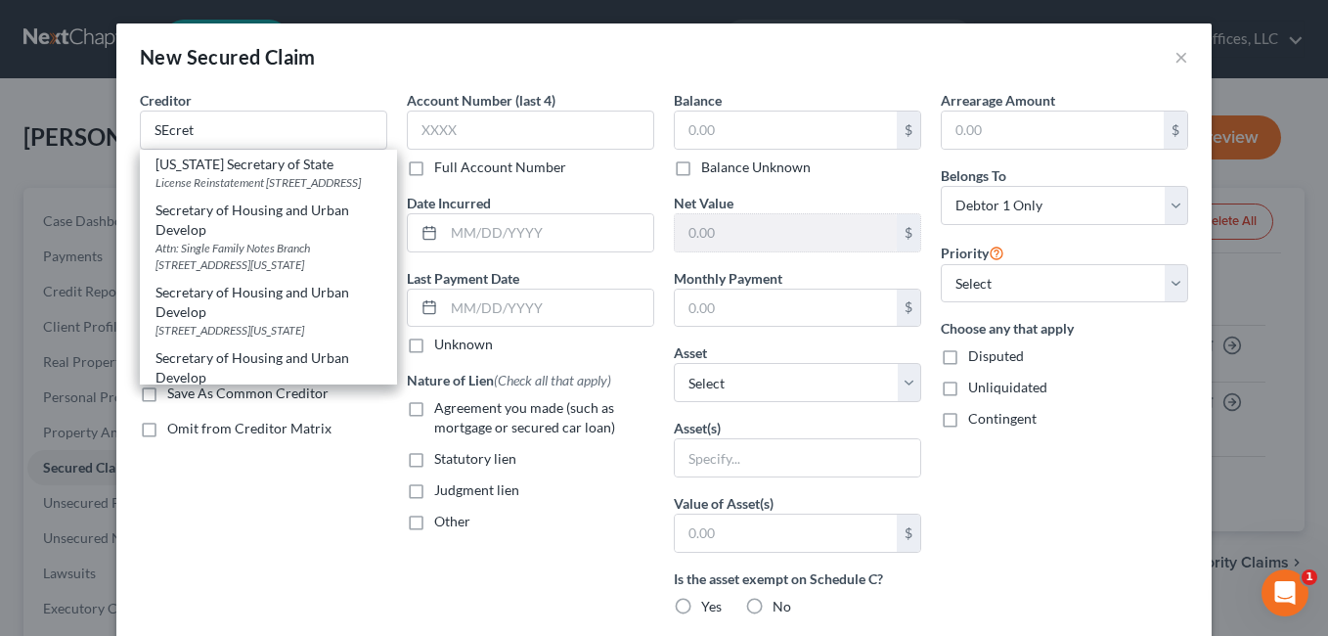
type input "10410-0000"
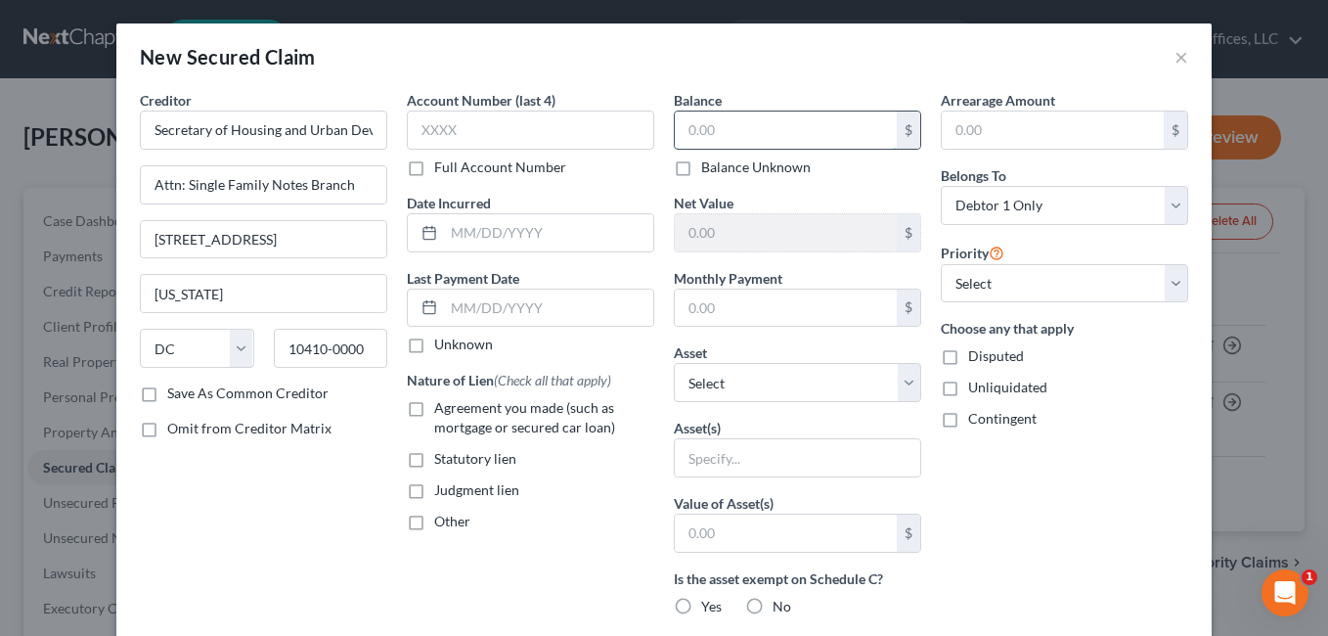
drag, startPoint x: 738, startPoint y: 129, endPoint x: 689, endPoint y: 135, distance: 49.2
click at [689, 135] on input "text" at bounding box center [786, 129] width 222 height 37
click at [729, 120] on input "93" at bounding box center [786, 129] width 222 height 37
click at [729, 131] on input "93" at bounding box center [786, 129] width 222 height 37
type input "9,734.05"
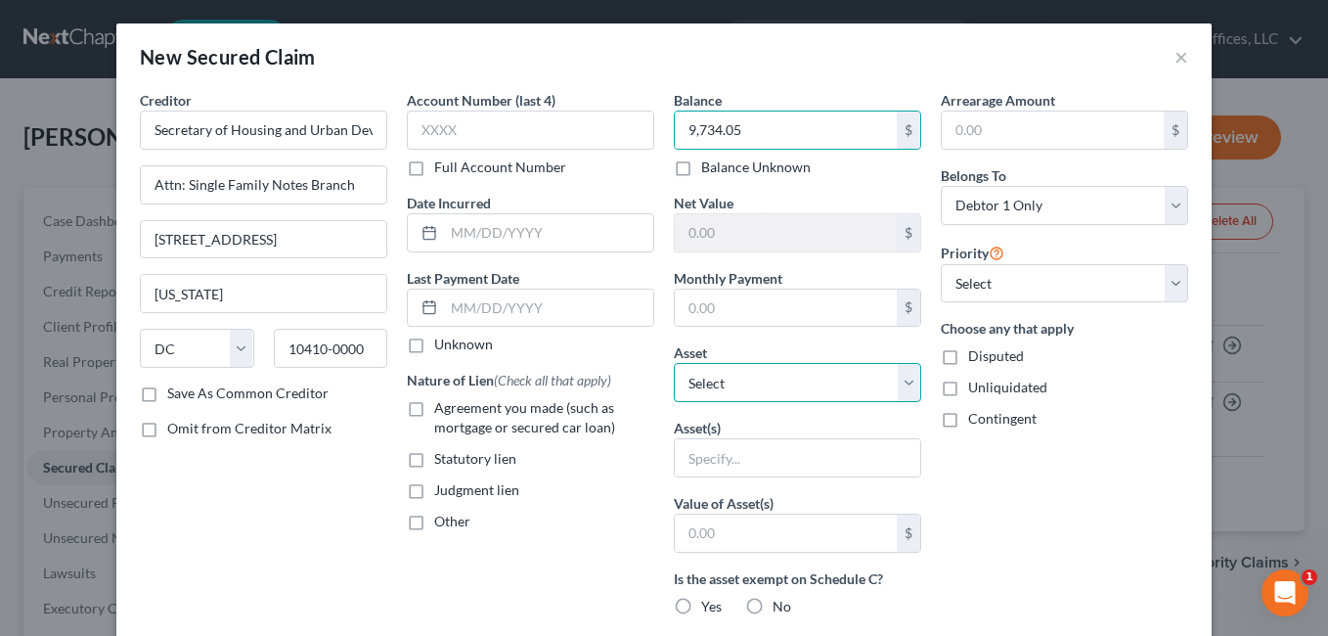
click at [905, 382] on select "Select Other Multiple Assets 4199 Silver Oak St. - $188530.0 2010 Chevy Impala …" at bounding box center [797, 382] width 247 height 39
select select "2"
click at [674, 363] on select "Select Other Multiple Assets 4199 Silver Oak St. - $188530.0 2010 Chevy Impala …" at bounding box center [797, 382] width 247 height 39
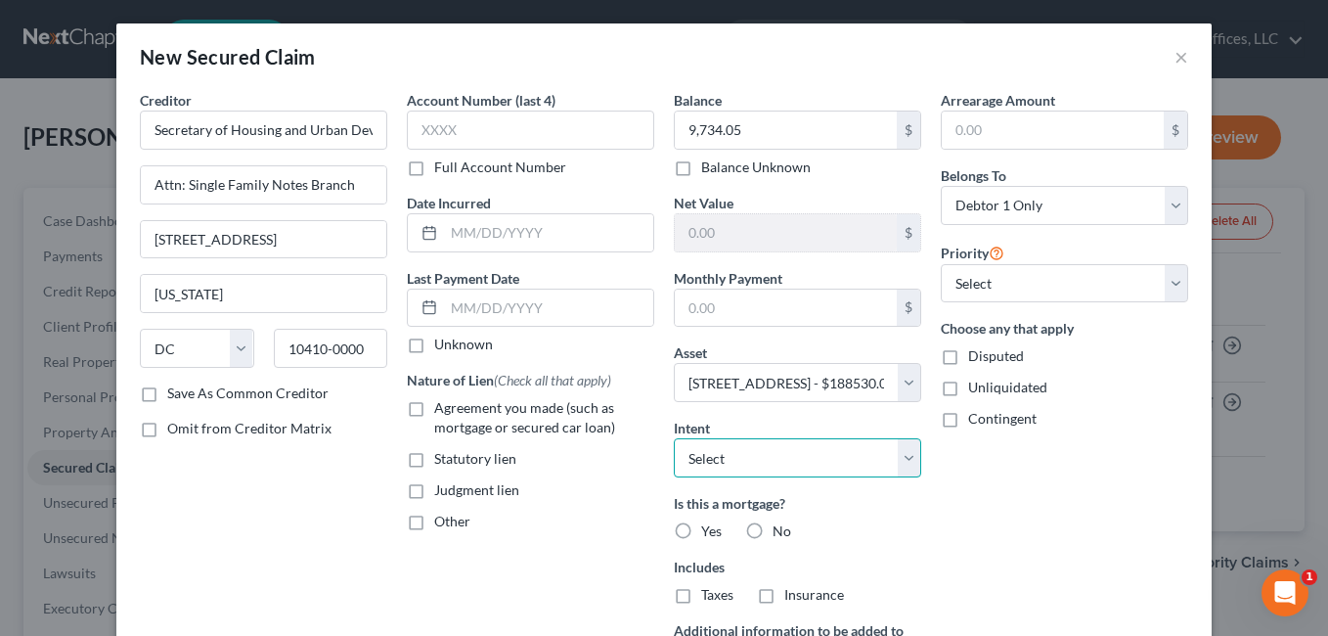
drag, startPoint x: 904, startPoint y: 458, endPoint x: 846, endPoint y: 476, distance: 61.5
click at [904, 458] on select "Select Surrender Redeem Reaffirm Avoid Other" at bounding box center [797, 457] width 247 height 39
select select "2"
click at [674, 438] on select "Select Surrender Redeem Reaffirm Avoid Other" at bounding box center [797, 457] width 247 height 39
click at [434, 406] on label "Agreement you made (such as mortgage or secured car loan)" at bounding box center [544, 417] width 220 height 39
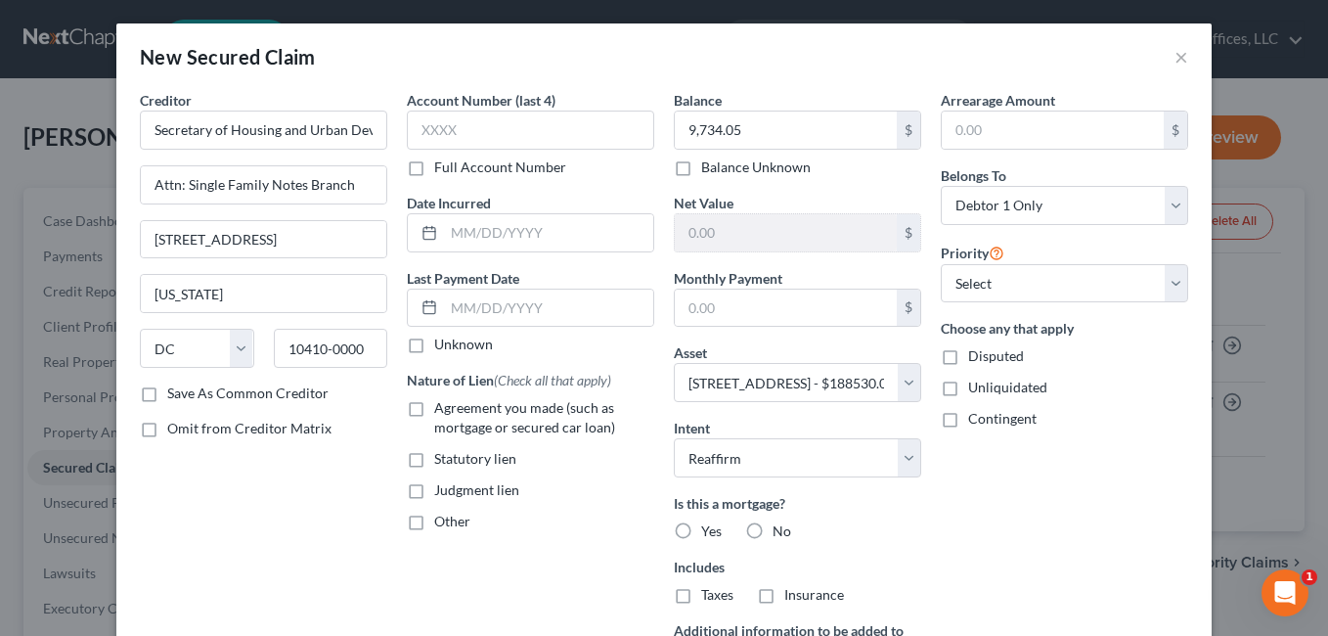
click at [442, 406] on input "Agreement you made (such as mortgage or secured car loan)" at bounding box center [448, 404] width 13 height 13
checkbox input "true"
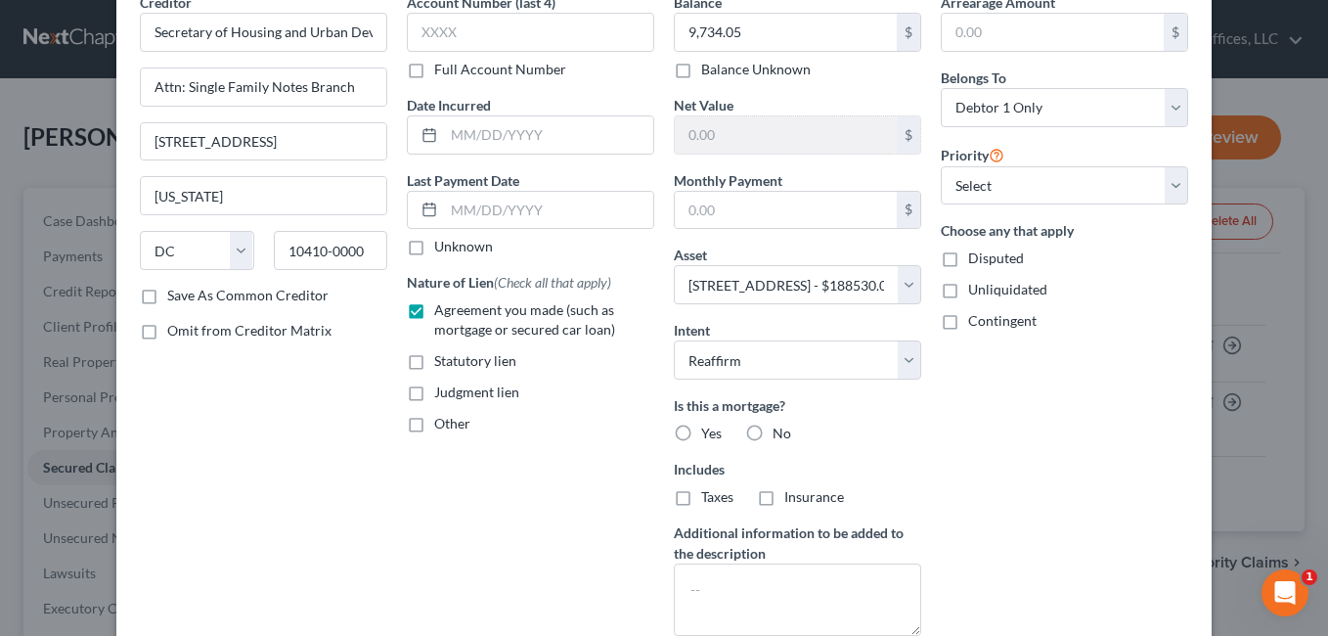
click at [701, 434] on label "Yes" at bounding box center [711, 433] width 21 height 20
click at [709, 434] on input "Yes" at bounding box center [715, 429] width 13 height 13
radio input "true"
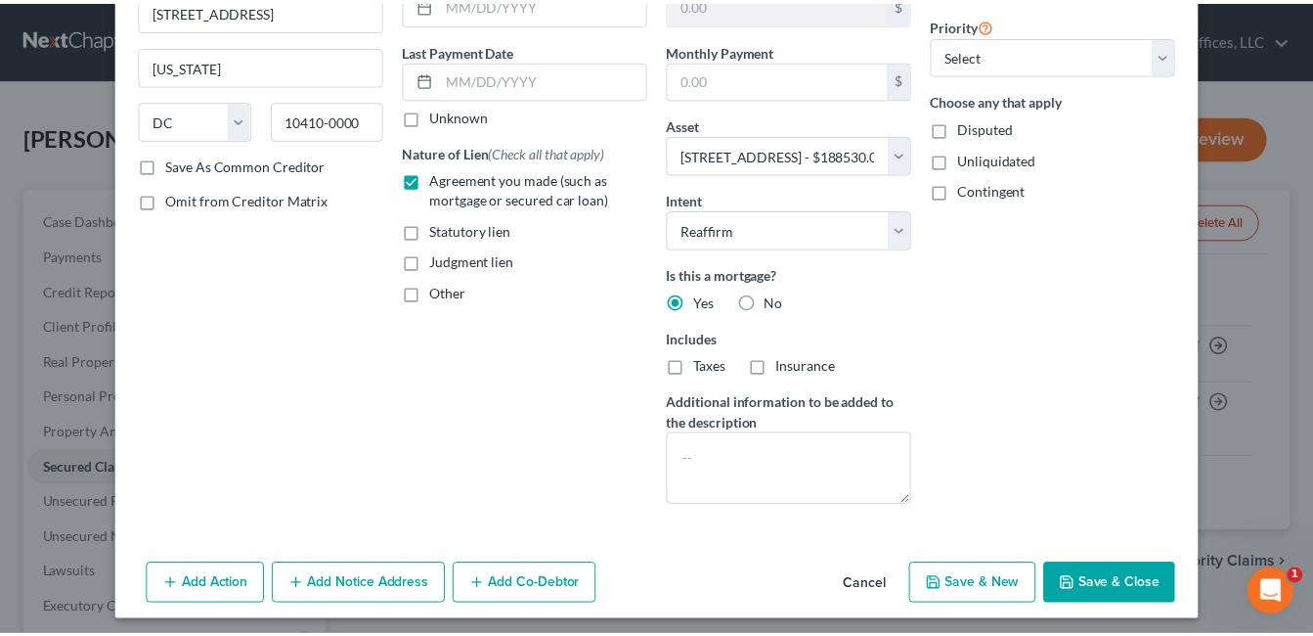
scroll to position [237, 0]
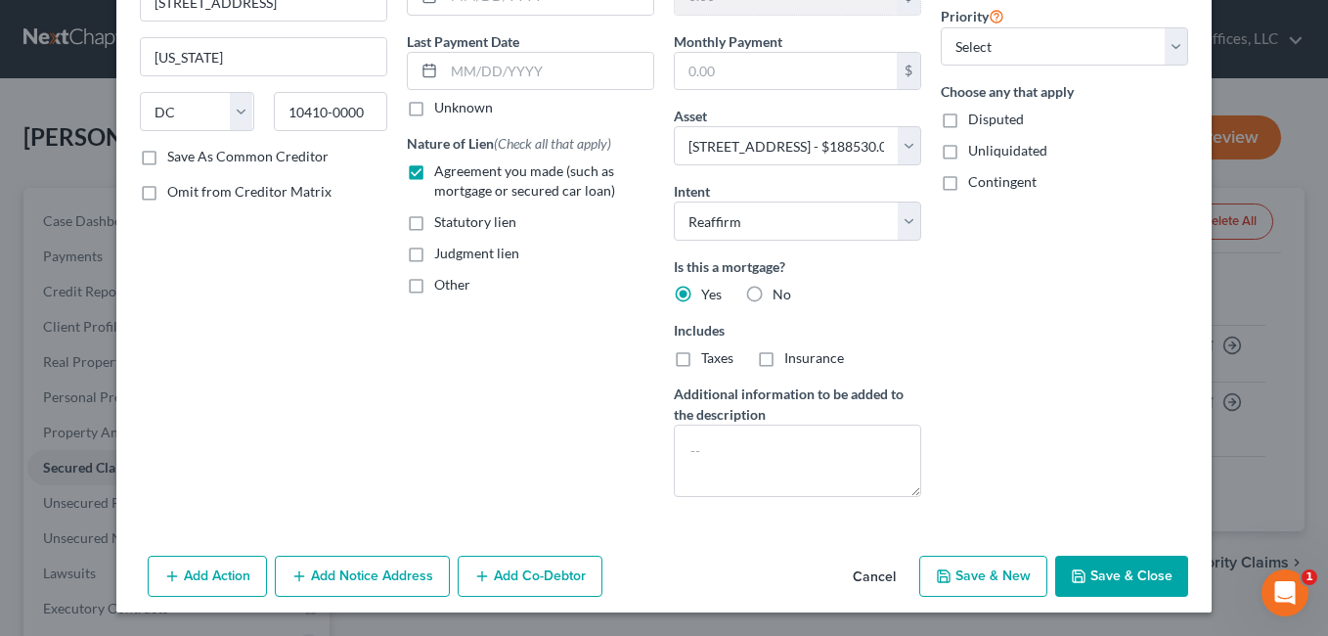
click at [1118, 575] on button "Save & Close" at bounding box center [1121, 575] width 133 height 41
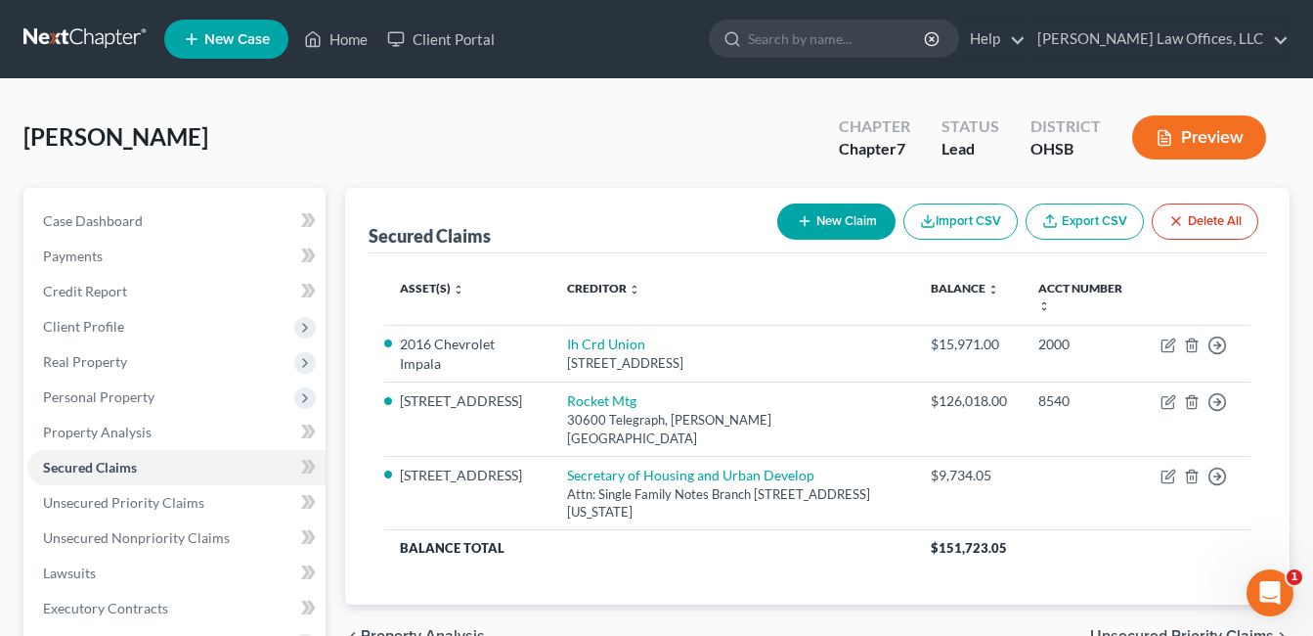
scroll to position [439, 0]
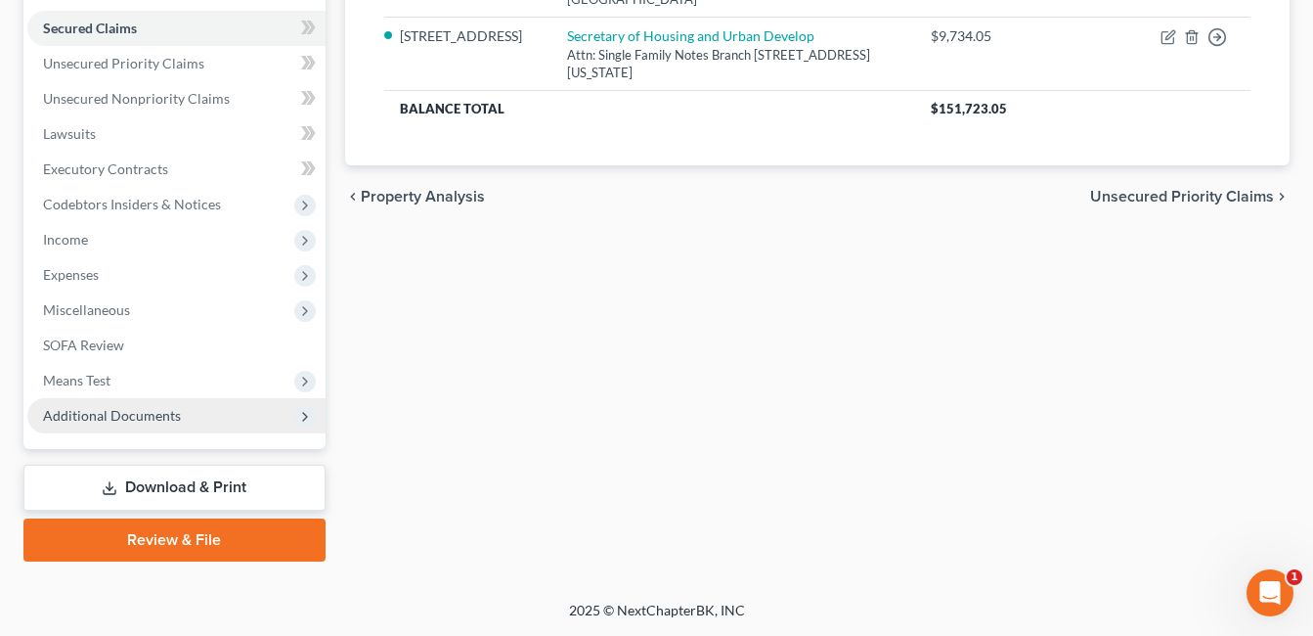
click at [130, 414] on span "Additional Documents" at bounding box center [112, 415] width 138 height 17
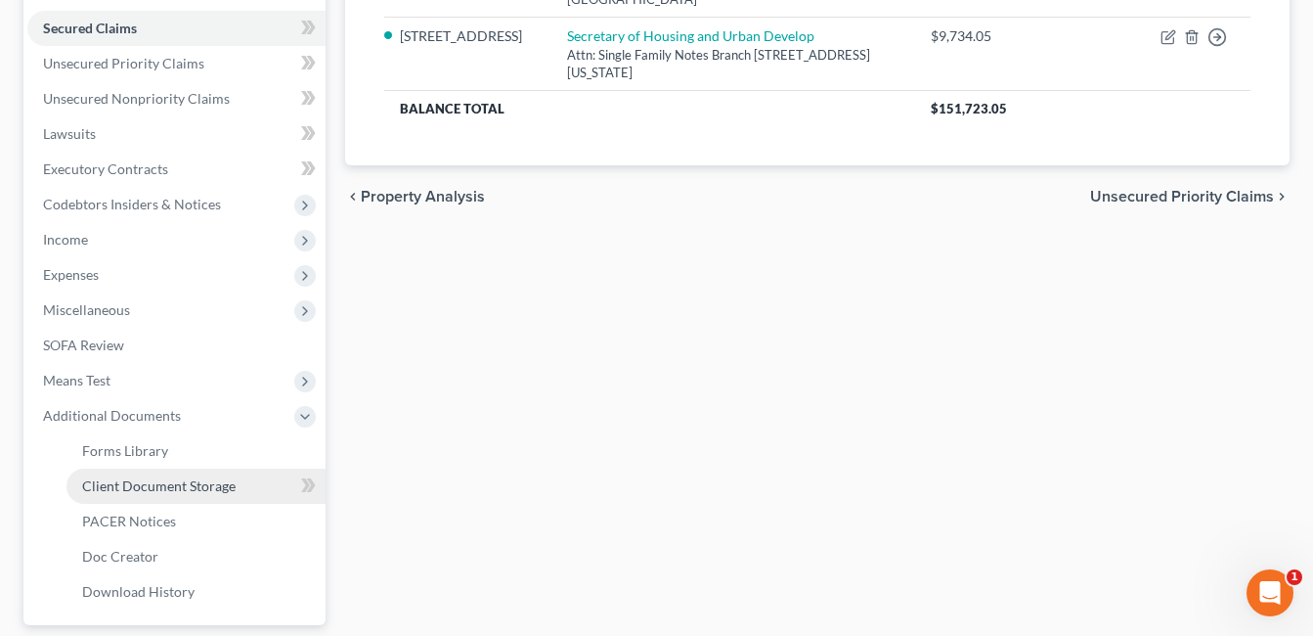
click at [140, 479] on span "Client Document Storage" at bounding box center [159, 485] width 154 height 17
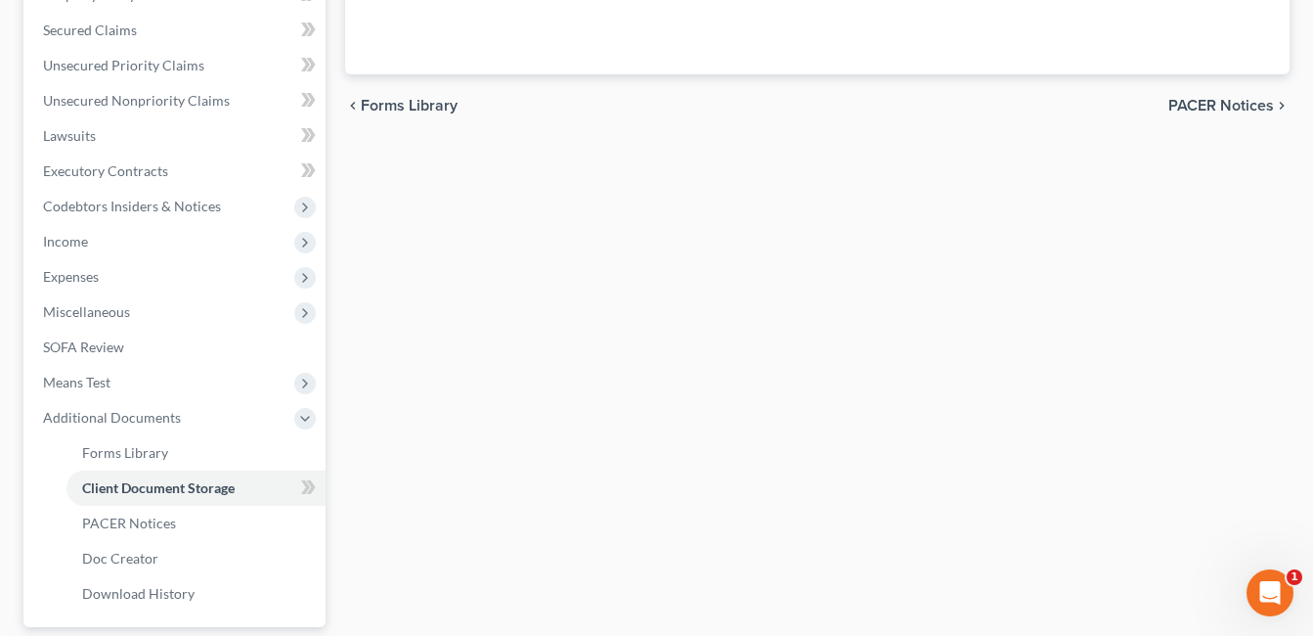
scroll to position [339, 0]
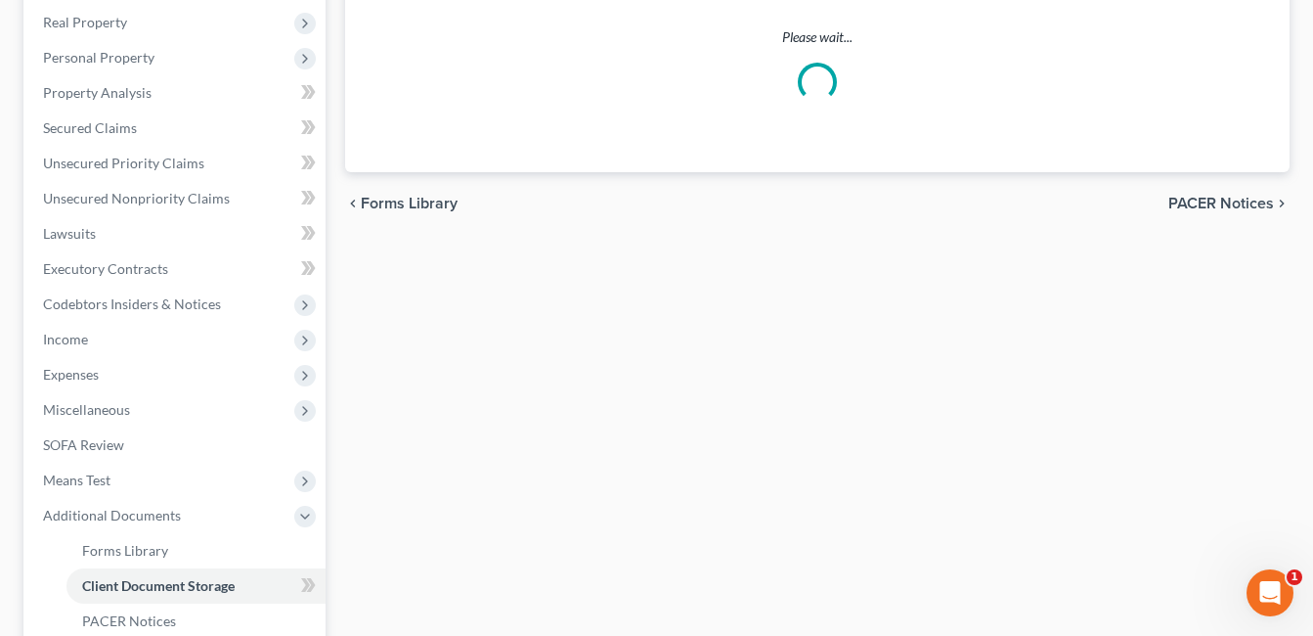
select select "7"
select select "52"
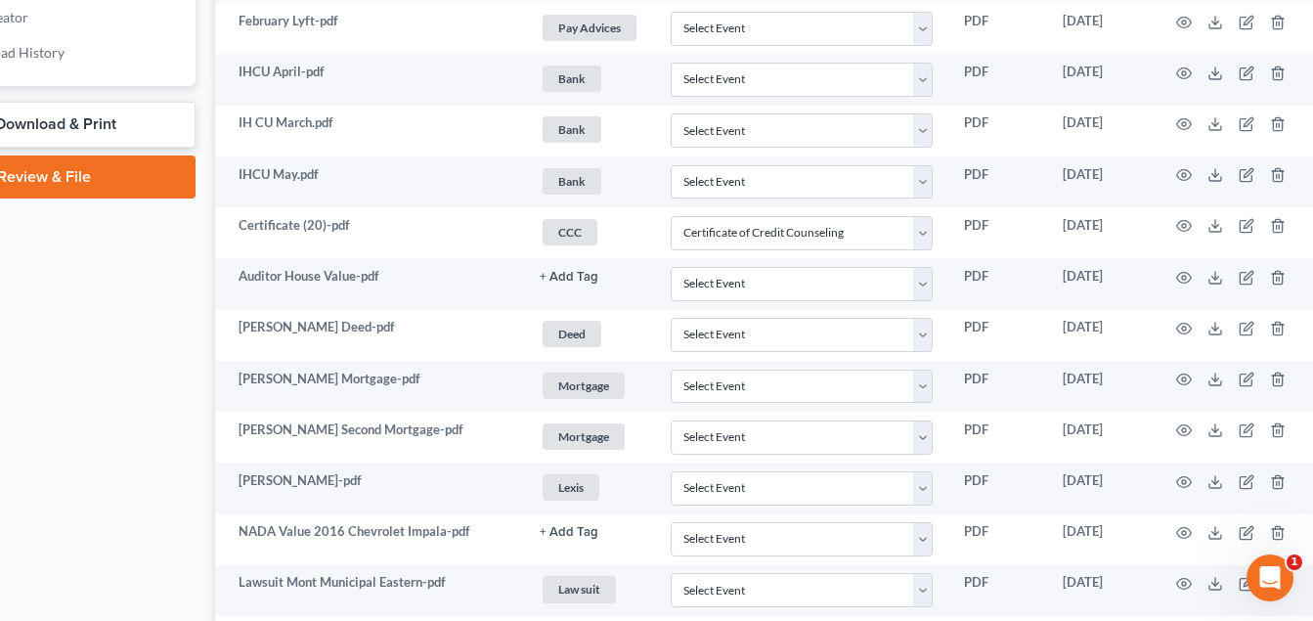
scroll to position [978, 137]
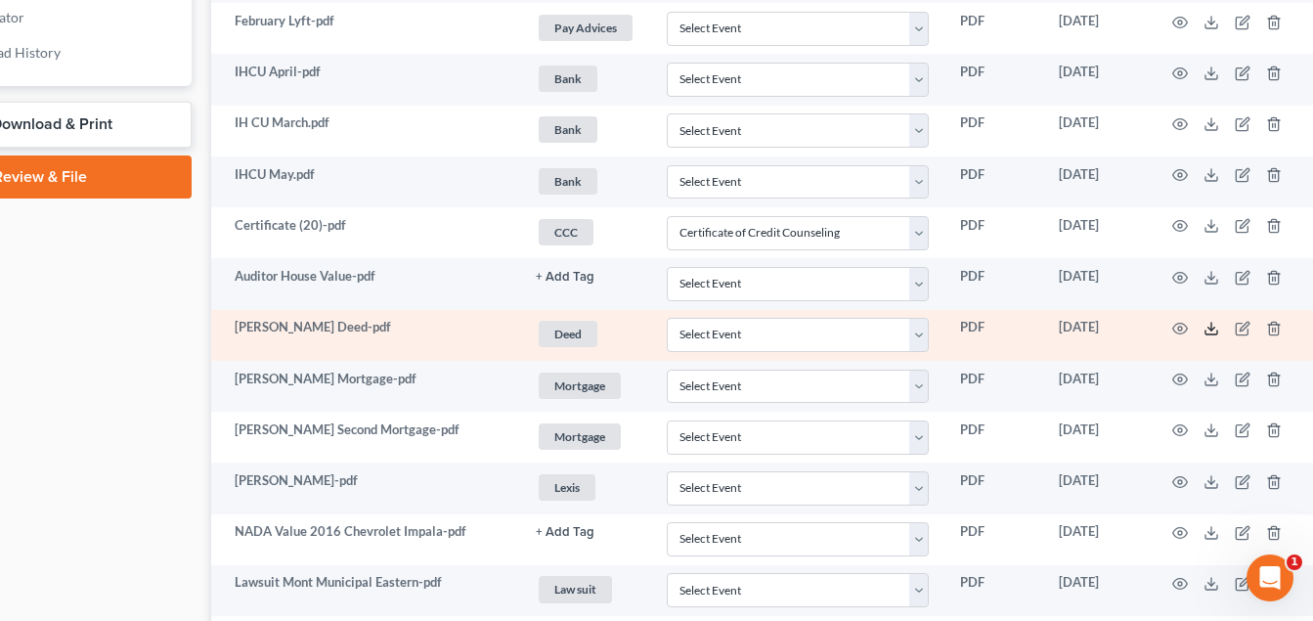
click at [1210, 327] on icon at bounding box center [1212, 329] width 16 height 16
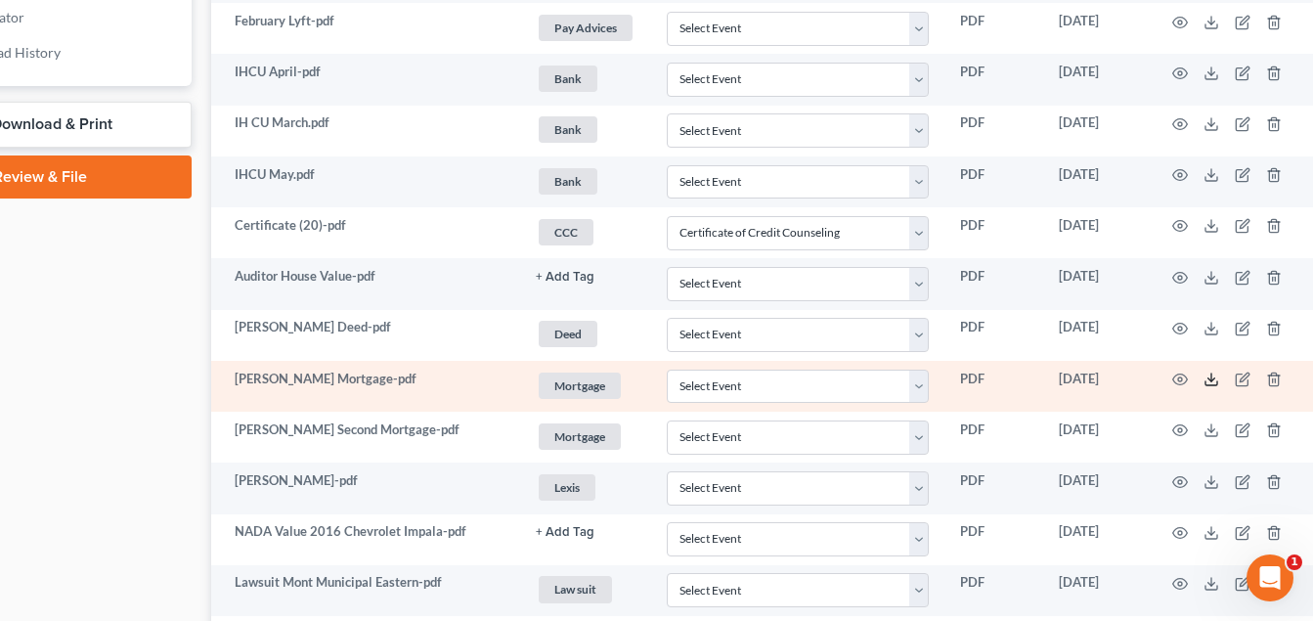
click at [1208, 387] on icon at bounding box center [1212, 380] width 16 height 16
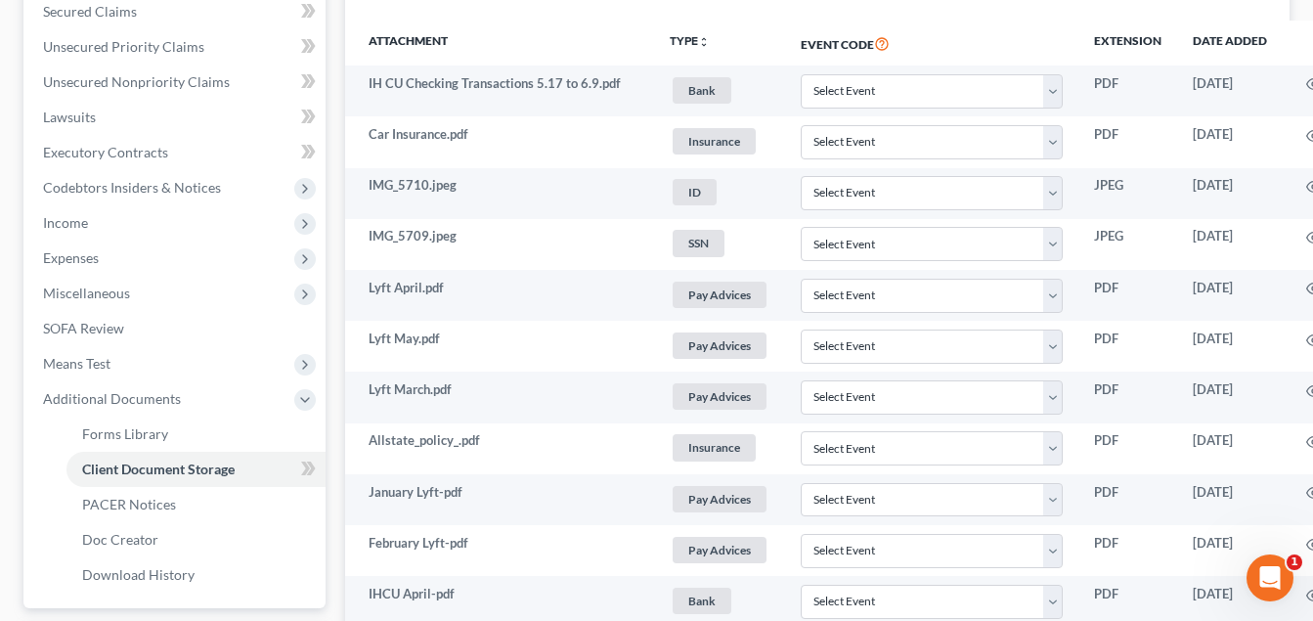
scroll to position [98, 0]
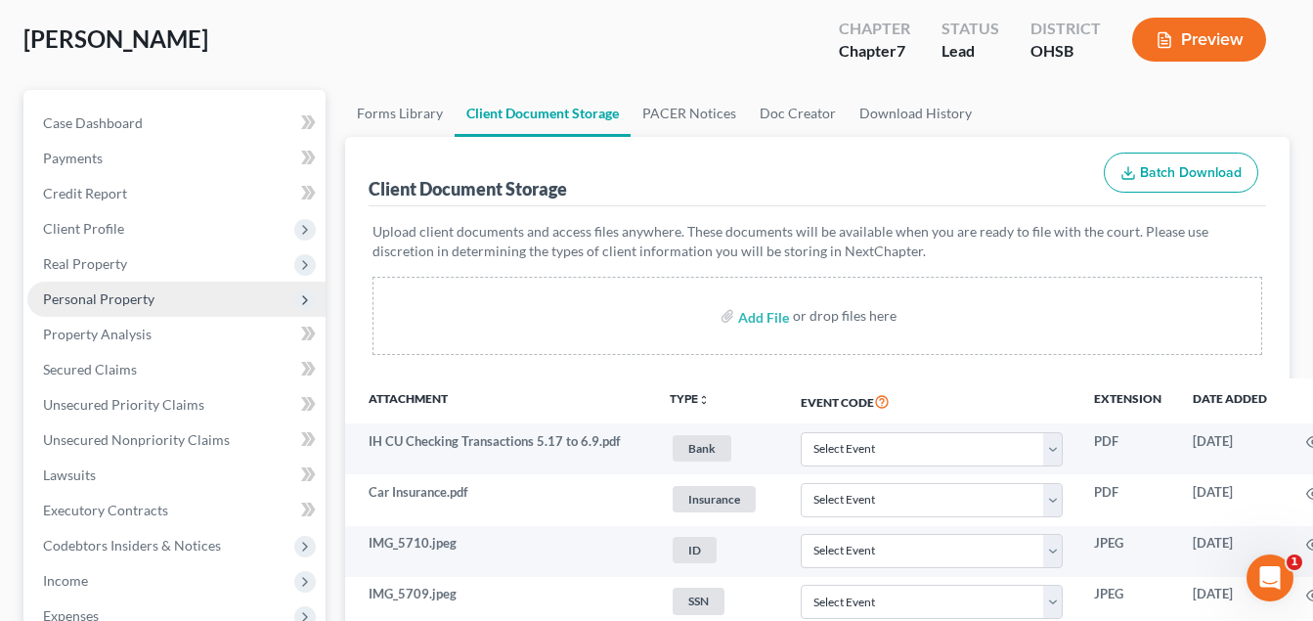
click at [139, 292] on span "Personal Property" at bounding box center [98, 298] width 111 height 17
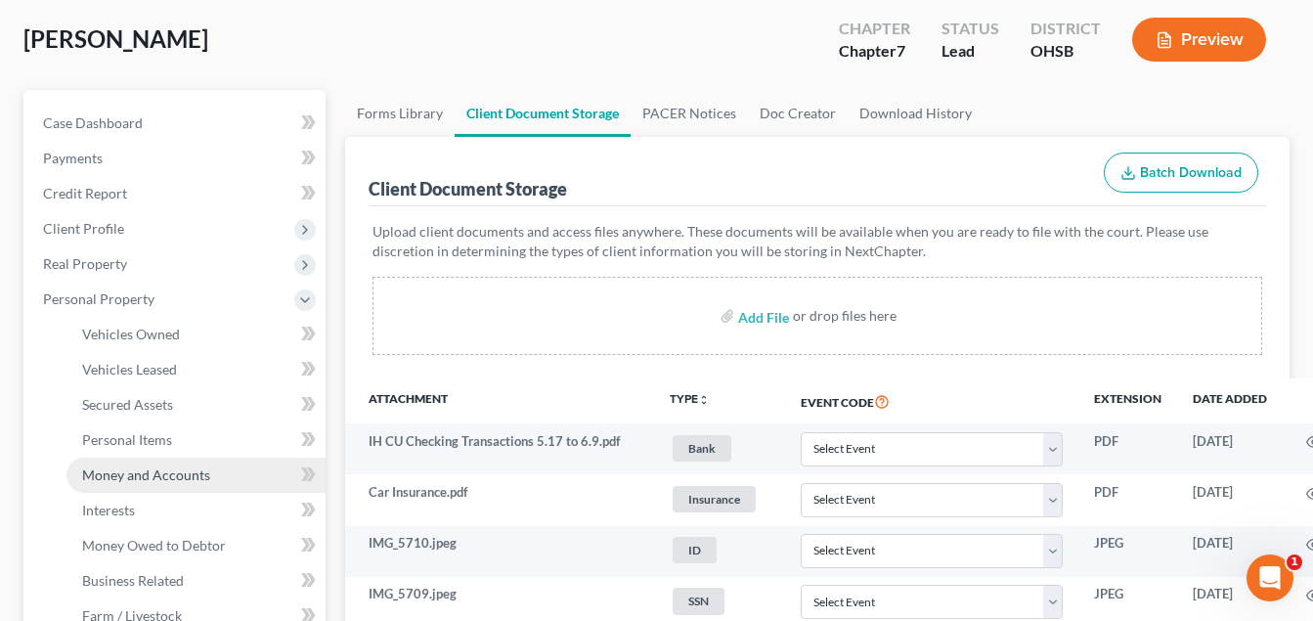
click at [143, 468] on span "Money and Accounts" at bounding box center [146, 474] width 128 height 17
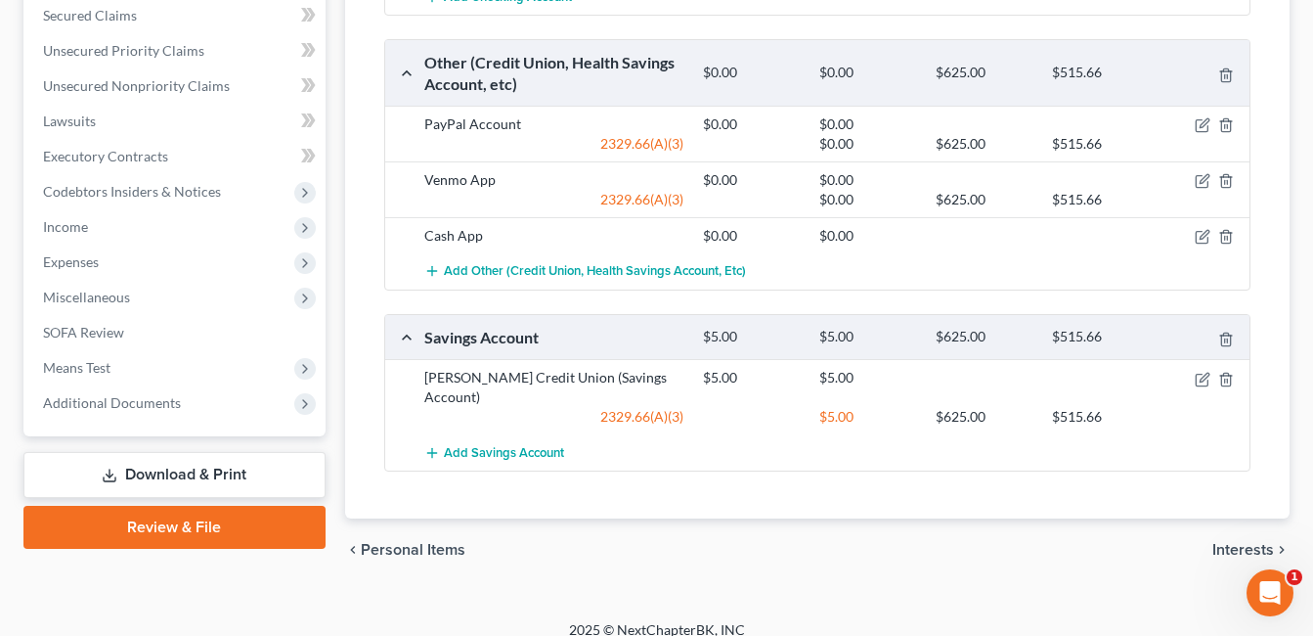
scroll to position [119, 0]
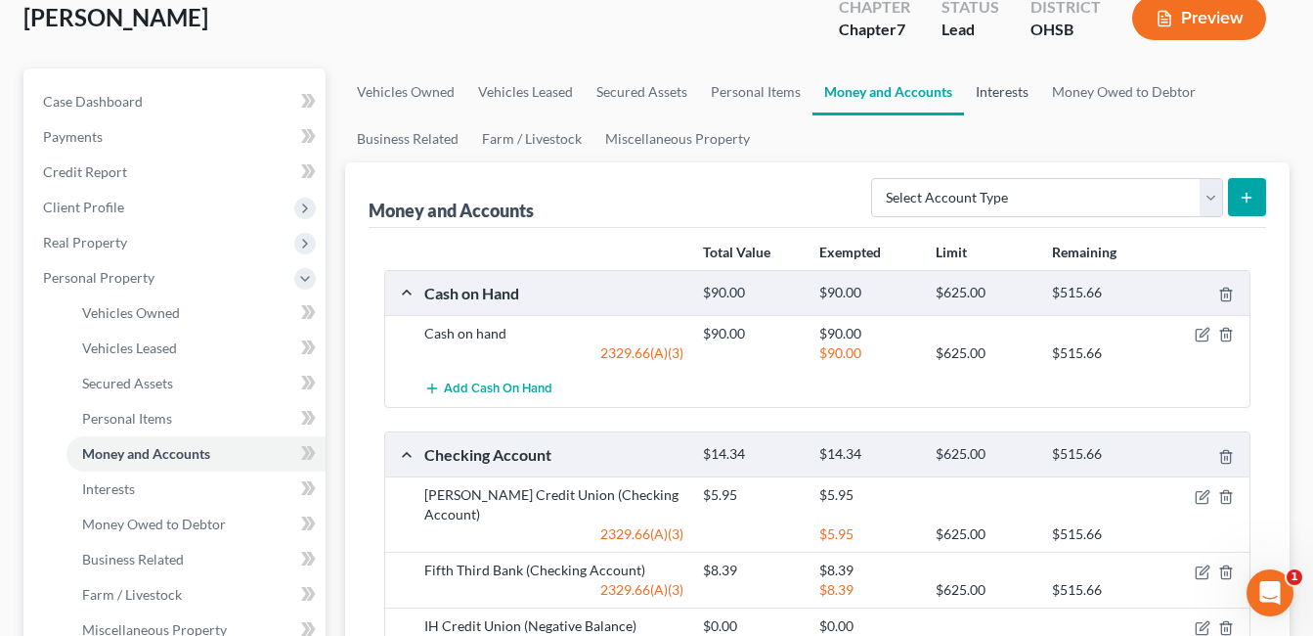
click at [992, 87] on link "Interests" at bounding box center [1002, 91] width 76 height 47
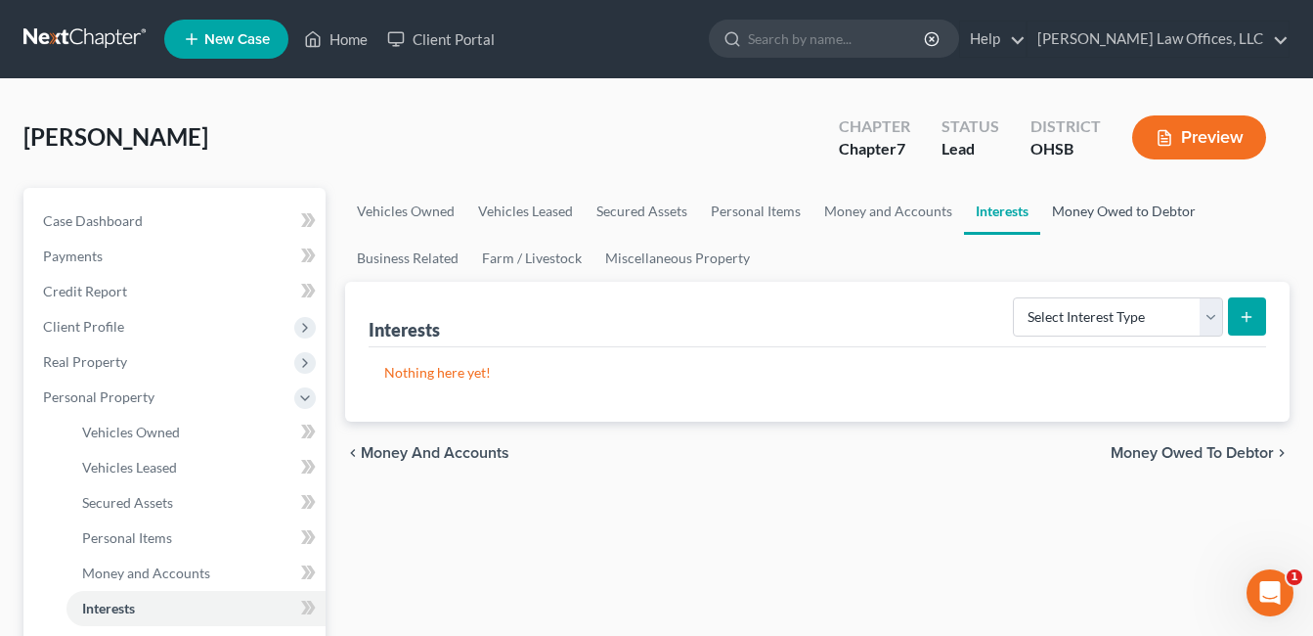
click at [1068, 212] on link "Money Owed to Debtor" at bounding box center [1123, 211] width 167 height 47
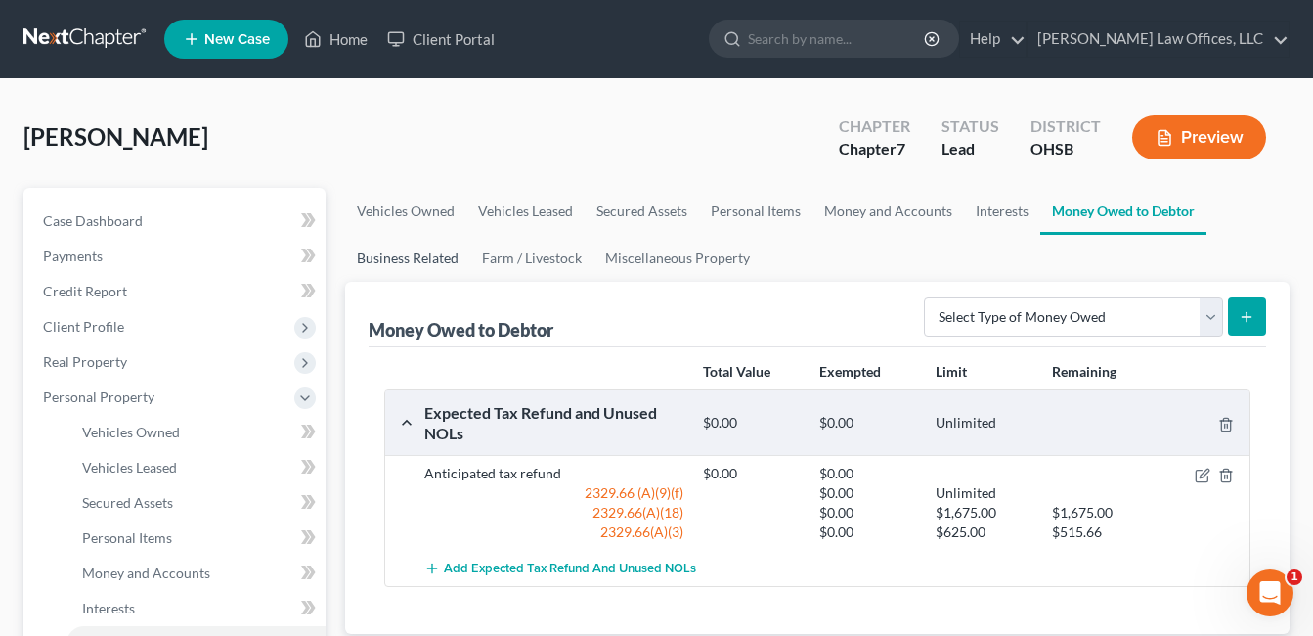
click at [416, 251] on link "Business Related" at bounding box center [407, 258] width 125 height 47
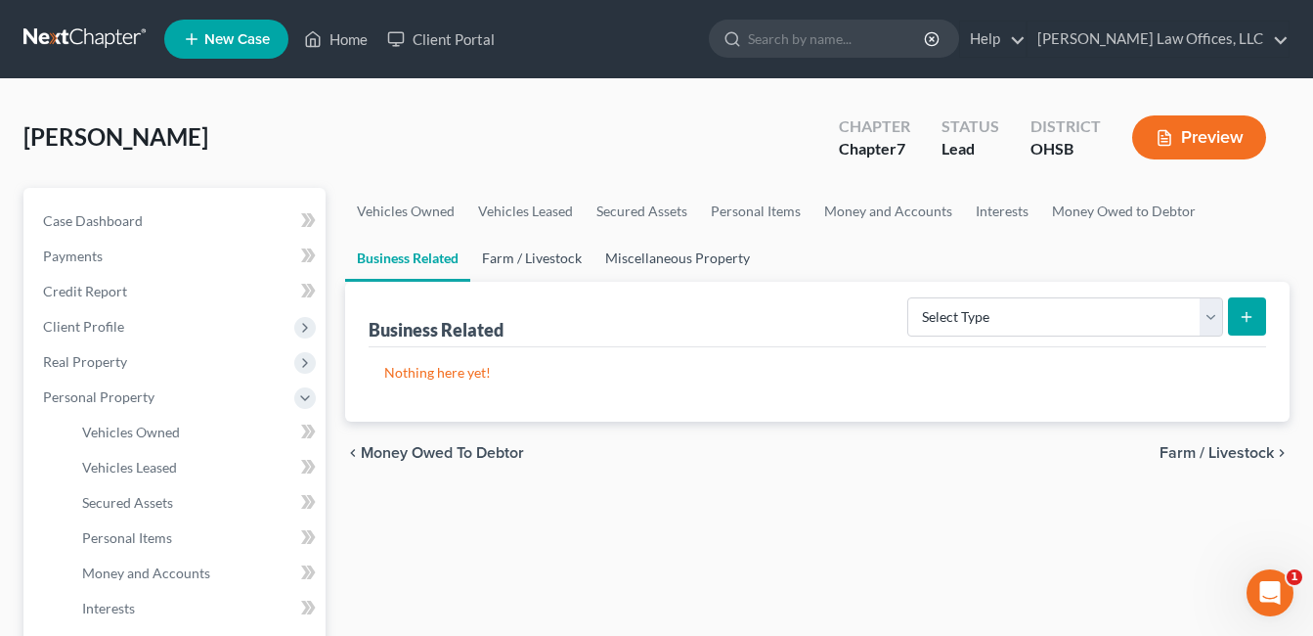
drag, startPoint x: 503, startPoint y: 260, endPoint x: 619, endPoint y: 257, distance: 116.4
click at [504, 260] on link "Farm / Livestock" at bounding box center [531, 258] width 123 height 47
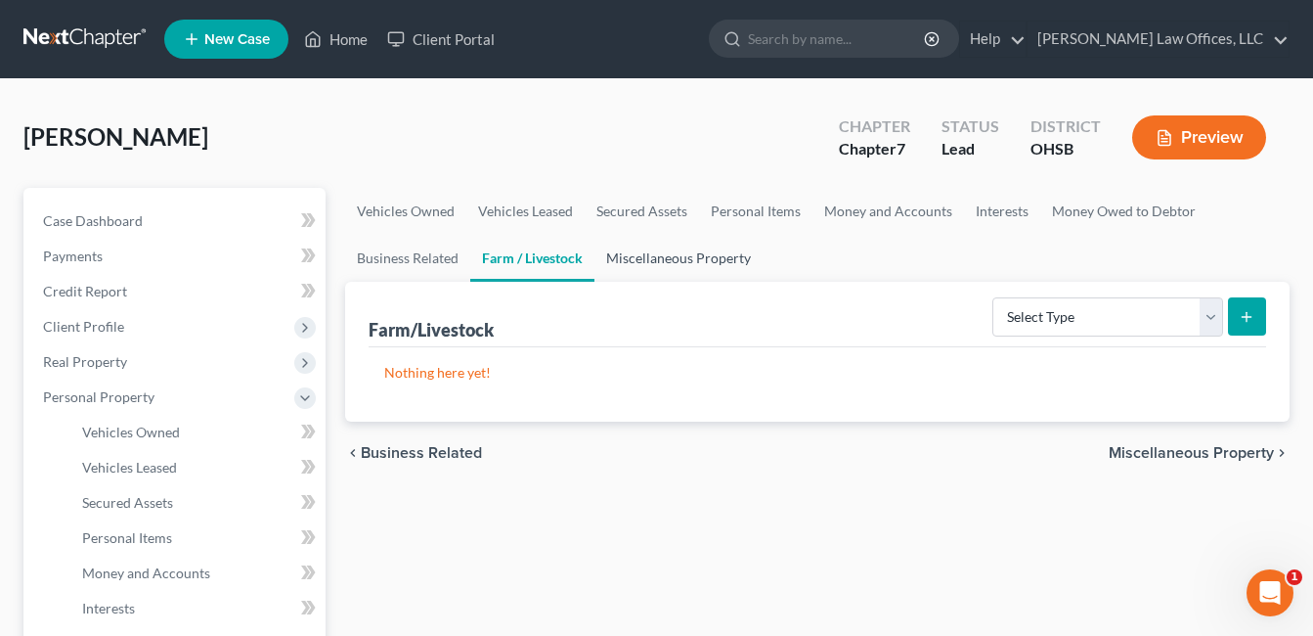
click at [632, 257] on link "Miscellaneous Property" at bounding box center [678, 258] width 168 height 47
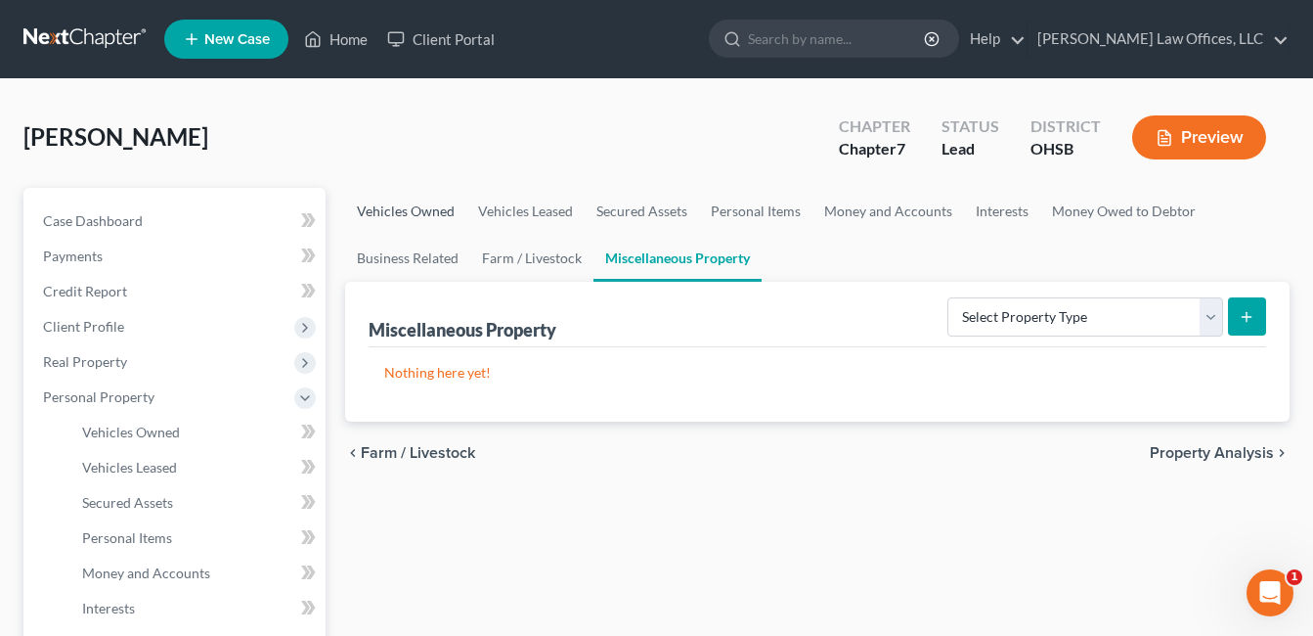
click at [412, 205] on link "Vehicles Owned" at bounding box center [405, 211] width 121 height 47
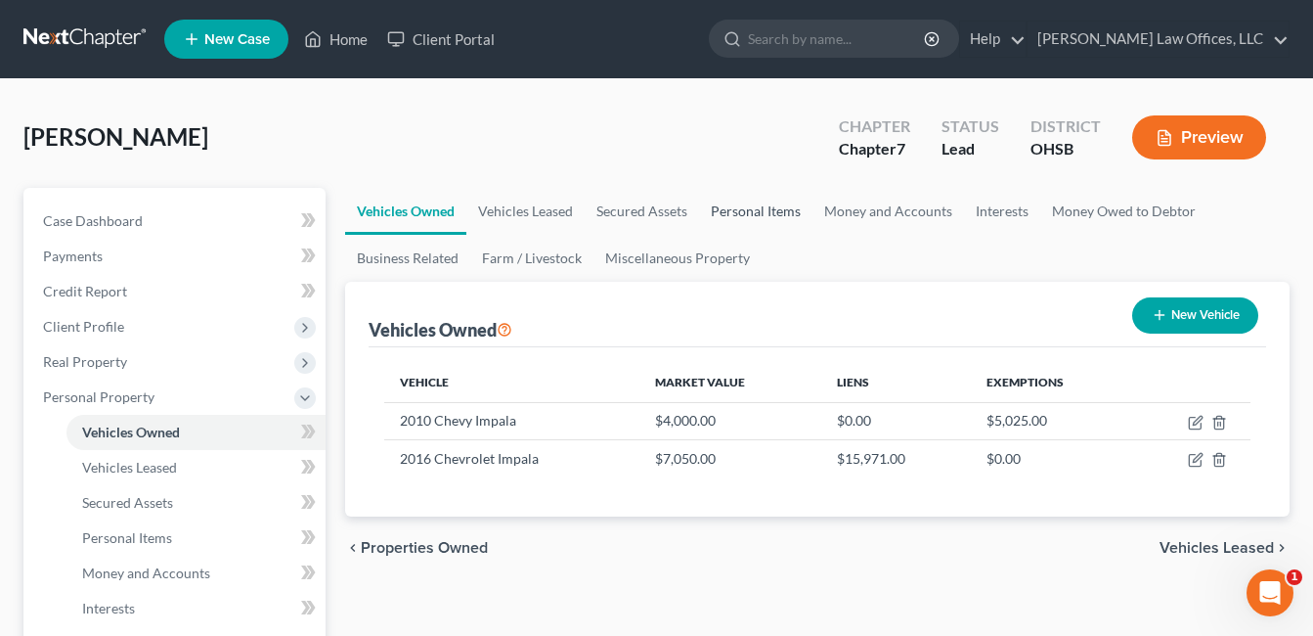
click at [744, 208] on link "Personal Items" at bounding box center [755, 211] width 113 height 47
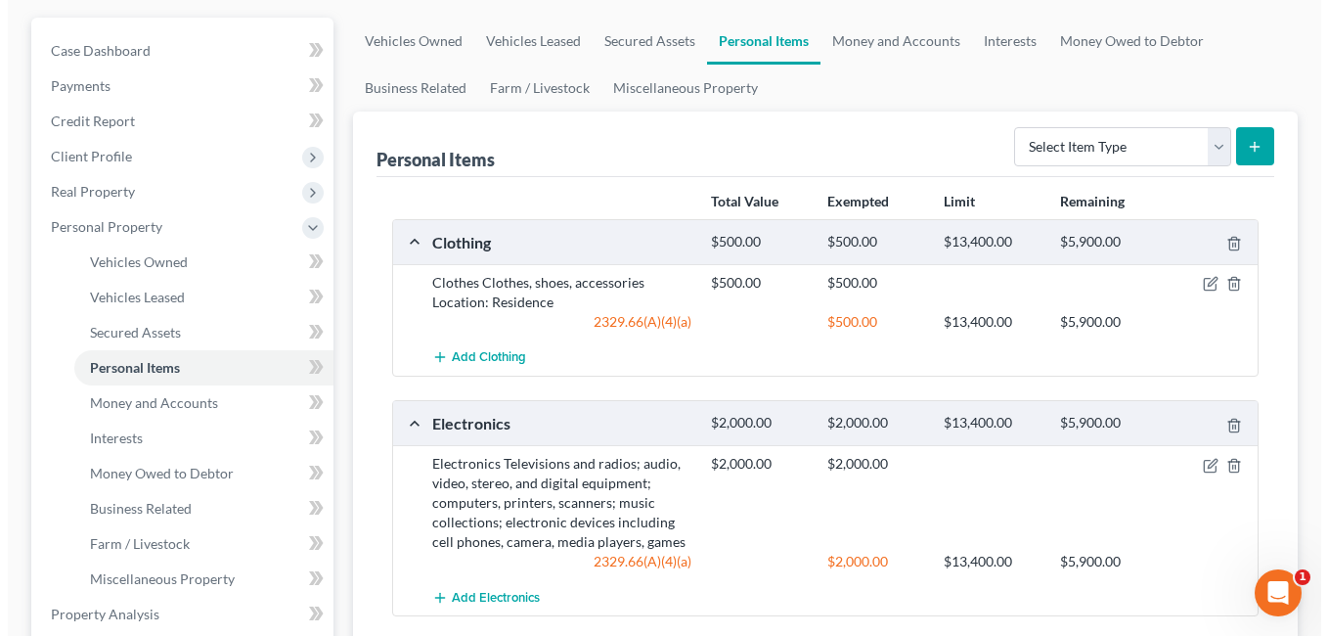
scroll to position [196, 0]
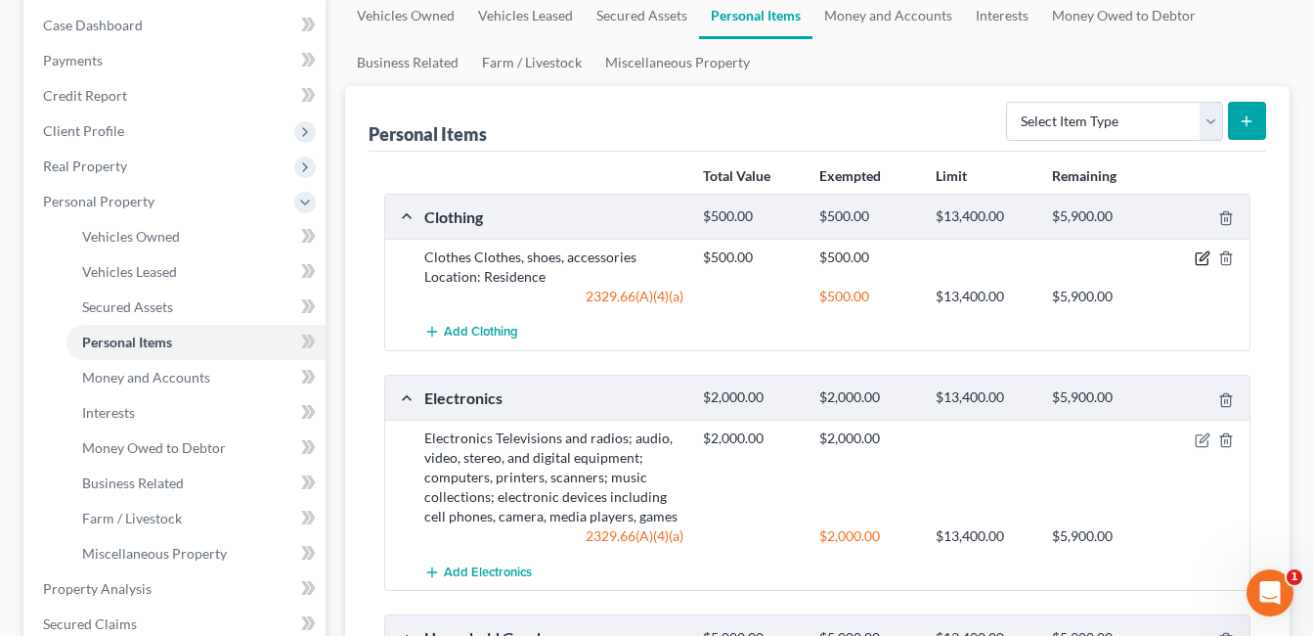
click at [1204, 251] on icon "button" at bounding box center [1203, 258] width 16 height 16
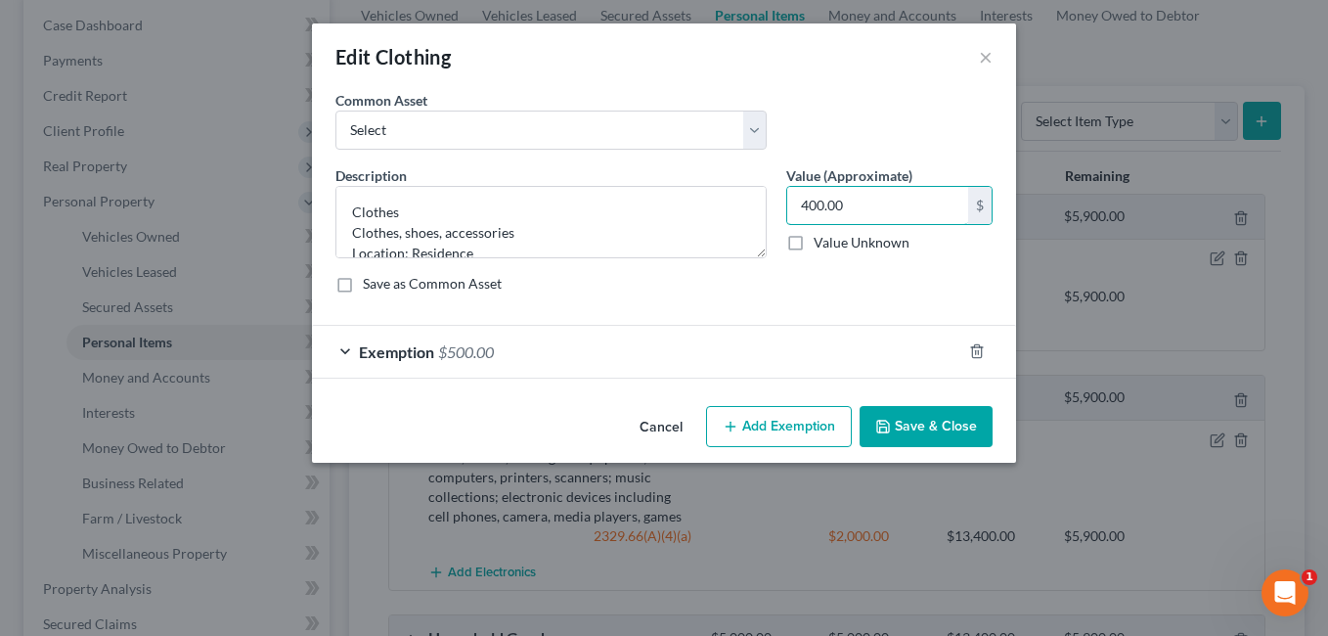
type input "400.00"
click at [627, 344] on div "Exemption $500.00" at bounding box center [636, 352] width 649 height 52
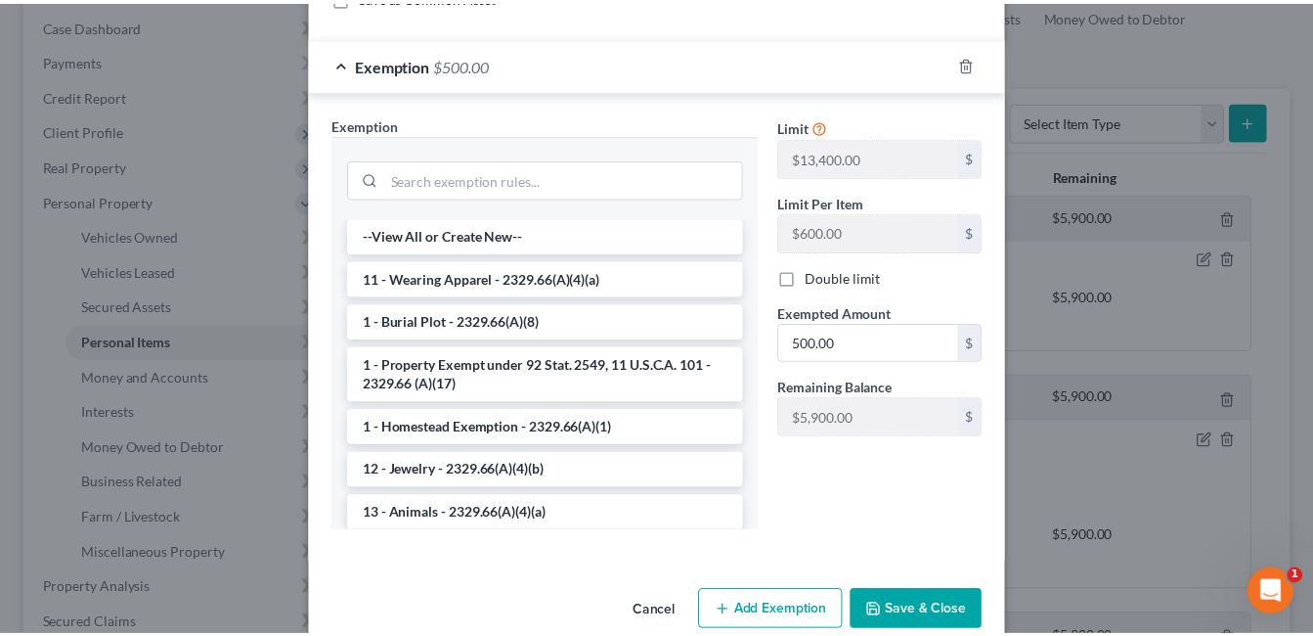
scroll to position [322, 0]
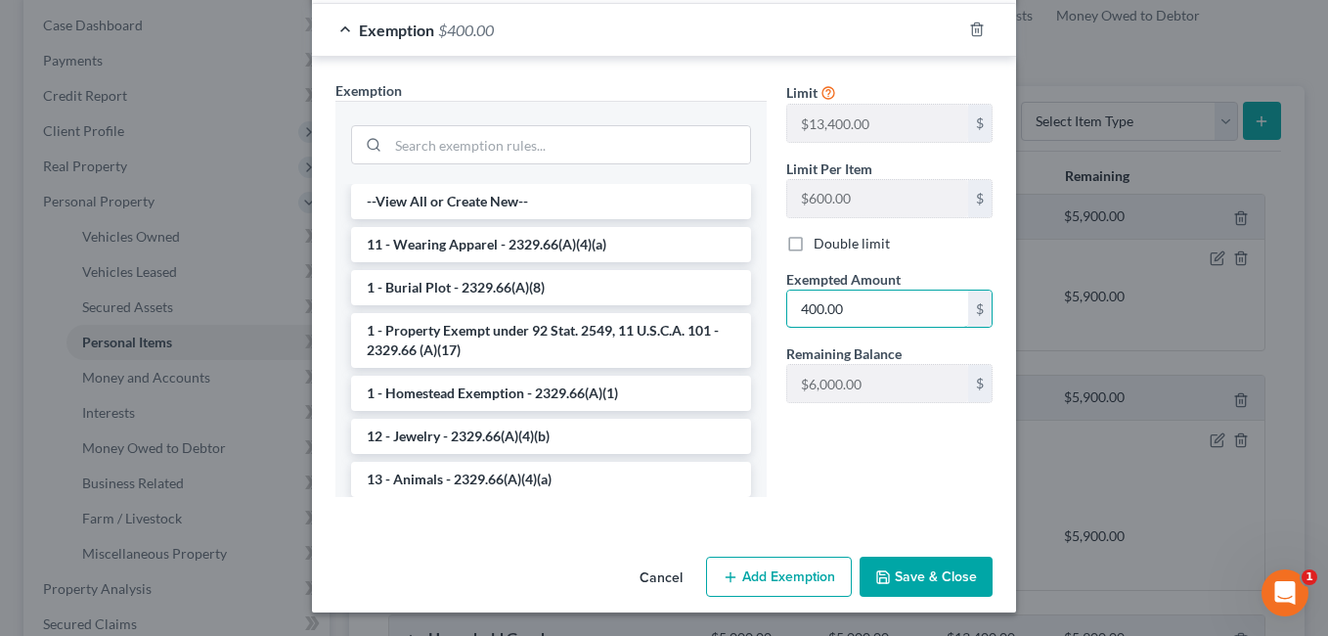
type input "400.00"
click at [909, 570] on button "Save & Close" at bounding box center [925, 576] width 133 height 41
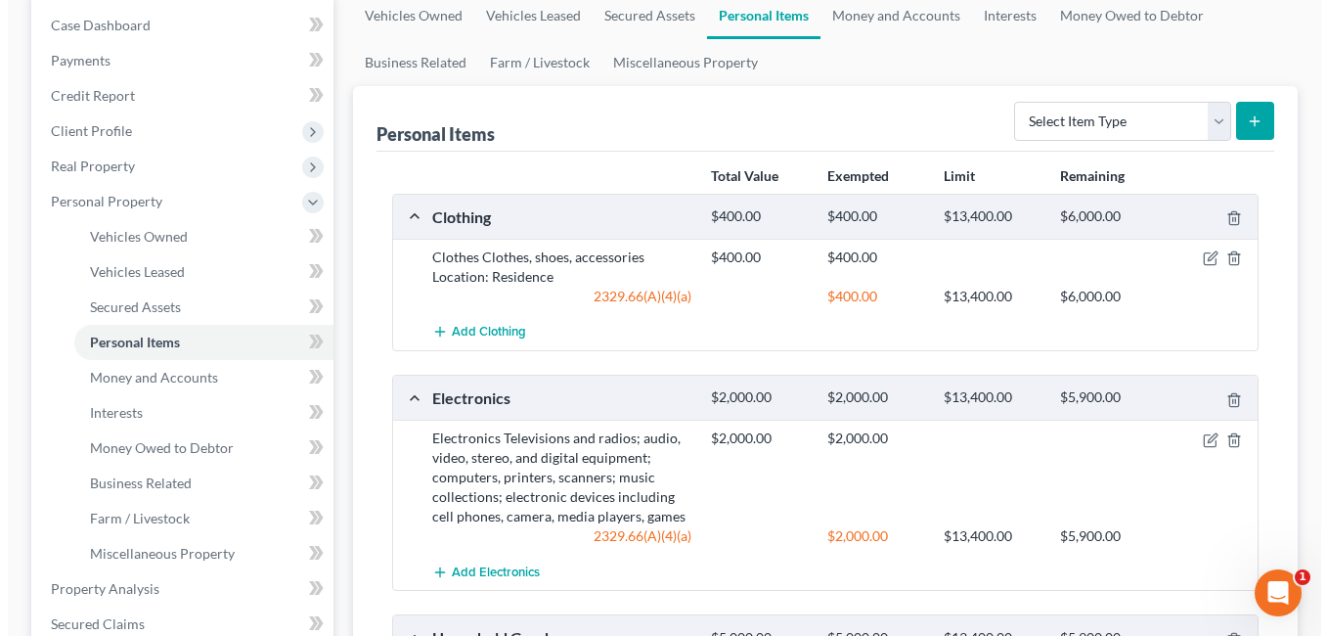
scroll to position [391, 0]
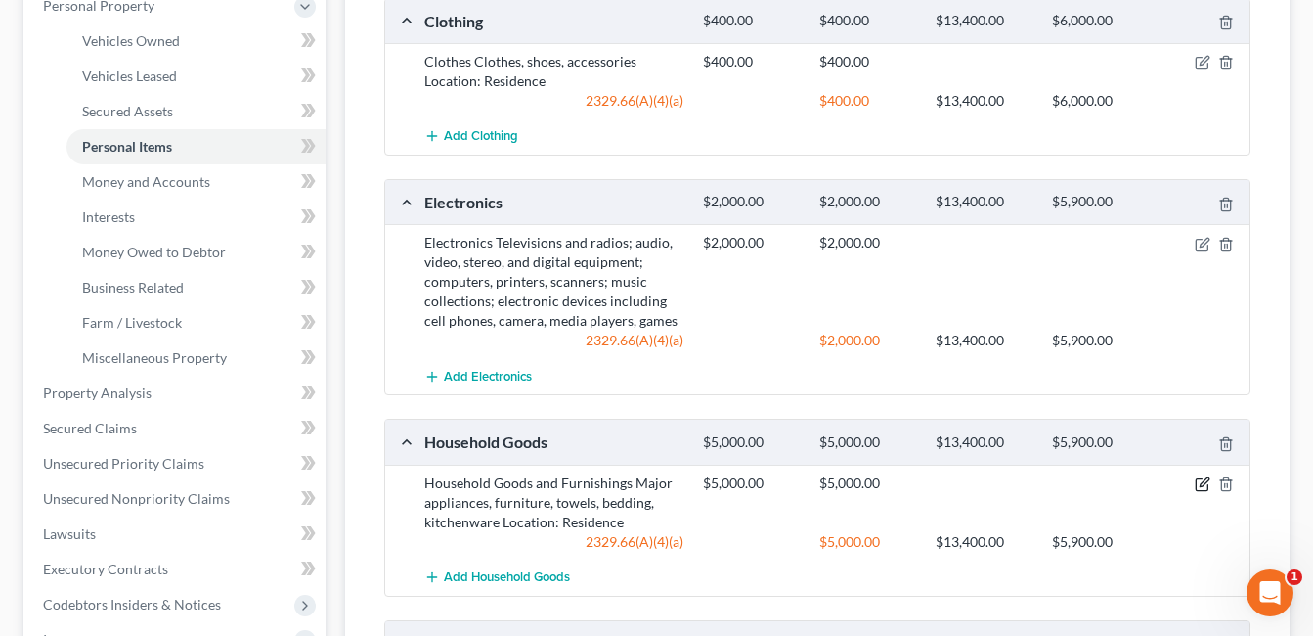
click at [1202, 483] on icon "button" at bounding box center [1204, 481] width 9 height 9
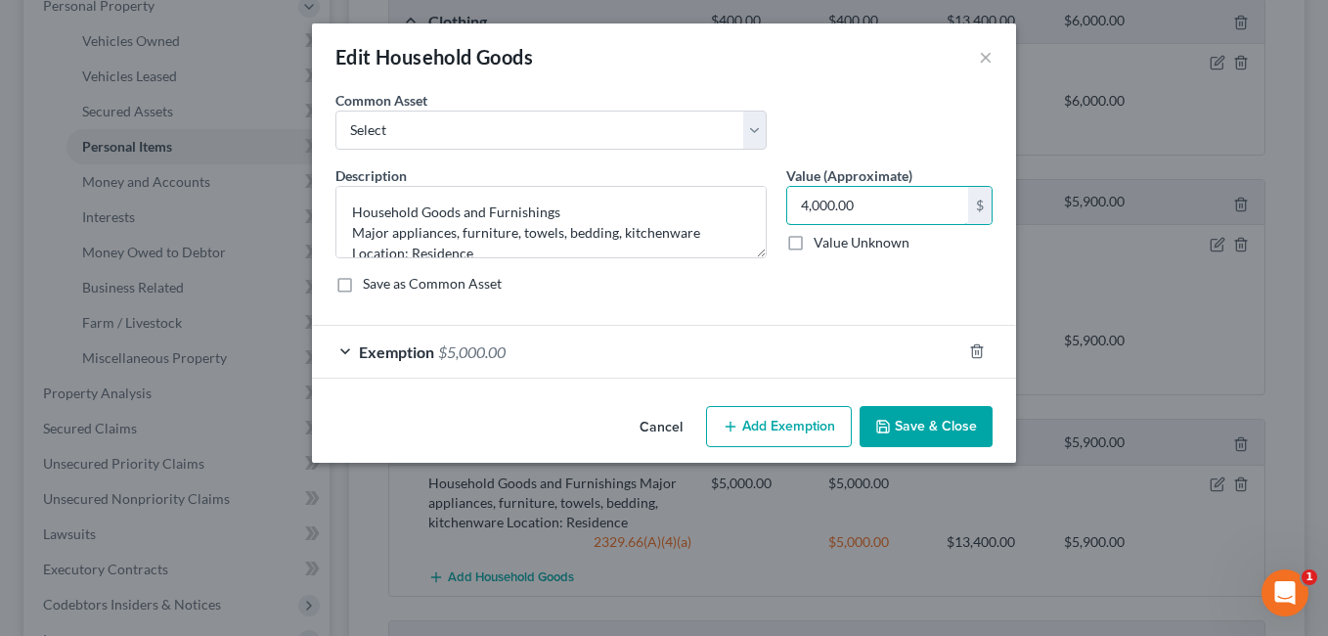
type input "4,000.00"
click at [663, 335] on div "Exemption $5,000.00" at bounding box center [636, 352] width 649 height 52
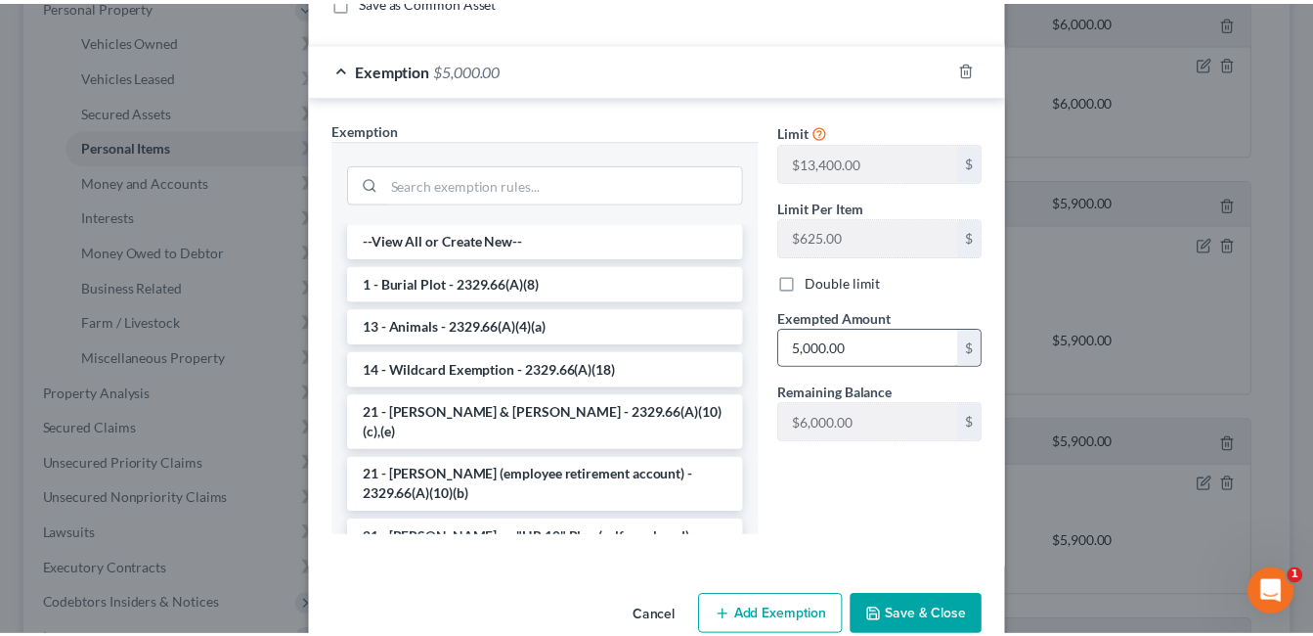
scroll to position [293, 0]
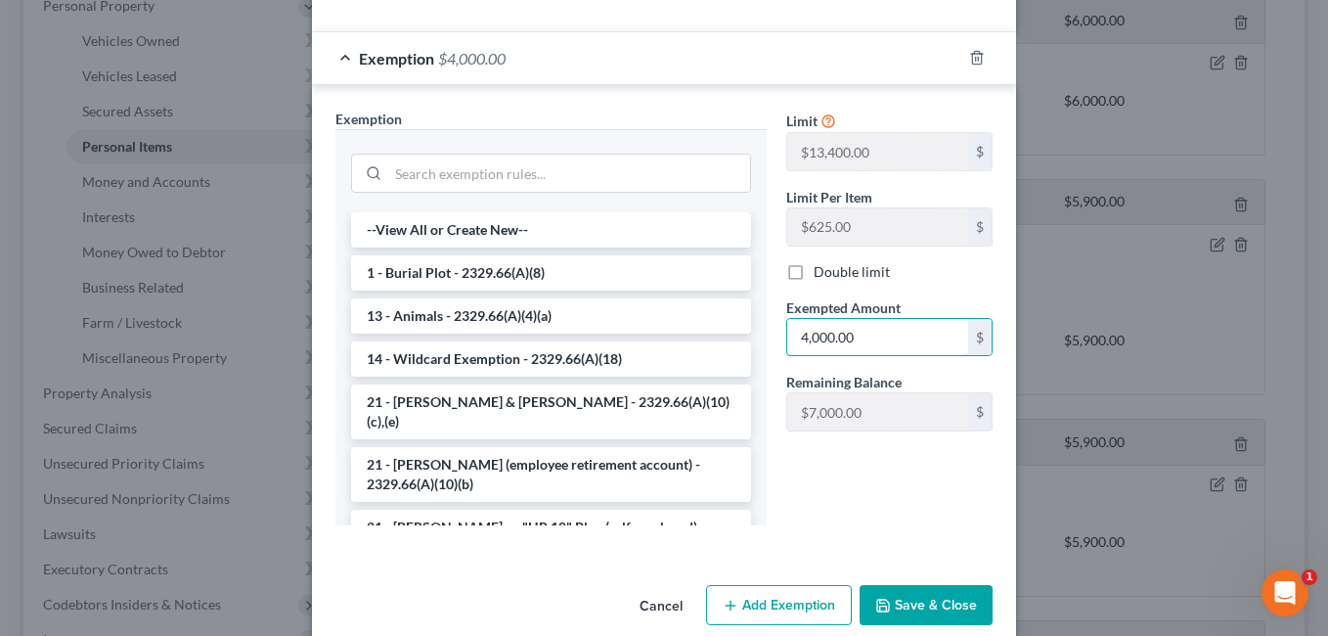
type input "4,000.00"
click at [928, 602] on button "Save & Close" at bounding box center [925, 605] width 133 height 41
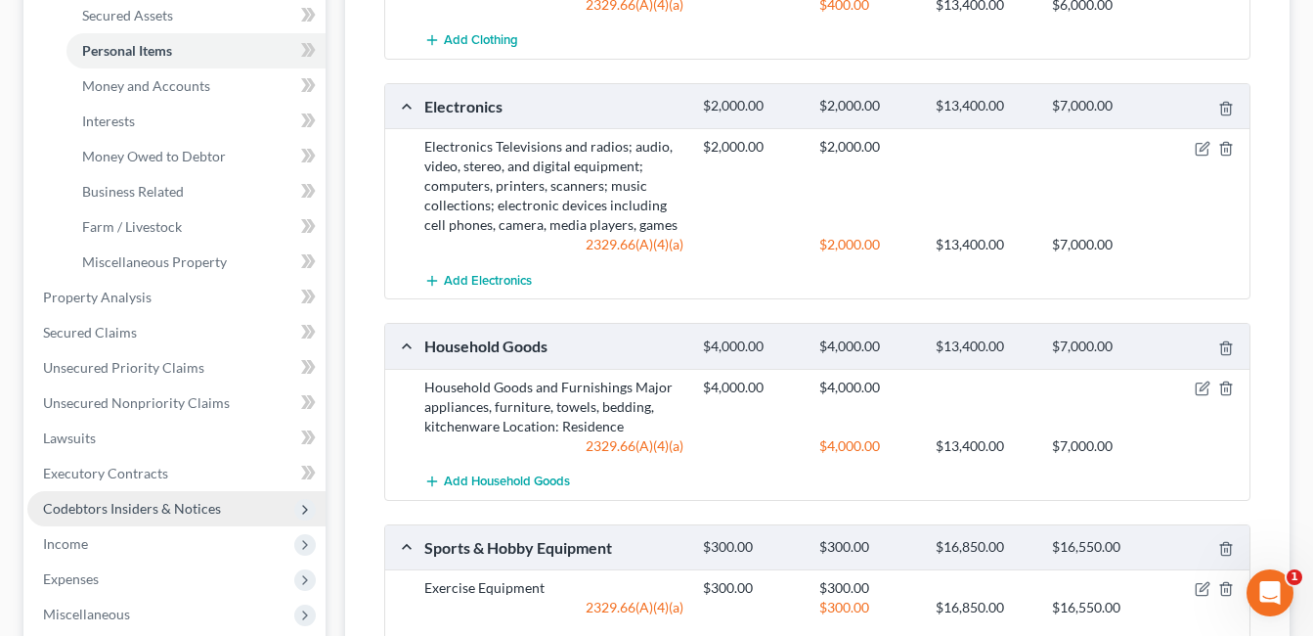
scroll to position [489, 0]
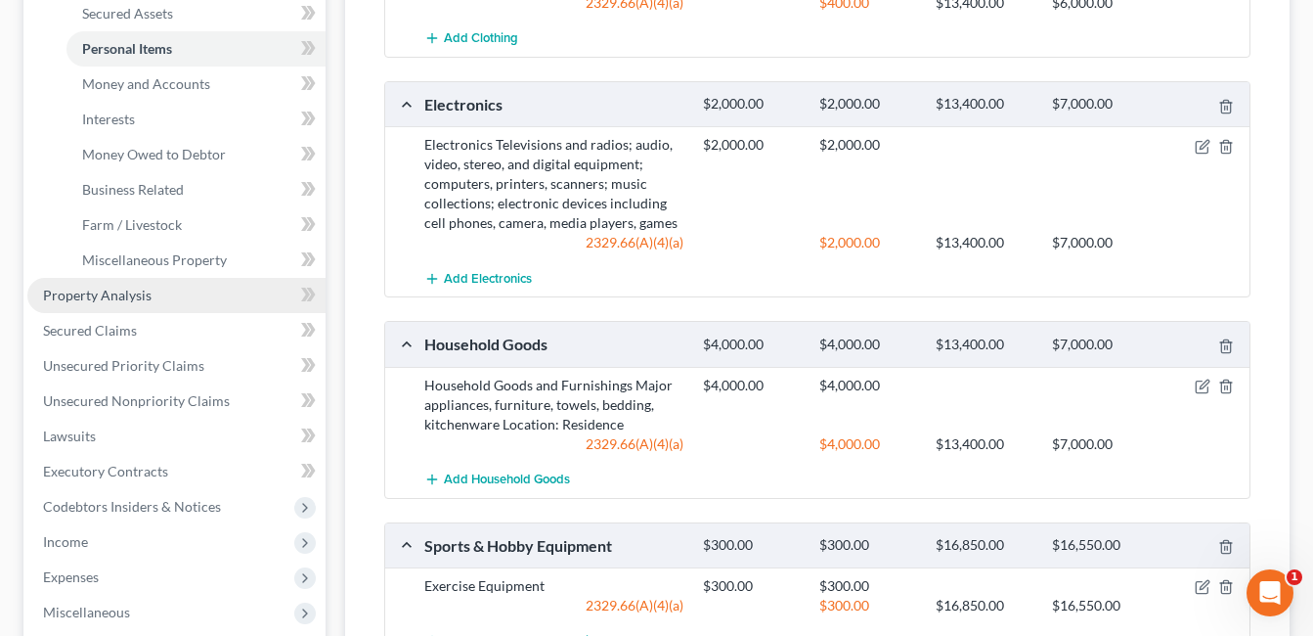
click at [166, 287] on link "Property Analysis" at bounding box center [176, 295] width 298 height 35
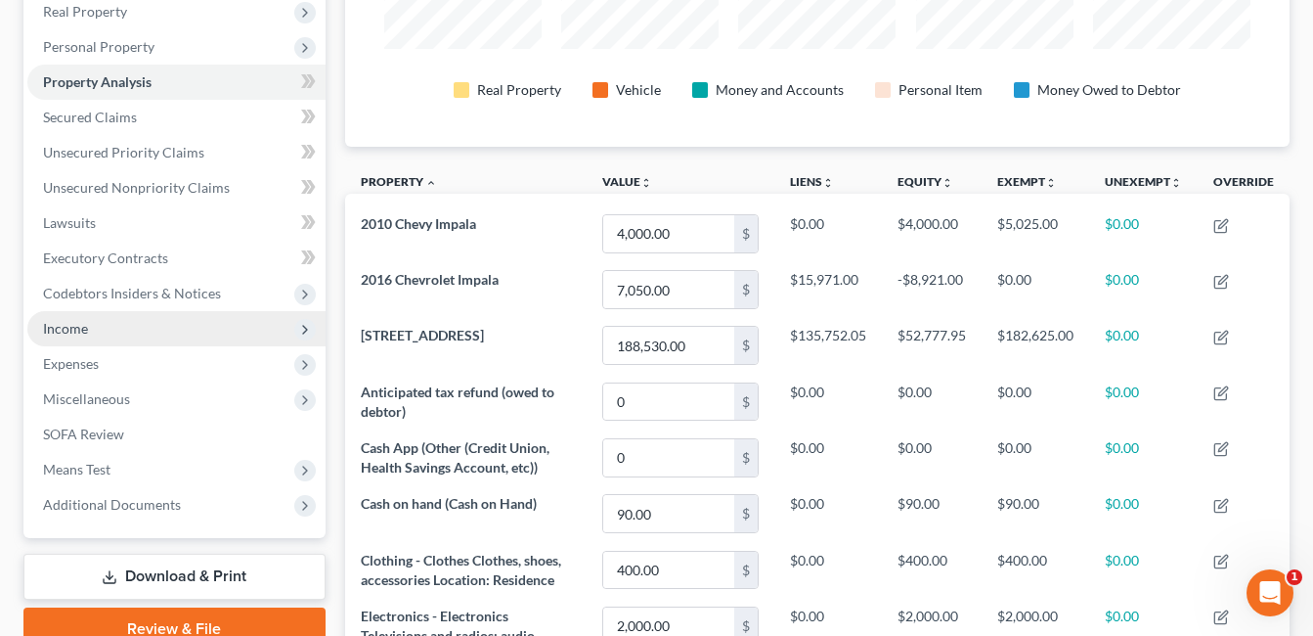
scroll to position [325, 0]
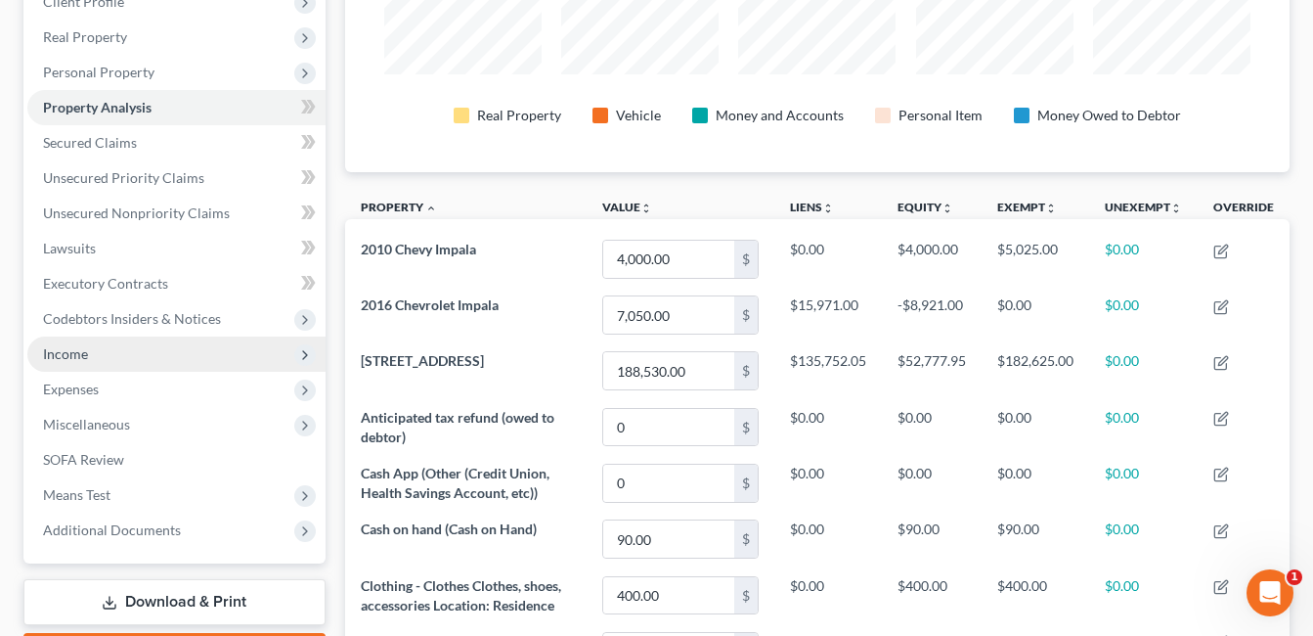
click at [142, 350] on span "Income" at bounding box center [176, 353] width 298 height 35
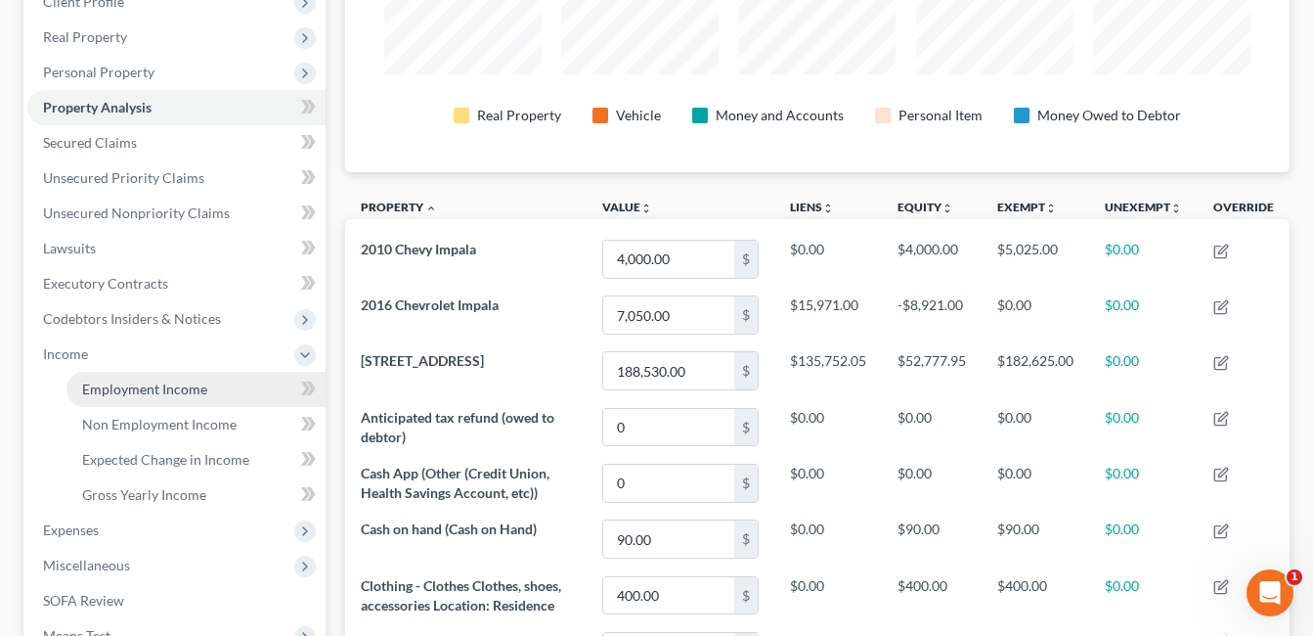
click at [173, 386] on span "Employment Income" at bounding box center [144, 388] width 125 height 17
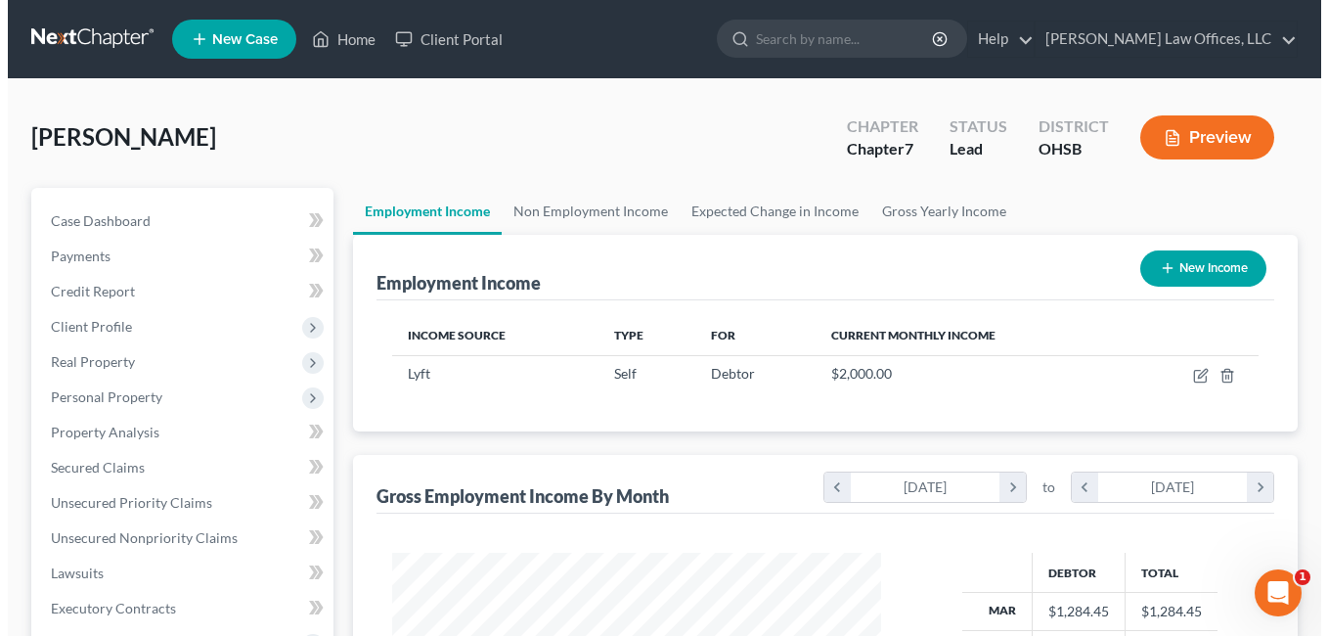
scroll to position [351, 529]
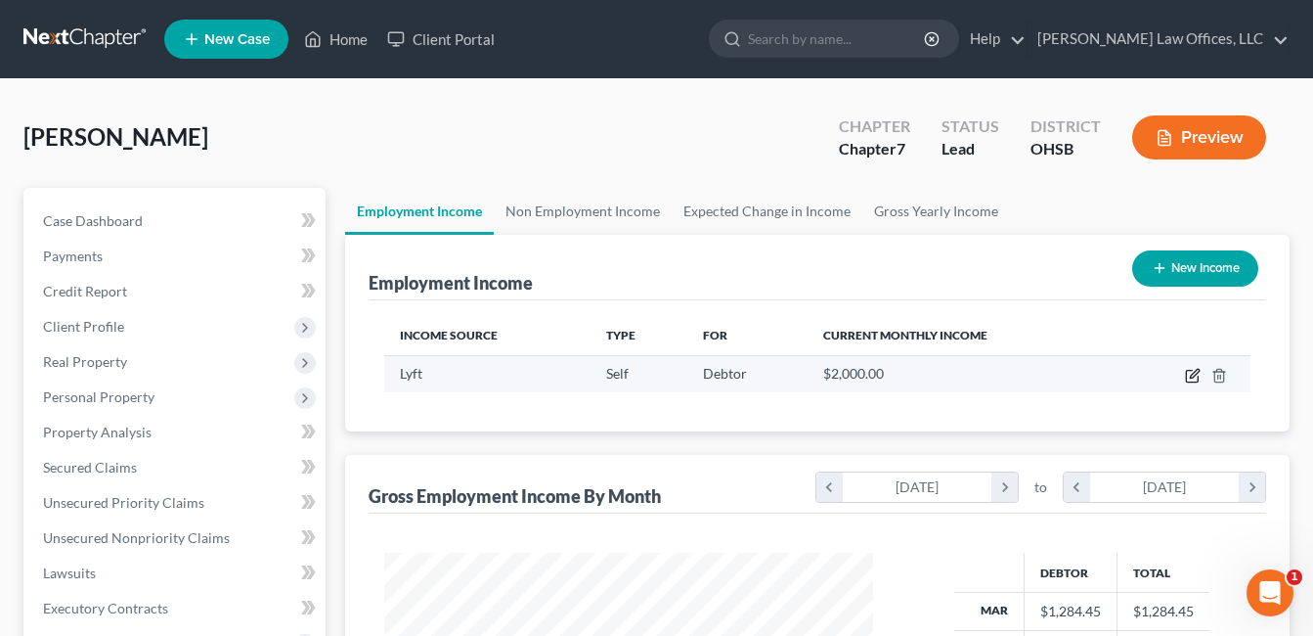
click at [1192, 377] on icon "button" at bounding box center [1194, 373] width 9 height 9
select select "1"
select select "0"
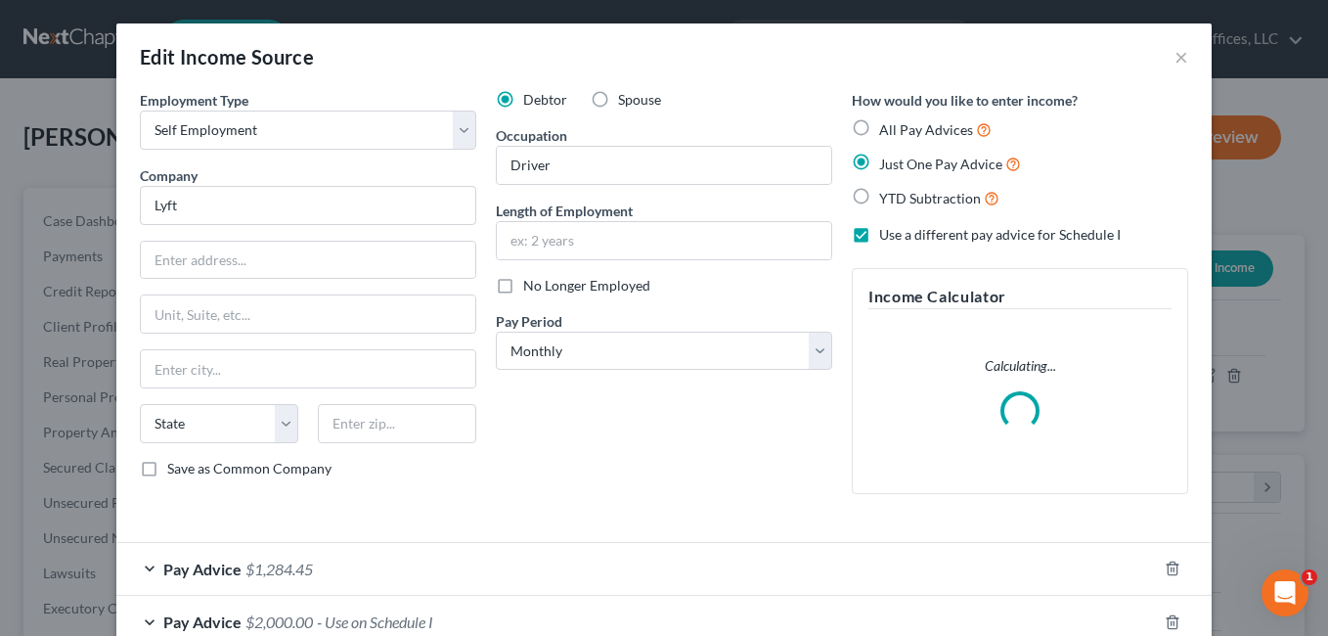
scroll to position [351, 535]
click at [618, 160] on input "Driver" at bounding box center [664, 165] width 334 height 37
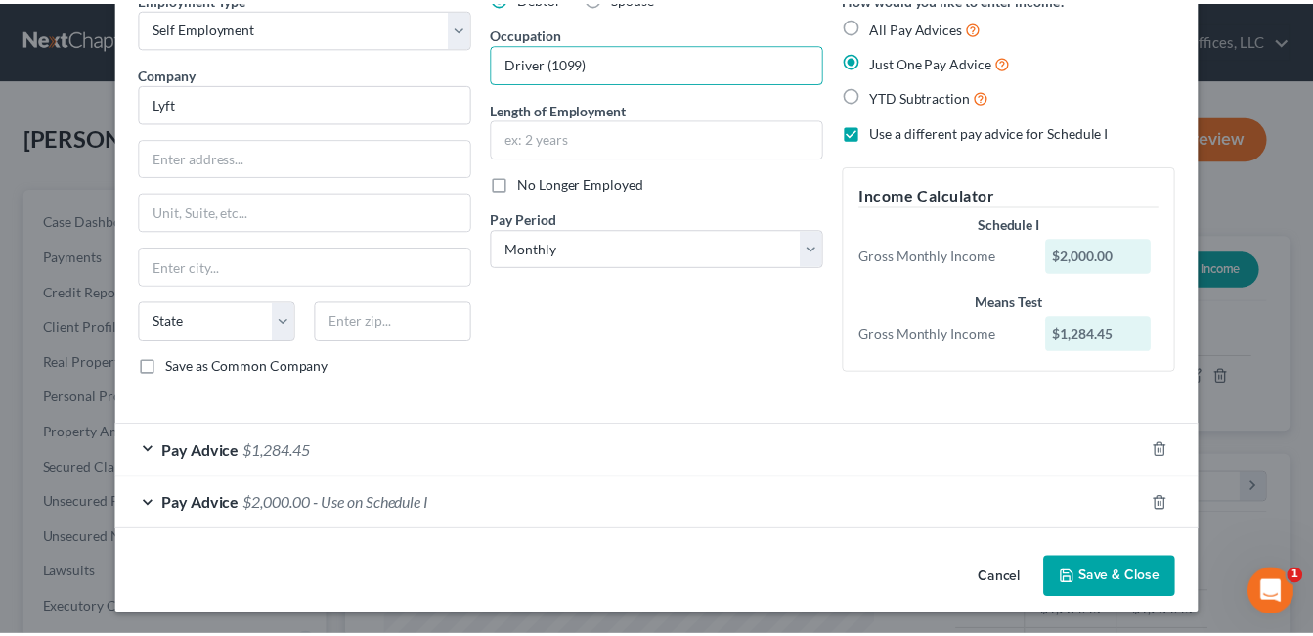
scroll to position [105, 0]
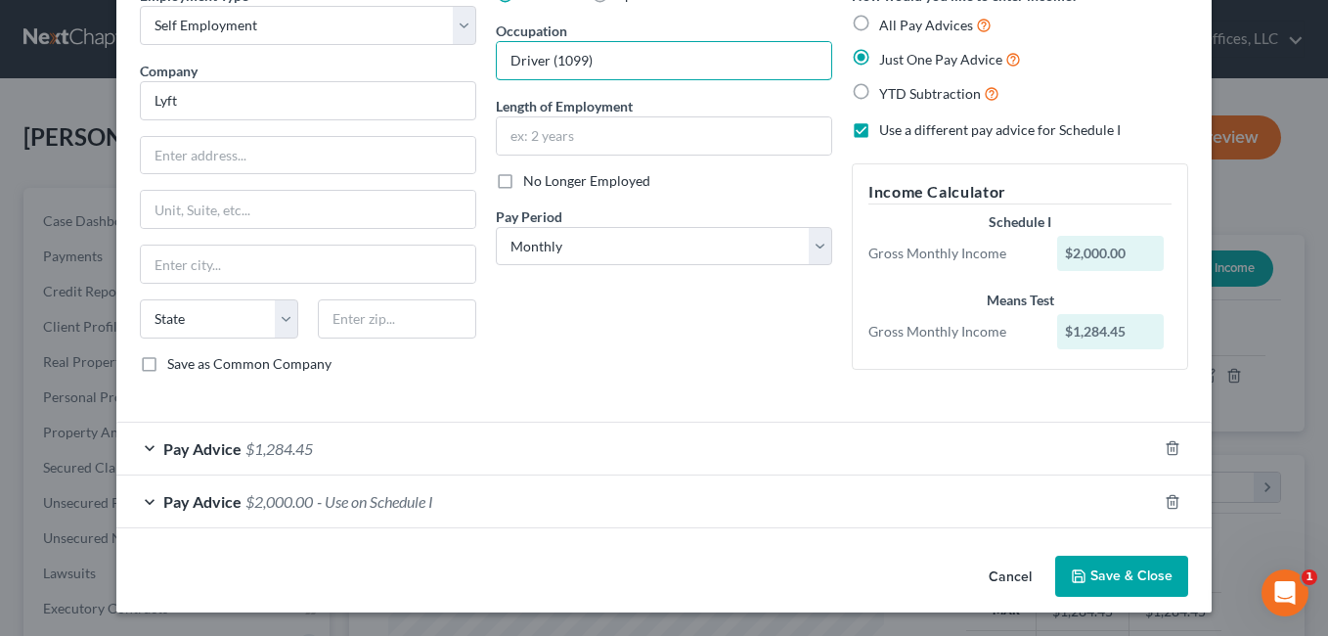
type input "Driver (1099)"
click at [1116, 580] on button "Save & Close" at bounding box center [1121, 575] width 133 height 41
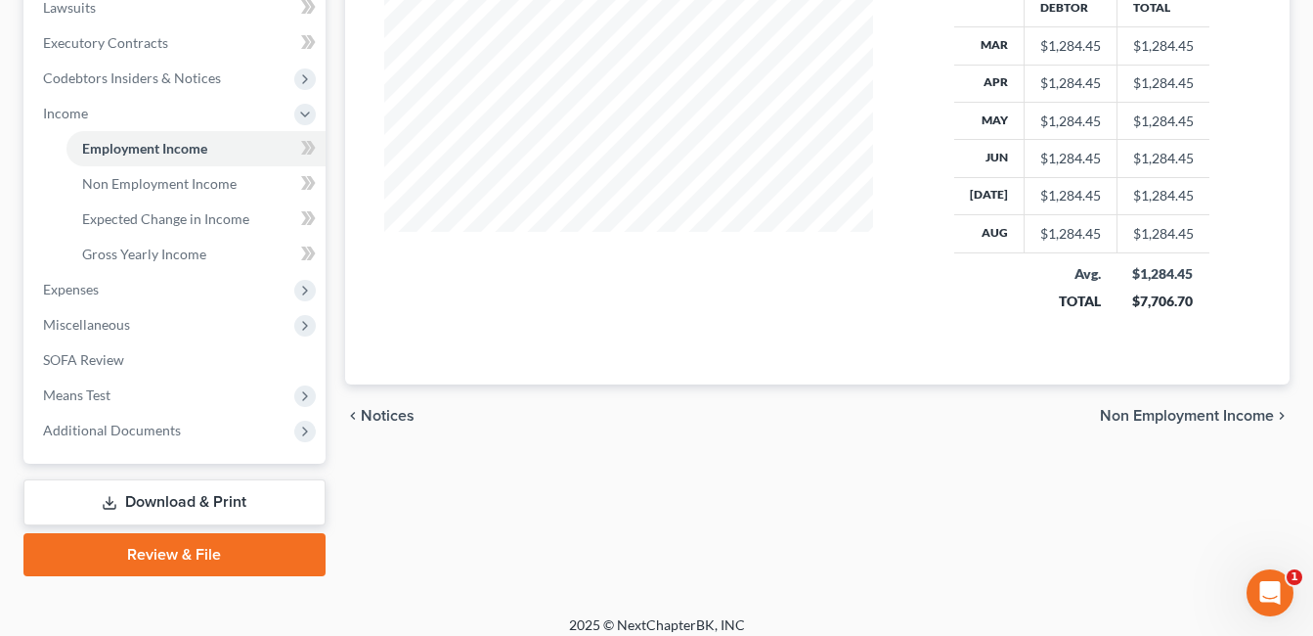
scroll to position [580, 0]
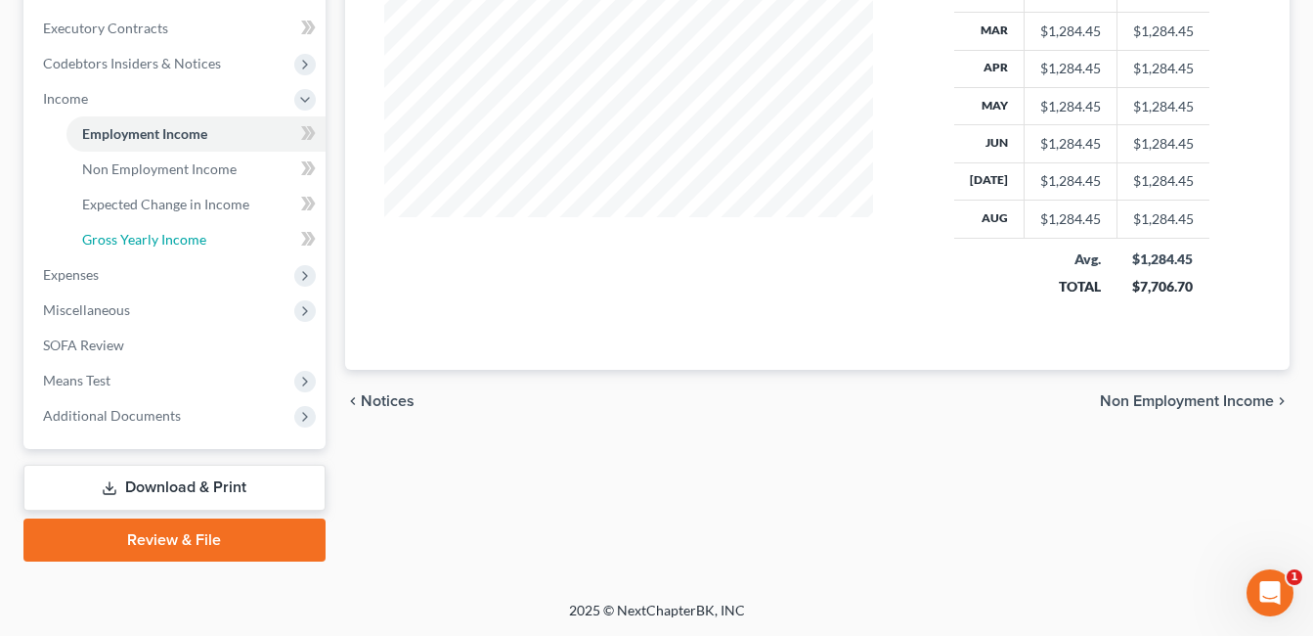
drag, startPoint x: 144, startPoint y: 238, endPoint x: 451, endPoint y: 247, distance: 307.2
click at [144, 238] on span "Gross Yearly Income" at bounding box center [144, 239] width 124 height 17
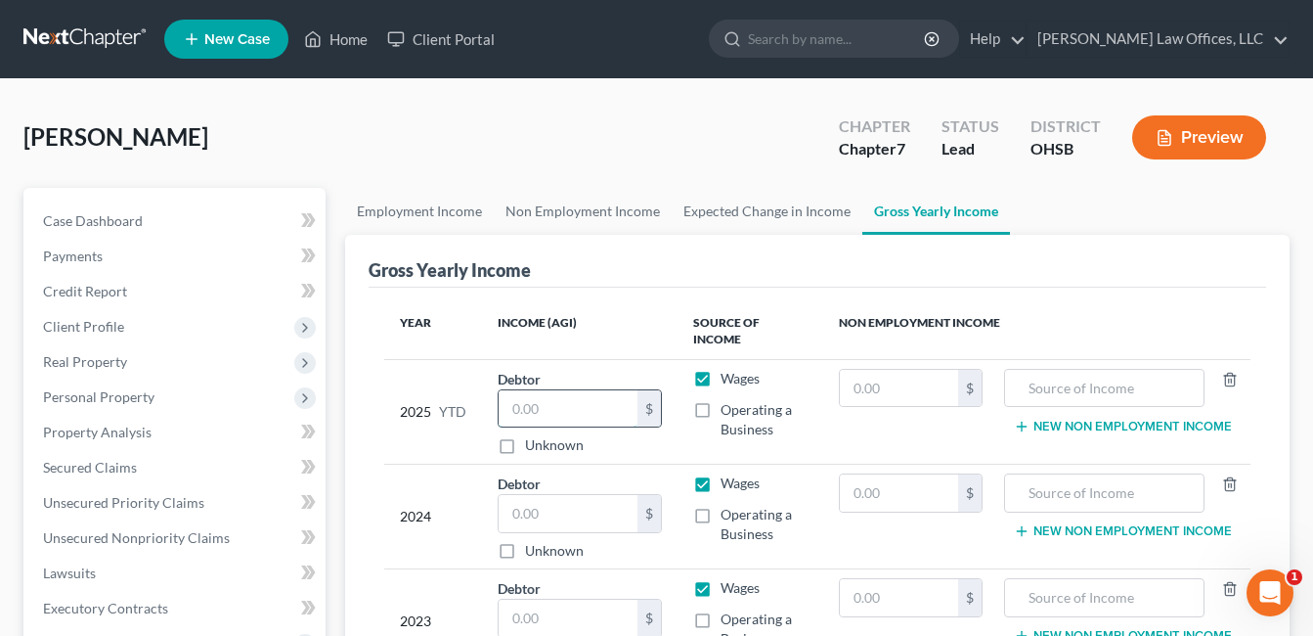
click at [565, 390] on input "text" at bounding box center [568, 408] width 139 height 37
click at [539, 396] on input "text" at bounding box center [568, 408] width 139 height 37
paste input "9,482.52"
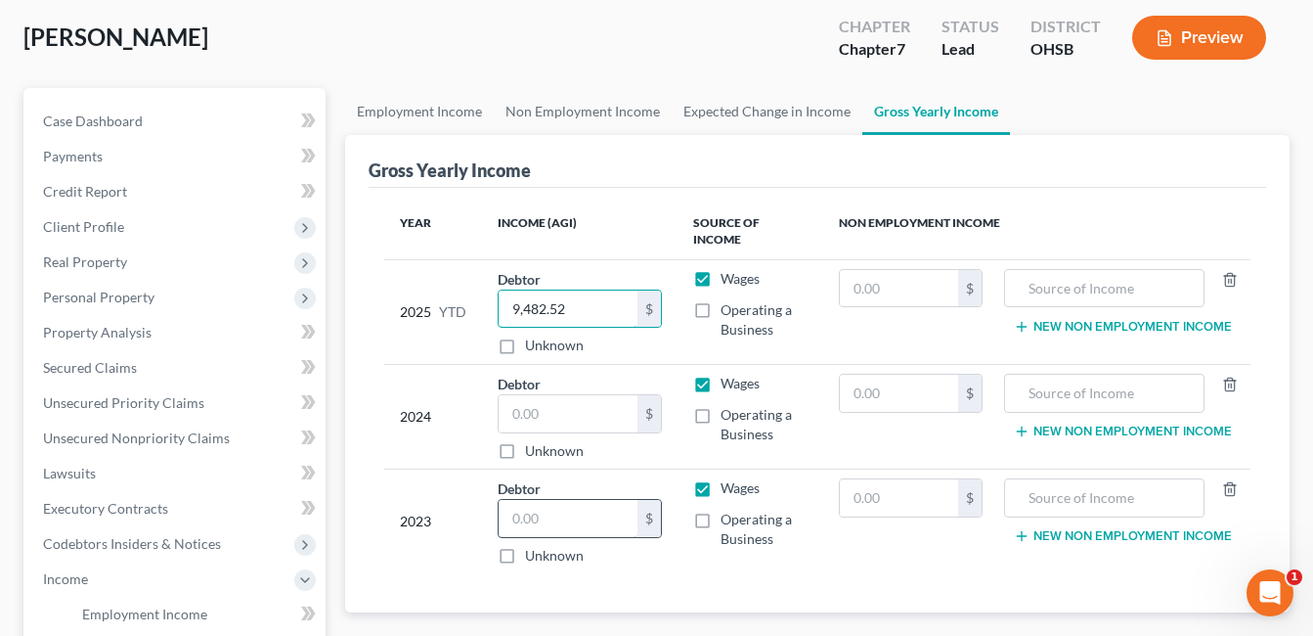
scroll to position [196, 0]
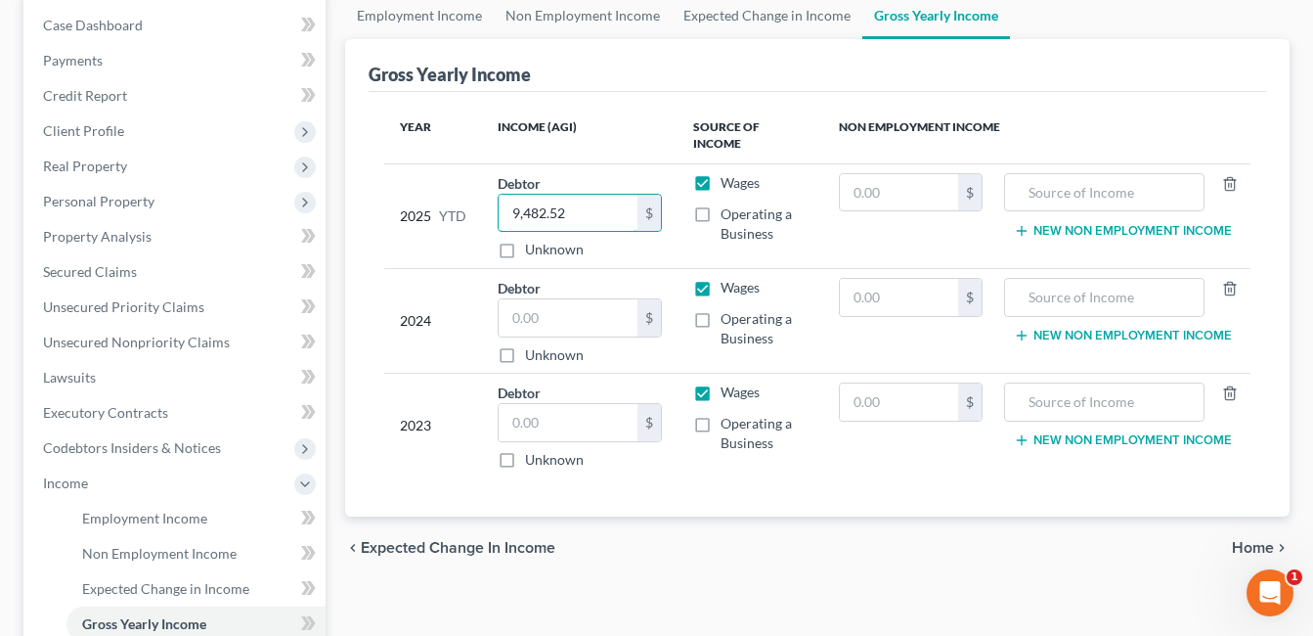
type input "9,482.52"
click at [525, 345] on label "Unknown" at bounding box center [554, 355] width 59 height 20
click at [533, 345] on input "Unknown" at bounding box center [539, 351] width 13 height 13
checkbox input "true"
type input "0.00"
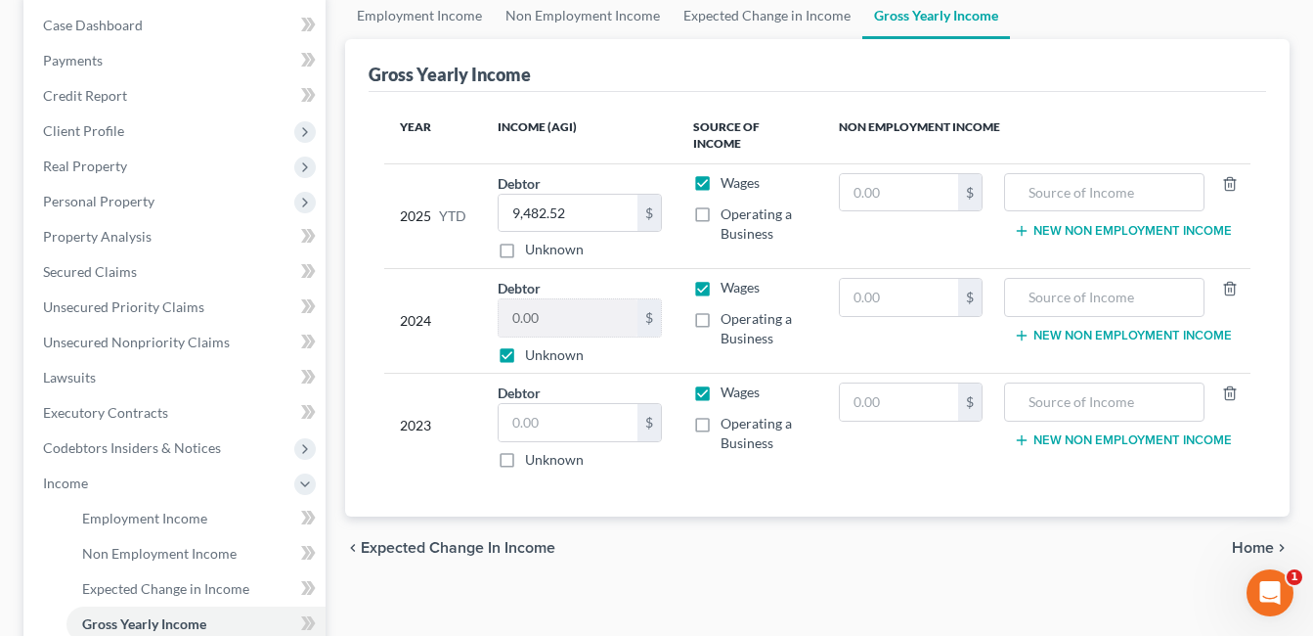
click at [525, 450] on label "Unknown" at bounding box center [554, 460] width 59 height 20
click at [533, 450] on input "Unknown" at bounding box center [539, 456] width 13 height 13
checkbox input "true"
type input "0.00"
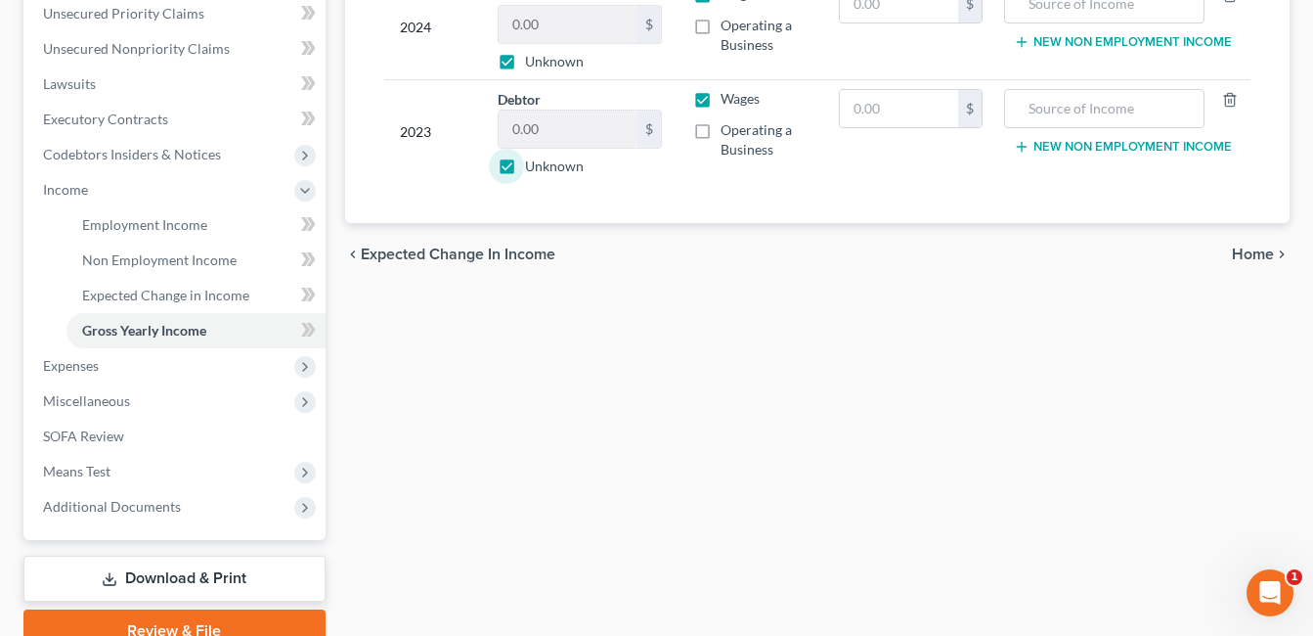
scroll to position [580, 0]
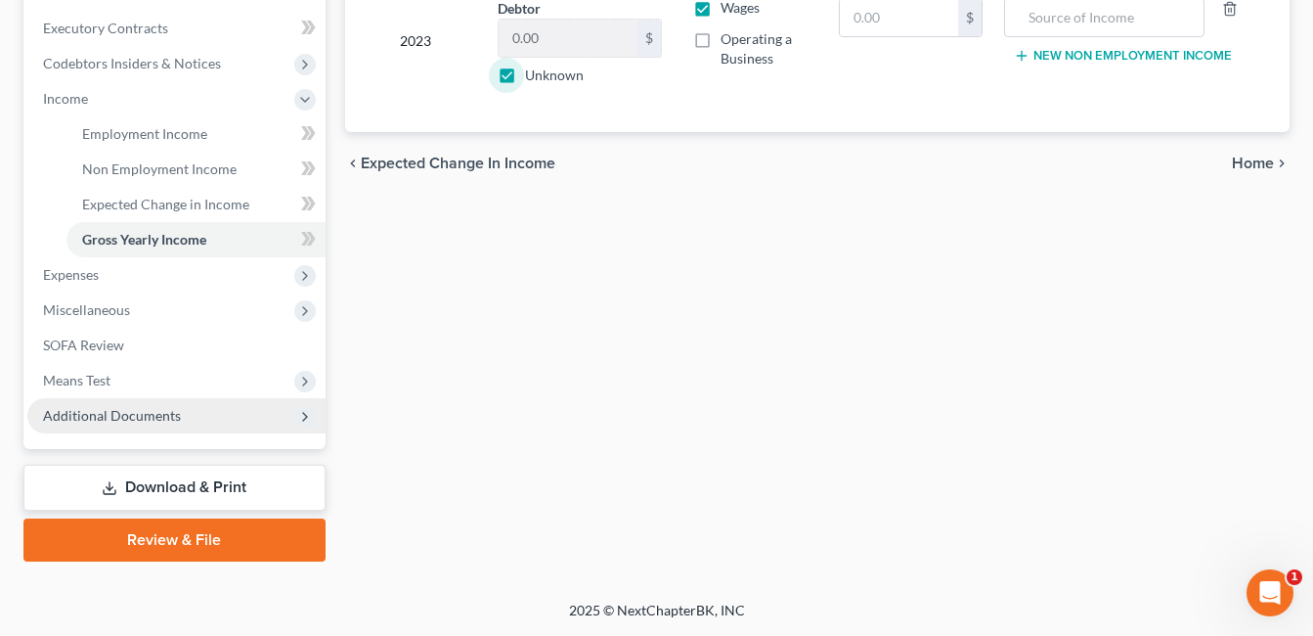
click at [141, 414] on span "Additional Documents" at bounding box center [112, 415] width 138 height 17
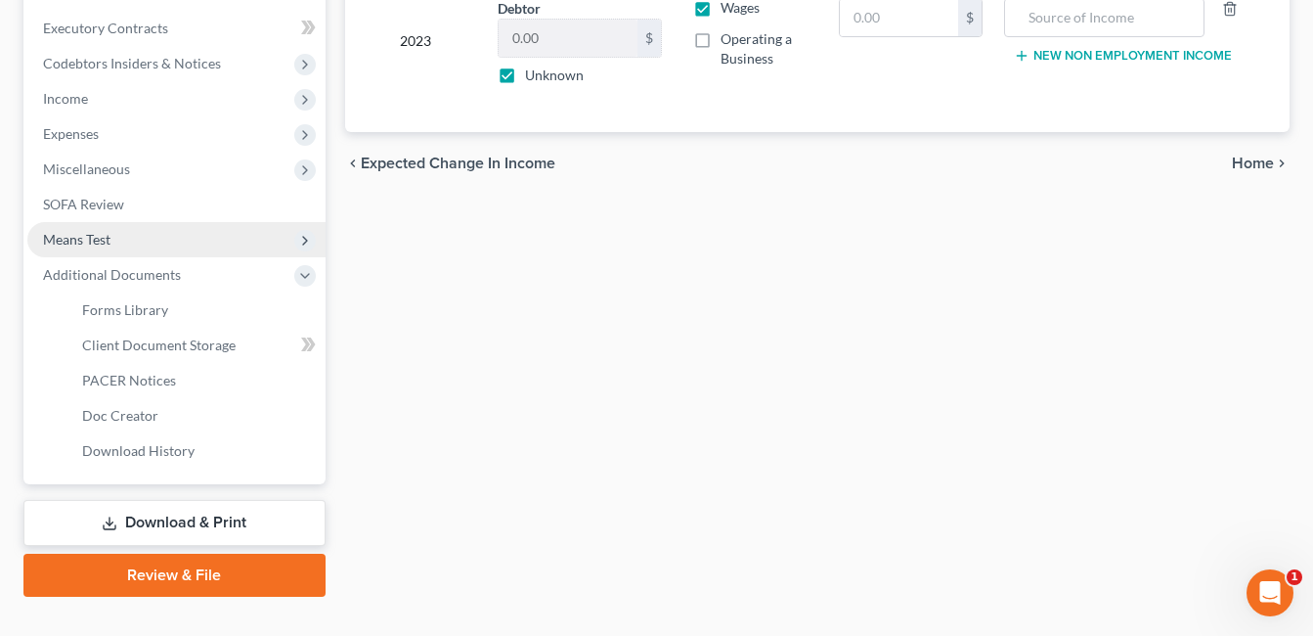
click at [112, 239] on span "Means Test" at bounding box center [176, 239] width 298 height 35
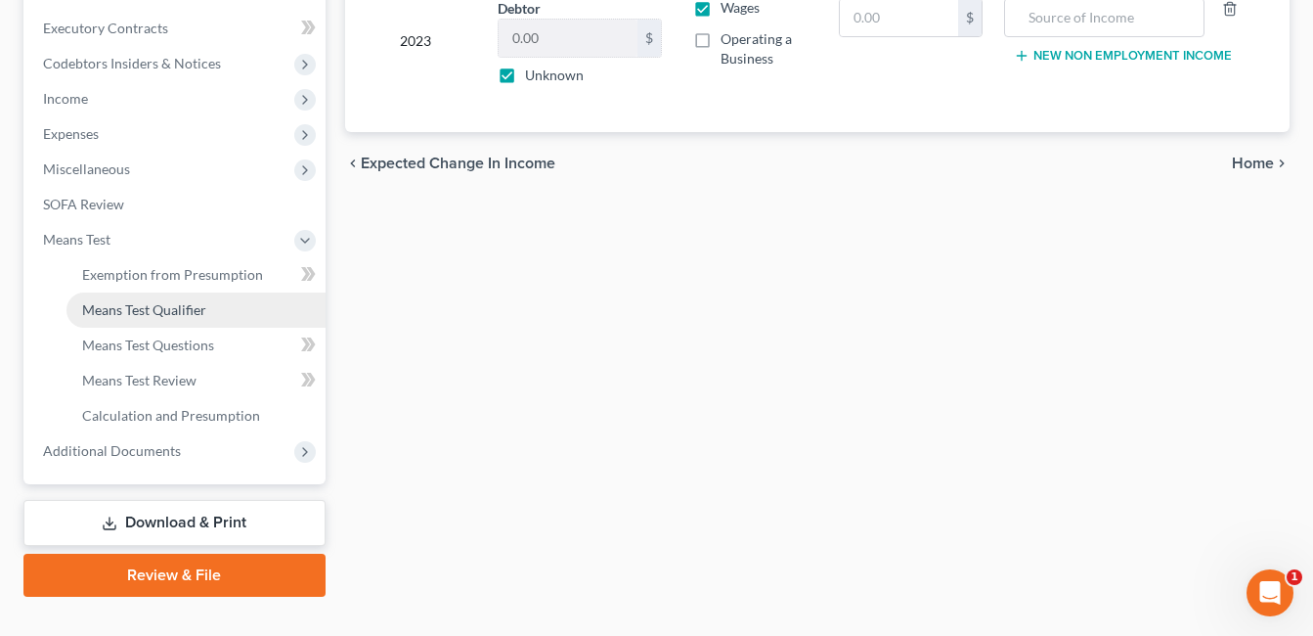
click at [157, 295] on link "Means Test Qualifier" at bounding box center [195, 309] width 259 height 35
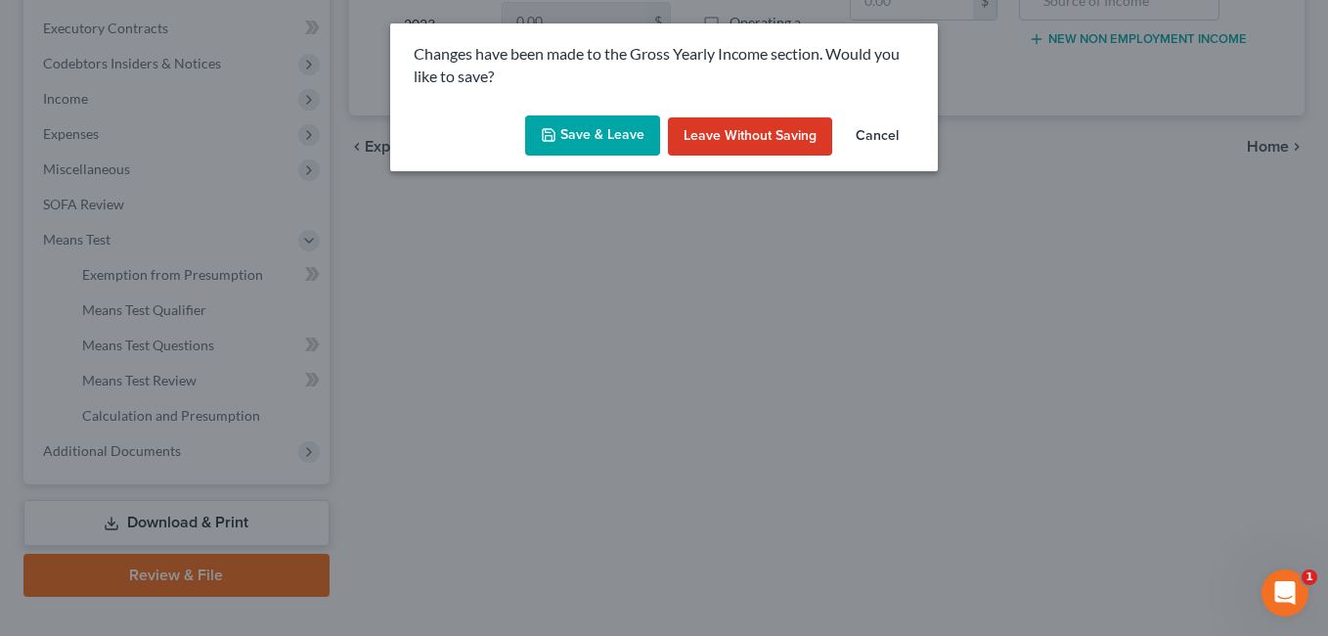
click at [567, 137] on button "Save & Leave" at bounding box center [592, 135] width 135 height 41
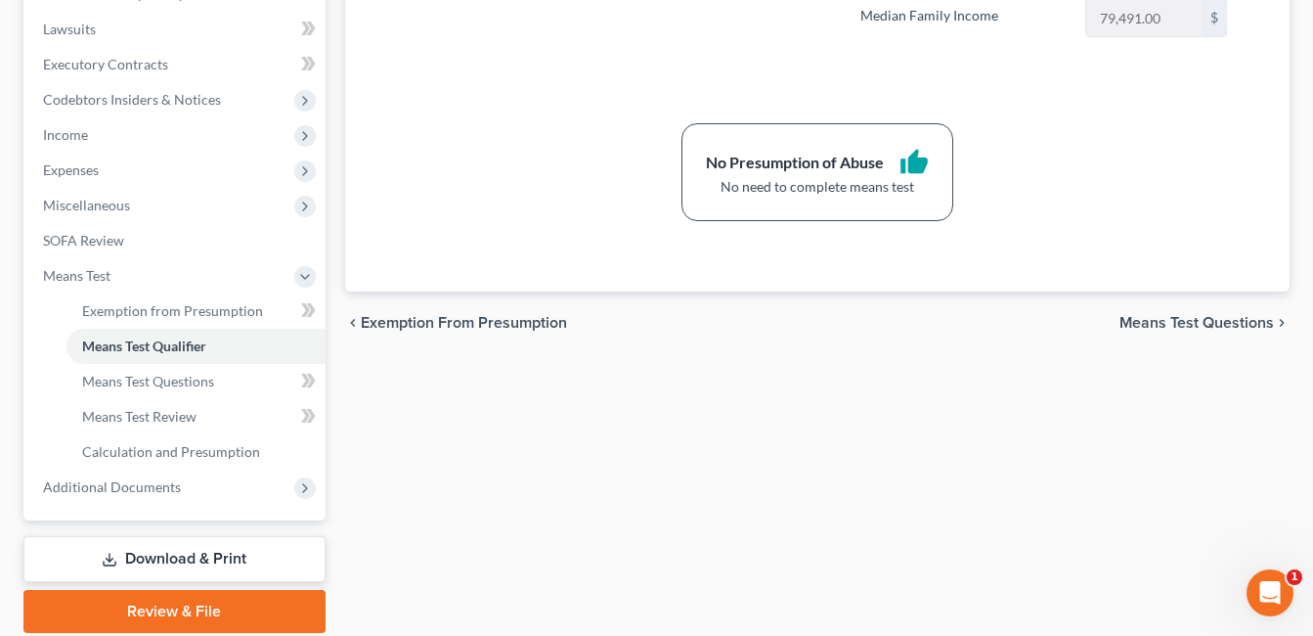
scroll to position [587, 0]
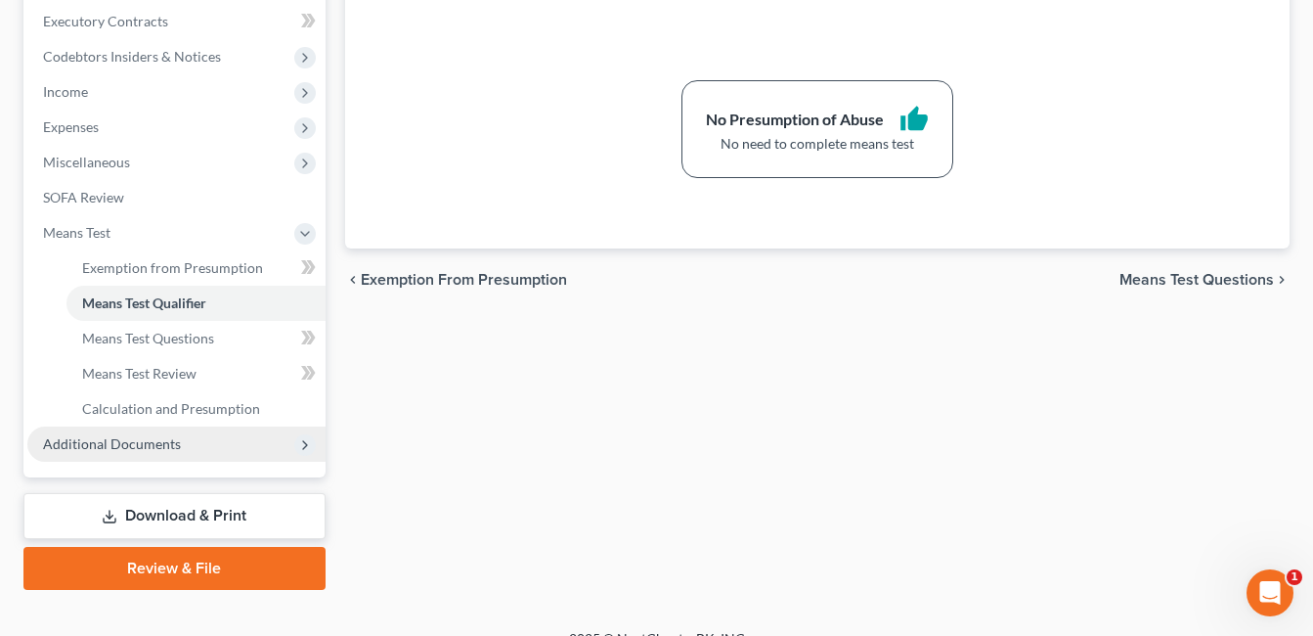
click at [180, 448] on span "Additional Documents" at bounding box center [176, 443] width 298 height 35
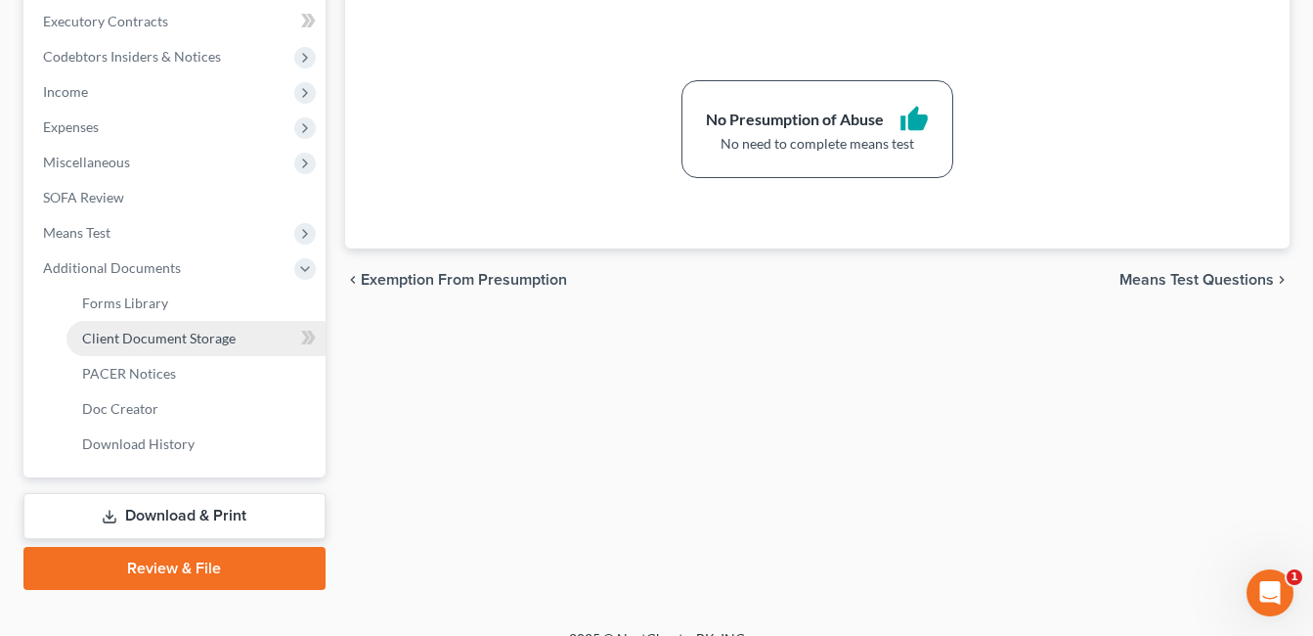
click at [231, 336] on span "Client Document Storage" at bounding box center [159, 337] width 154 height 17
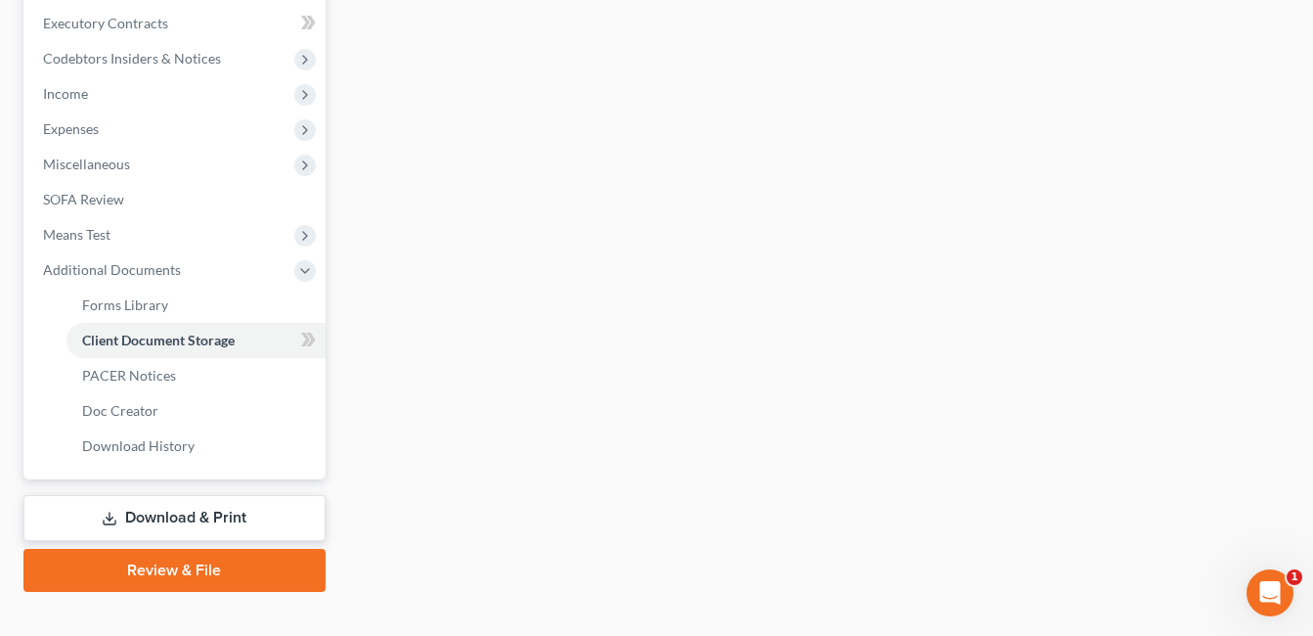
scroll to position [487, 0]
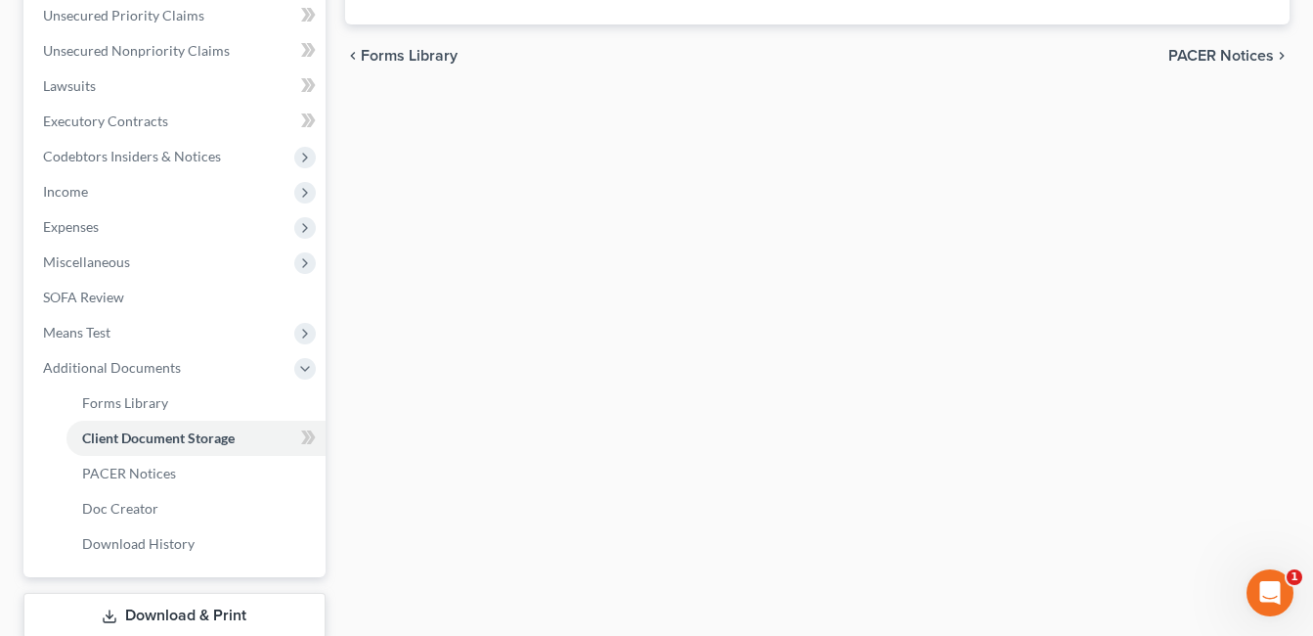
select select "7"
select select "52"
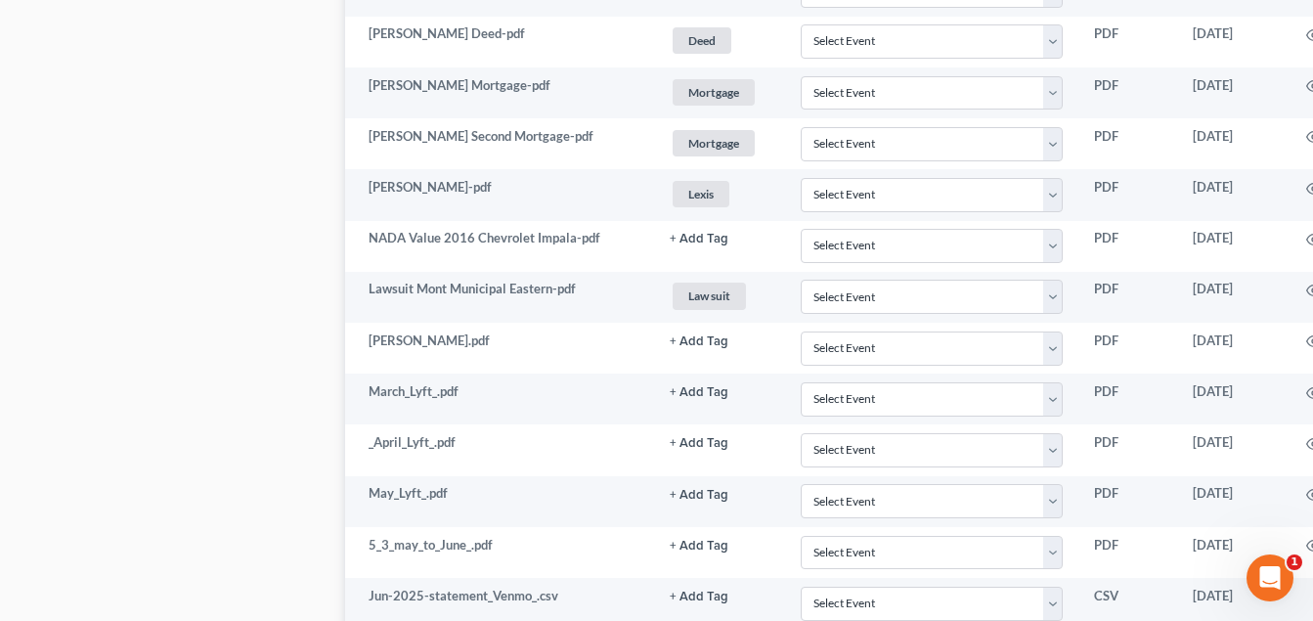
scroll to position [1271, 137]
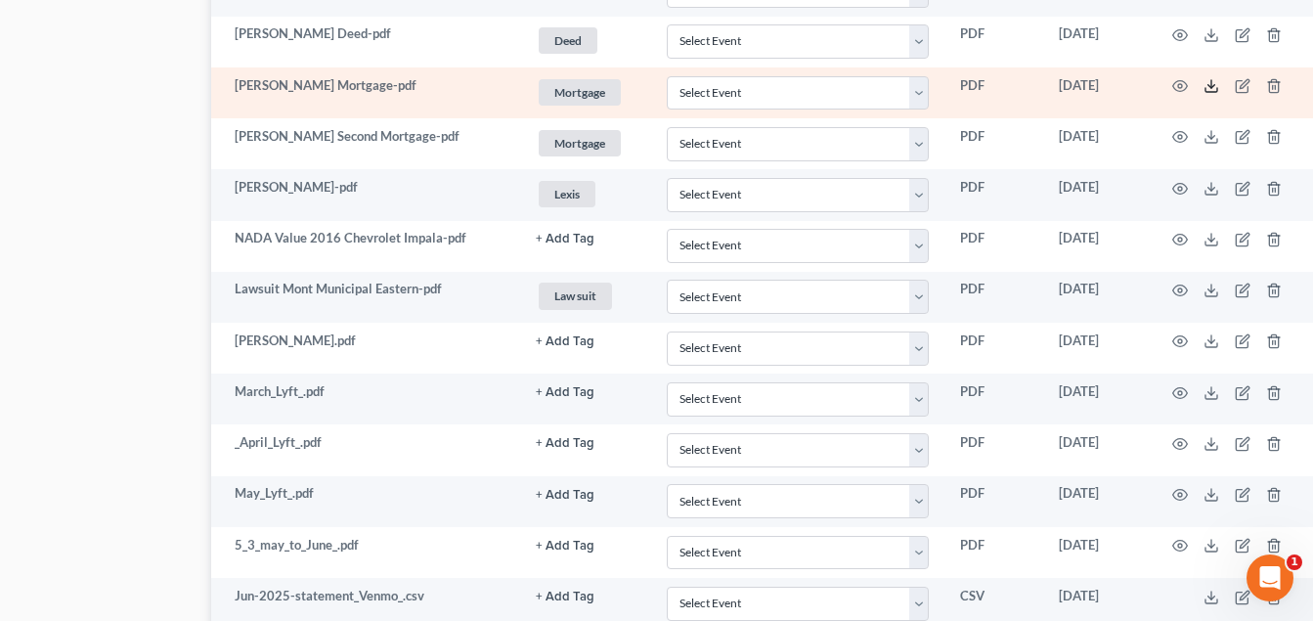
click at [1207, 90] on icon at bounding box center [1212, 86] width 16 height 16
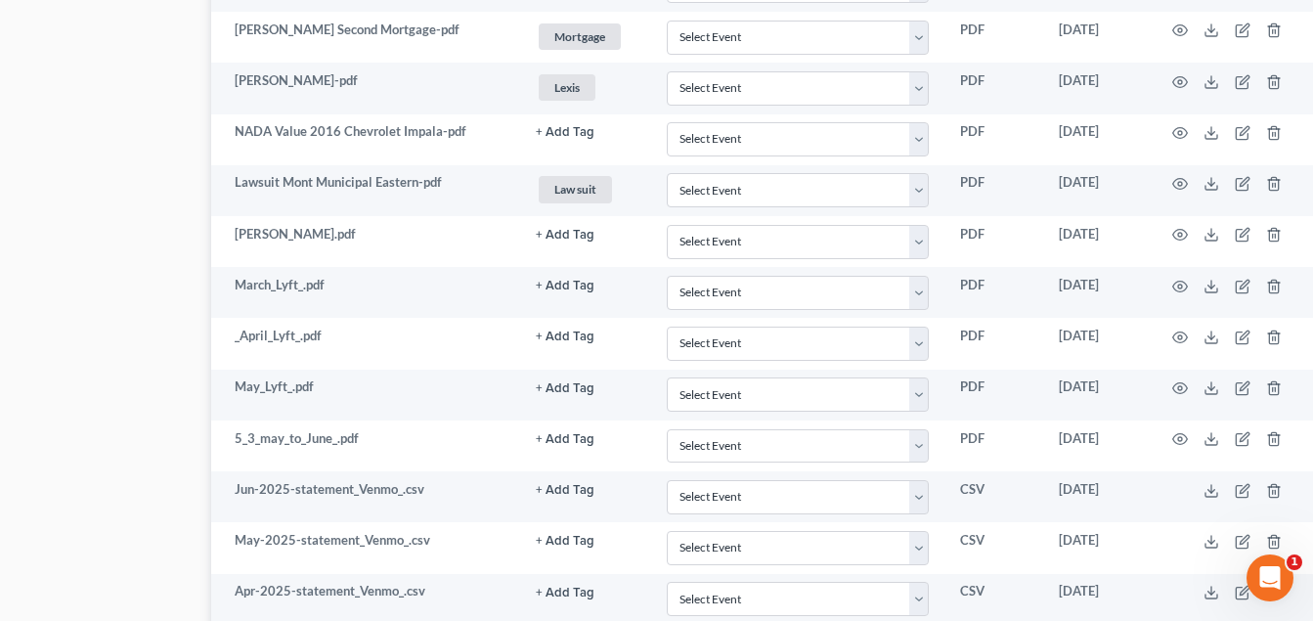
scroll to position [498, 137]
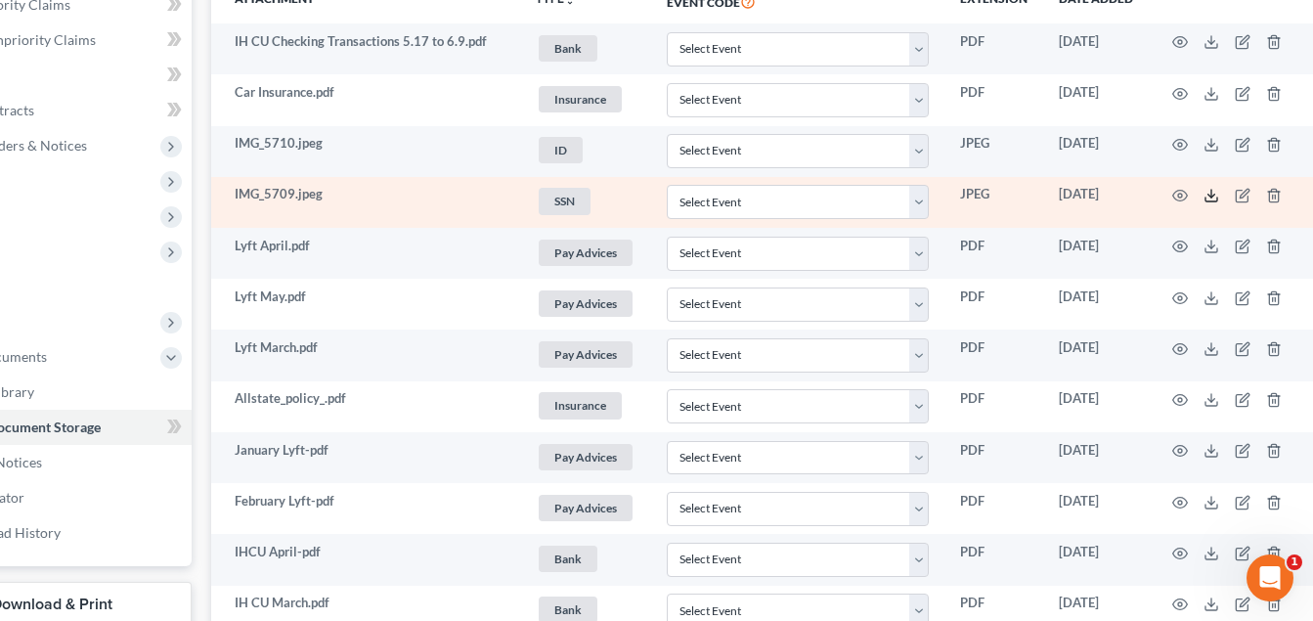
click at [1210, 197] on polyline at bounding box center [1211, 196] width 7 height 3
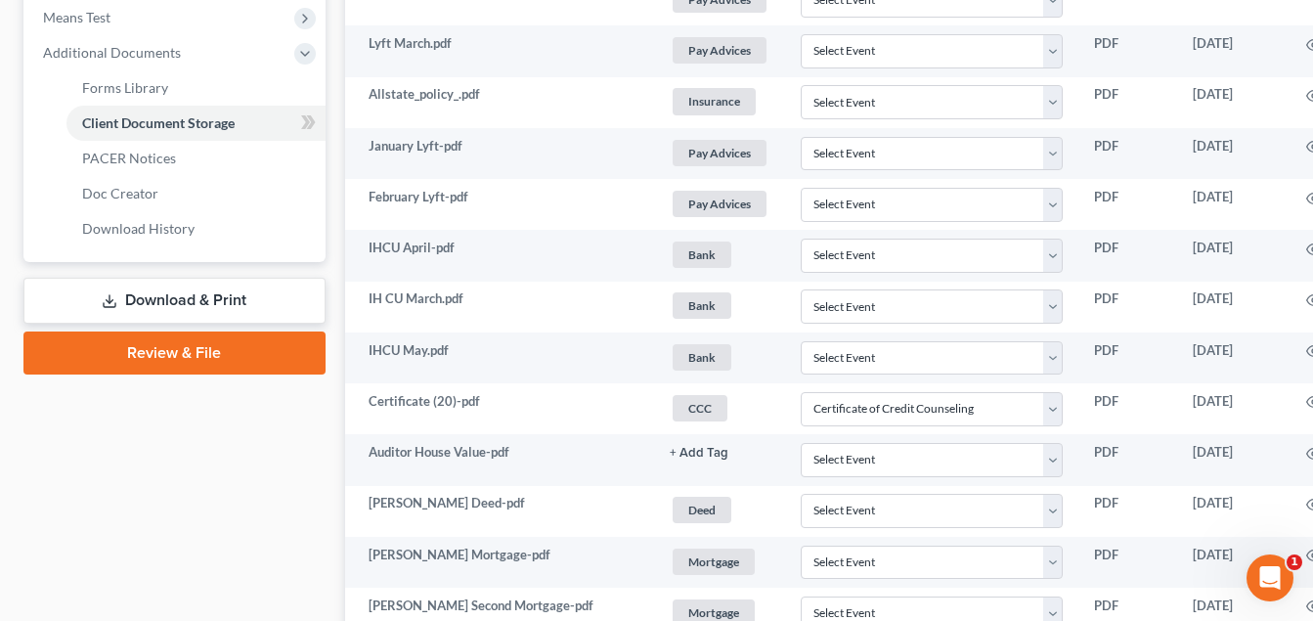
scroll to position [791, 0]
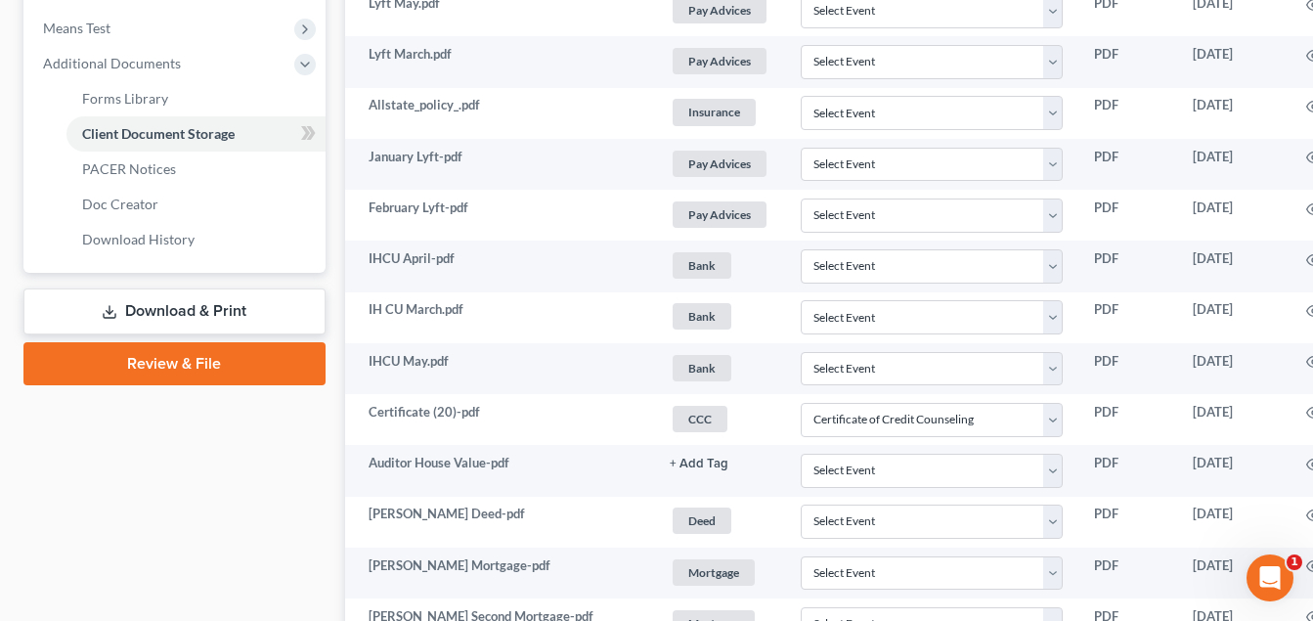
click at [220, 361] on link "Review & File" at bounding box center [174, 363] width 302 height 43
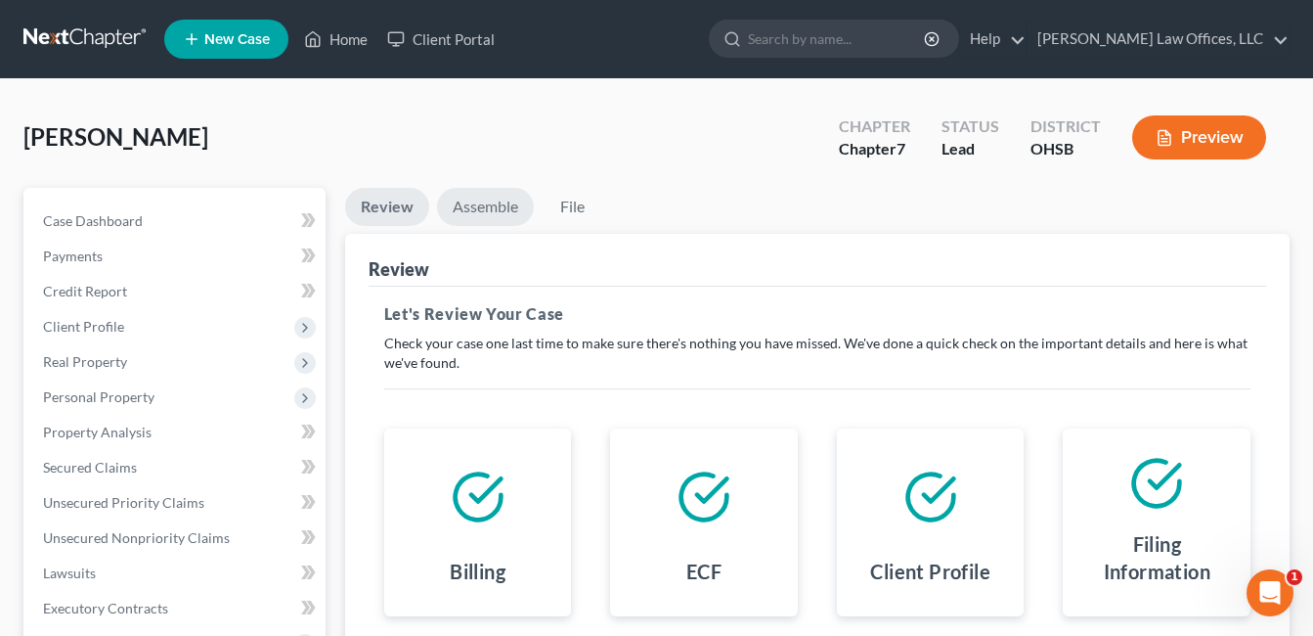
click at [485, 207] on link "Assemble" at bounding box center [485, 207] width 97 height 38
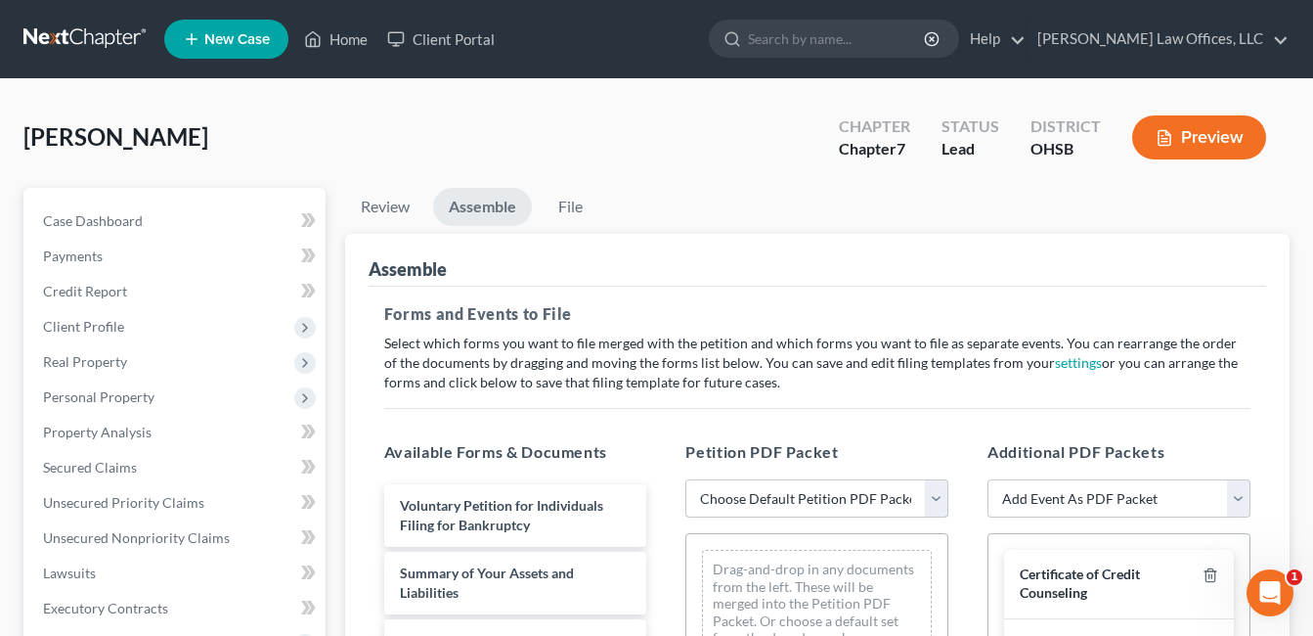
drag, startPoint x: 938, startPoint y: 494, endPoint x: 885, endPoint y: 491, distance: 52.9
click at [938, 494] on select "Choose Default Petition PDF Packet Emergency Filing (Voluntary Petition and Cre…" at bounding box center [816, 498] width 263 height 39
select select "4"
click at [685, 479] on select "Choose Default Petition PDF Packet Emergency Filing (Voluntary Petition and Cre…" at bounding box center [816, 498] width 263 height 39
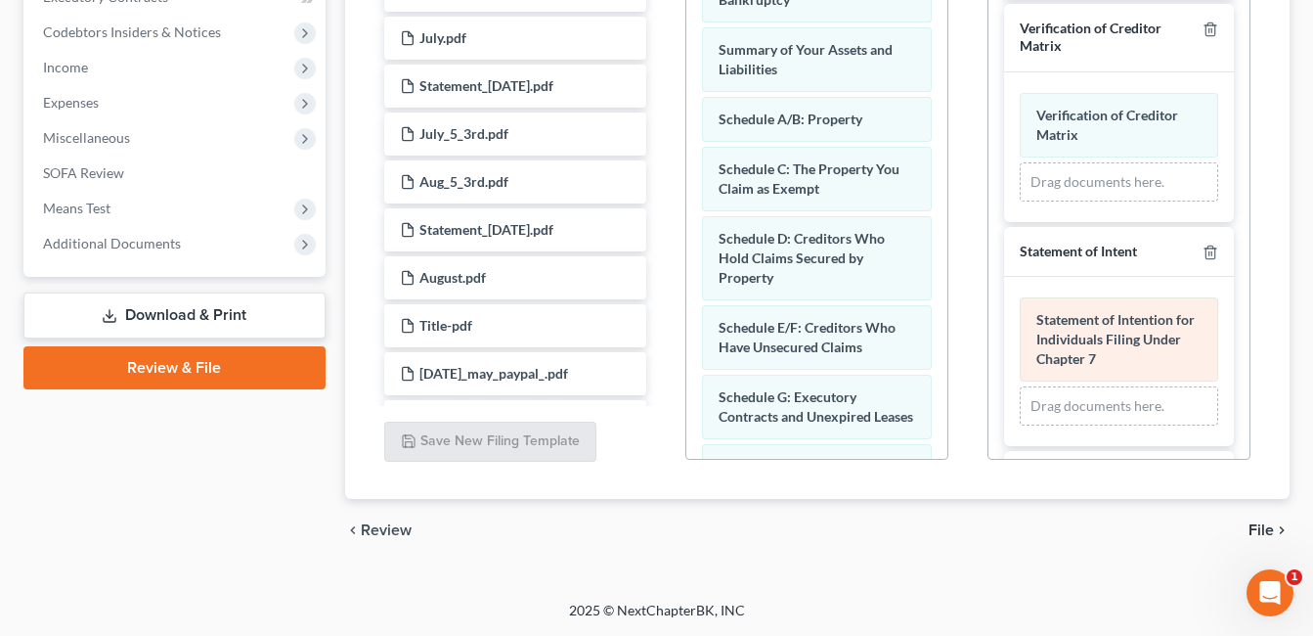
scroll to position [664, 0]
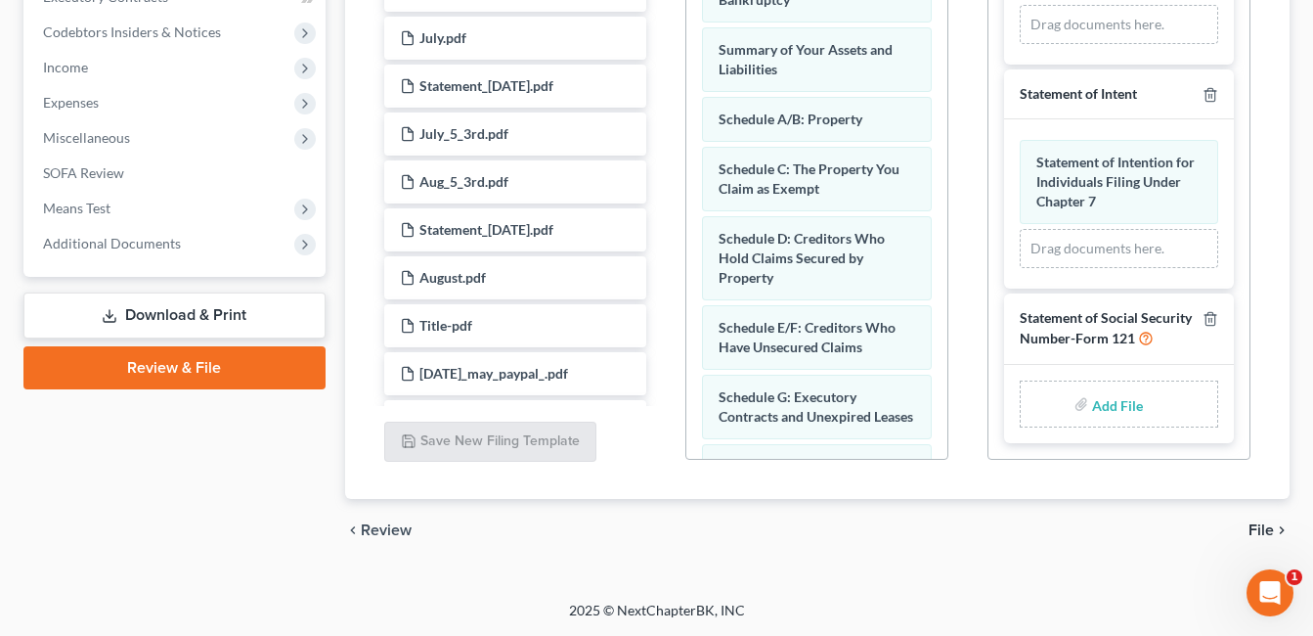
click at [1111, 408] on input "file" at bounding box center [1115, 403] width 47 height 35
type input "C:\fakepath\Wheeler.SSN.pdf"
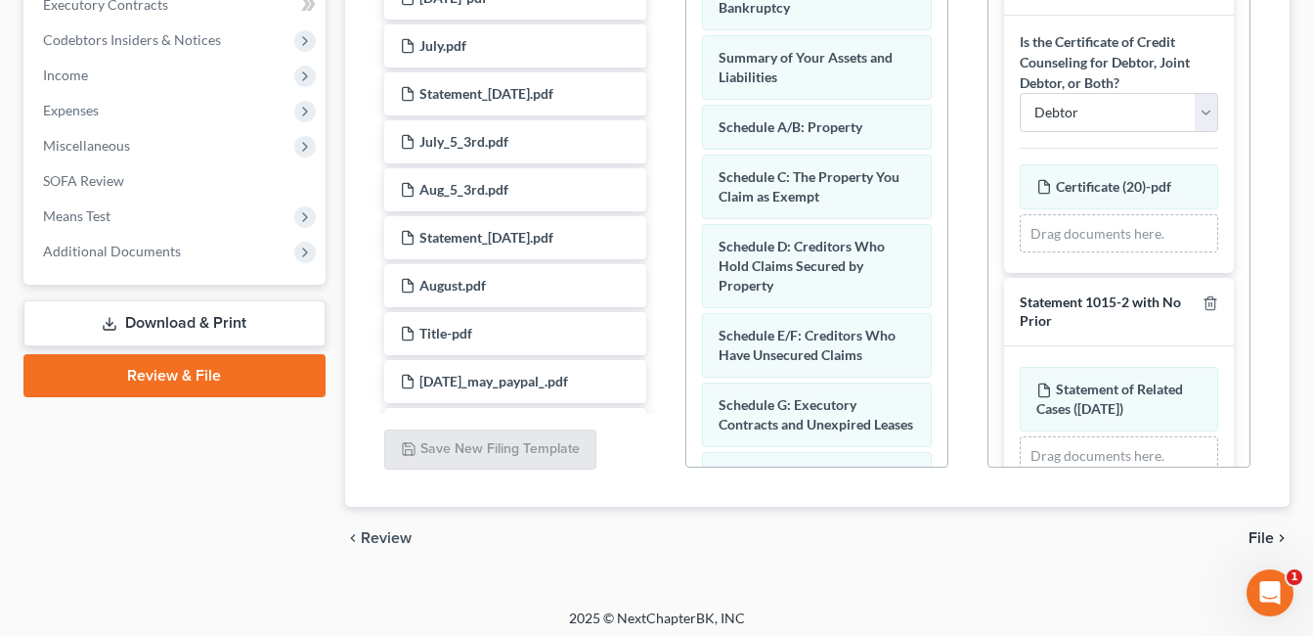
scroll to position [0, 0]
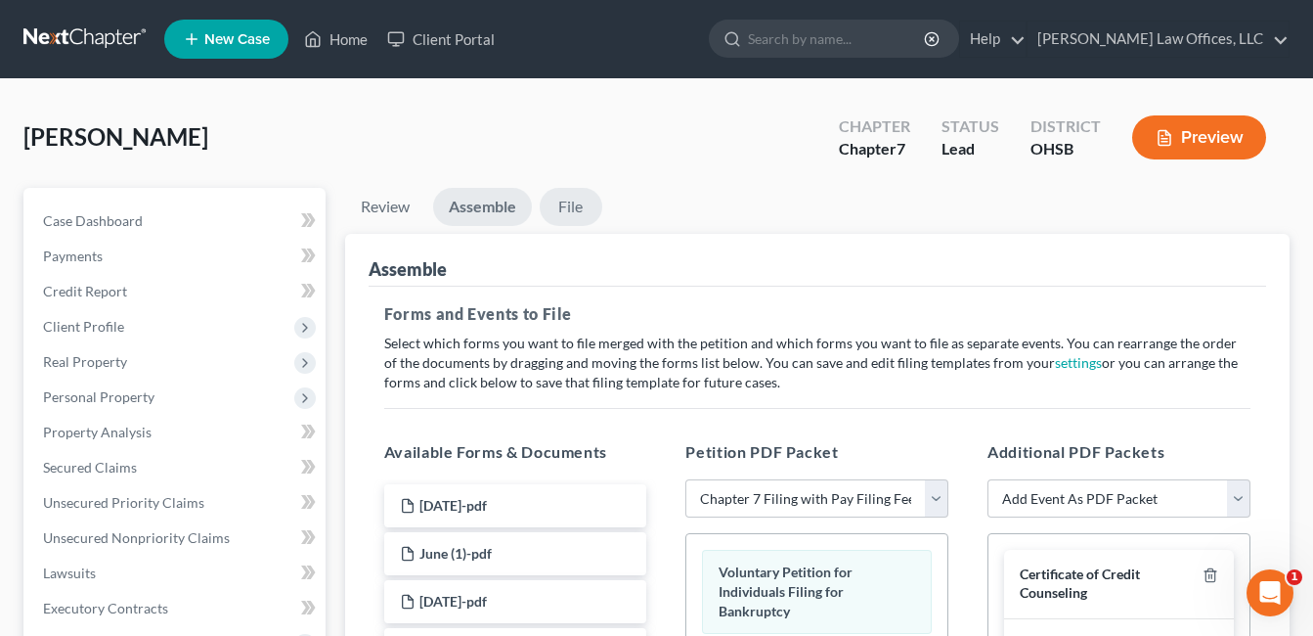
click at [573, 206] on link "File" at bounding box center [571, 207] width 63 height 38
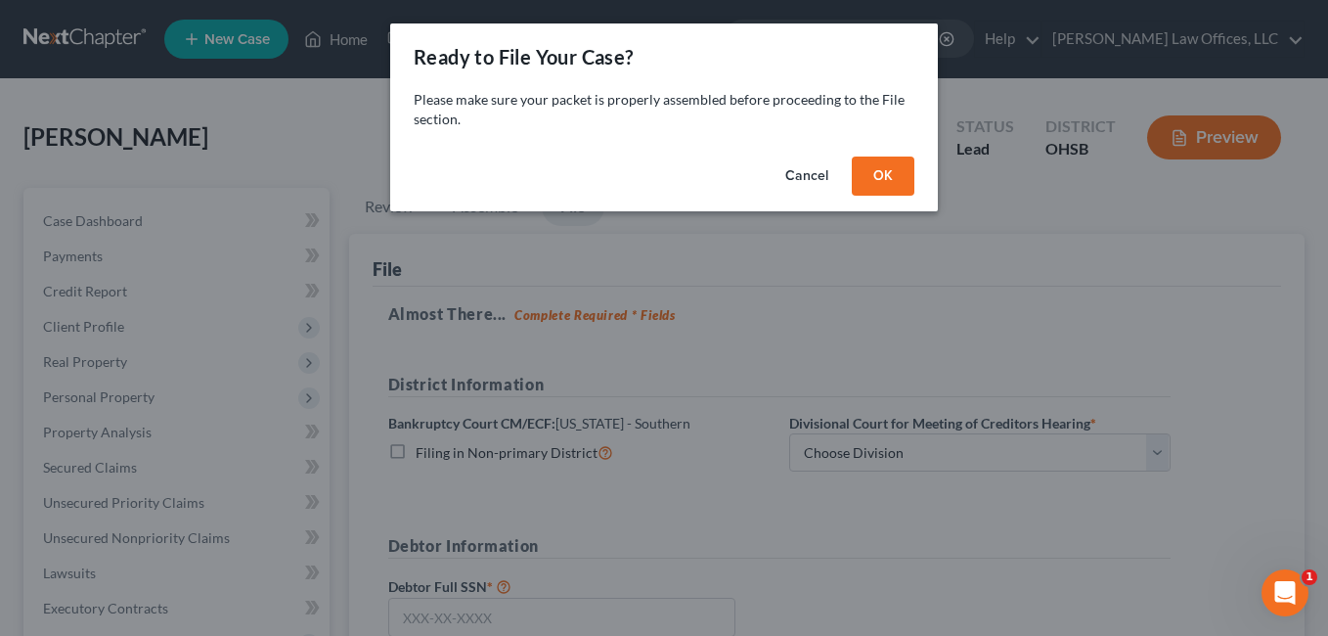
click at [860, 179] on button "OK" at bounding box center [883, 175] width 63 height 39
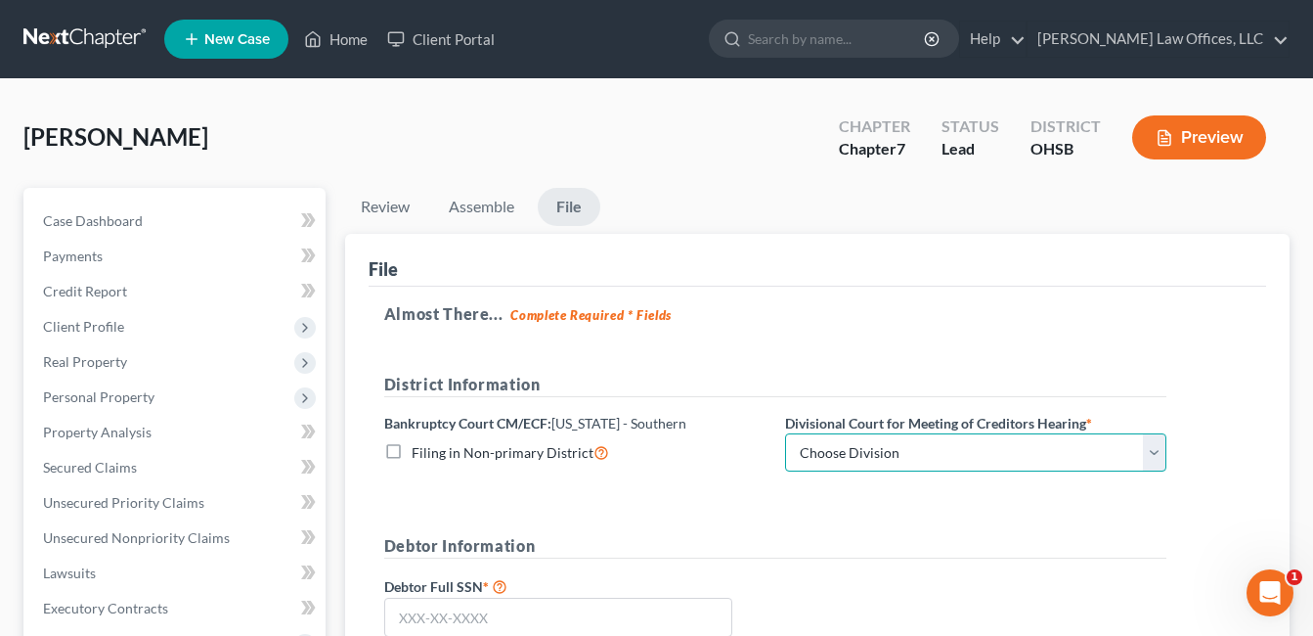
click at [1148, 452] on select "Choose Division Cincinnati Columbus Dayton" at bounding box center [975, 452] width 381 height 39
select select "2"
click at [785, 433] on select "Choose Division Cincinnati Columbus Dayton" at bounding box center [975, 452] width 381 height 39
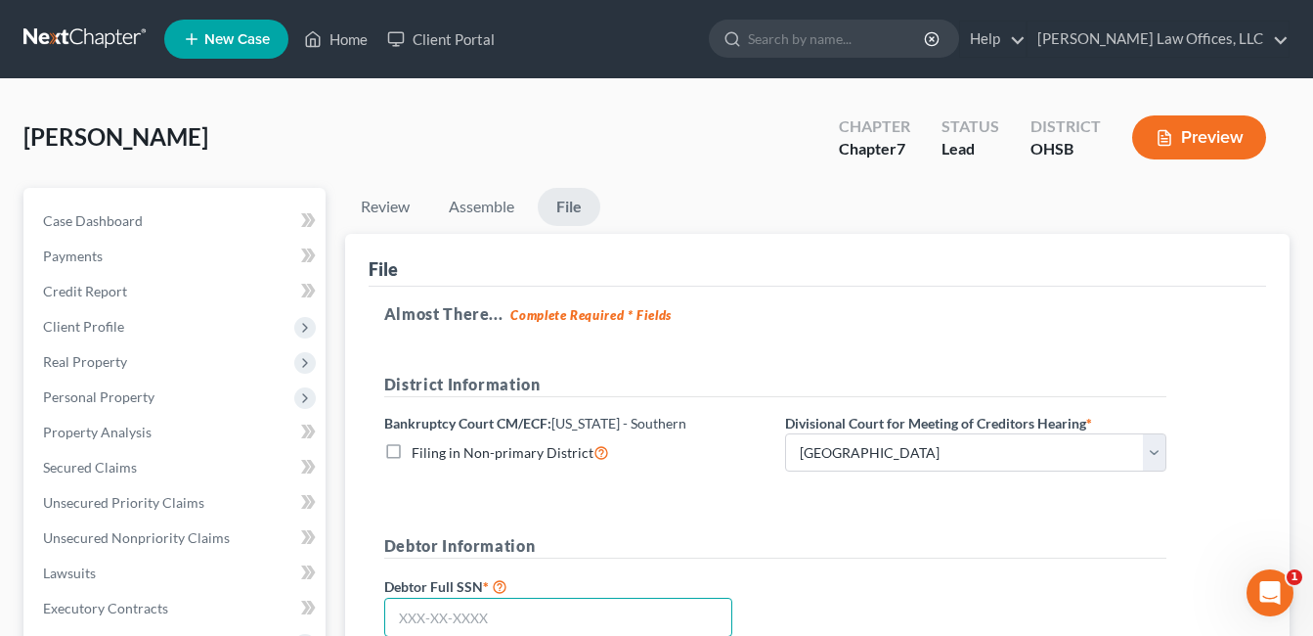
click at [600, 608] on input "text" at bounding box center [558, 616] width 348 height 39
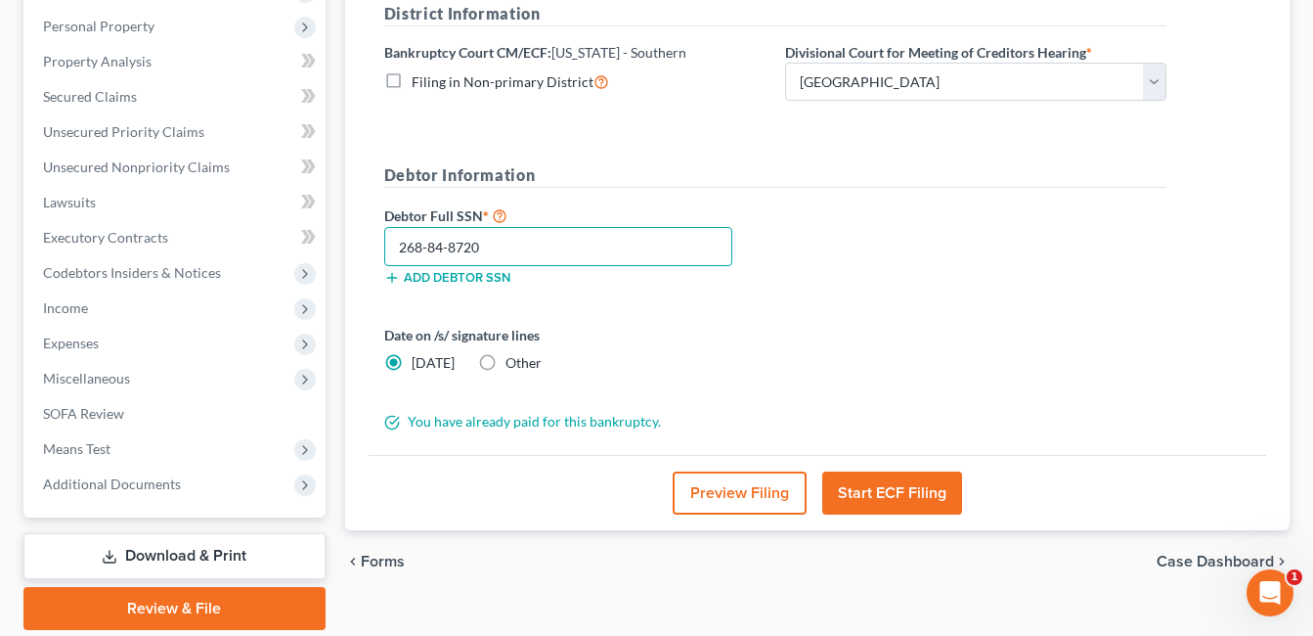
scroll to position [391, 0]
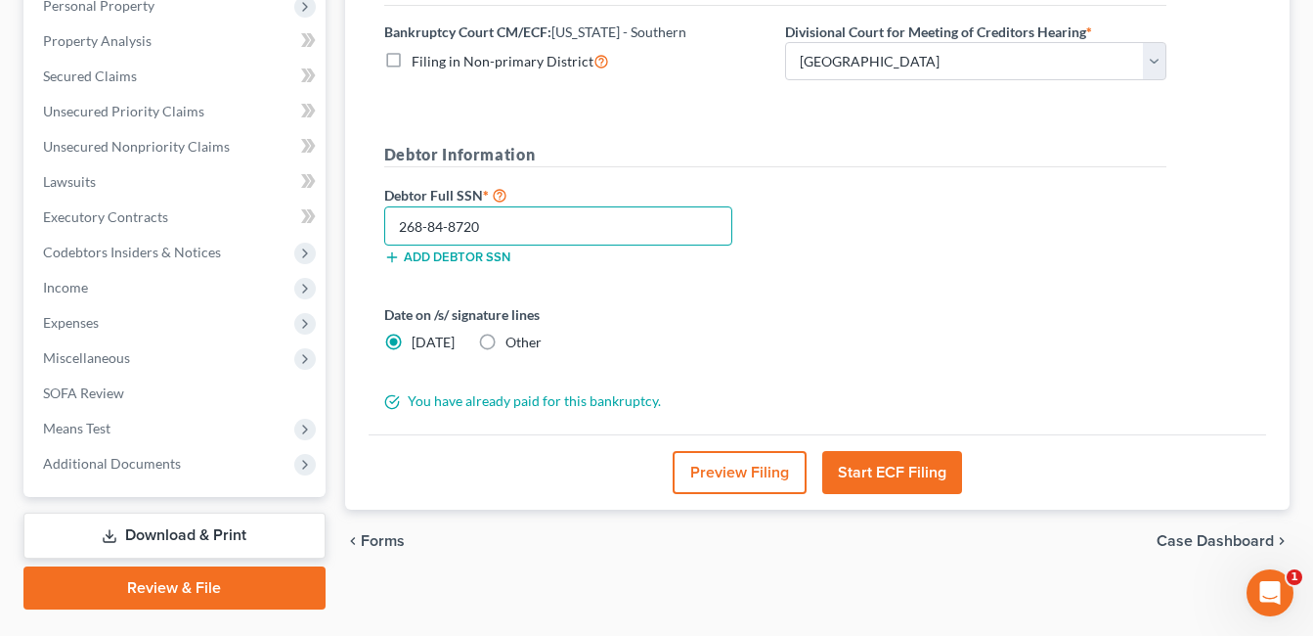
type input "268-84-8720"
click at [891, 476] on button "Start ECF Filing" at bounding box center [892, 472] width 140 height 43
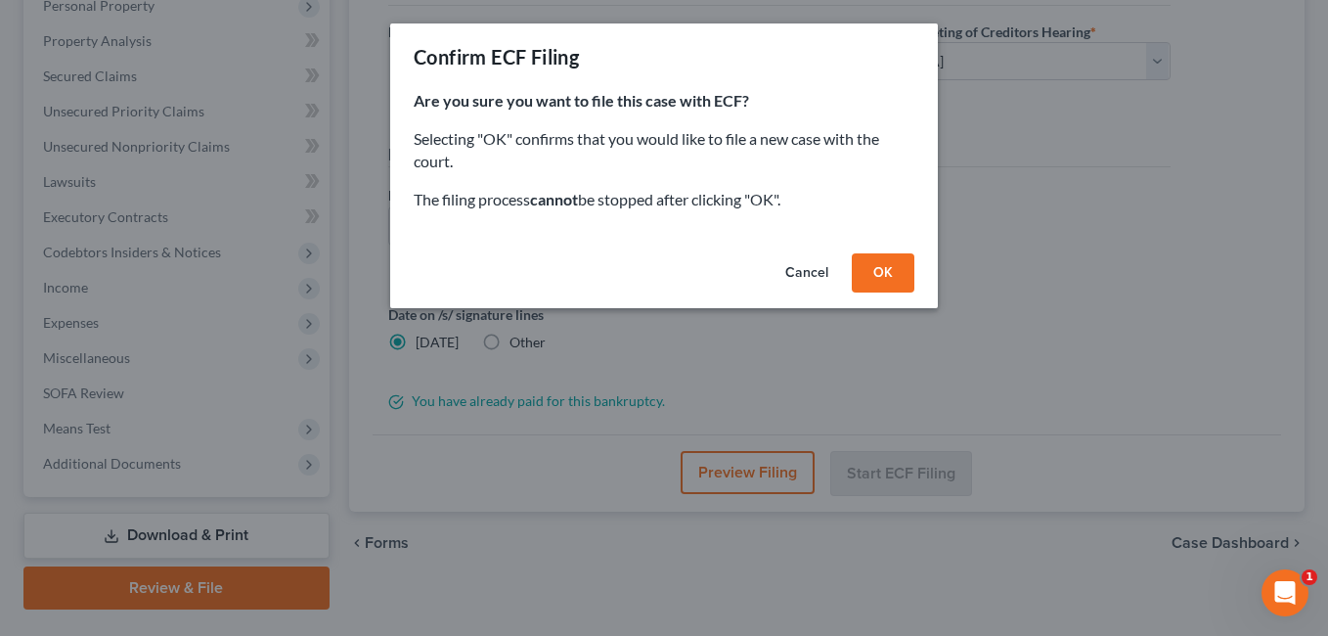
click at [880, 267] on button "OK" at bounding box center [883, 272] width 63 height 39
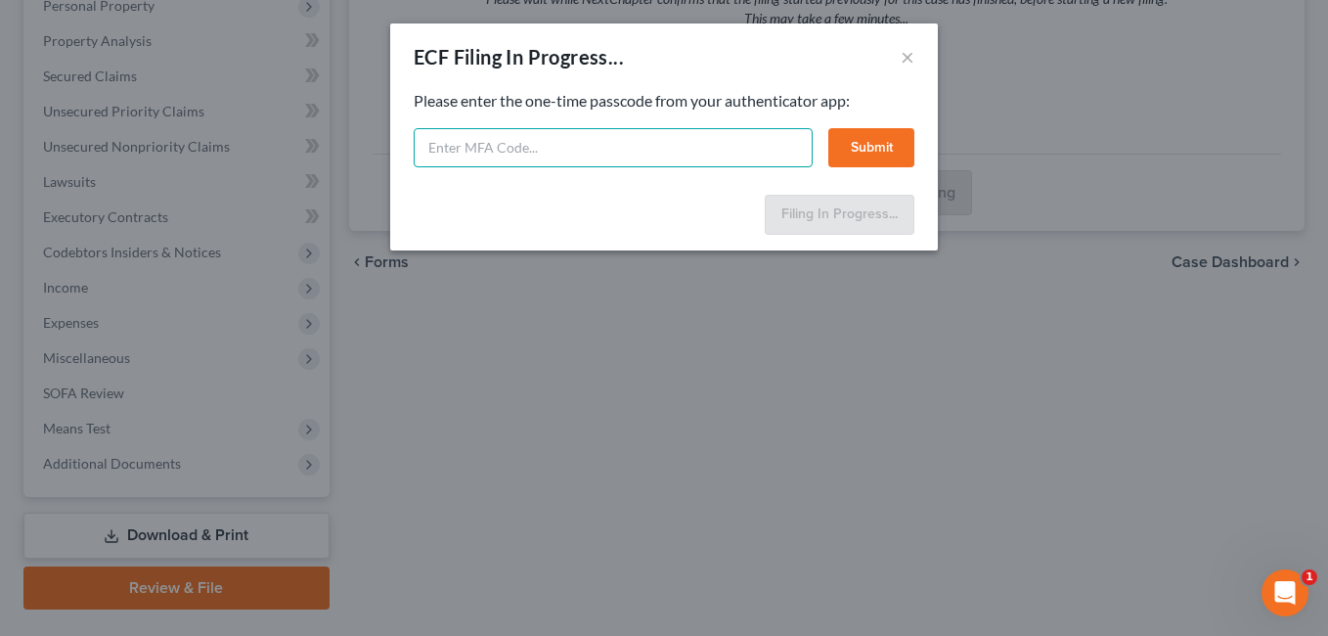
click at [708, 143] on input "text" at bounding box center [613, 147] width 399 height 39
type input "539934"
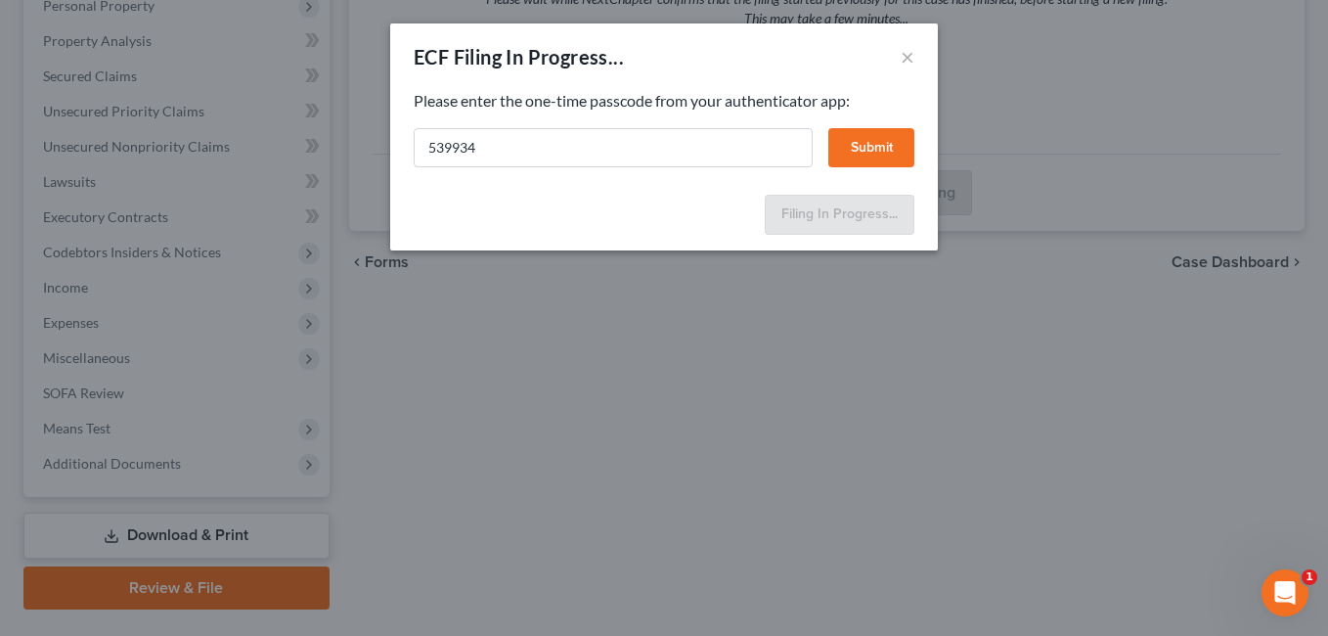
click at [856, 150] on button "Submit" at bounding box center [871, 147] width 86 height 39
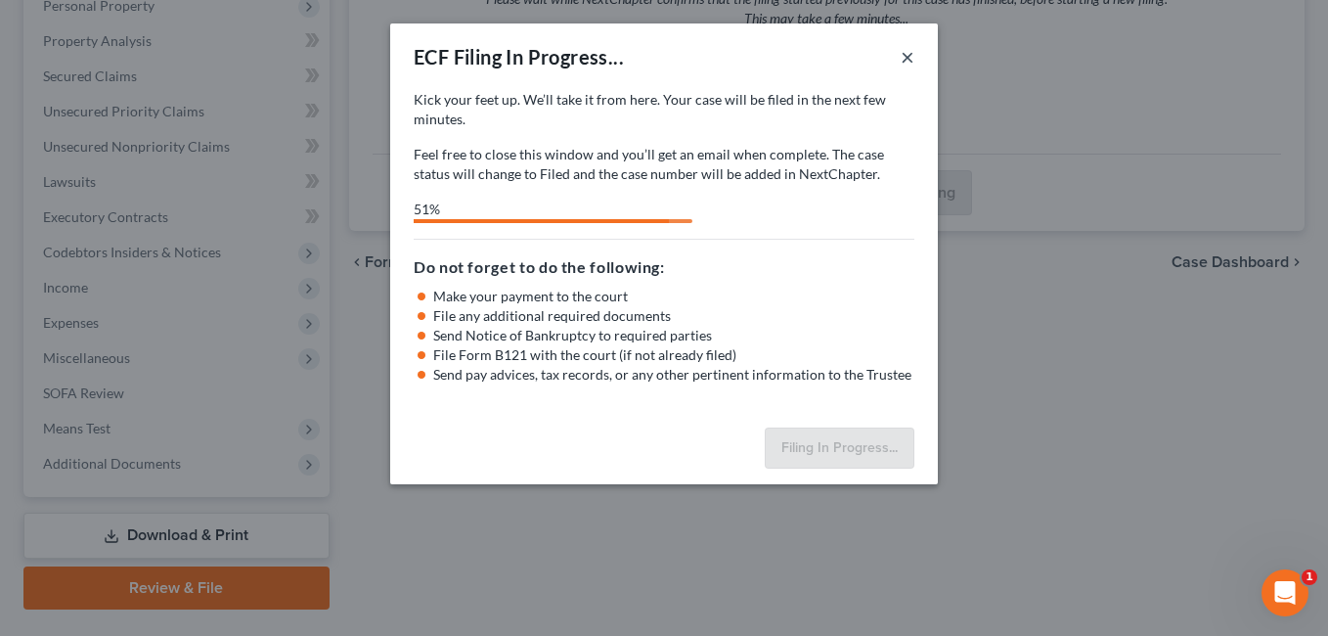
click at [906, 57] on button "×" at bounding box center [907, 56] width 14 height 23
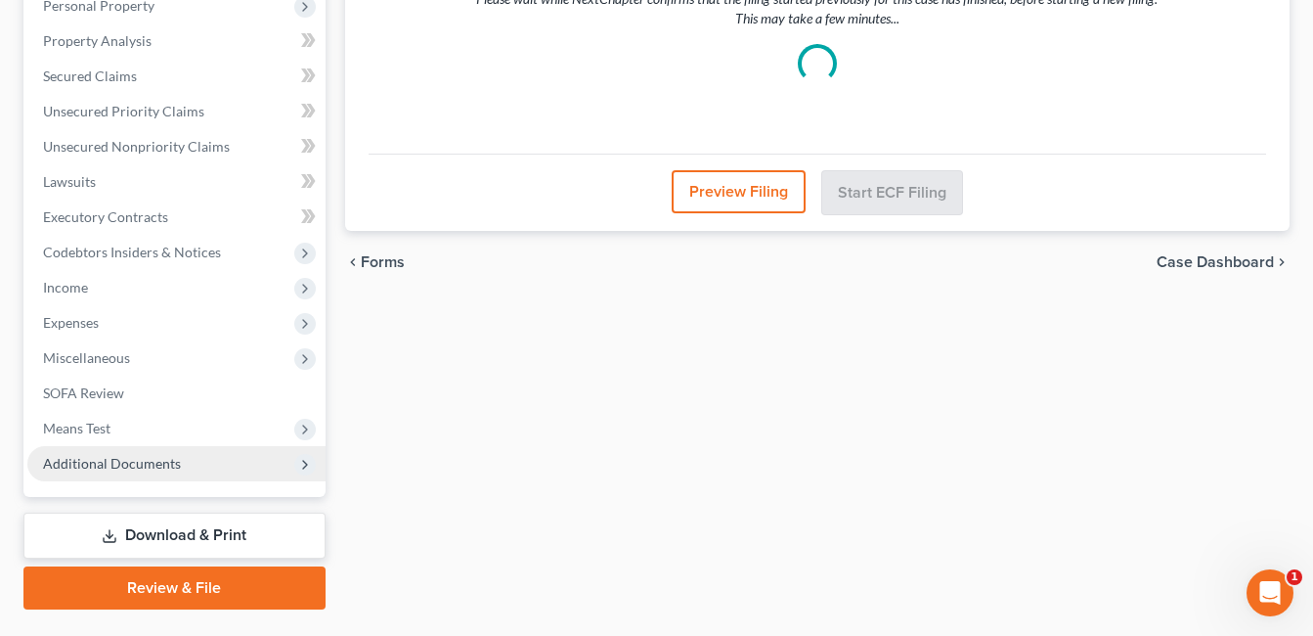
click at [147, 459] on span "Additional Documents" at bounding box center [112, 463] width 138 height 17
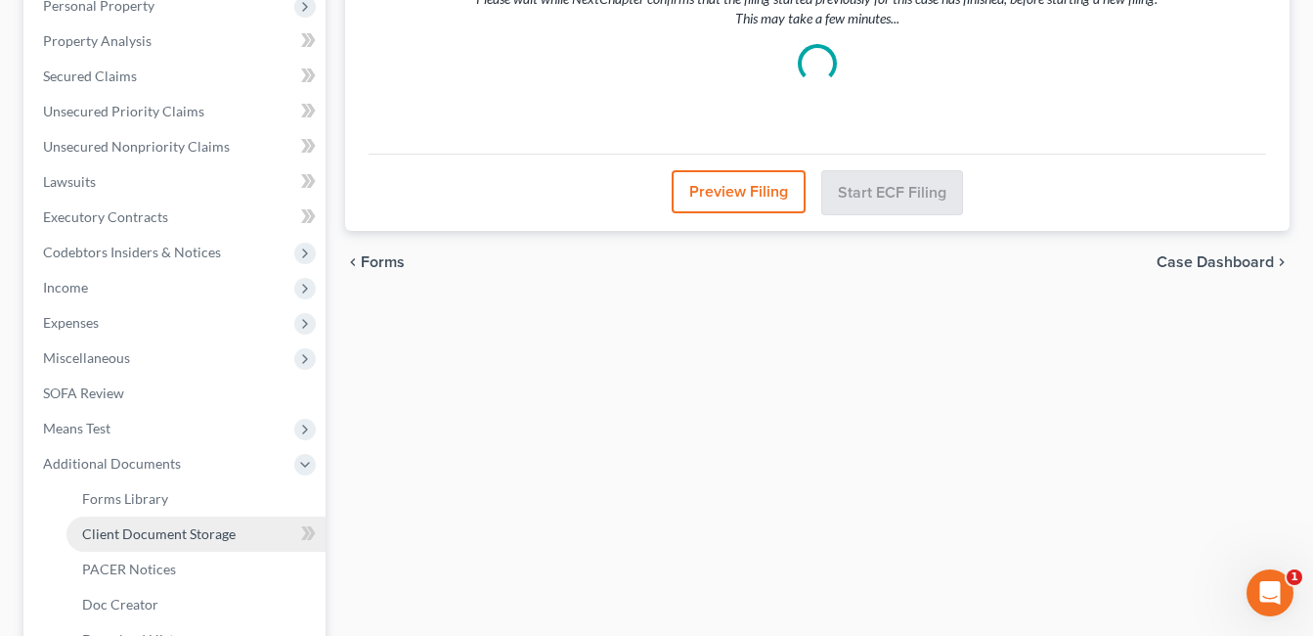
click at [179, 537] on span "Client Document Storage" at bounding box center [159, 533] width 154 height 17
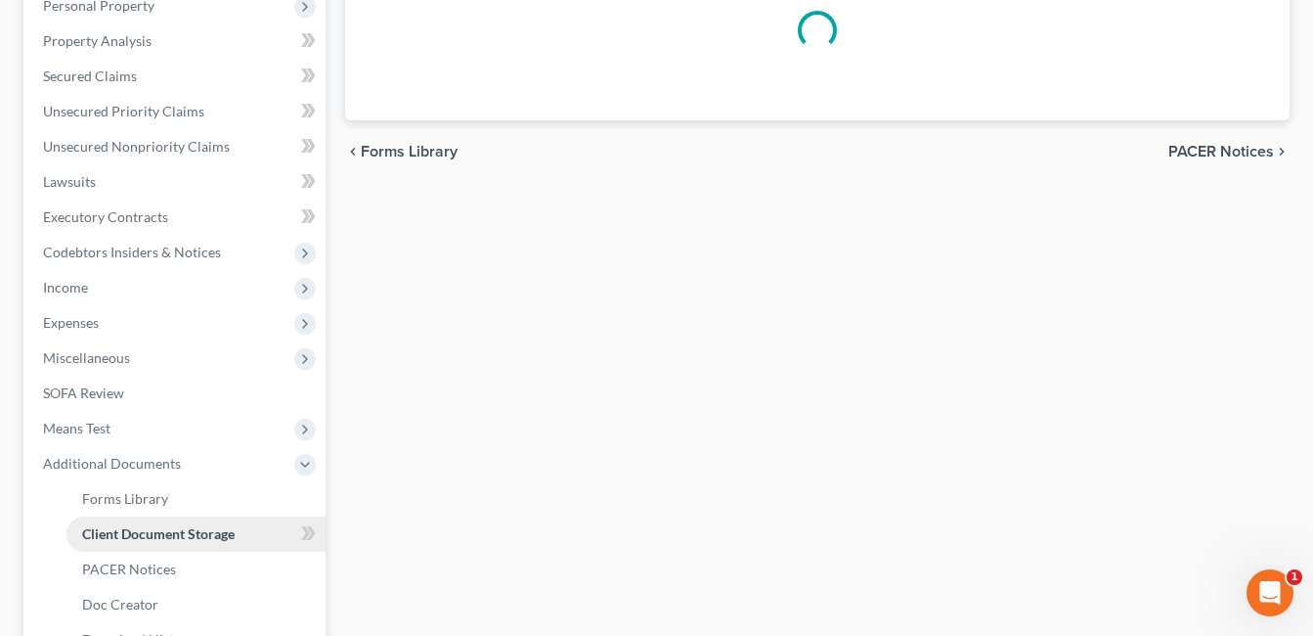
scroll to position [262, 0]
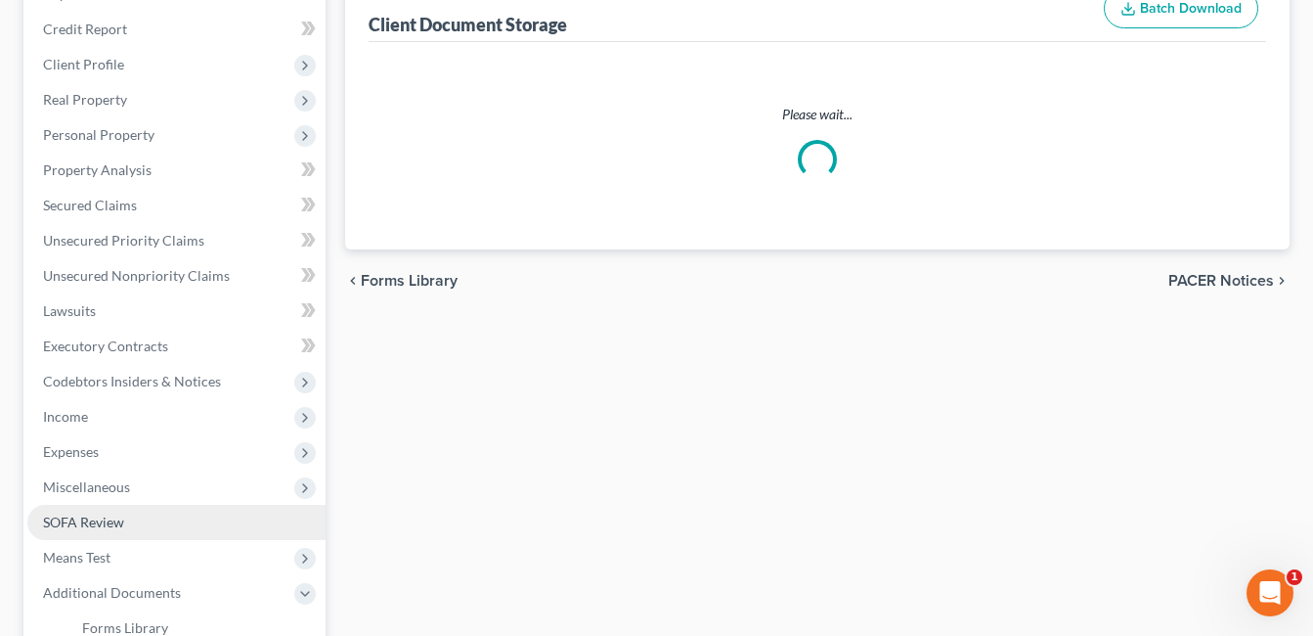
select select "7"
select select "52"
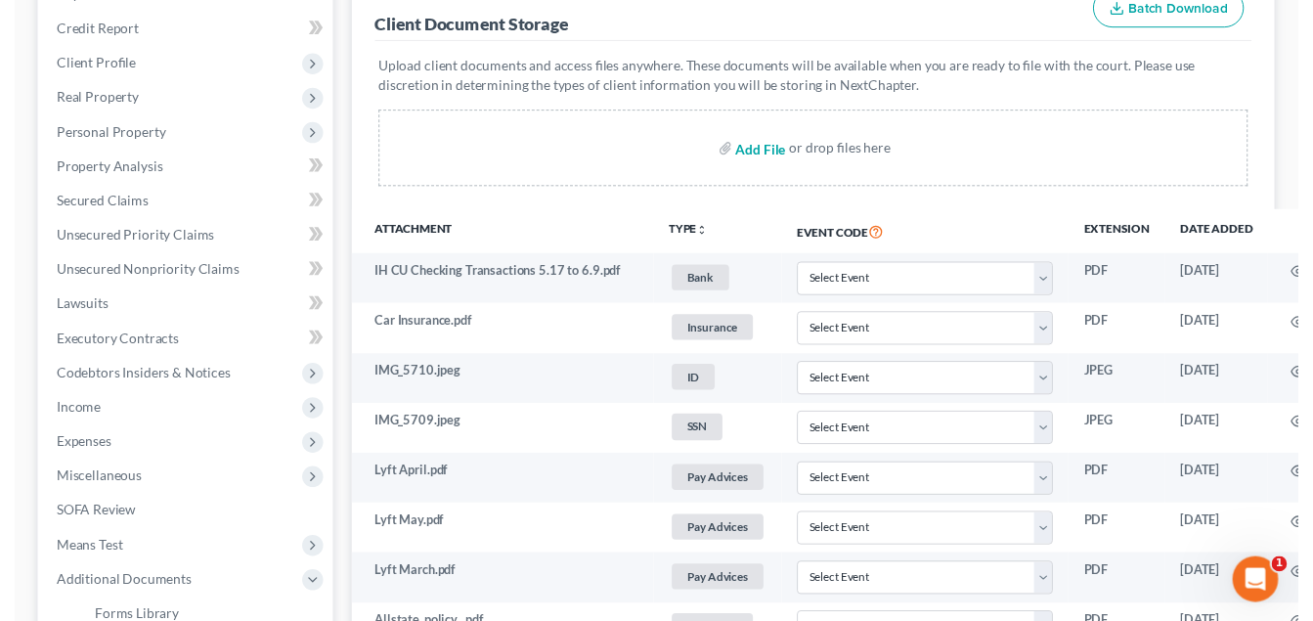
scroll to position [0, 0]
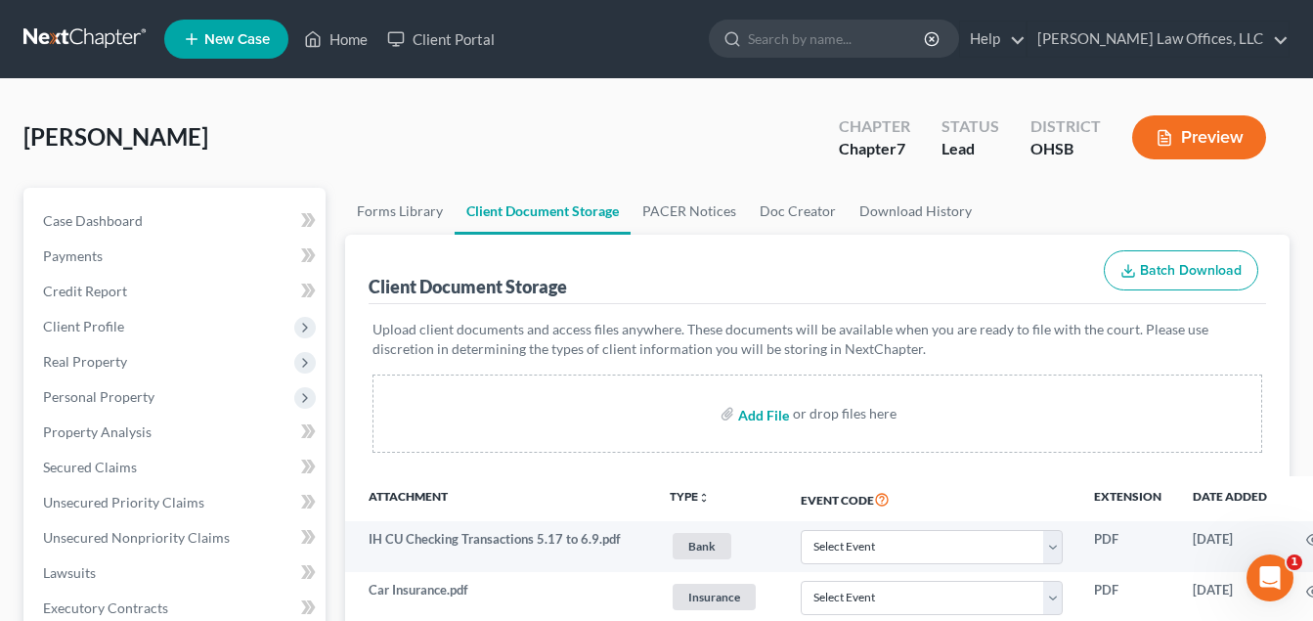
click at [751, 412] on input "file" at bounding box center [761, 413] width 47 height 35
type input "C:\fakepath\Wheeler.Kyle.pdf"
select select "7"
select select "52"
select select "7"
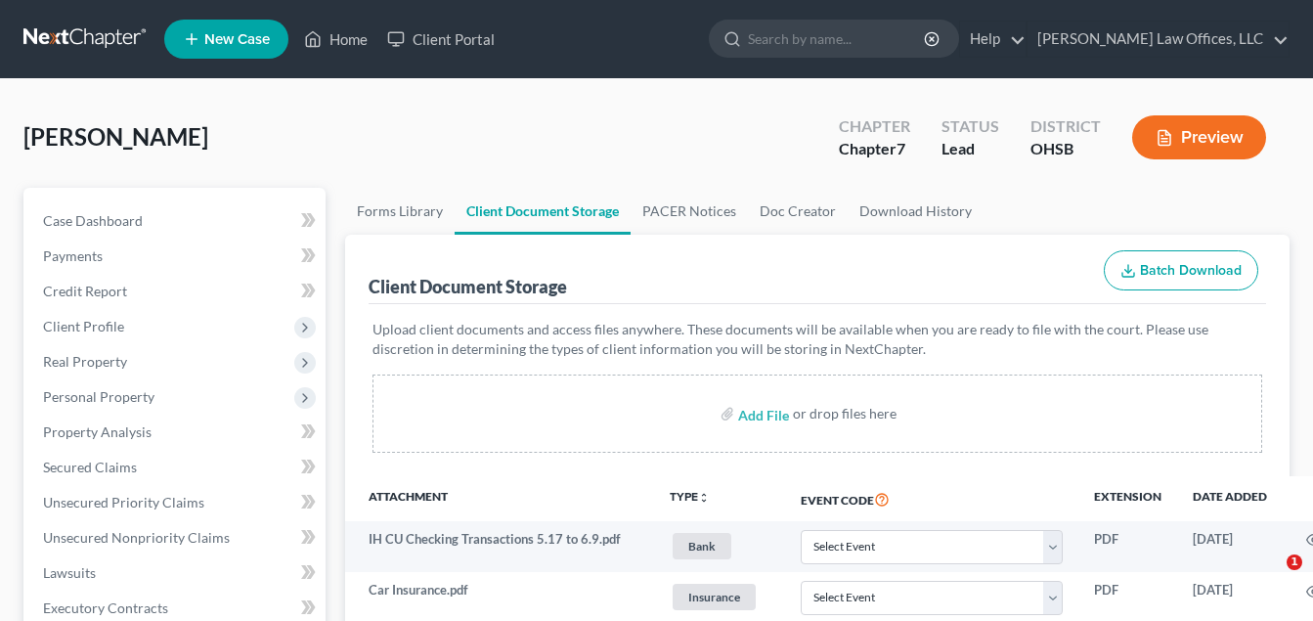
select select "52"
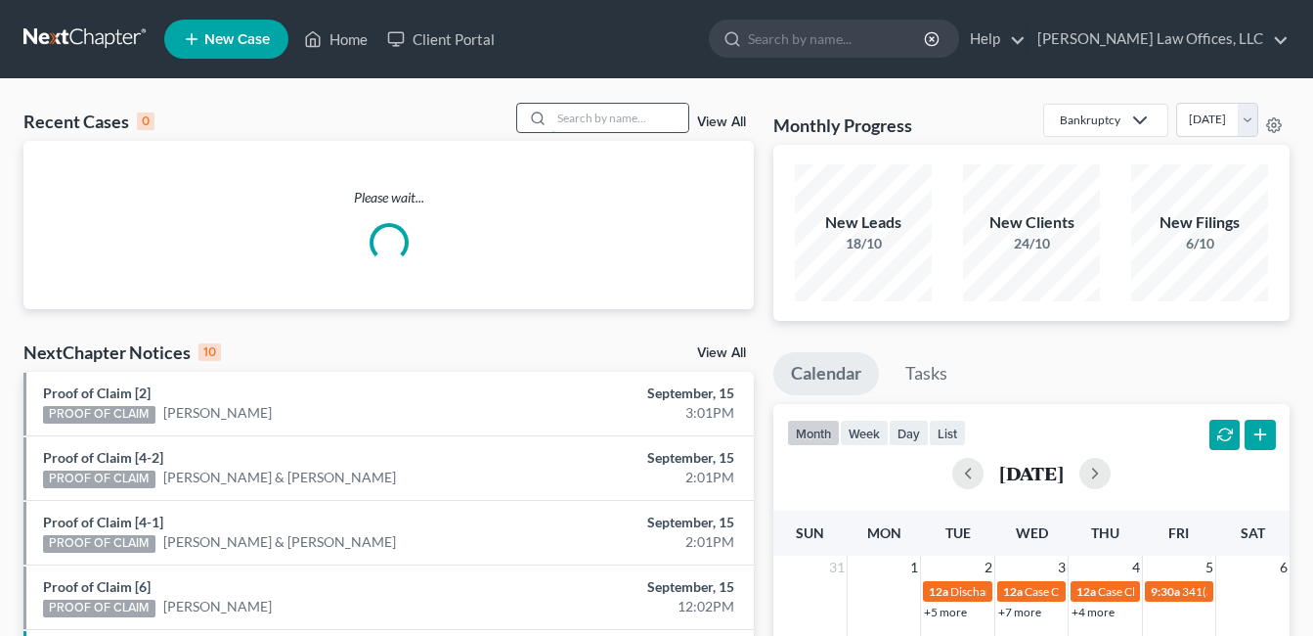
click at [604, 119] on input "search" at bounding box center [619, 118] width 137 height 28
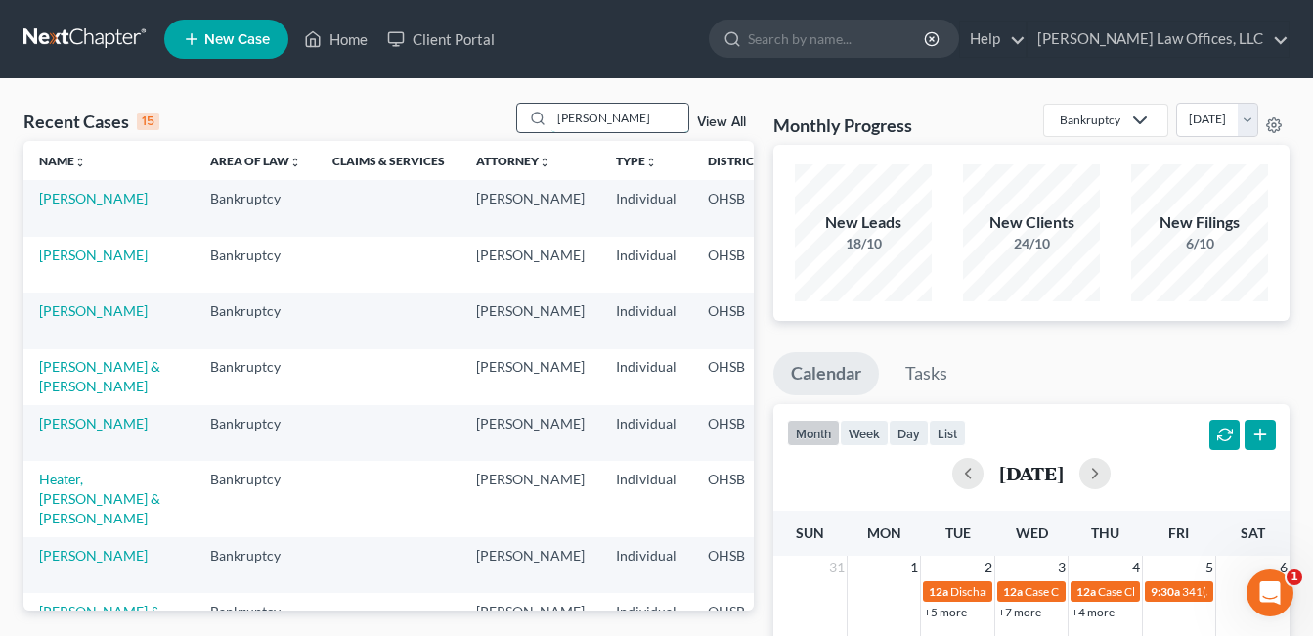
type input "[PERSON_NAME]"
